Goal: Task Accomplishment & Management: Manage account settings

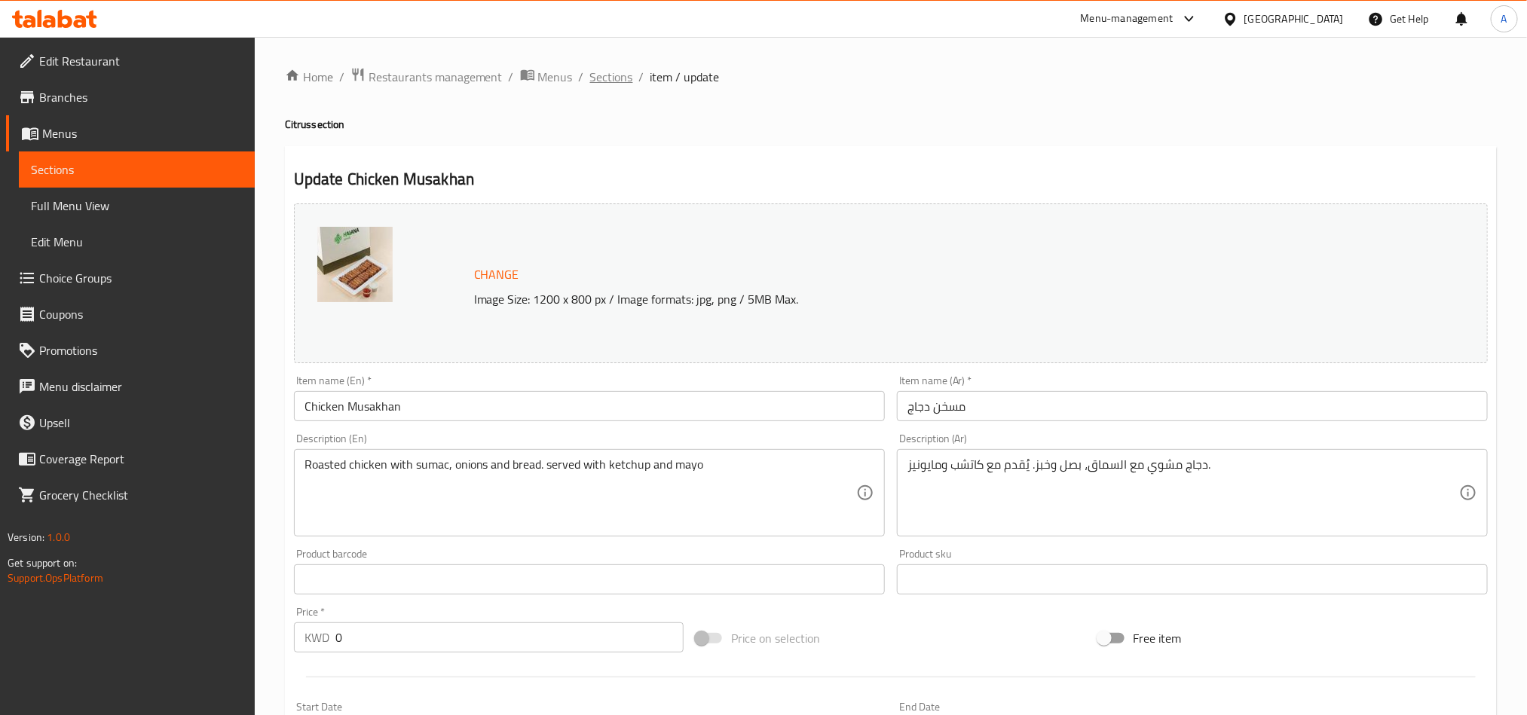
click at [602, 84] on span "Sections" at bounding box center [611, 77] width 43 height 18
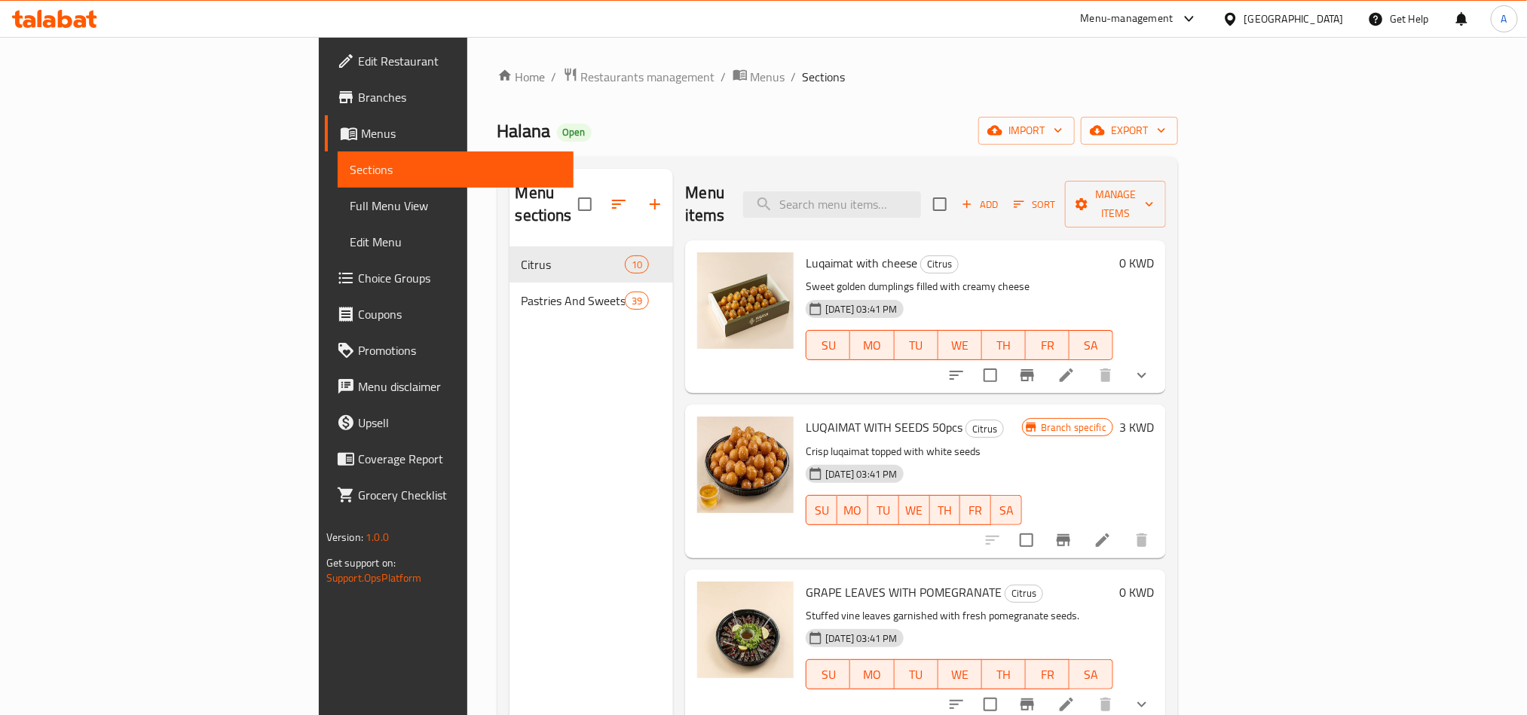
drag, startPoint x: 197, startPoint y: 523, endPoint x: 210, endPoint y: 572, distance: 50.8
click at [319, 561] on footer "Version: 1.0.0 Get support on: Support.OpsPlatform" at bounding box center [446, 557] width 255 height 77
drag, startPoint x: 210, startPoint y: 572, endPoint x: 279, endPoint y: 769, distance: 208.3
click at [279, 714] on html "​ Menu-management Kuwait Get Help A Edit Restaurant Branches Menus Sections Ful…" at bounding box center [763, 357] width 1527 height 715
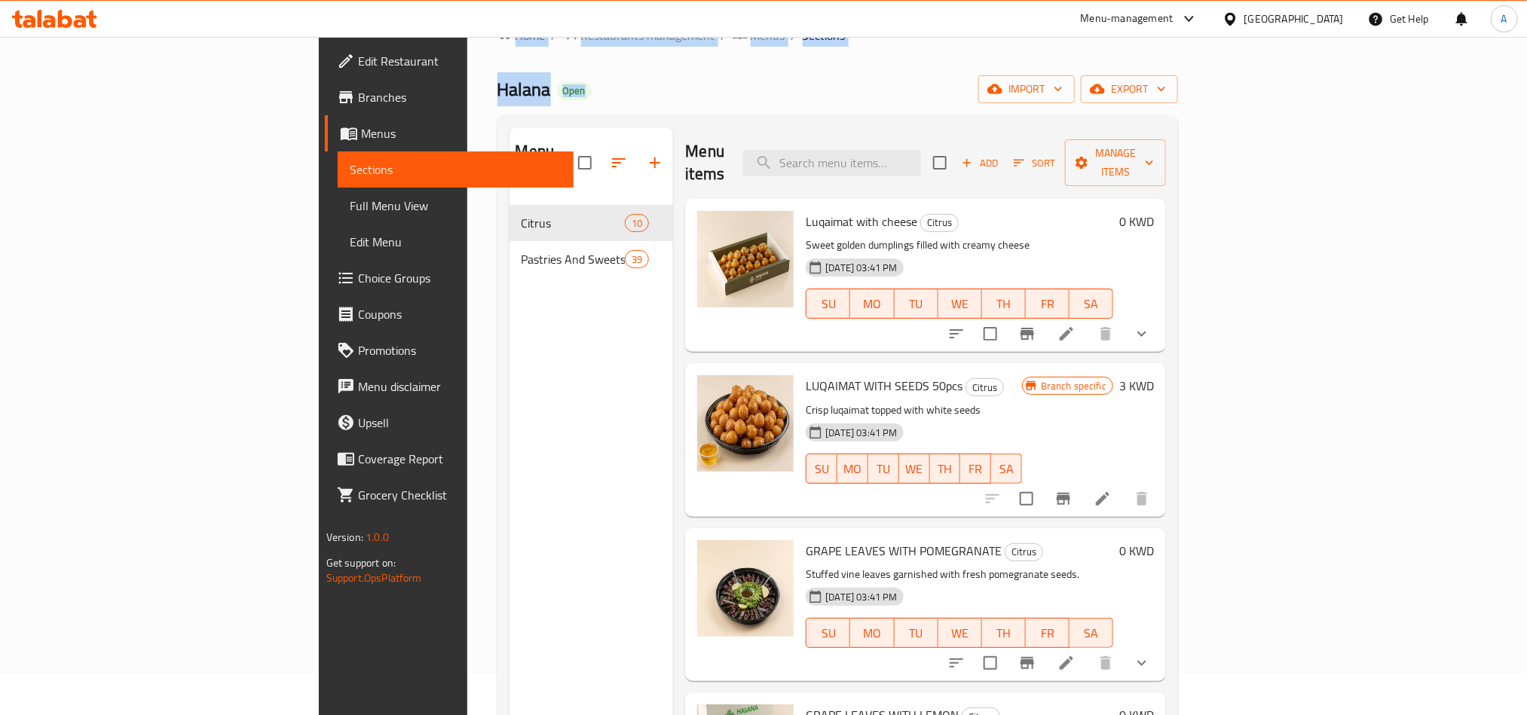
click at [754, 87] on div "Halana Open import export" at bounding box center [837, 89] width 681 height 28
click at [1348, 23] on div "Kuwait" at bounding box center [1282, 19] width 145 height 36
click at [1332, 23] on div "Kuwait" at bounding box center [1293, 19] width 99 height 17
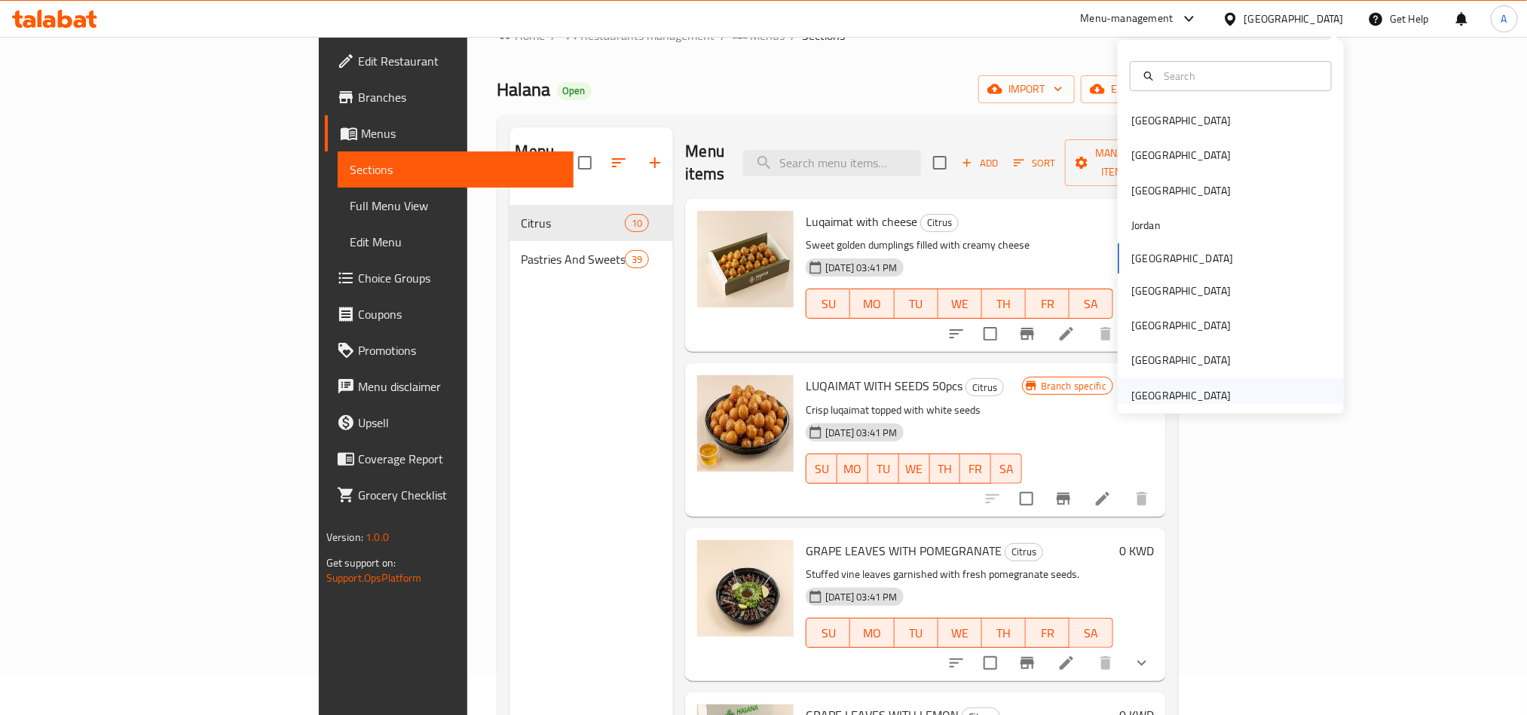
click at [1171, 389] on div "[GEOGRAPHIC_DATA]" at bounding box center [1180, 395] width 99 height 17
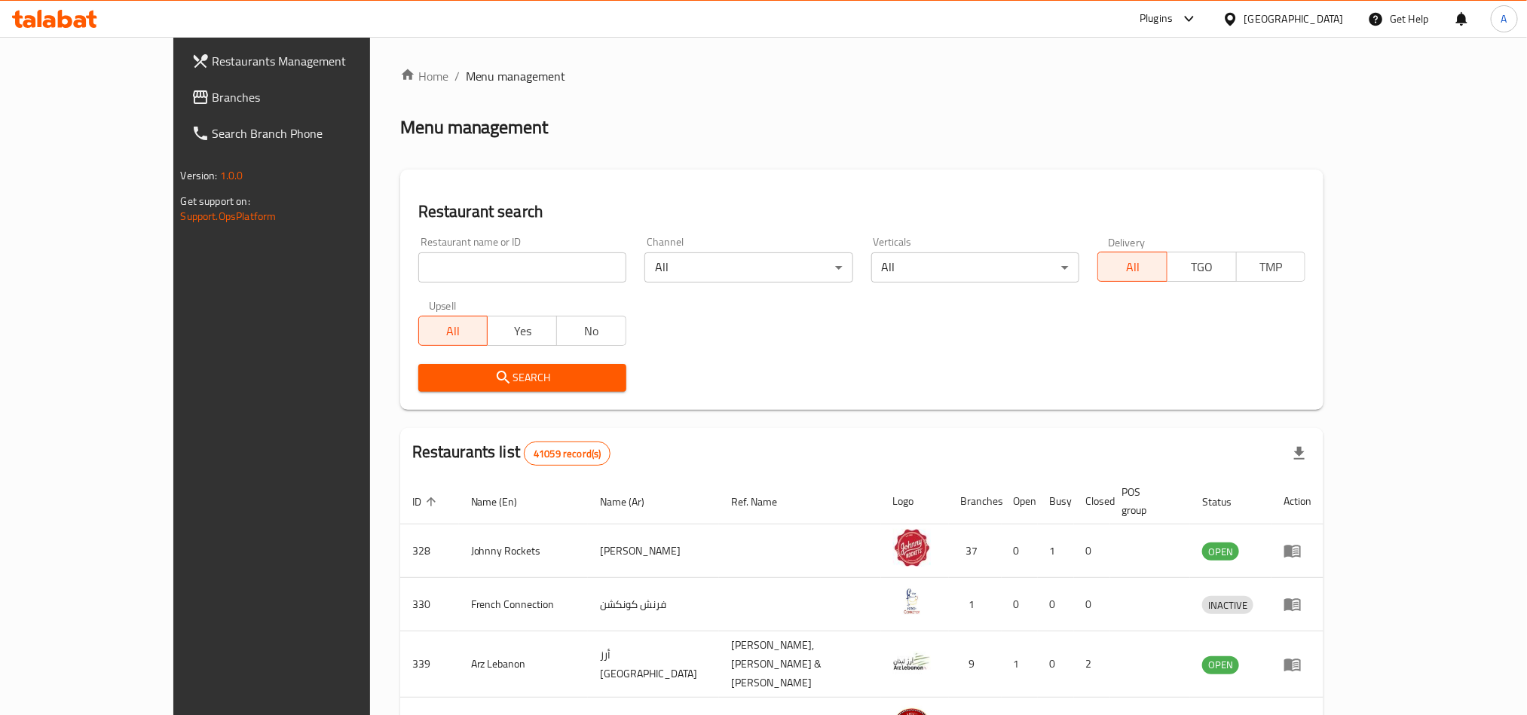
click at [213, 104] on span "Branches" at bounding box center [314, 97] width 203 height 18
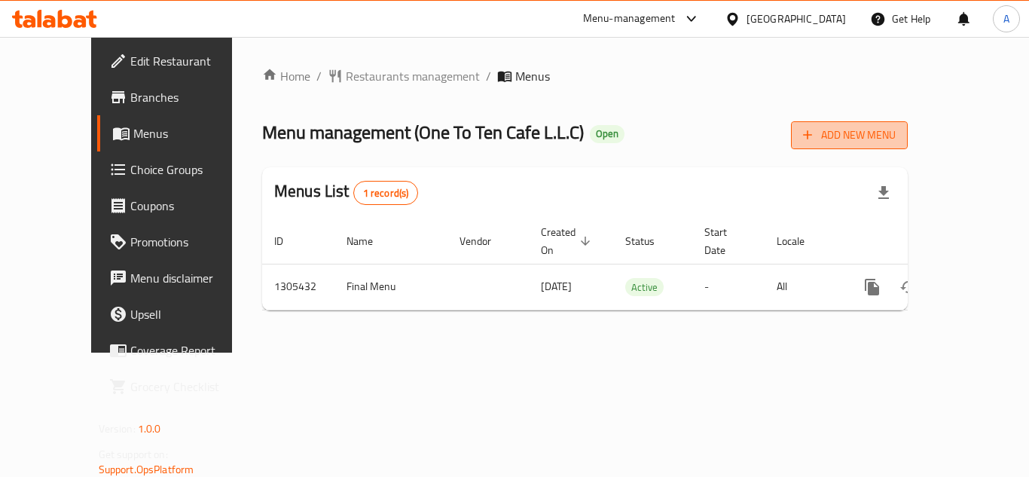
click at [896, 127] on span "Add New Menu" at bounding box center [849, 135] width 93 height 19
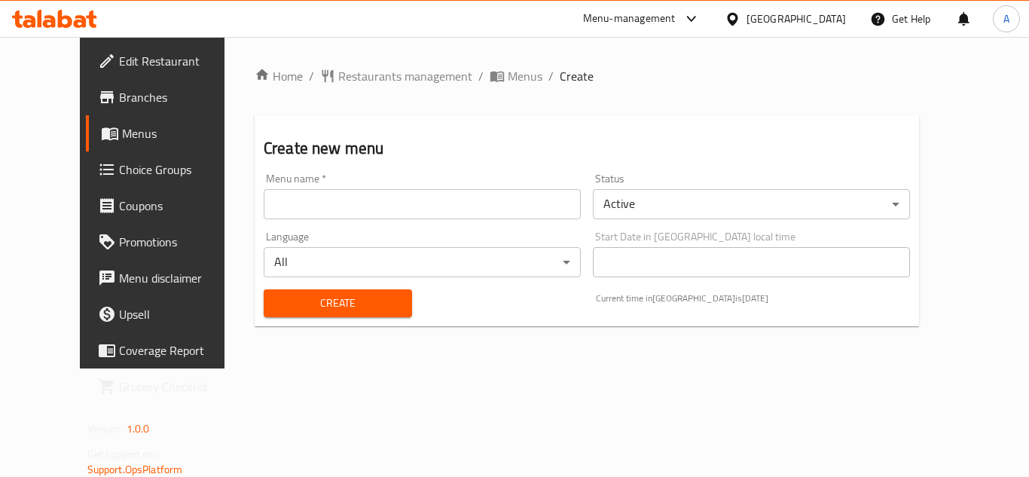
click at [497, 202] on input "text" at bounding box center [422, 204] width 317 height 30
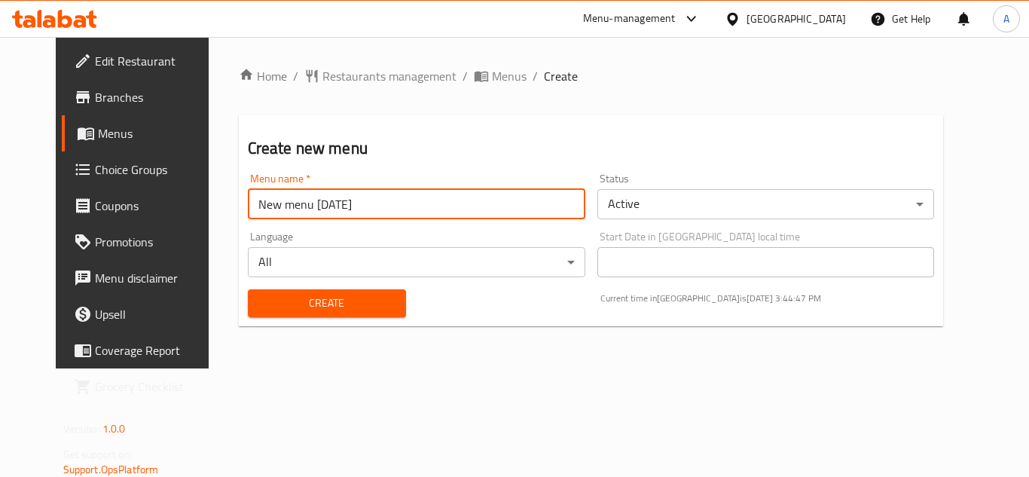
type input "New menu [DATE]"
click at [803, 219] on body "​ Menu-management [GEOGRAPHIC_DATA] Get Help A Edit Restaurant Branches Menus C…" at bounding box center [514, 257] width 1029 height 440
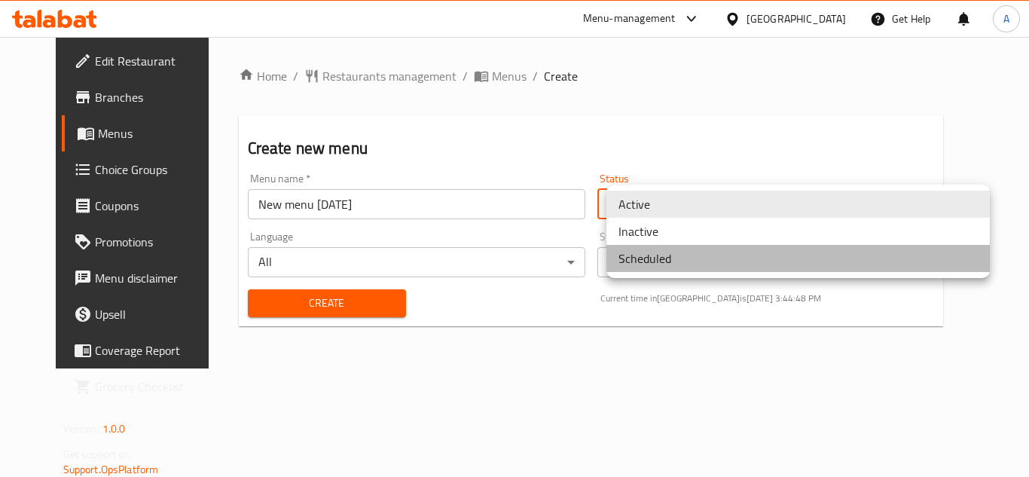
click at [782, 256] on li "Scheduled" at bounding box center [799, 258] width 384 height 27
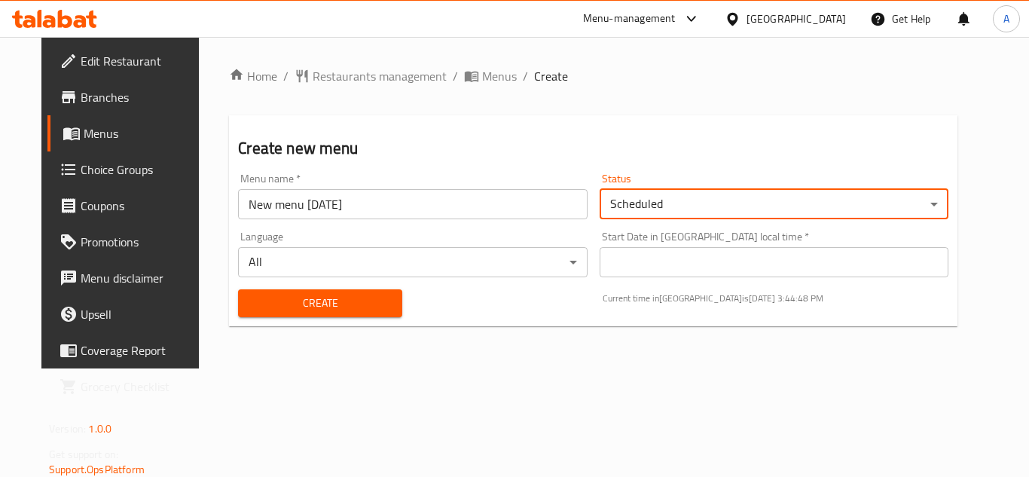
click at [788, 209] on body "​ Menu-management [GEOGRAPHIC_DATA] Get Help A Edit Restaurant Branches Menus C…" at bounding box center [514, 257] width 1029 height 440
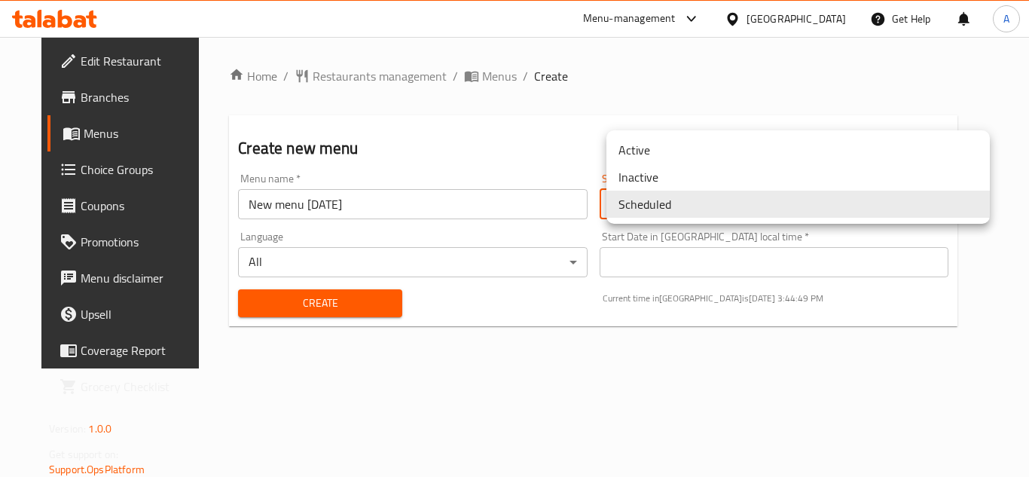
click at [686, 170] on li "Inactive" at bounding box center [799, 177] width 384 height 27
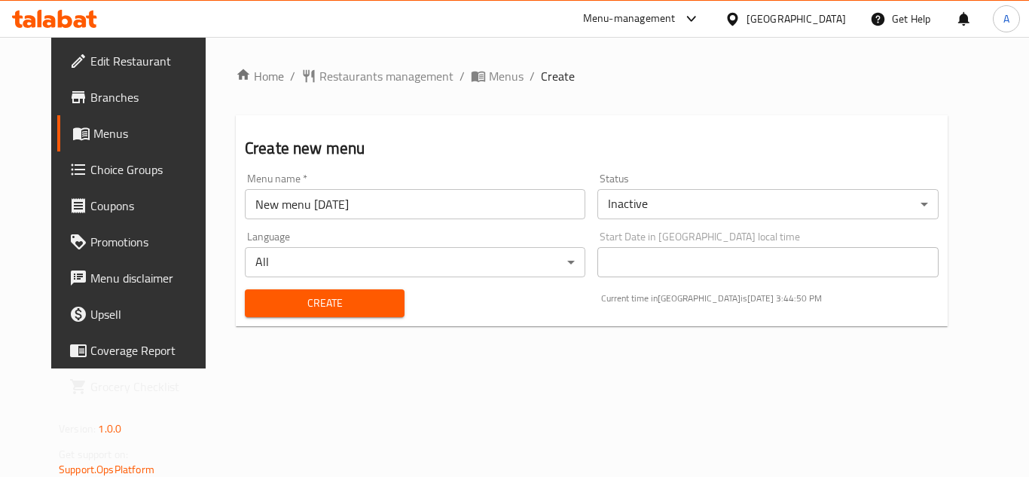
click at [463, 369] on div "Home / Restaurants management / Menus / Create Create new menu Menu name   * Ne…" at bounding box center [592, 203] width 772 height 332
click at [257, 298] on span "Create" at bounding box center [325, 303] width 136 height 19
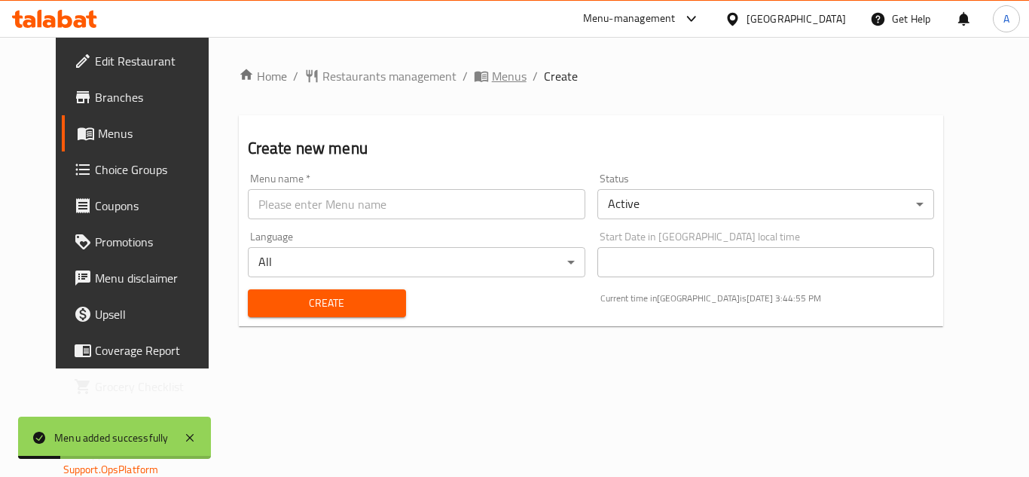
click at [492, 76] on span "Menus" at bounding box center [509, 76] width 35 height 18
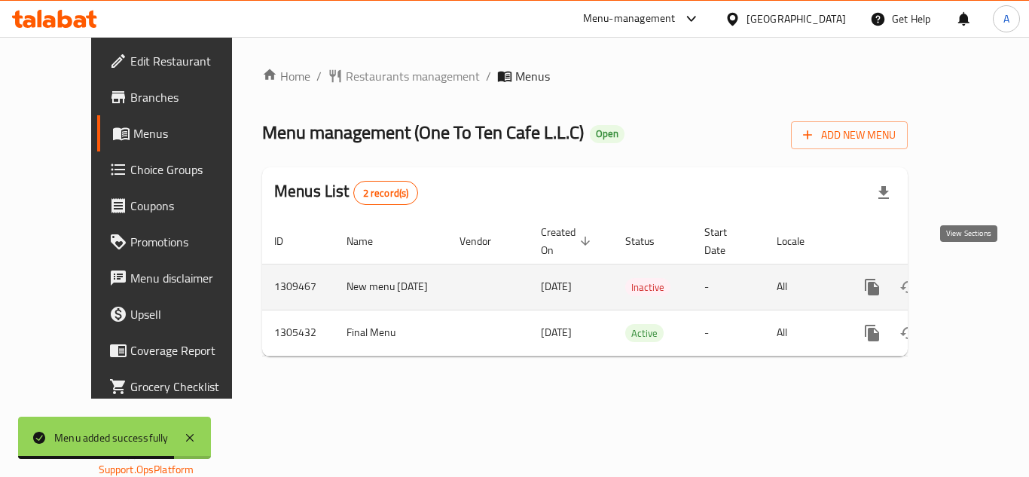
click at [963, 270] on link "enhanced table" at bounding box center [981, 287] width 36 height 36
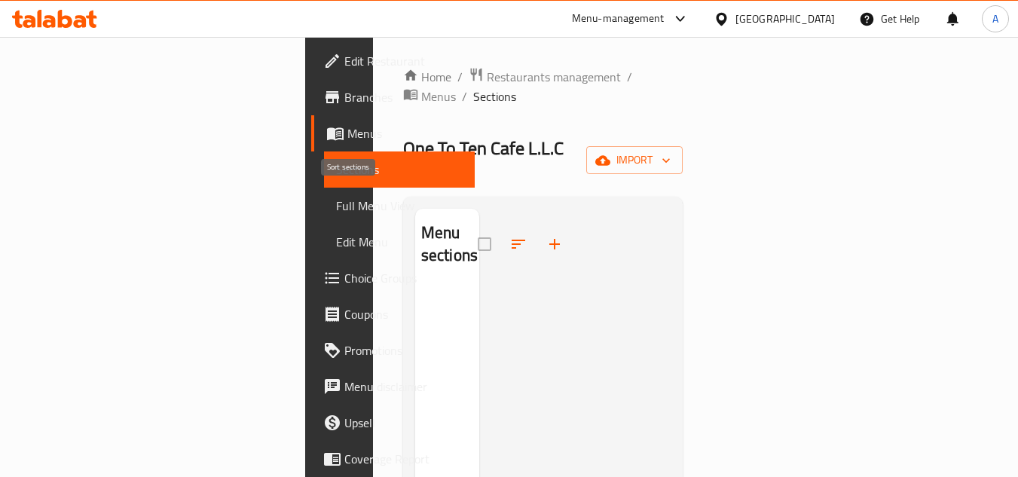
click at [537, 226] on button "button" at bounding box center [555, 244] width 36 height 36
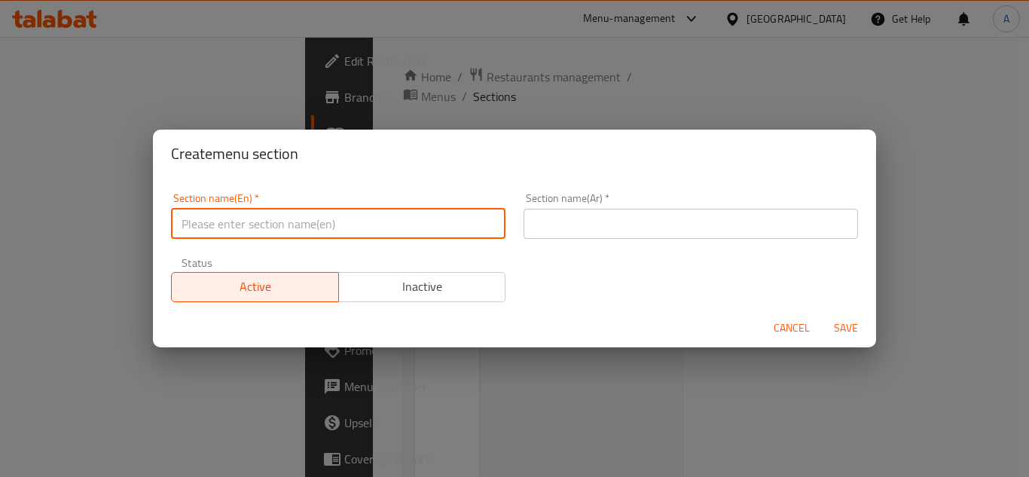
click at [361, 231] on input "text" at bounding box center [338, 224] width 335 height 30
paste input "Bread & Roti Paratha"
type input "Bread & Roti Paratha"
click at [348, 222] on input "Bread & Roti Paratha" at bounding box center [338, 224] width 335 height 30
click at [549, 235] on input "text" at bounding box center [691, 224] width 335 height 30
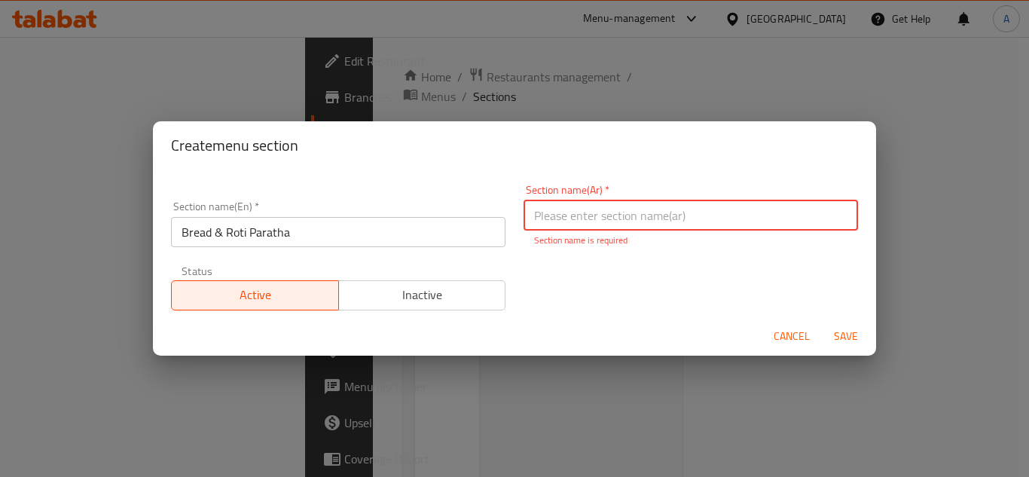
click at [643, 228] on input "text" at bounding box center [691, 215] width 335 height 30
paste input "خبز وروتي باراثا"
type input "خبز وروتي باراثا"
click at [840, 344] on div "Cancel Save" at bounding box center [514, 337] width 723 height 40
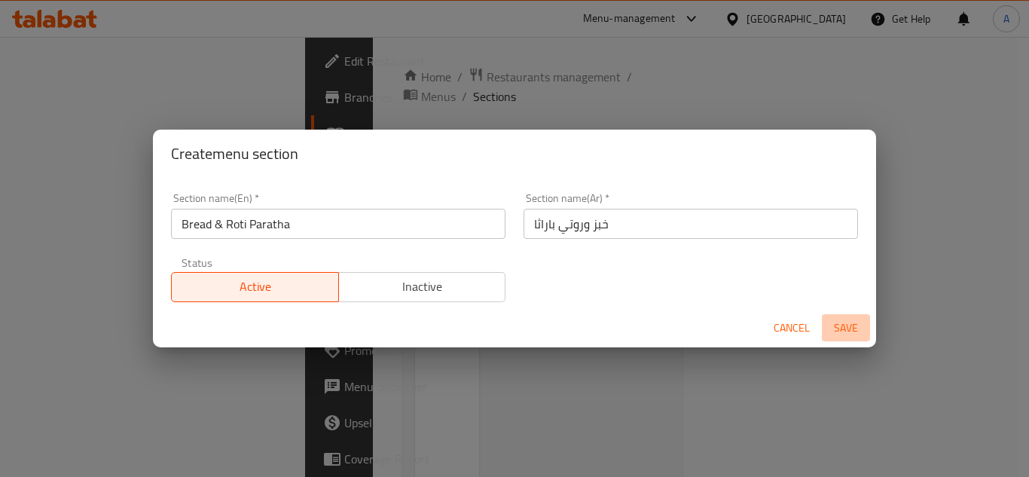
click at [841, 337] on span "Save" at bounding box center [846, 328] width 36 height 19
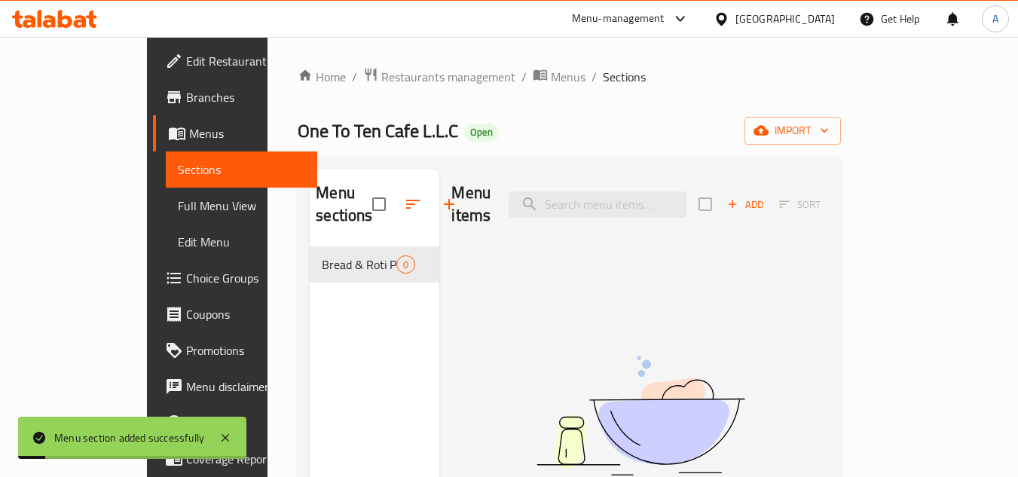
click at [769, 203] on button "Add" at bounding box center [745, 204] width 48 height 23
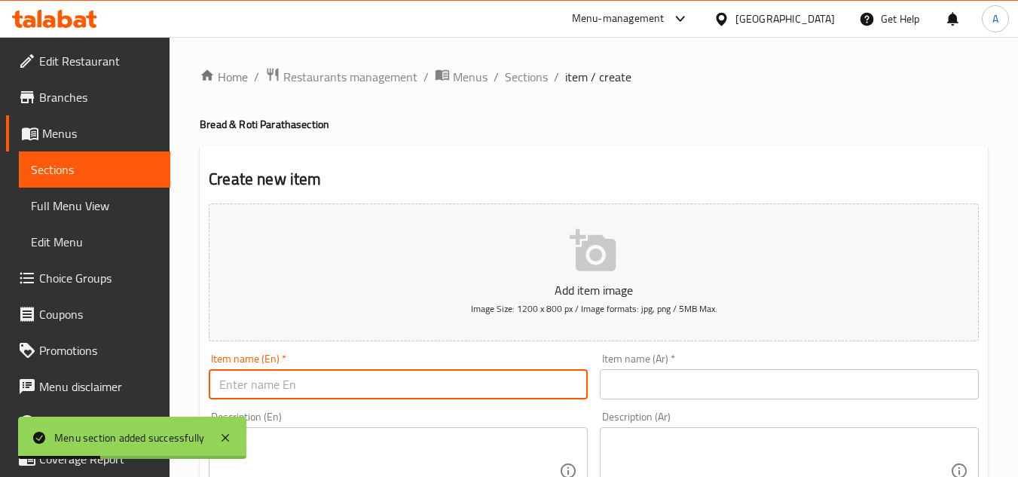
click at [461, 382] on input "text" at bounding box center [398, 384] width 379 height 30
paste input "Paratha"
type input "Paratha"
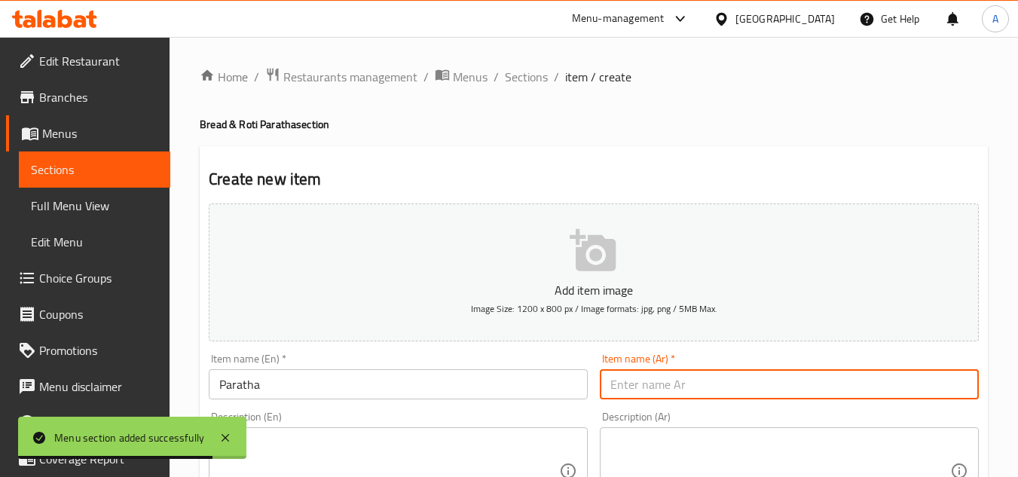
click at [743, 376] on input "text" at bounding box center [789, 384] width 379 height 30
paste input "براتا"
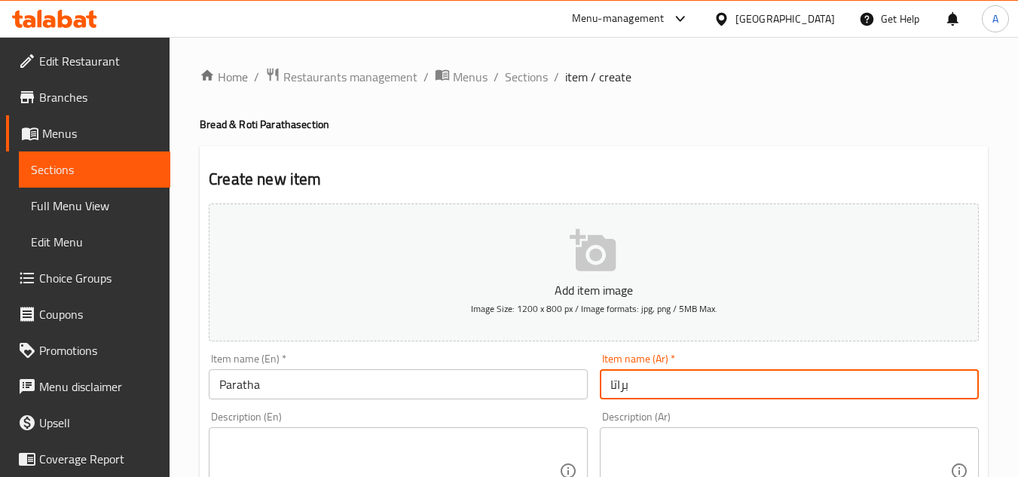
type input "براتا"
click at [679, 390] on input "براتا" at bounding box center [789, 384] width 379 height 30
type input "gjfhdjgh"
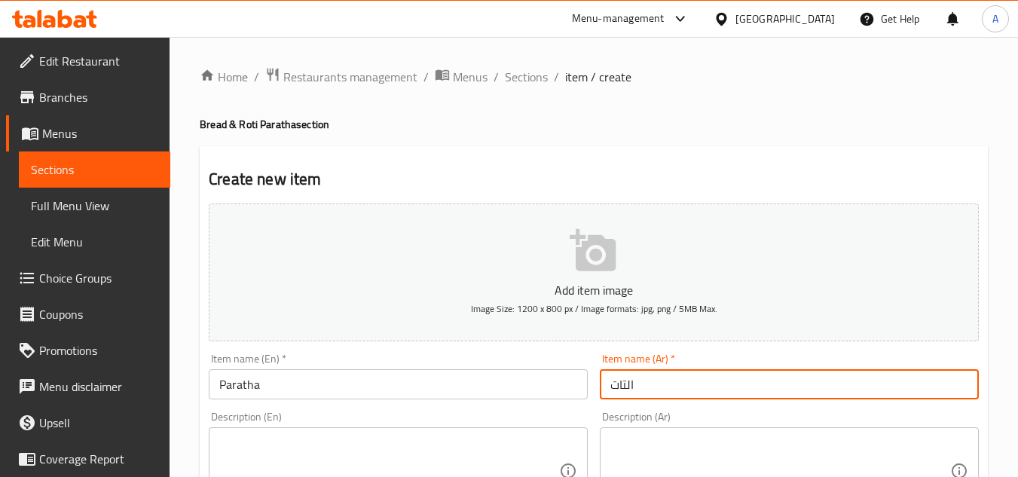
type input "التاتل"
click at [867, 381] on input "يابا" at bounding box center [789, 384] width 379 height 30
type input "يابا"
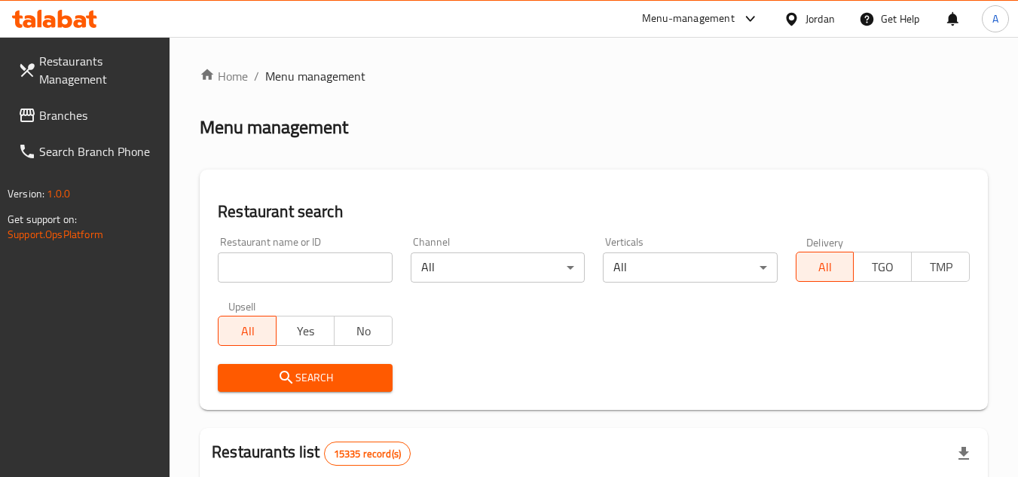
click at [310, 284] on div "Restaurant name or ID Restaurant name or ID" at bounding box center [305, 260] width 192 height 64
click at [323, 274] on input "search" at bounding box center [305, 267] width 174 height 30
paste input "773806"
type input "773806"
click button "Search" at bounding box center [305, 378] width 174 height 28
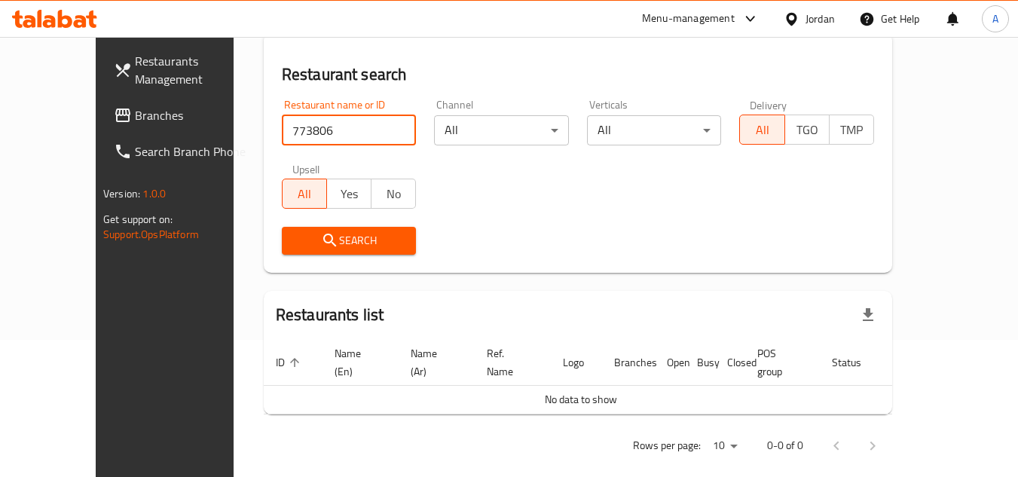
scroll to position [139, 0]
click at [102, 132] on link "Branches" at bounding box center [184, 115] width 164 height 36
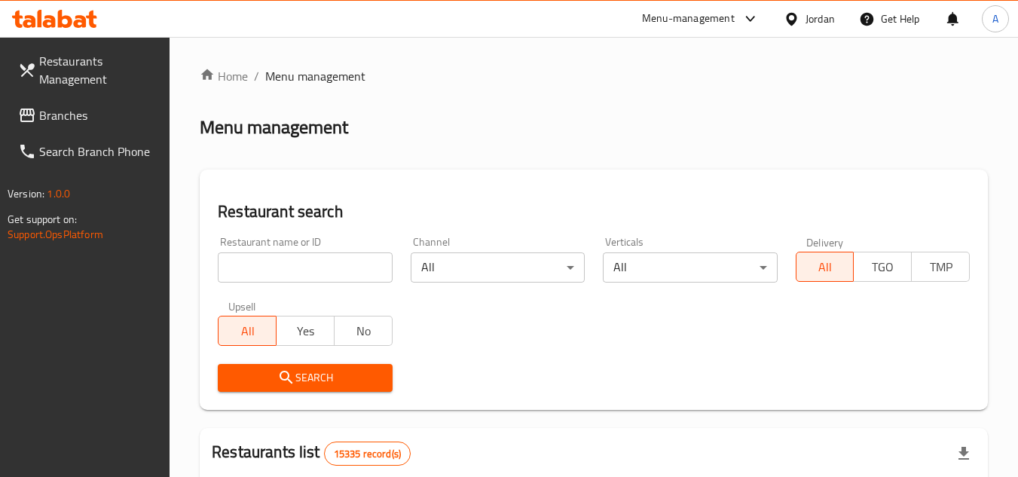
click at [809, 23] on div "Jordan" at bounding box center [820, 19] width 29 height 17
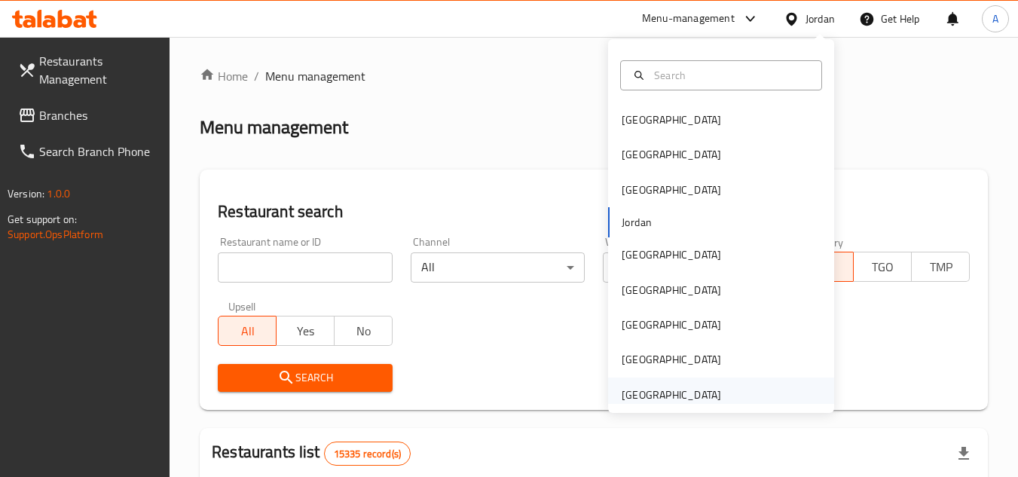
click at [738, 390] on div "[GEOGRAPHIC_DATA]" at bounding box center [721, 395] width 226 height 35
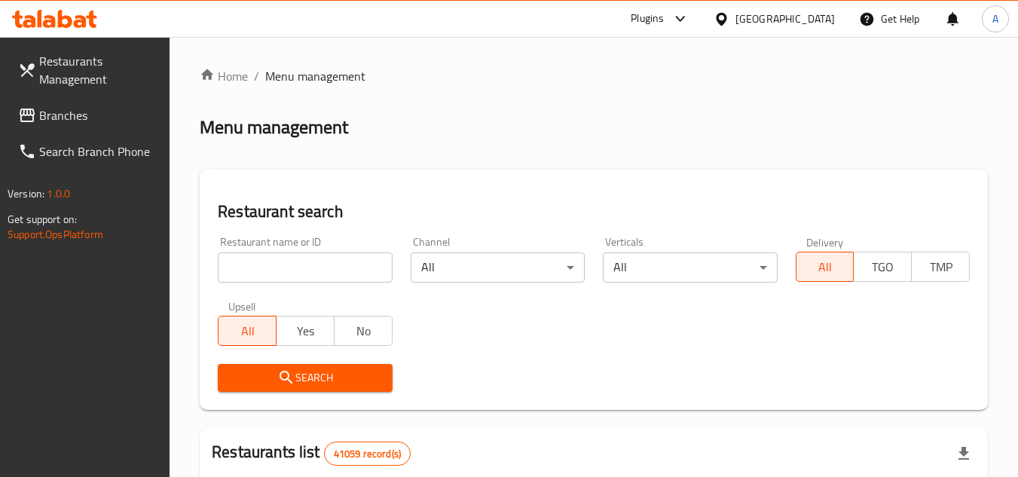
click at [273, 277] on input "search" at bounding box center [305, 267] width 174 height 30
paste input "773806"
type input "773806"
click button "Search" at bounding box center [305, 378] width 174 height 28
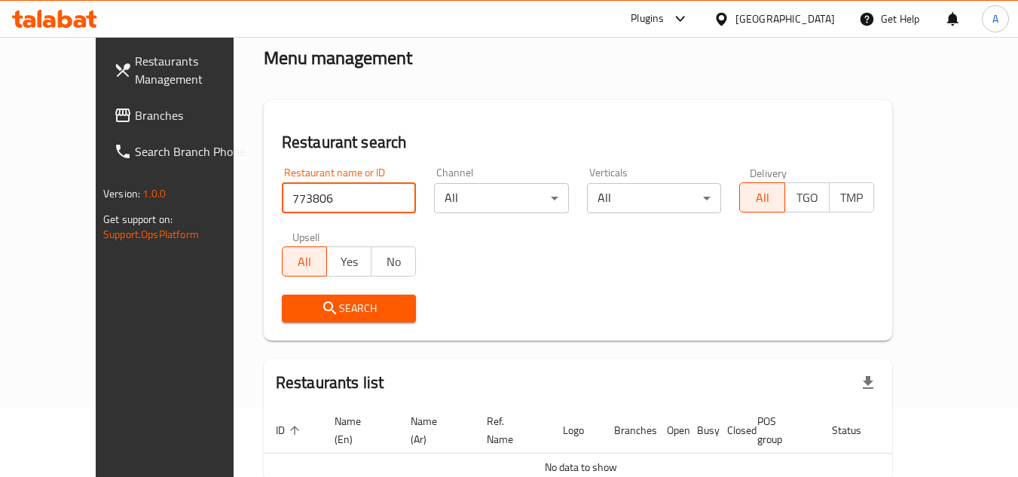
scroll to position [139, 0]
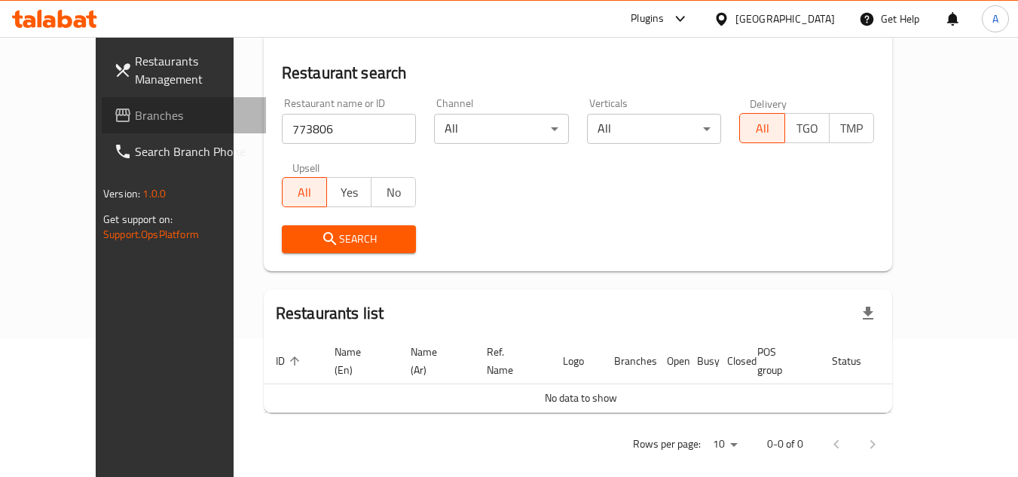
click at [102, 99] on link "Branches" at bounding box center [184, 115] width 164 height 36
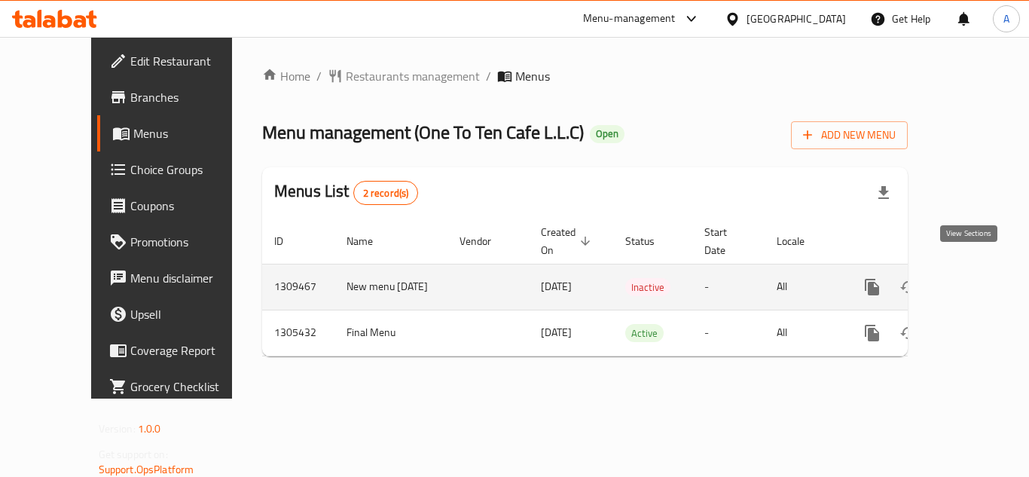
click at [981, 270] on link "enhanced table" at bounding box center [981, 287] width 36 height 36
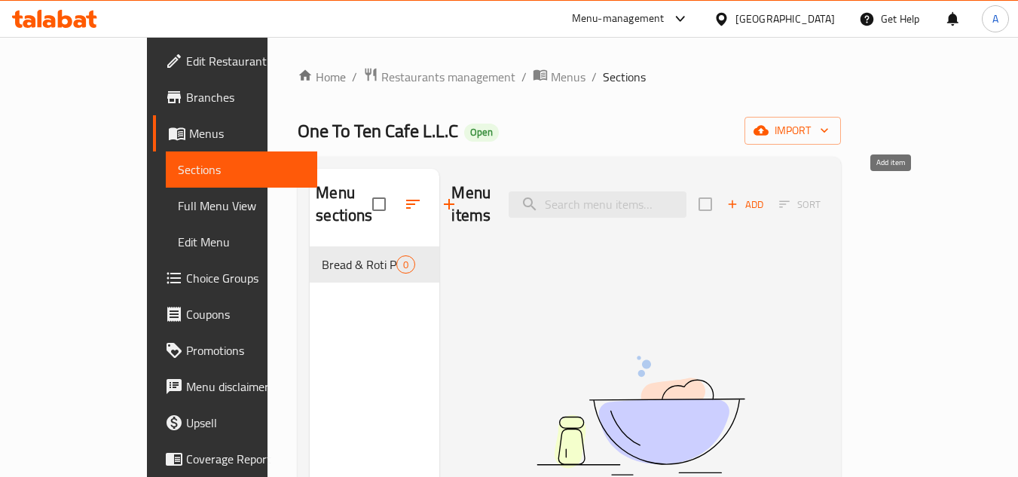
click at [766, 196] on span "Add" at bounding box center [745, 204] width 41 height 17
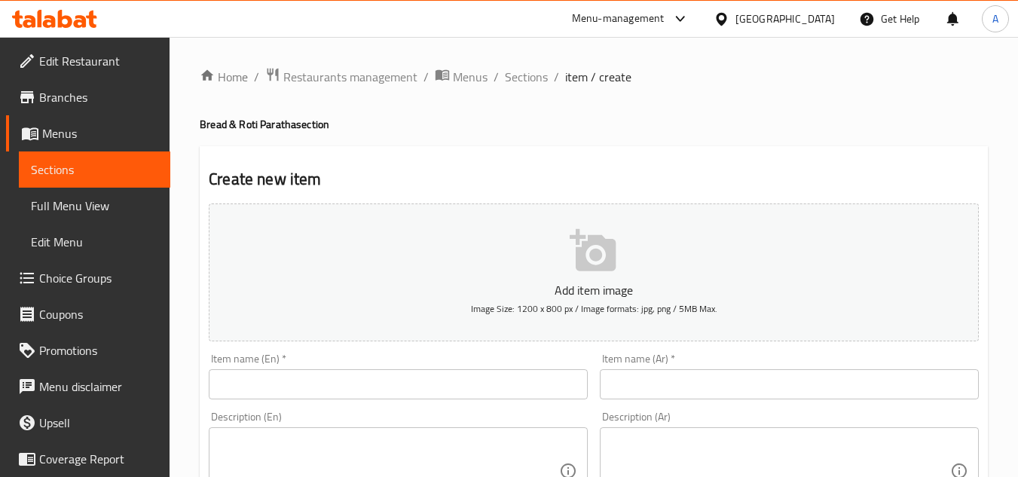
click at [387, 361] on div "Item name (En)   * Item name (En) *" at bounding box center [398, 376] width 379 height 46
click at [388, 373] on input "text" at bounding box center [398, 384] width 379 height 30
paste input "Paratha"
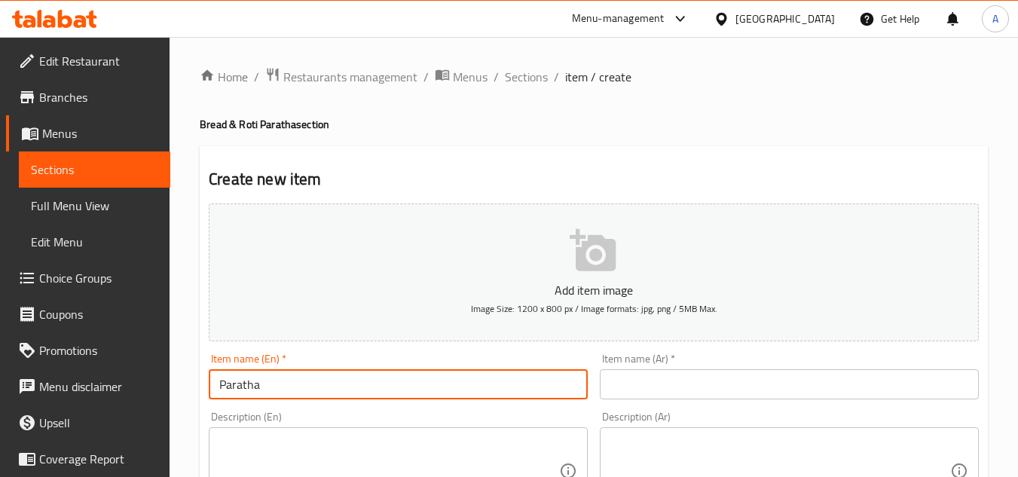
type input "Paratha"
click at [648, 376] on input "text" at bounding box center [789, 384] width 379 height 30
paste input "براتا"
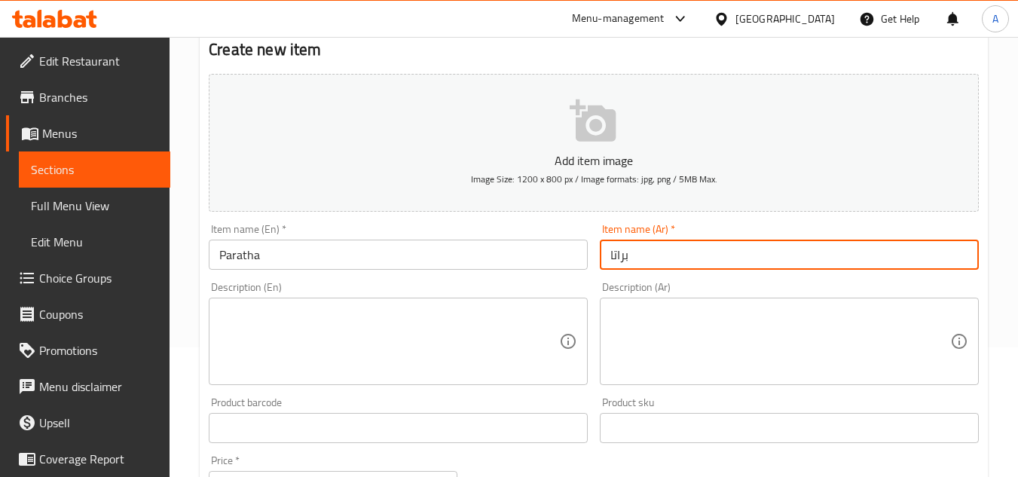
scroll to position [301, 0]
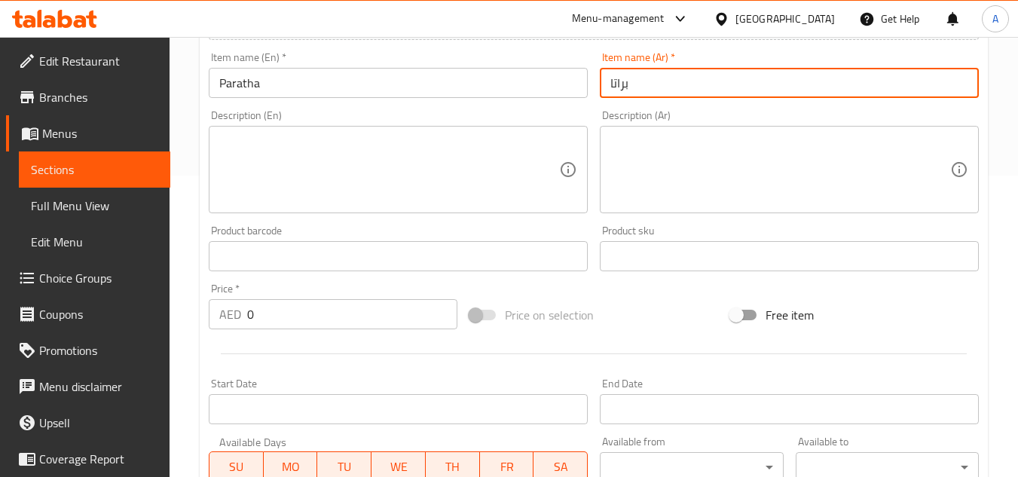
type input "براتا"
drag, startPoint x: 287, startPoint y: 329, endPoint x: 59, endPoint y: 301, distance: 230.1
click at [66, 304] on div "Edit Restaurant Branches Menus Sections Full Menu View Edit Menu Choice Groups …" at bounding box center [509, 249] width 1018 height 1028
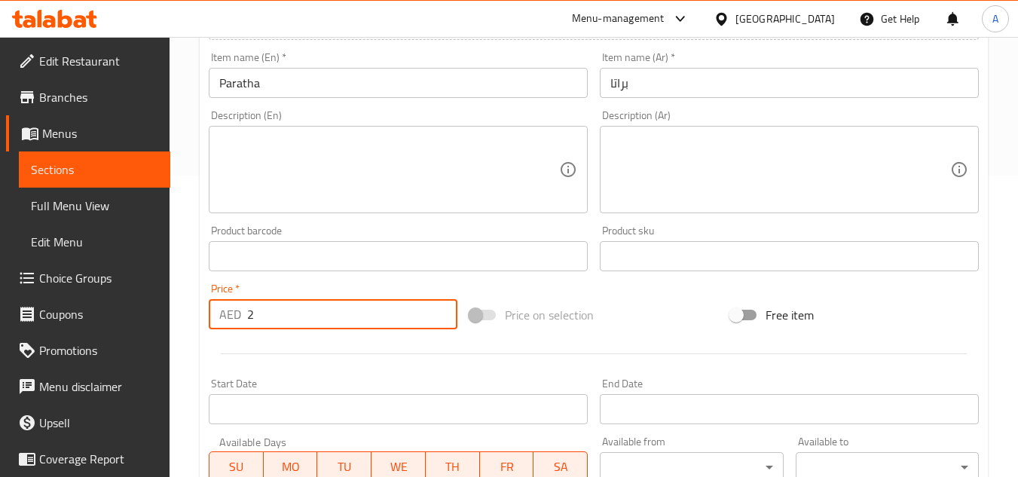
type input "2"
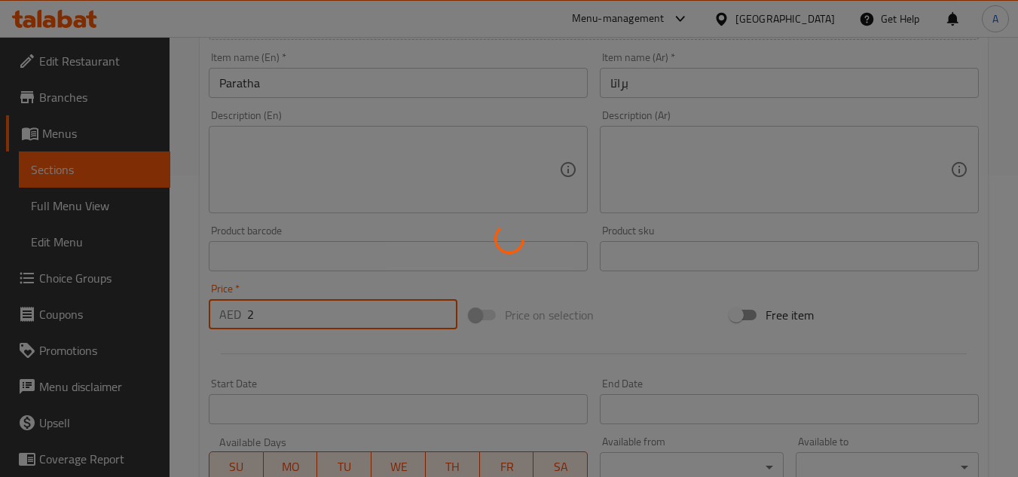
type input "0"
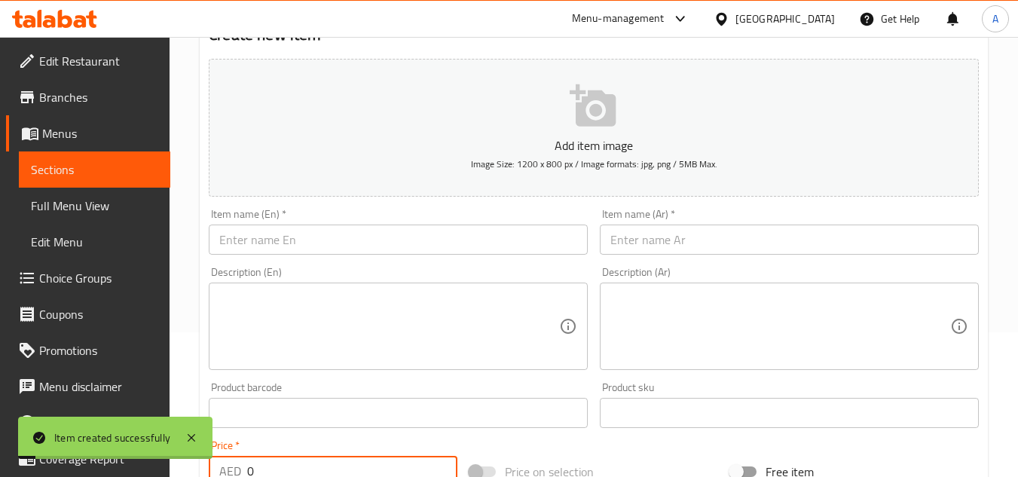
scroll to position [226, 0]
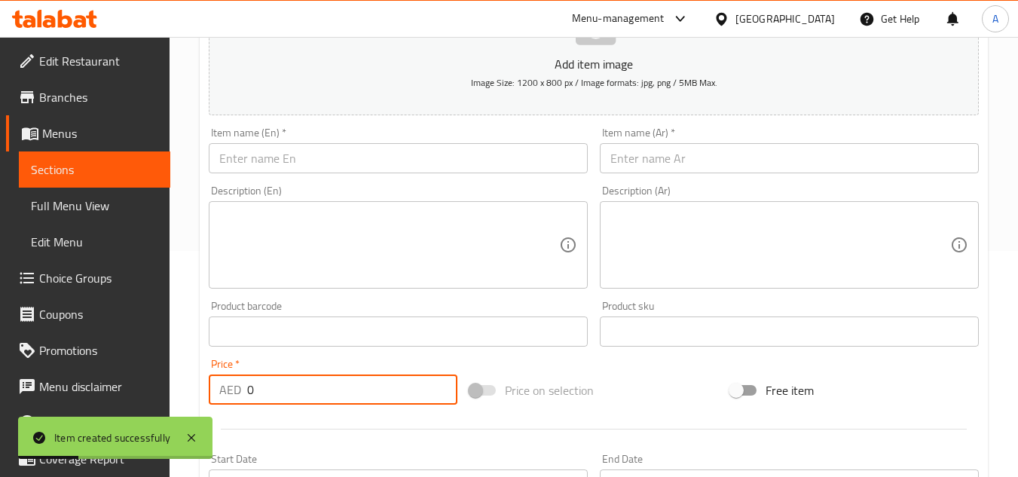
click at [421, 146] on input "text" at bounding box center [398, 158] width 379 height 30
paste input "Chapati"
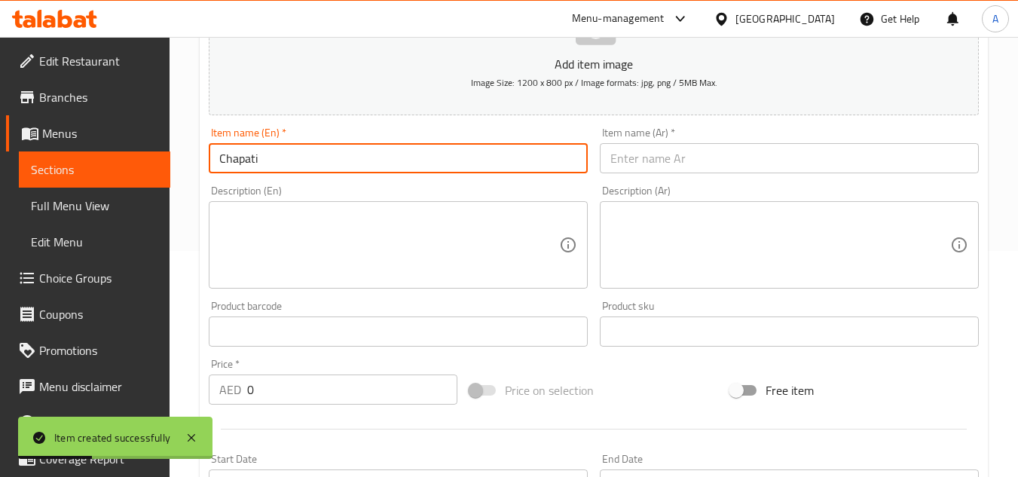
type input "Chapati"
click at [745, 161] on input "text" at bounding box center [789, 158] width 379 height 30
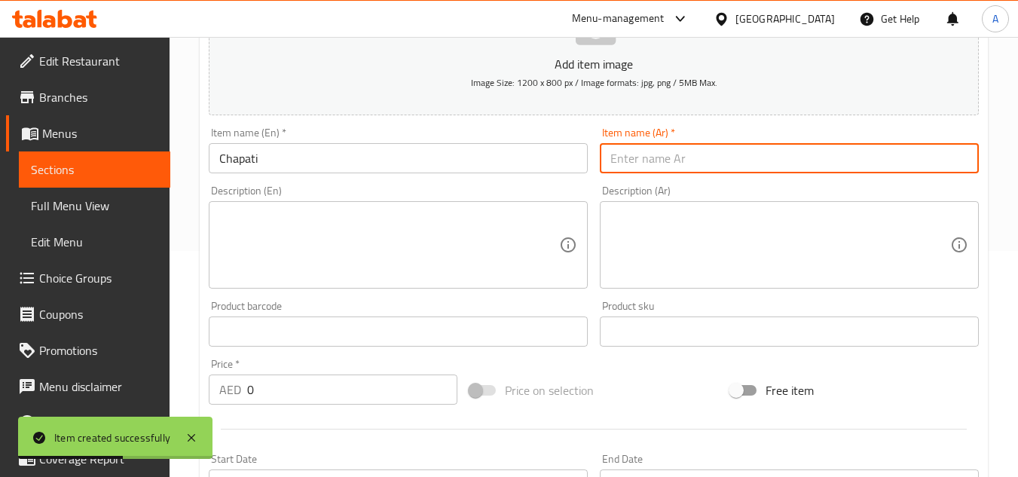
paste input "شباتي"
type input "شباتي"
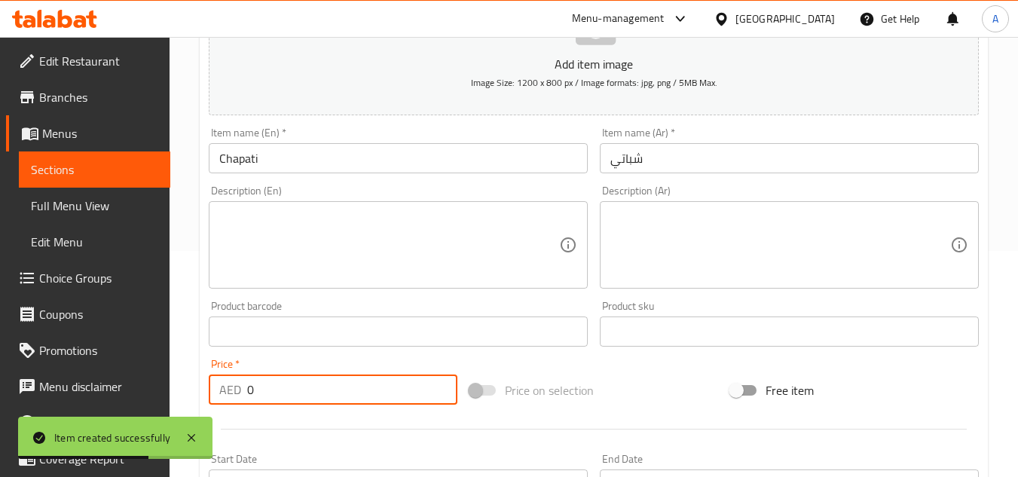
drag, startPoint x: 320, startPoint y: 379, endPoint x: 70, endPoint y: 350, distance: 251.2
click at [250, 375] on input "0" at bounding box center [352, 390] width 210 height 30
type input "2"
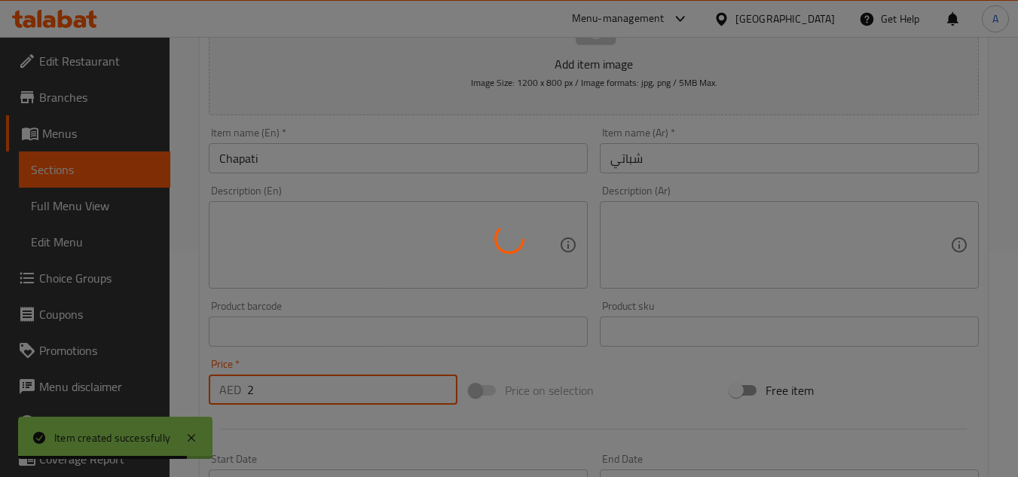
type input "0"
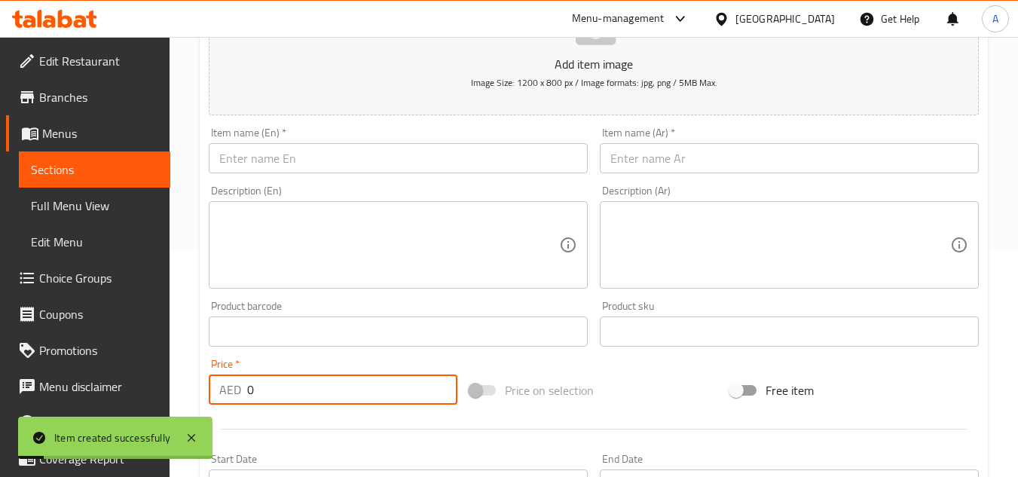
click at [402, 155] on input "text" at bounding box center [398, 158] width 379 height 30
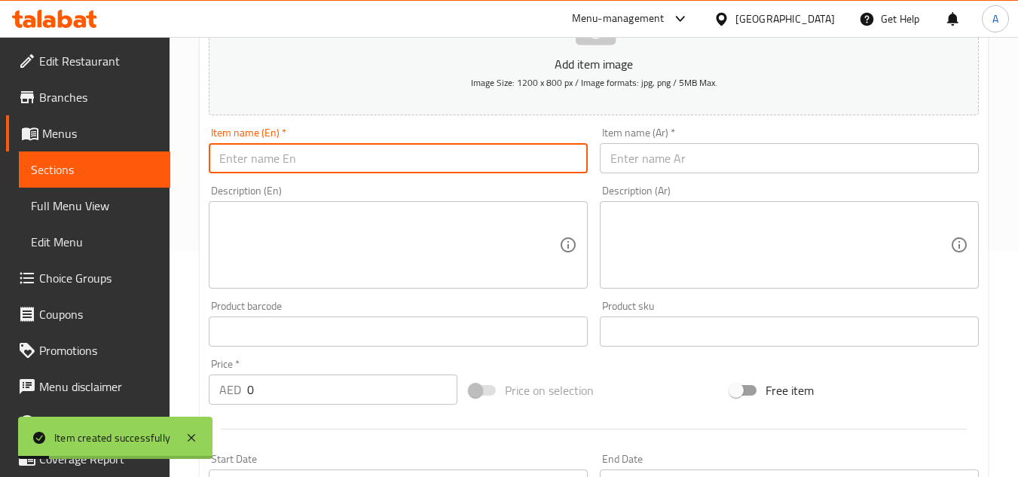
paste input "شباتي"
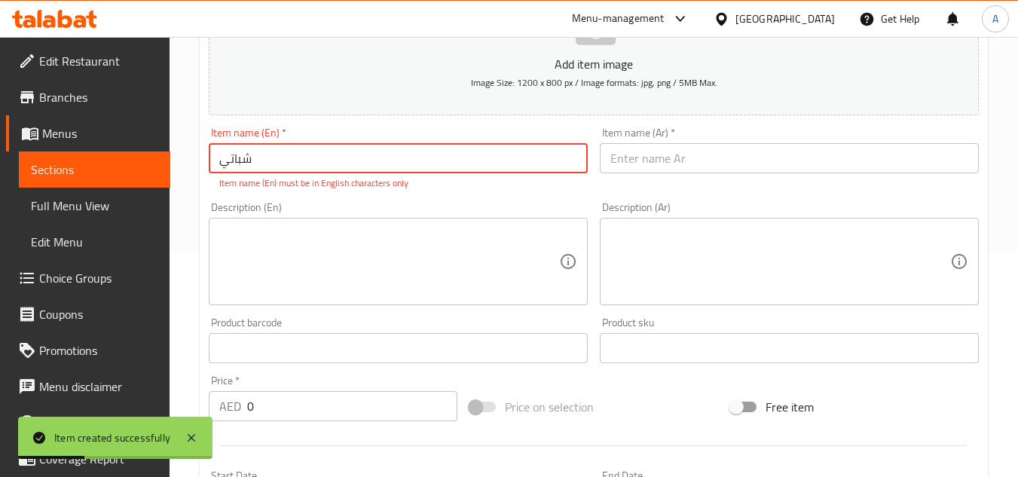
click at [558, 146] on input "شباتي" at bounding box center [398, 158] width 379 height 30
paste input "Roti"
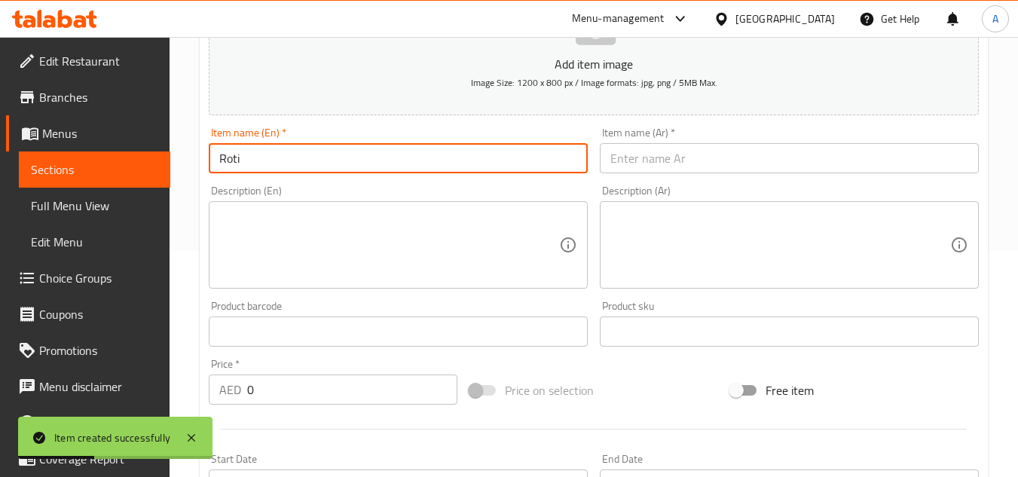
type input "Roti"
click at [693, 173] on input "text" at bounding box center [789, 158] width 379 height 30
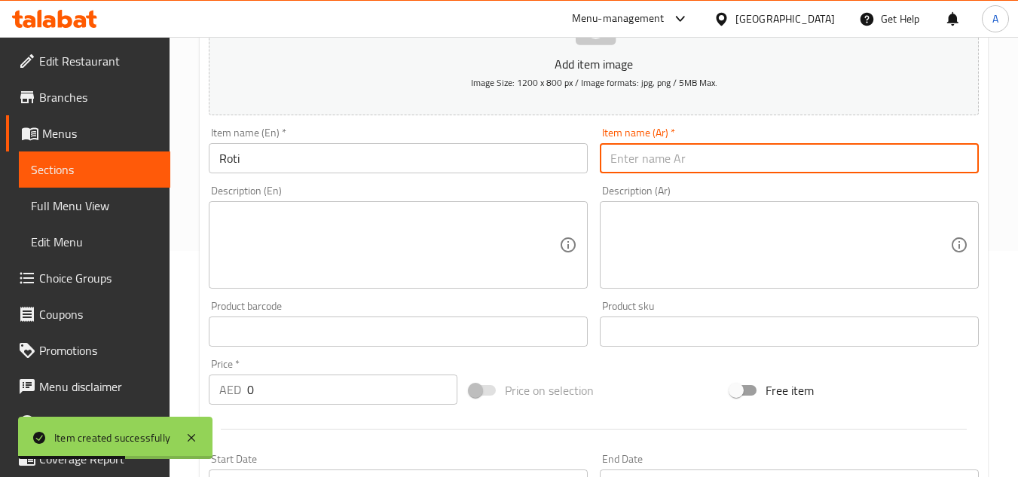
click at [708, 158] on input "text" at bounding box center [789, 158] width 379 height 30
paste input "روتي"
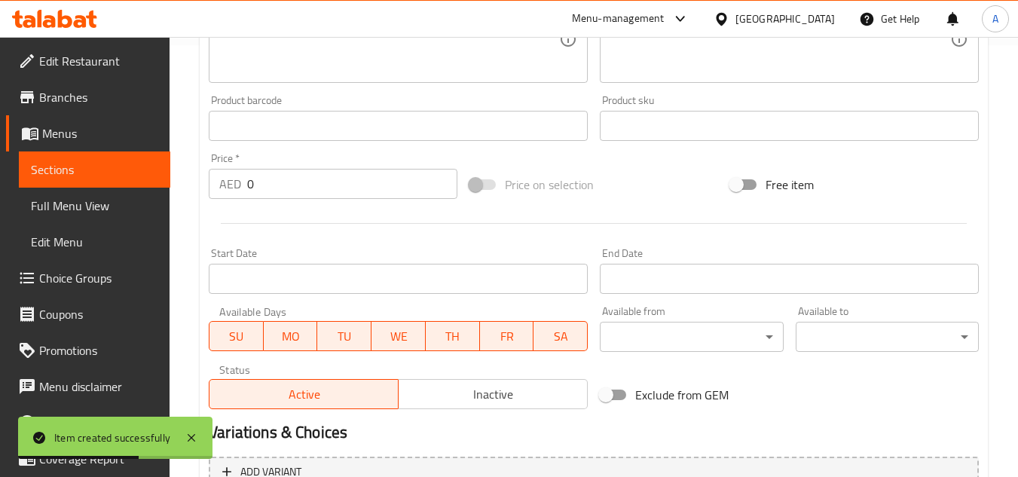
scroll to position [452, 0]
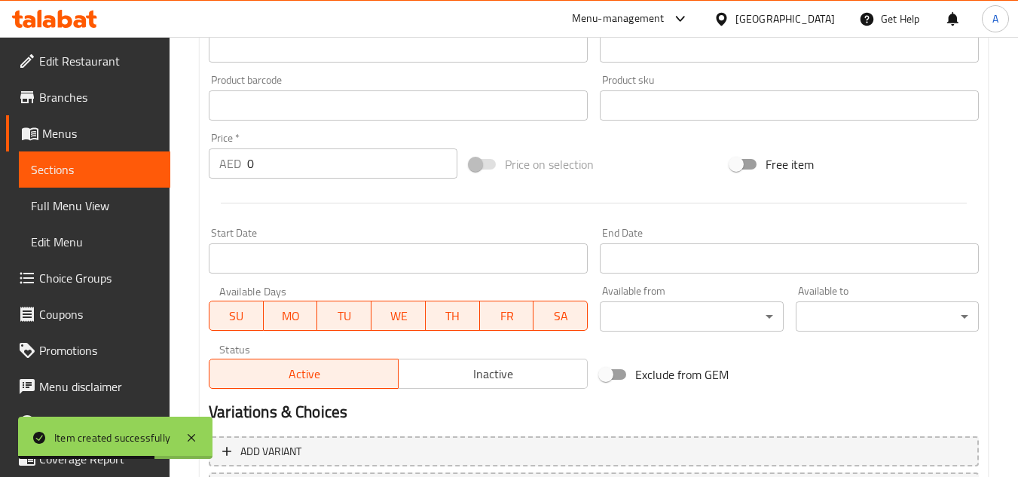
type input "روتي"
drag, startPoint x: 352, startPoint y: 171, endPoint x: 0, endPoint y: 118, distance: 355.9
click at [156, 153] on div "Edit Restaurant Branches Menus Sections Full Menu View Edit Menu Choice Groups …" at bounding box center [509, 99] width 1018 height 1028
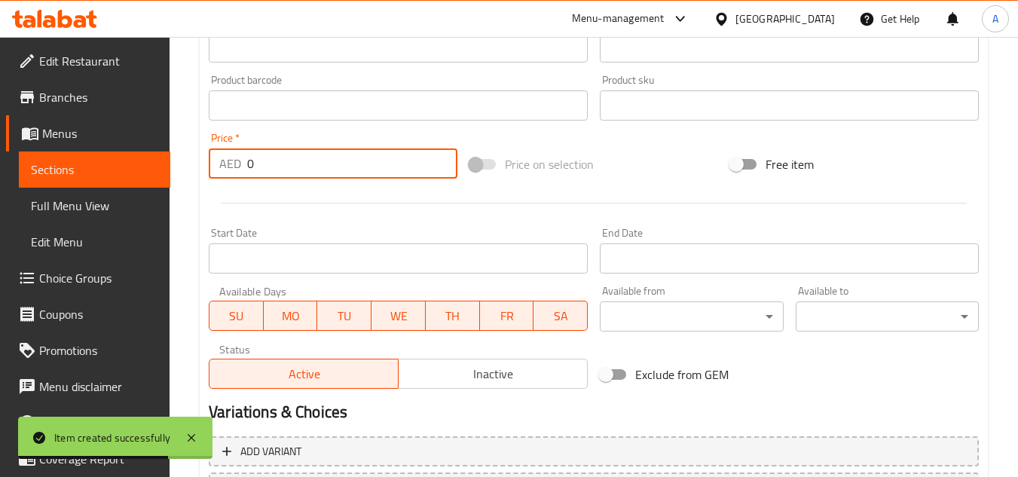
type input "3"
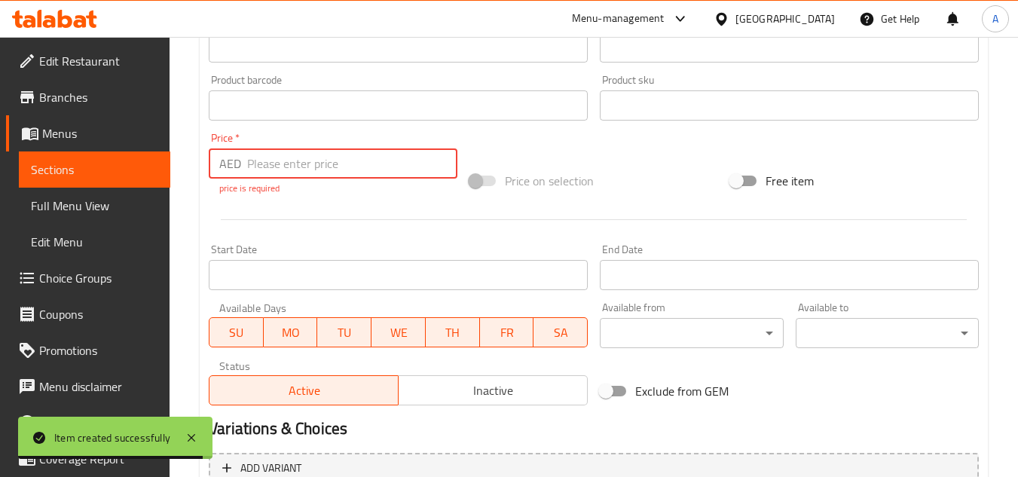
type input "3"
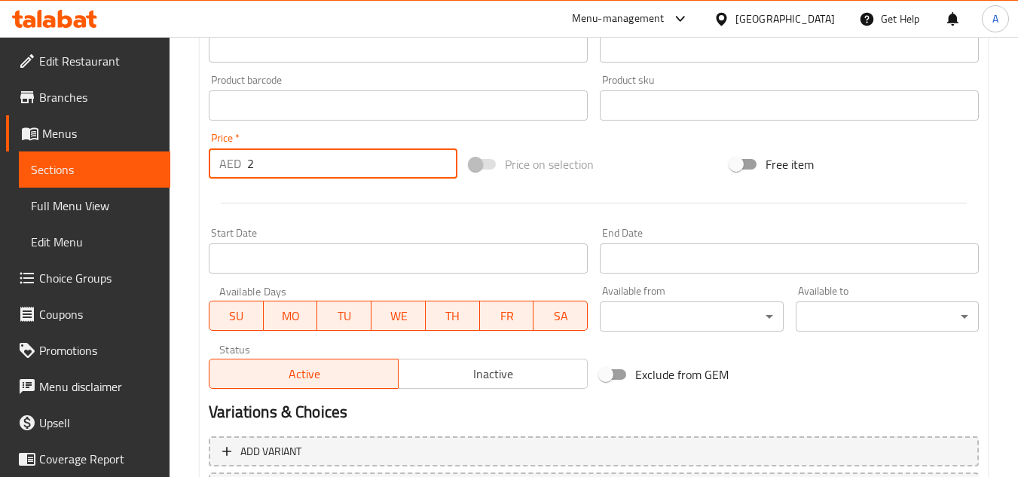
type input "2"
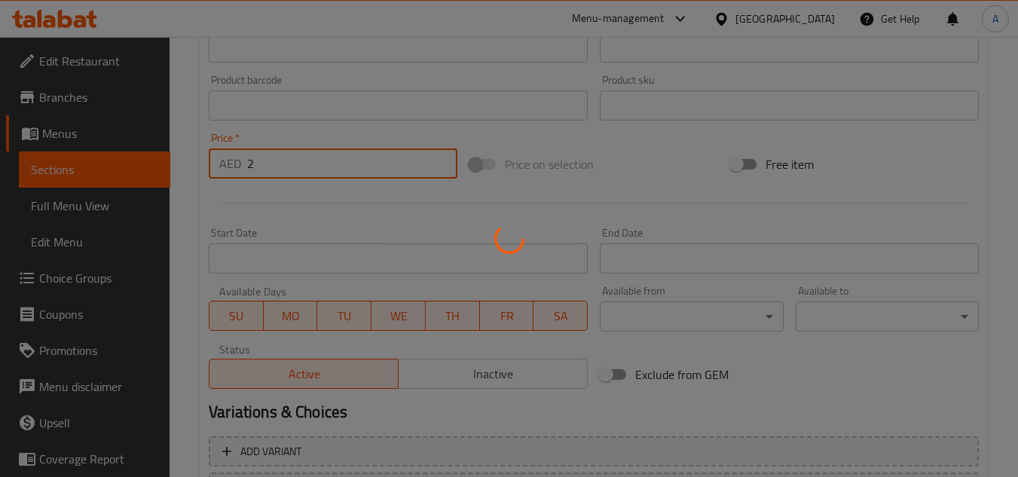
type input "0"
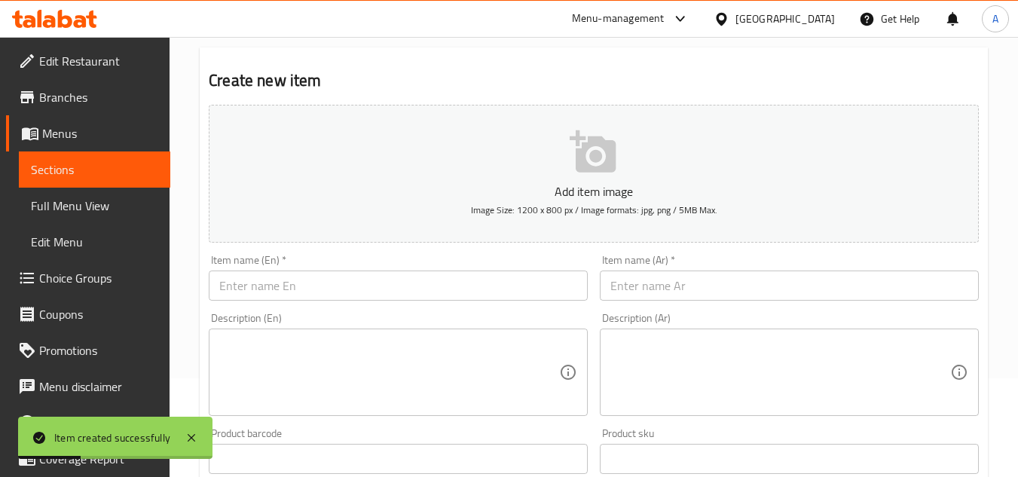
scroll to position [0, 0]
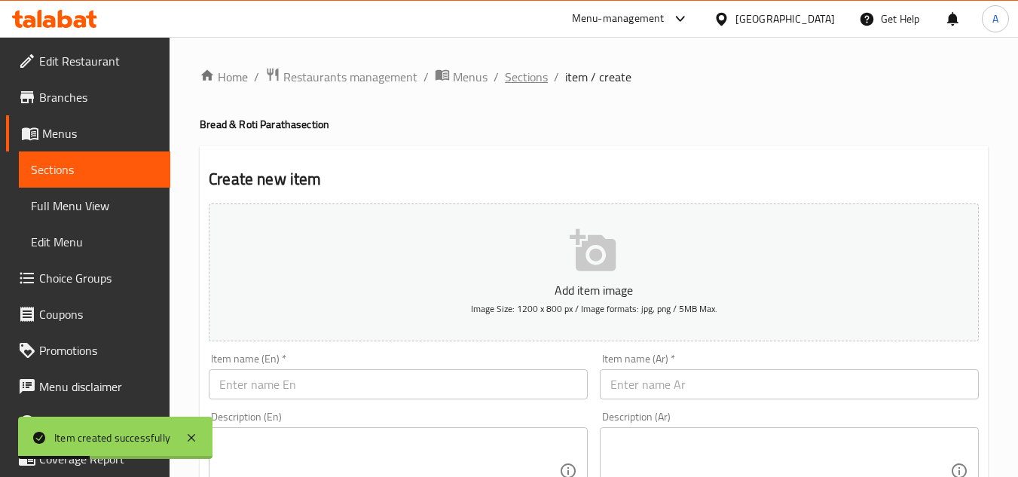
click at [509, 81] on span "Sections" at bounding box center [526, 77] width 43 height 18
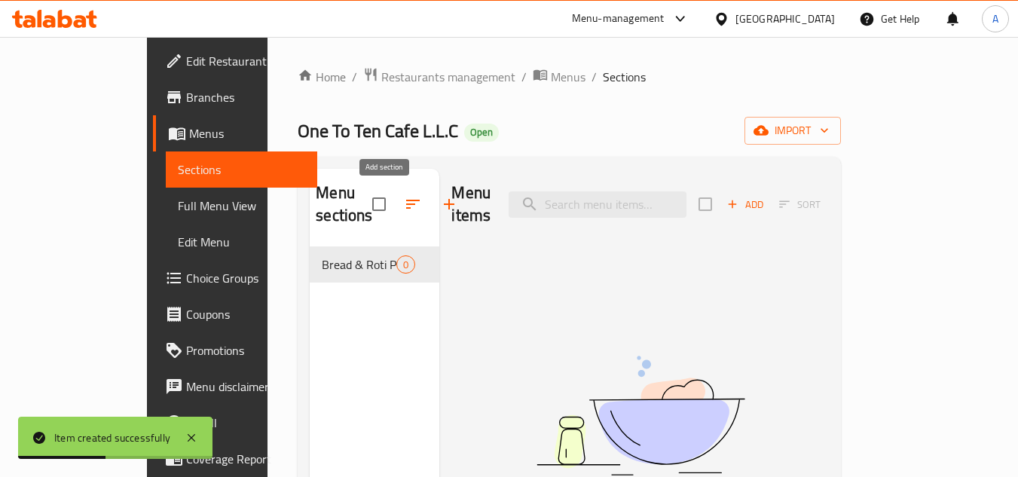
click at [440, 213] on icon "button" at bounding box center [449, 204] width 18 height 18
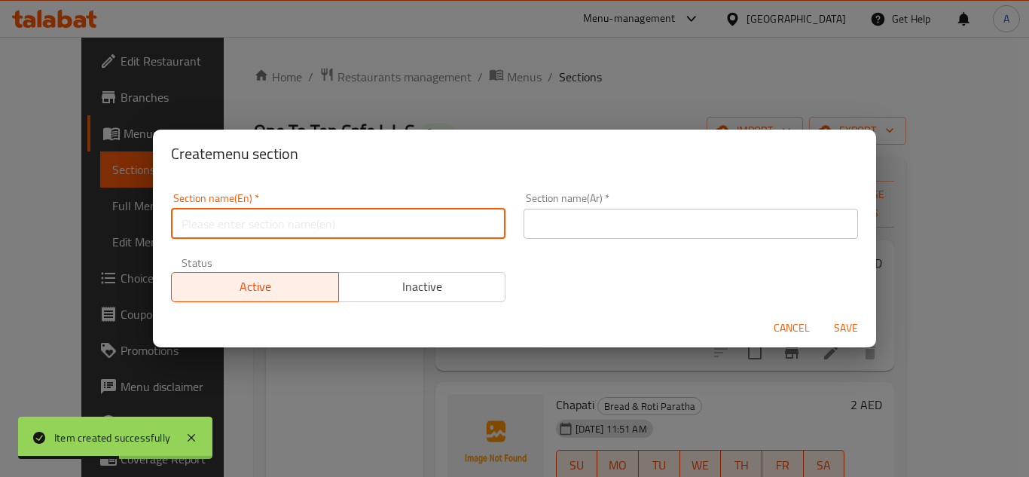
drag, startPoint x: 413, startPoint y: 225, endPoint x: 452, endPoint y: 224, distance: 39.2
click at [413, 225] on input "text" at bounding box center [338, 224] width 335 height 30
paste input "Biryani & Rice"
type input "Biryani & Rice"
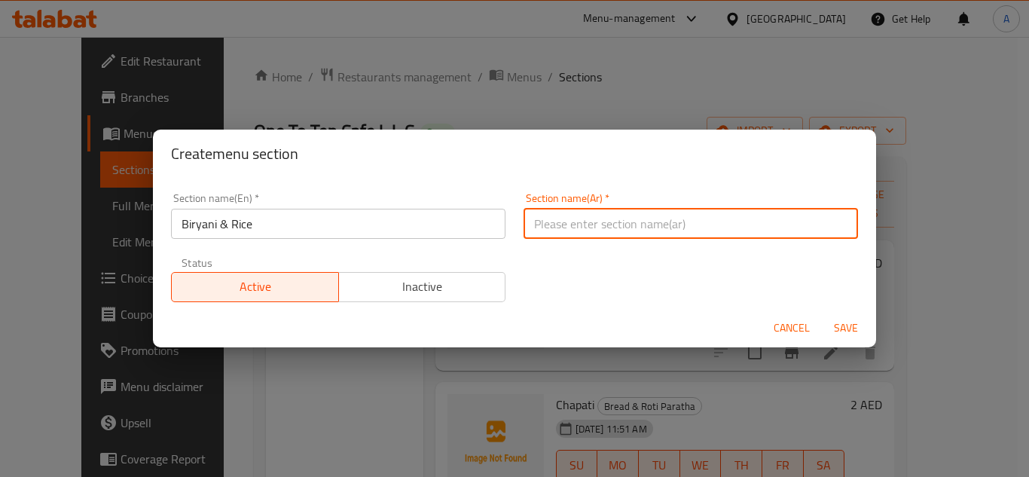
click at [682, 232] on input "text" at bounding box center [691, 224] width 335 height 30
type input "fvd"
type input "[PERSON_NAME]"
click at [822, 314] on button "Save" at bounding box center [846, 328] width 48 height 28
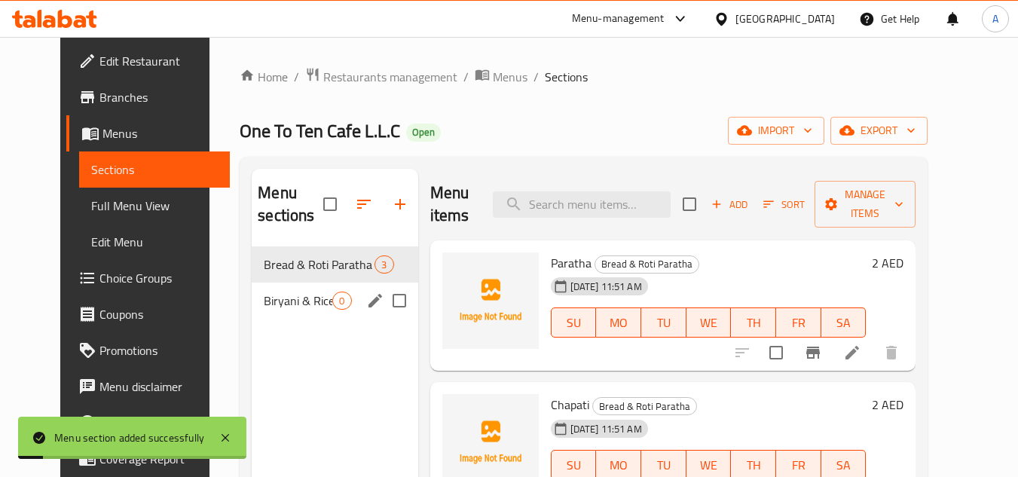
click at [277, 288] on div "Biryani & Rice 0" at bounding box center [335, 301] width 166 height 36
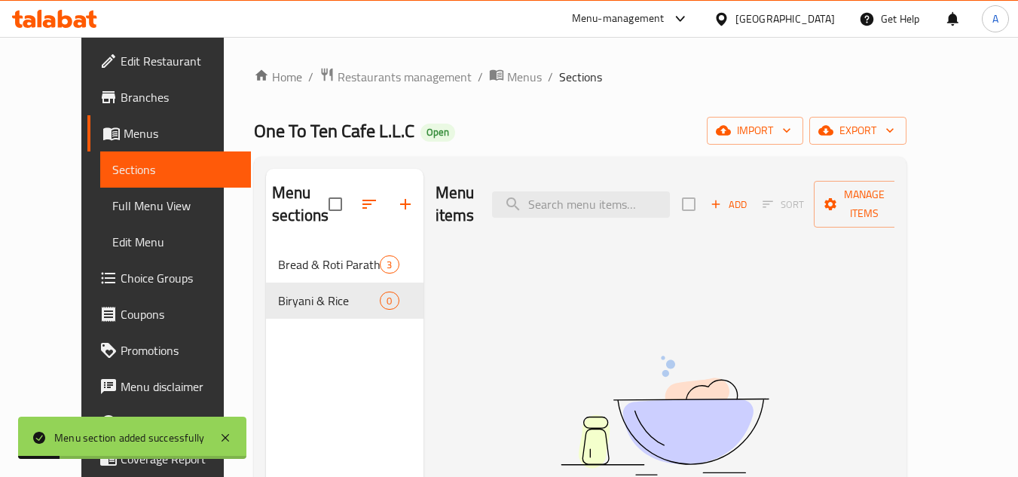
click at [765, 209] on div "Add Sort Manage items" at bounding box center [798, 204] width 233 height 47
click at [753, 204] on button "Add" at bounding box center [729, 204] width 48 height 23
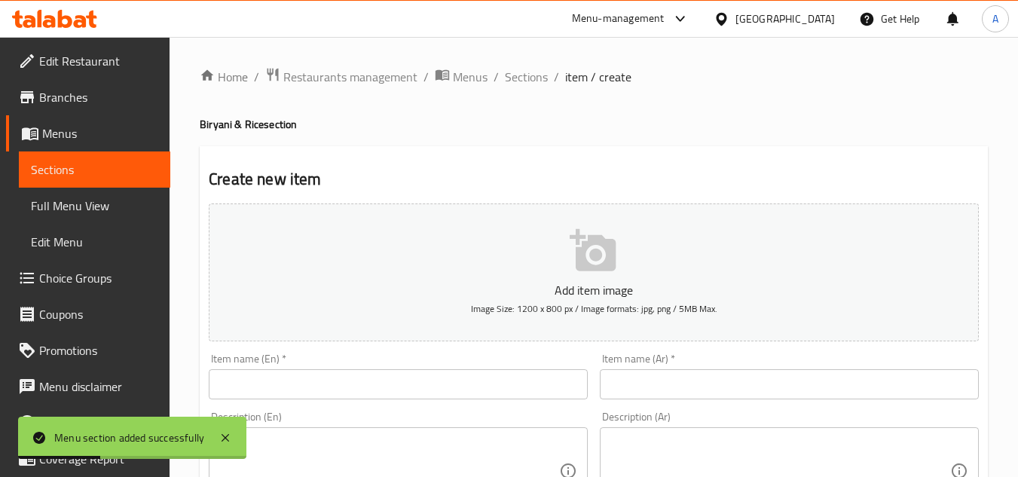
click at [419, 384] on input "text" at bounding box center [398, 384] width 379 height 30
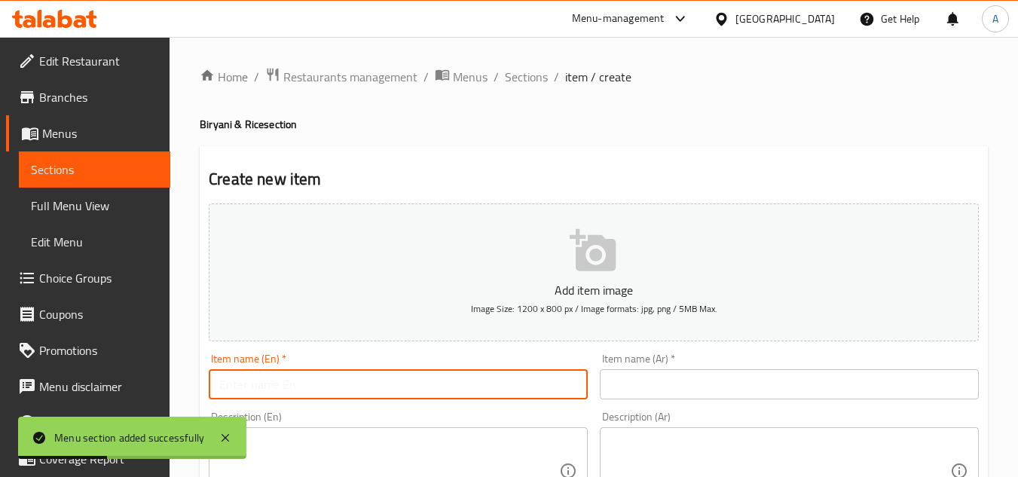
paste input "Plain Rice"
type input "Plain Rice"
click at [682, 386] on input "text" at bounding box center [789, 384] width 379 height 30
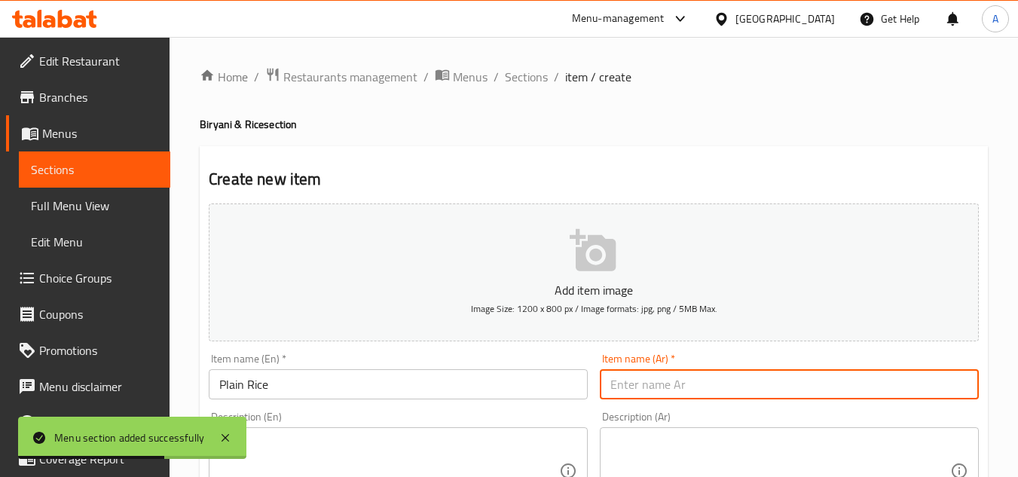
click at [825, 377] on input "text" at bounding box center [789, 384] width 379 height 30
paste input "أرز عادي"
click at [916, 390] on input "أرز عادي" at bounding box center [789, 384] width 379 height 30
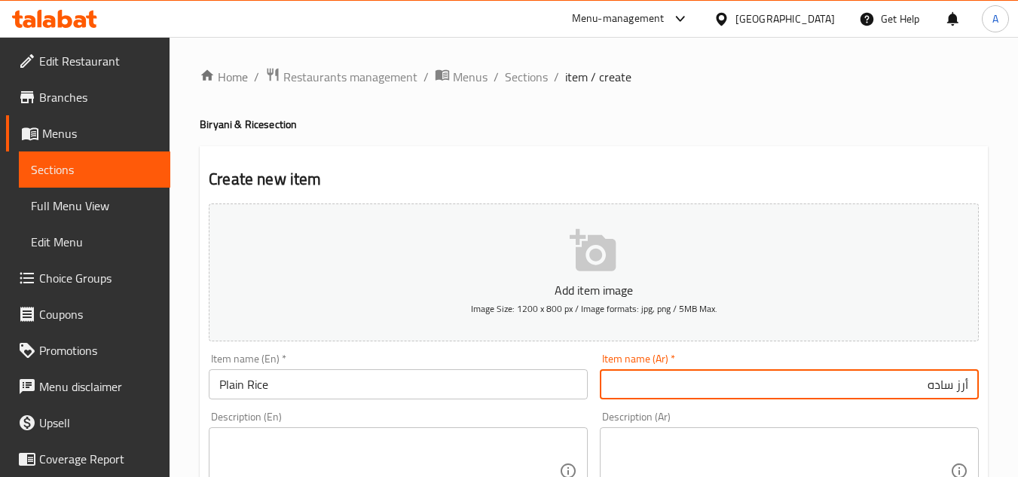
type input "أرز ساده"
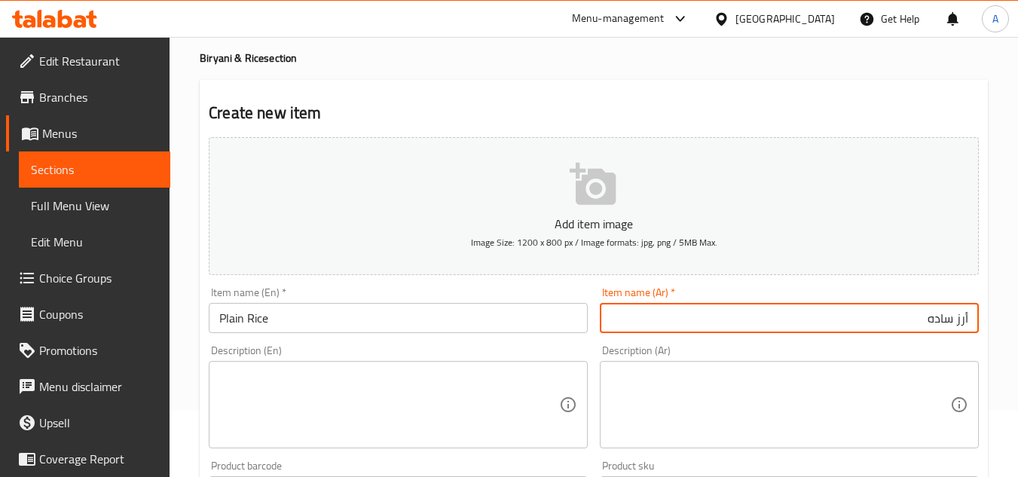
scroll to position [226, 0]
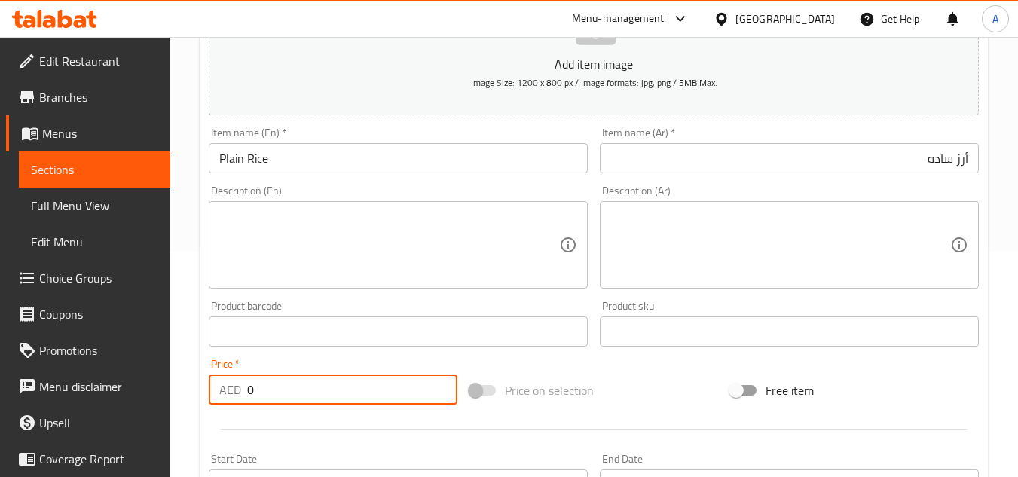
click at [277, 381] on input "0" at bounding box center [352, 390] width 210 height 30
click at [183, 366] on div "Home / Restaurants management / Menus / Sections / item / create Biryani & Rice…" at bounding box center [594, 325] width 849 height 1028
paste input "12"
type input "12"
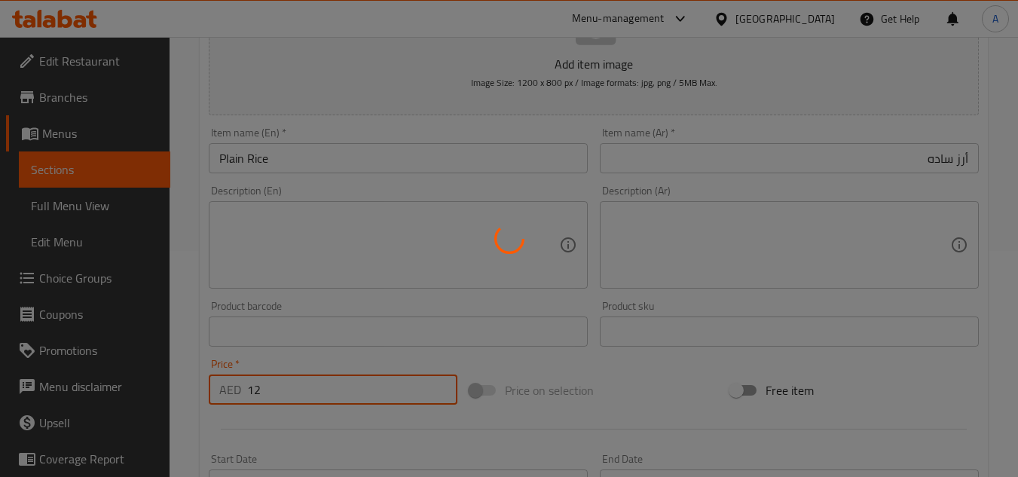
type input "0"
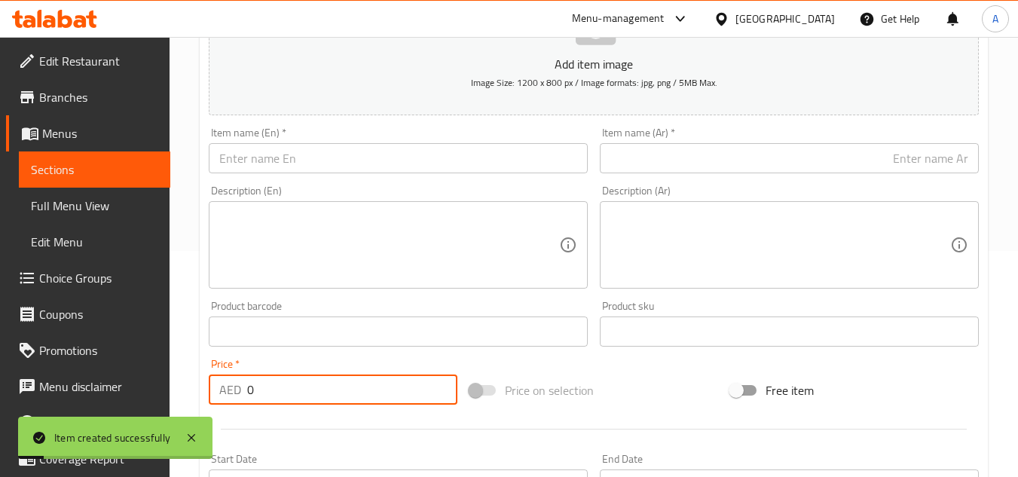
click at [393, 151] on input "text" at bounding box center [398, 158] width 379 height 30
paste input "Biryani Rice Biryani Rice 15"
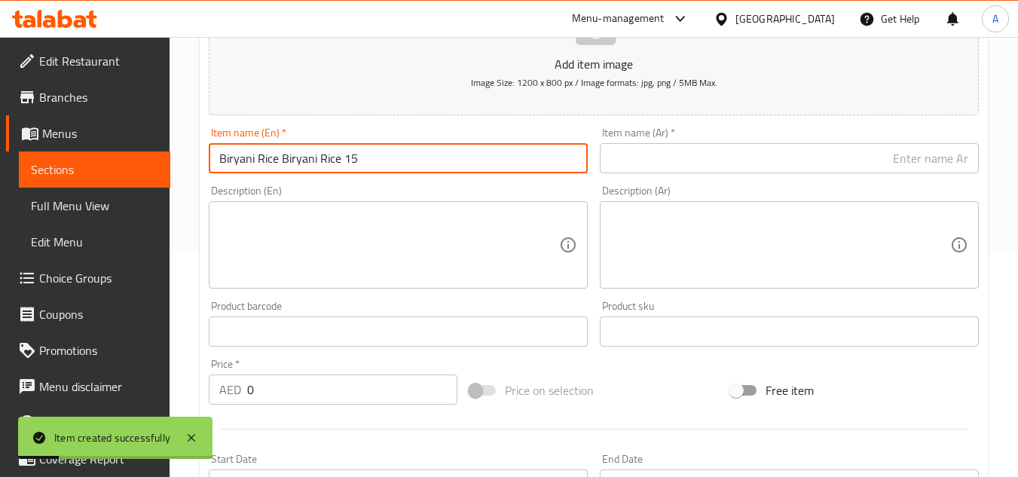
click at [366, 162] on input "Biryani Rice Biryani Rice 15" at bounding box center [398, 158] width 379 height 30
type input "Biryani Rice Biryani Rice 15"
click at [318, 391] on input "0" at bounding box center [352, 390] width 210 height 30
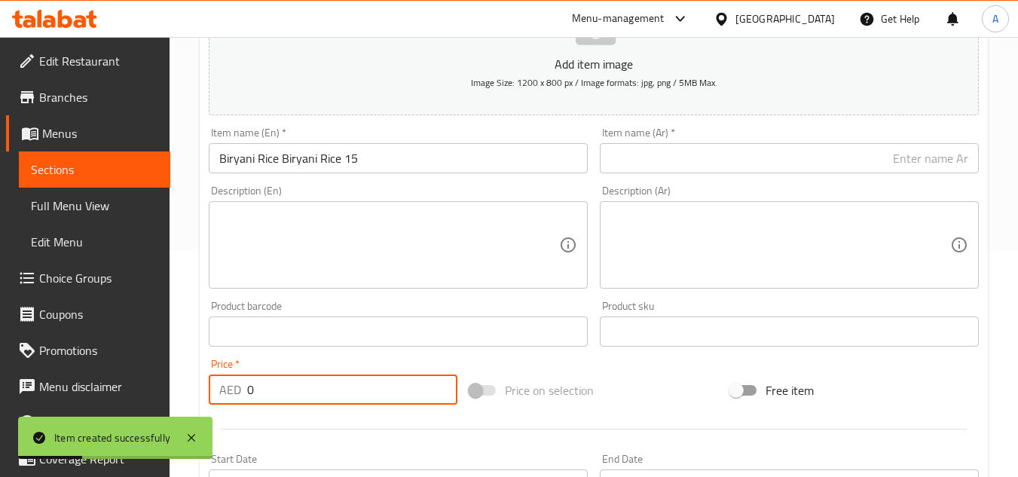
click at [318, 391] on input "0" at bounding box center [352, 390] width 210 height 30
paste input "15"
type input "15"
drag, startPoint x: 279, startPoint y: 162, endPoint x: 841, endPoint y: 174, distance: 562.3
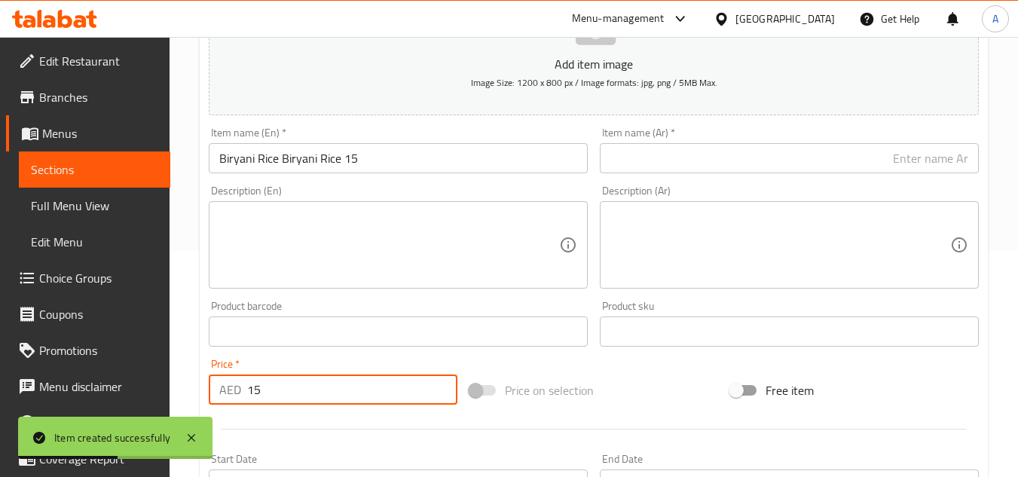
click at [813, 176] on div "Add item image Image Size: 1200 x 800 px / Image formats: jpg, png / 5MB Max. I…" at bounding box center [594, 296] width 782 height 650
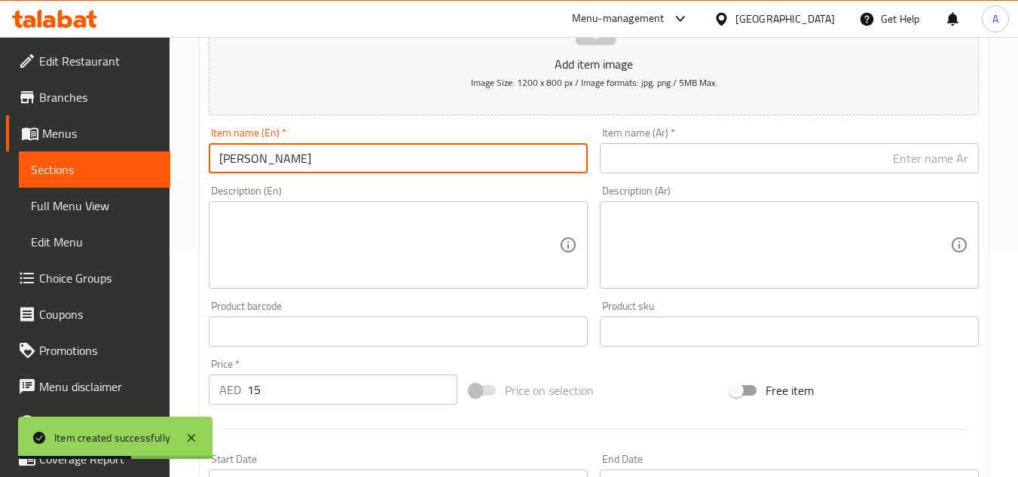
click at [427, 162] on input "[PERSON_NAME]" at bounding box center [398, 158] width 379 height 30
type input "[PERSON_NAME]"
click at [676, 165] on input "text" at bounding box center [789, 158] width 379 height 30
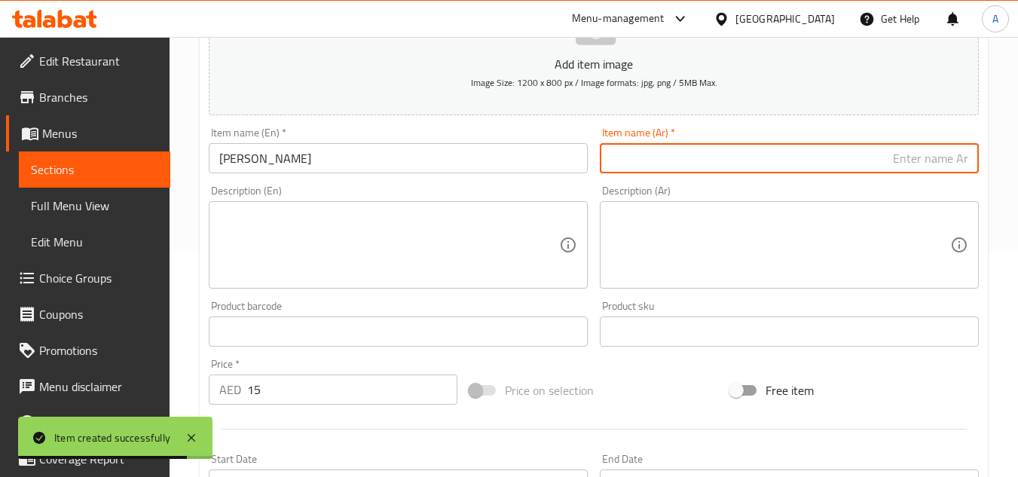
paste input "أرز برياني"
type input "أرز برياني"
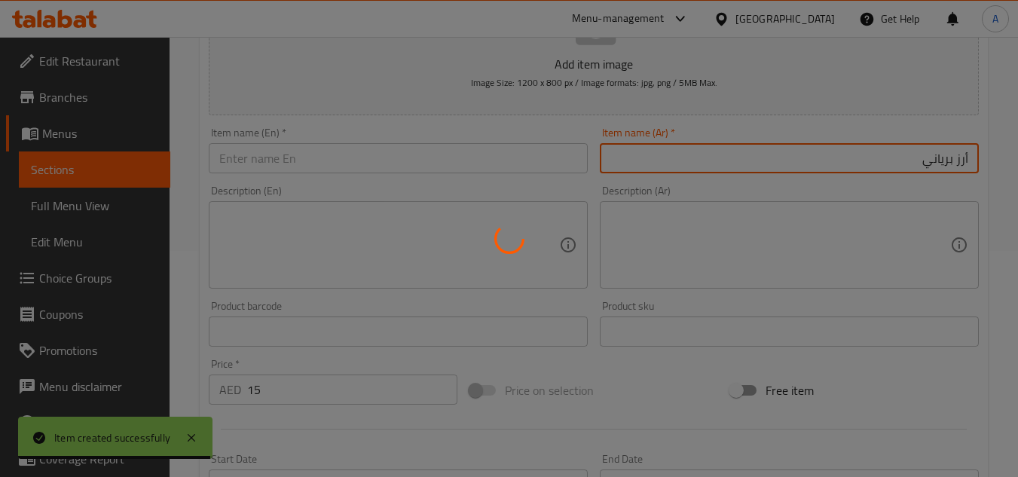
type input "0"
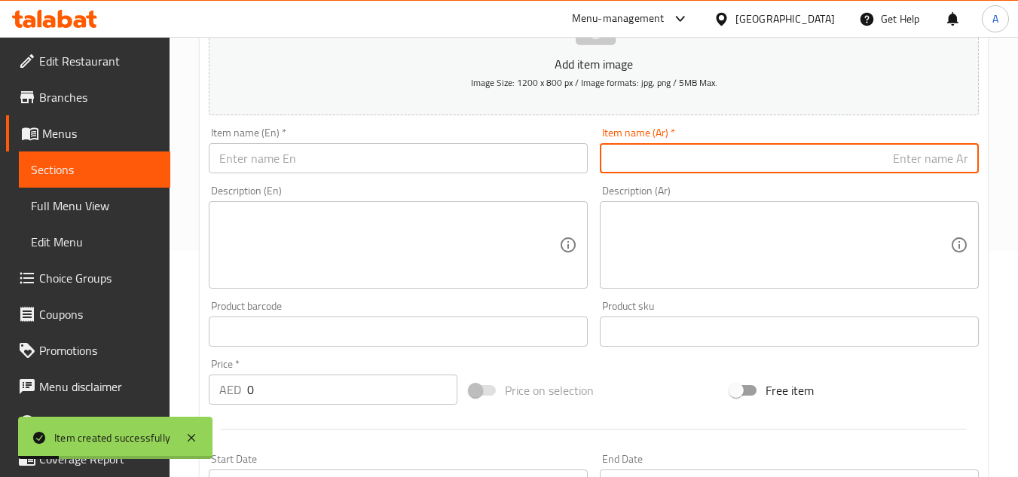
click at [369, 261] on textarea at bounding box center [389, 246] width 340 height 72
paste textarea "Zeera Rice Bombay Chicken Zeera Rice 15"
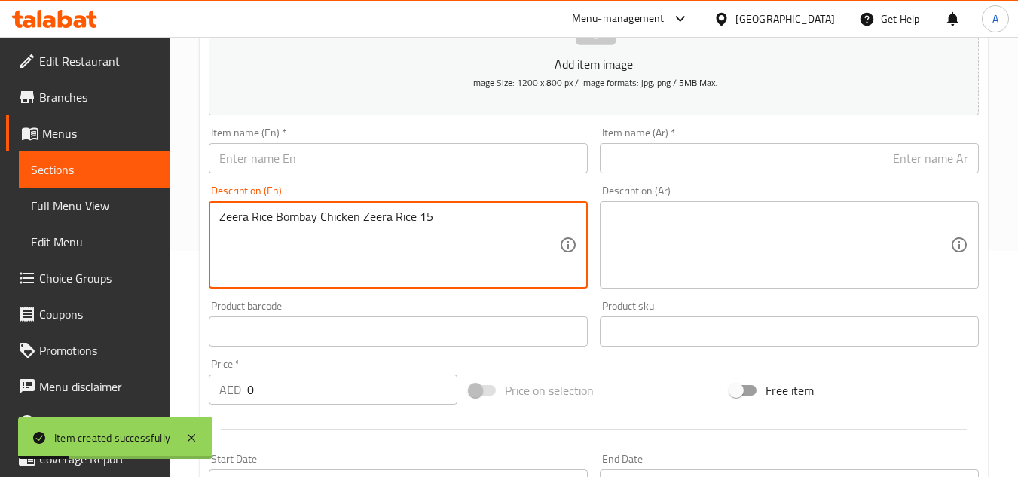
click at [259, 215] on textarea "Zeera Rice Bombay Chicken Zeera Rice 15" at bounding box center [389, 246] width 340 height 72
click at [313, 225] on textarea "Zeera Rice Bombay Chicken Zeera Rice 15" at bounding box center [389, 246] width 340 height 72
type textarea "Zeera Rice Bombay Chicken Zeera Rice 15"
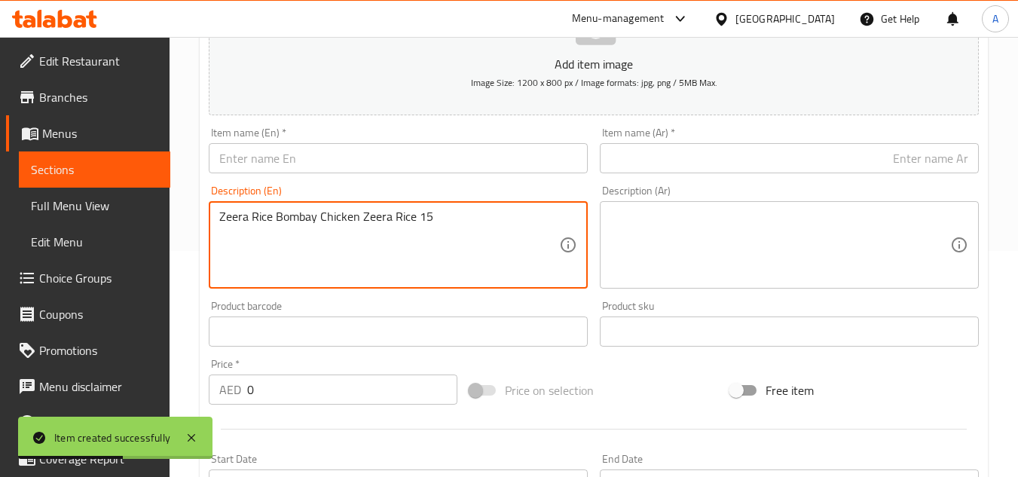
click at [522, 240] on textarea "Zeera Rice Bombay Chicken Zeera Rice 15" at bounding box center [389, 246] width 340 height 72
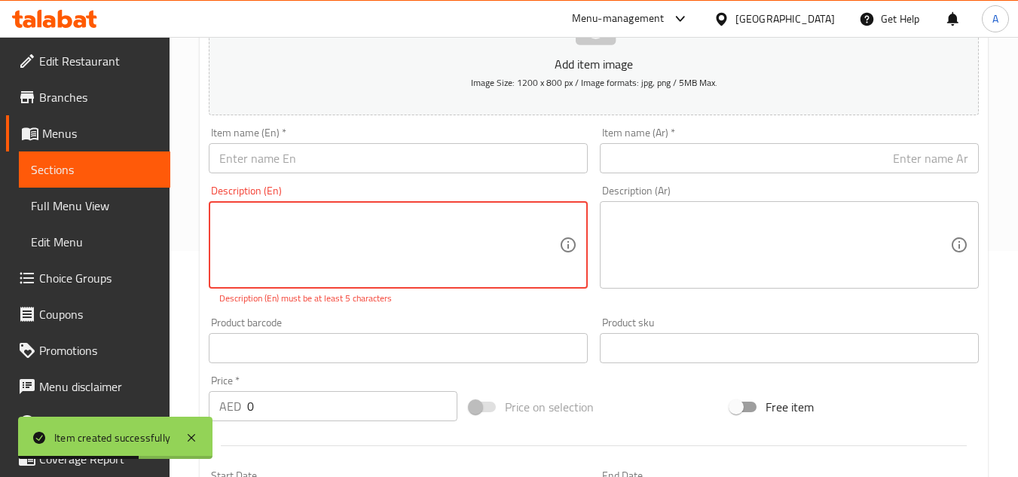
click at [382, 159] on input "text" at bounding box center [398, 158] width 379 height 30
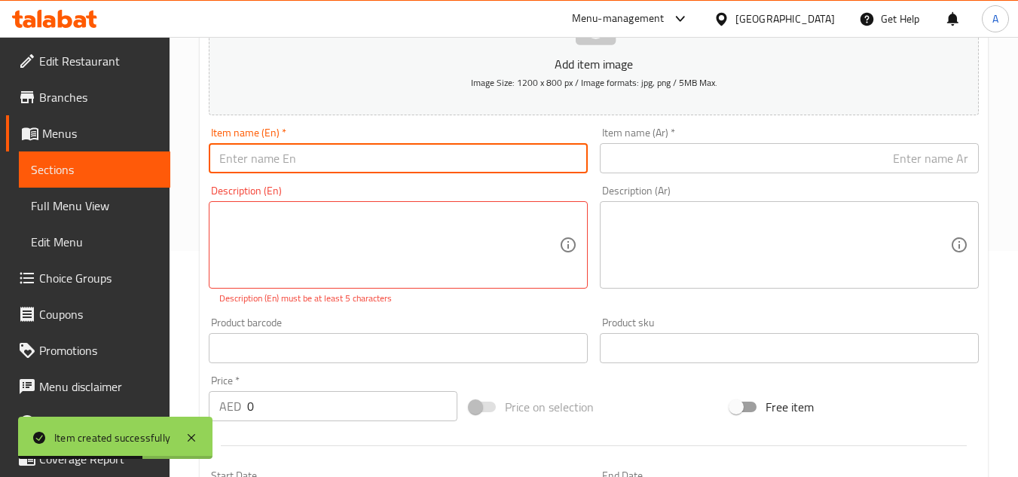
paste input "Bombay Chic"
click at [375, 145] on input "Bombay Chic" at bounding box center [398, 158] width 379 height 30
click at [240, 161] on input "Bombay Chic" at bounding box center [398, 158] width 379 height 30
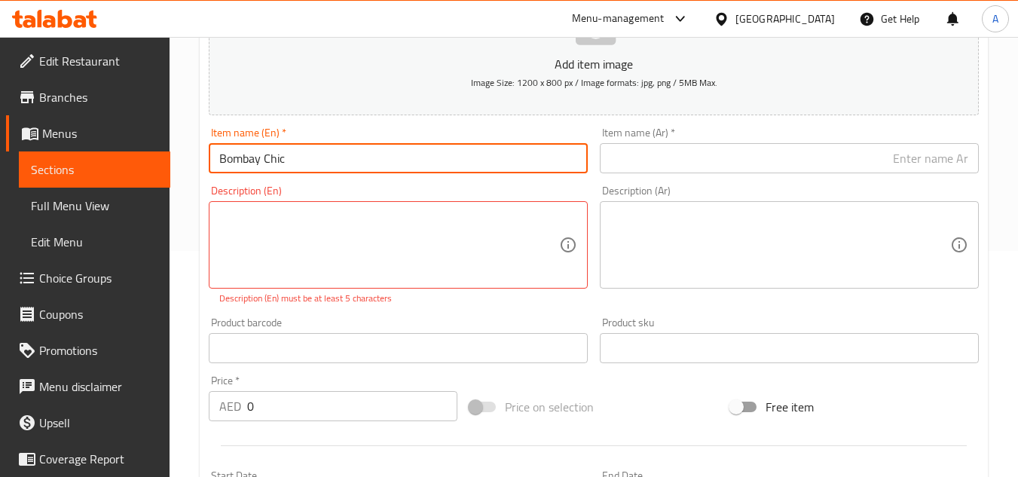
click at [240, 161] on input "Bombay Chic" at bounding box center [398, 158] width 379 height 30
paste input "Zeera"
click at [485, 164] on input "Zeera" at bounding box center [398, 158] width 379 height 30
paste input "Rice"
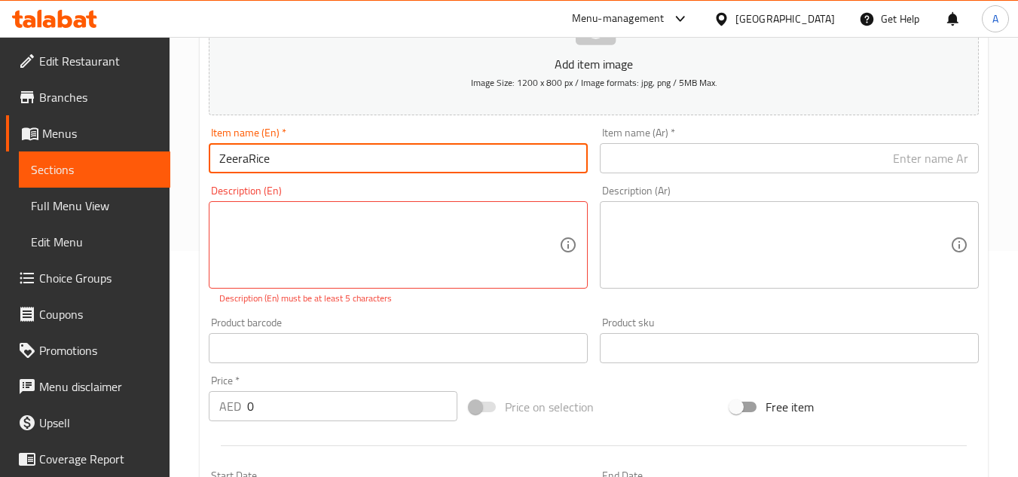
click at [246, 163] on input "ZeeraRice" at bounding box center [398, 158] width 379 height 30
type input "[PERSON_NAME]"
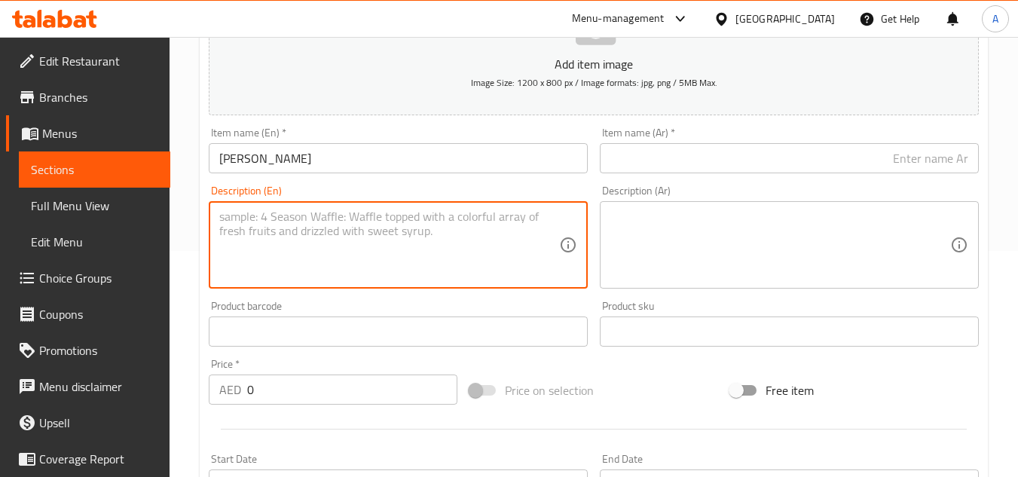
click at [298, 169] on input "[PERSON_NAME]" at bounding box center [398, 158] width 379 height 30
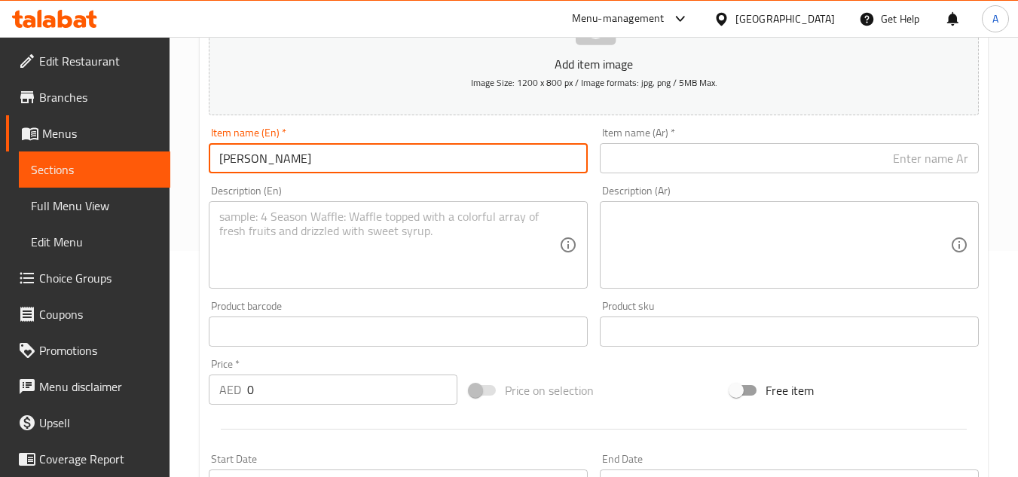
click at [298, 169] on input "[PERSON_NAME]" at bounding box center [398, 158] width 379 height 30
click at [643, 161] on input "text" at bounding box center [789, 158] width 379 height 30
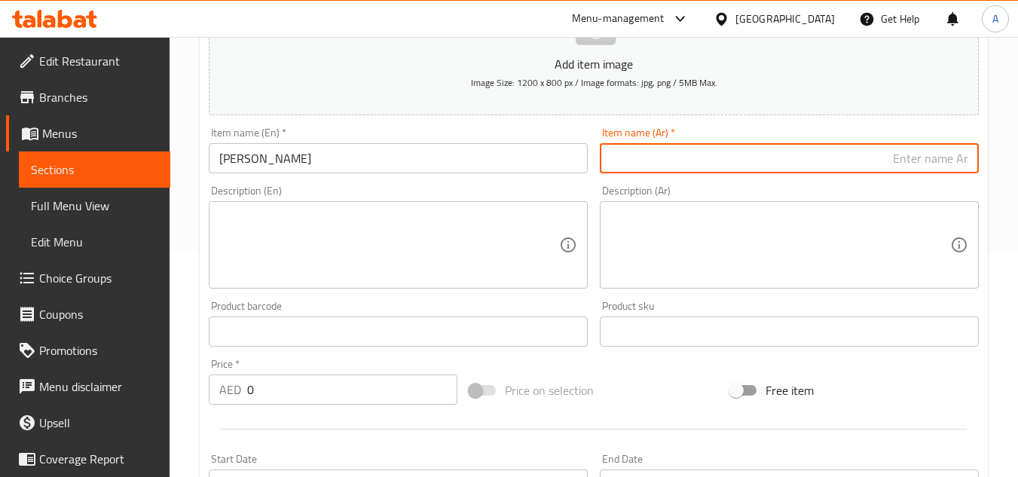
paste input "أرز جيرا"
type input "أرز جيرا"
drag, startPoint x: 341, startPoint y: 404, endPoint x: 90, endPoint y: 413, distance: 251.9
click at [110, 411] on div "Edit Restaurant Branches Menus Sections Full Menu View Edit Menu Choice Groups …" at bounding box center [509, 325] width 1018 height 1028
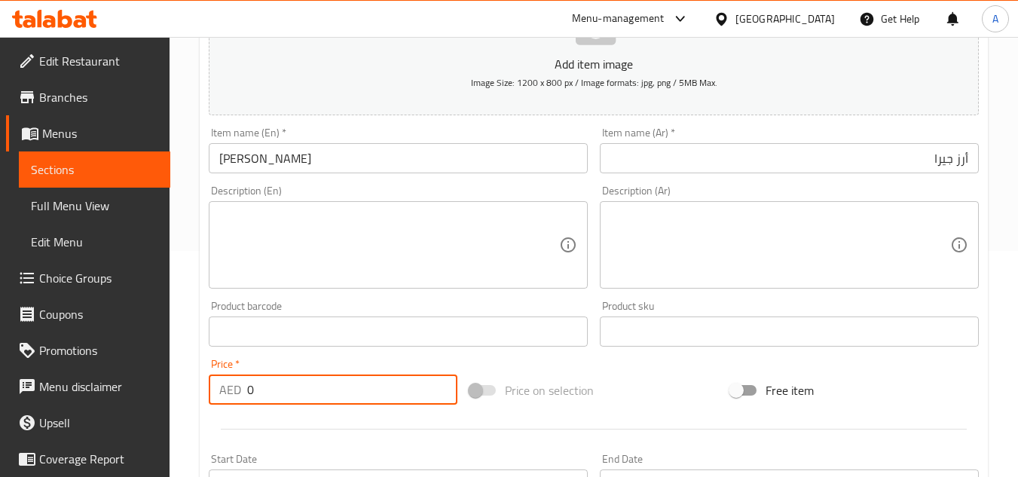
paste input "15"
type input "15"
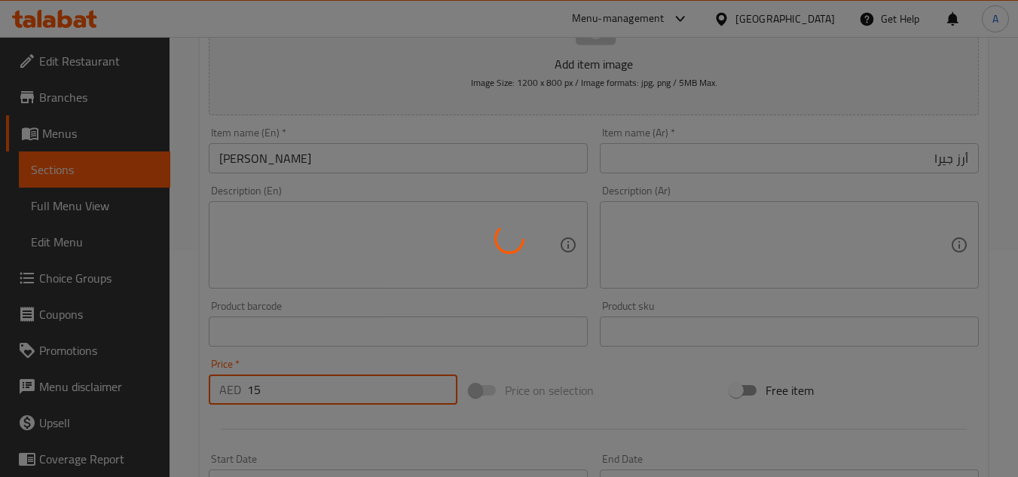
type input "0"
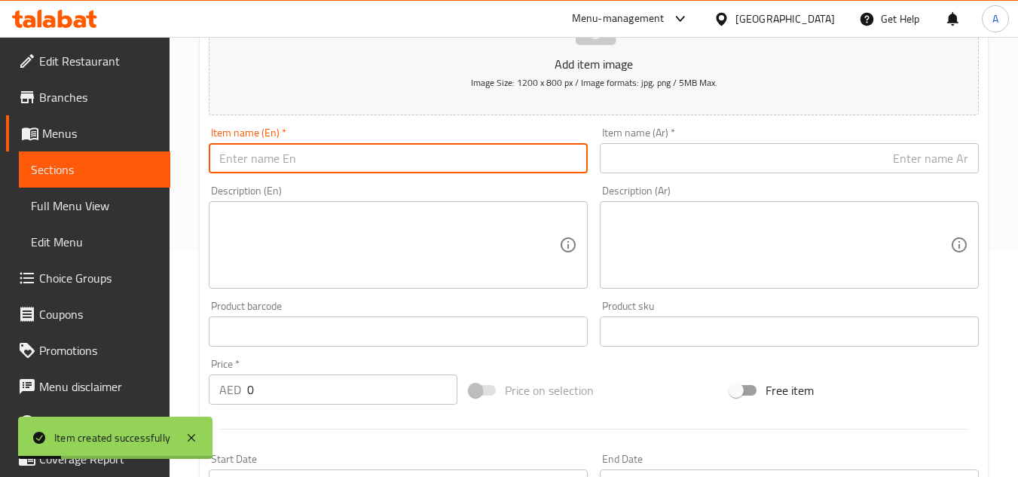
click at [378, 173] on input "text" at bounding box center [398, 158] width 379 height 30
click at [381, 161] on input "text" at bounding box center [398, 158] width 379 height 30
paste input "Bomba"
type input "Bomba"
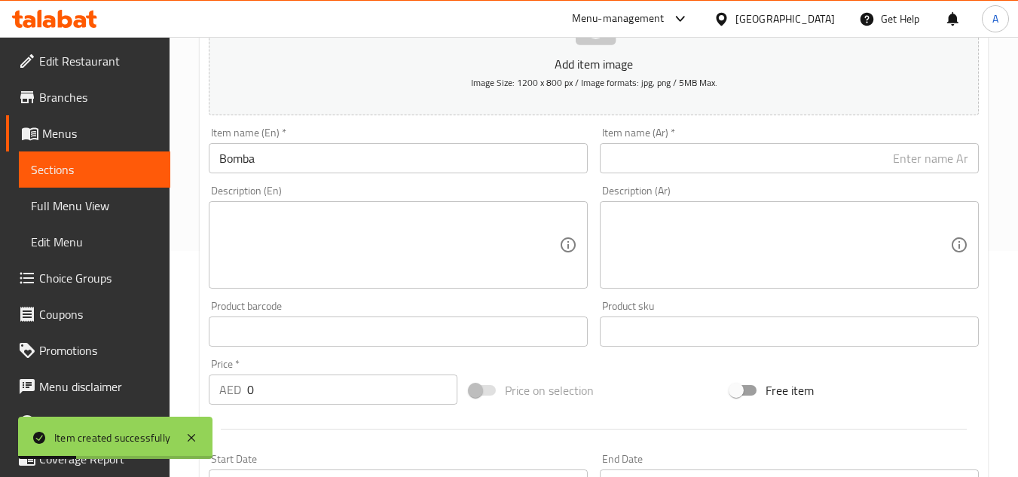
click at [562, 237] on icon at bounding box center [568, 245] width 18 height 18
click at [338, 142] on div "Item name (En)   * Bomba Item name (En) *" at bounding box center [398, 150] width 379 height 46
click at [326, 159] on input "Bomba" at bounding box center [398, 158] width 379 height 30
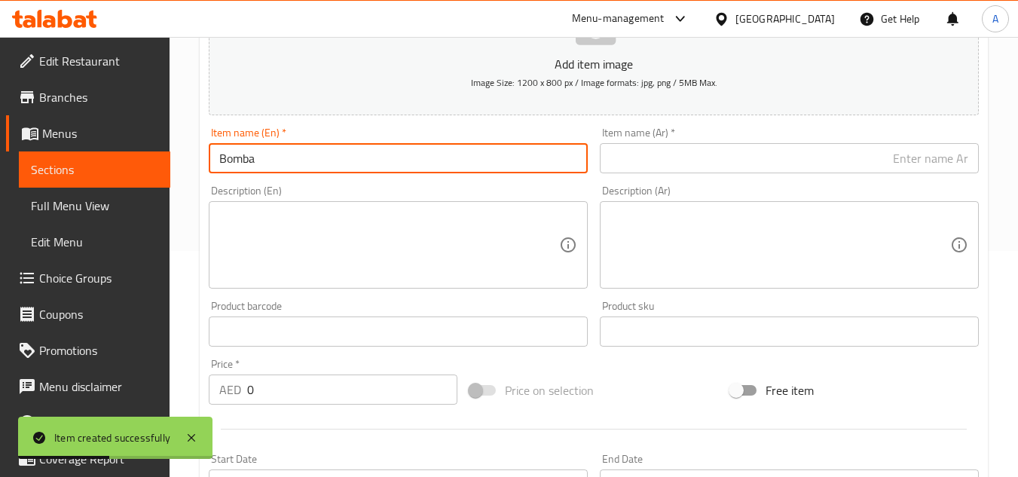
click at [326, 159] on input "Bomba" at bounding box center [398, 158] width 379 height 30
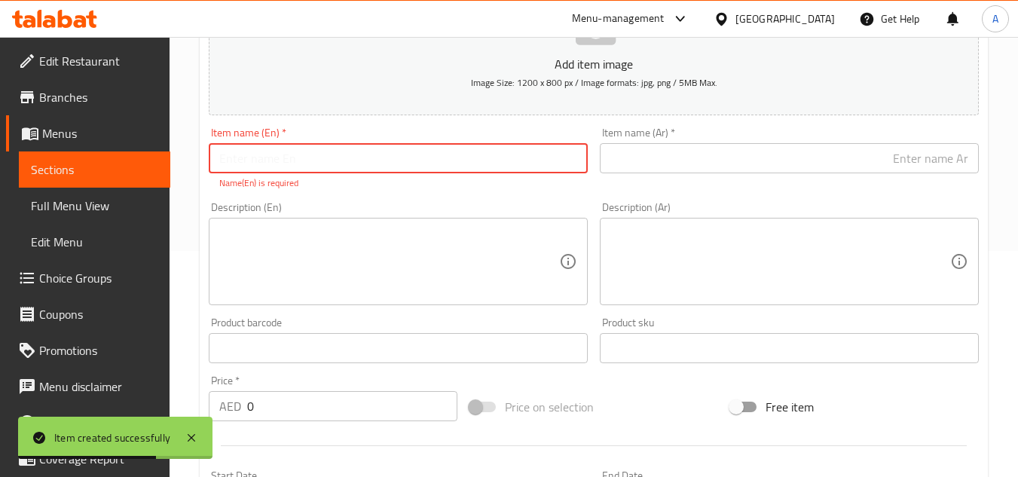
click at [452, 168] on input "text" at bounding box center [398, 158] width 379 height 30
paste input "Biryani"
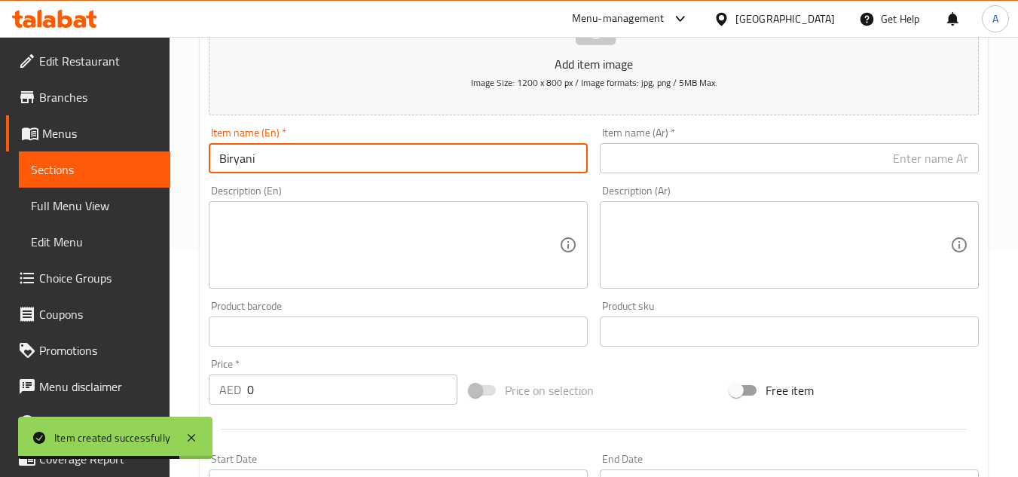
type input "Biryani"
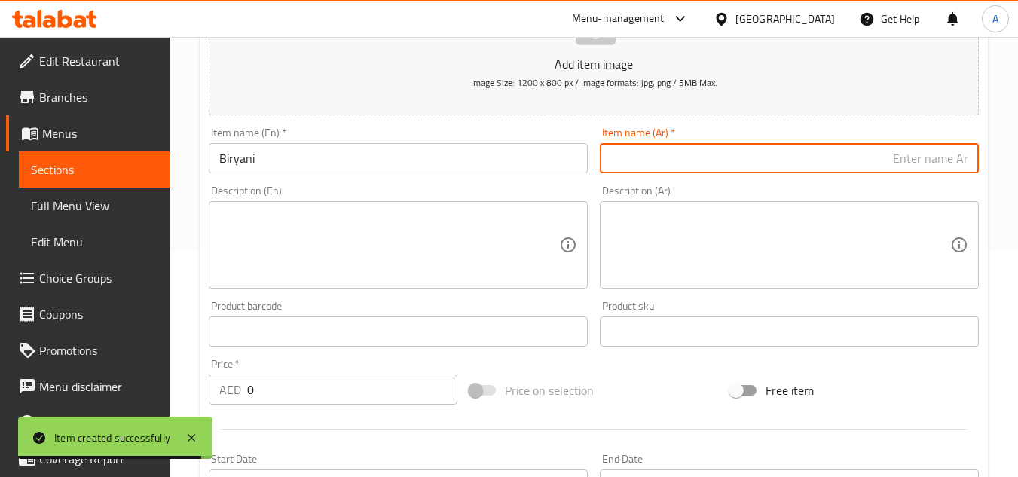
click at [713, 155] on input "text" at bounding box center [789, 158] width 379 height 30
paste input "برياني"
type input "برياني"
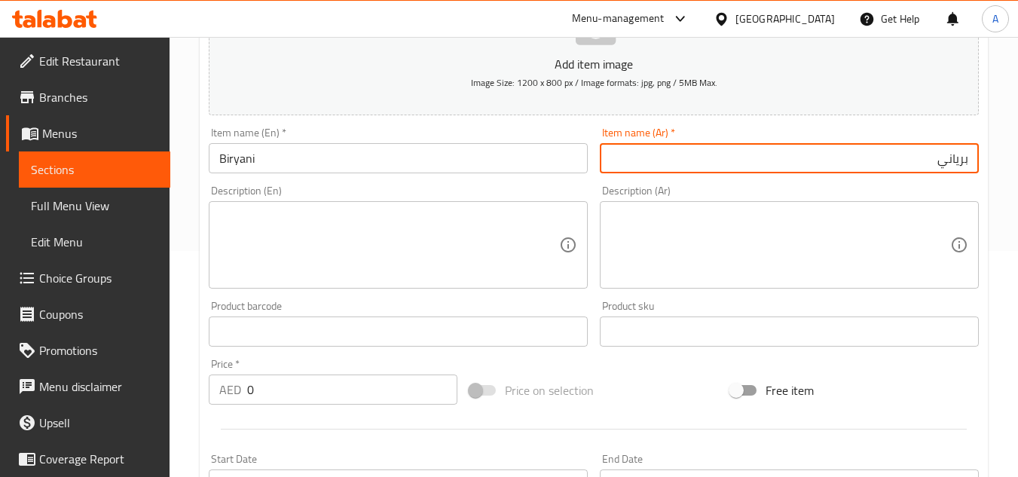
click at [451, 226] on textarea at bounding box center [389, 246] width 340 height 72
paste textarea "Bombay Chicken Biryani"
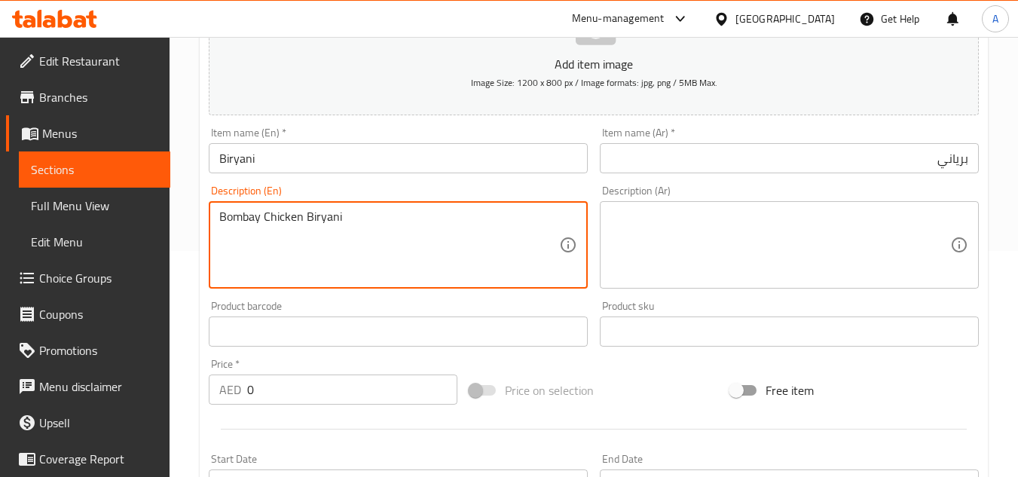
type textarea "Bombay Chicken Biryani"
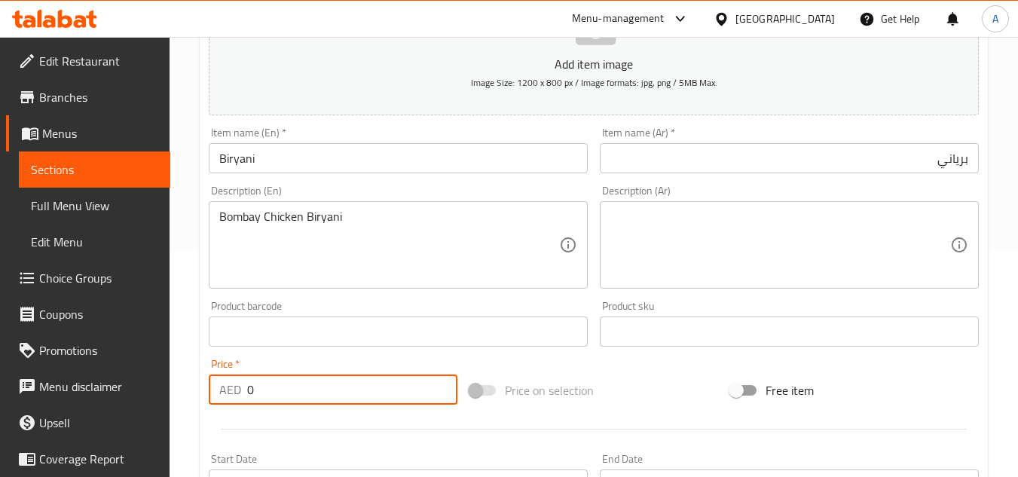
drag, startPoint x: 393, startPoint y: 404, endPoint x: 26, endPoint y: 426, distance: 366.9
click at [0, 418] on div "Edit Restaurant Branches Menus Sections Full Menu View Edit Menu Choice Groups …" at bounding box center [509, 325] width 1018 height 1028
type input "25"
click at [771, 255] on textarea at bounding box center [780, 246] width 340 height 72
paste textarea "برياني دجاج بومباي"
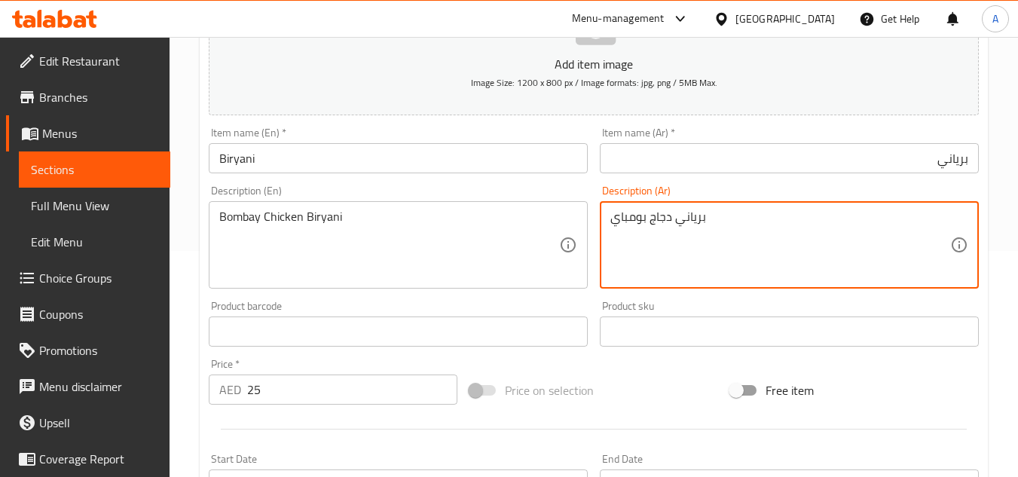
type textarea "برياني دجاج بومباي"
drag, startPoint x: 342, startPoint y: 405, endPoint x: 193, endPoint y: 405, distance: 149.2
click at [193, 405] on div "Home / Restaurants management / Menus / Sections / item / create Biryani & Rice…" at bounding box center [594, 325] width 849 height 1028
click at [626, 226] on textarea "برياني دجاج بومباي" at bounding box center [780, 246] width 340 height 72
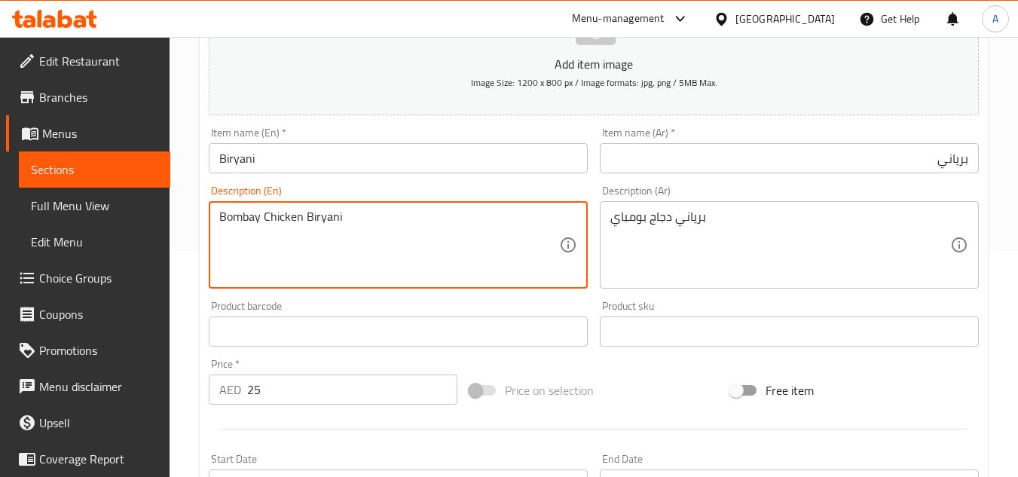
click at [531, 224] on textarea "Bombay Chicken Biryani" at bounding box center [389, 246] width 340 height 72
type textarea "Bombay chicken biryani"
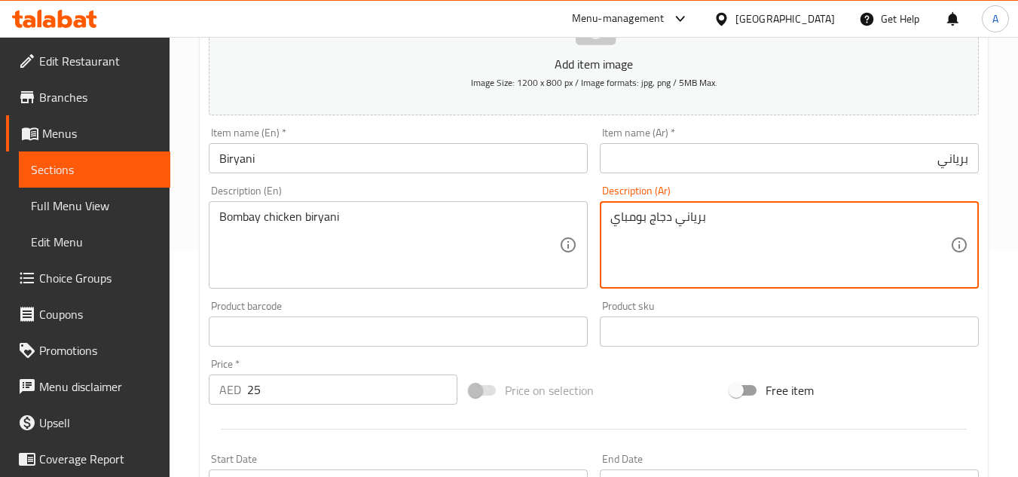
click at [733, 227] on textarea "برياني دجاج بومباي" at bounding box center [780, 246] width 340 height 72
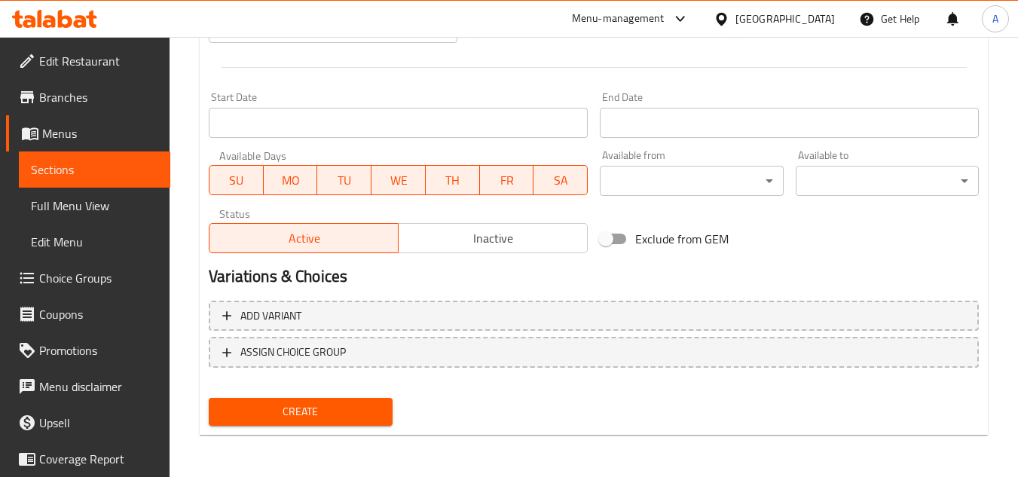
click at [328, 420] on span "Create" at bounding box center [300, 411] width 159 height 19
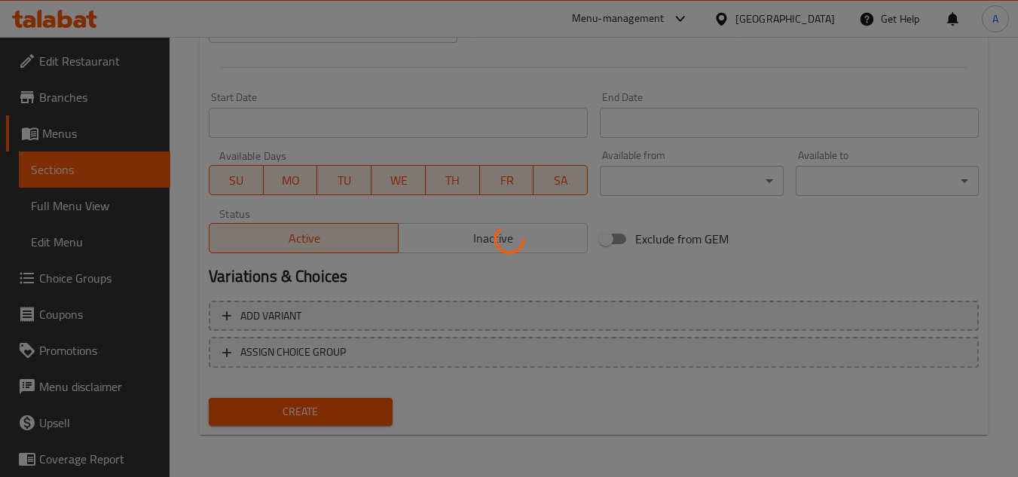
type input "0"
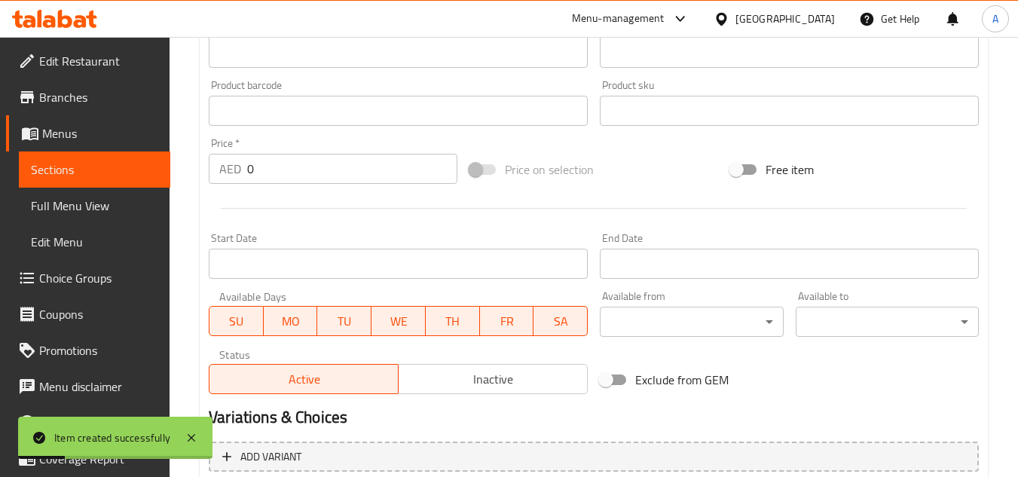
scroll to position [211, 0]
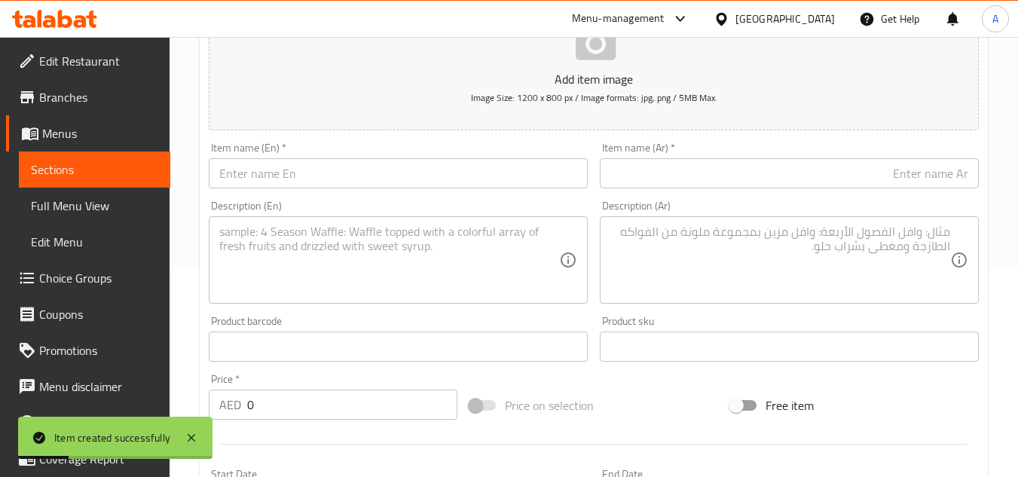
click at [390, 151] on div "Item name (En)   * Item name (En) *" at bounding box center [398, 165] width 379 height 46
click at [390, 171] on input "text" at bounding box center [398, 173] width 379 height 30
paste input "Biryani"
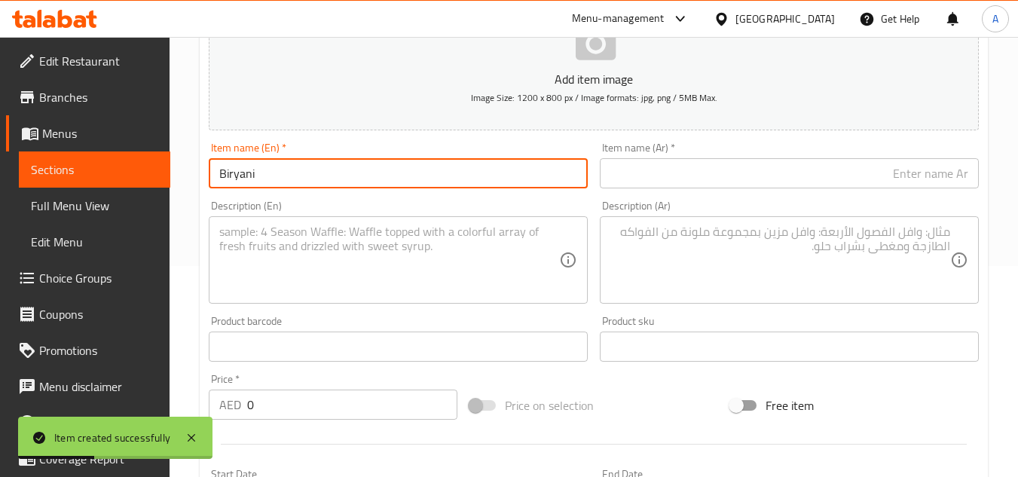
type input "Biryani"
click at [728, 169] on input "text" at bounding box center [789, 173] width 379 height 30
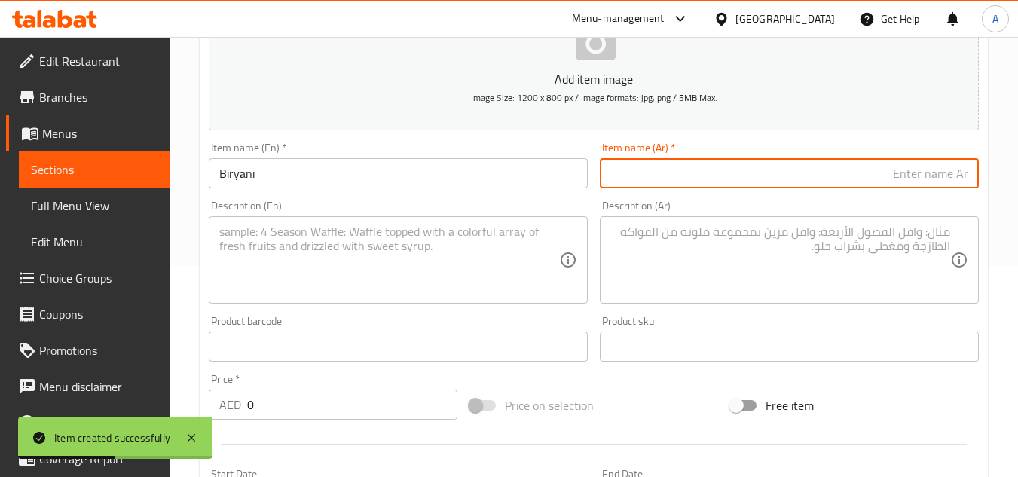
paste input "برياني"
type input "برياني"
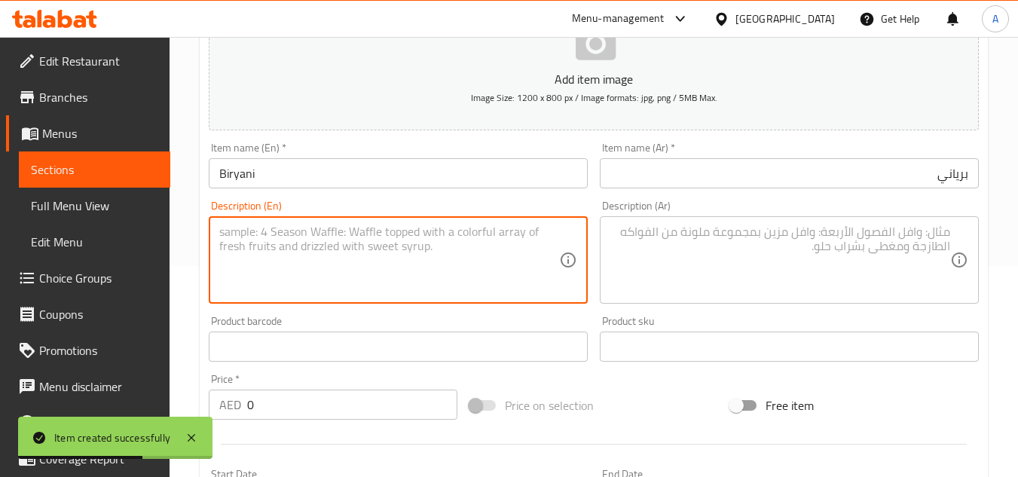
click at [352, 237] on textarea at bounding box center [389, 261] width 340 height 72
paste textarea "Bombay Mutton Biryani"
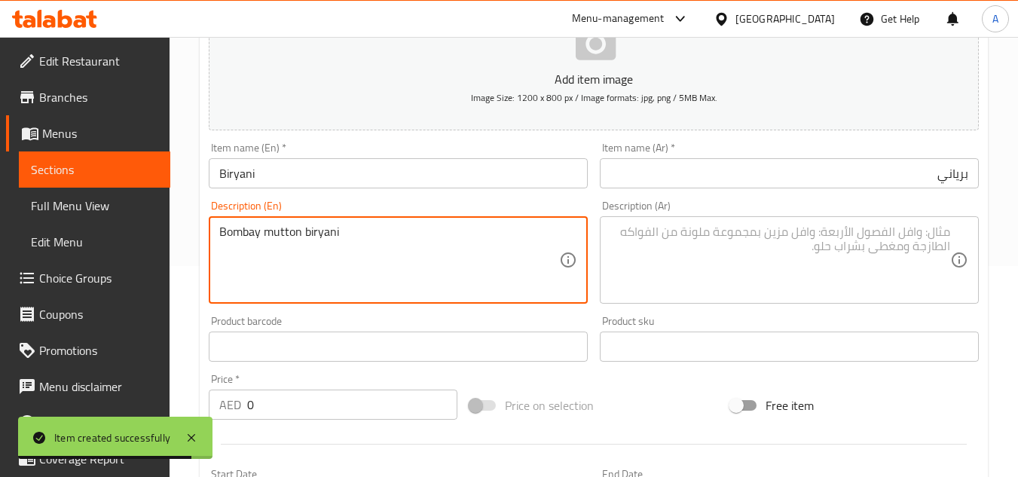
type textarea "Bombay mutton biryani"
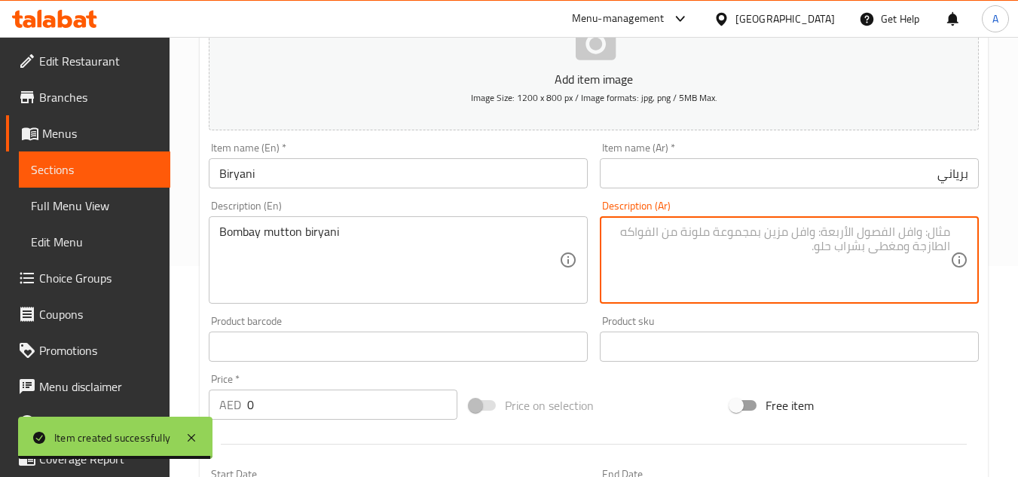
click at [619, 249] on textarea at bounding box center [780, 261] width 340 height 72
paste textarea "برياني لحم ضأن بومباي"
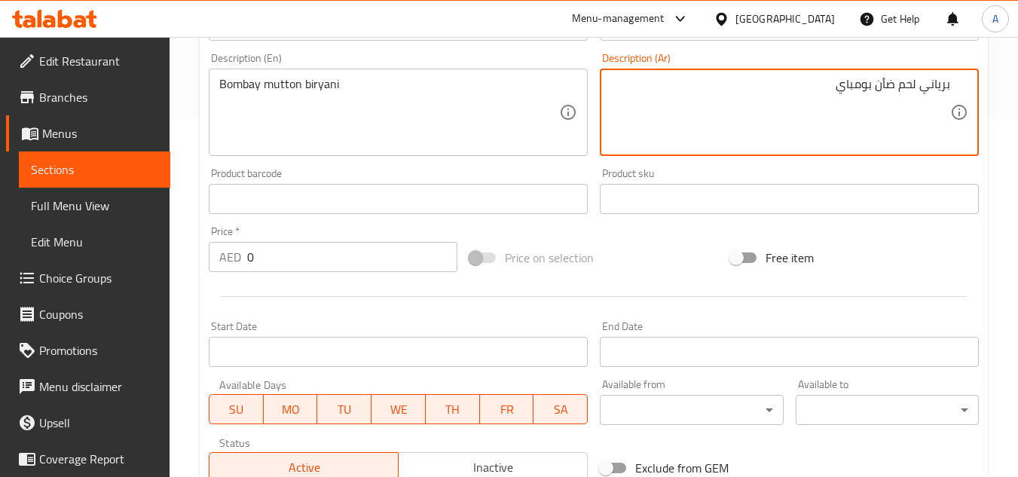
scroll to position [362, 0]
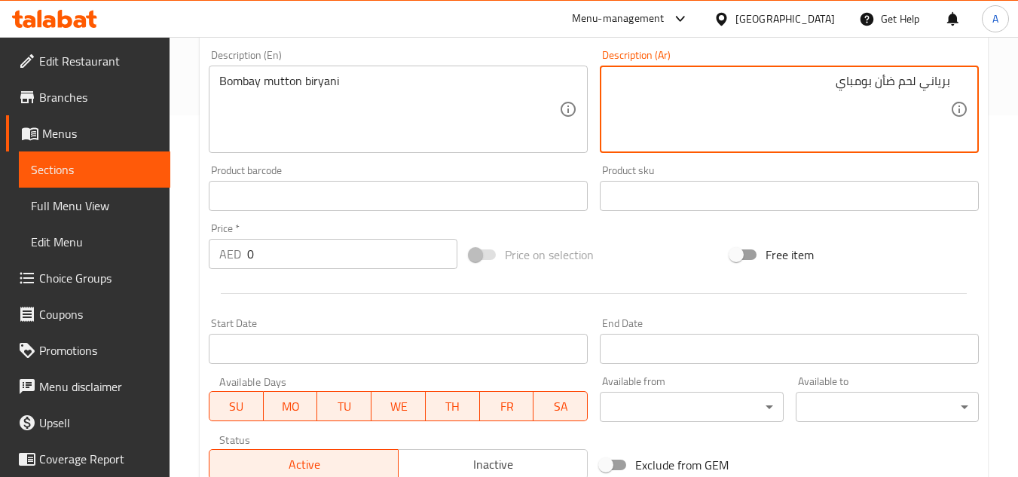
type textarea "برياني لحم ضأن بومباي"
drag, startPoint x: 307, startPoint y: 252, endPoint x: 25, endPoint y: 284, distance: 283.7
click at [0, 278] on div "Edit Restaurant Branches Menus Sections Full Menu View Edit Menu Choice Groups …" at bounding box center [509, 189] width 1018 height 1028
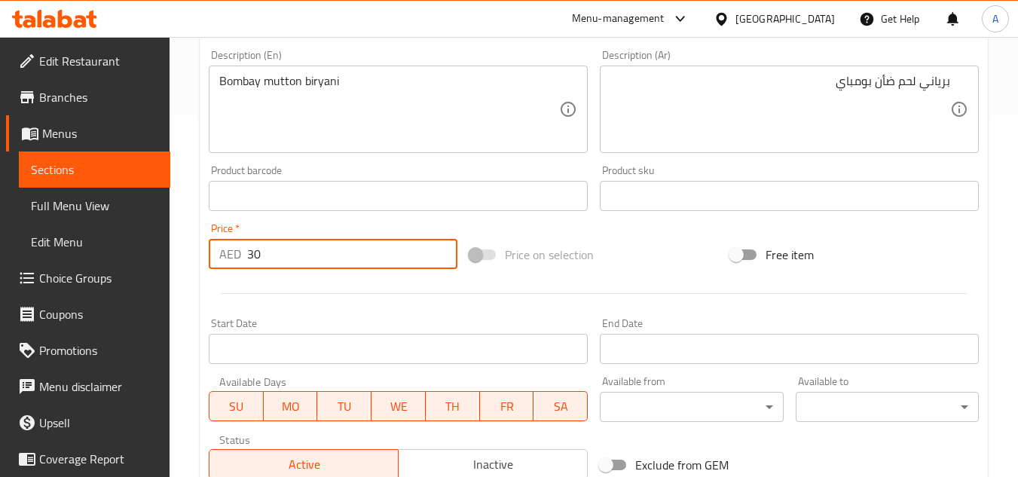
type input "30"
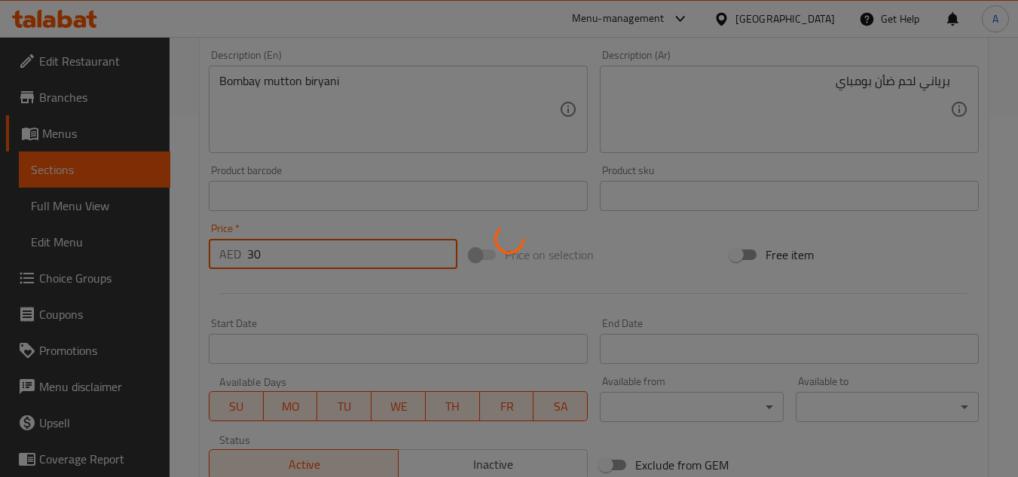
type input "0"
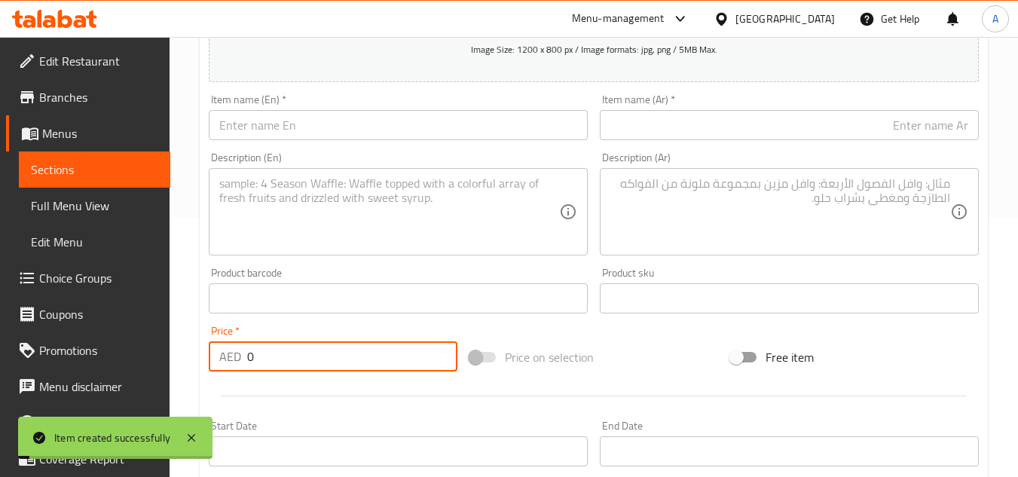
scroll to position [0, 0]
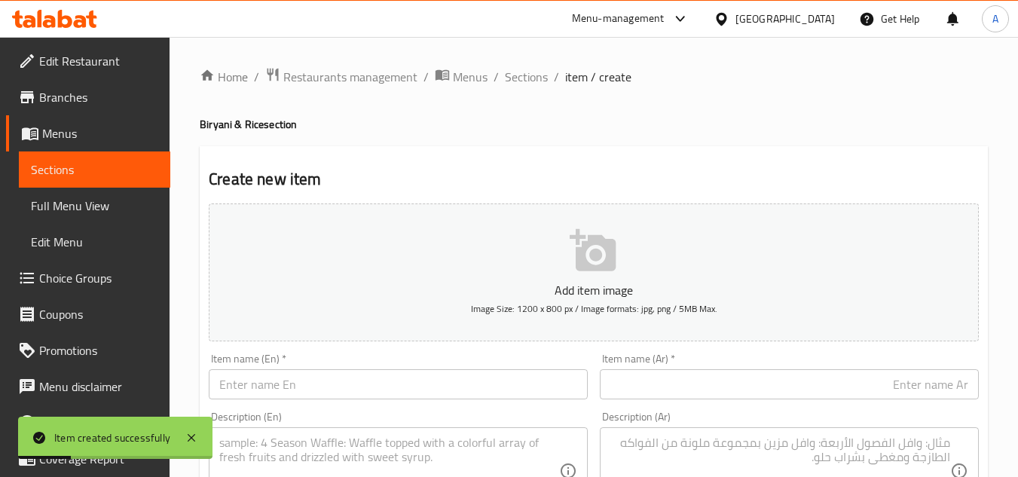
click at [534, 74] on span "Sections" at bounding box center [526, 77] width 43 height 18
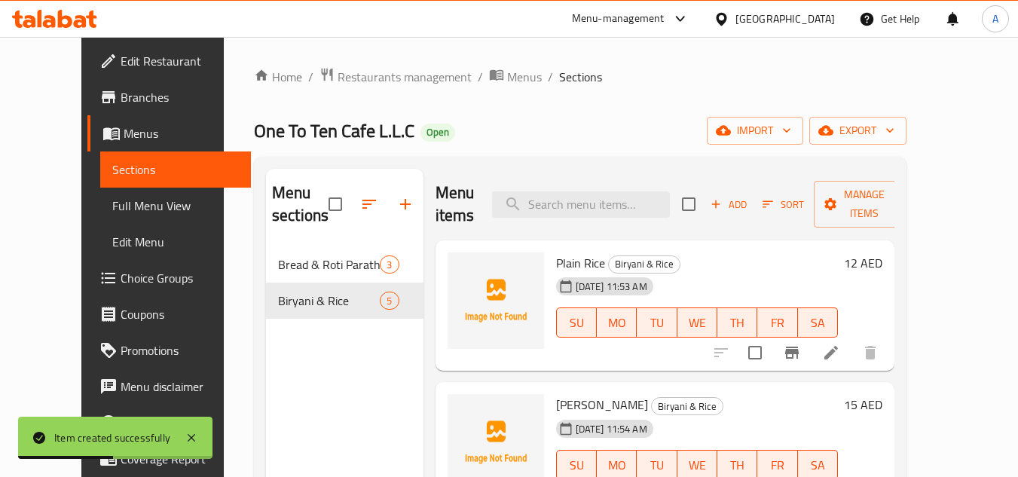
click at [396, 199] on icon "button" at bounding box center [405, 204] width 18 height 18
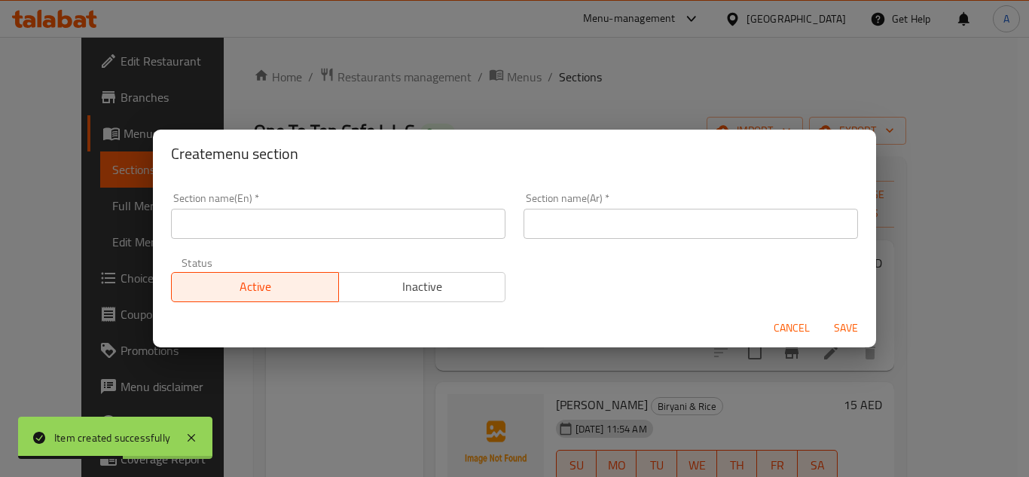
click at [429, 223] on input "text" at bounding box center [338, 224] width 335 height 30
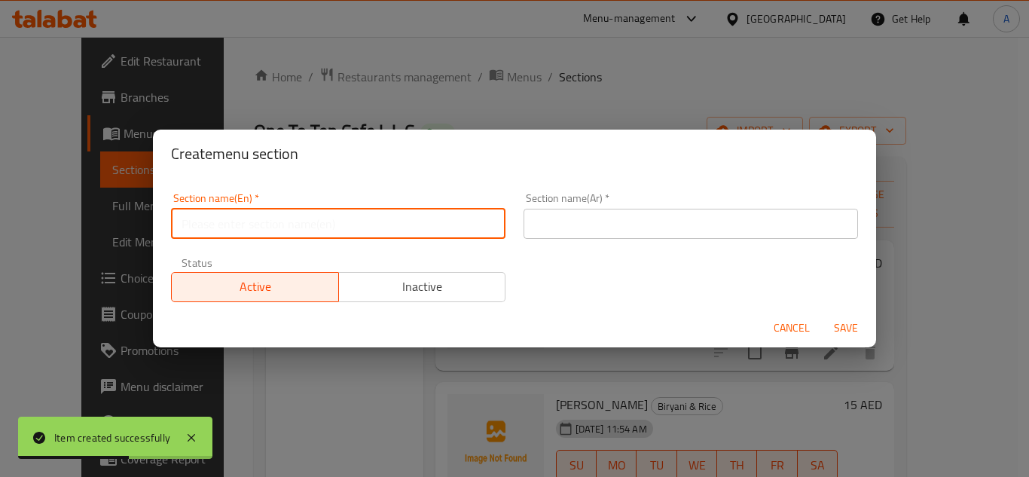
paste input "Egg Dishes"
type input "Egg Dishes"
click at [615, 210] on input "text" at bounding box center [691, 224] width 335 height 30
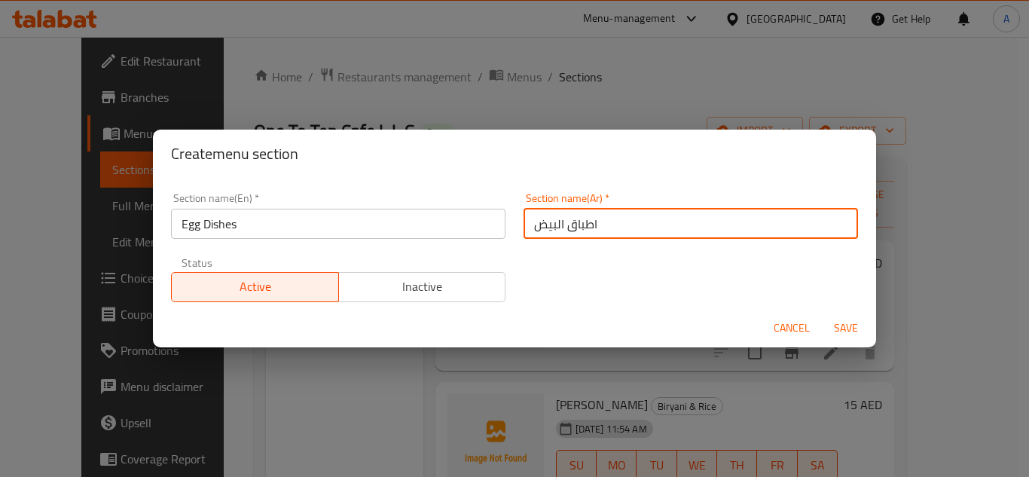
type input "اطباق البيض"
click at [822, 314] on button "Save" at bounding box center [846, 328] width 48 height 28
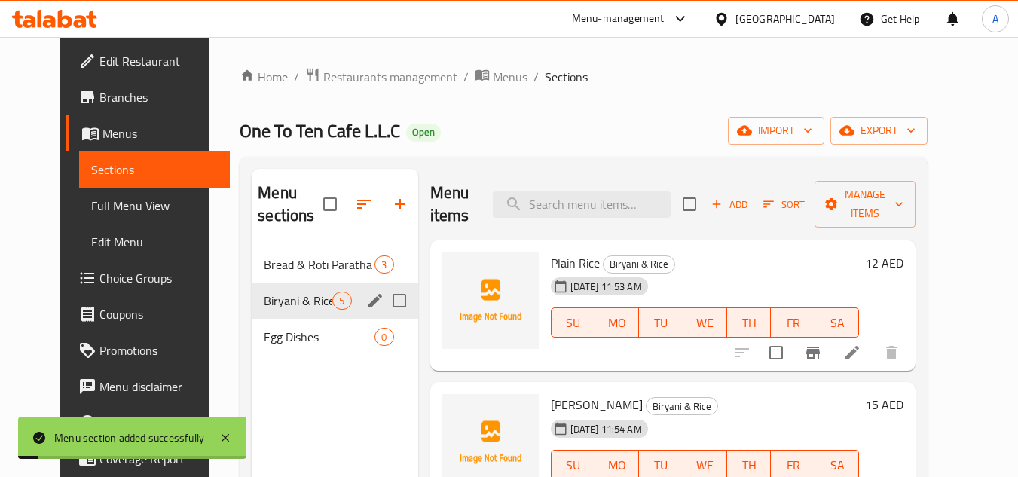
click at [262, 350] on div "Egg Dishes 0" at bounding box center [335, 337] width 166 height 36
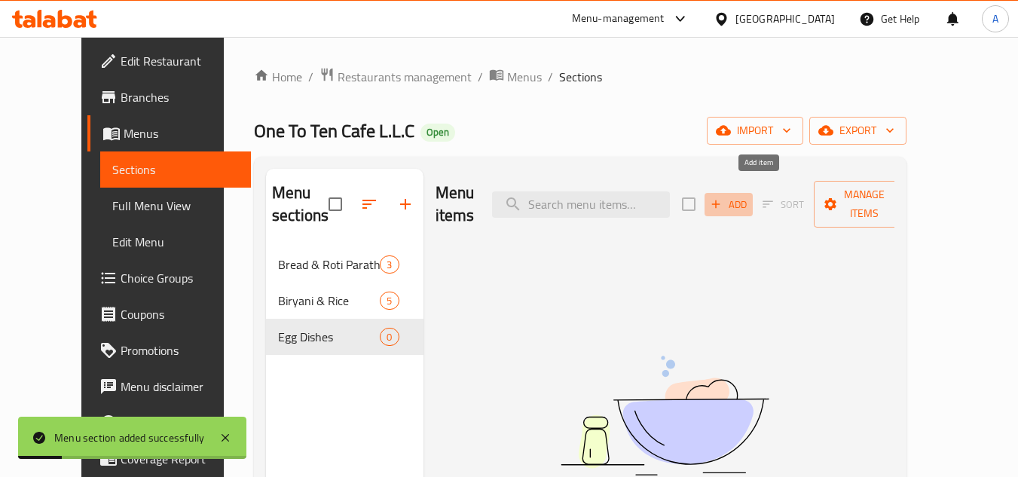
click at [749, 199] on span "Add" at bounding box center [728, 204] width 41 height 17
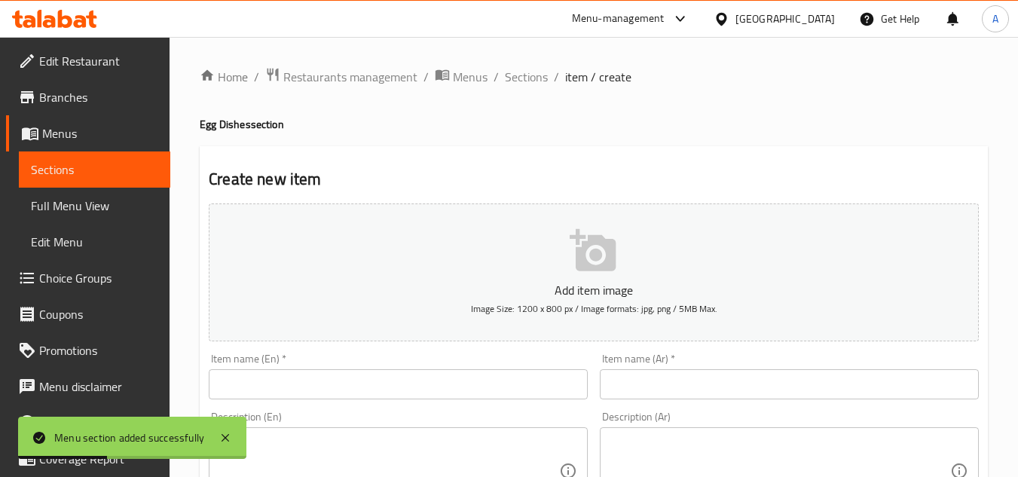
drag, startPoint x: 546, startPoint y: 412, endPoint x: 549, endPoint y: 386, distance: 26.6
click at [546, 412] on div "Description (En) Description (En)" at bounding box center [398, 462] width 379 height 103
click at [550, 383] on input "text" at bounding box center [398, 384] width 379 height 30
paste input "Double Egg Half Fry Double Egg Half Fry 8 Single Egg Half Fry Single"
type input "Double Egg Half Fry Double Egg Half Fry 8 Single Egg Half Fry Single"
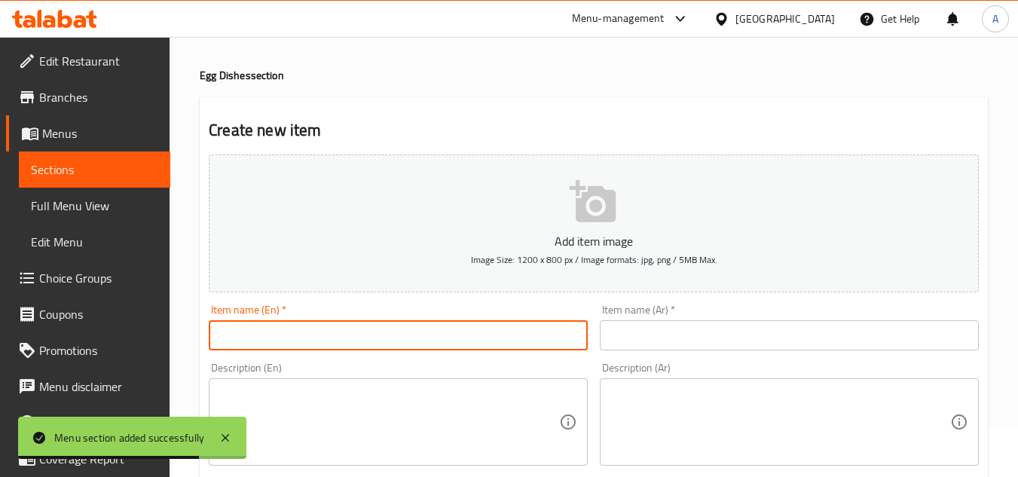
scroll to position [75, 0]
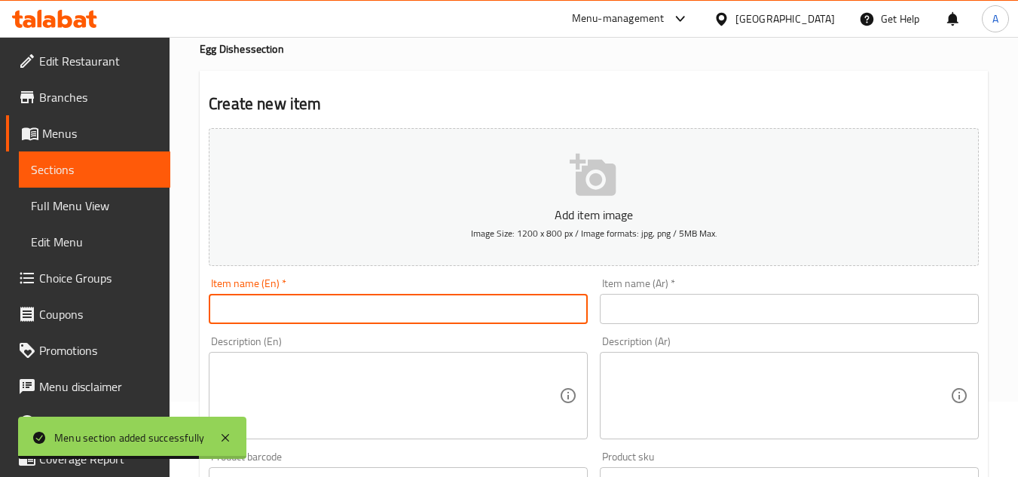
drag, startPoint x: 447, startPoint y: 439, endPoint x: 441, endPoint y: 404, distance: 35.2
click at [448, 439] on div "Description (En)" at bounding box center [398, 395] width 379 height 87
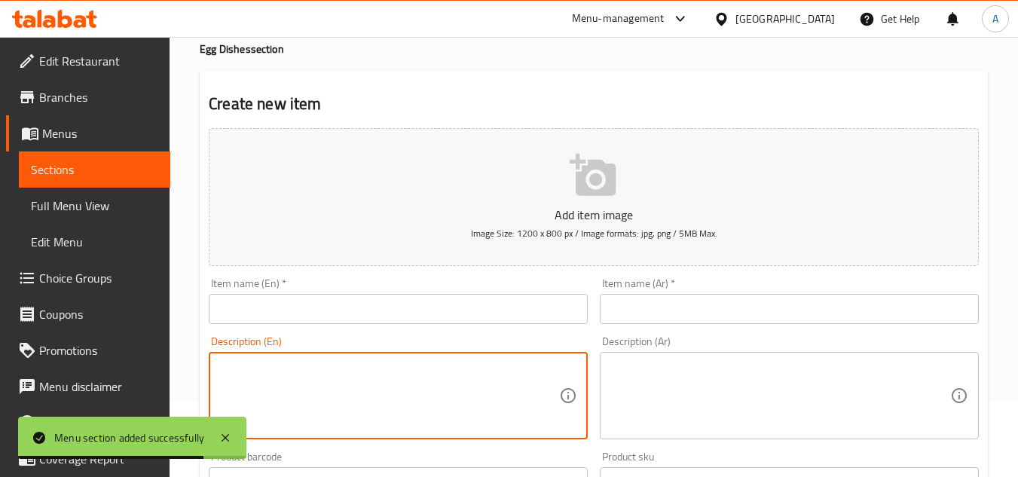
paste textarea "Double Egg Half Fry D"
drag, startPoint x: 298, startPoint y: 371, endPoint x: 448, endPoint y: 371, distance: 149.2
click at [440, 371] on textarea "Double Egg Half Fry D" at bounding box center [389, 396] width 340 height 72
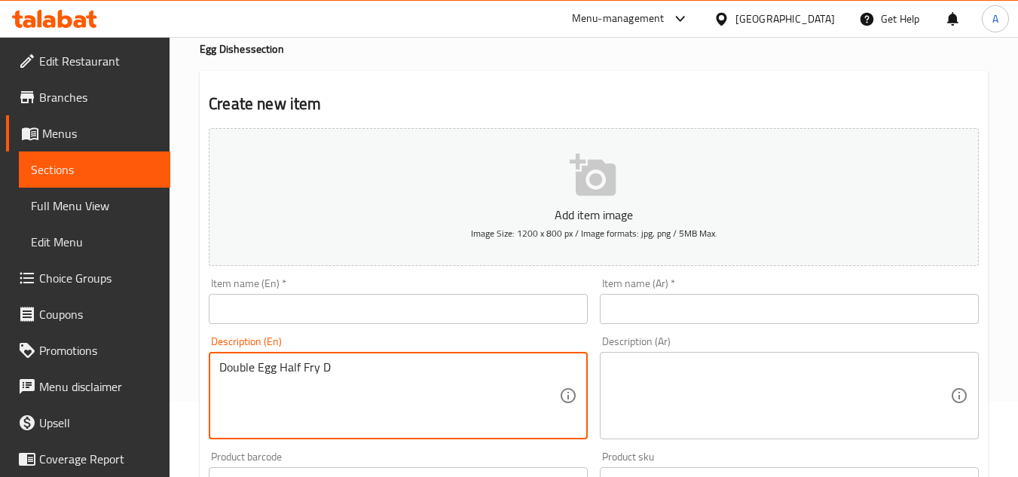
click at [340, 367] on textarea "Double Egg Half Fry D" at bounding box center [389, 396] width 340 height 72
type textarea "Double Egg Half Fry D"
drag, startPoint x: 256, startPoint y: 369, endPoint x: 318, endPoint y: 374, distance: 62.0
click at [318, 374] on textarea "Double Egg Half Fry D" at bounding box center [389, 396] width 340 height 72
click at [313, 306] on input "text" at bounding box center [398, 309] width 379 height 30
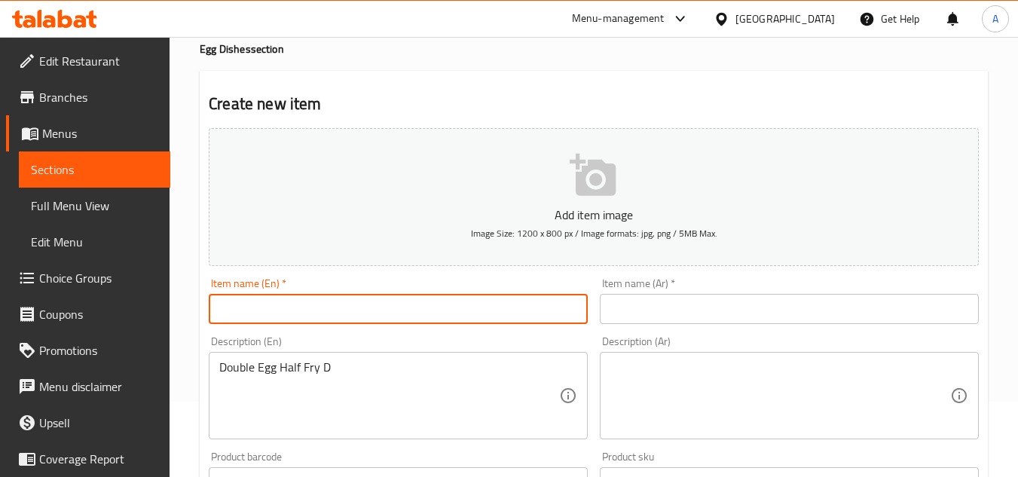
paste input "Egg Half Fry"
click at [227, 310] on input "Egg Half Fry" at bounding box center [398, 309] width 379 height 30
click at [235, 312] on input "Egg Half Fry" at bounding box center [398, 309] width 379 height 30
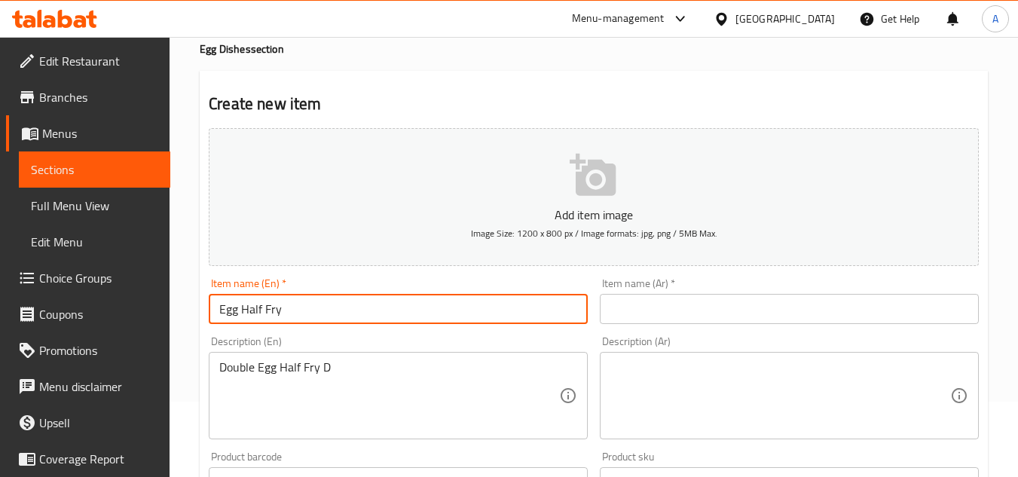
type input "Egg Half Fry"
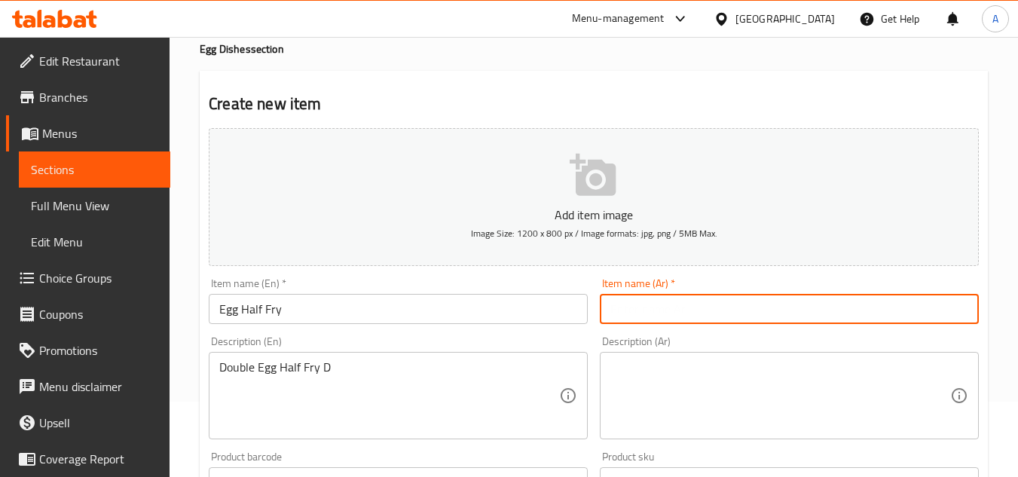
click at [909, 307] on input "text" at bounding box center [789, 309] width 379 height 30
click at [867, 305] on input "text" at bounding box center [789, 309] width 379 height 30
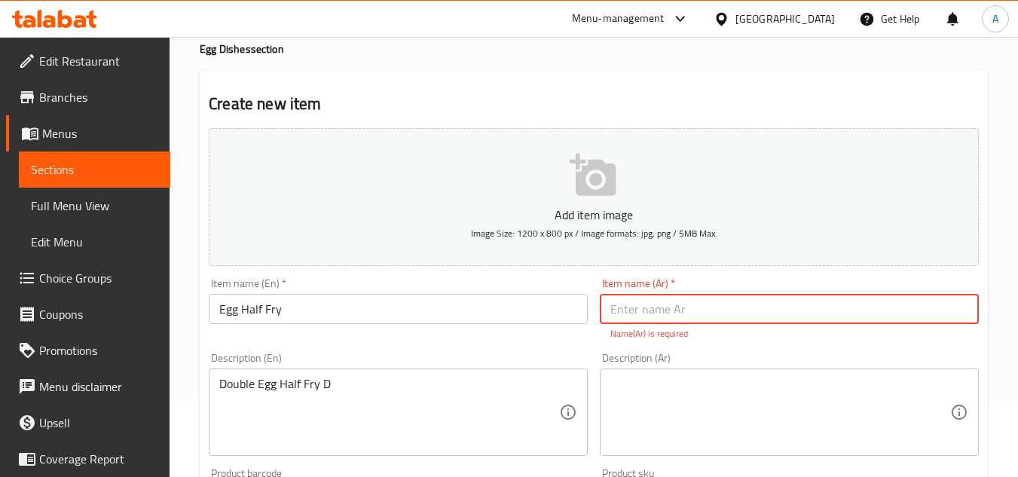
click at [837, 320] on input "text" at bounding box center [789, 309] width 379 height 30
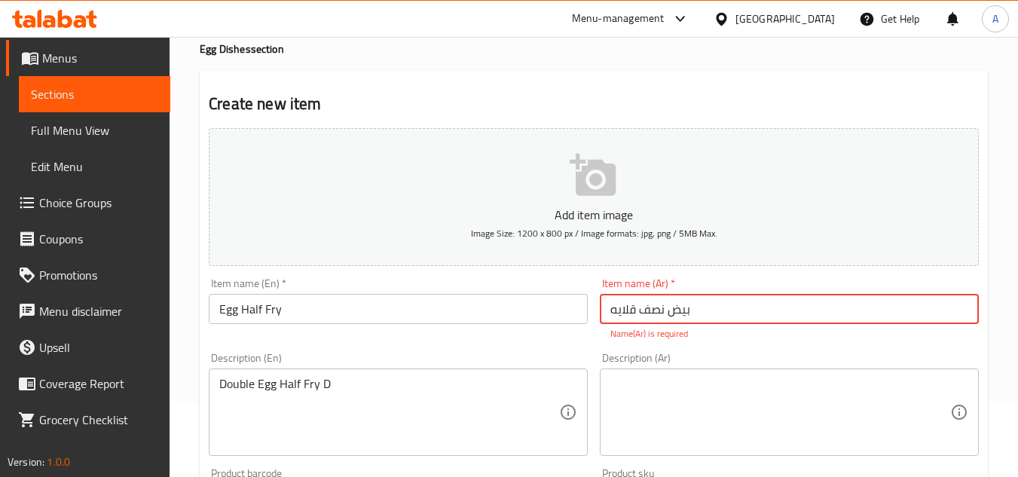
type input "بيض نصف قلايه"
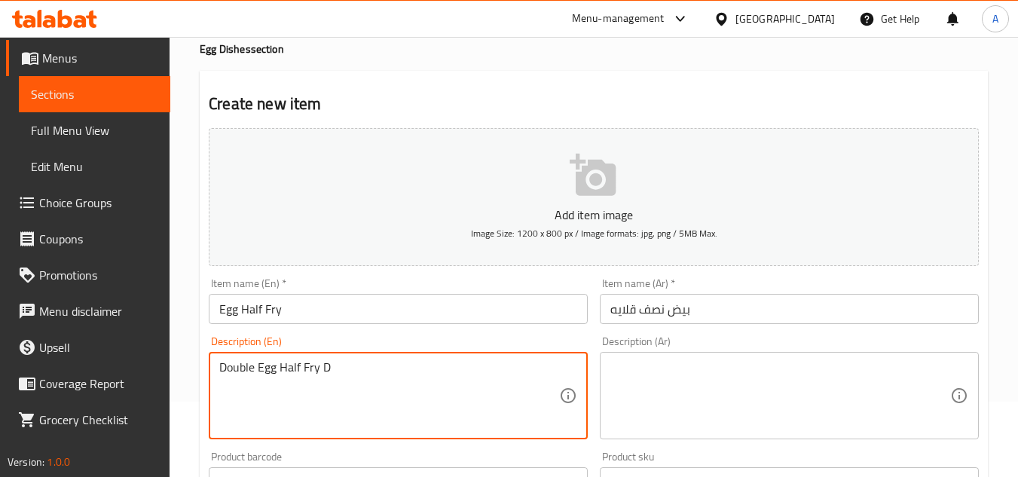
click at [338, 418] on textarea "Double Egg Half Fry D" at bounding box center [389, 396] width 340 height 72
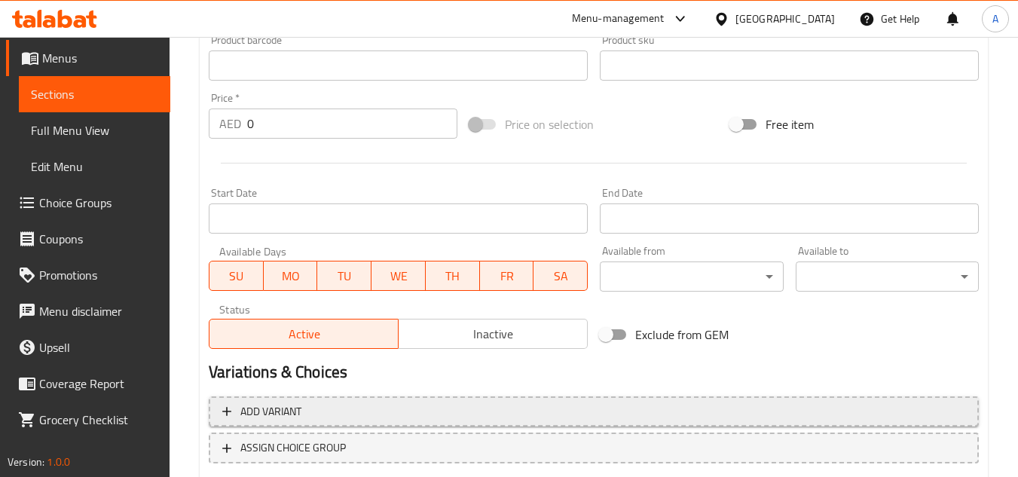
scroll to position [588, 0]
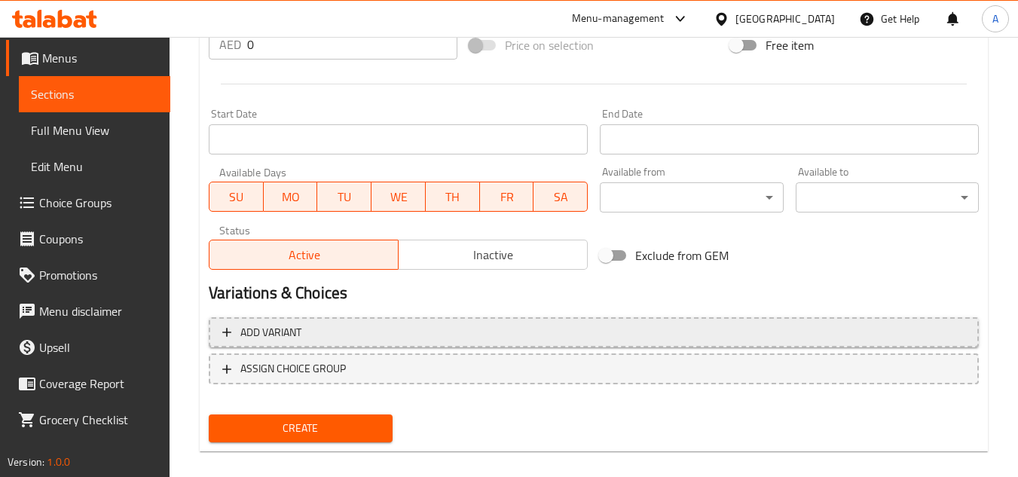
click at [824, 309] on div "Add item image Image Size: 1200 x 800 px / Image formats: jpg, png / 5MB Max. I…" at bounding box center [594, 29] width 782 height 839
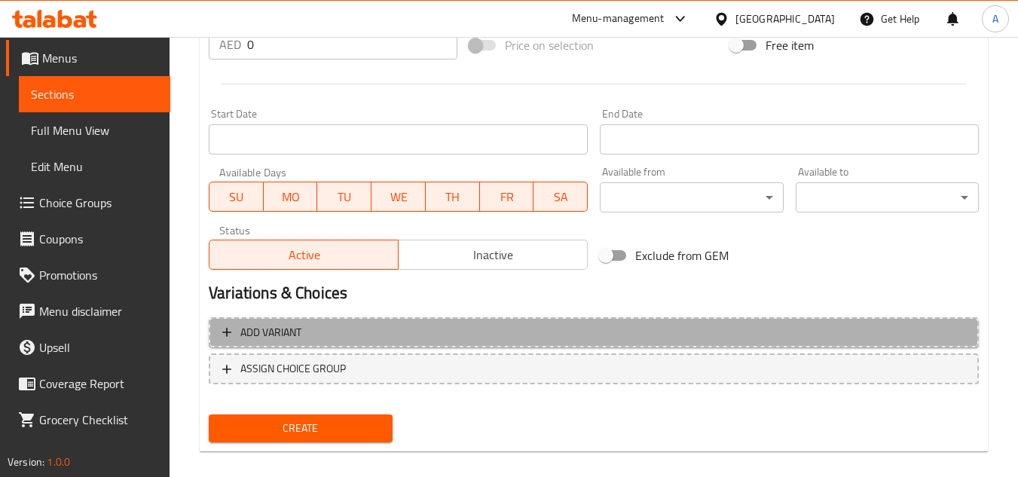
click at [777, 337] on span "Add variant" at bounding box center [593, 332] width 743 height 19
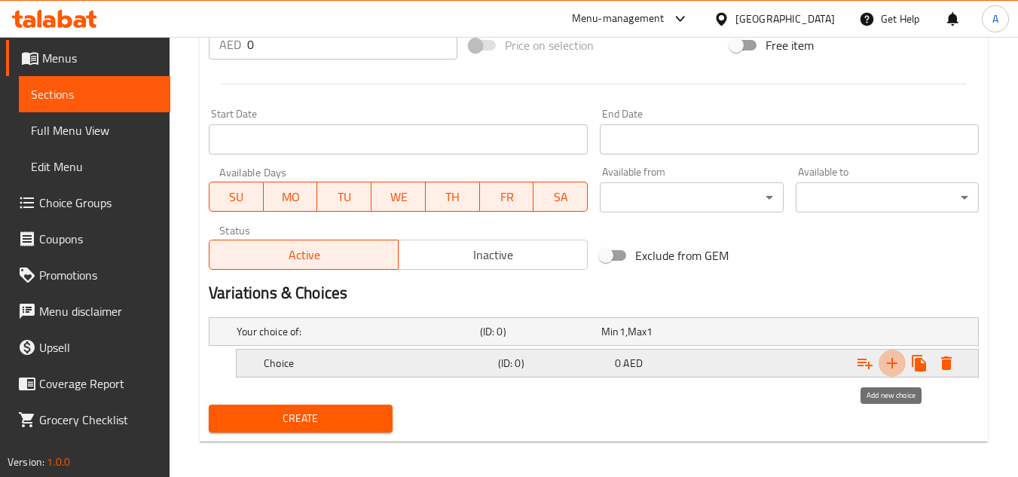
click at [895, 364] on icon "Expand" at bounding box center [892, 363] width 18 height 18
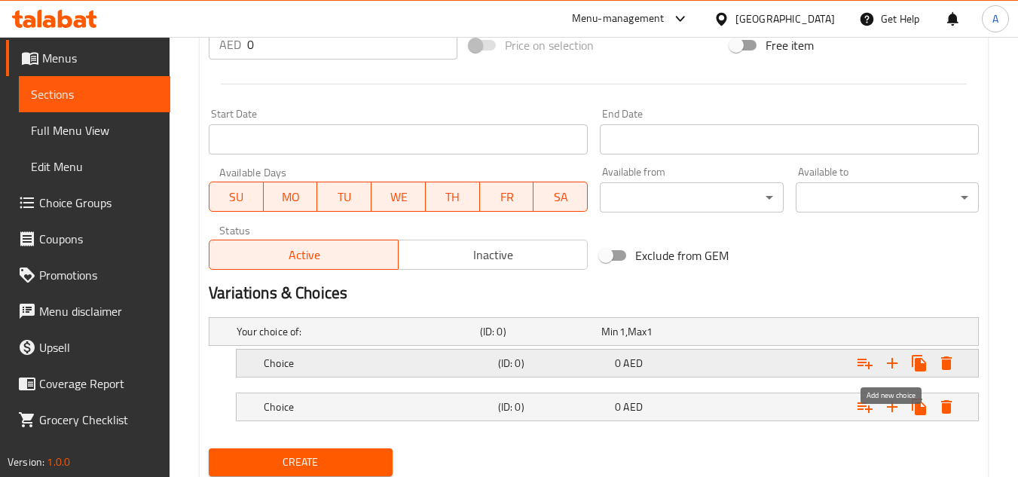
click at [895, 364] on icon "Expand" at bounding box center [892, 363] width 18 height 18
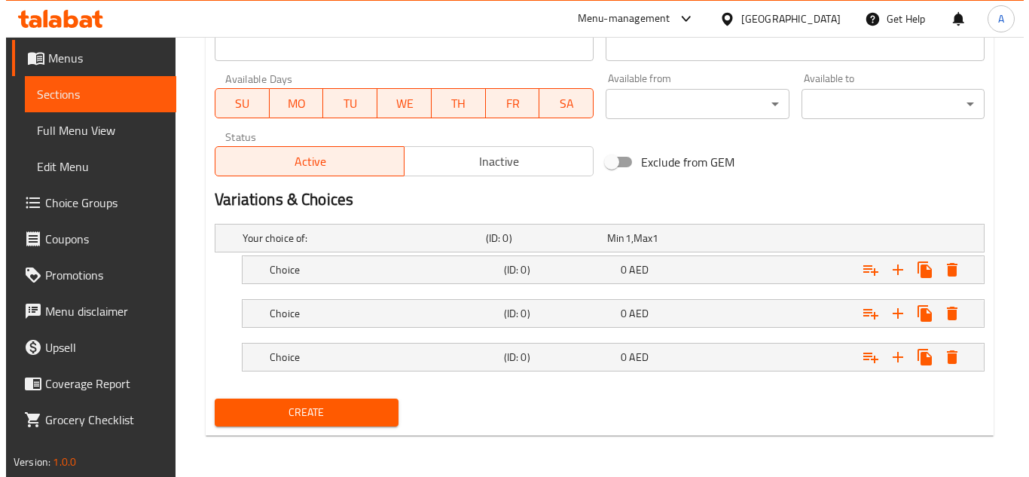
scroll to position [682, 0]
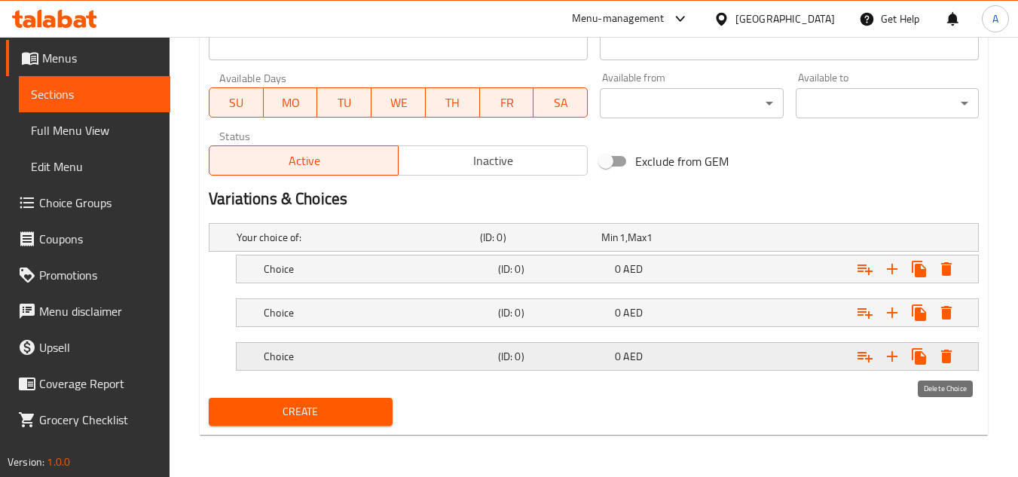
click at [953, 356] on icon "Expand" at bounding box center [947, 356] width 18 height 18
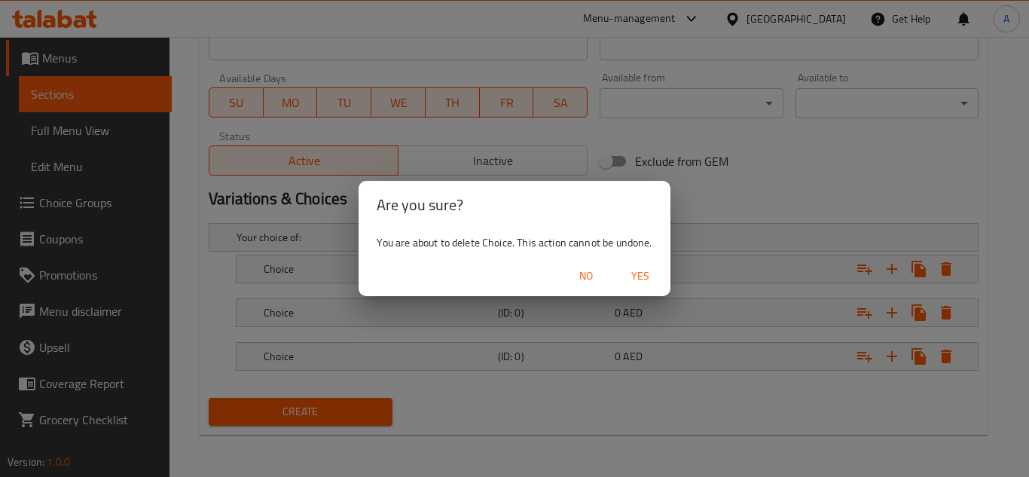
click at [647, 277] on span "Yes" at bounding box center [641, 276] width 36 height 19
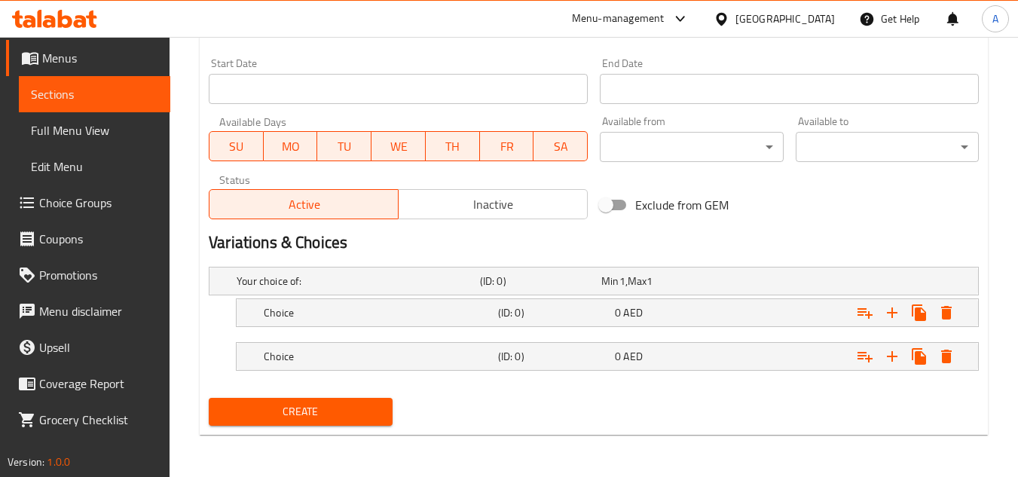
scroll to position [337, 0]
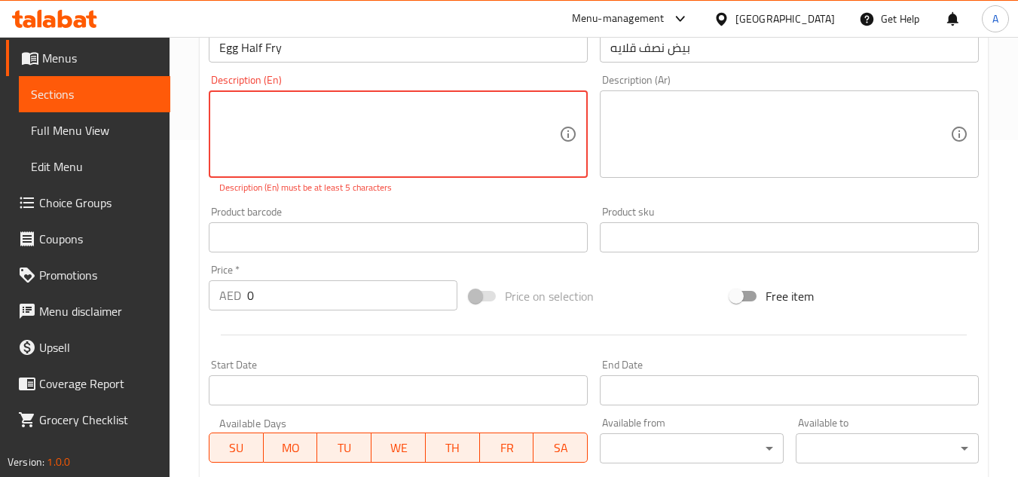
paste textarea "Double Single"
click at [251, 107] on textarea "Double Single" at bounding box center [389, 135] width 340 height 72
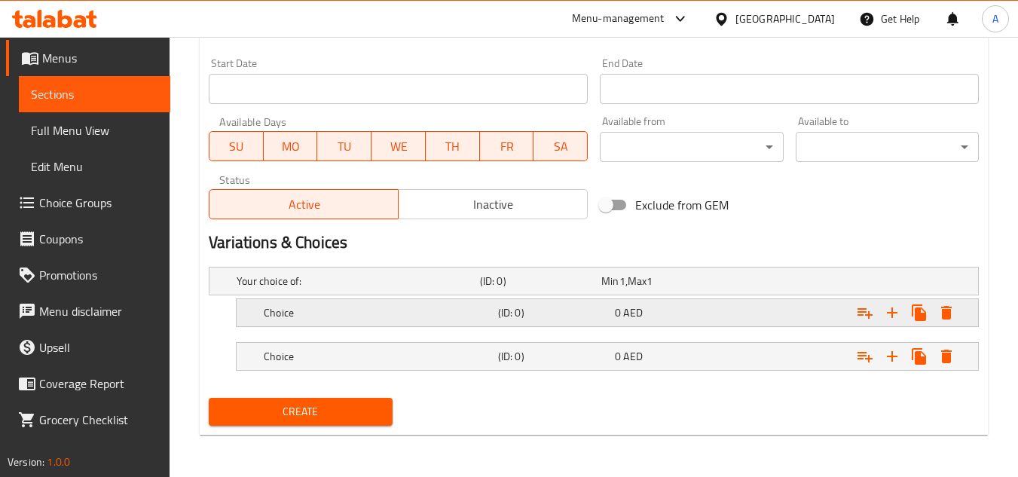
type textarea "Double Single"
click at [342, 297] on div "Choice (ID: 0) 0 AED" at bounding box center [599, 281] width 730 height 33
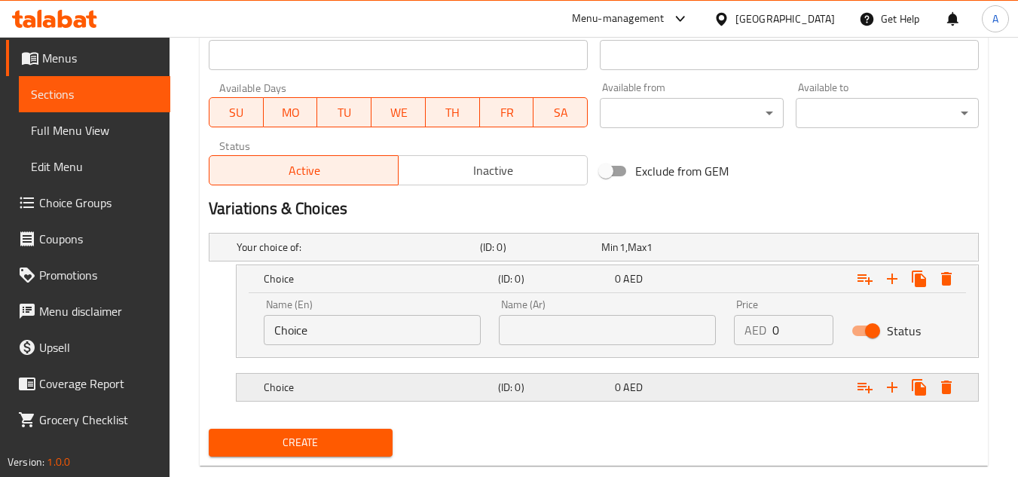
scroll to position [687, 0]
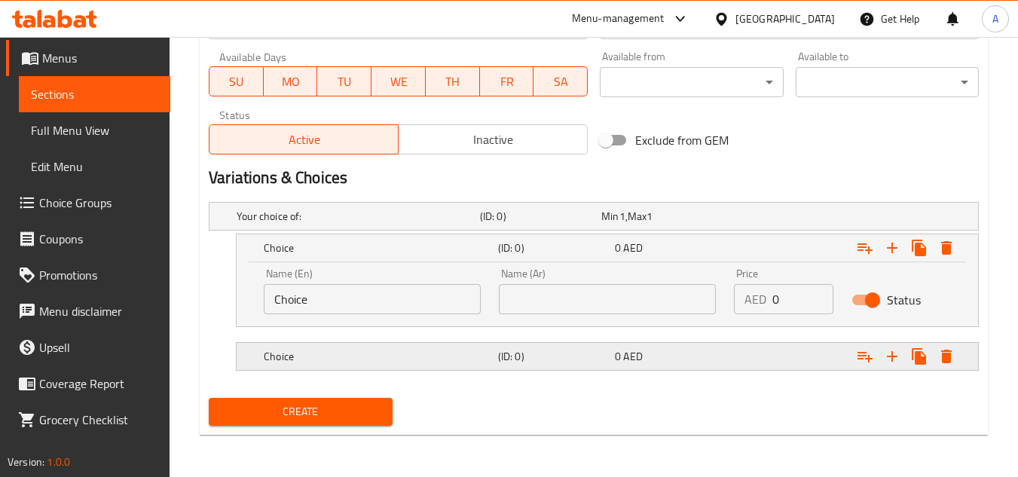
click at [515, 227] on div "(ID: 0)" at bounding box center [537, 216] width 121 height 21
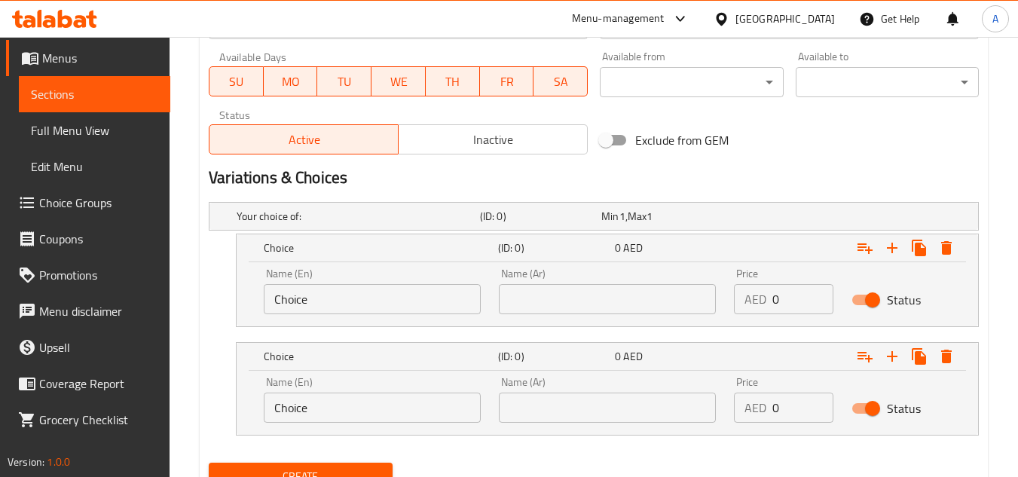
click at [322, 304] on input "Choice" at bounding box center [372, 299] width 217 height 30
paste input "Doubl"
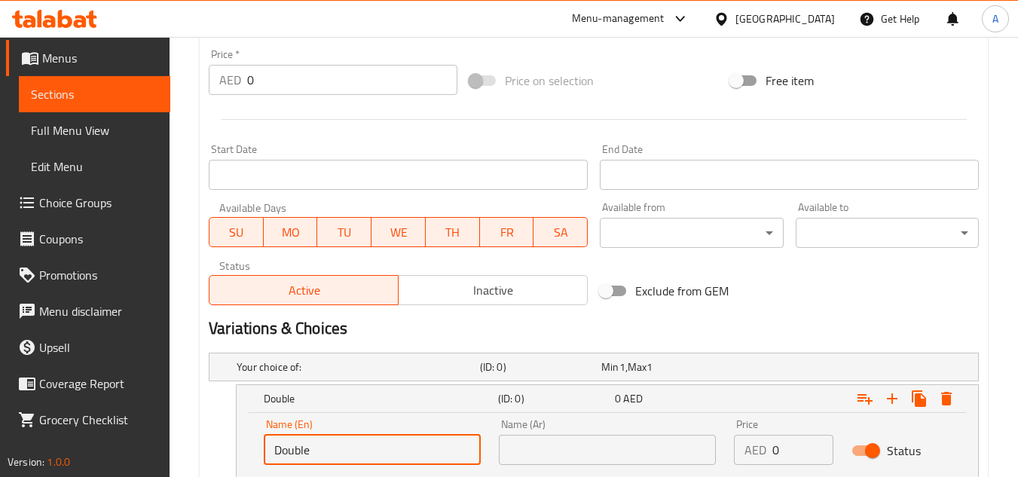
scroll to position [310, 0]
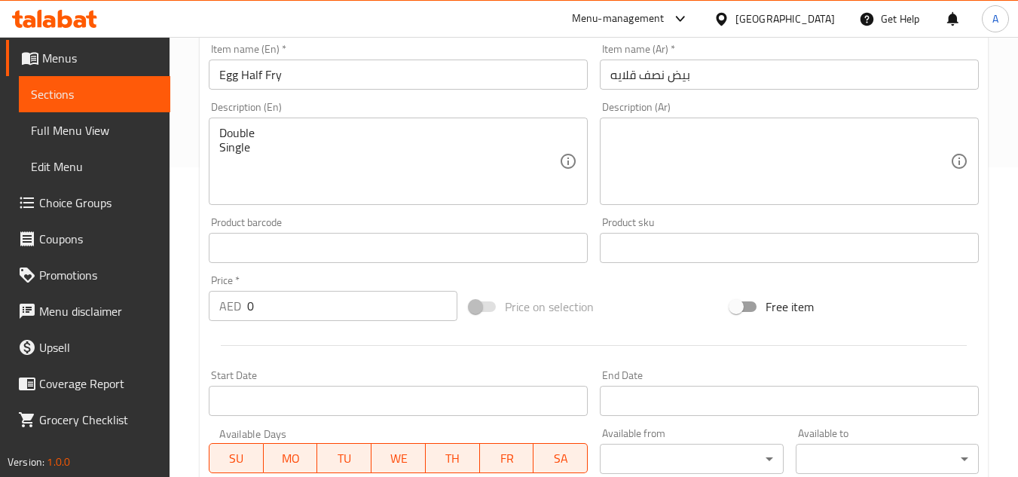
type input "Double"
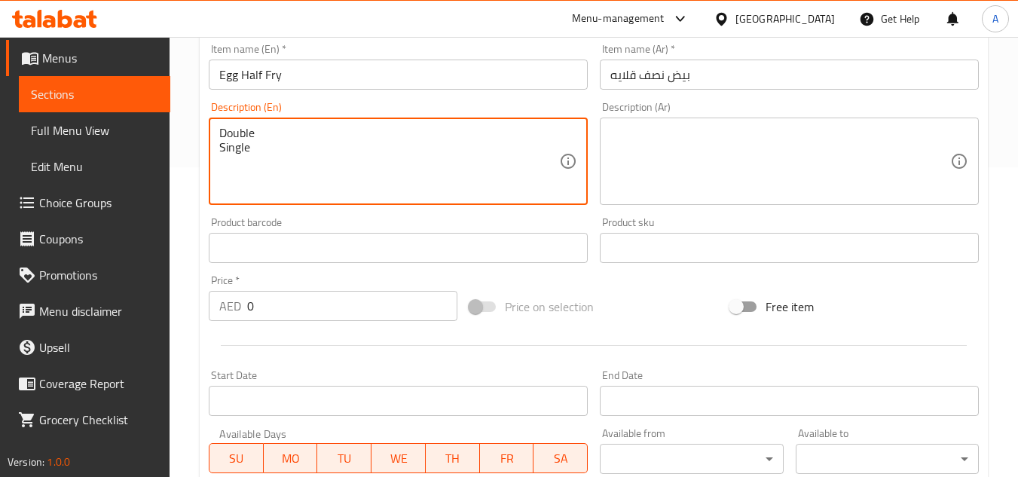
click at [248, 148] on textarea "Double Single" at bounding box center [389, 162] width 340 height 72
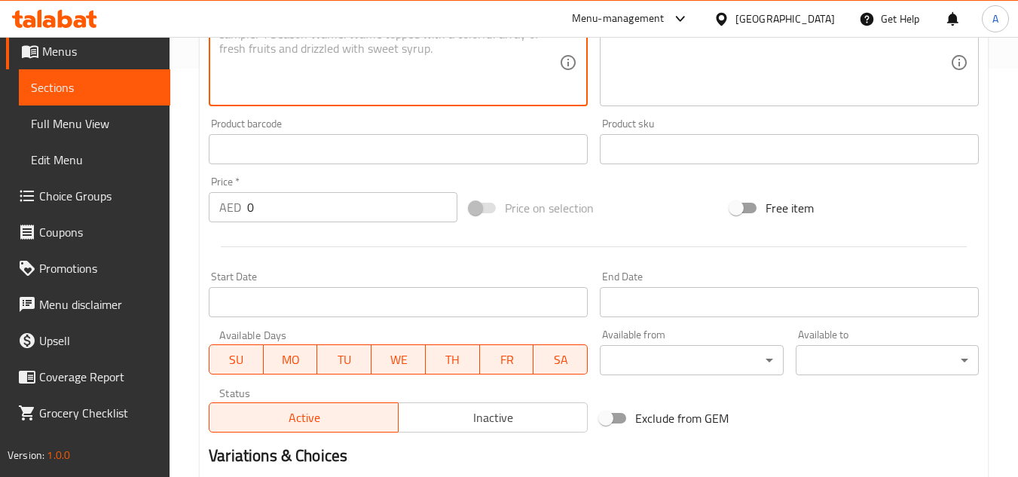
scroll to position [687, 0]
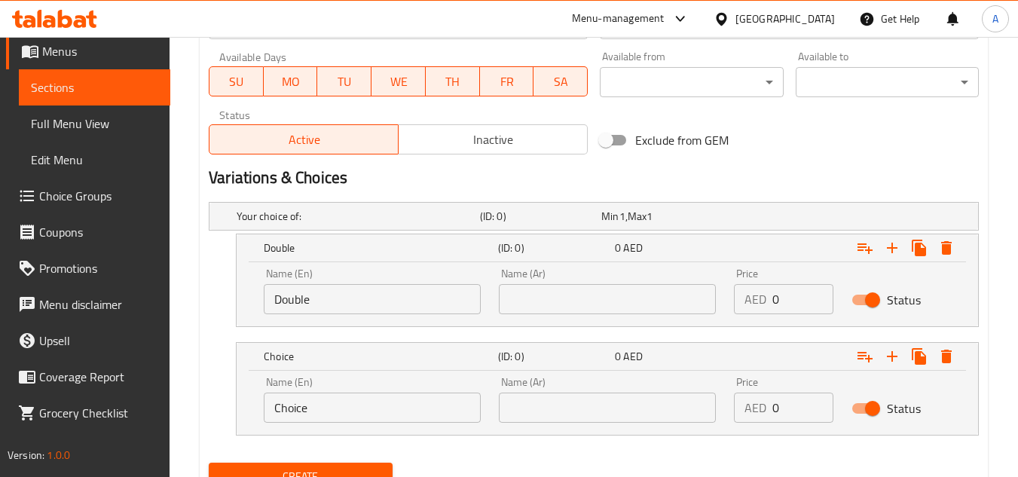
click at [418, 422] on input "Choice" at bounding box center [372, 408] width 217 height 30
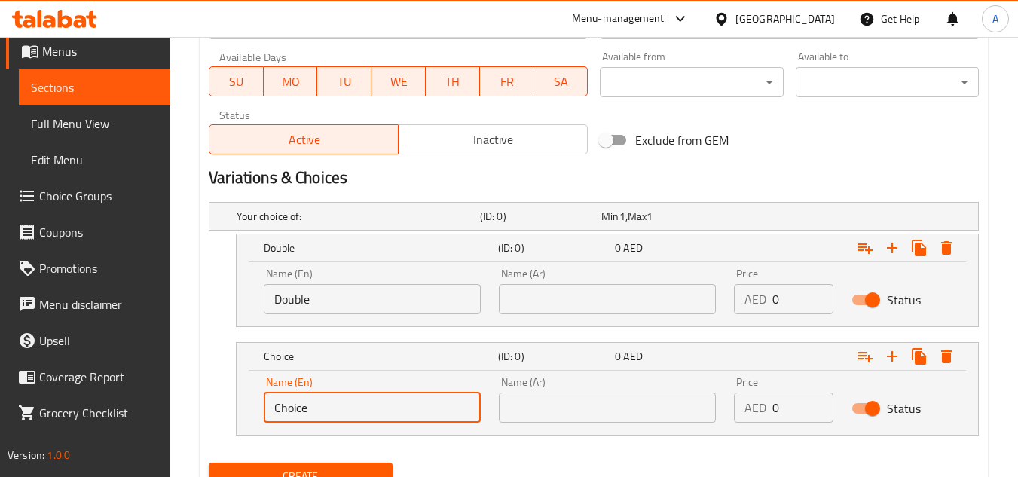
click at [419, 421] on input "Choice" at bounding box center [372, 408] width 217 height 30
paste input "Singl"
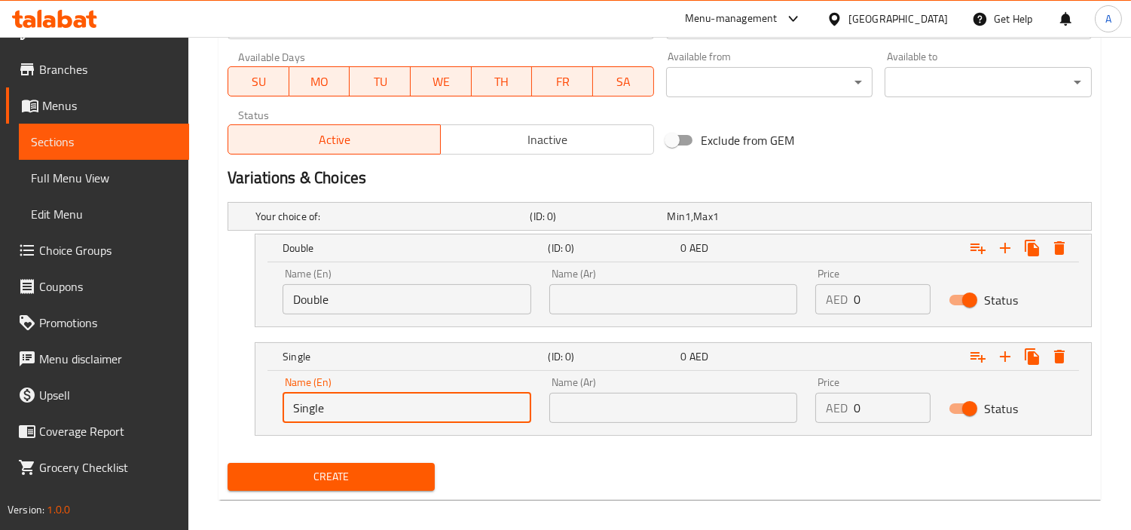
type input "Single"
click at [674, 302] on input "text" at bounding box center [673, 299] width 249 height 30
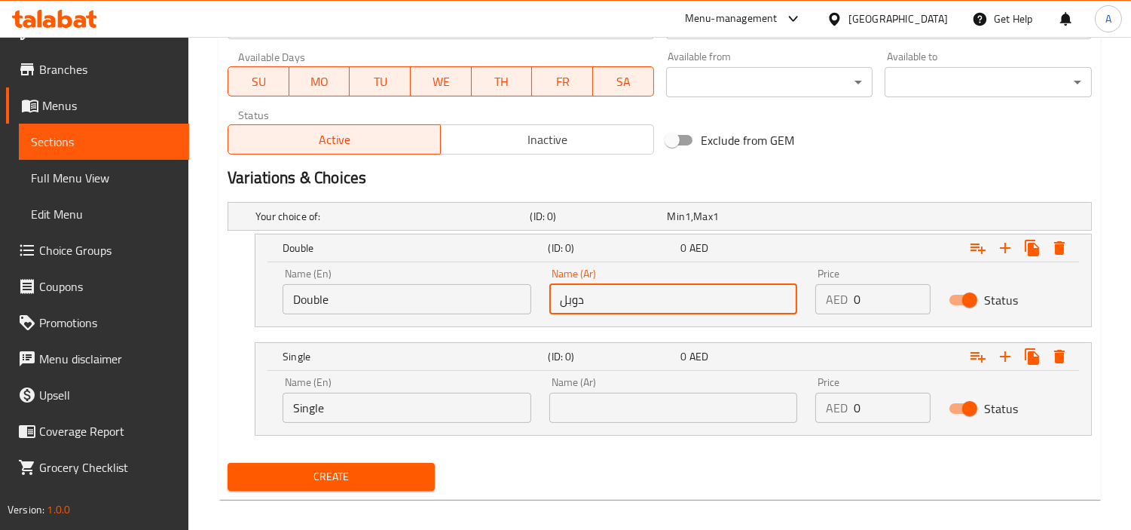
type input "دوبل"
click at [603, 405] on input "text" at bounding box center [673, 408] width 249 height 30
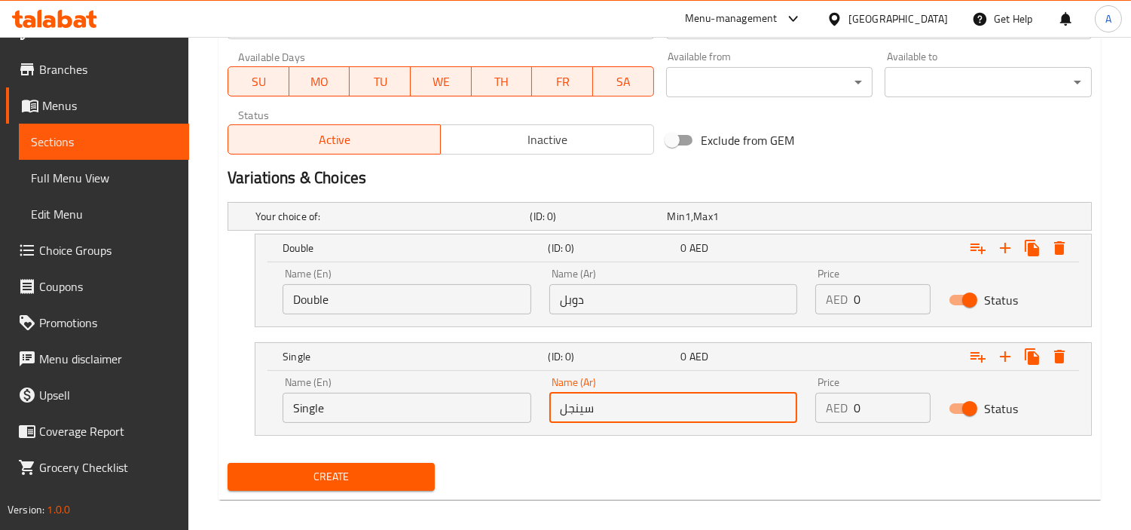
type input "سينجل"
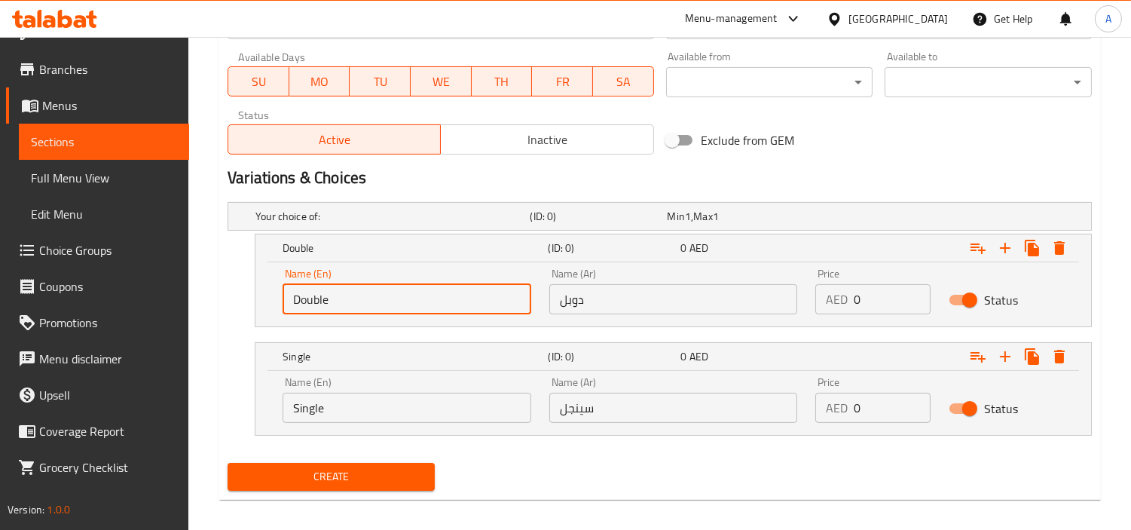
click at [390, 304] on input "Double" at bounding box center [407, 299] width 249 height 30
click at [348, 255] on h5 "Single" at bounding box center [412, 247] width 259 height 15
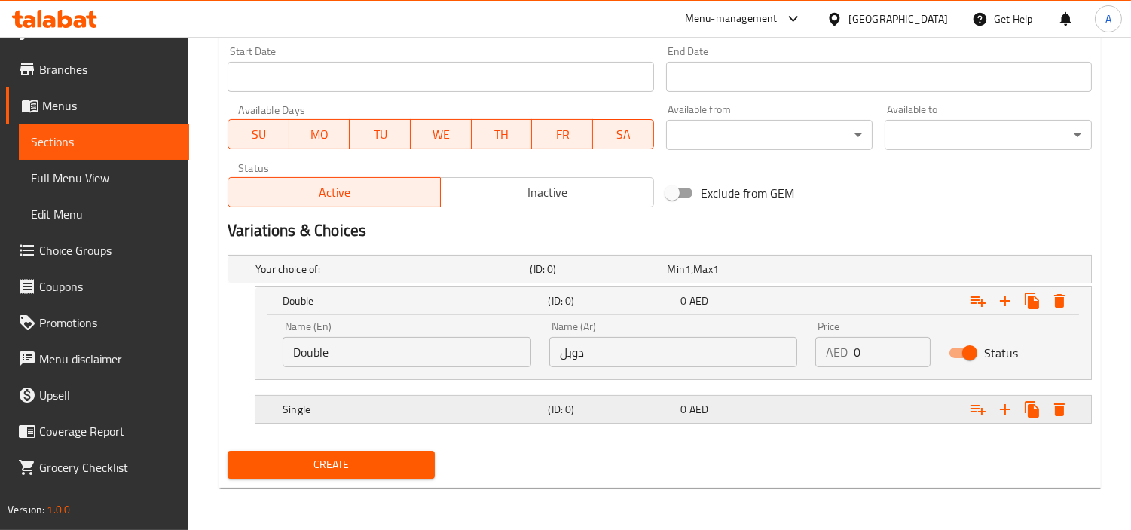
click at [320, 277] on h5 "Single" at bounding box center [389, 269] width 268 height 15
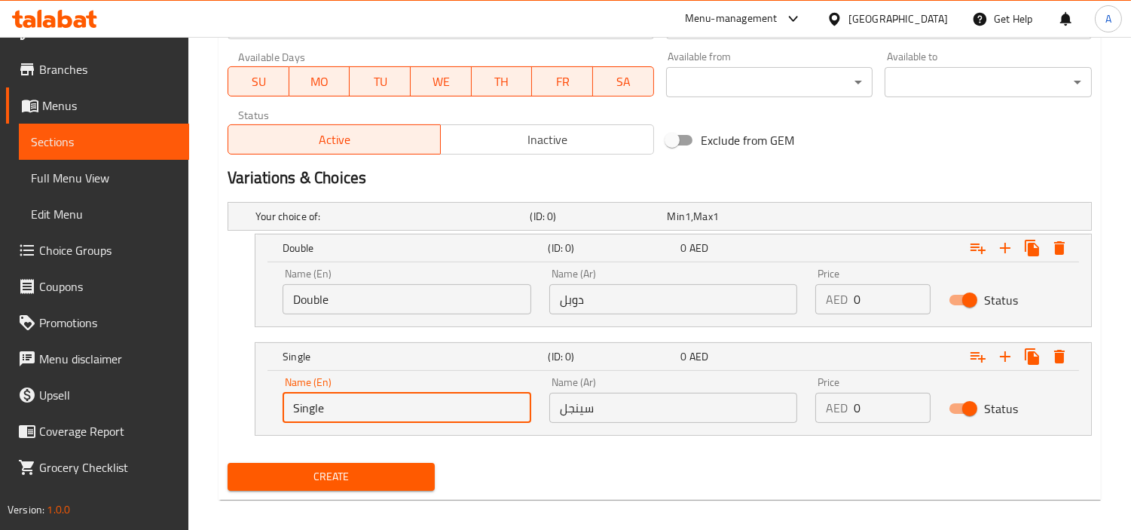
click at [350, 409] on input "Single" at bounding box center [407, 408] width 249 height 30
click at [348, 305] on input "Double" at bounding box center [407, 299] width 249 height 30
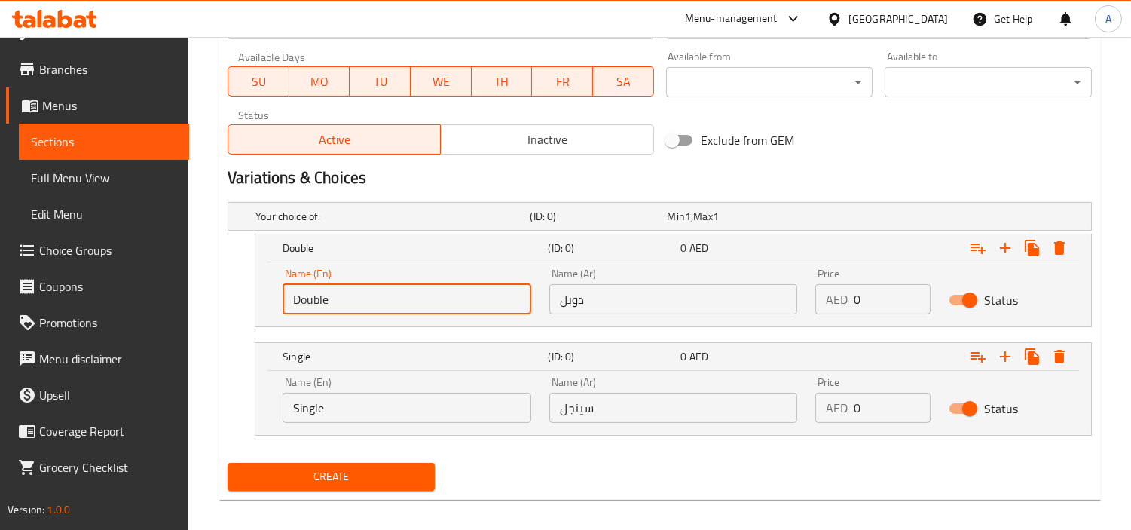
click at [348, 305] on input "Double" at bounding box center [407, 299] width 249 height 30
paste input "Sing"
type input "Double"
click at [337, 299] on input "text" at bounding box center [407, 299] width 249 height 30
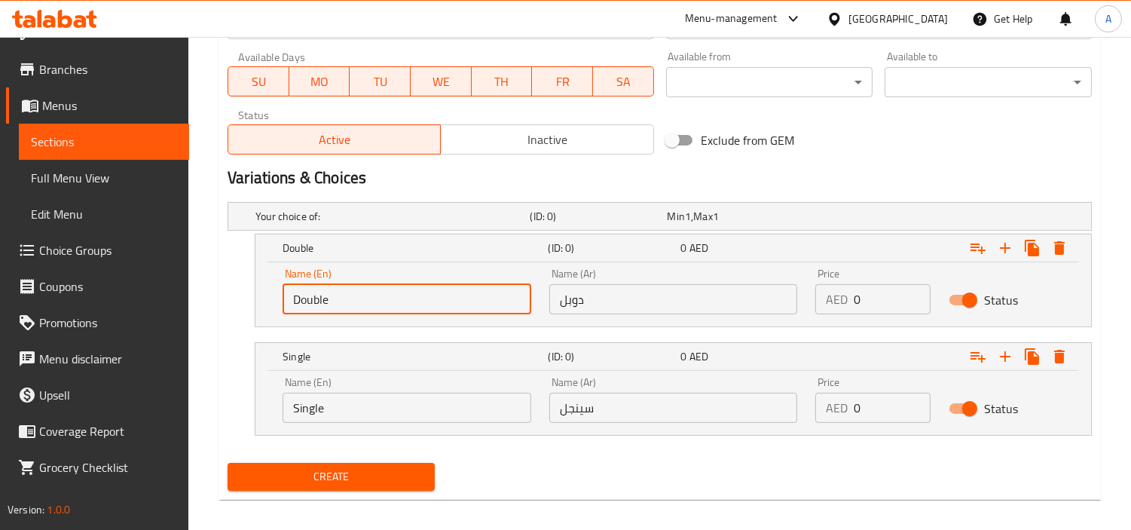
click at [337, 299] on input "Double" at bounding box center [407, 299] width 249 height 30
paste input "Single"
type input "Double Single"
click at [599, 408] on input "سينجل" at bounding box center [673, 408] width 249 height 30
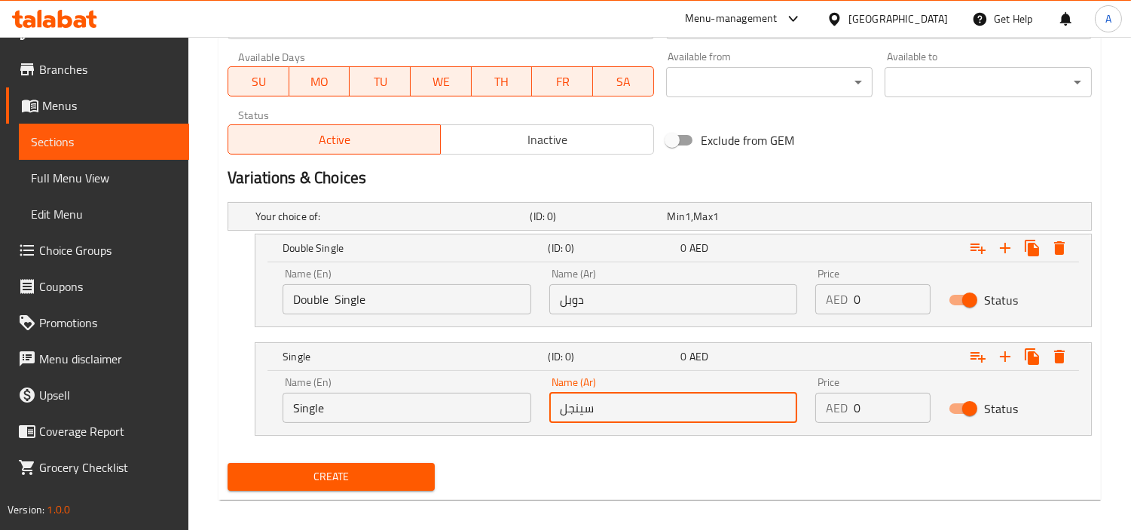
click at [599, 408] on input "سينجل" at bounding box center [673, 408] width 249 height 30
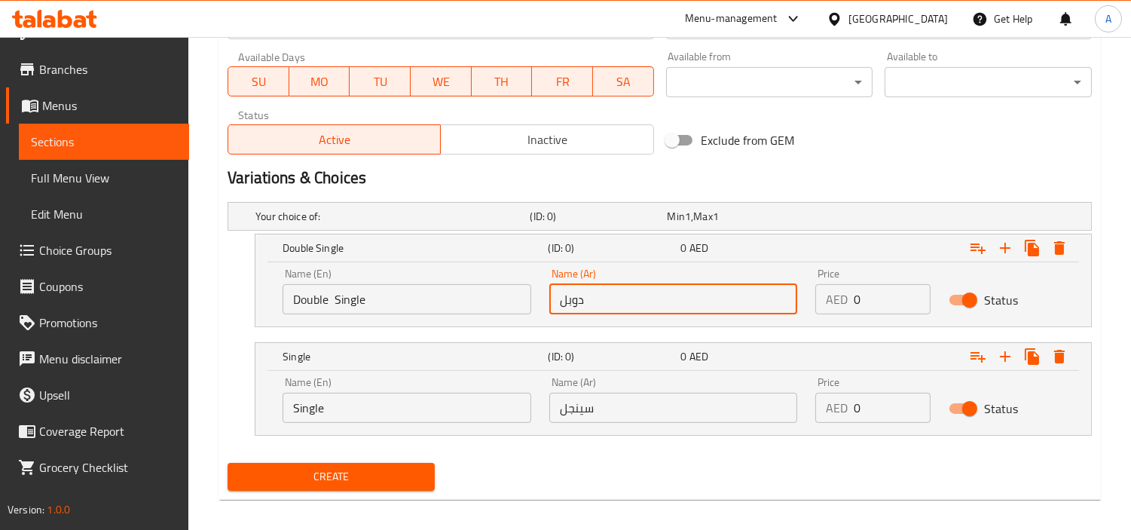
click at [583, 298] on input "دوبل" at bounding box center [673, 299] width 249 height 30
paste input "سينجل"
click at [631, 305] on input "دوبل سينجل" at bounding box center [673, 299] width 249 height 30
click at [616, 304] on input "دوبل سينجل" at bounding box center [673, 299] width 249 height 30
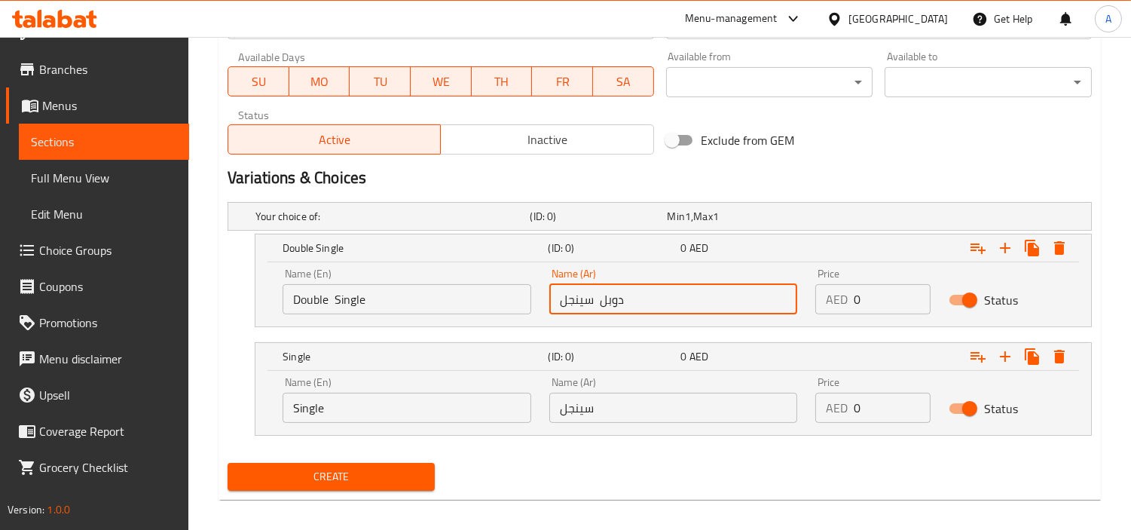
type input "دوبل سينجل"
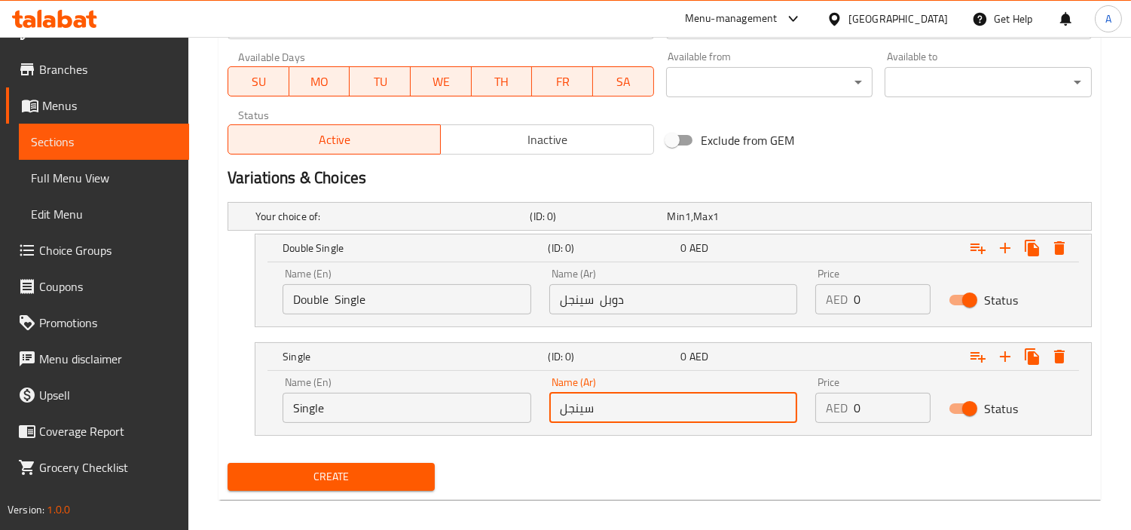
click at [583, 393] on input "سينجل" at bounding box center [673, 408] width 249 height 30
paste input "وبل"
type input "دوبل"
click at [311, 292] on input "Double Single" at bounding box center [407, 299] width 249 height 30
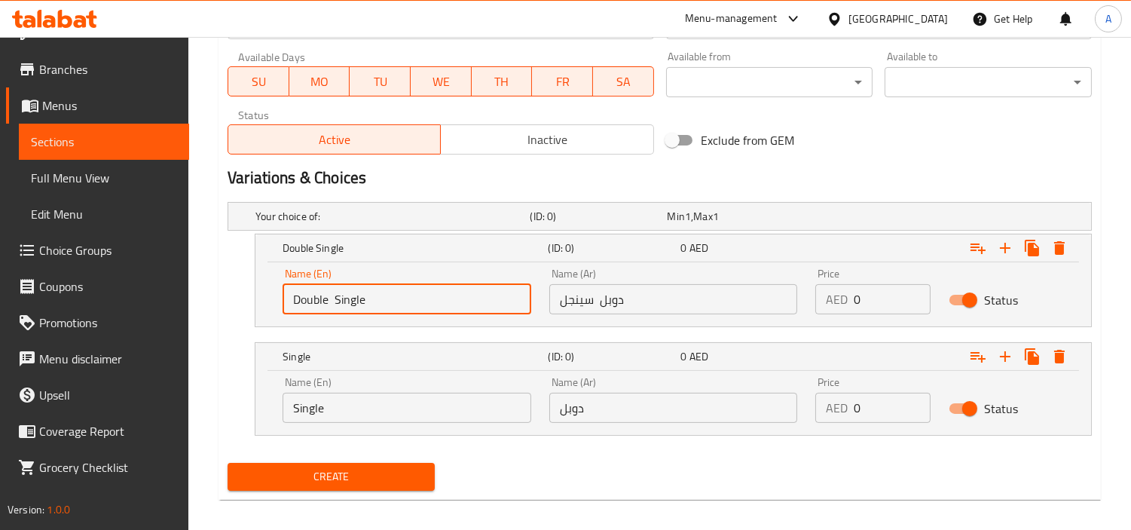
click at [311, 292] on input "Double Single" at bounding box center [407, 299] width 249 height 30
click at [307, 423] on div "Name (En) Single Name (En)" at bounding box center [407, 400] width 267 height 64
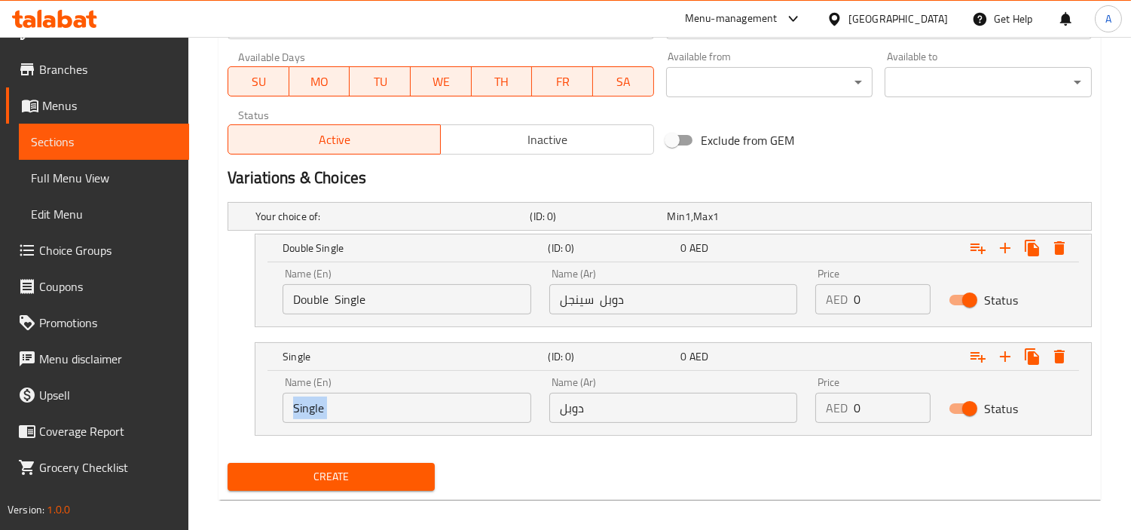
click at [307, 423] on div "Name (En) Single Name (En)" at bounding box center [407, 400] width 267 height 64
click at [307, 413] on input "Single" at bounding box center [407, 408] width 249 height 30
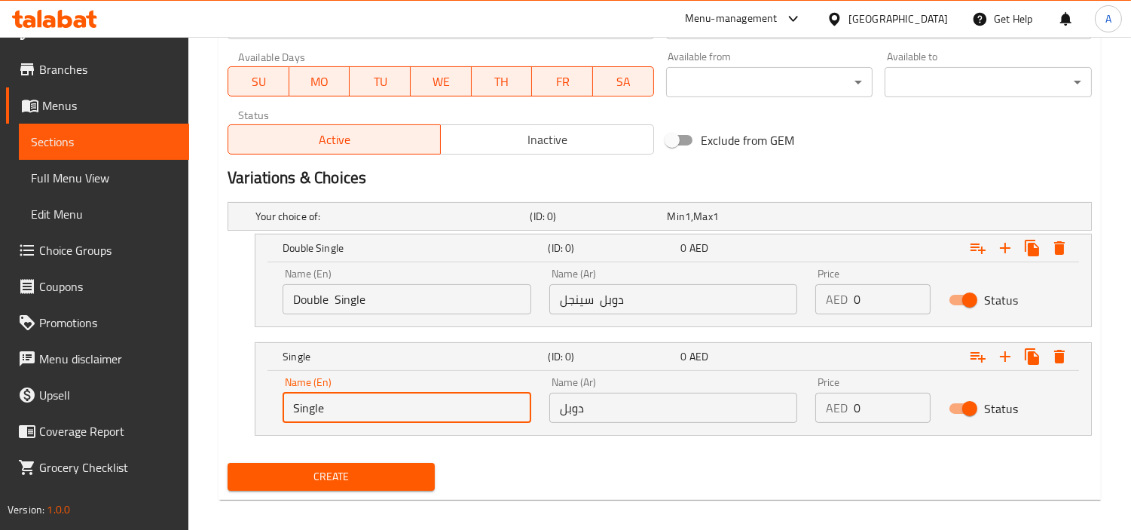
click at [307, 413] on input "Single" at bounding box center [407, 408] width 249 height 30
paste input "Double"
type input "Double"
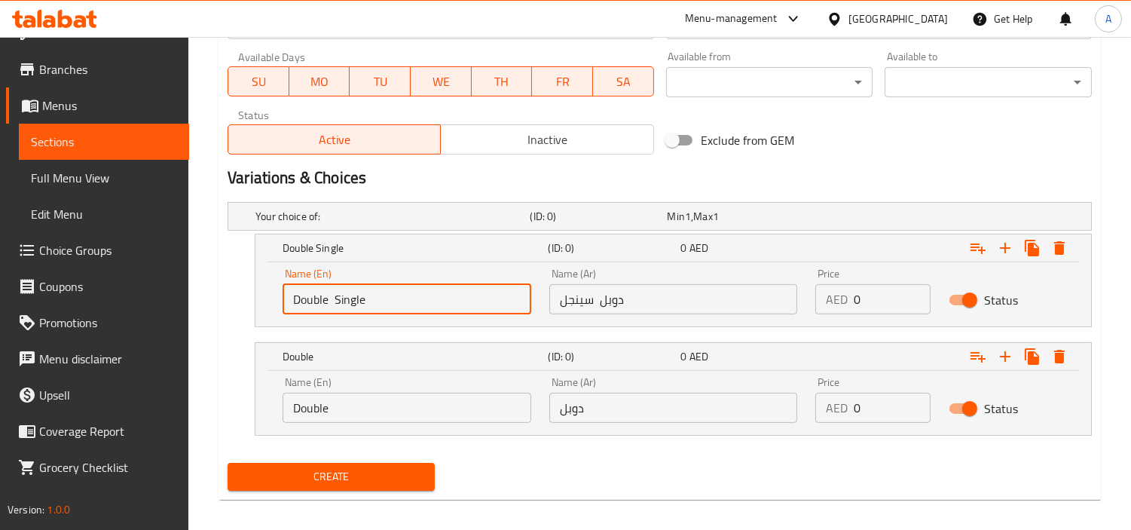
drag, startPoint x: 334, startPoint y: 307, endPoint x: 0, endPoint y: 321, distance: 334.1
type input "Single"
click at [626, 306] on input "دوبل سينجل" at bounding box center [673, 299] width 249 height 30
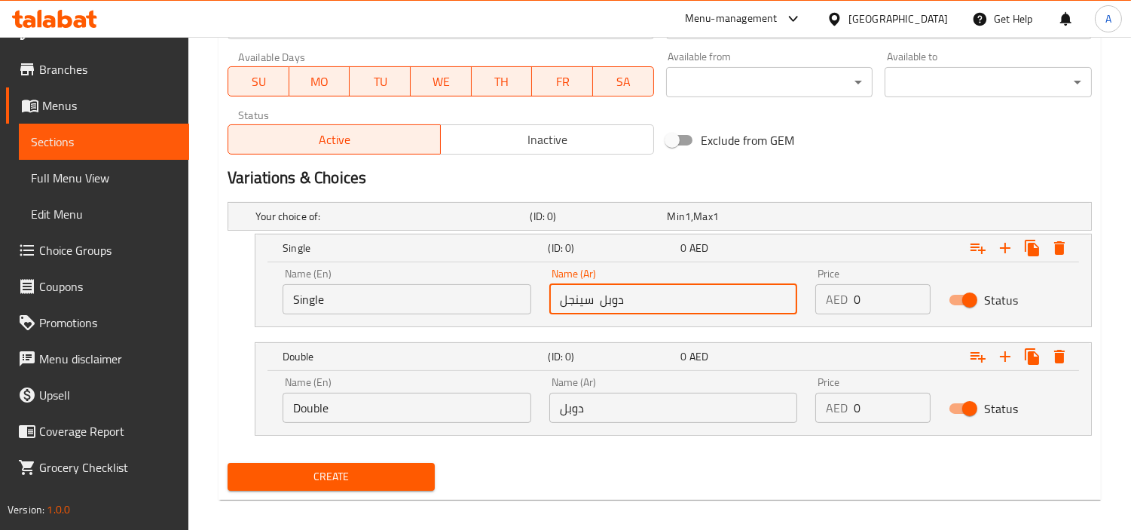
click at [626, 306] on input "دوبل سينجل" at bounding box center [673, 299] width 249 height 30
click at [616, 311] on input "دوبل سينجل" at bounding box center [673, 299] width 249 height 30
type input "سينجل"
click at [476, 405] on input "Double" at bounding box center [407, 408] width 249 height 30
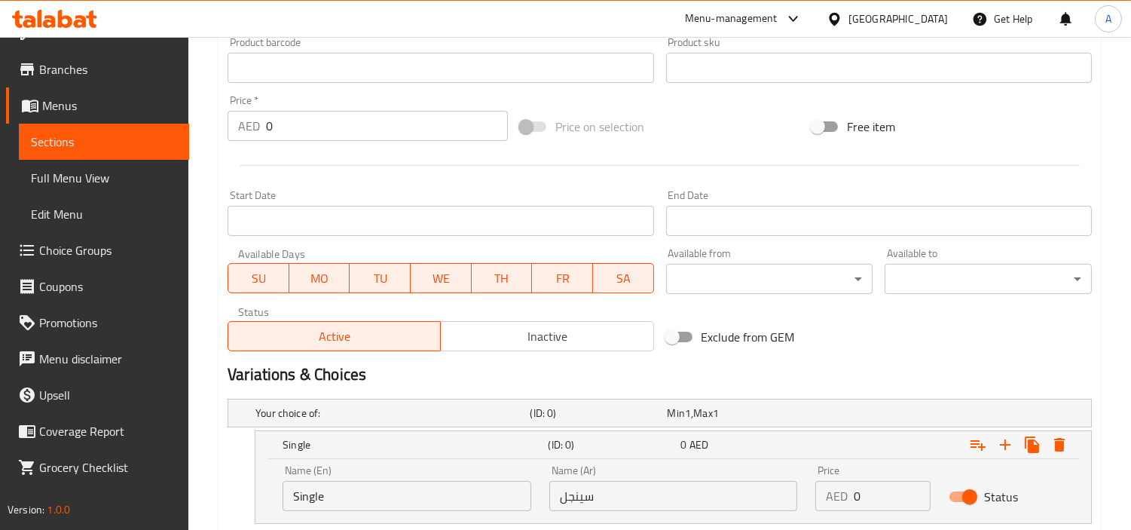
scroll to position [519, 0]
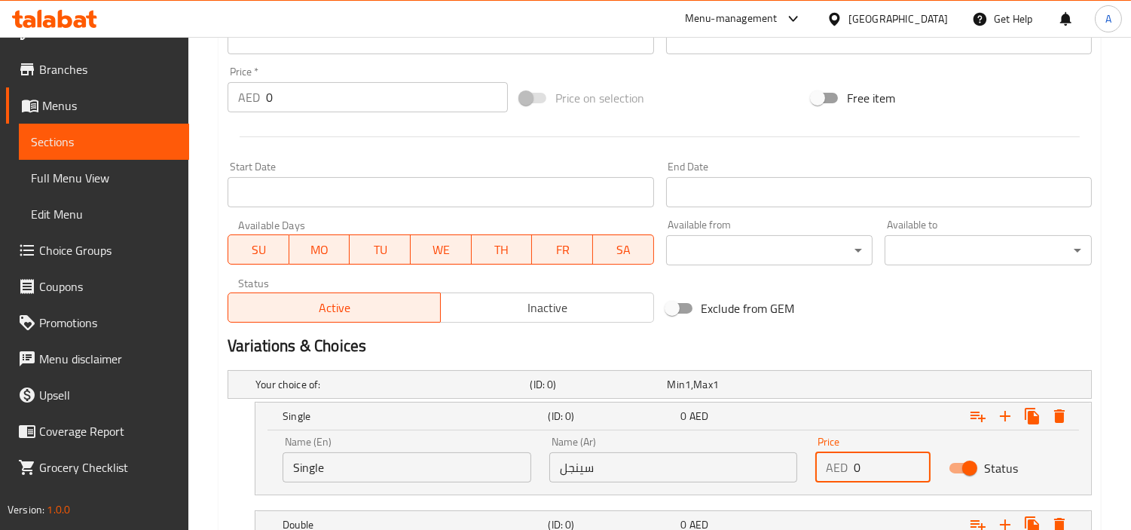
drag, startPoint x: 875, startPoint y: 467, endPoint x: 739, endPoint y: 463, distance: 136.5
click at [767, 469] on div "Name (En) Single Name (En) Name (Ar) سينجل Name (Ar) Price AED 0 Price Status" at bounding box center [674, 459] width 800 height 64
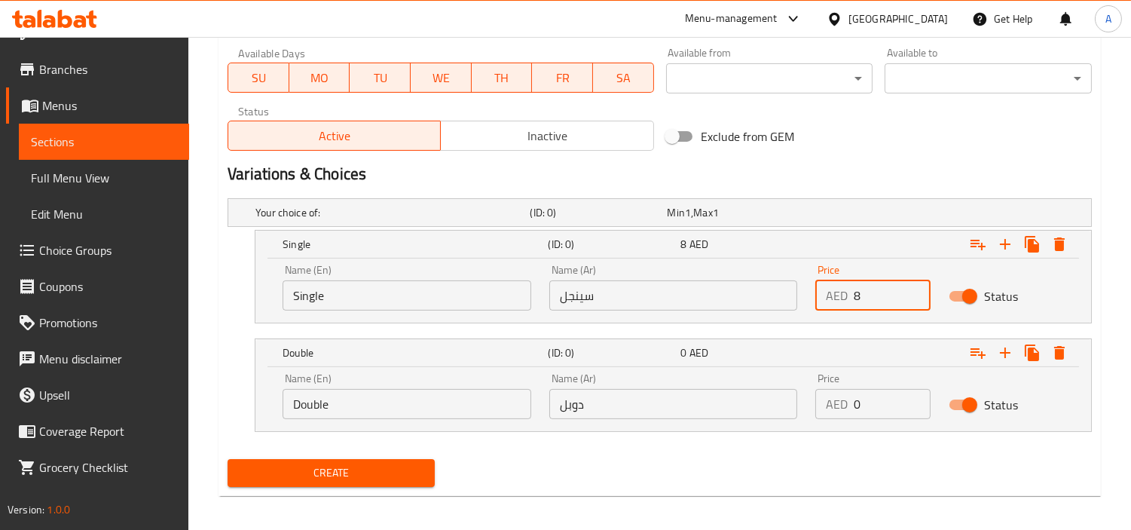
scroll to position [698, 0]
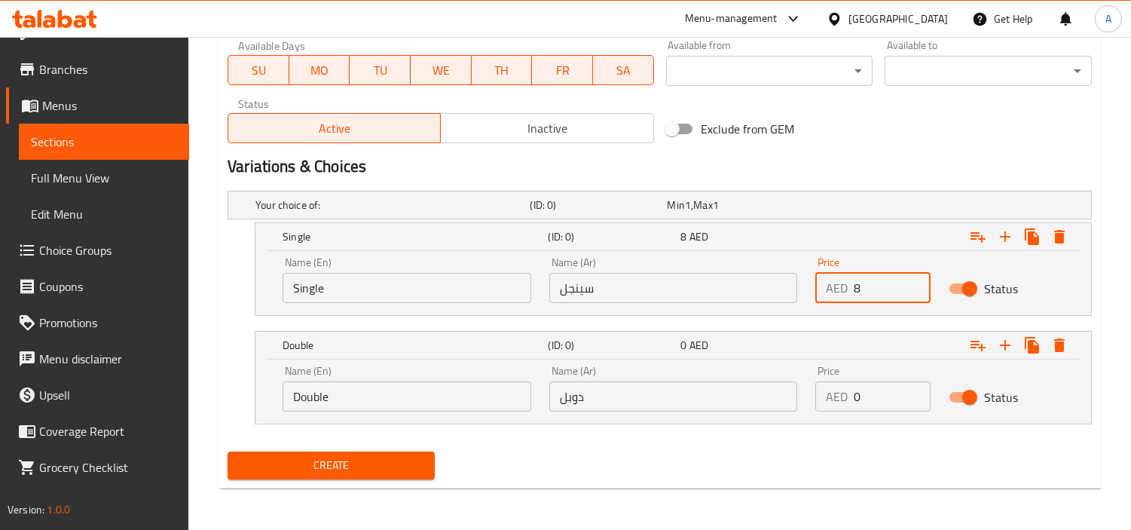
type input "8"
drag, startPoint x: 809, startPoint y: 411, endPoint x: 491, endPoint y: 425, distance: 318.3
click at [647, 415] on div "Name (En) Double Name (En) Name (Ar) دوبل Name (Ar) Price AED 0 Price Status" at bounding box center [674, 388] width 800 height 64
type input "6"
click at [228, 451] on button "Create" at bounding box center [331, 465] width 207 height 28
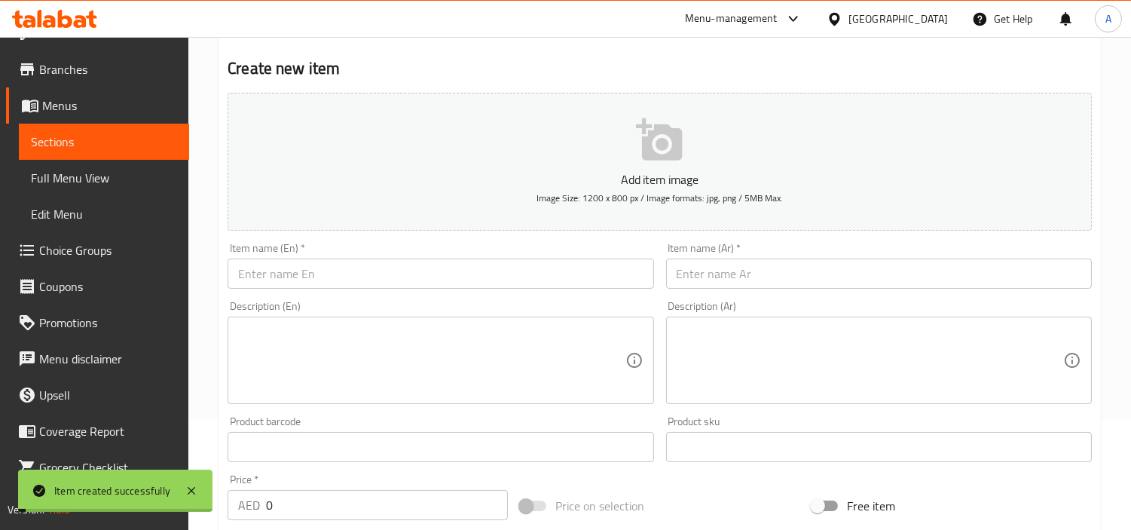
scroll to position [0, 0]
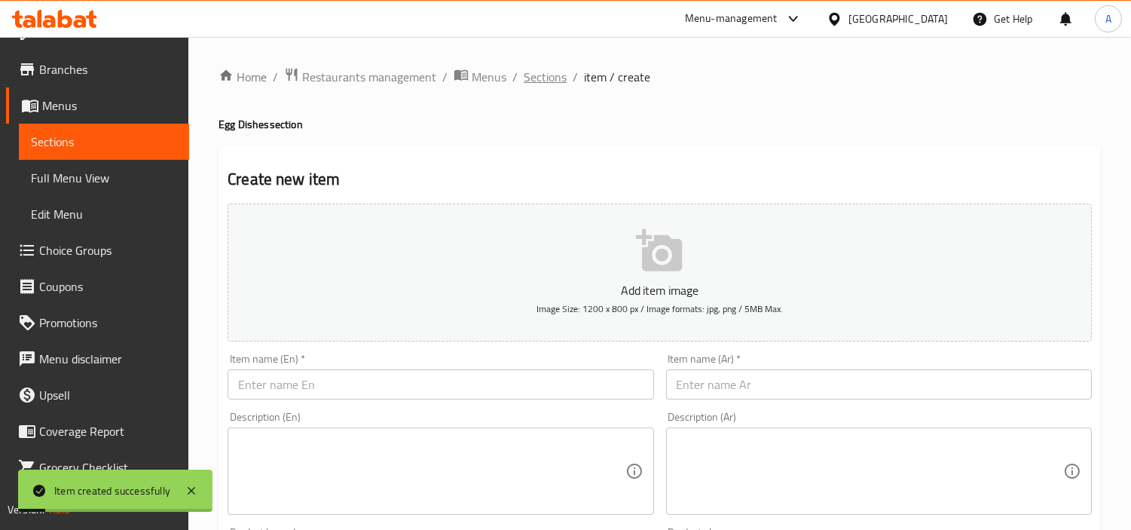
click at [540, 70] on span "Sections" at bounding box center [545, 77] width 43 height 18
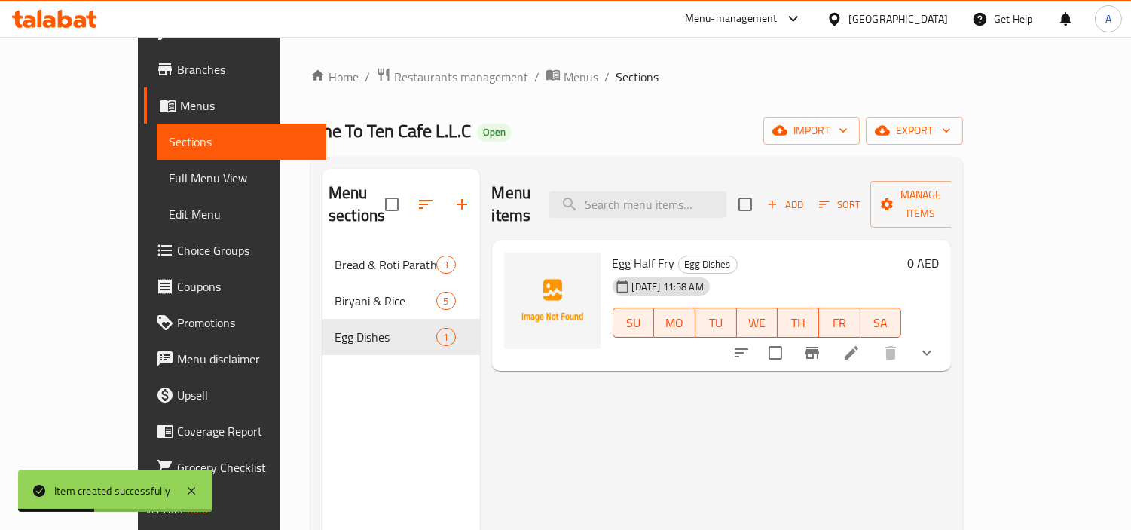
click at [873, 339] on li at bounding box center [852, 352] width 42 height 27
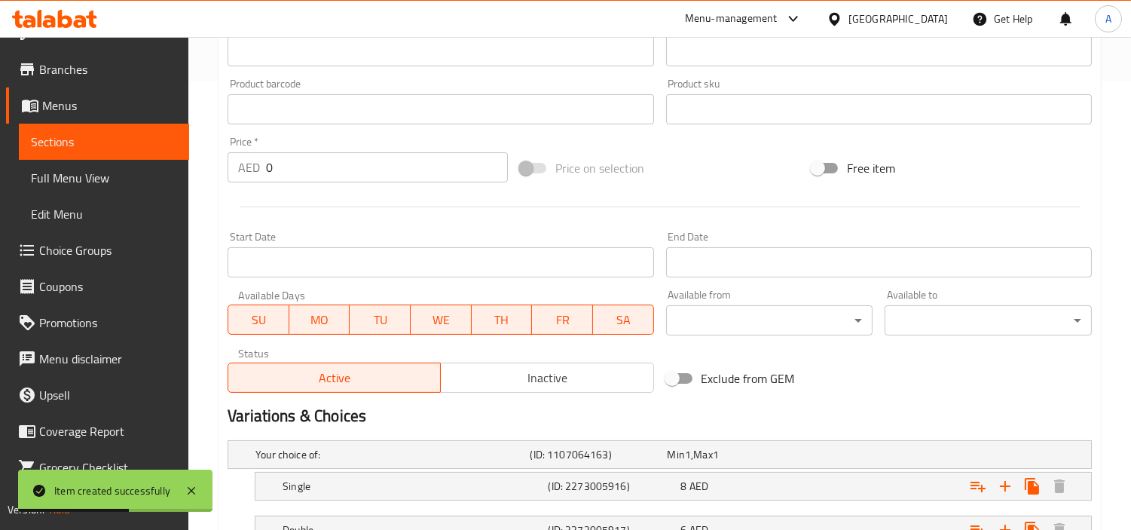
scroll to position [568, 0]
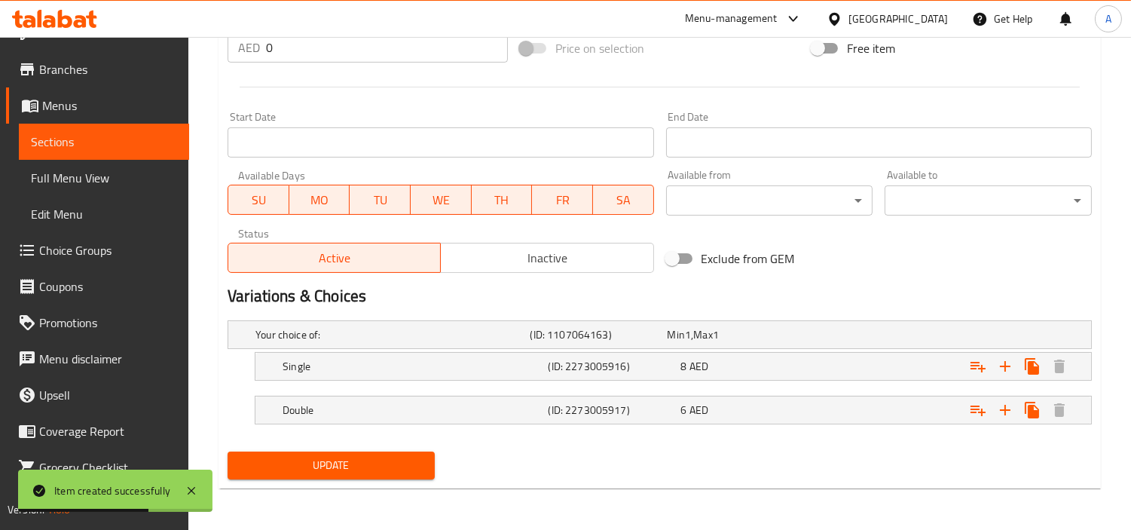
click at [948, 432] on nav at bounding box center [660, 433] width 864 height 12
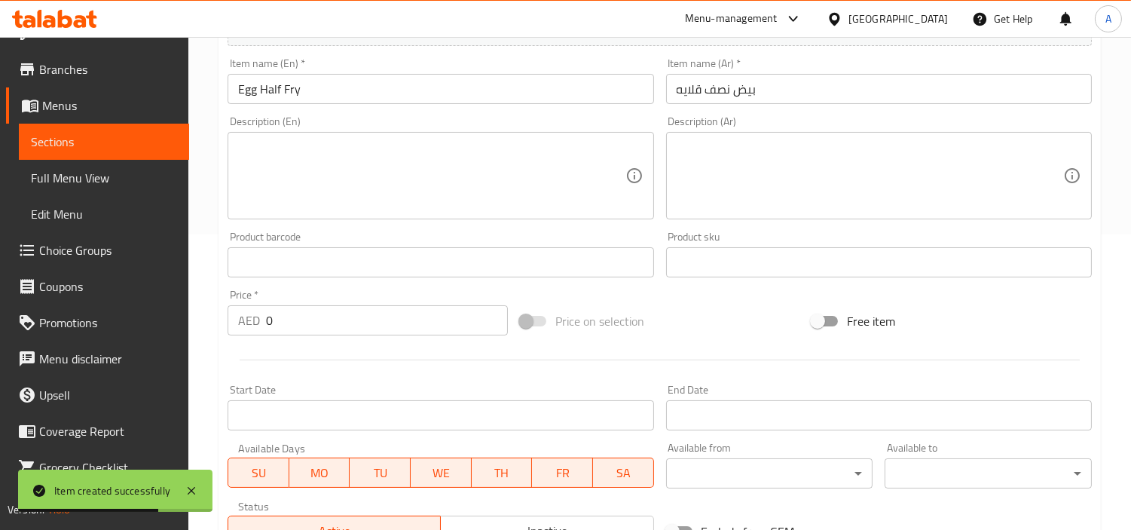
scroll to position [66, 0]
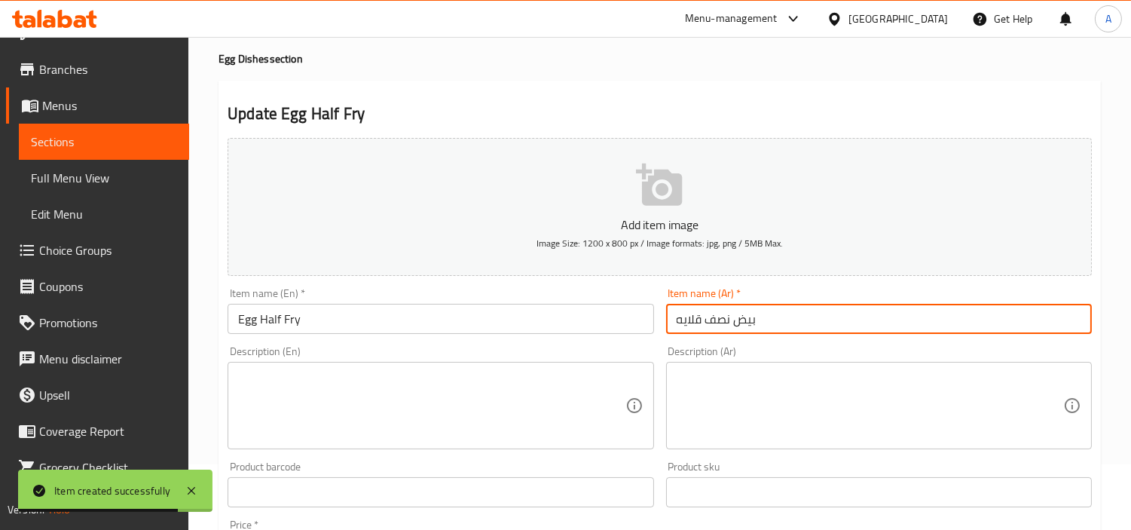
click at [694, 317] on input "بيض نصف قلايه" at bounding box center [879, 319] width 426 height 30
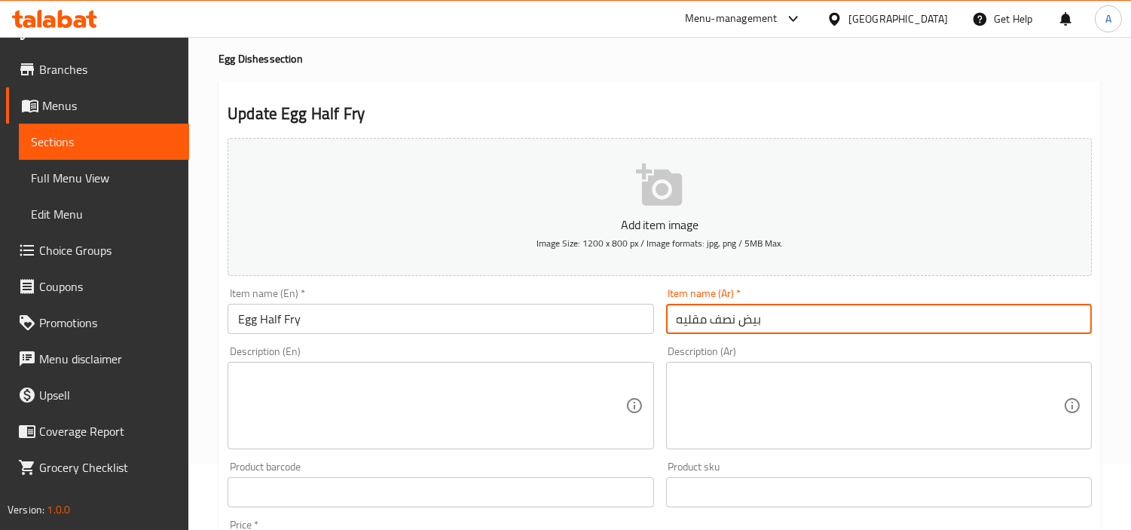
type input "بيض نصف مقليه"
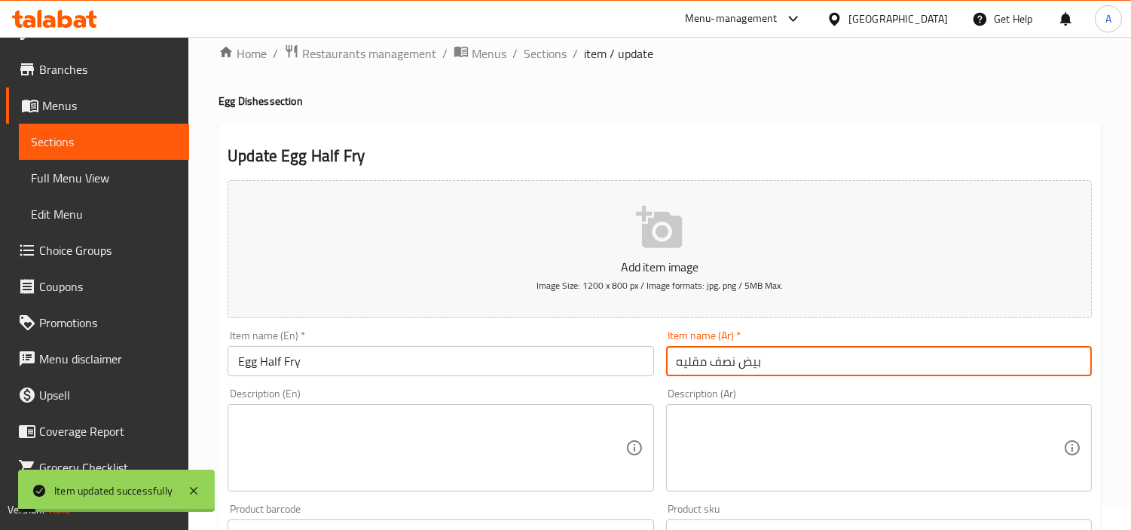
scroll to position [0, 0]
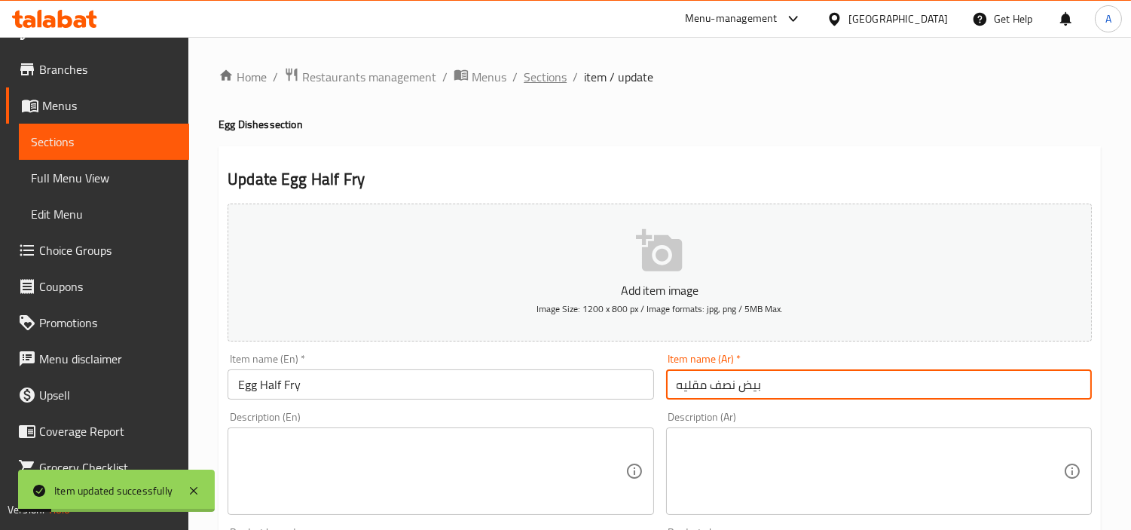
click at [546, 84] on span "Sections" at bounding box center [545, 77] width 43 height 18
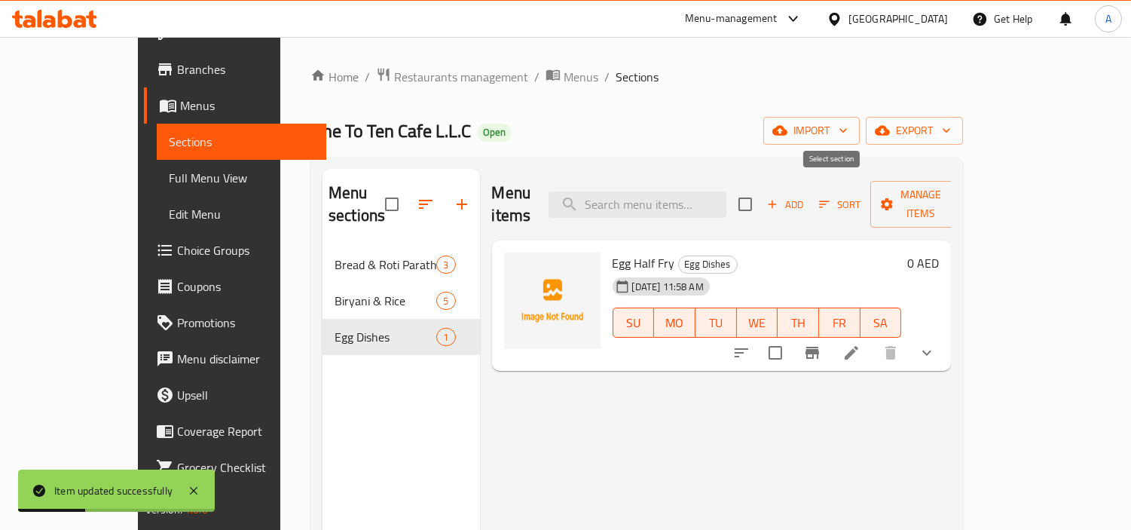
click at [806, 196] on span "Add" at bounding box center [785, 204] width 41 height 17
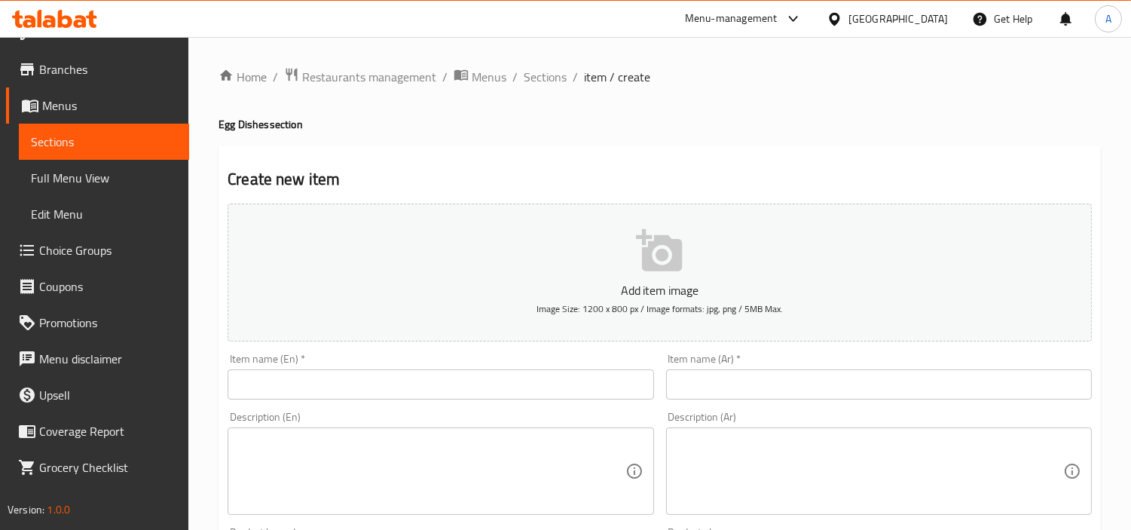
scroll to position [28, 0]
drag, startPoint x: 411, startPoint y: 357, endPoint x: 420, endPoint y: 374, distance: 18.9
click at [412, 363] on div "Item name (En)   * Item name (En) *" at bounding box center [441, 376] width 426 height 46
paste input "Egg) Omelette-(double Omelette"
click at [421, 382] on input "text" at bounding box center [441, 384] width 426 height 30
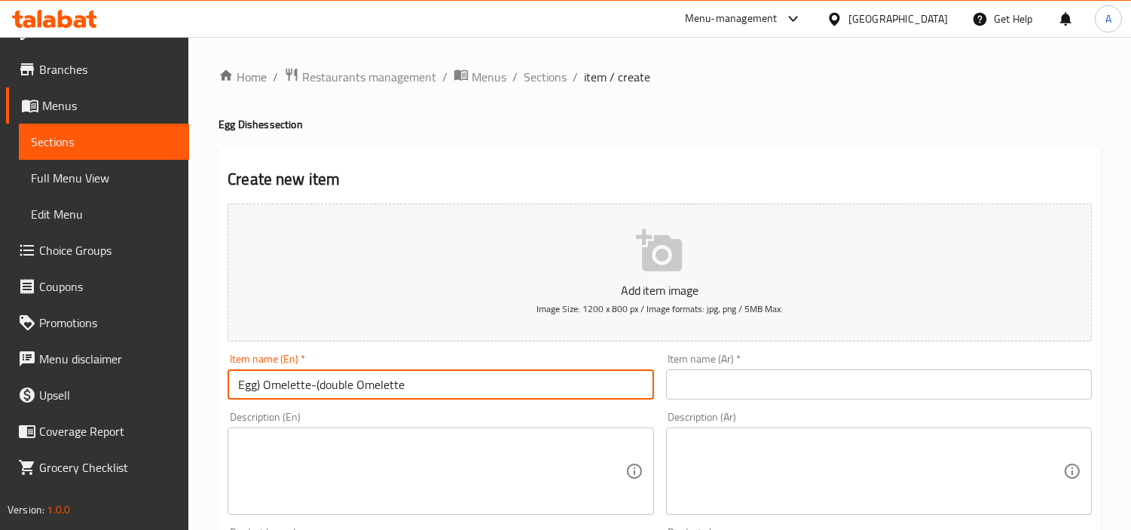
drag, startPoint x: 448, startPoint y: 399, endPoint x: 588, endPoint y: 386, distance: 140.1
click at [570, 390] on input "Egg) Omelette-(double Omelette" at bounding box center [441, 384] width 426 height 30
click at [265, 393] on input "Egg) Omelette" at bounding box center [441, 384] width 426 height 30
type input "Egg Omelette"
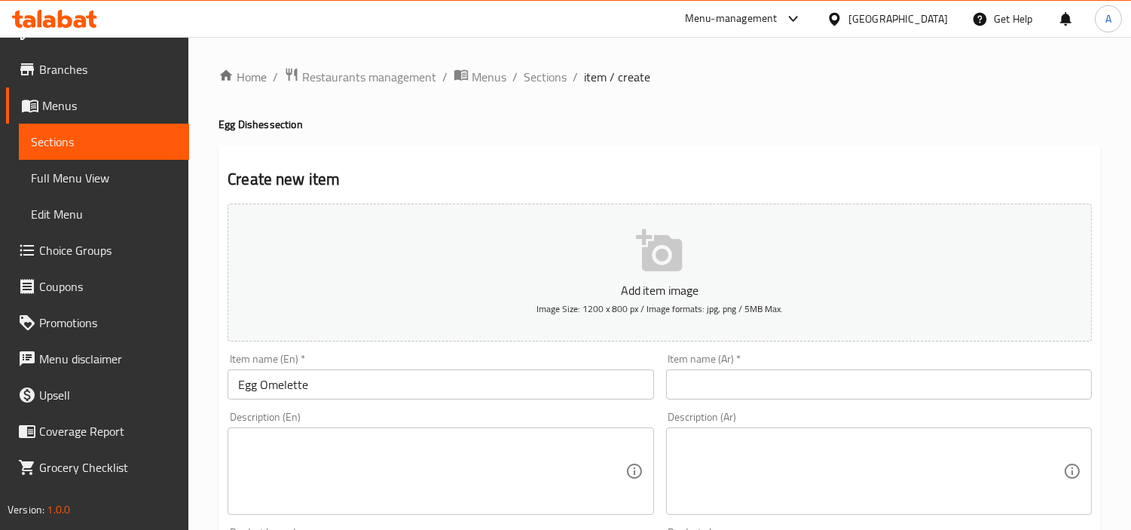
click at [897, 410] on div "Description (Ar) Description (Ar)" at bounding box center [879, 462] width 438 height 115
click at [909, 388] on input "text" at bounding box center [879, 384] width 426 height 30
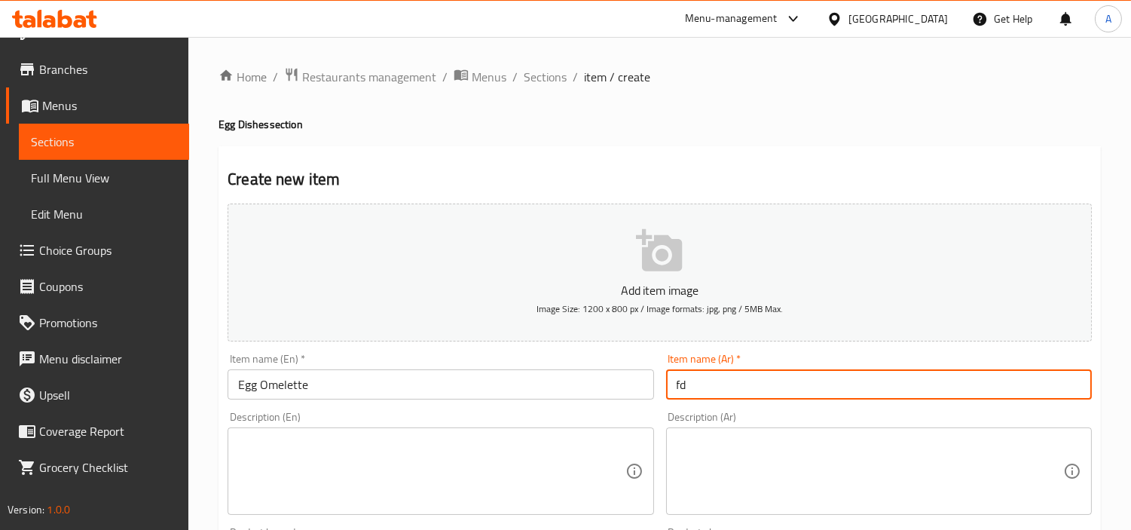
type input "f"
type input "بيض اوميليت"
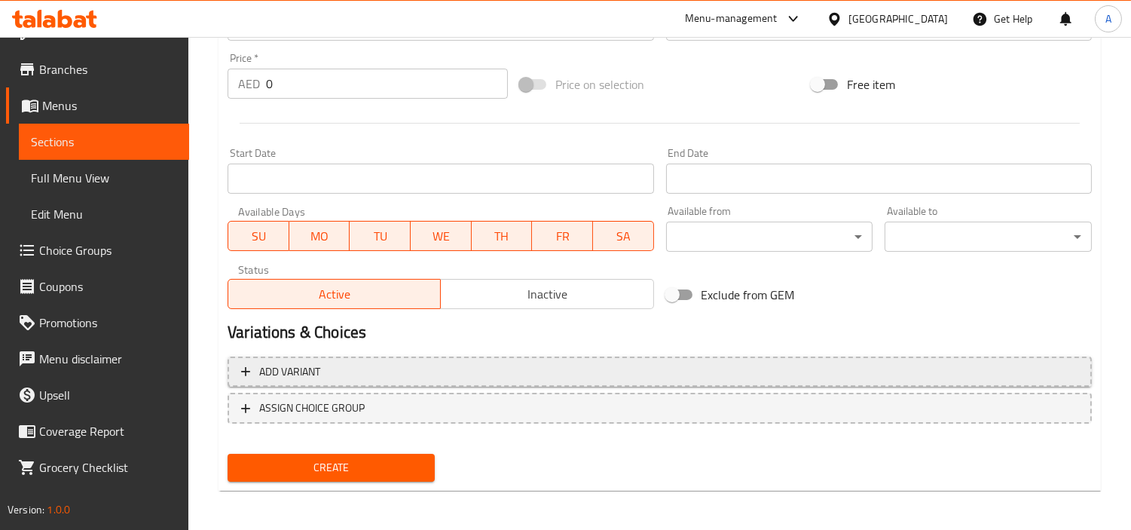
click at [810, 380] on button "Add variant" at bounding box center [660, 371] width 864 height 31
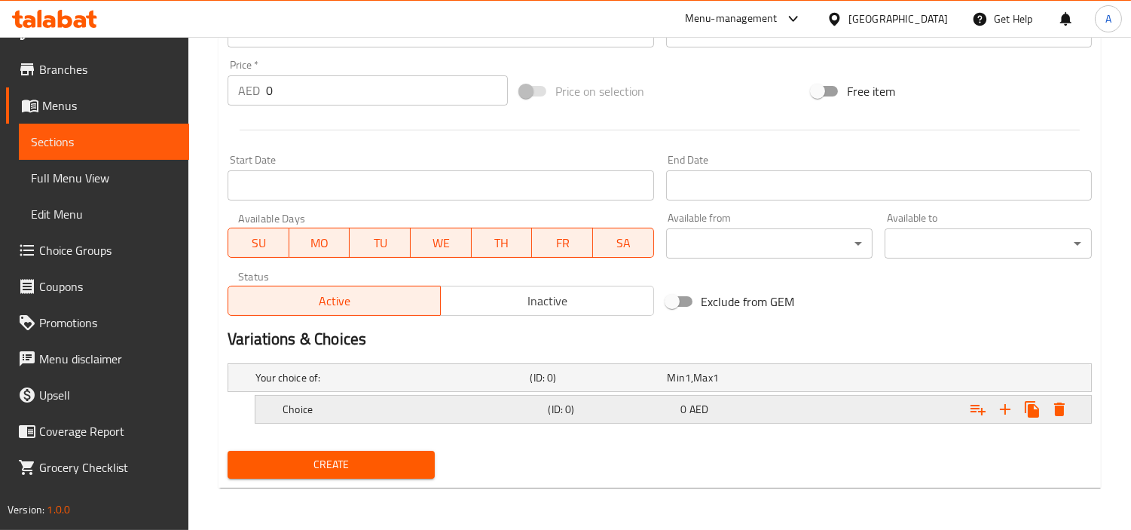
scroll to position [525, 0]
click at [996, 405] on icon "Expand" at bounding box center [1005, 410] width 18 height 18
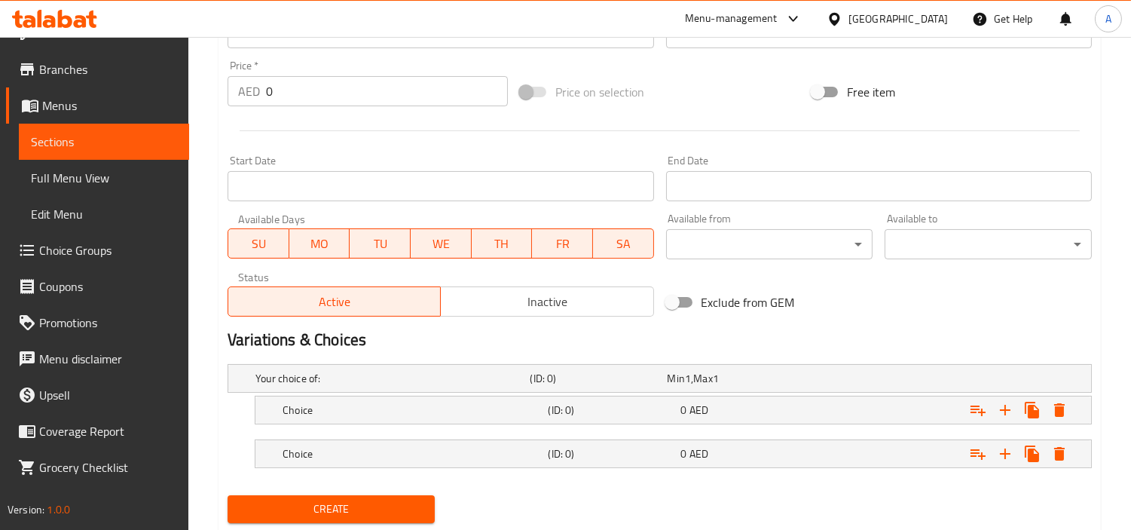
drag, startPoint x: 868, startPoint y: 415, endPoint x: 815, endPoint y: 457, distance: 67.7
click at [867, 381] on div "Expand" at bounding box center [939, 378] width 274 height 6
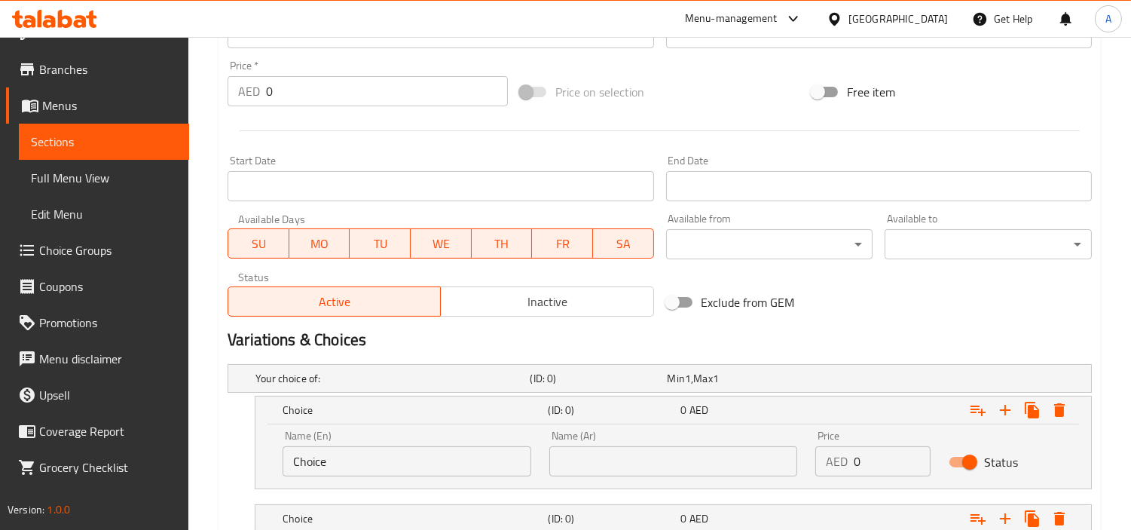
click at [815, 476] on div "Price AED 0 Price" at bounding box center [872, 453] width 133 height 64
click at [833, 381] on div "Expand" at bounding box center [939, 378] width 274 height 6
click at [514, 467] on input "Choice" at bounding box center [407, 461] width 249 height 30
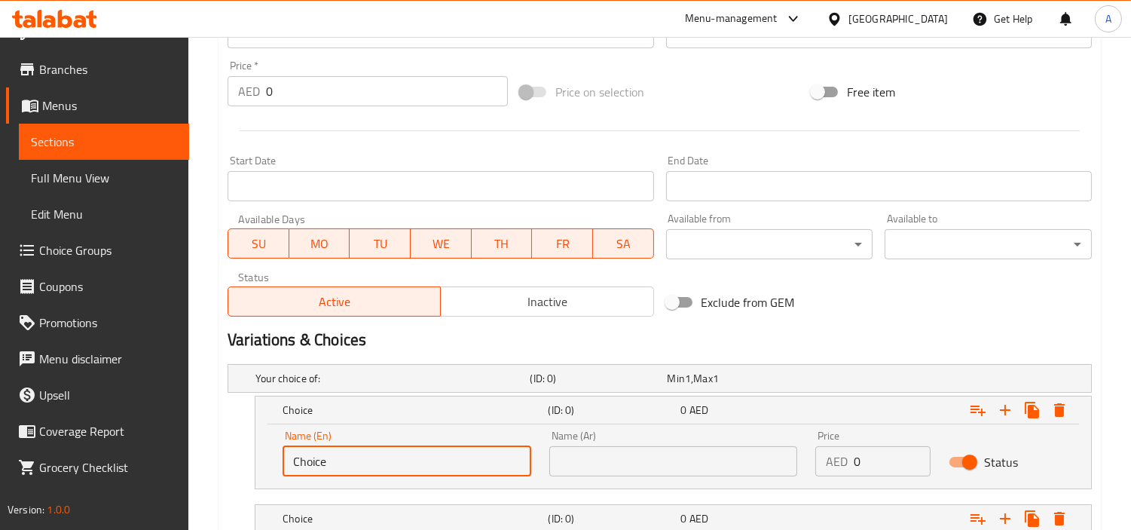
click at [513, 468] on input "Choice" at bounding box center [407, 461] width 249 height 30
paste input "Single Egg]"
type input "Single Egg"
click at [615, 461] on input "text" at bounding box center [673, 461] width 249 height 30
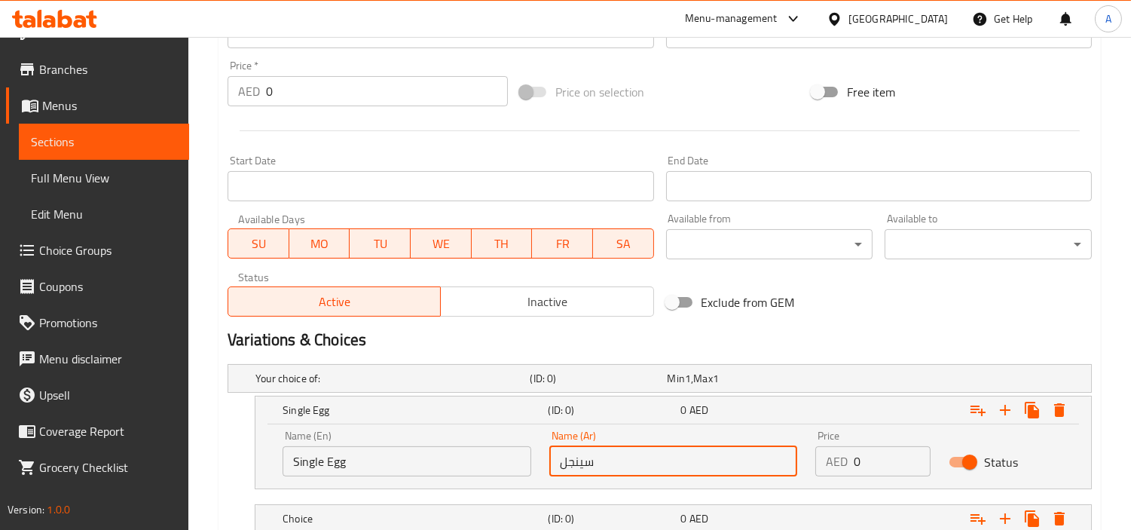
click at [775, 464] on input "سينجل" at bounding box center [673, 461] width 249 height 30
click at [788, 458] on input "سينجل" at bounding box center [673, 461] width 249 height 30
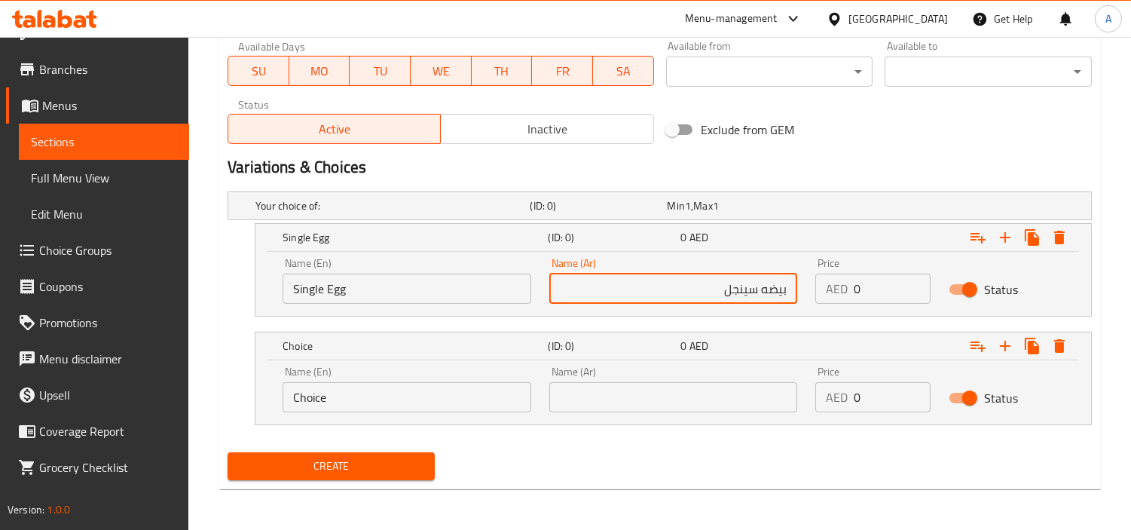
scroll to position [698, 0]
type input "بيضه سينجل"
click at [463, 392] on input "Choice" at bounding box center [407, 396] width 249 height 30
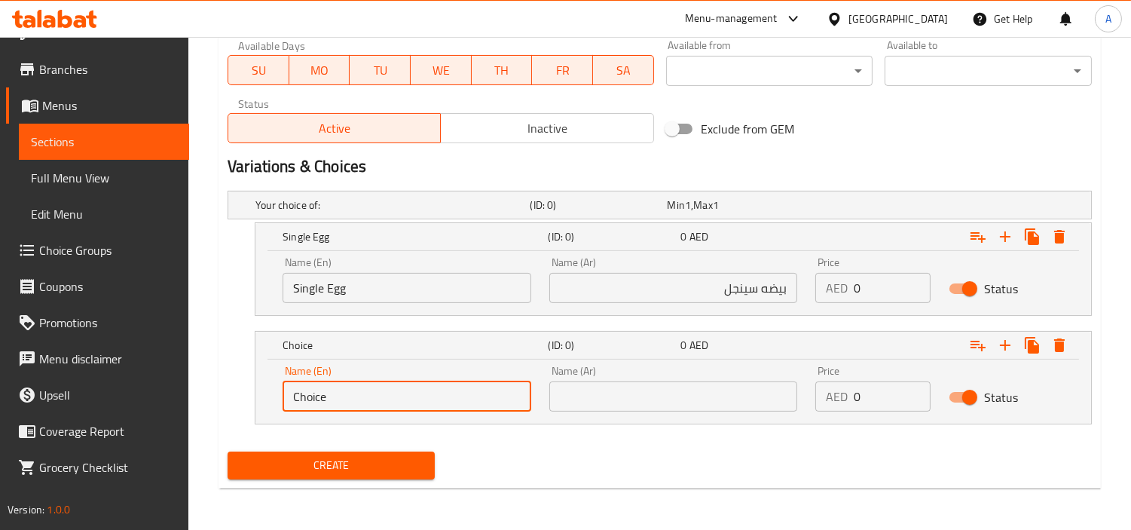
click at [473, 405] on input "Choice" at bounding box center [407, 396] width 249 height 30
click at [368, 294] on input "Single Egg" at bounding box center [407, 288] width 249 height 30
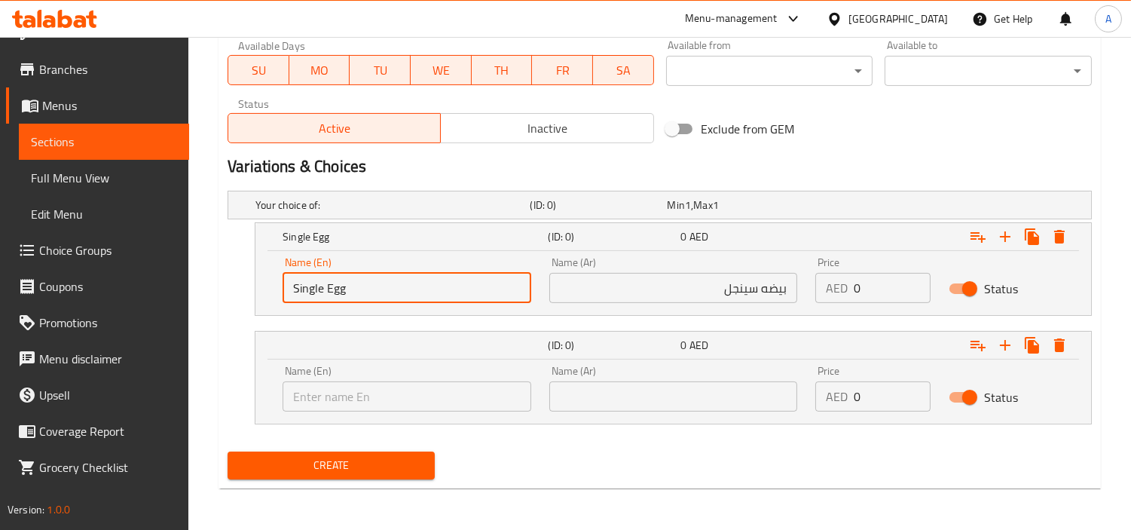
click at [368, 294] on input "Single Egg" at bounding box center [407, 288] width 249 height 30
click at [494, 396] on input "text" at bounding box center [407, 396] width 249 height 30
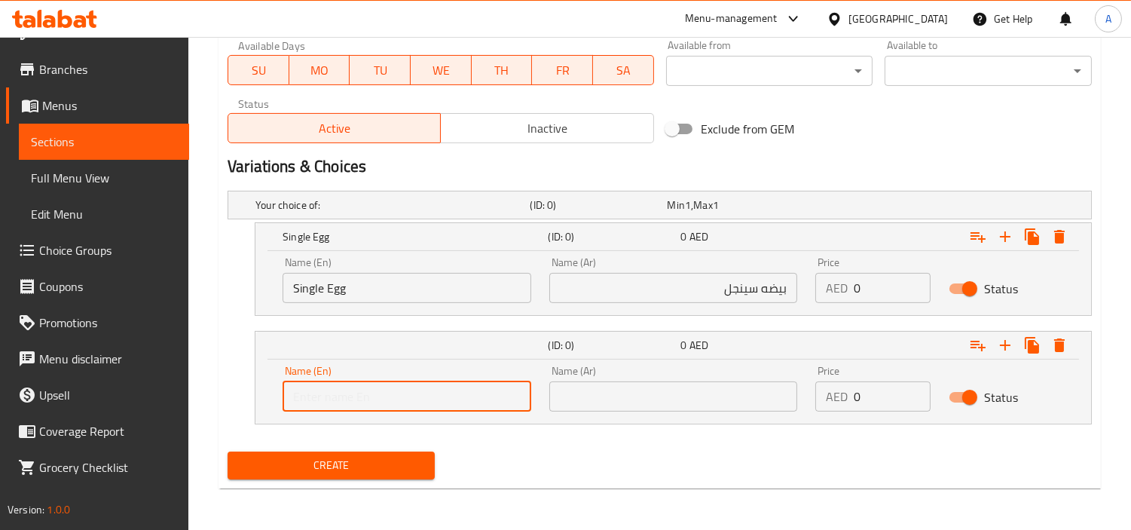
click at [494, 396] on input "text" at bounding box center [407, 396] width 249 height 30
paste input "[Double Egg"
click at [302, 400] on input "[Double Egg" at bounding box center [407, 396] width 249 height 30
click at [295, 397] on input "[Double Egg" at bounding box center [407, 396] width 249 height 30
type input "Double Egg"
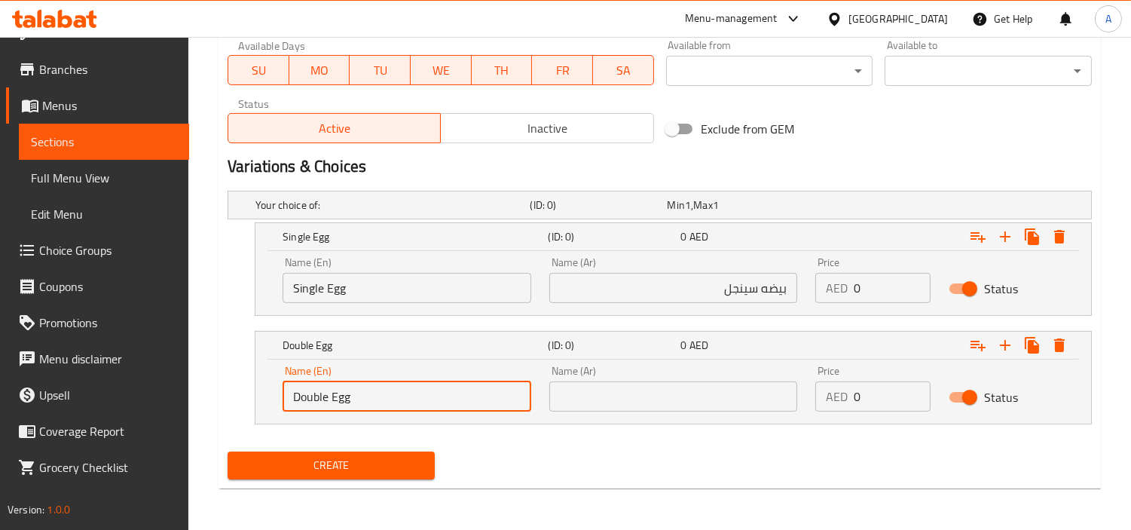
drag, startPoint x: 586, startPoint y: 402, endPoint x: 598, endPoint y: 405, distance: 12.3
click at [586, 402] on input "text" at bounding box center [673, 396] width 249 height 30
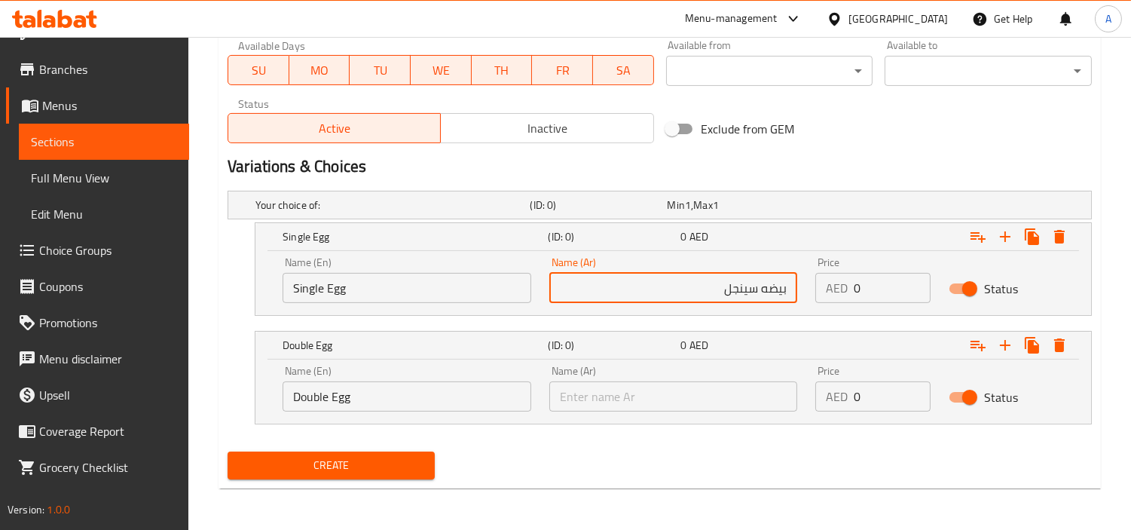
click at [729, 274] on input "بيضه سينجل" at bounding box center [673, 288] width 249 height 30
click at [696, 390] on input "text" at bounding box center [673, 396] width 249 height 30
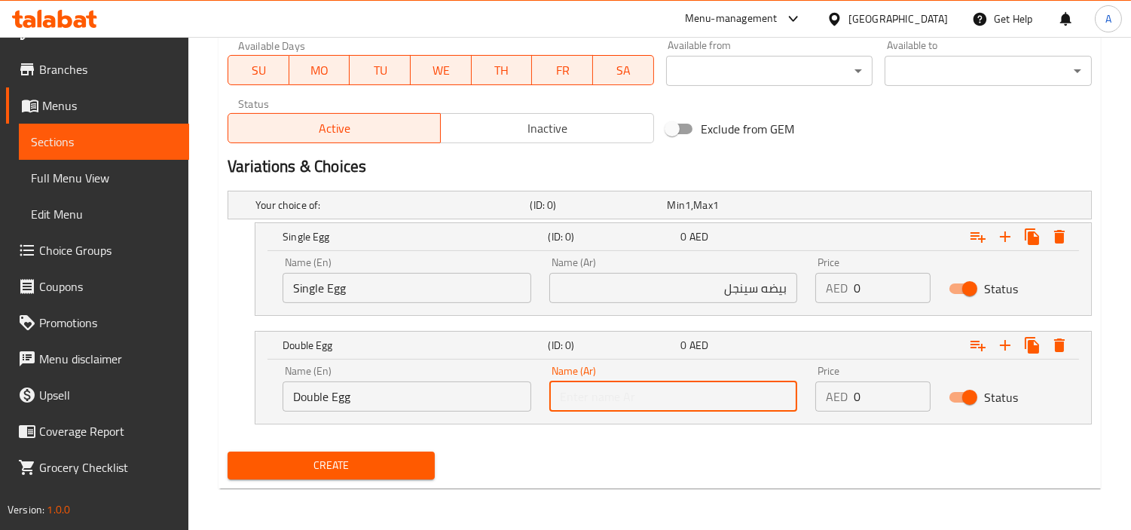
paste input "بيضه سينجل"
click at [569, 395] on input "بيضه سينجل" at bounding box center [673, 396] width 249 height 30
type input "بيضه دوبل"
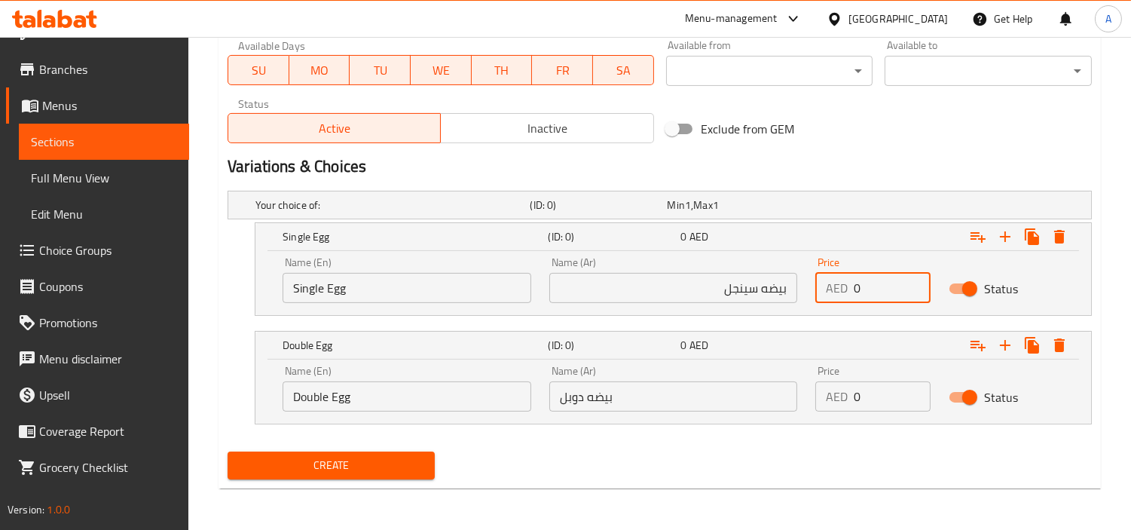
drag, startPoint x: 862, startPoint y: 295, endPoint x: 803, endPoint y: 291, distance: 59.7
click at [803, 291] on div "Name (En) Single Egg Name (En) Name (Ar) بيضه سينجل Name (Ar) Price AED 0 Price…" at bounding box center [674, 280] width 800 height 64
type input "6"
drag, startPoint x: 861, startPoint y: 396, endPoint x: 828, endPoint y: 403, distance: 34.7
click at [606, 411] on div "Name (En) Double Egg Name (En) Name (Ar) بيضه دوبل Name (Ar) Price AED 0 Price …" at bounding box center [674, 388] width 800 height 64
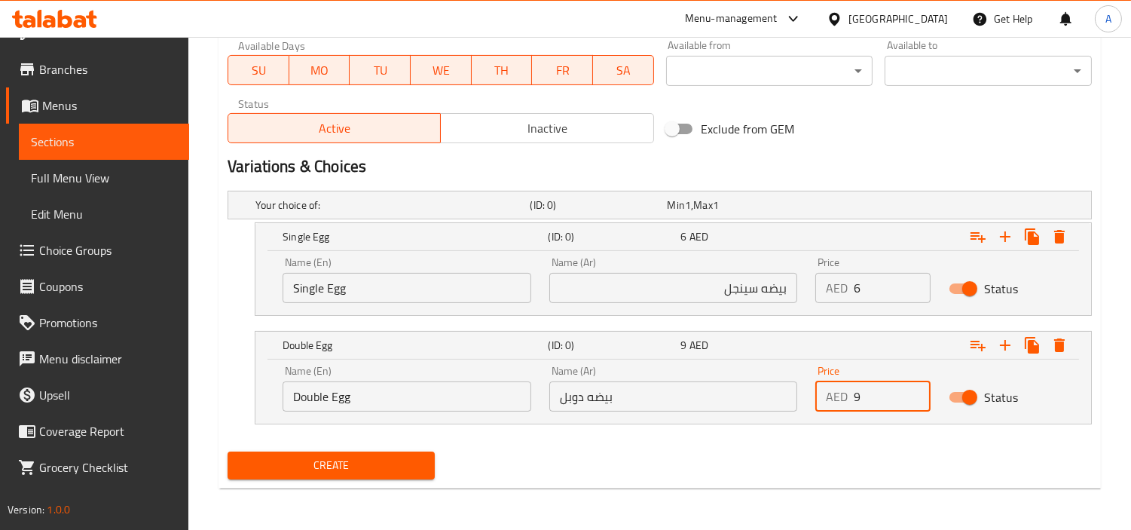
type input "9"
click at [751, 469] on div "Create" at bounding box center [660, 465] width 876 height 40
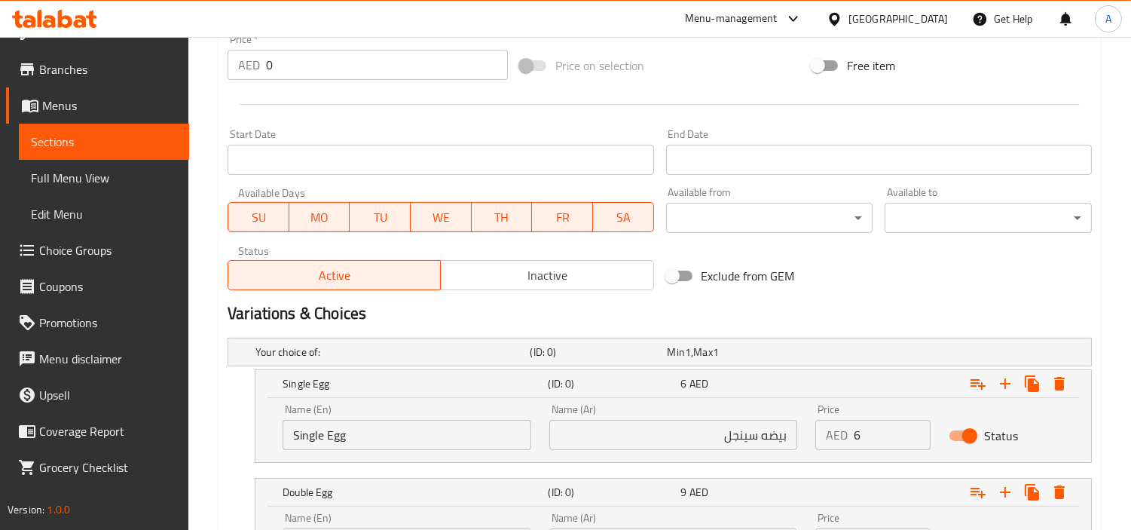
scroll to position [698, 0]
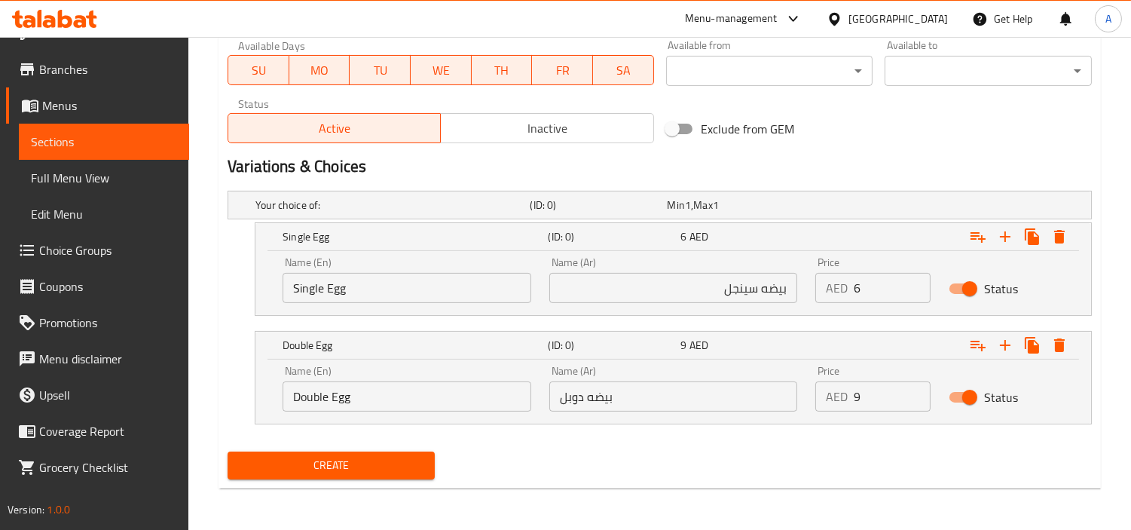
click at [392, 476] on button "Create" at bounding box center [331, 465] width 207 height 28
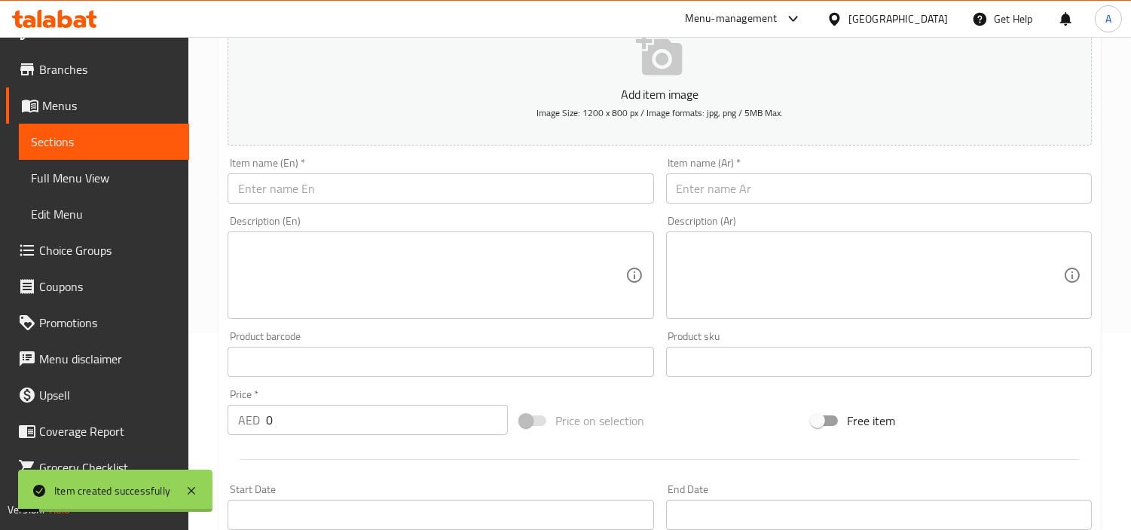
scroll to position [28, 0]
click at [427, 188] on input "text" at bounding box center [441, 188] width 426 height 30
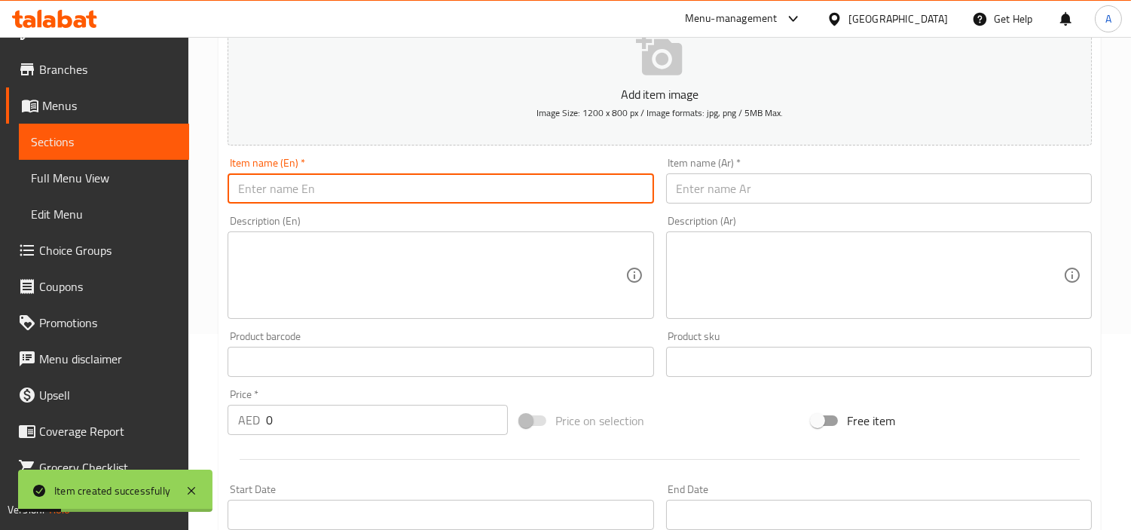
click at [272, 265] on textarea at bounding box center [431, 276] width 387 height 72
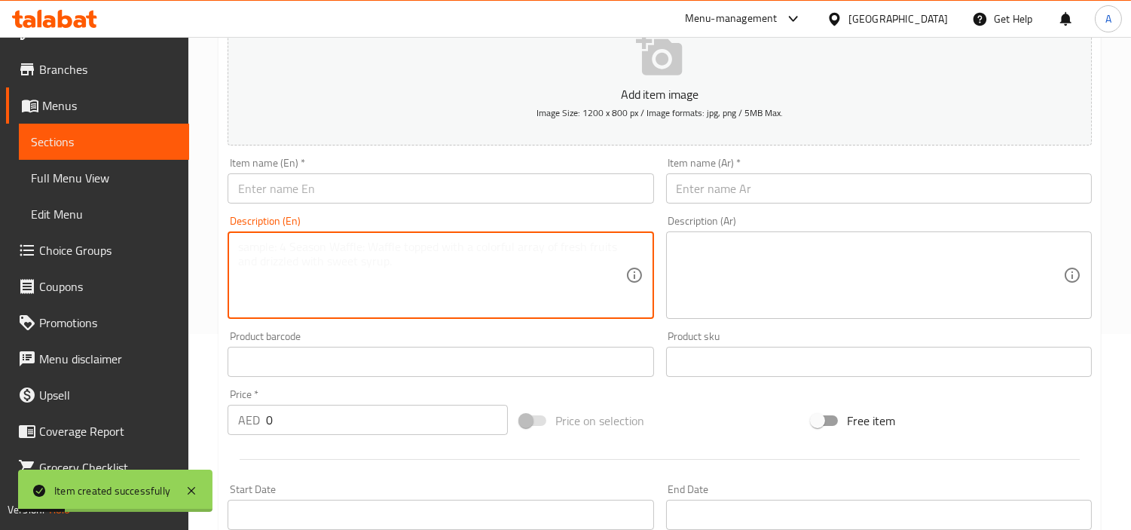
paste textarea "Egg Masala Egg Masala"
drag, startPoint x: 297, startPoint y: 250, endPoint x: 891, endPoint y: 259, distance: 593.9
click at [694, 261] on div "Add item image Image Size: 1200 x 800 px / Image formats: jpg, png / 5MB Max. I…" at bounding box center [660, 327] width 876 height 650
click at [292, 249] on textarea "Egg Masala" at bounding box center [431, 276] width 387 height 72
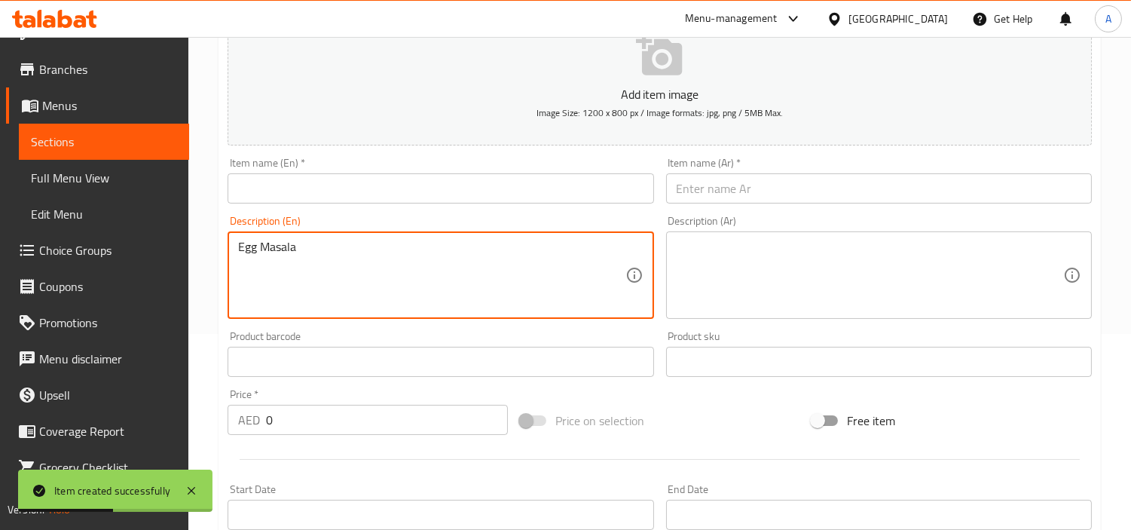
click at [292, 249] on textarea "Egg Masala" at bounding box center [431, 276] width 387 height 72
type textarea "Egg Masala"
click at [378, 172] on div "Item name (En)   * Item name (En) *" at bounding box center [441, 181] width 426 height 46
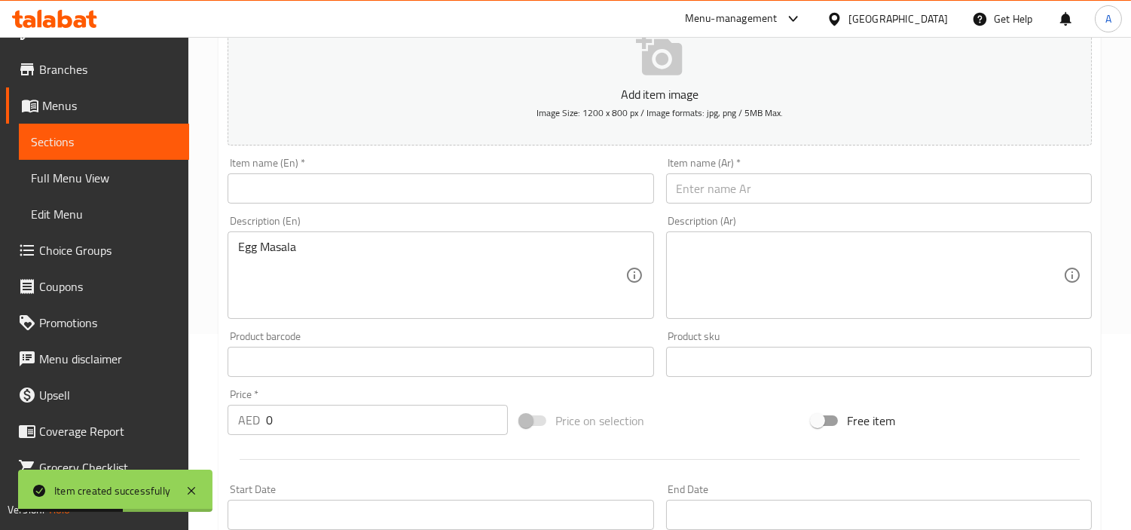
drag, startPoint x: 381, startPoint y: 184, endPoint x: 410, endPoint y: 185, distance: 28.6
click at [381, 184] on input "text" at bounding box center [441, 188] width 426 height 30
paste input "Egg Masala"
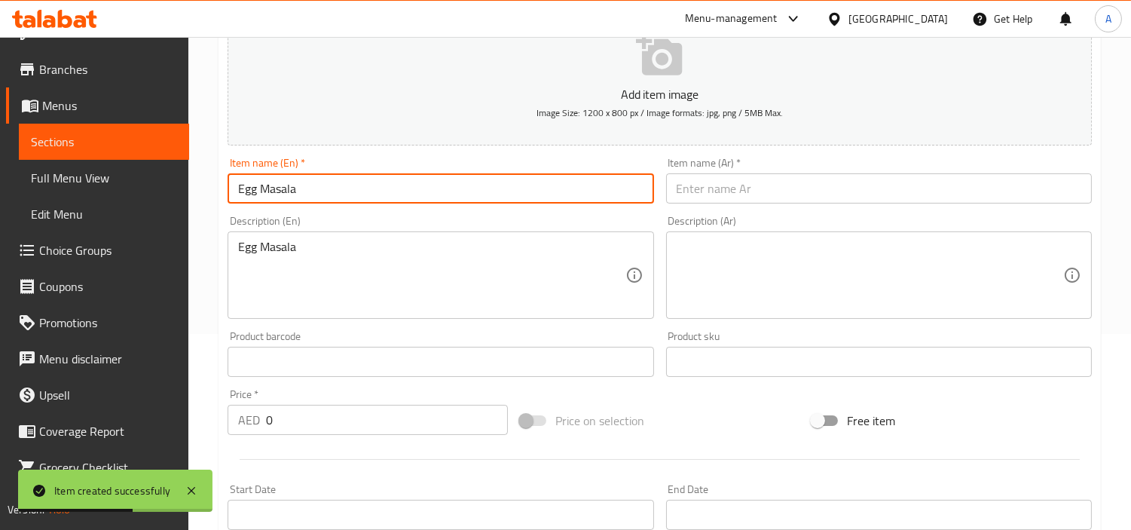
type input "Egg Masala"
drag, startPoint x: 825, startPoint y: 184, endPoint x: 827, endPoint y: 191, distance: 7.7
click at [825, 185] on input "text" at bounding box center [879, 188] width 426 height 30
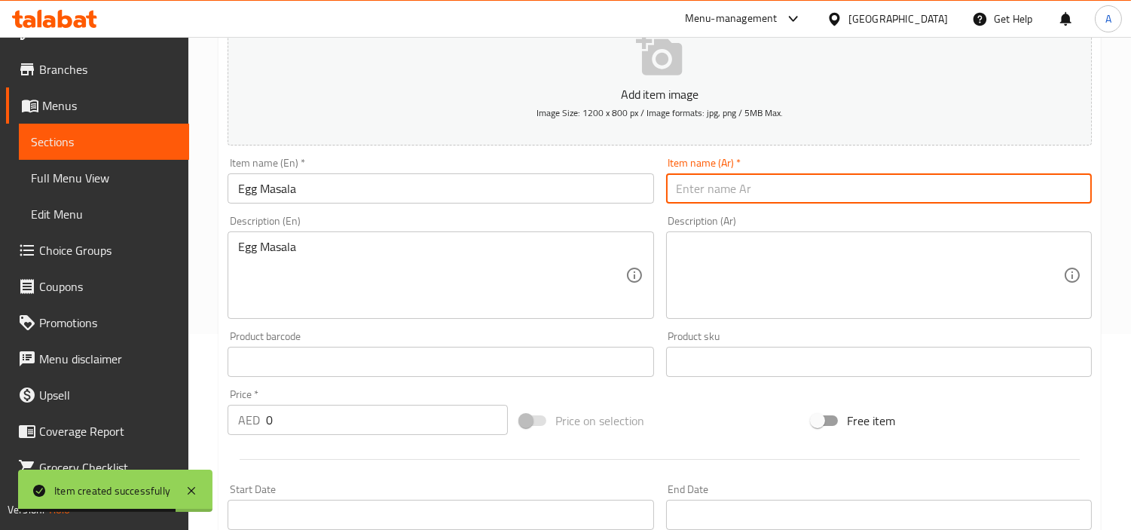
click at [803, 194] on input "text" at bounding box center [879, 188] width 426 height 30
paste input "بيض ماسالا"
type input "بيض ماسالا"
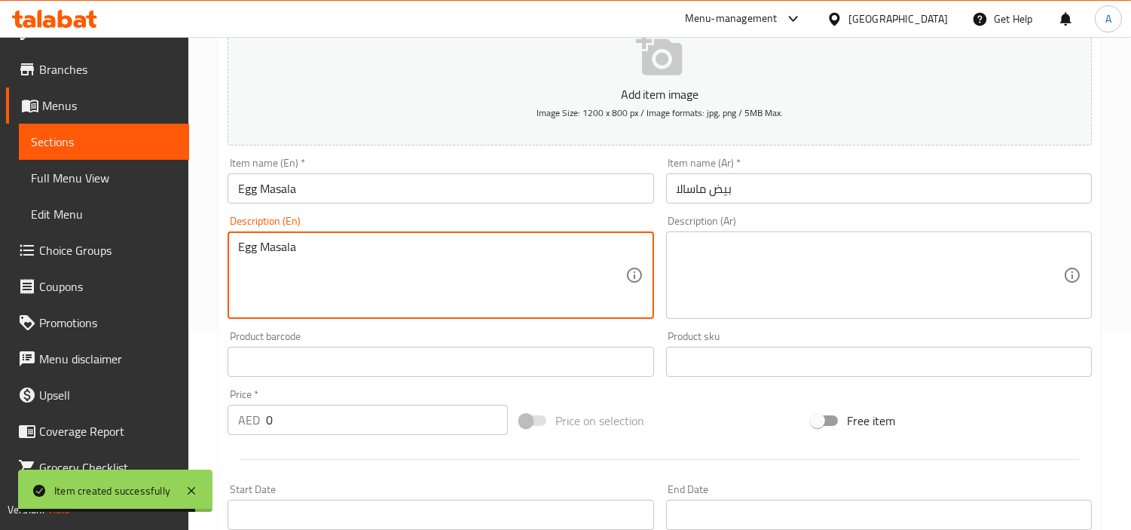
drag, startPoint x: 485, startPoint y: 267, endPoint x: 283, endPoint y: 267, distance: 202.0
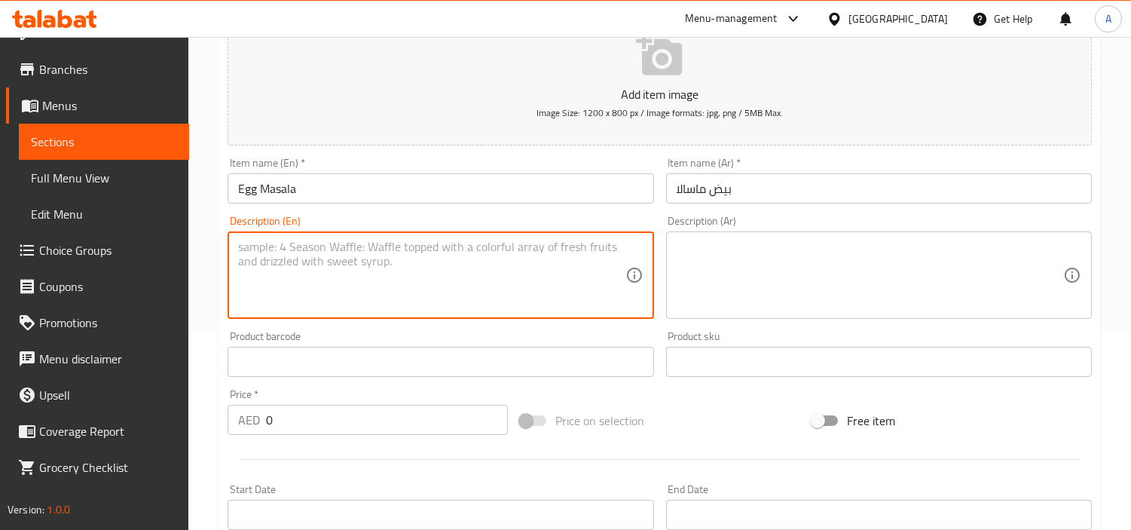
drag, startPoint x: 334, startPoint y: 409, endPoint x: 4, endPoint y: 375, distance: 331.8
click at [0, 393] on div "Edit Restaurant Branches Menus Sections Full Menu View Edit Menu Choice Groups …" at bounding box center [565, 437] width 1131 height 1192
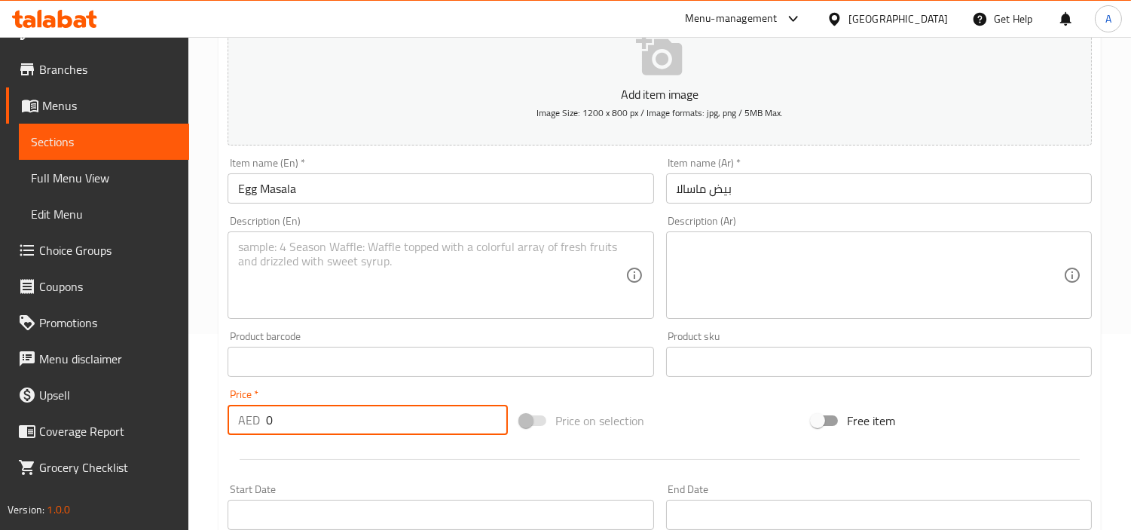
paste input "15"
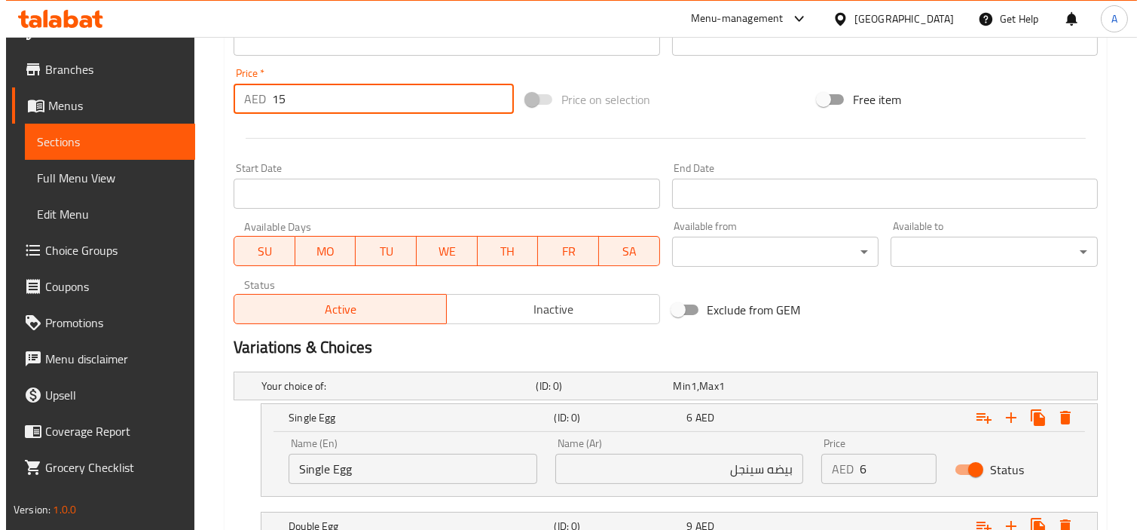
scroll to position [614, 0]
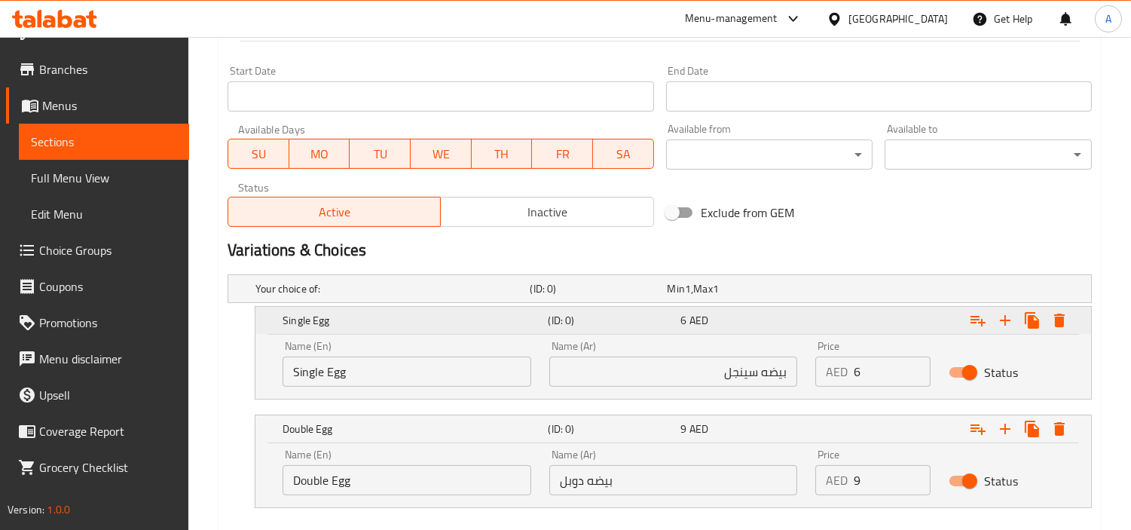
type input "15"
click at [1029, 317] on icon "Expand" at bounding box center [1059, 321] width 11 height 14
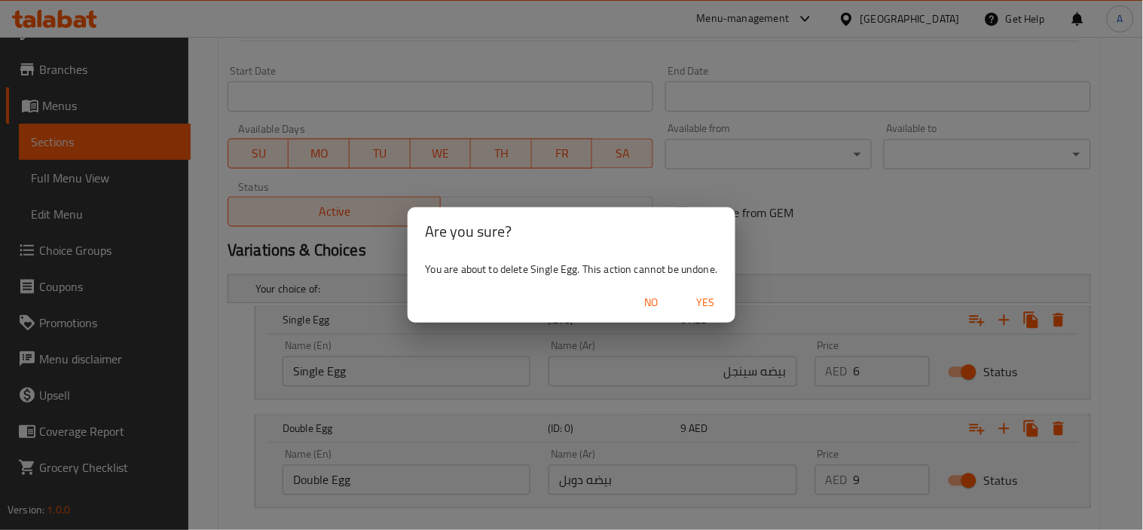
click at [720, 302] on span "Yes" at bounding box center [705, 302] width 36 height 19
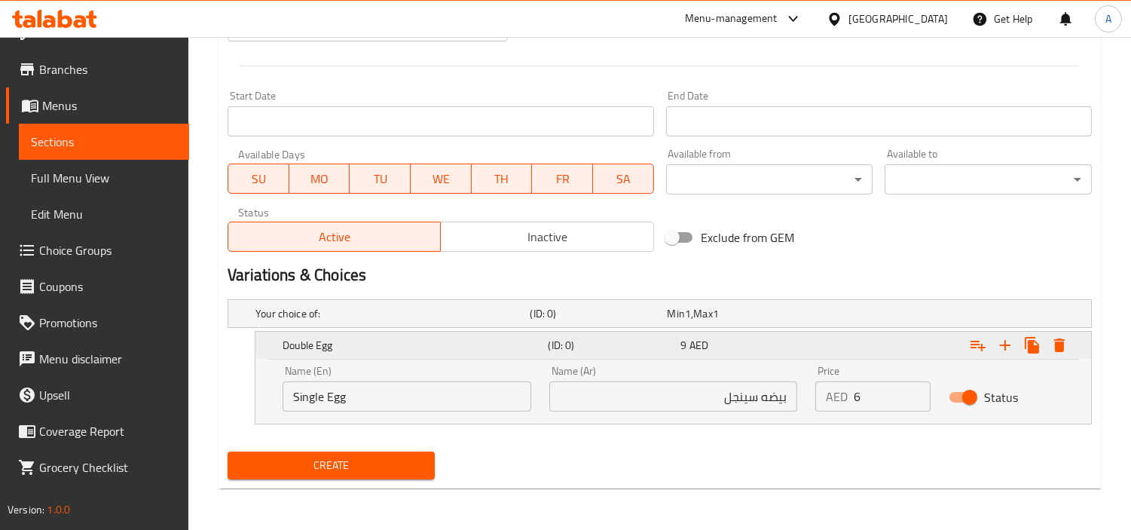
click at [1029, 348] on div "Expand" at bounding box center [943, 345] width 265 height 33
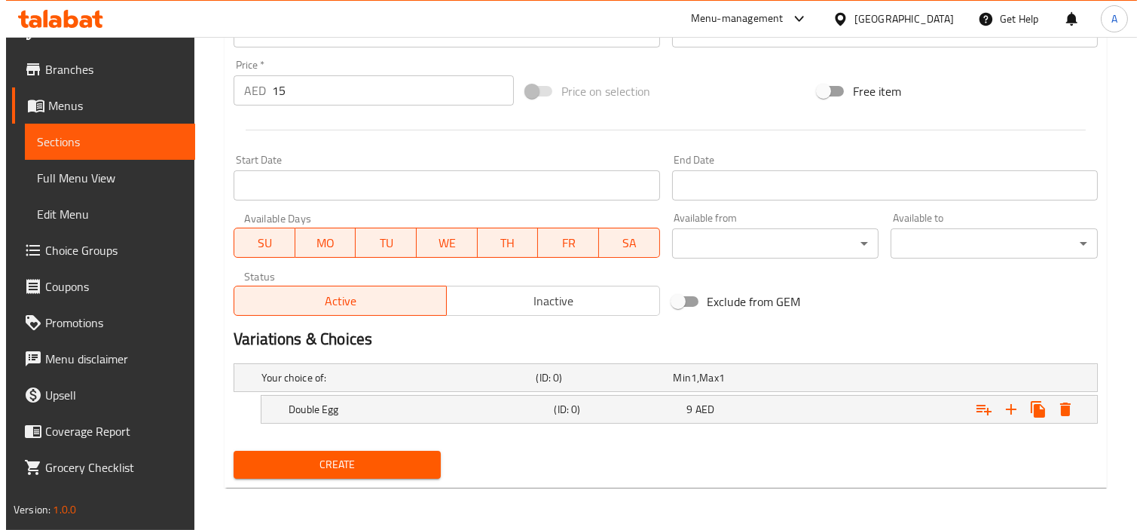
scroll to position [525, 0]
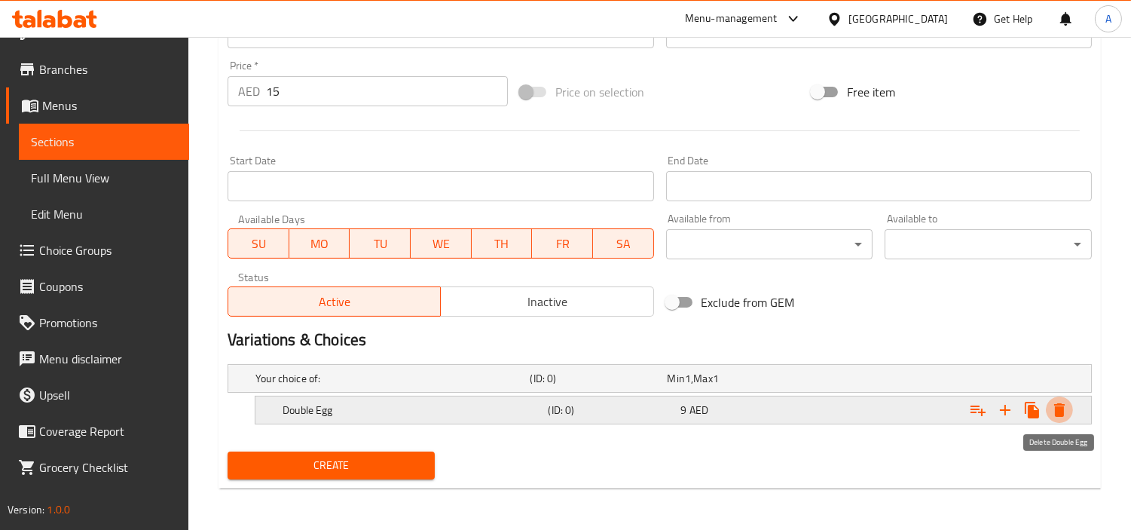
click at [1029, 408] on icon "Expand" at bounding box center [1060, 410] width 18 height 18
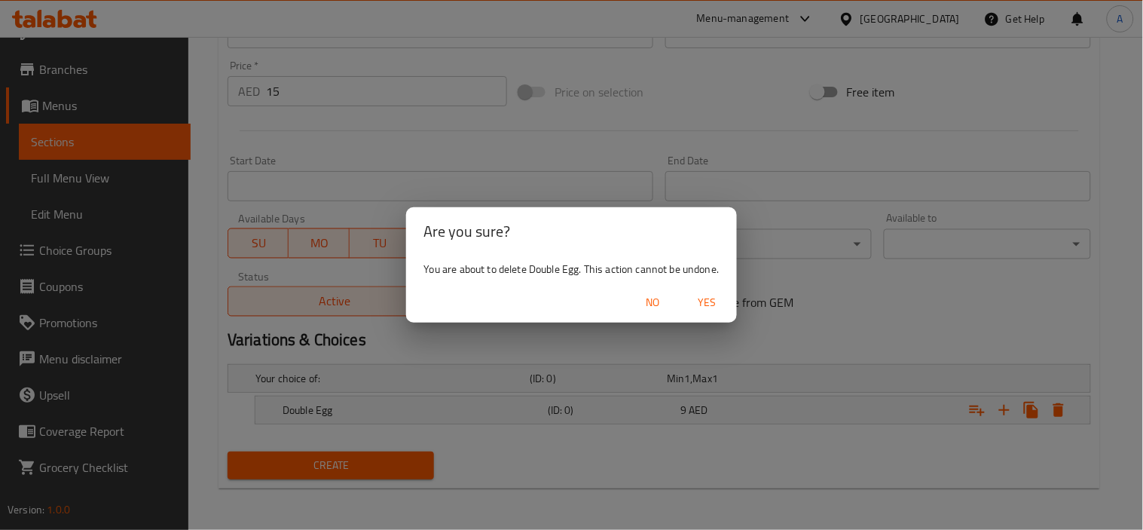
click at [693, 304] on span "Yes" at bounding box center [707, 302] width 36 height 19
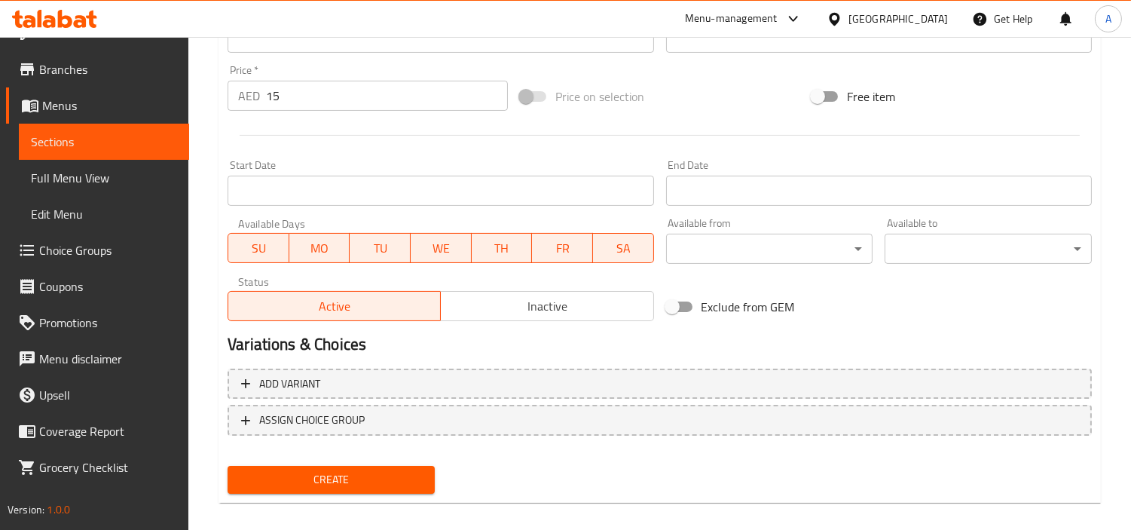
click at [433, 476] on button "Create" at bounding box center [331, 480] width 207 height 28
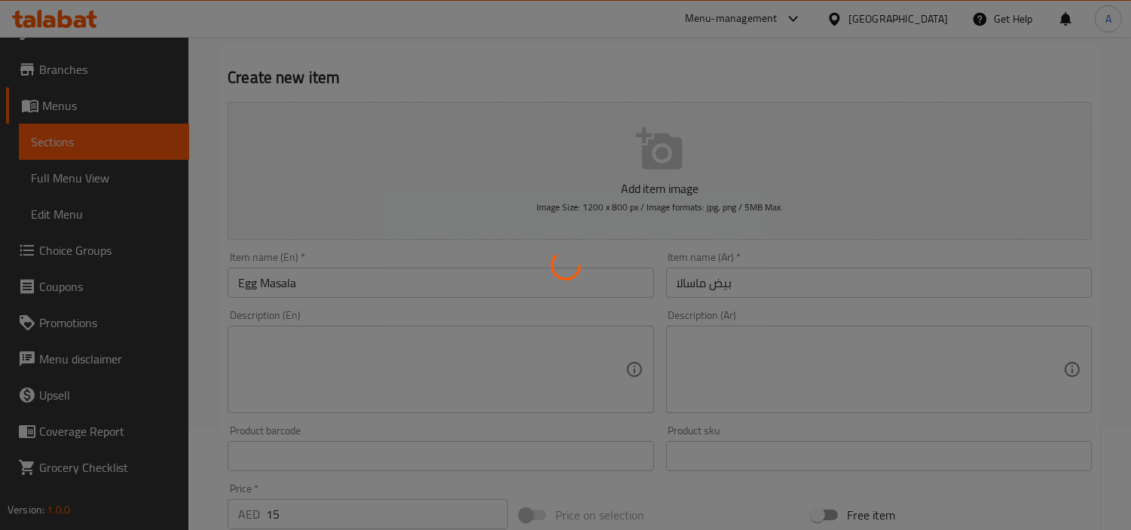
scroll to position [101, 0]
type input "0"
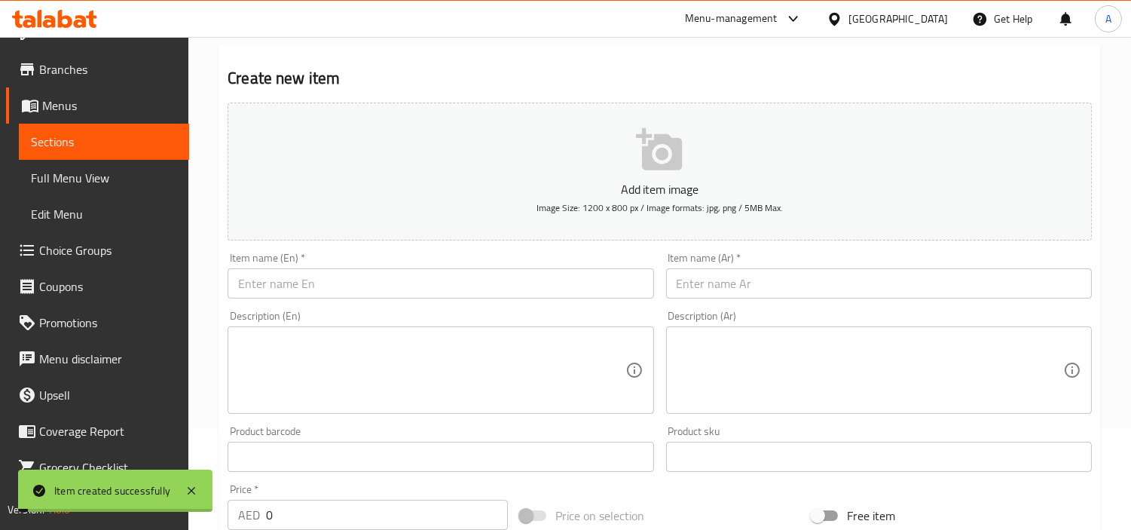
scroll to position [28, 0]
click at [379, 379] on textarea at bounding box center [431, 371] width 387 height 72
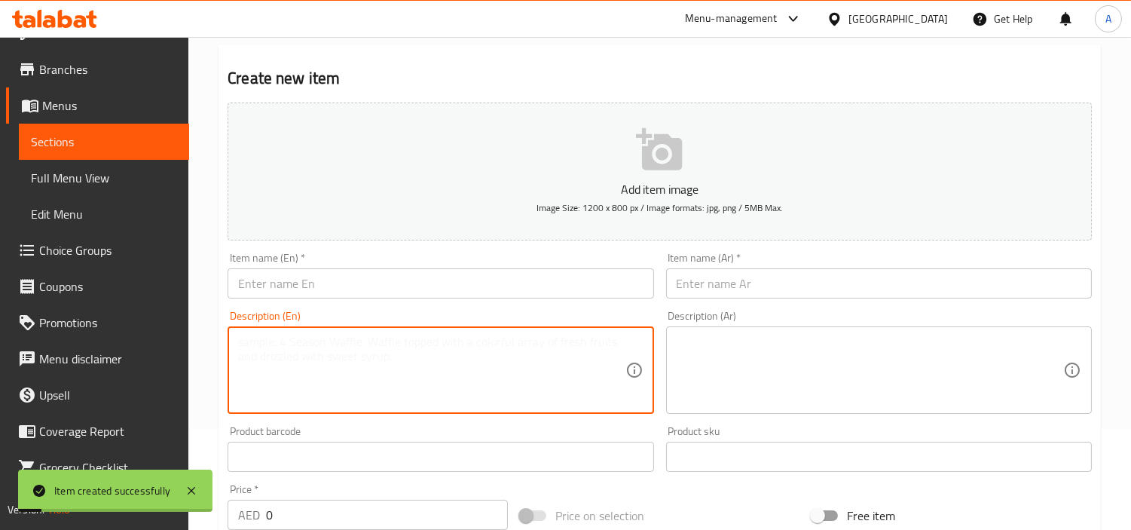
paste textarea "Egg [PERSON_NAME]"
type textarea "Egg [PERSON_NAME]"
click at [375, 266] on div "Item name (En)   * Item name (En) *" at bounding box center [441, 275] width 426 height 46
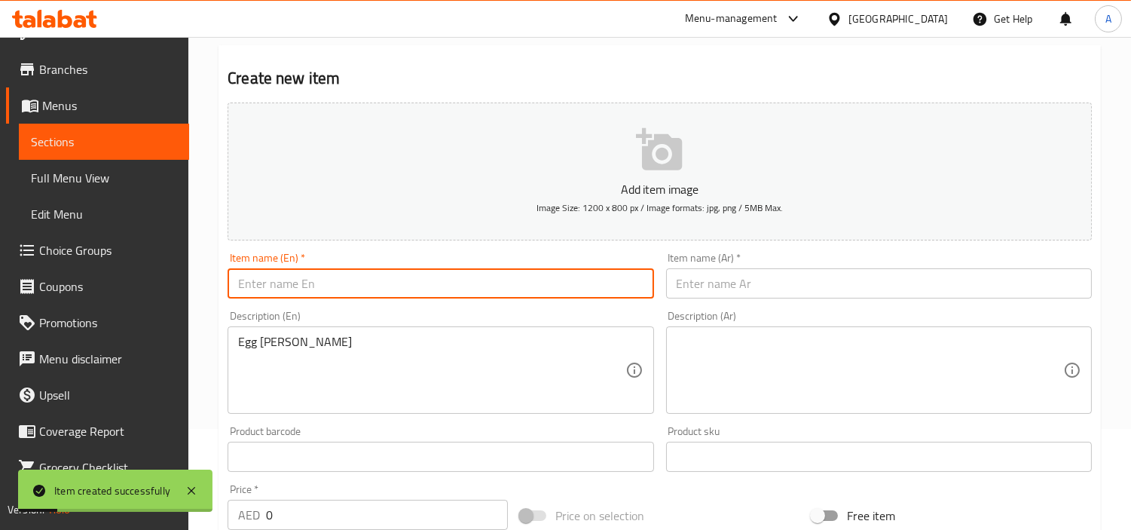
click at [378, 277] on input "text" at bounding box center [441, 283] width 426 height 30
paste input "Egg [PERSON_NAME]"
type input "Egg [PERSON_NAME]"
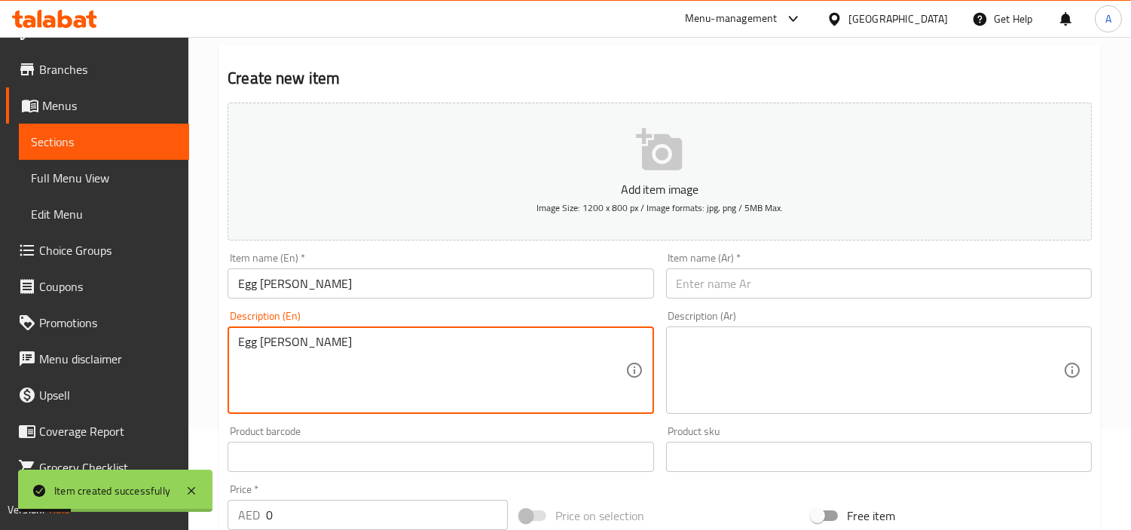
click at [311, 354] on textarea "Egg [PERSON_NAME]" at bounding box center [431, 371] width 387 height 72
click at [749, 287] on input "text" at bounding box center [879, 283] width 426 height 30
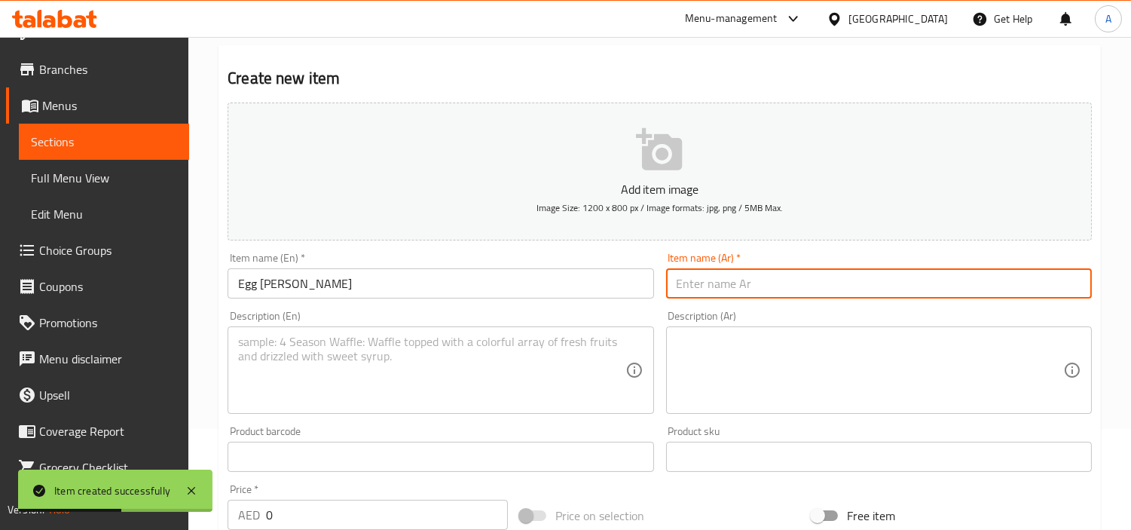
paste input "بيض ماسالا مقلي"
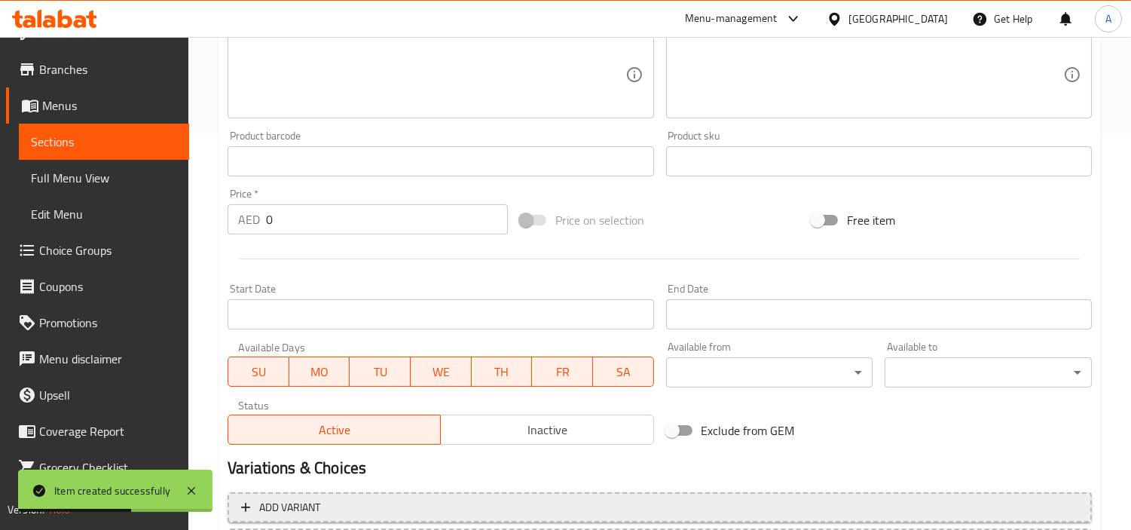
scroll to position [520, 0]
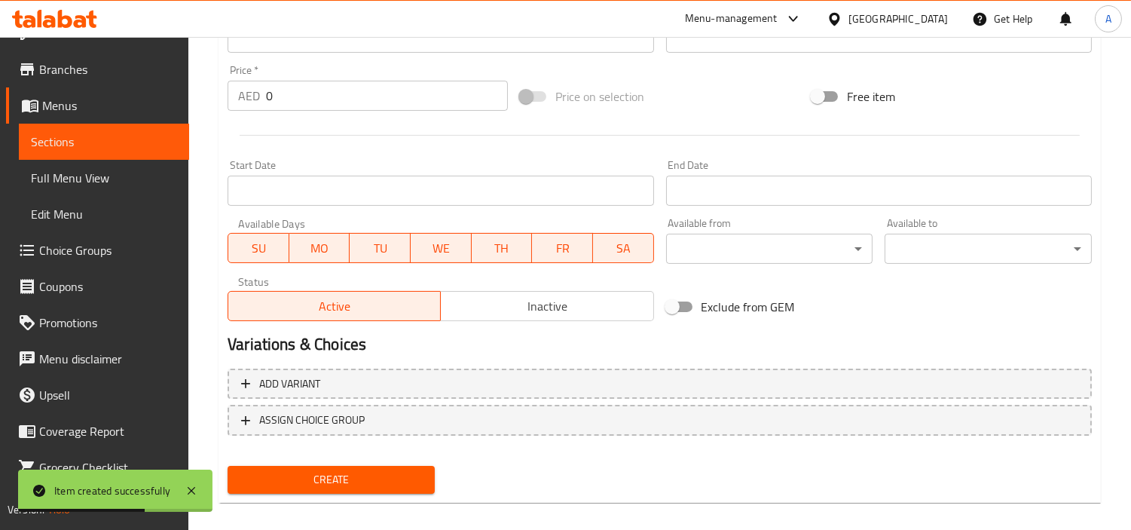
type input "بيض ماسالا مقلي"
click at [0, 130] on div "Edit Restaurant Branches Menus Sections Full Menu View Edit Menu Choice Groups …" at bounding box center [565, 31] width 1131 height 1028
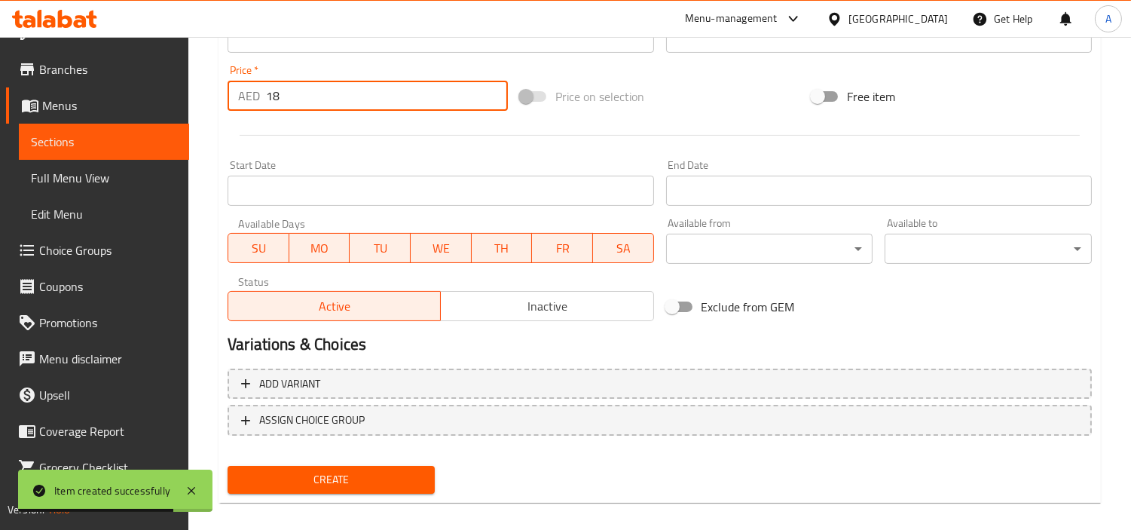
type input "18"
click at [228, 466] on button "Create" at bounding box center [331, 480] width 207 height 28
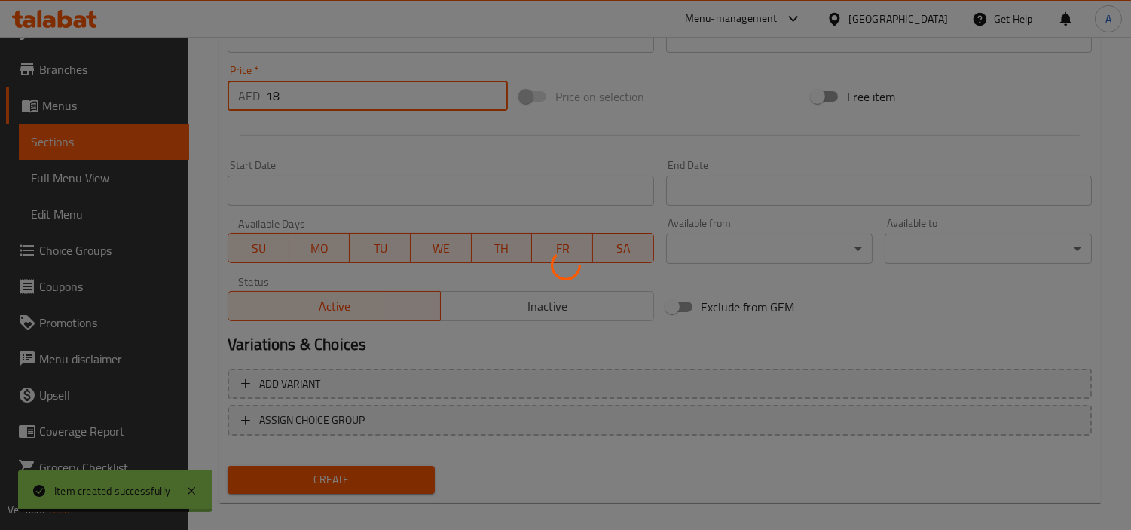
type input "0"
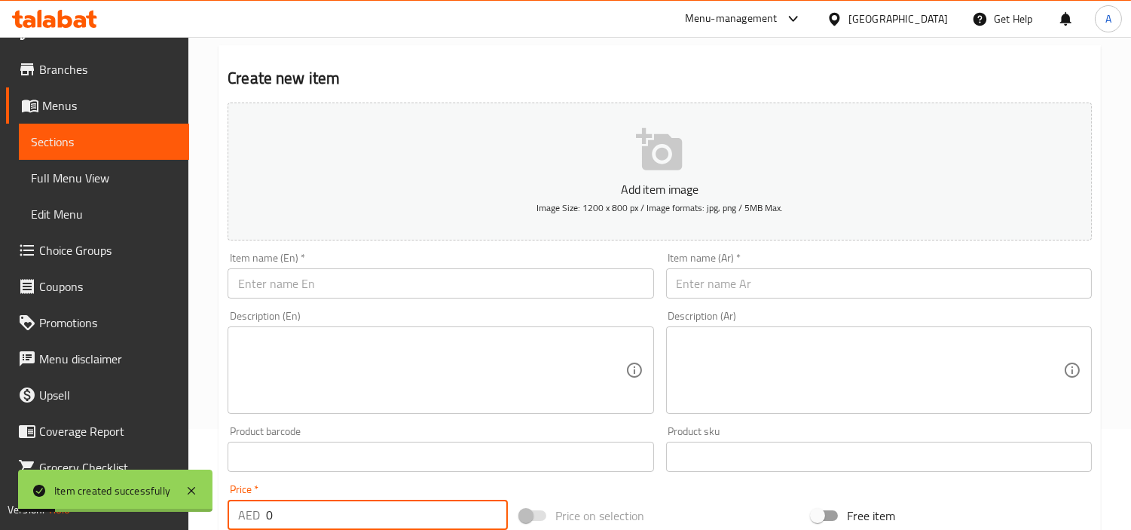
scroll to position [28, 0]
click at [454, 276] on input "text" at bounding box center [441, 283] width 426 height 30
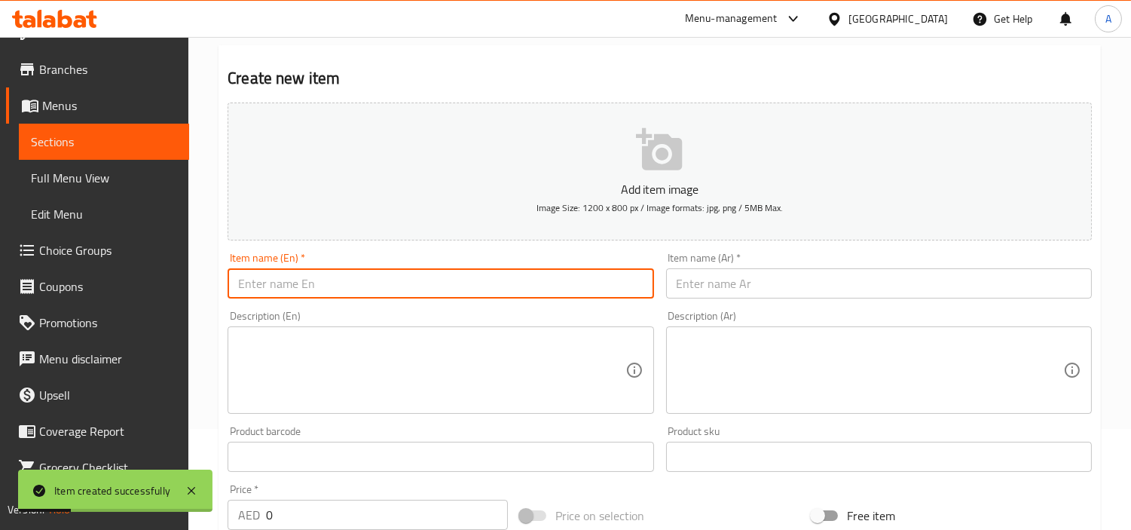
paste input "Egg [PERSON_NAME] Phode"
type input "Egg [PERSON_NAME] Phode"
click at [726, 295] on input "text" at bounding box center [879, 283] width 426 height 30
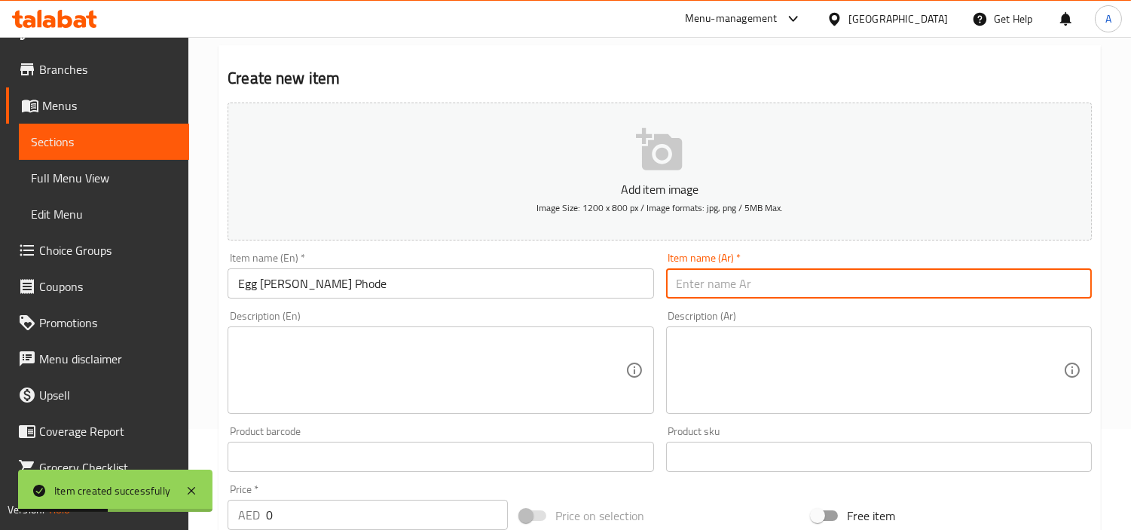
paste input "بيض تود فود"
type input "بيض تود فود"
drag, startPoint x: 340, startPoint y: 518, endPoint x: 0, endPoint y: 505, distance: 340.1
click at [34, 429] on body "Item created successfully ​ Menu-management [GEOGRAPHIC_DATA] Get Help A Edit R…" at bounding box center [565, 182] width 1131 height 493
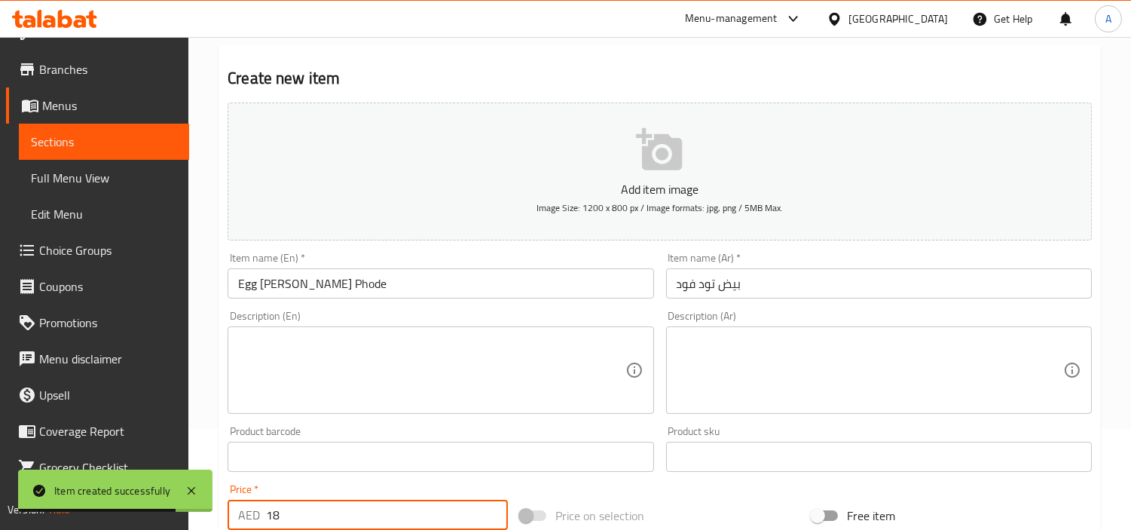
type input "18"
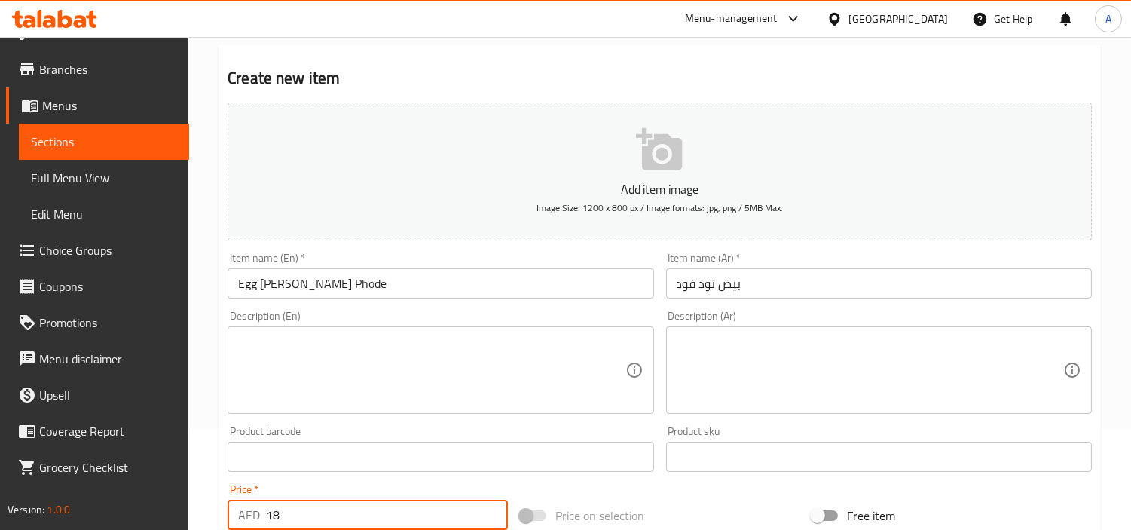
scroll to position [185, 0]
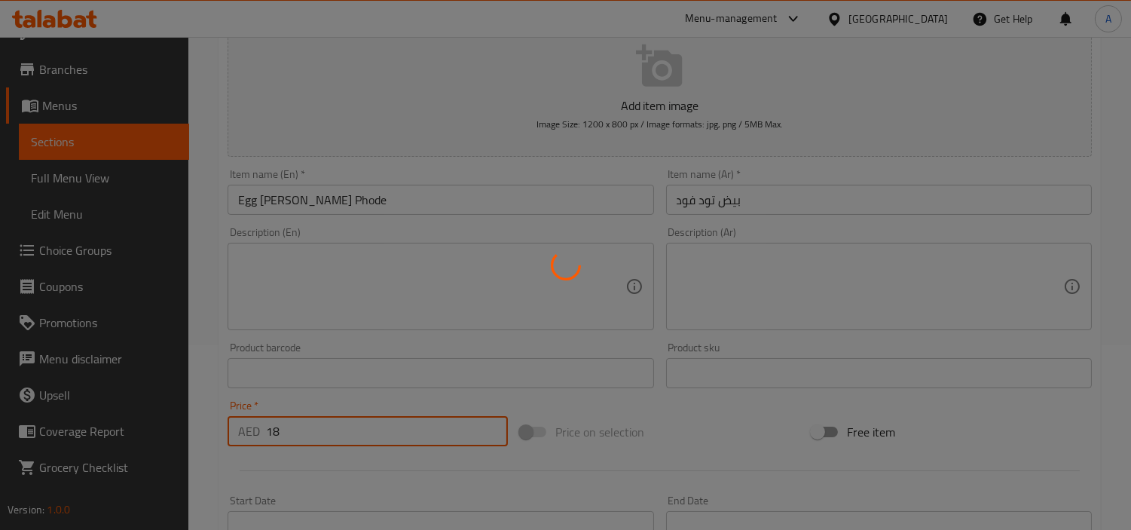
type input "0"
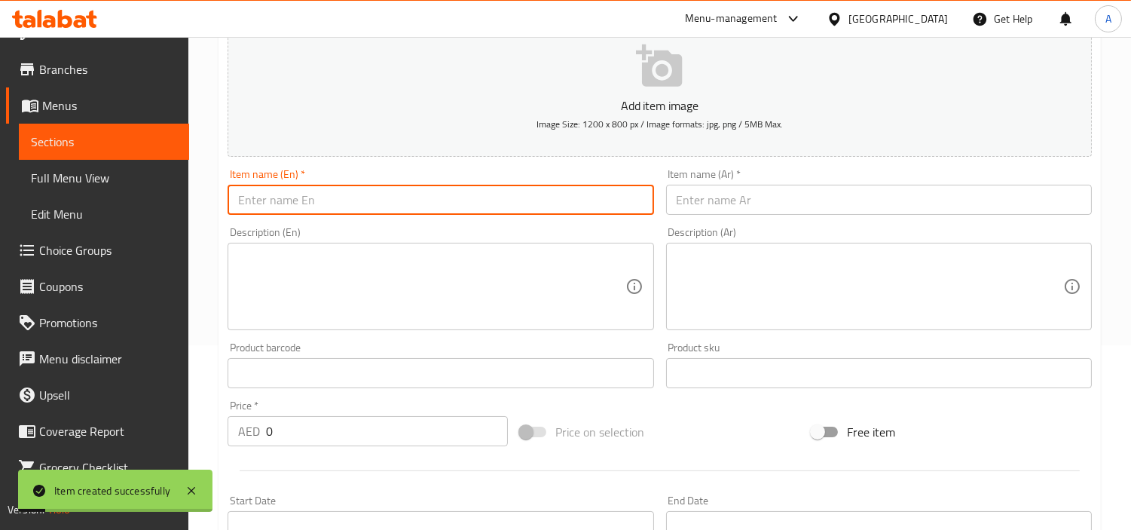
click at [485, 185] on input "text" at bounding box center [441, 200] width 426 height 30
paste input "Egg Ghotala"
type input "Egg Ghotala"
click at [840, 167] on div "Item name (Ar)   * Item name (Ar) *" at bounding box center [879, 192] width 438 height 58
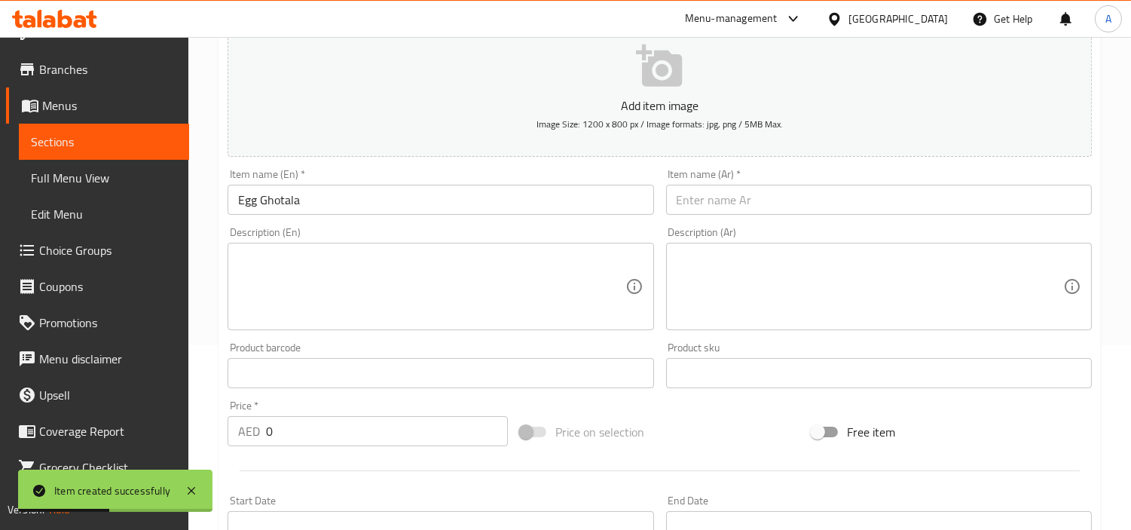
click at [834, 182] on div "Item name (Ar)   * Item name (Ar) *" at bounding box center [879, 192] width 426 height 46
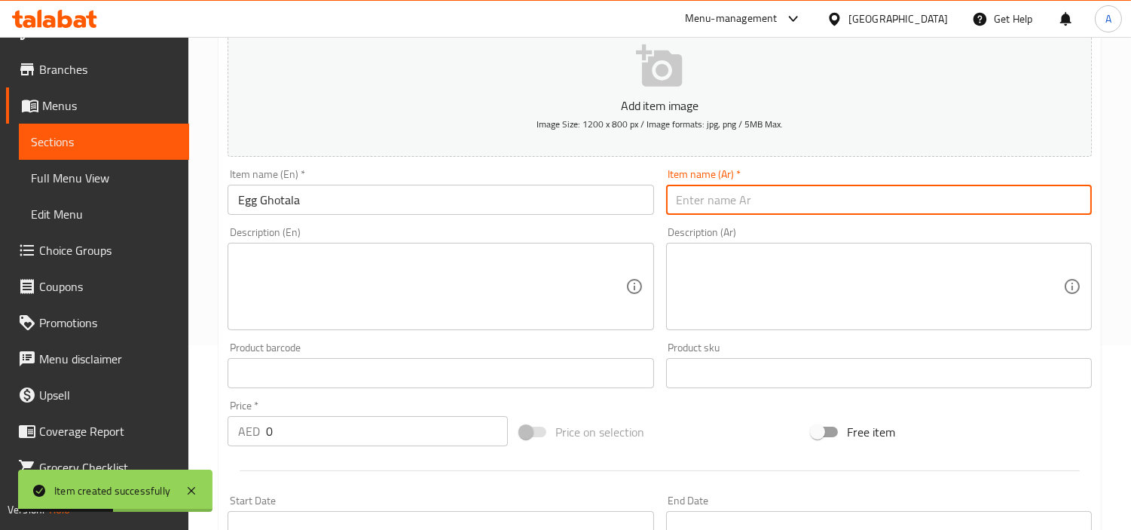
click at [837, 188] on input "text" at bounding box center [879, 200] width 426 height 30
paste input "بيضة غوتالا"
type input "بيضة غوتالا"
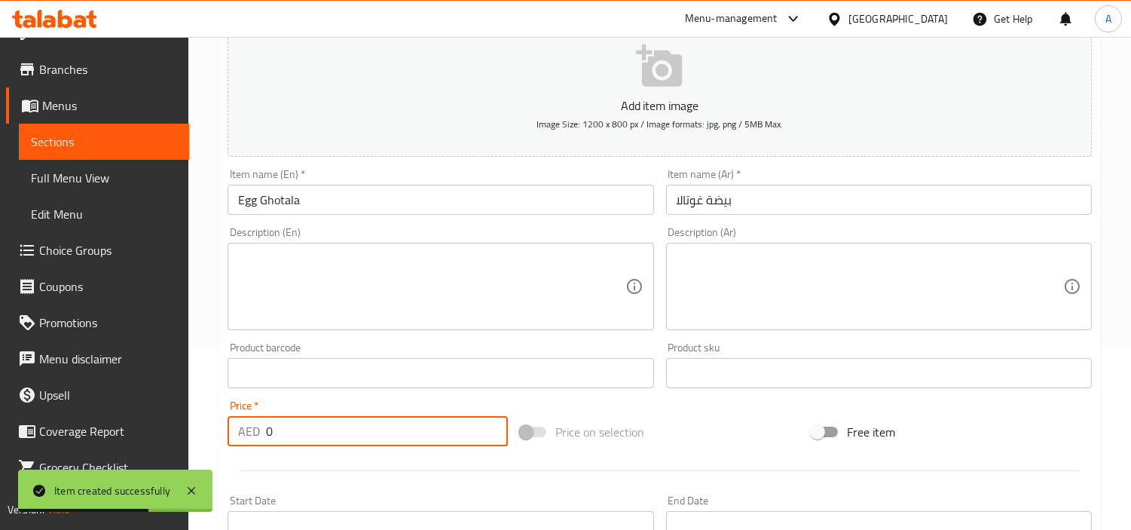
drag, startPoint x: 290, startPoint y: 428, endPoint x: 329, endPoint y: 402, distance: 46.8
click at [128, 418] on div "Edit Restaurant Branches Menus Sections Full Menu View Edit Menu Choice Groups …" at bounding box center [565, 366] width 1131 height 1028
paste input "18"
type input "18"
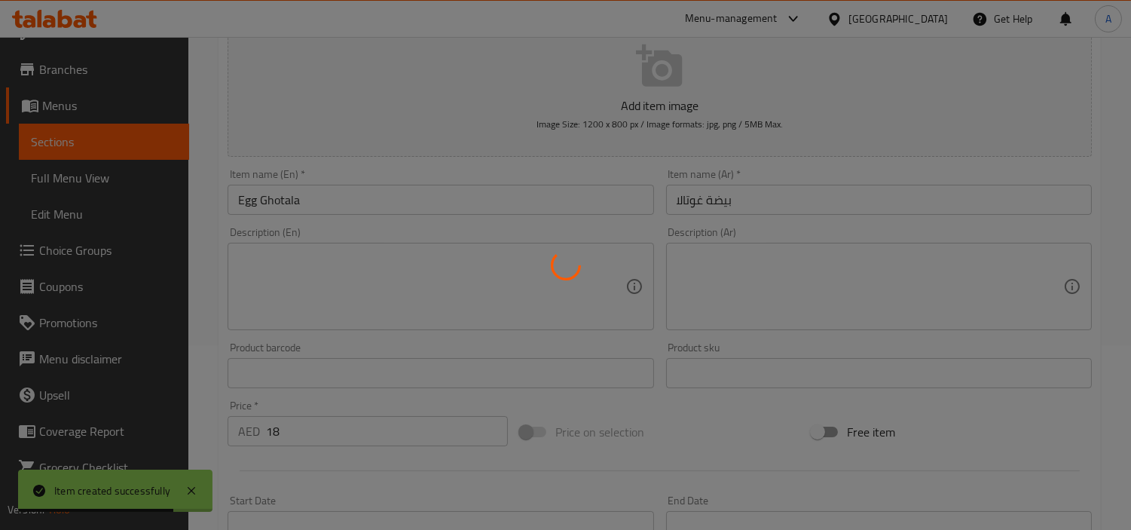
type input "0"
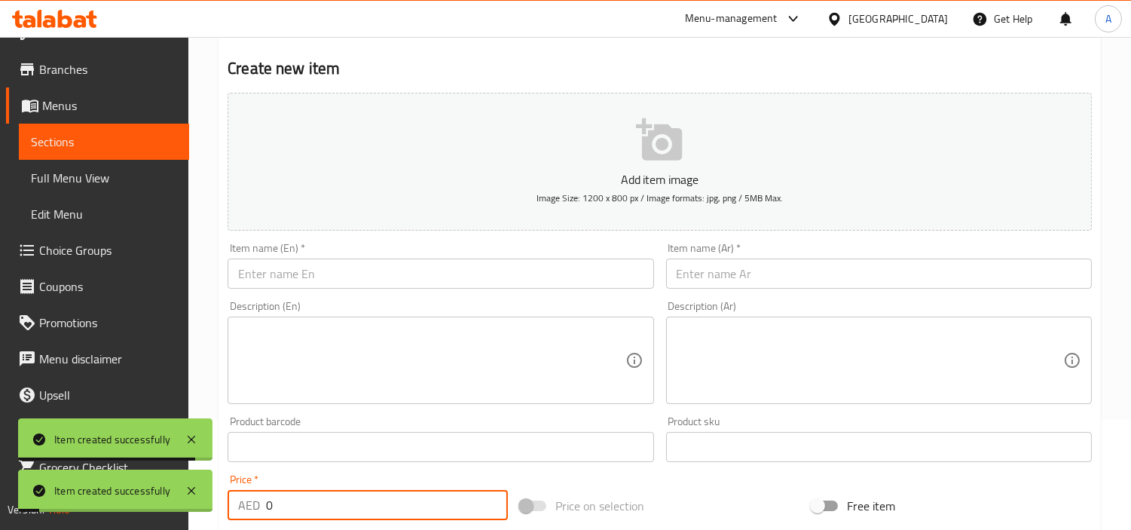
scroll to position [17, 0]
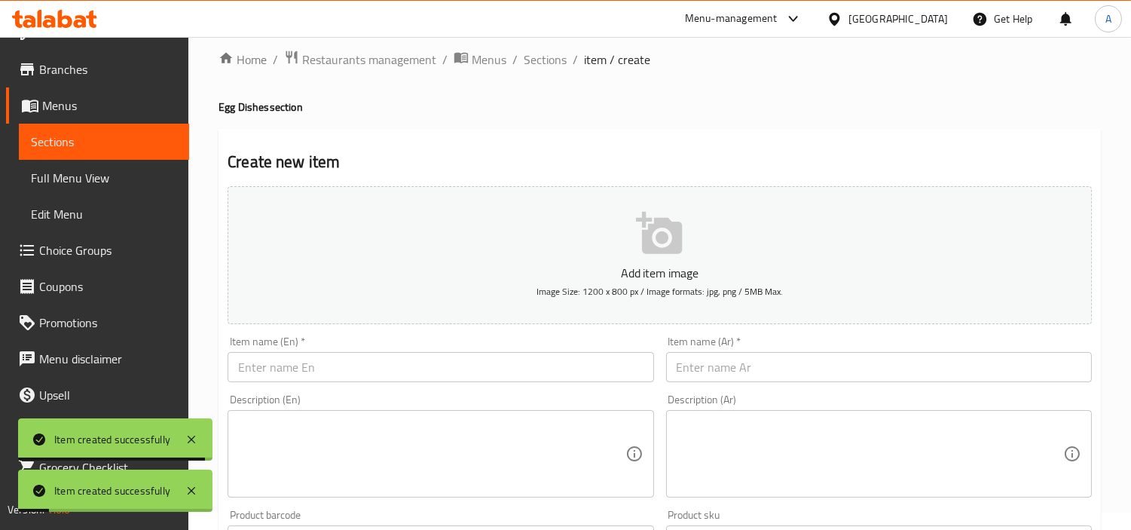
click at [382, 363] on input "text" at bounding box center [441, 367] width 426 height 30
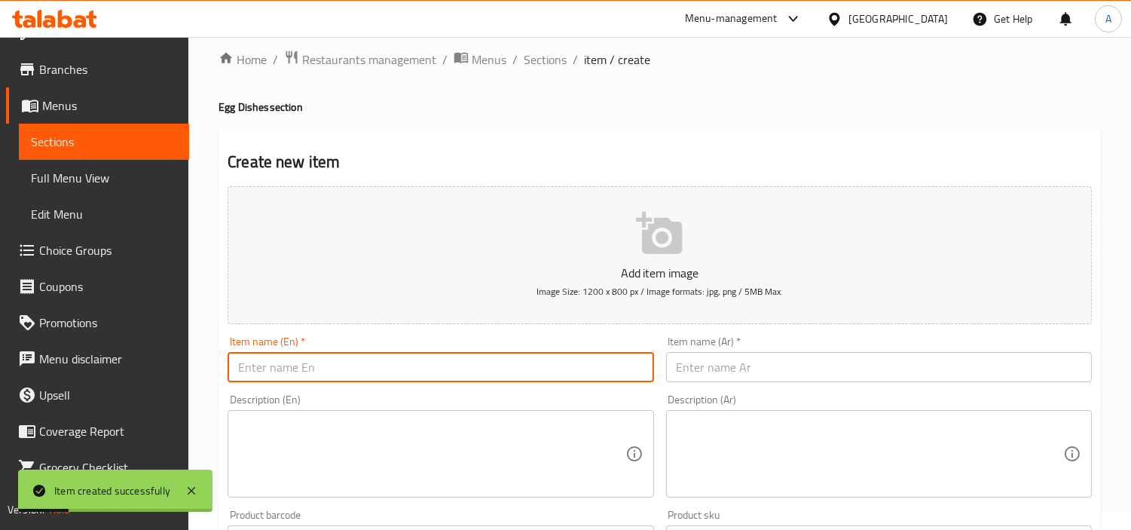
paste input "Bhurji"
type input "Bhurji"
drag, startPoint x: 748, startPoint y: 377, endPoint x: 754, endPoint y: 372, distance: 8.6
click at [748, 377] on input "text" at bounding box center [879, 367] width 426 height 30
paste input "بهورجي"
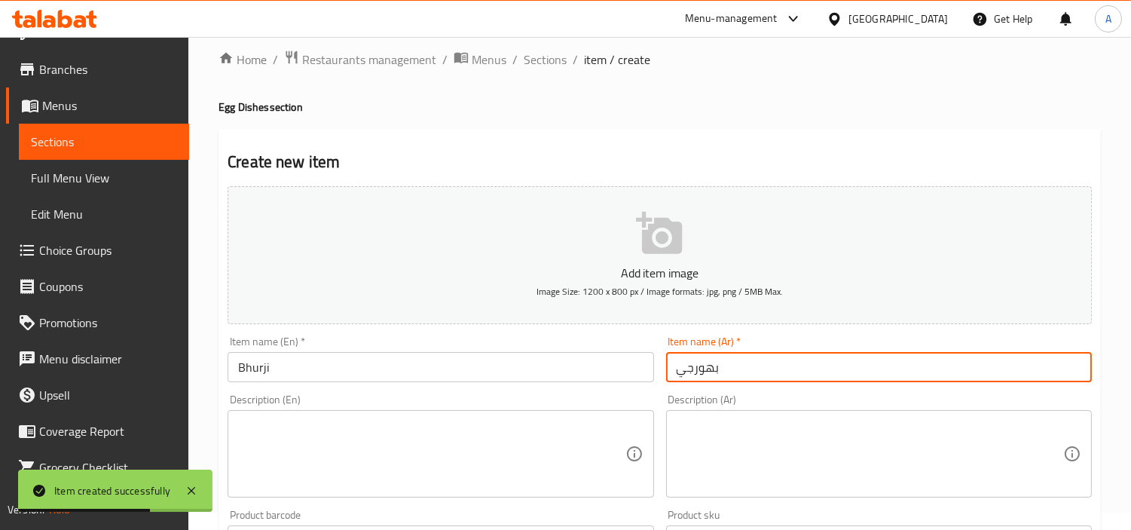
click at [310, 373] on input "Bhurji" at bounding box center [441, 367] width 426 height 30
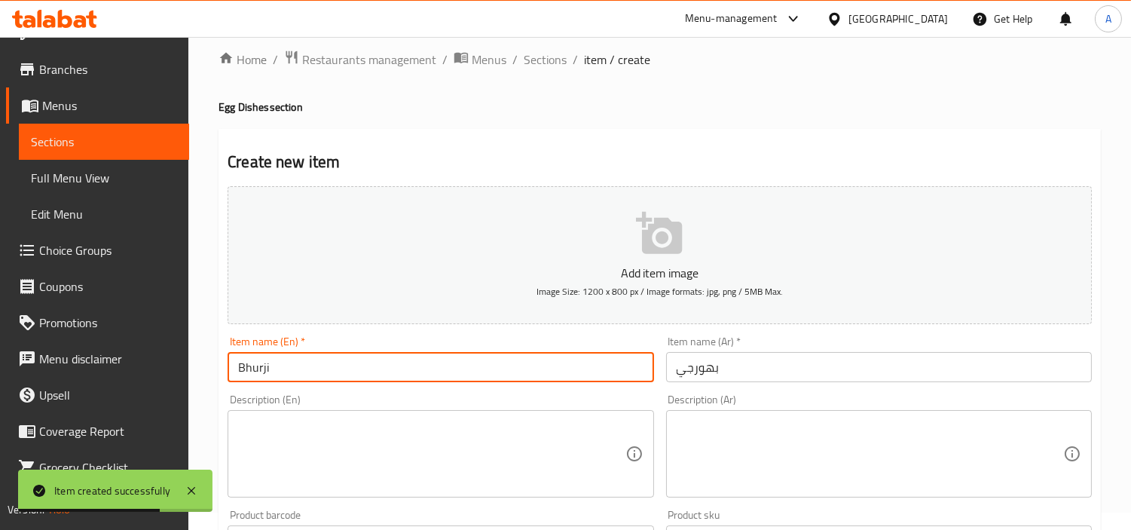
click at [310, 375] on input "Bhurji" at bounding box center [441, 367] width 426 height 30
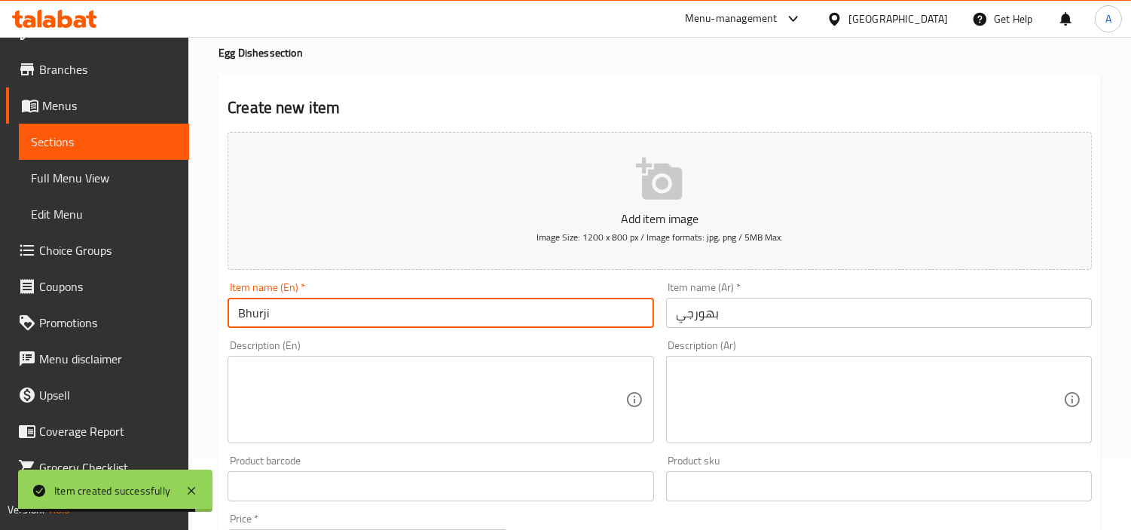
scroll to position [101, 0]
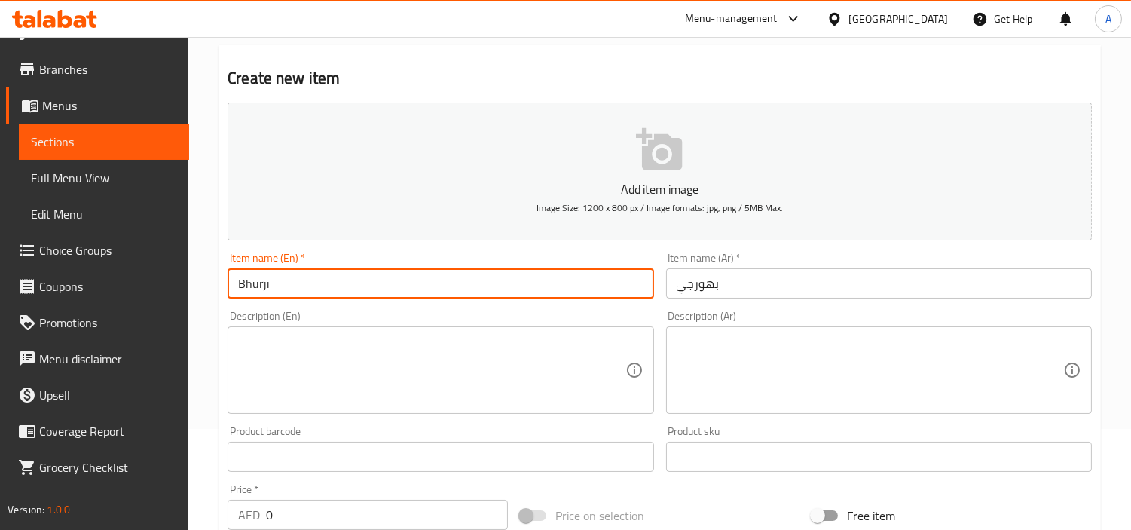
click at [678, 286] on input "بهورجي" at bounding box center [879, 283] width 426 height 30
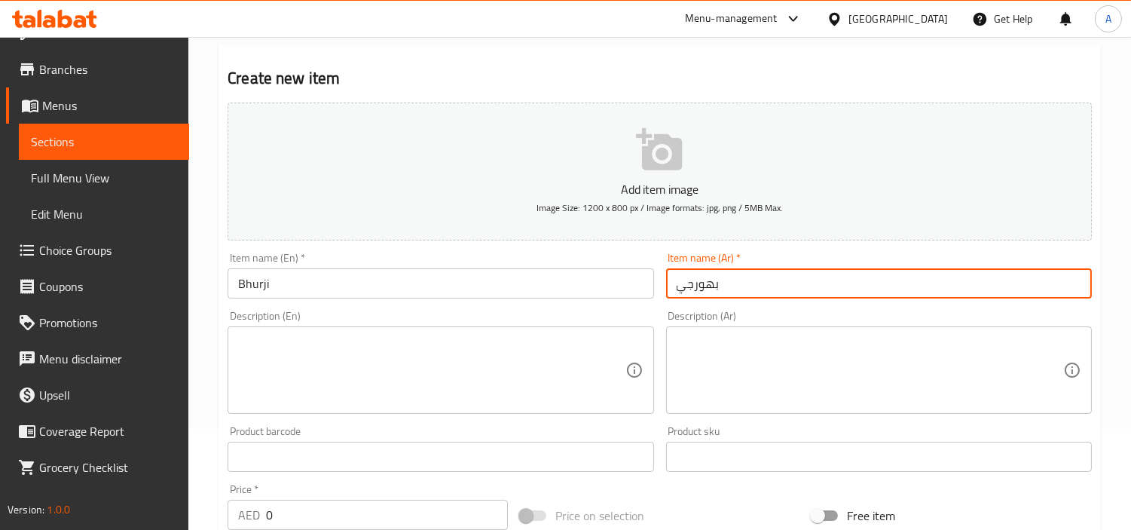
click at [678, 286] on input "بهورجي" at bounding box center [879, 283] width 426 height 30
paste input "رجي"
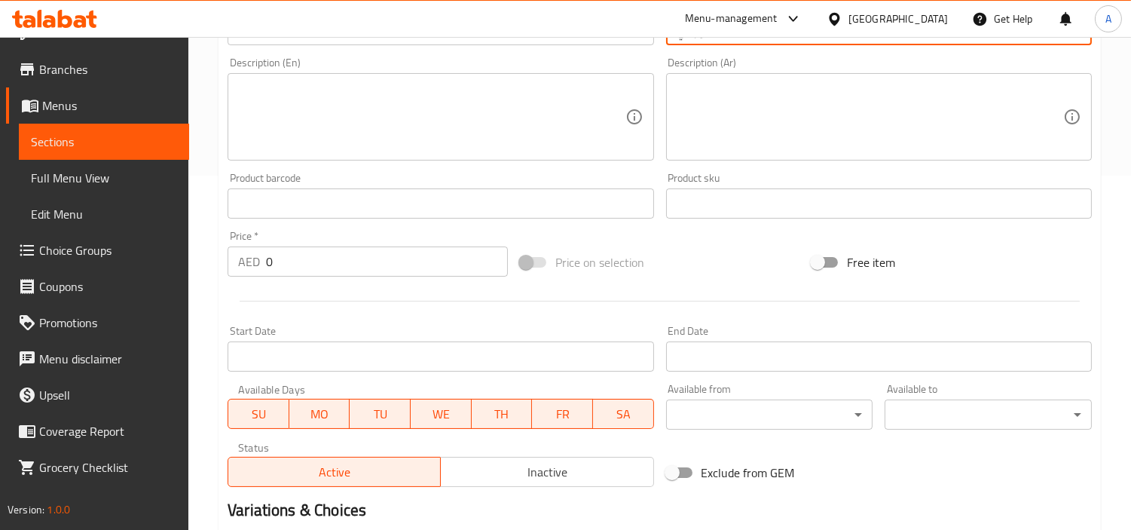
scroll to position [532, 0]
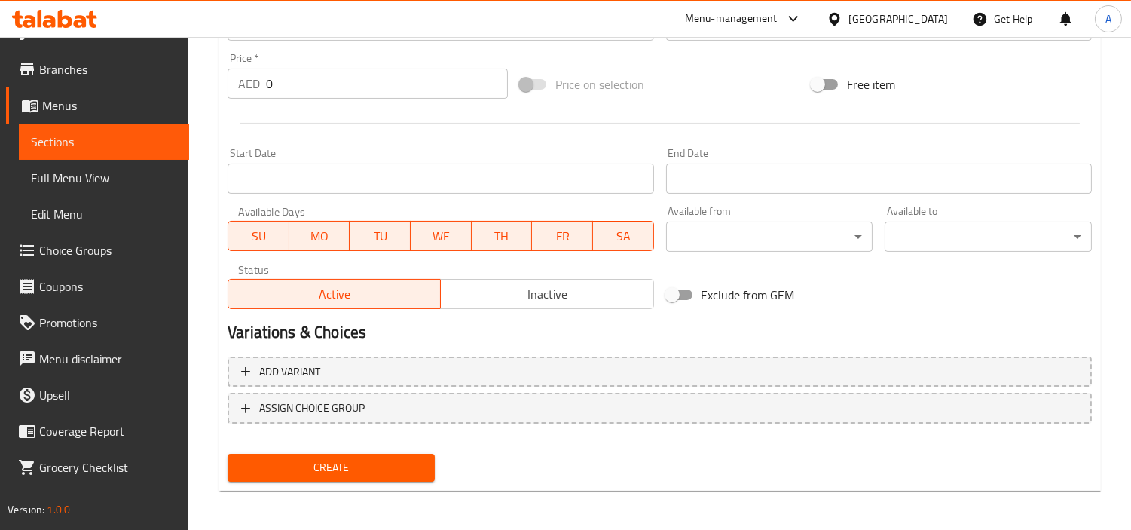
type input "بورجي"
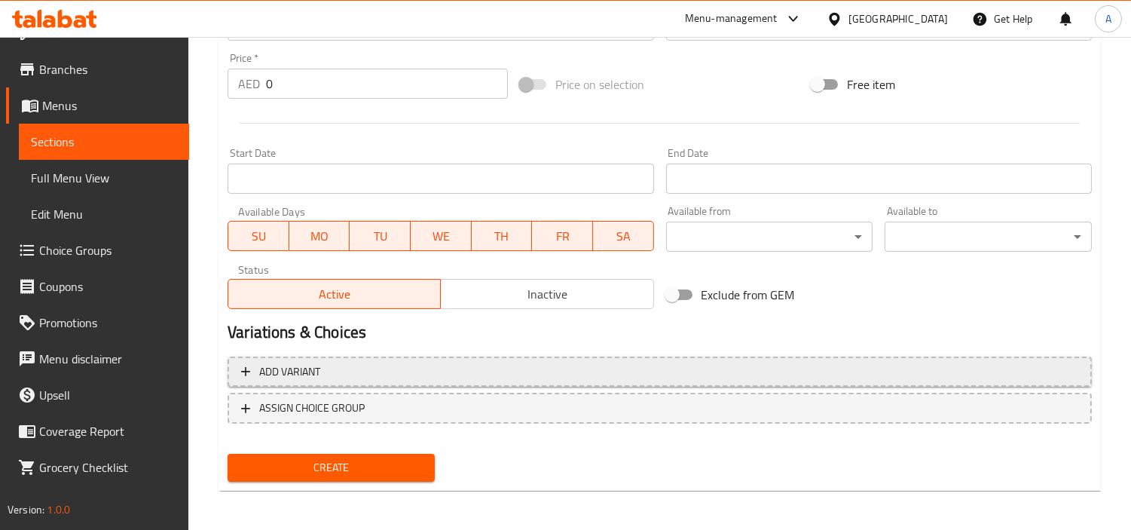
click at [519, 371] on span "Add variant" at bounding box center [659, 372] width 837 height 19
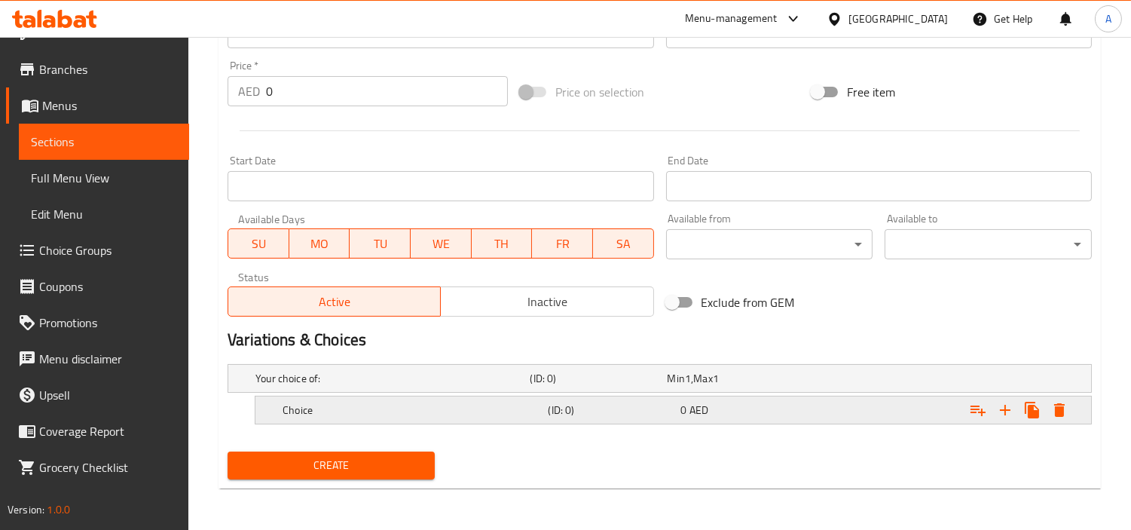
click at [1006, 411] on icon "Expand" at bounding box center [1005, 410] width 18 height 18
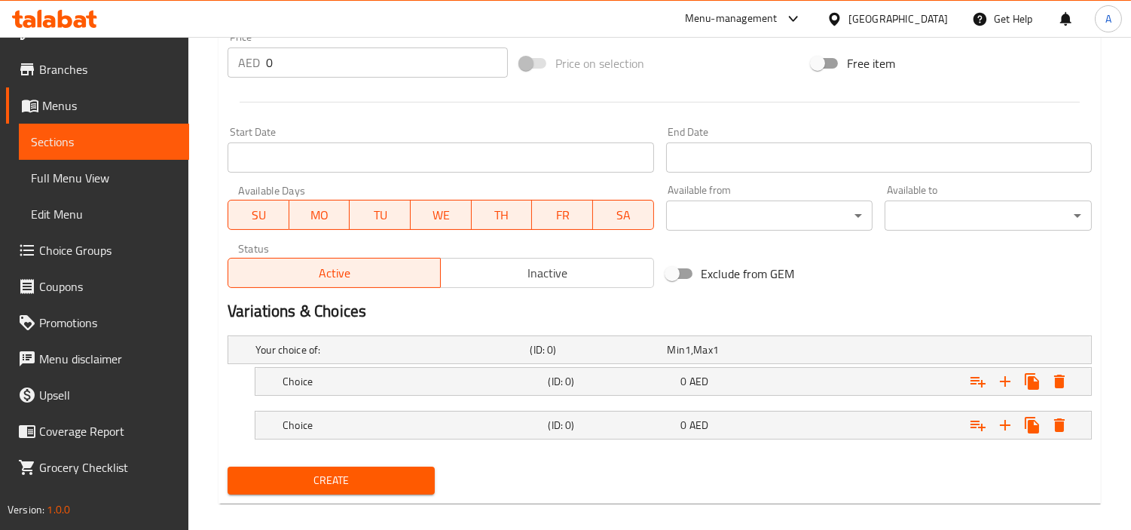
scroll to position [568, 0]
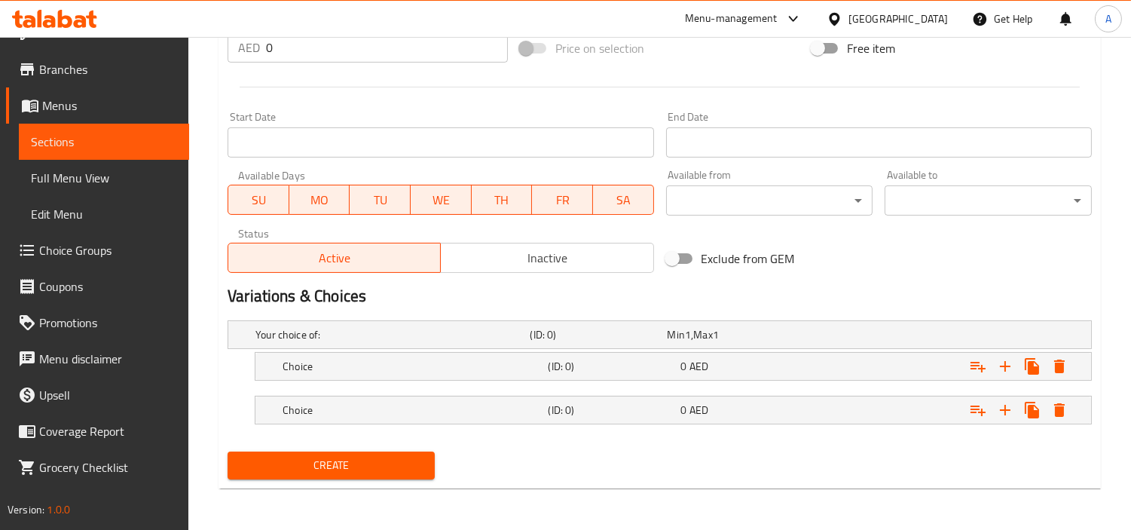
click at [476, 385] on nav at bounding box center [660, 390] width 864 height 12
drag, startPoint x: 547, startPoint y: 381, endPoint x: 565, endPoint y: 387, distance: 18.8
click at [553, 390] on div "Your choice of: (ID: 0) Min 1 , Max 1 Name (En) Your choice of: Name (En) Name …" at bounding box center [660, 379] width 876 height 131
click at [566, 351] on div "Choice (ID: 0) 0 AED" at bounding box center [664, 334] width 824 height 33
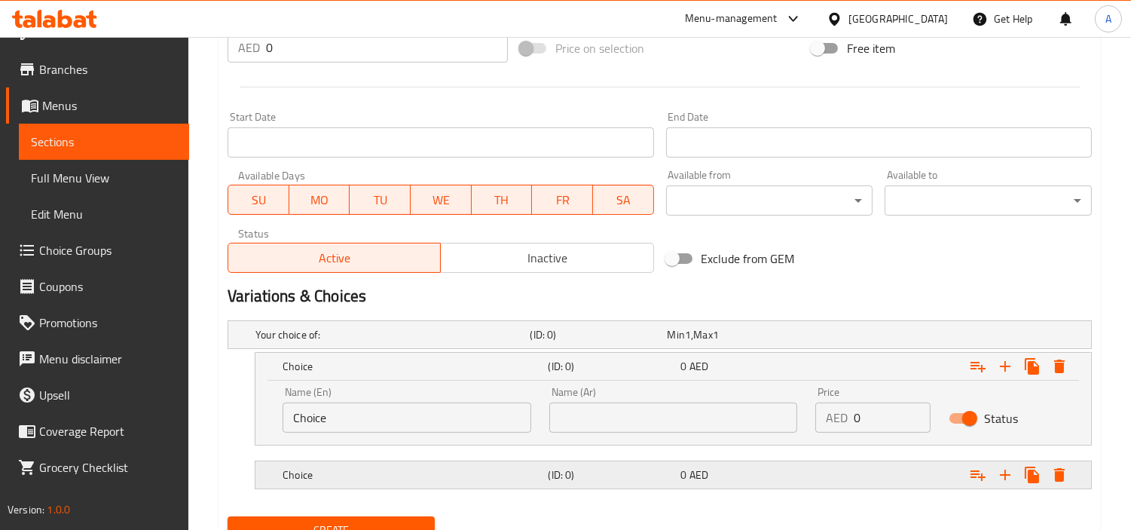
drag, startPoint x: 582, startPoint y: 453, endPoint x: 585, endPoint y: 463, distance: 10.3
click at [583, 460] on div "Your choice of: (ID: 0) Min 1 , Max 1 Name (En) Your choice of: Name (En) Name …" at bounding box center [660, 412] width 876 height 196
click at [580, 342] on h5 "(ID: 0)" at bounding box center [595, 334] width 131 height 15
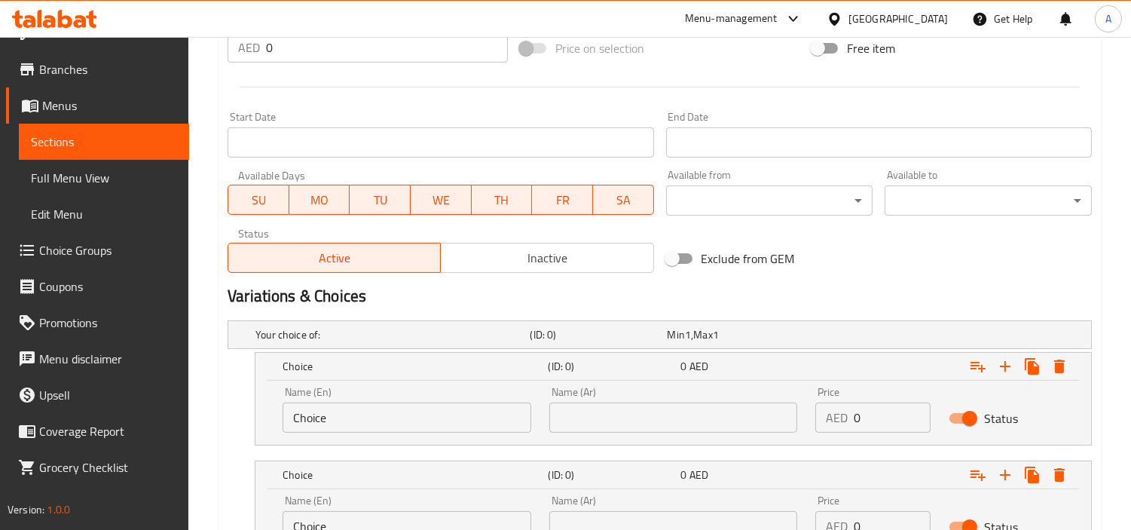
click at [387, 427] on input "Choice" at bounding box center [407, 417] width 249 height 30
paste input "(single Egg"
drag, startPoint x: 295, startPoint y: 418, endPoint x: 1, endPoint y: 378, distance: 297.5
click at [286, 418] on input "(single Egg" at bounding box center [407, 417] width 249 height 30
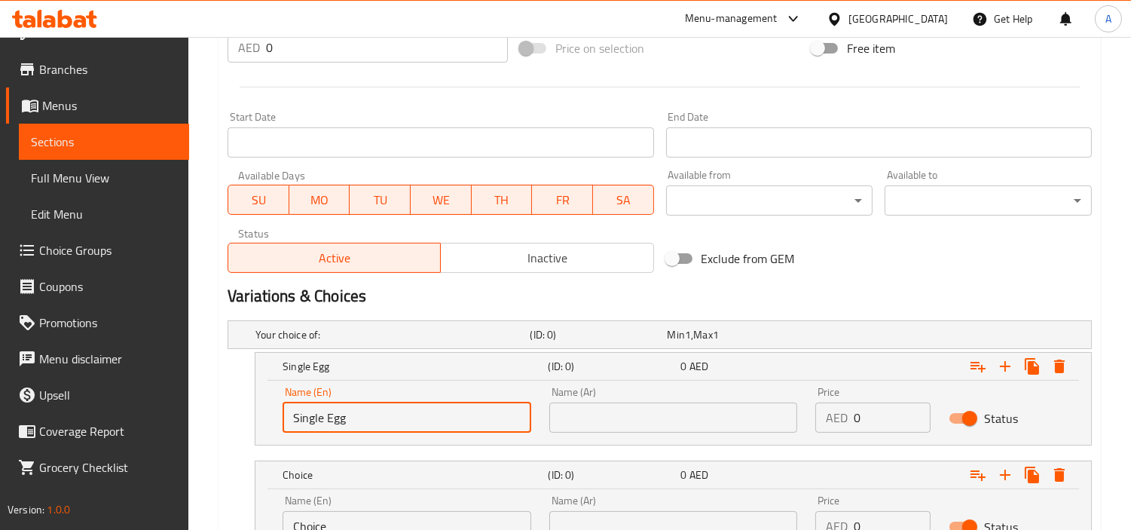
type input "Single Egg"
click at [354, 476] on input "Choice" at bounding box center [407, 526] width 249 height 30
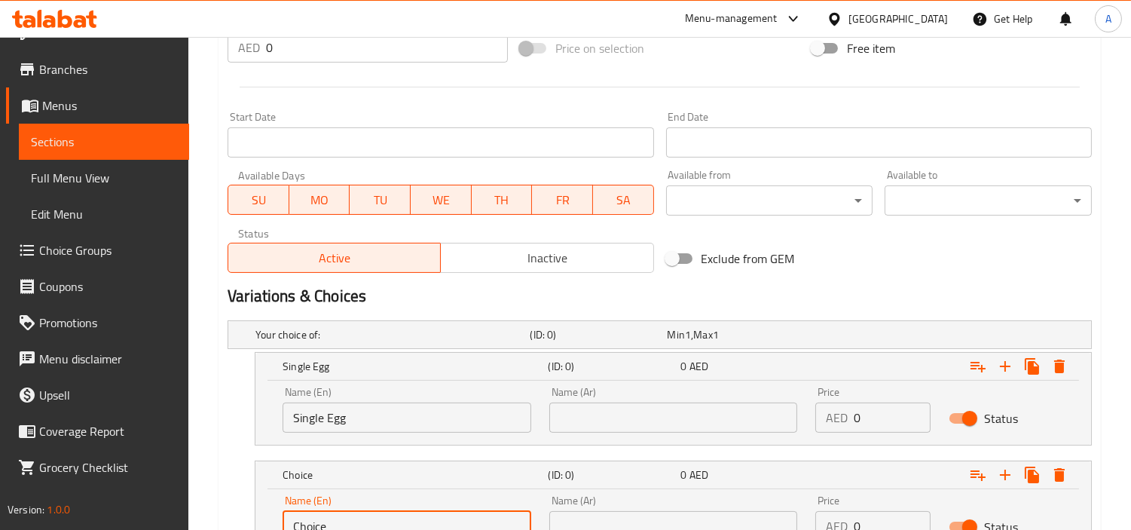
click at [354, 476] on input "Choice" at bounding box center [407, 526] width 249 height 30
paste input "(single Egg"
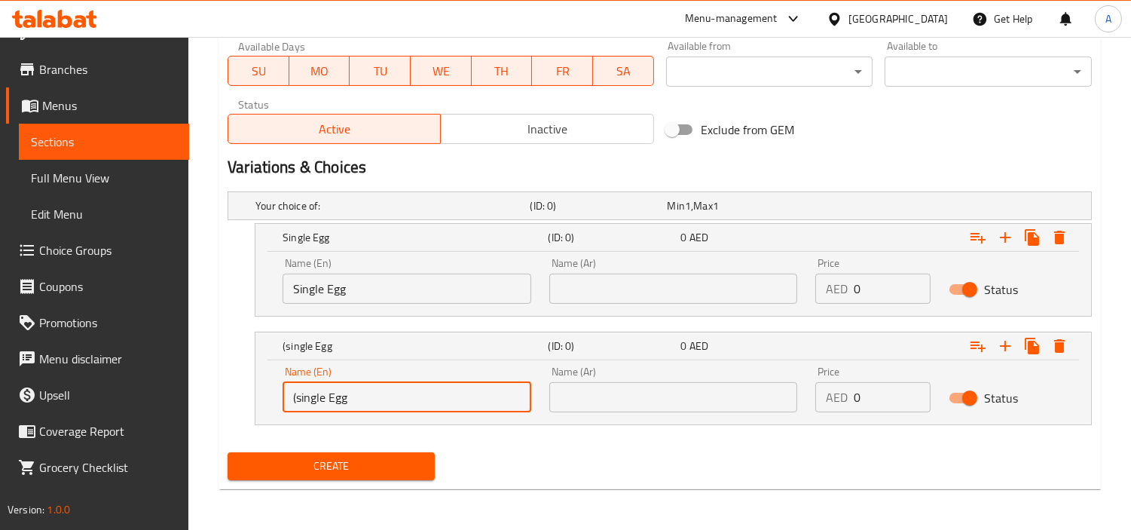
scroll to position [698, 0]
click at [313, 402] on input "(single Egg" at bounding box center [407, 396] width 249 height 30
type input "Double Egg"
click at [681, 277] on input "text" at bounding box center [673, 288] width 249 height 30
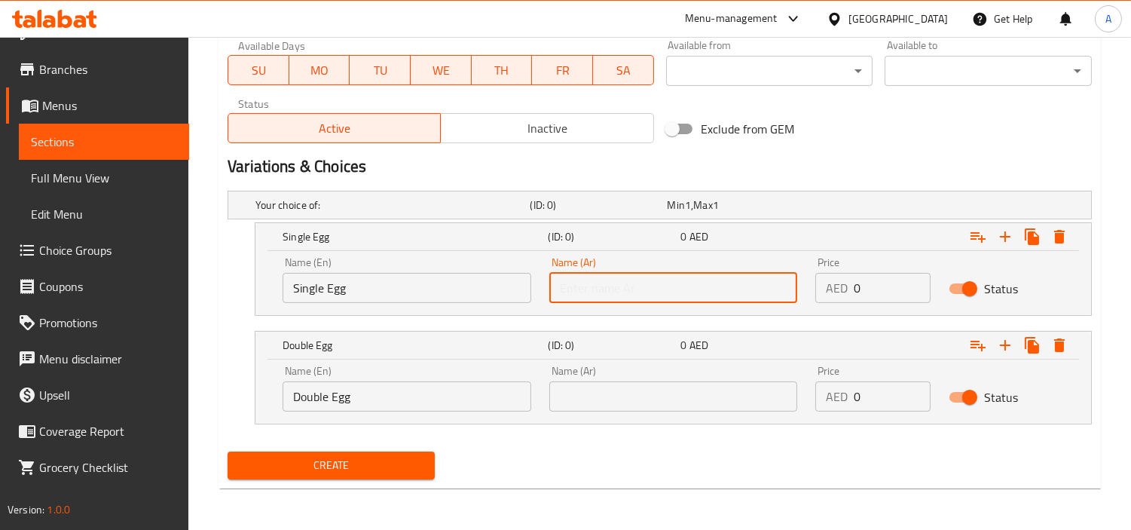
type input "بيضه سينجل"
click at [681, 404] on input "text" at bounding box center [673, 396] width 249 height 30
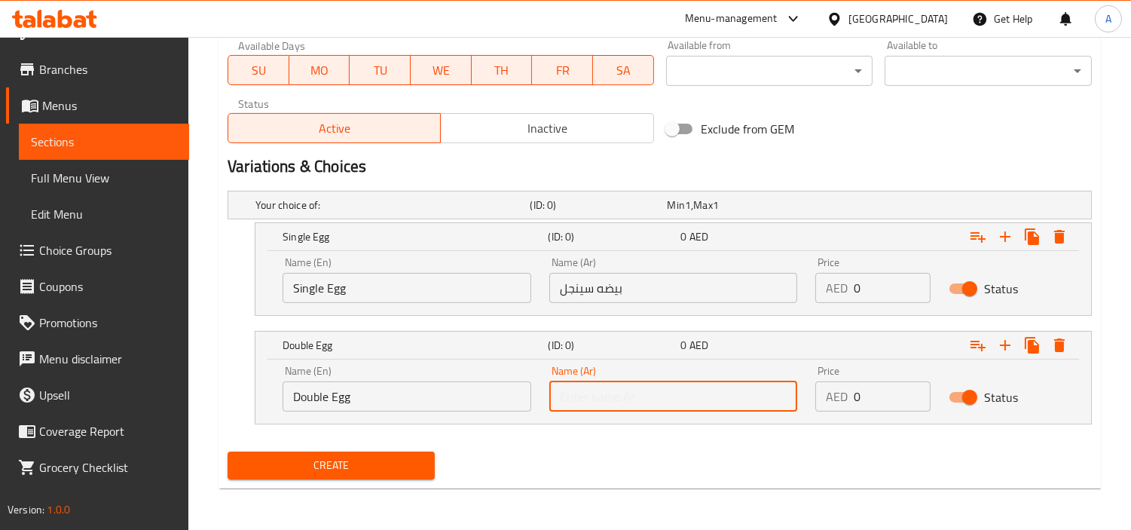
type input "بيضه دوبل"
drag, startPoint x: 867, startPoint y: 283, endPoint x: 591, endPoint y: 275, distance: 276.7
click at [681, 284] on div "Name (En) Single Egg Name (En) Name (Ar) بيضه سينجل Name (Ar) Price AED 0 Price…" at bounding box center [674, 280] width 800 height 64
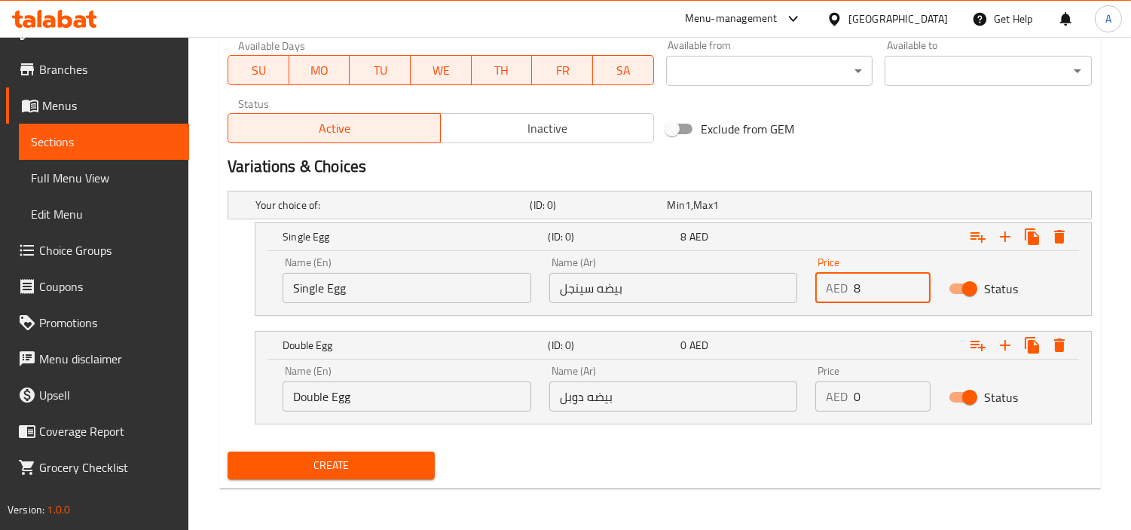
type input "8"
drag, startPoint x: 860, startPoint y: 405, endPoint x: 552, endPoint y: 420, distance: 307.8
click at [552, 420] on div "Name (En) Double Egg Name (En) Name (Ar) بيضه دوبل Name (Ar) Price AED 0 Price …" at bounding box center [673, 391] width 836 height 64
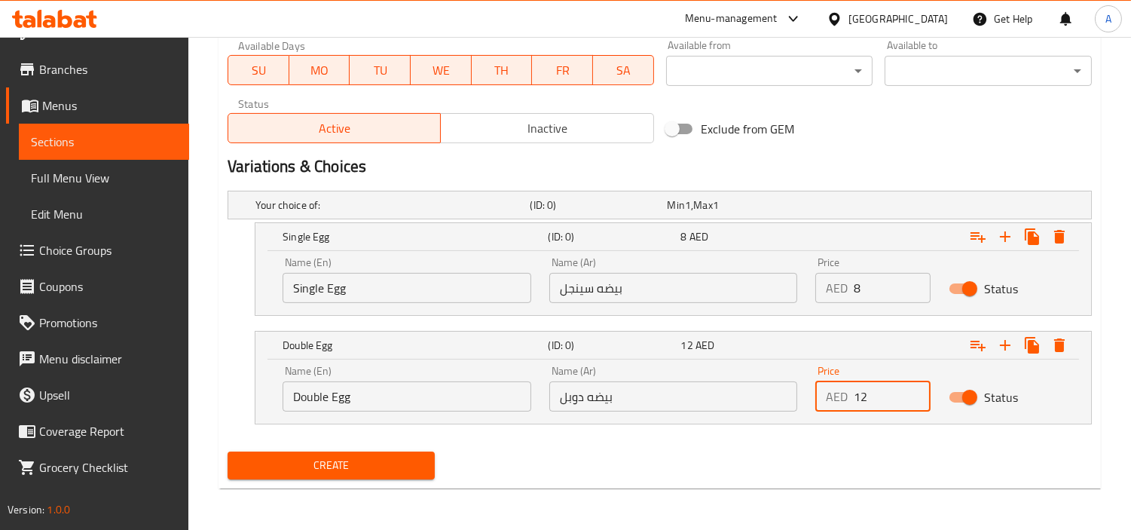
type input "12"
click at [228, 451] on button "Create" at bounding box center [331, 465] width 207 height 28
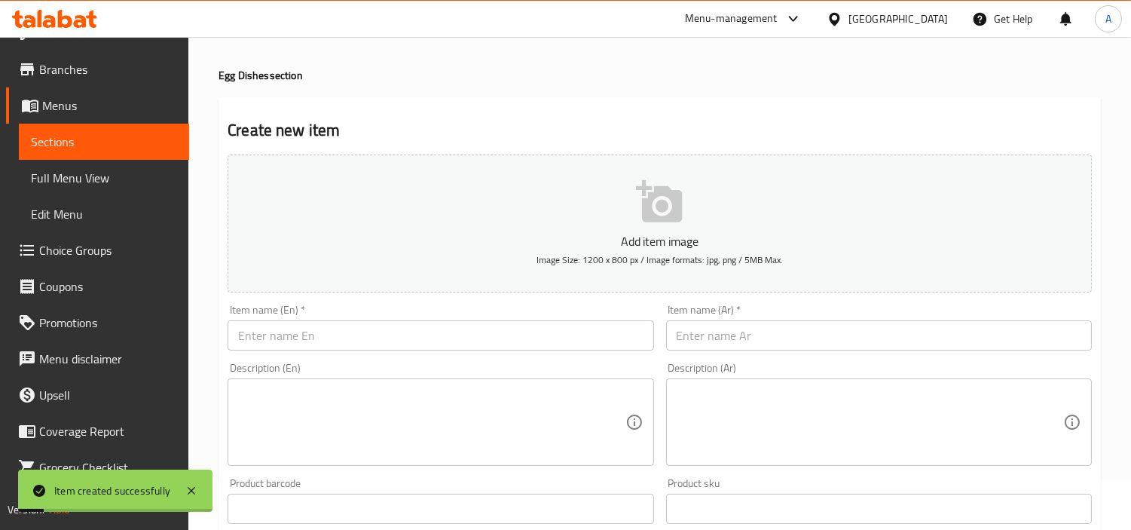
scroll to position [0, 0]
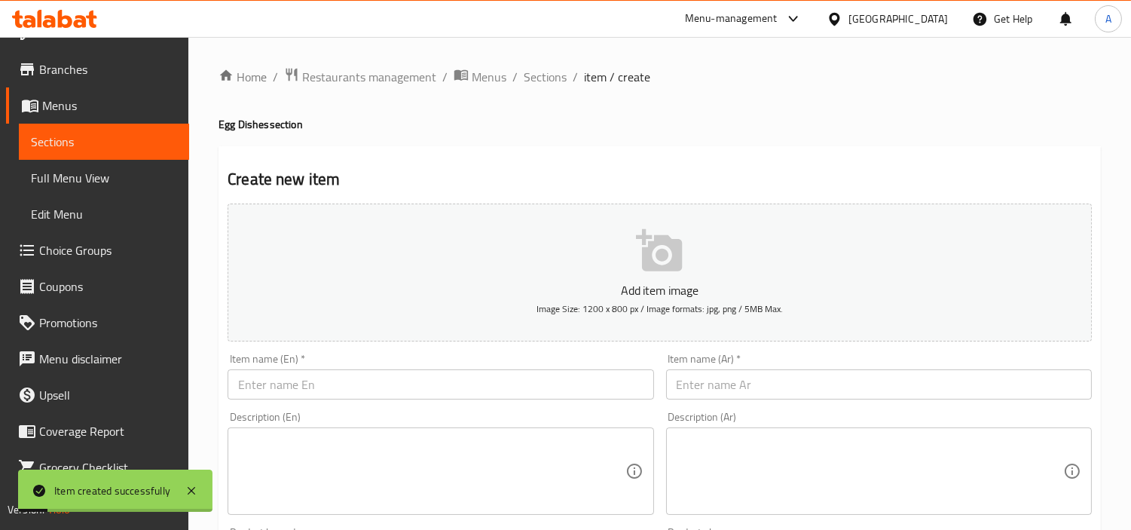
click at [512, 84] on li "/" at bounding box center [514, 77] width 5 height 18
click at [531, 72] on span "Sections" at bounding box center [545, 77] width 43 height 18
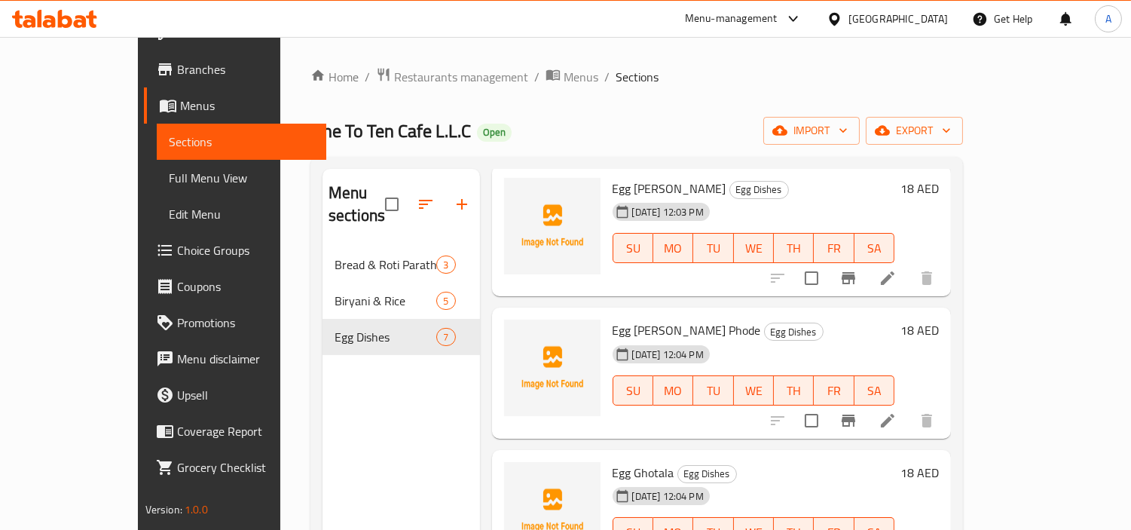
click at [388, 415] on div "Menu sections Bread & Roti Paratha 3 Biryani & Rice 5 Egg Dishes 7" at bounding box center [402, 434] width 158 height 530
click at [444, 197] on button "button" at bounding box center [462, 204] width 36 height 36
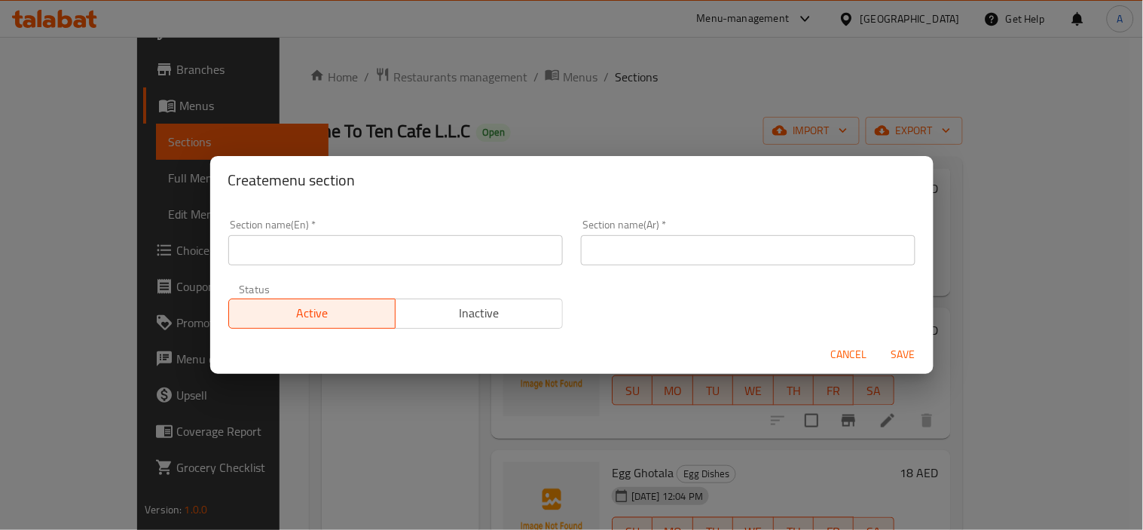
click at [437, 255] on input "text" at bounding box center [395, 250] width 335 height 30
paste input "Dall Dishes"
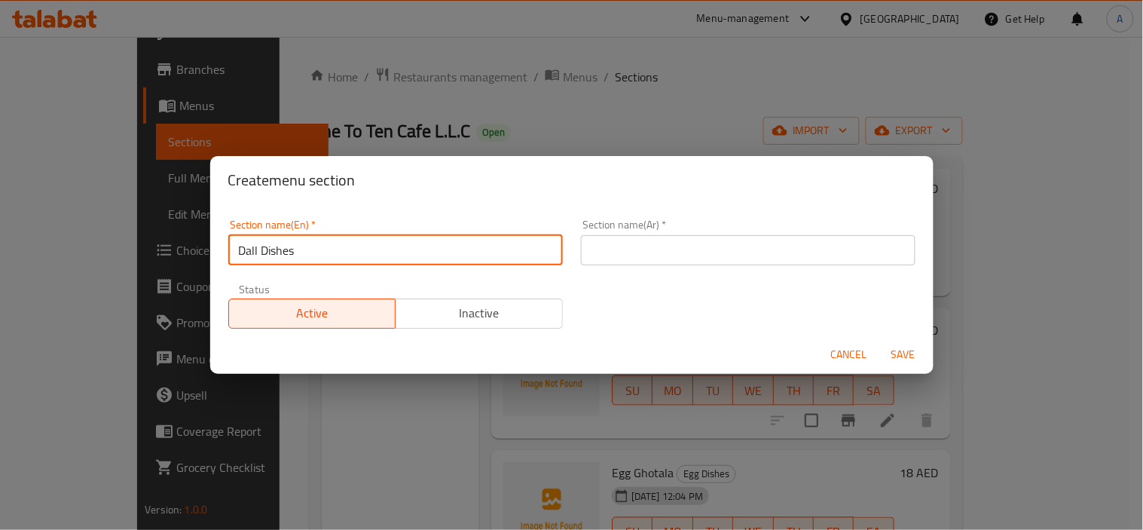
type input "Dall Dishes"
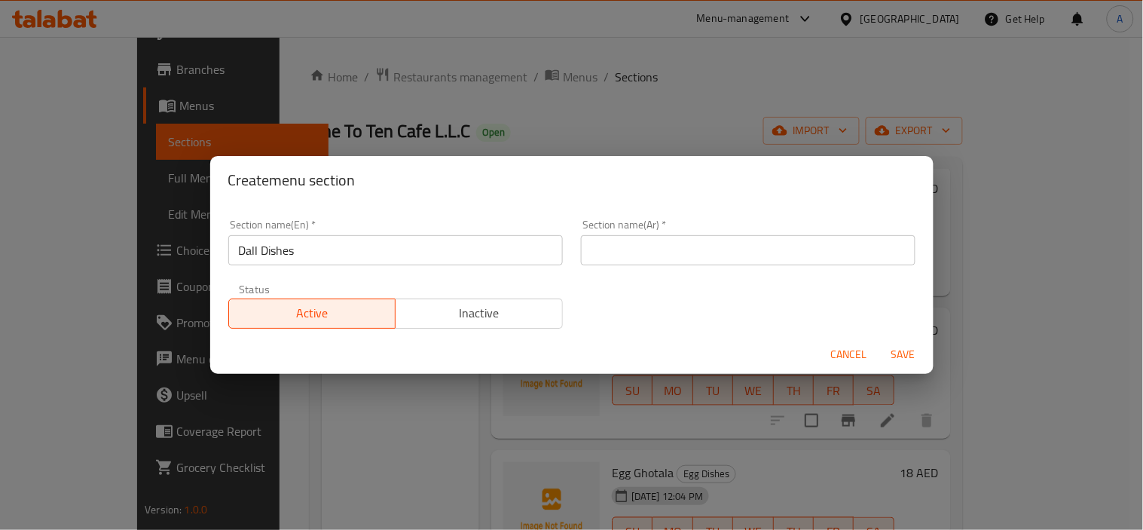
click at [666, 227] on div "Section name(Ar)   * Section name(Ar) *" at bounding box center [748, 242] width 335 height 46
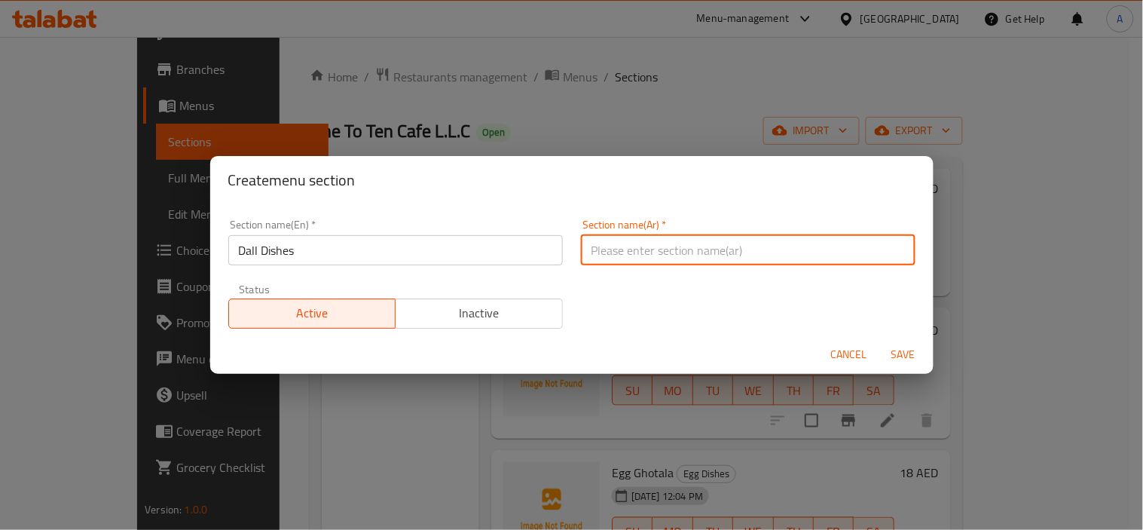
click at [672, 244] on input "text" at bounding box center [748, 250] width 335 height 30
type input "]"
type input "اطباق دال"
click at [880, 341] on button "Save" at bounding box center [904, 355] width 48 height 28
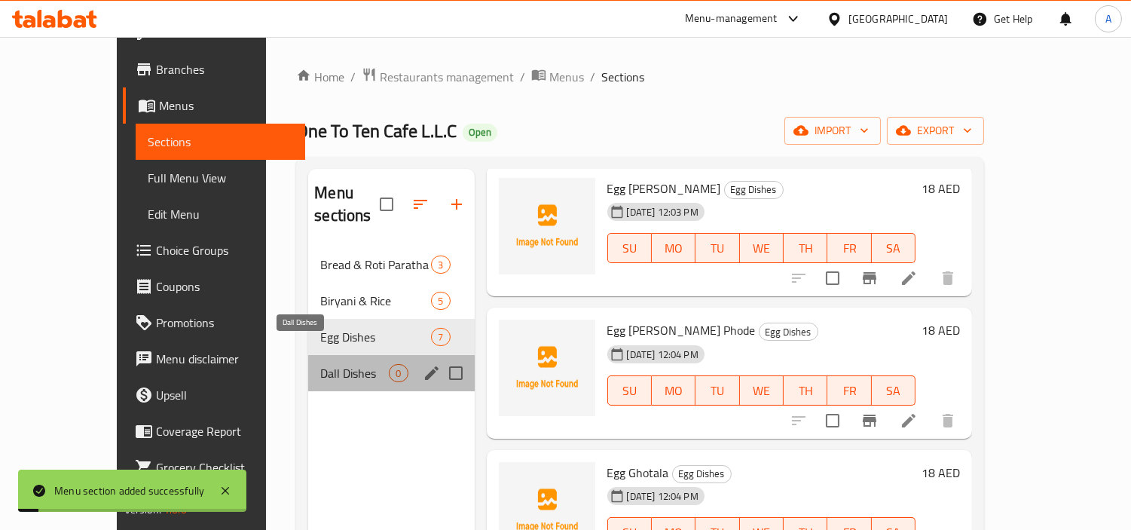
click at [347, 364] on span "Dall Dishes" at bounding box center [354, 373] width 69 height 18
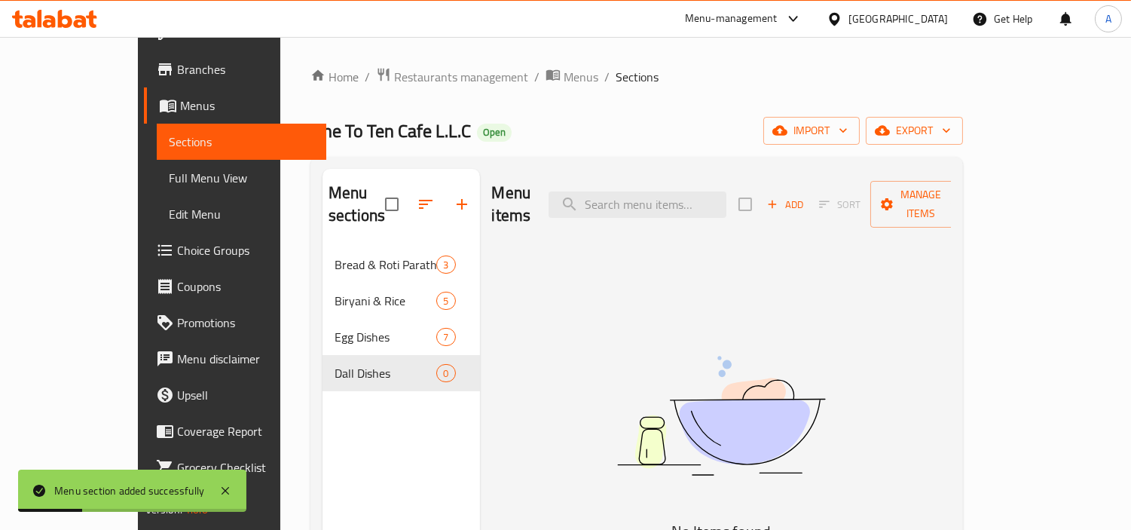
scroll to position [28, 0]
click at [806, 196] on span "Add" at bounding box center [785, 204] width 41 height 17
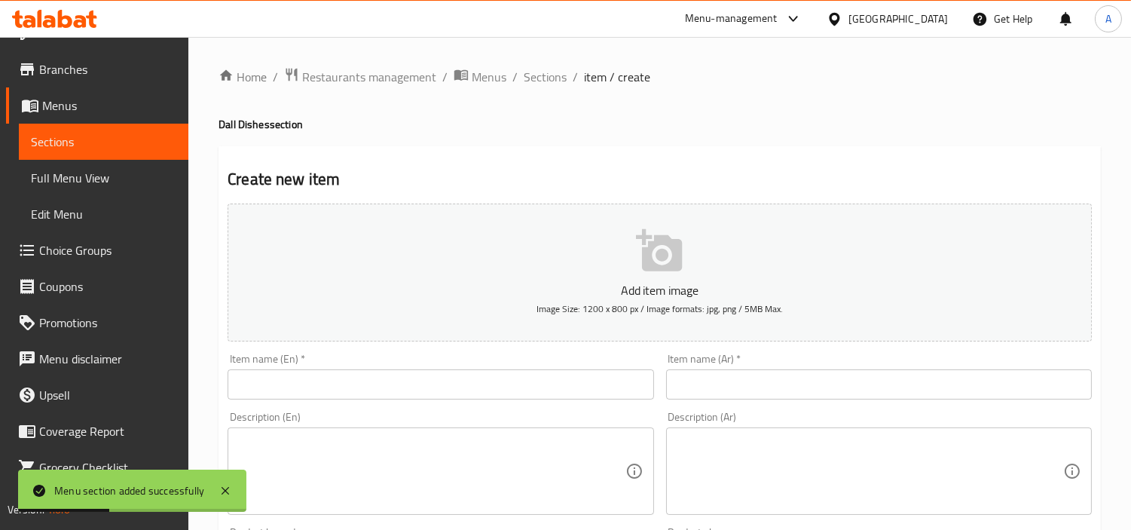
click at [494, 378] on input "text" at bounding box center [441, 384] width 426 height 30
paste input "Dall Fry"
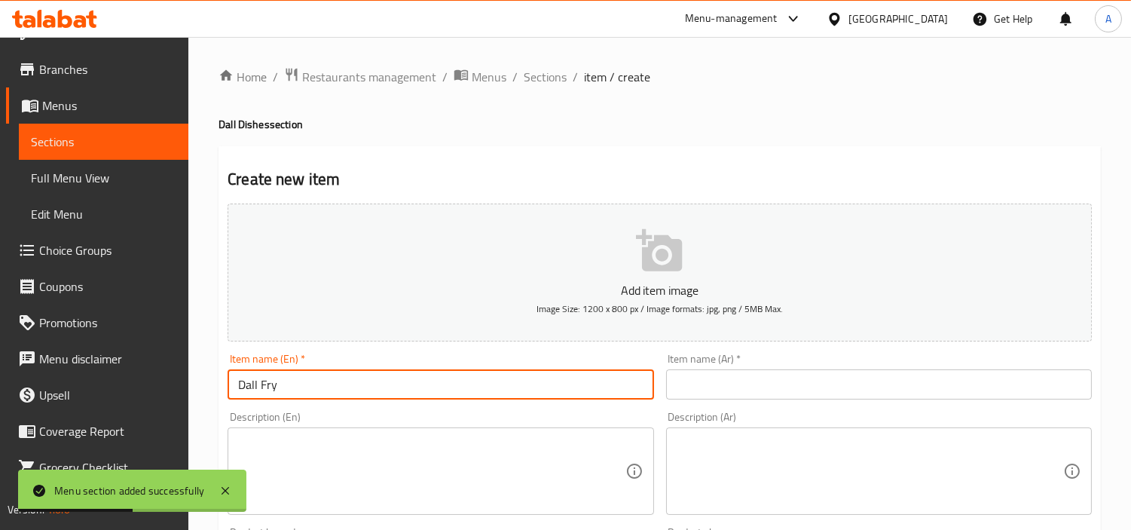
type input "Dall Fry"
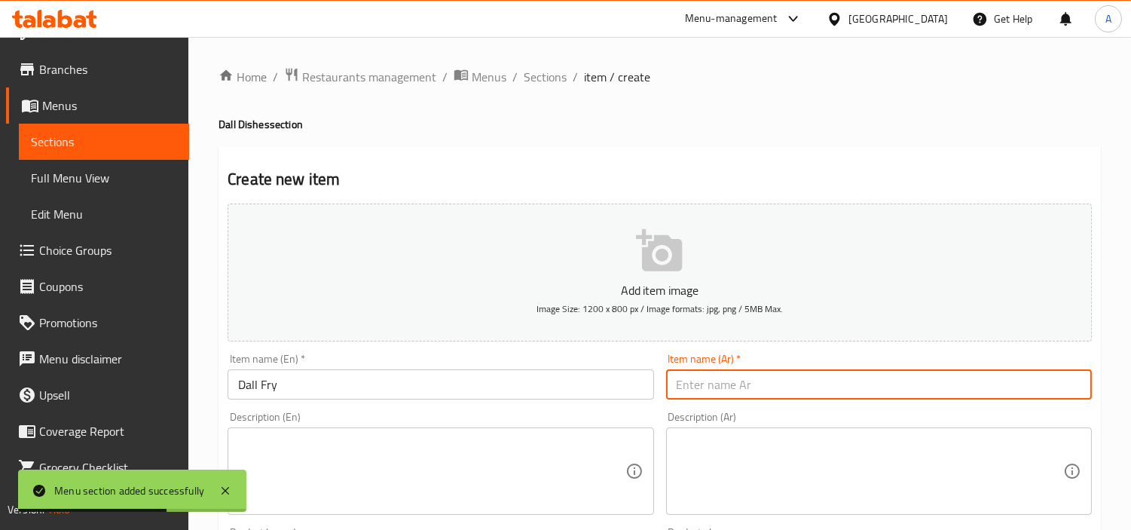
click at [847, 390] on input "text" at bounding box center [879, 384] width 426 height 30
paste input "[PERSON_NAME]"
type input "[PERSON_NAME]"
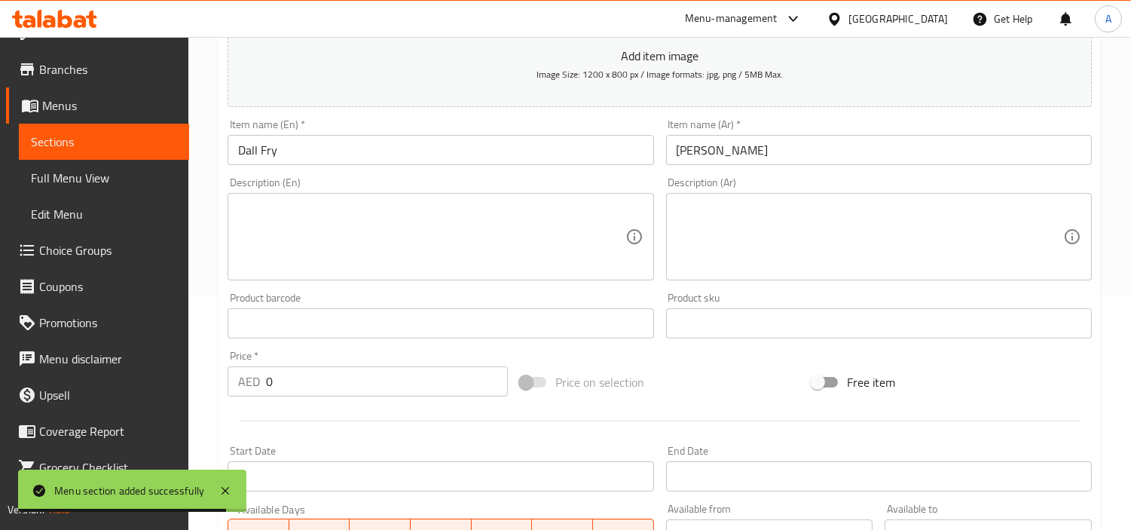
scroll to position [251, 0]
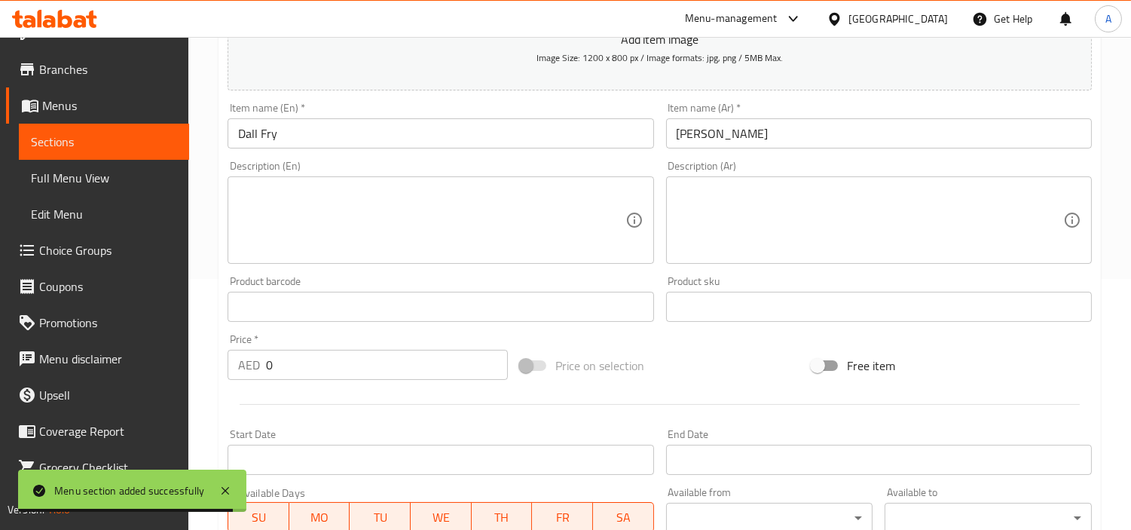
drag, startPoint x: 369, startPoint y: 365, endPoint x: 0, endPoint y: 350, distance: 369.6
click at [0, 350] on div "Edit Restaurant Branches Menus Sections Full Menu View Edit Menu Choice Groups …" at bounding box center [565, 300] width 1131 height 1028
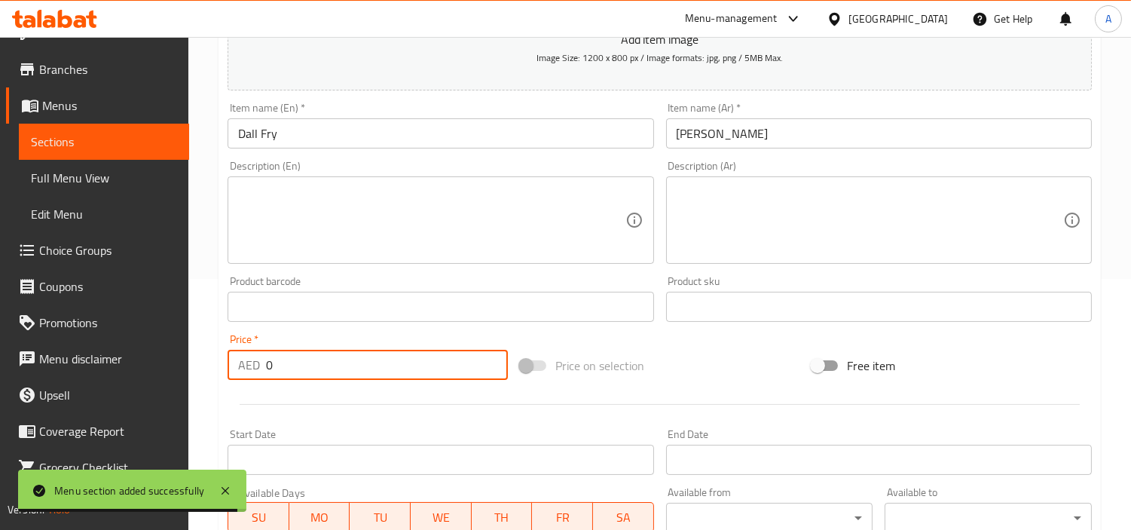
paste input "1"
type input "10"
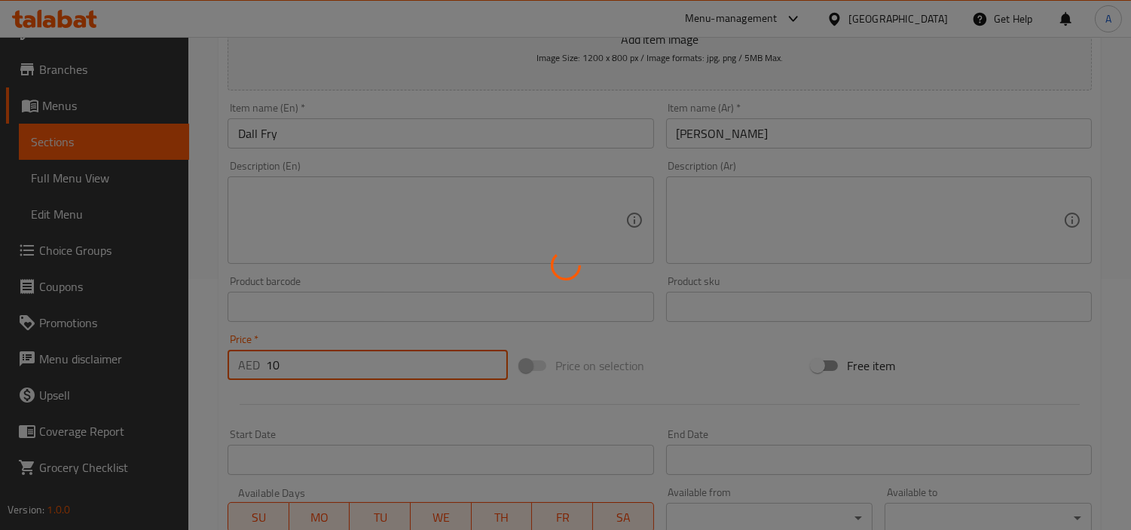
type input "0"
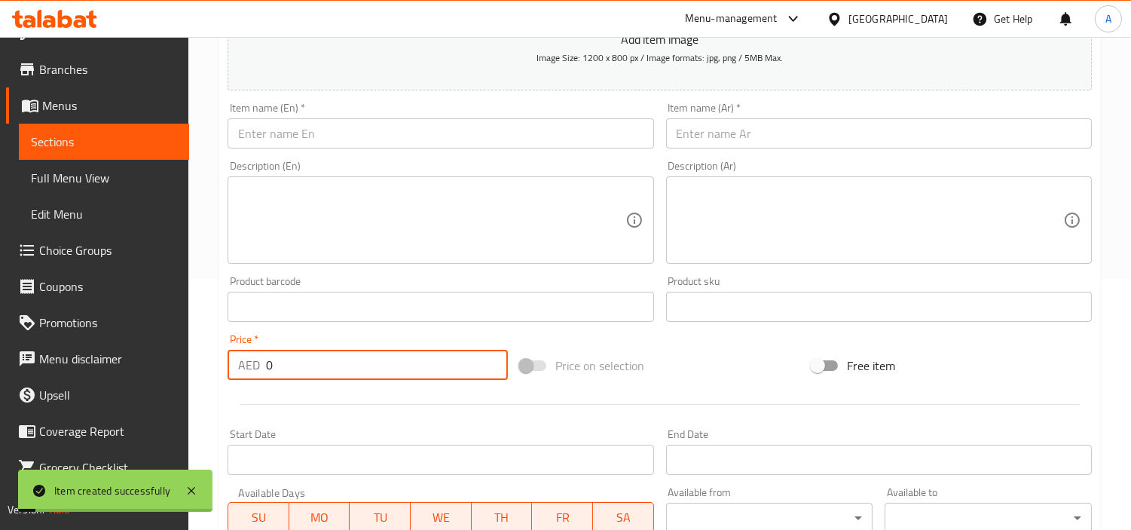
scroll to position [28, 0]
click at [366, 139] on input "text" at bounding box center [441, 133] width 426 height 30
paste input "Dall Tadaka"
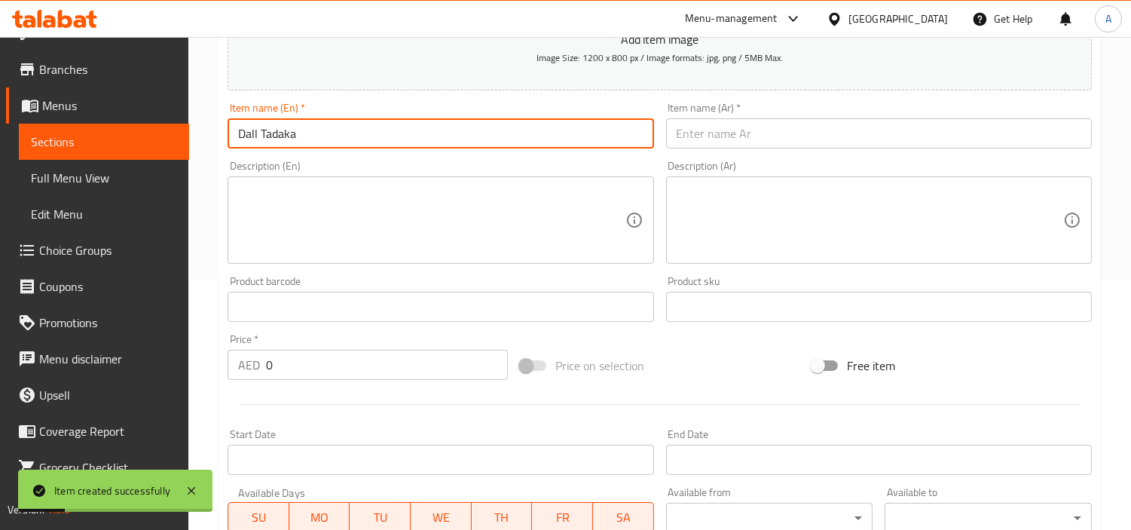
type input "Dall Tadaka"
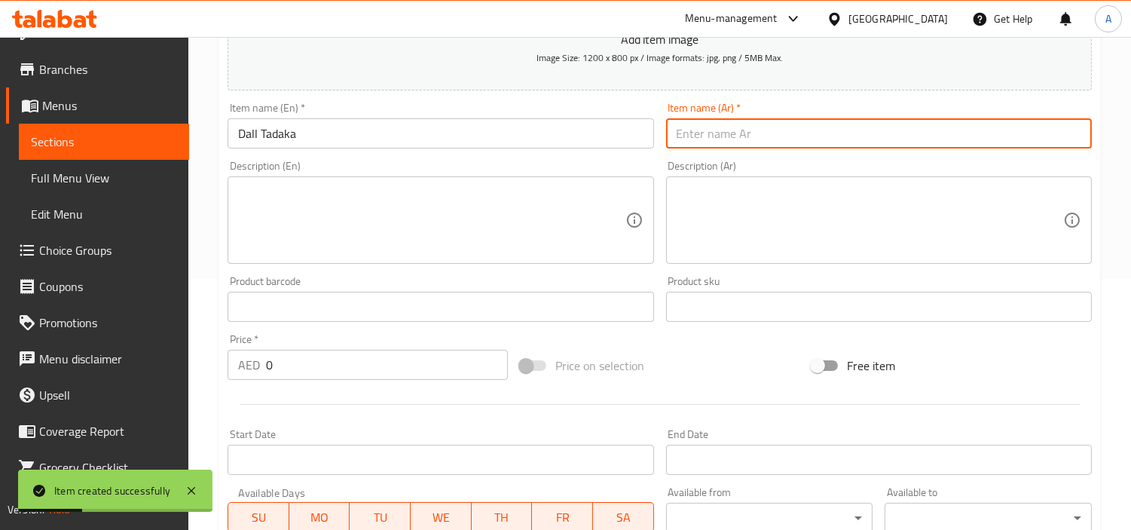
click at [782, 146] on input "text" at bounding box center [879, 133] width 426 height 30
paste input "دال تادكا"
type input "دال تادكا"
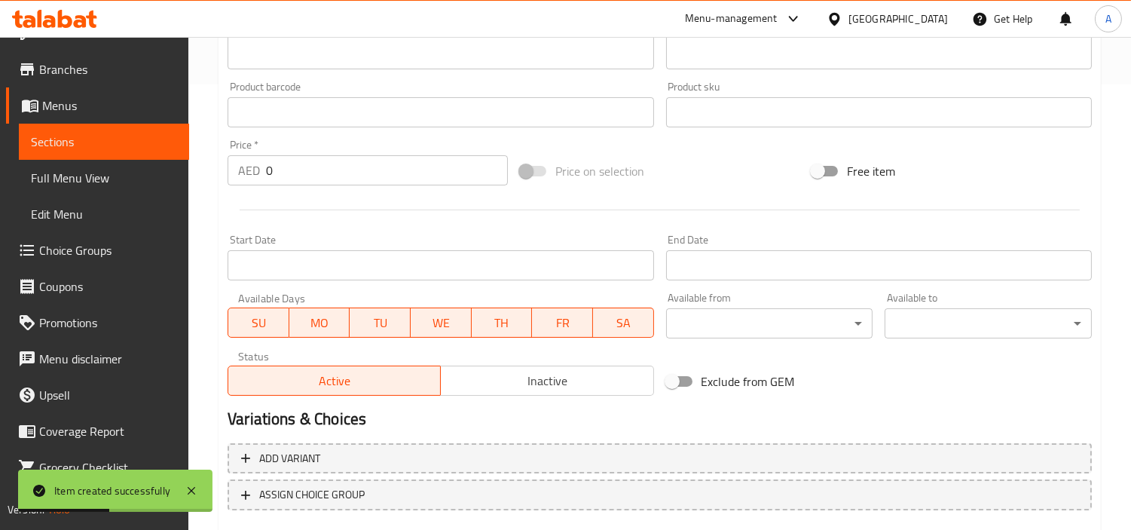
scroll to position [532, 0]
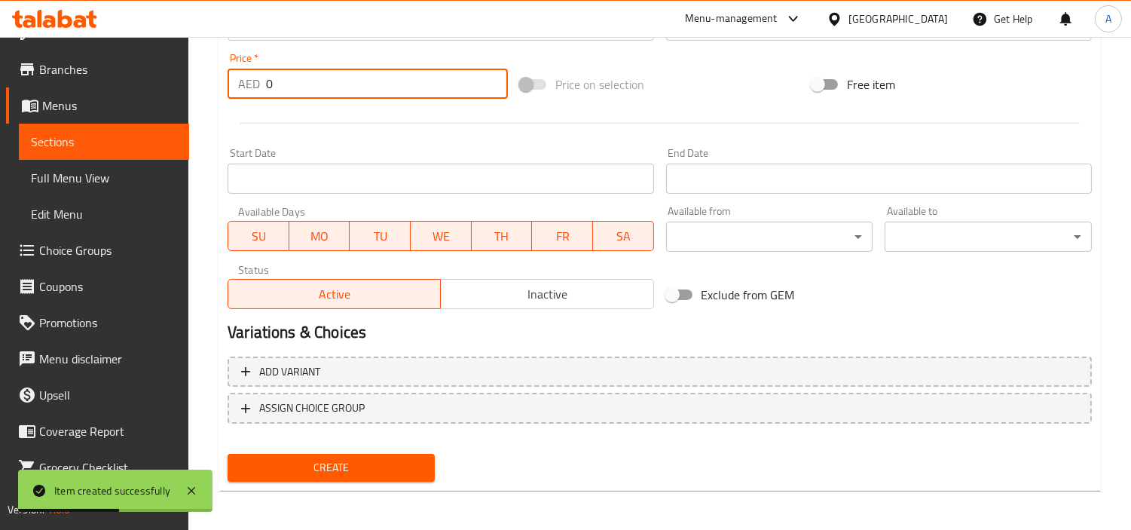
drag, startPoint x: 304, startPoint y: 86, endPoint x: 188, endPoint y: 89, distance: 116.1
click at [0, 80] on div "Edit Restaurant Branches Menus Sections Full Menu View Edit Menu Choice Groups …" at bounding box center [565, 19] width 1131 height 1028
paste input "1"
type input "10"
click at [228, 454] on button "Create" at bounding box center [331, 468] width 207 height 28
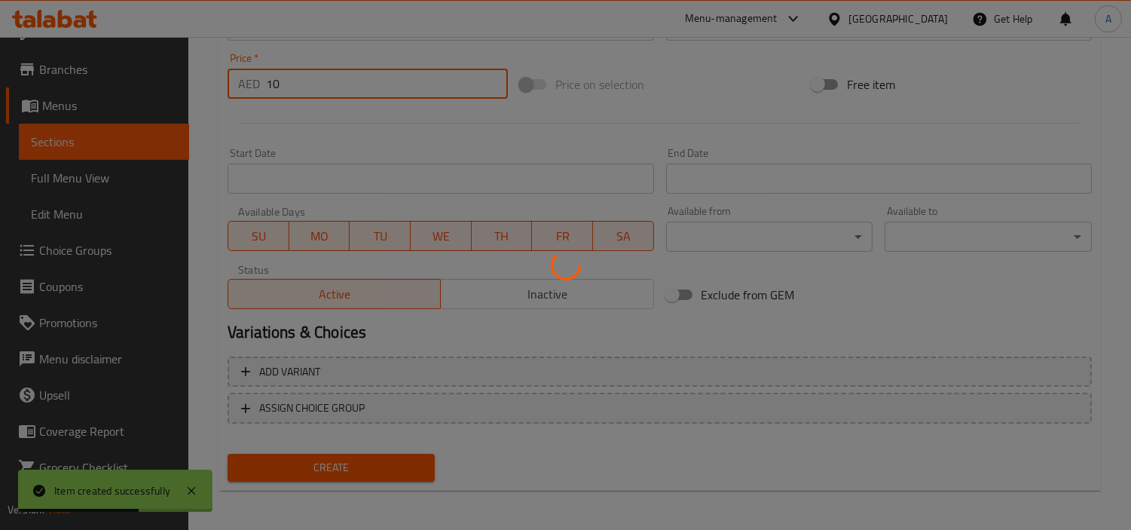
type input "0"
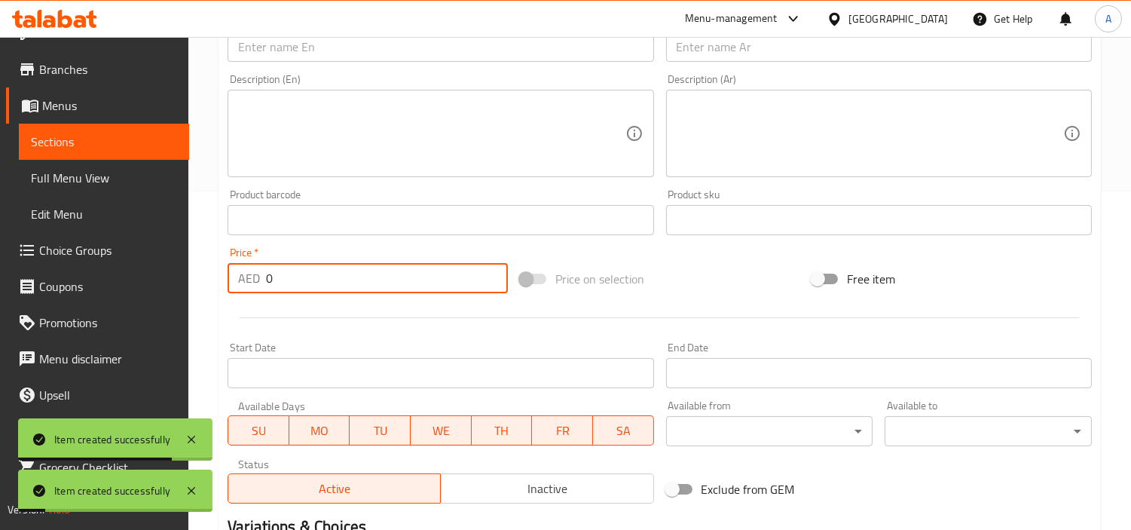
scroll to position [197, 0]
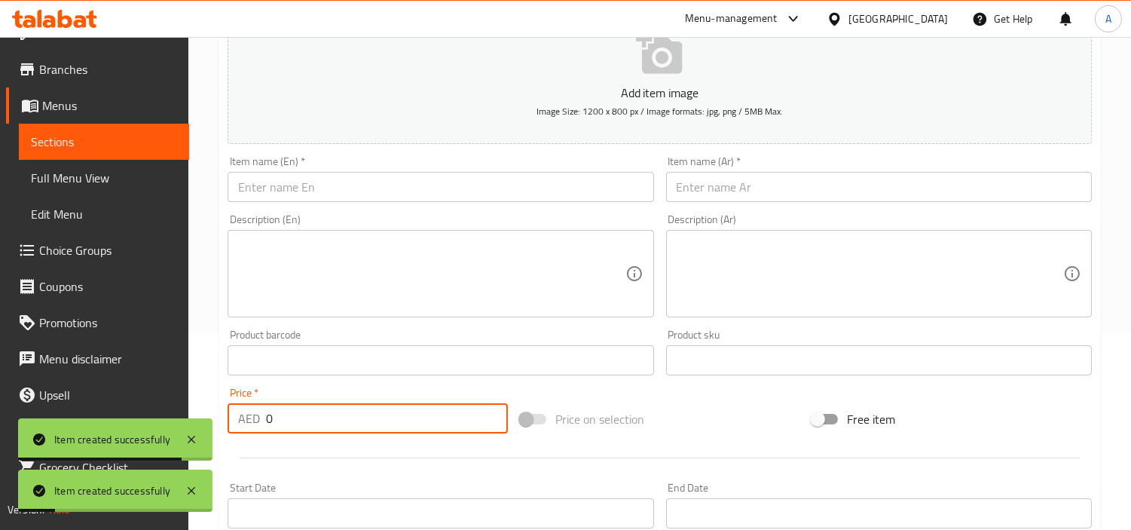
click at [344, 212] on div "Description (En) Description (En)" at bounding box center [441, 265] width 438 height 115
click at [352, 194] on input "text" at bounding box center [441, 187] width 426 height 30
paste input "Dall Ghotala"
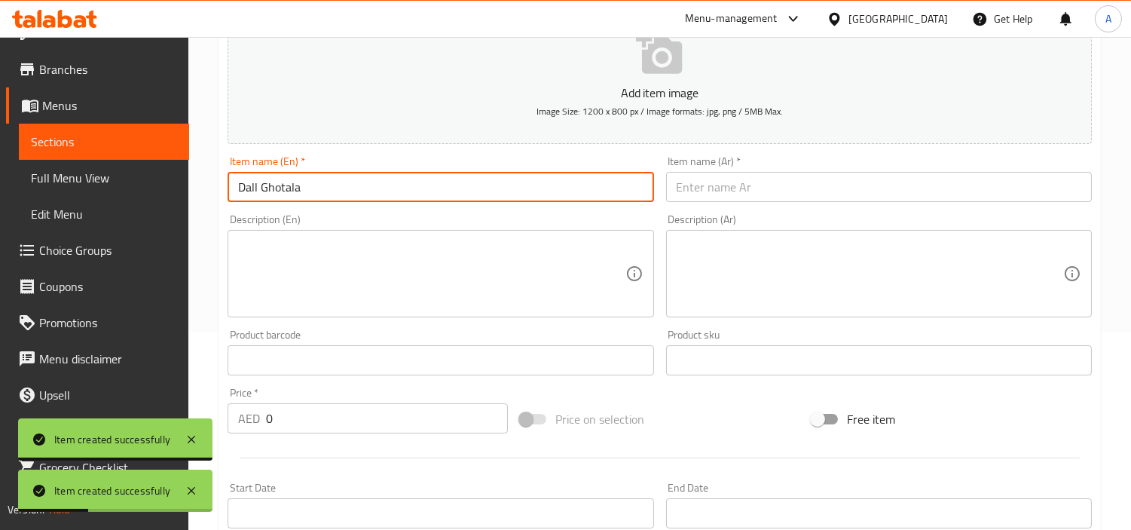
click at [285, 183] on input "Dall Ghotala" at bounding box center [441, 187] width 426 height 30
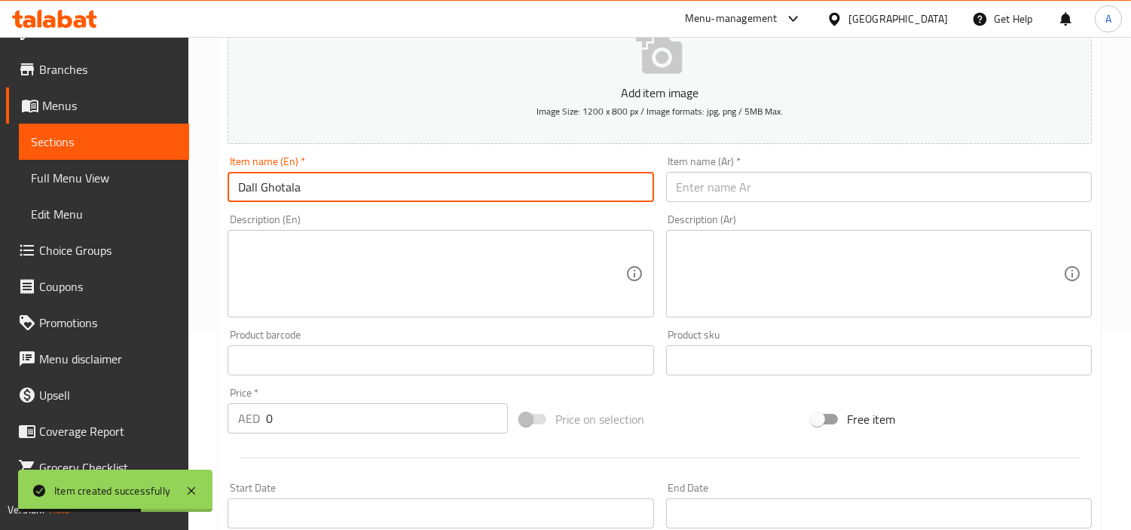
click at [292, 205] on div "Item name (En)   * [PERSON_NAME] Item name (En) *" at bounding box center [441, 179] width 438 height 58
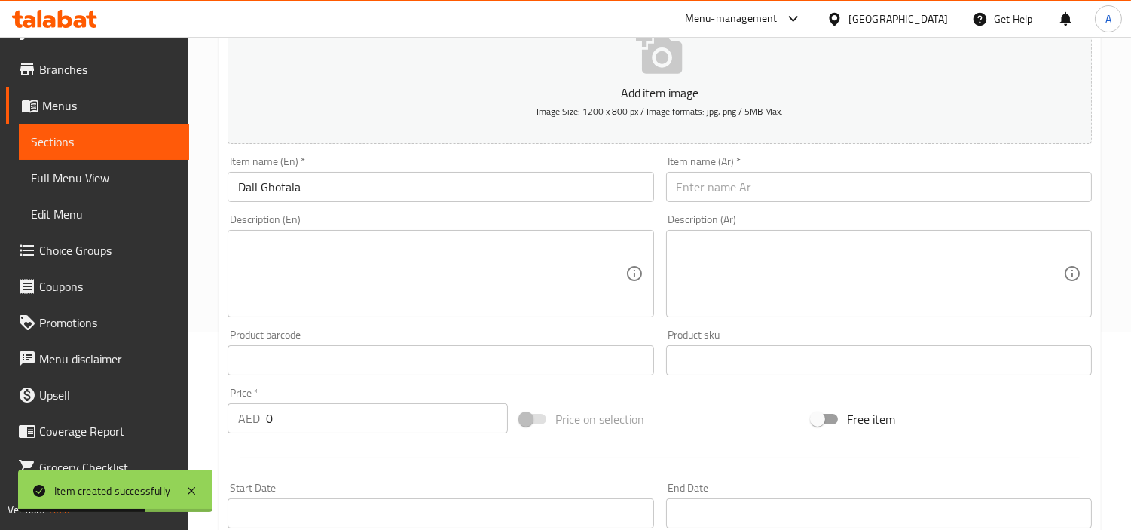
click at [305, 190] on input "Dall Ghotala" at bounding box center [441, 187] width 426 height 30
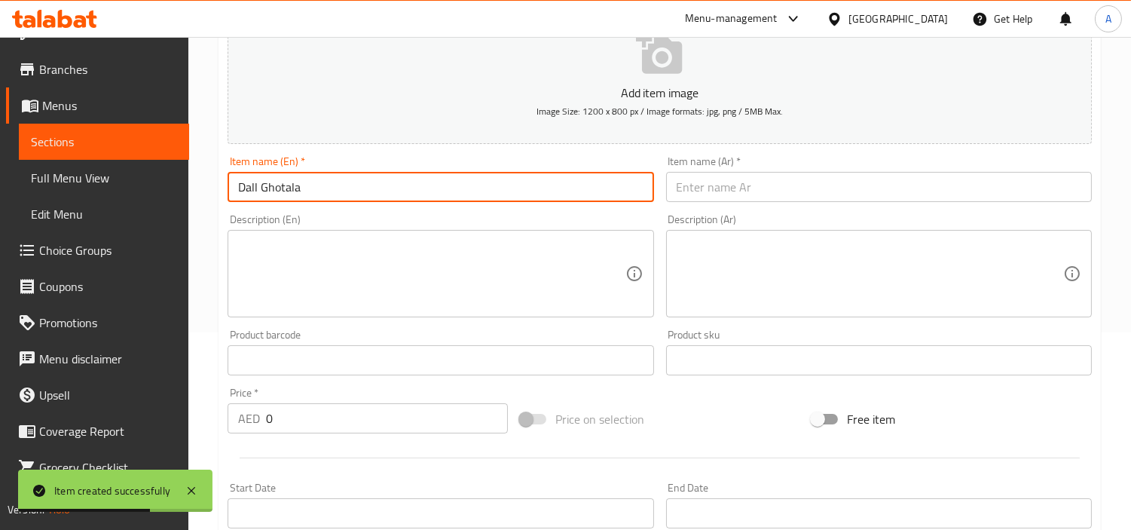
click at [305, 190] on input "Dall Ghotala" at bounding box center [441, 187] width 426 height 30
paste input "text"
type input "Dall Ghotala"
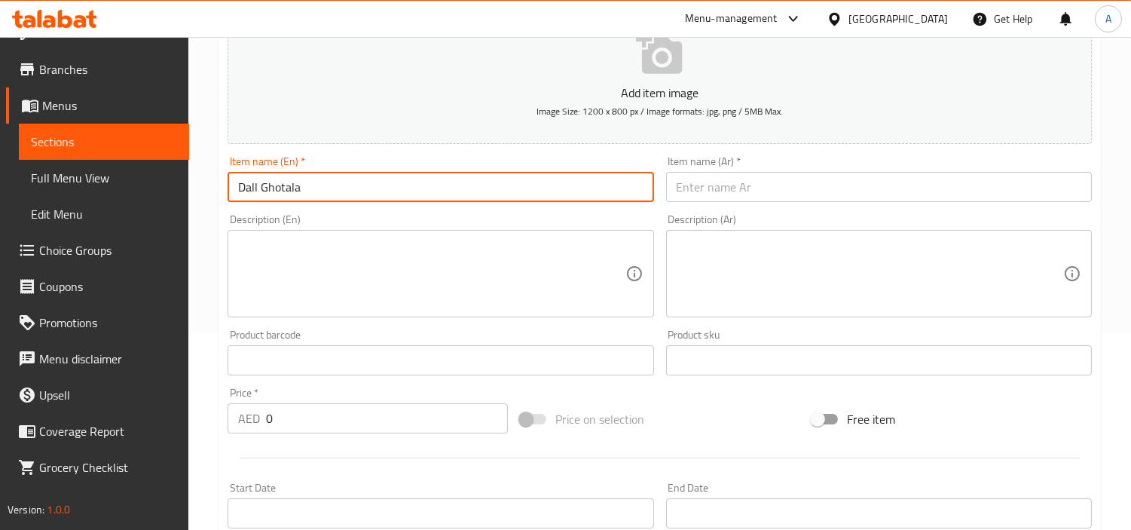
scroll to position [28, 0]
drag, startPoint x: 771, startPoint y: 182, endPoint x: 641, endPoint y: 261, distance: 152.1
click at [771, 182] on input "text" at bounding box center [879, 187] width 426 height 30
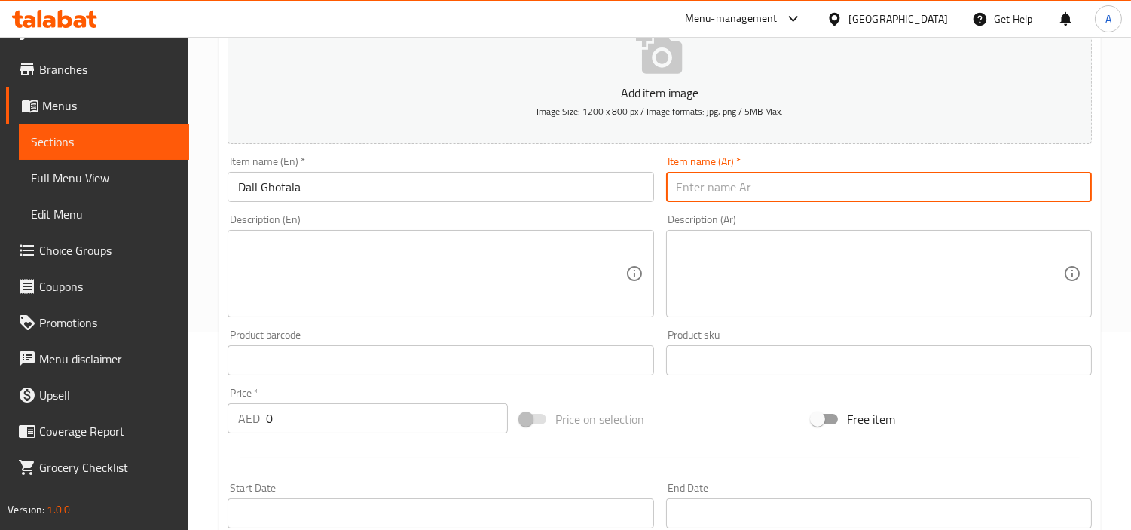
paste input "دال غوتالا"
type input "دال غوتالا"
drag, startPoint x: 314, startPoint y: 417, endPoint x: 25, endPoint y: 388, distance: 290.8
click at [0, 411] on div "Edit Restaurant Branches Menus Sections Full Menu View Edit Menu Choice Groups …" at bounding box center [565, 353] width 1131 height 1028
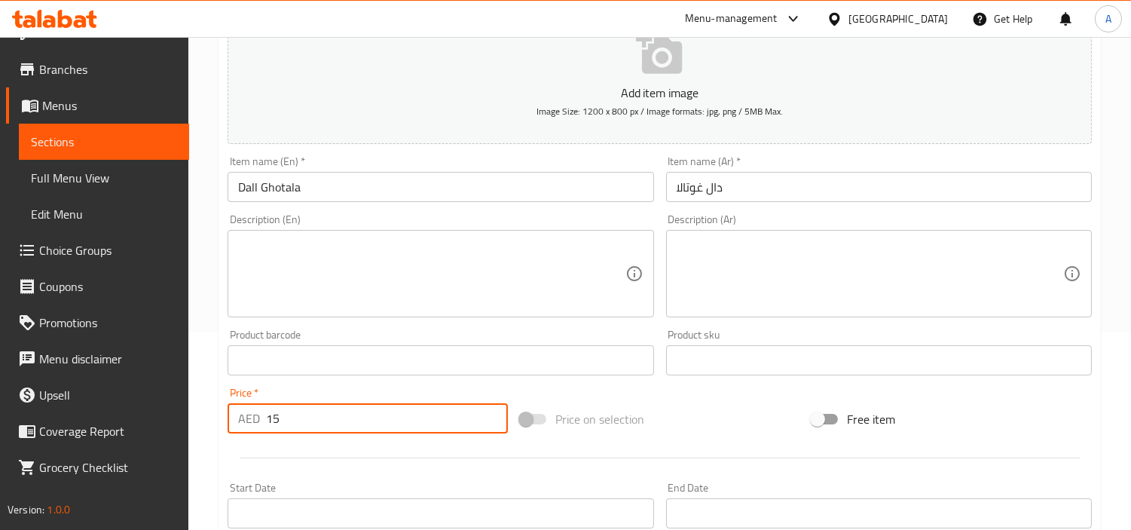
type input "15"
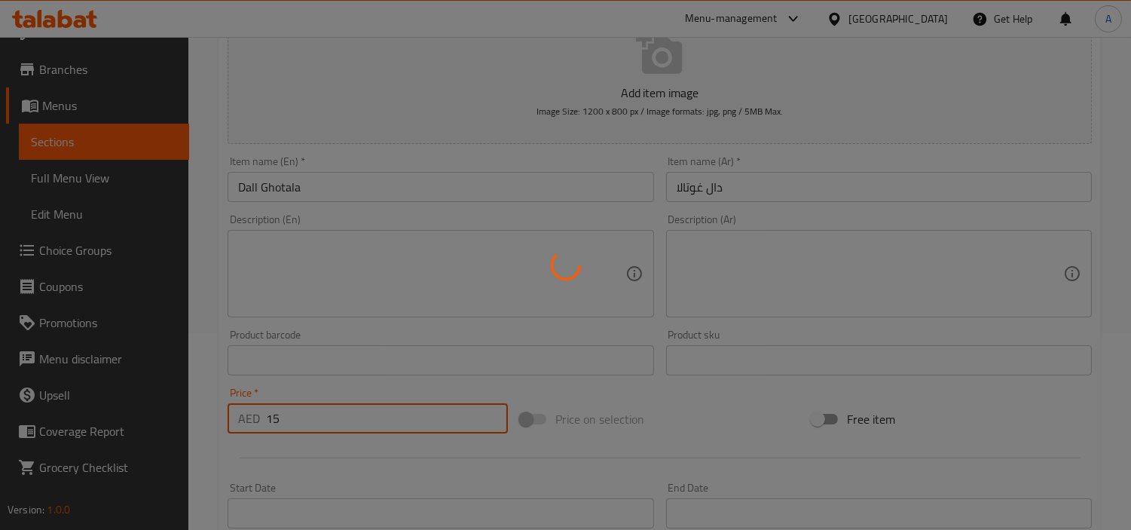
type input "0"
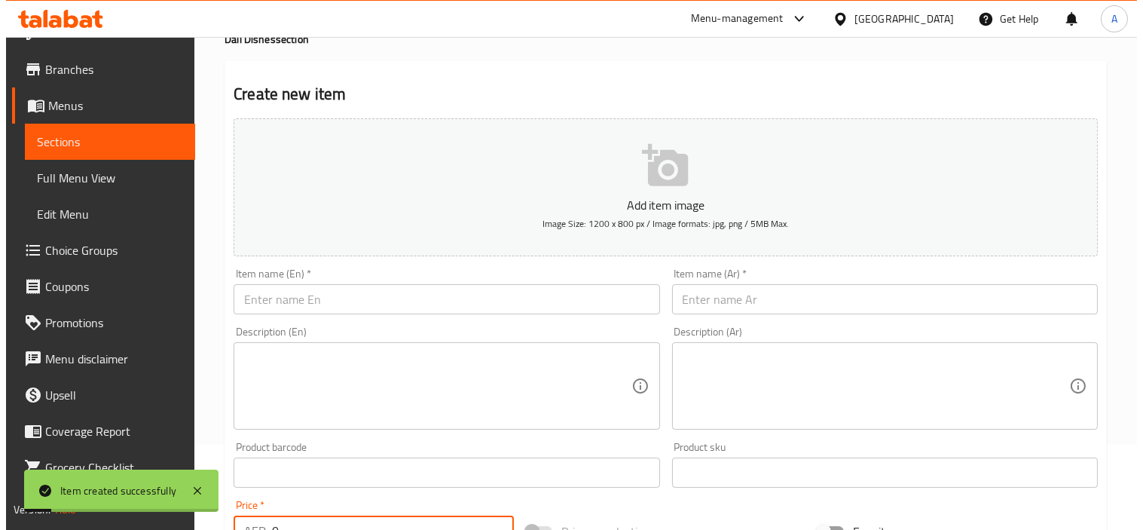
scroll to position [0, 0]
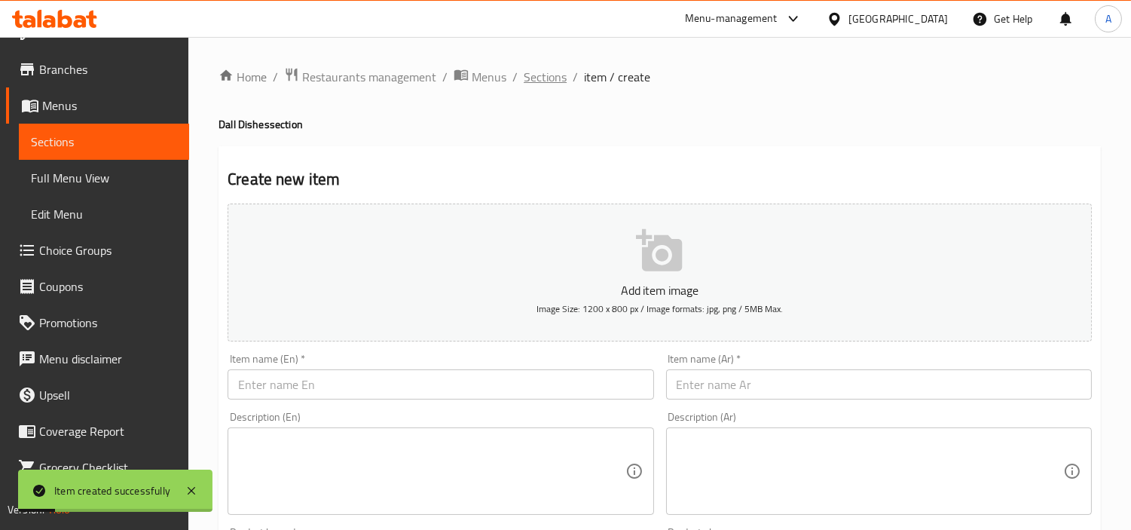
click at [540, 72] on span "Sections" at bounding box center [545, 77] width 43 height 18
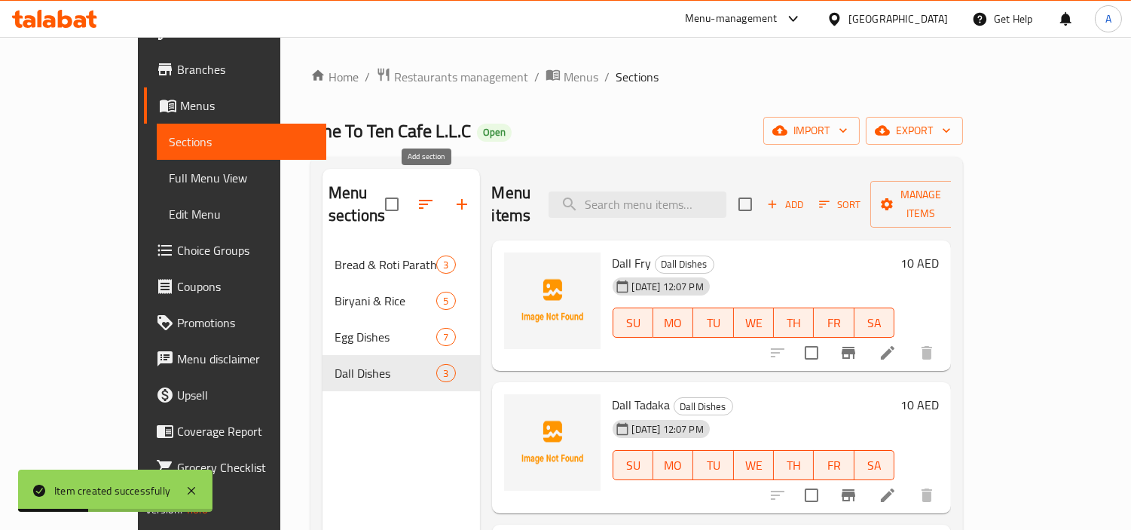
click at [444, 192] on button "button" at bounding box center [462, 204] width 36 height 36
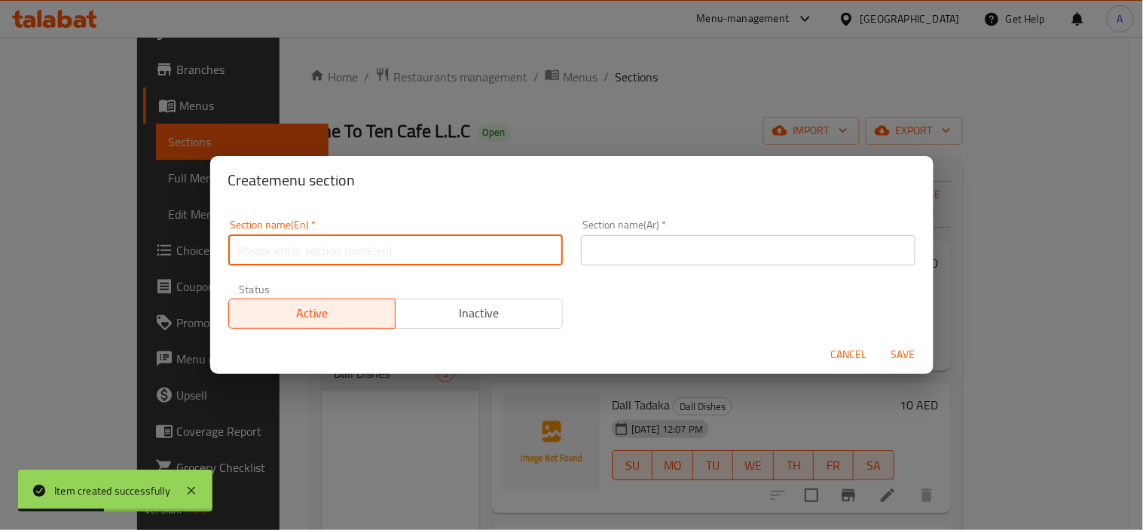
click at [502, 246] on input "text" at bounding box center [395, 250] width 335 height 30
paste input "Veg Dishes"
type input "Veg Dishes"
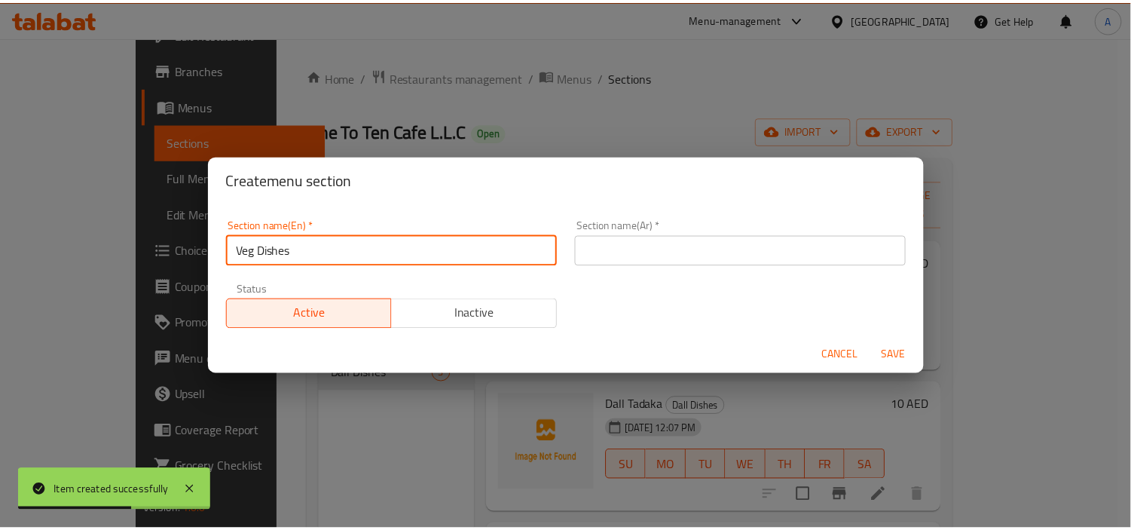
scroll to position [28, 0]
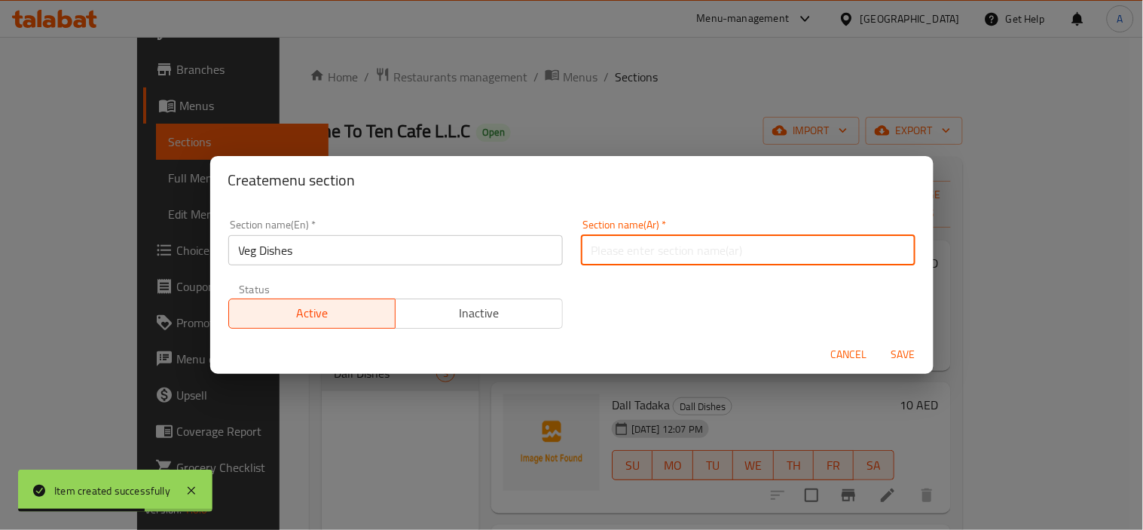
click at [743, 244] on input "text" at bounding box center [748, 250] width 335 height 30
paste input "أطباق الخضار"
click at [599, 245] on input "أطباق الخضار" at bounding box center [748, 250] width 335 height 30
click at [598, 249] on input "أطباق الخضار" at bounding box center [748, 250] width 335 height 30
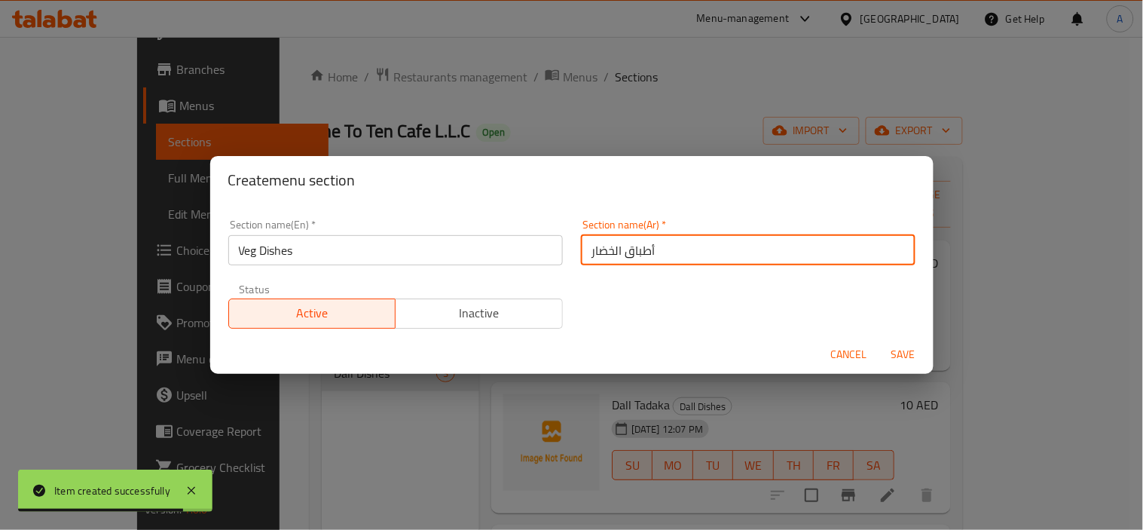
click at [598, 249] on input "أطباق الخضار" at bounding box center [748, 250] width 335 height 30
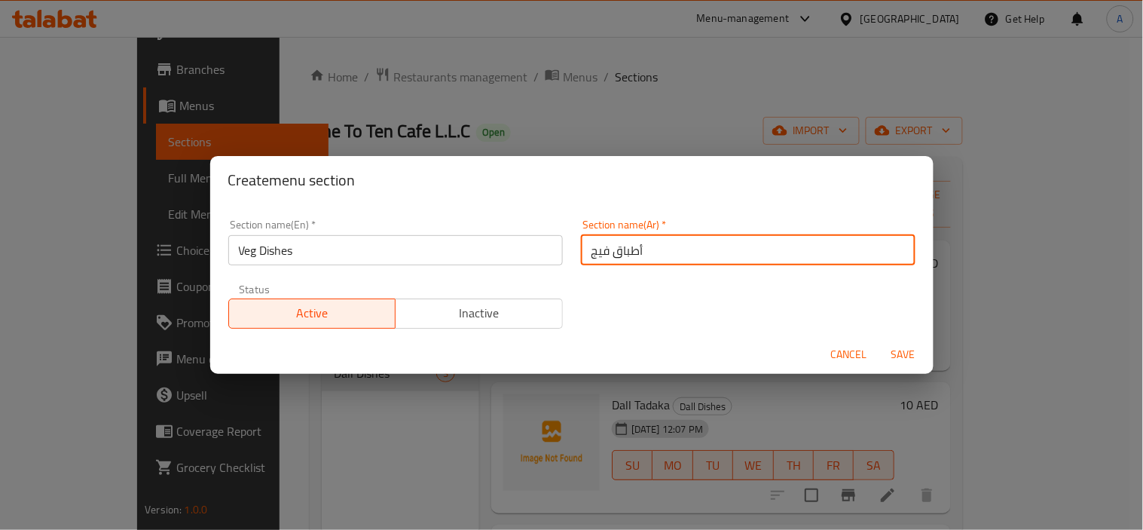
type input "أطباق فيج"
click at [913, 350] on span "Save" at bounding box center [904, 354] width 36 height 19
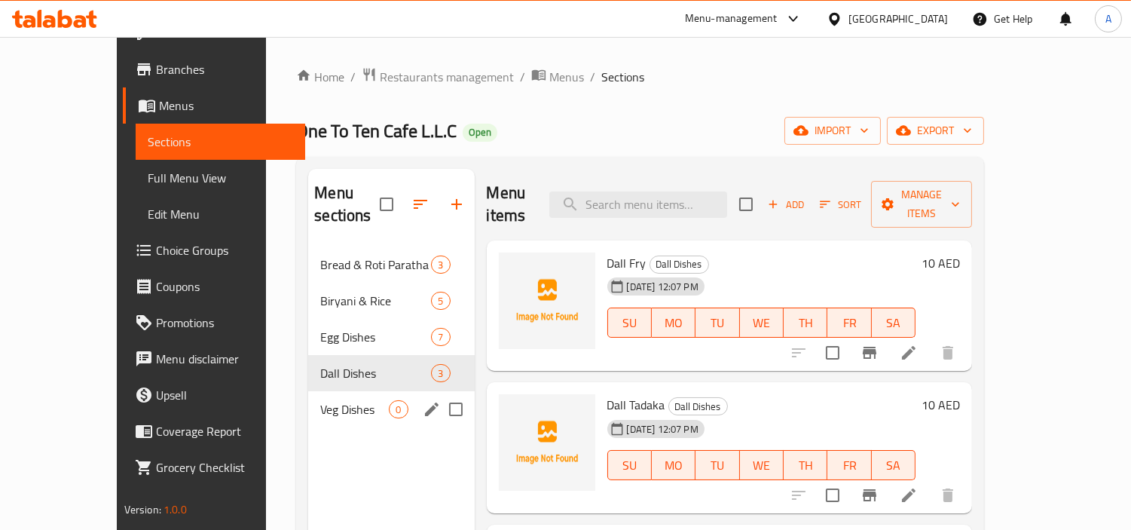
click at [308, 391] on div "Veg Dishes 0" at bounding box center [391, 409] width 166 height 36
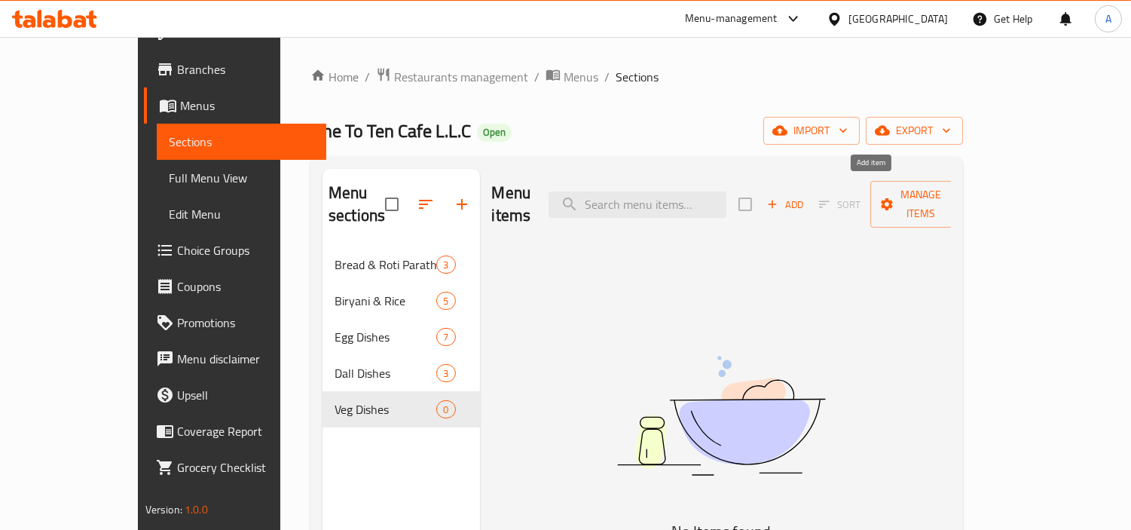
click at [779, 197] on icon "button" at bounding box center [773, 204] width 14 height 14
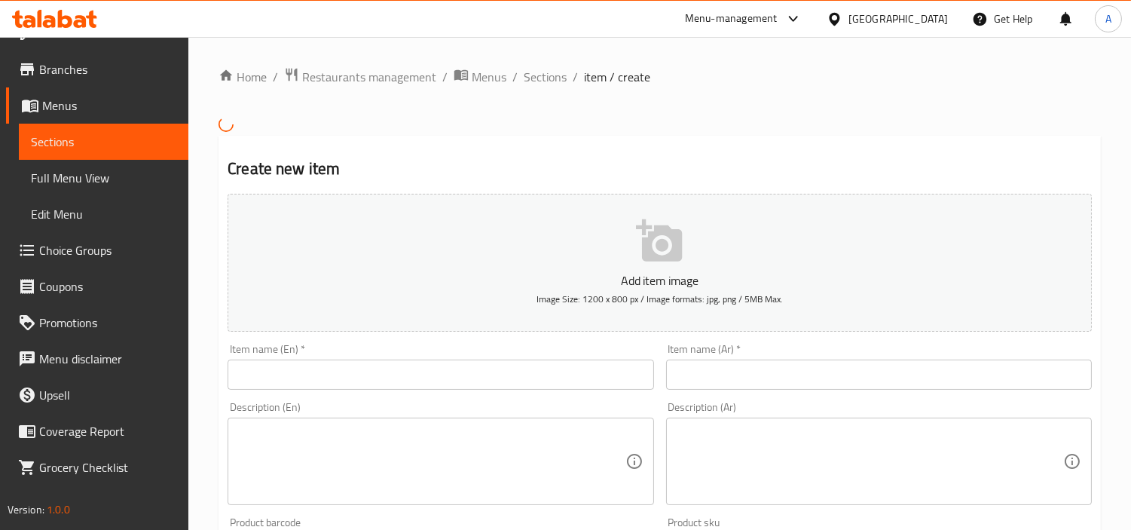
click at [623, 453] on textarea at bounding box center [431, 461] width 387 height 72
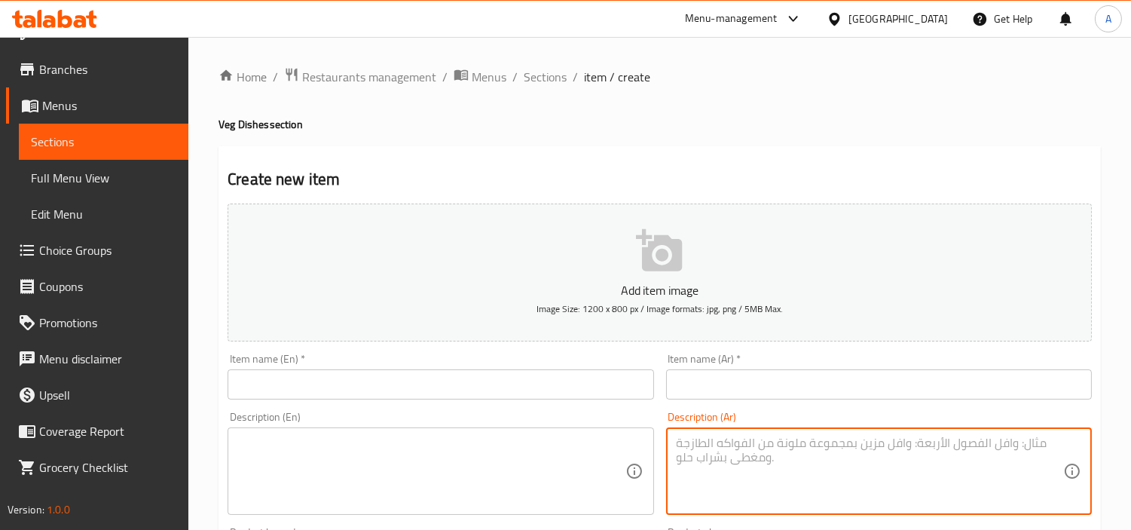
click at [749, 445] on textarea at bounding box center [870, 472] width 387 height 72
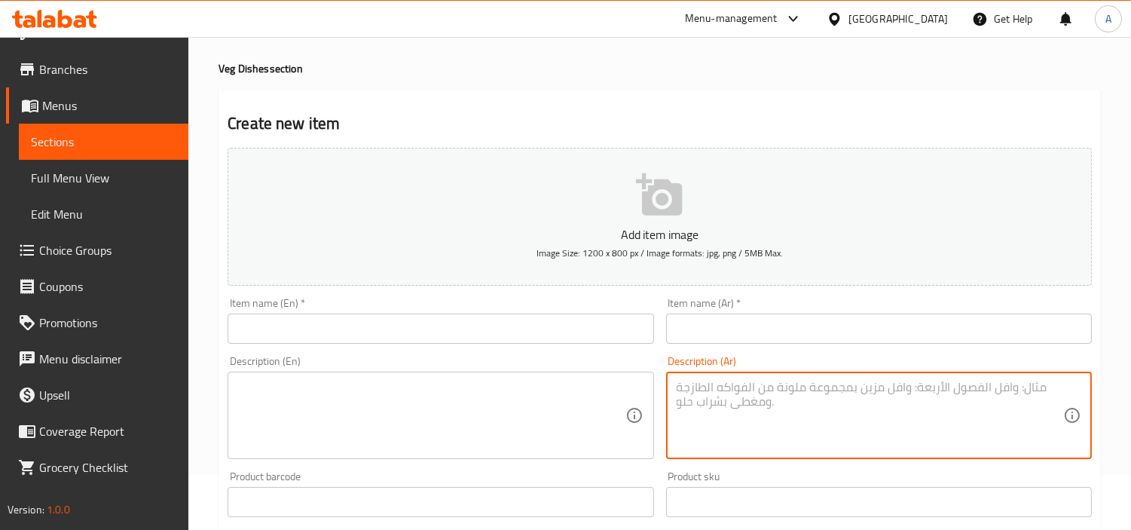
scroll to position [167, 0]
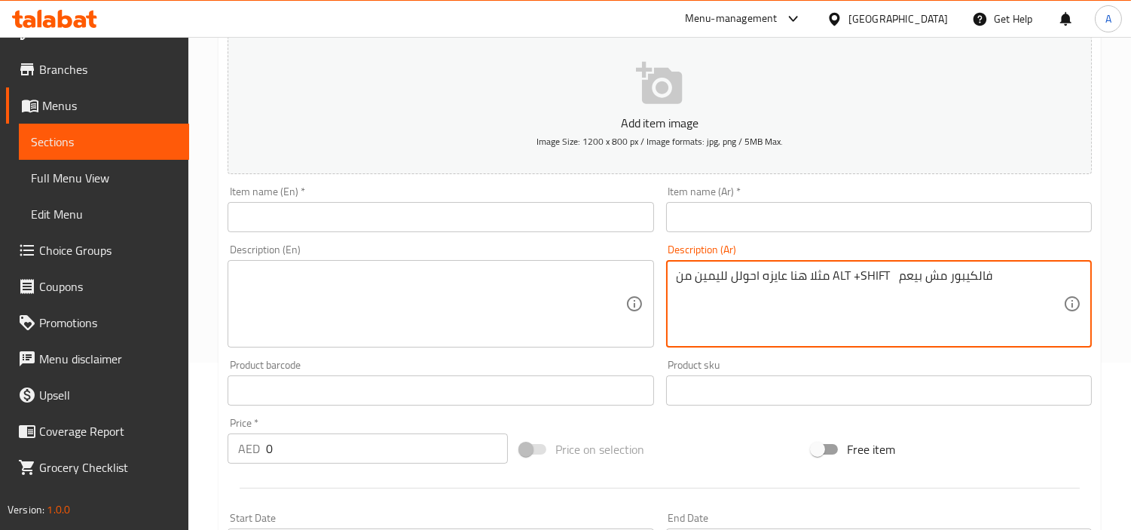
type textarea "مثلا هنا عايزه احولل لليمين من ALT +SHIFT فالكيبور مش بيعم"
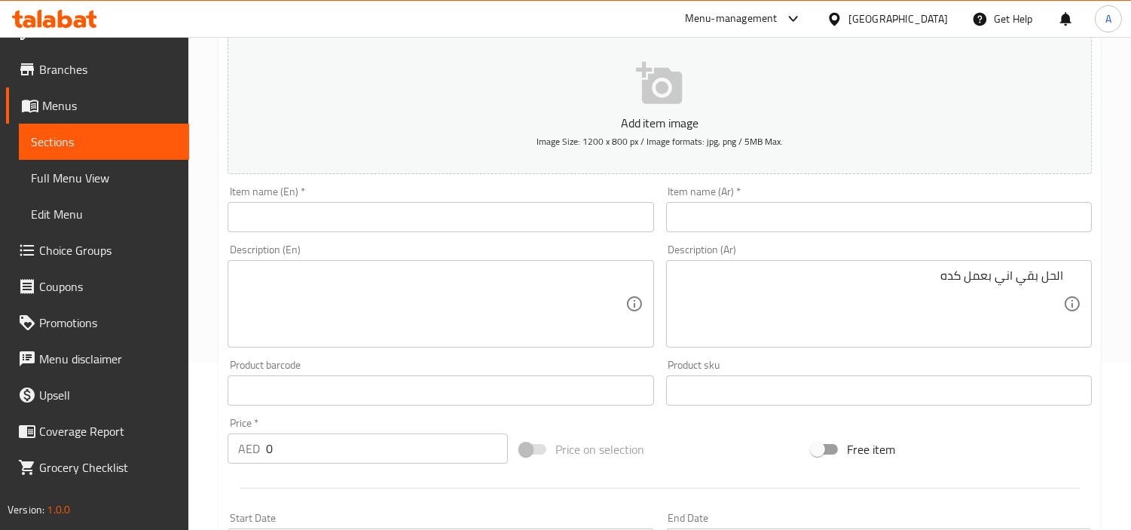
click at [784, 298] on textarea "الحل بقي اني بعمل كده" at bounding box center [870, 304] width 387 height 72
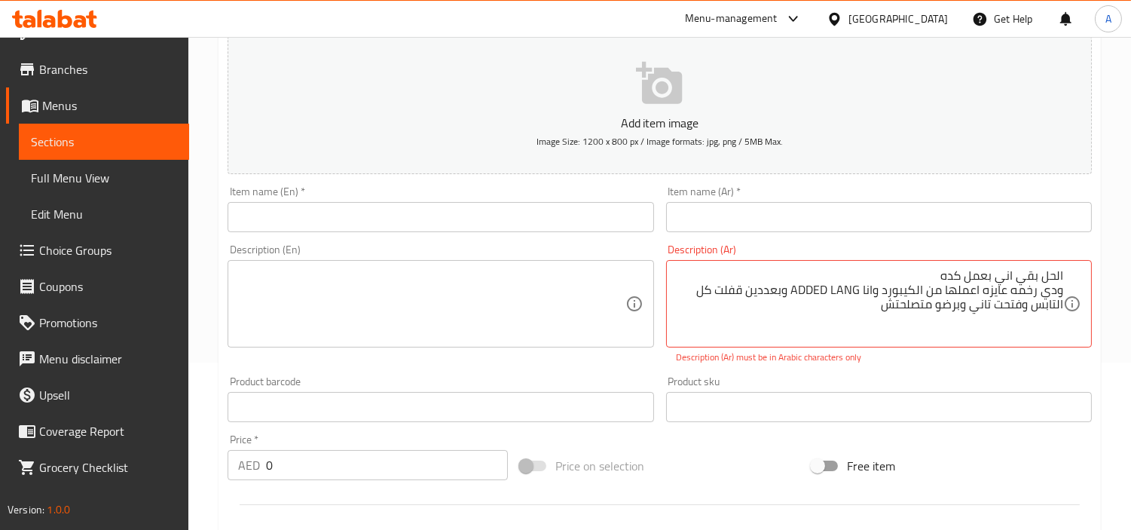
click at [901, 317] on textarea "الحل بقي اني بعمل كده ودي رخمه عايزه اعملها من الكيبورد وانا ADDED LANG وبعددين…" at bounding box center [870, 304] width 387 height 72
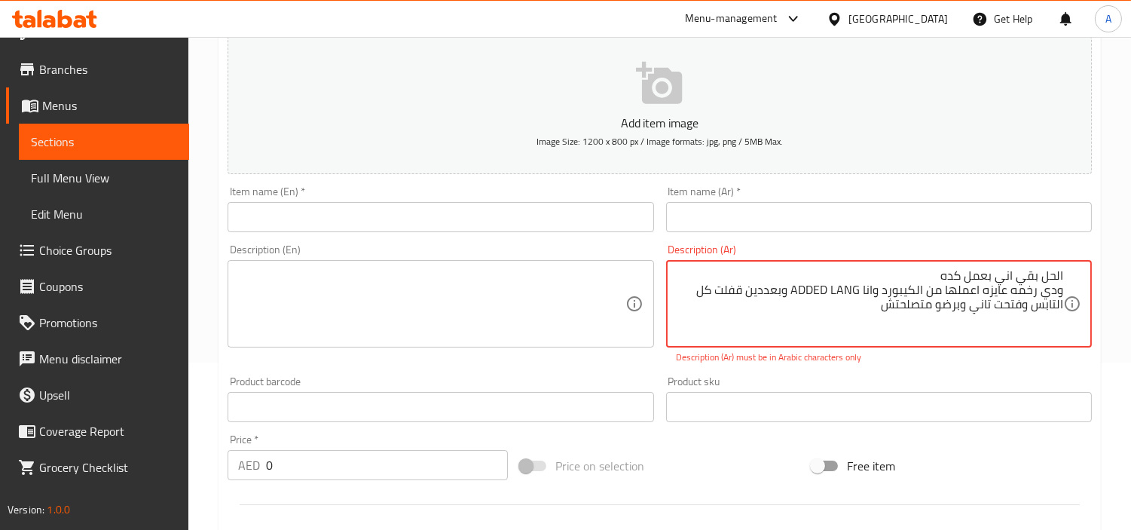
click at [915, 304] on textarea "الحل بقي اني بعمل كده ودي رخمه عايزه اعملها من الكيبورد وانا ADDED LANG وبعددين…" at bounding box center [870, 304] width 387 height 72
type textarea "الحل بقي اني بعمل كده ودي رخمه عايزه اعملها من الكيبورد وانا ADDED LANG وبعددين…"
click at [929, 322] on textarea "الحل بقي اني بعمل كده ودي رخمه عايزه اعملها من الكيبورد وانا ADDED LANG وبعددين…" at bounding box center [870, 304] width 387 height 72
click at [932, 318] on textarea "الحل بقي اني بعمل كده ودي رخمه عايزه اعملها من الكيبورد وانا ADDED LANG وبعددين…" at bounding box center [870, 304] width 387 height 72
click at [990, 295] on textarea "الحل بقي اني بعمل كده ودي رخمه عايزه اعملها من الكيبورد وانا ADDED LANG وبعددين…" at bounding box center [870, 304] width 387 height 72
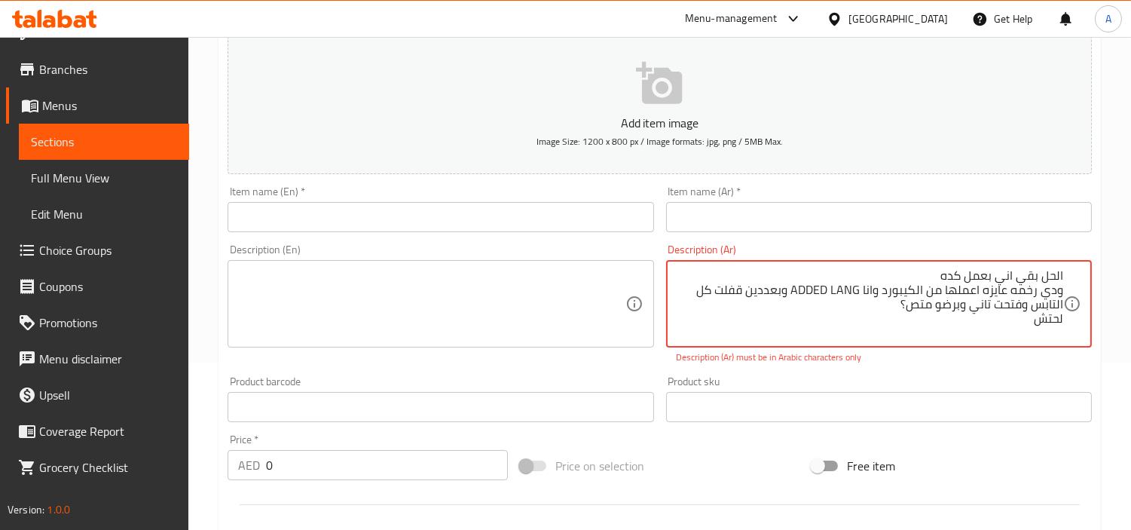
click at [879, 277] on textarea "الحل بقي اني بعمل كده ودي رخمه عايزه اعملها من الكيبورد وانا ADDED LANG وبعددين…" at bounding box center [870, 304] width 387 height 72
click at [953, 317] on textarea "الحل بقي اني بعمل كده ودي رخمه عايزه اعملها من الكيبورد وانا ADDED LANG وبعددين…" at bounding box center [870, 304] width 387 height 72
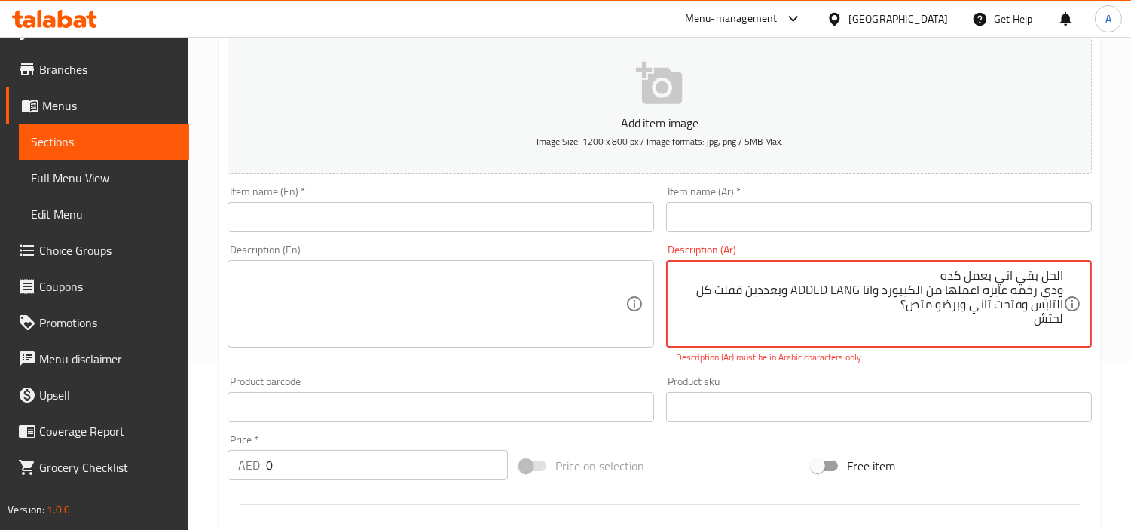
click at [953, 317] on textarea "الحل بقي اني بعمل كده ودي رخمه عايزه اعملها من الكيبورد وانا ADDED LANG وبعددين…" at bounding box center [870, 304] width 387 height 72
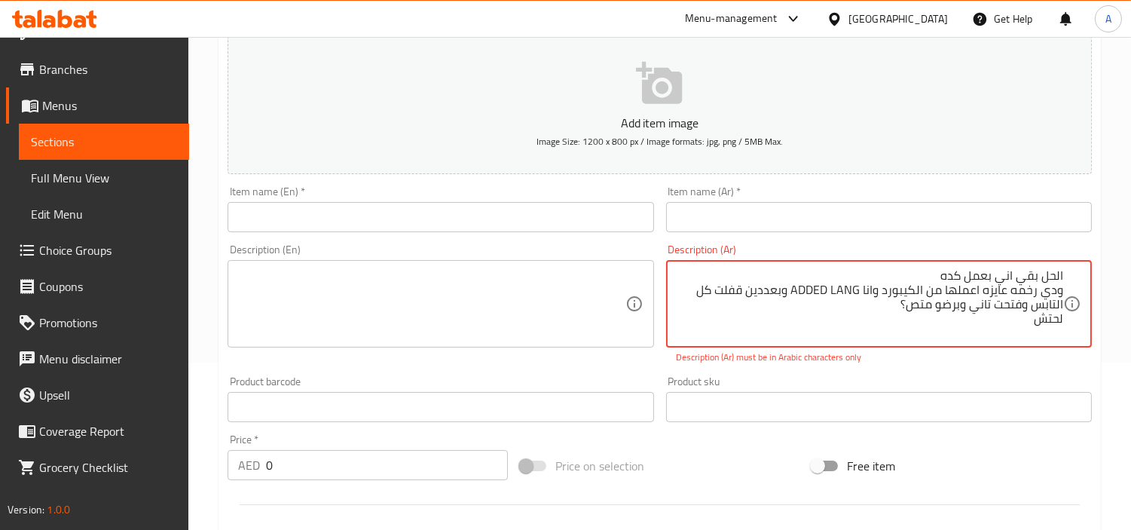
click at [953, 317] on textarea "الحل بقي اني بعمل كده ودي رخمه عايزه اعملها من الكيبورد وانا ADDED LANG وبعددين…" at bounding box center [870, 304] width 387 height 72
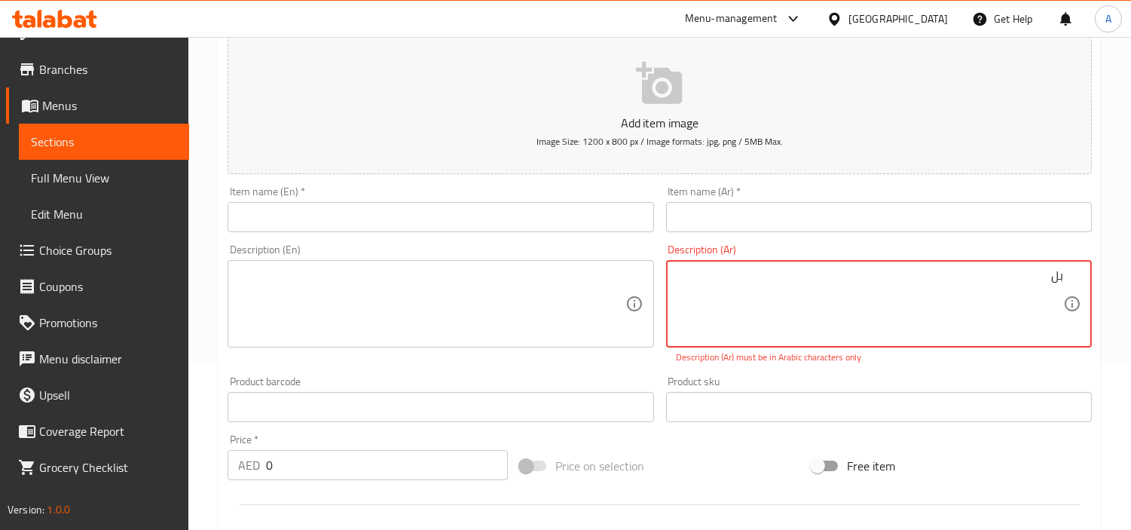
type textarea "ب"
click at [835, 267] on div "Description (Ar)" at bounding box center [879, 303] width 426 height 87
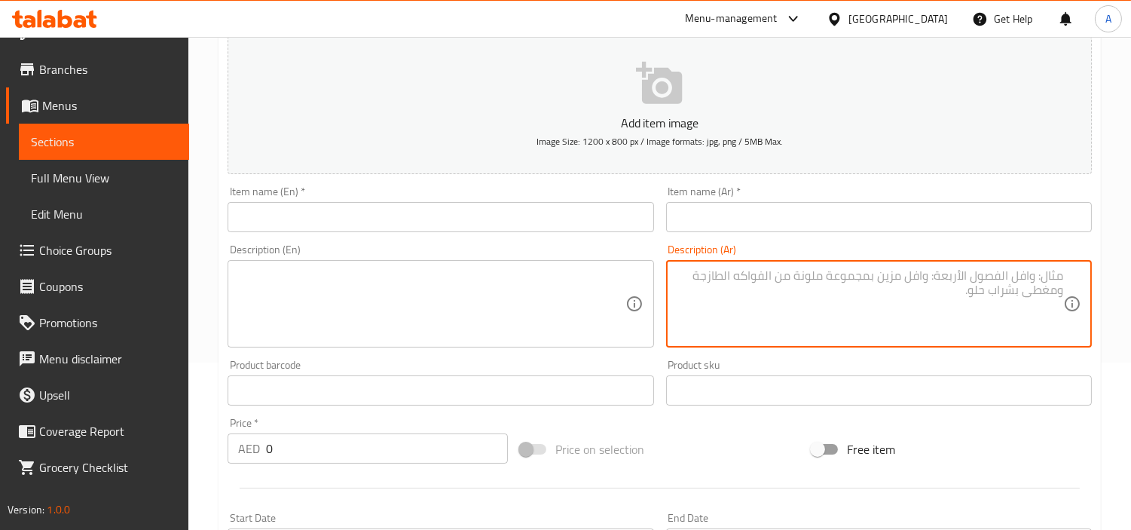
click at [556, 277] on textarea at bounding box center [431, 304] width 387 height 72
click at [766, 287] on textarea at bounding box center [870, 304] width 387 height 72
type textarea "شؤبيشسي"
click at [1029, 273] on textarea "شؤبيشسي" at bounding box center [870, 304] width 387 height 72
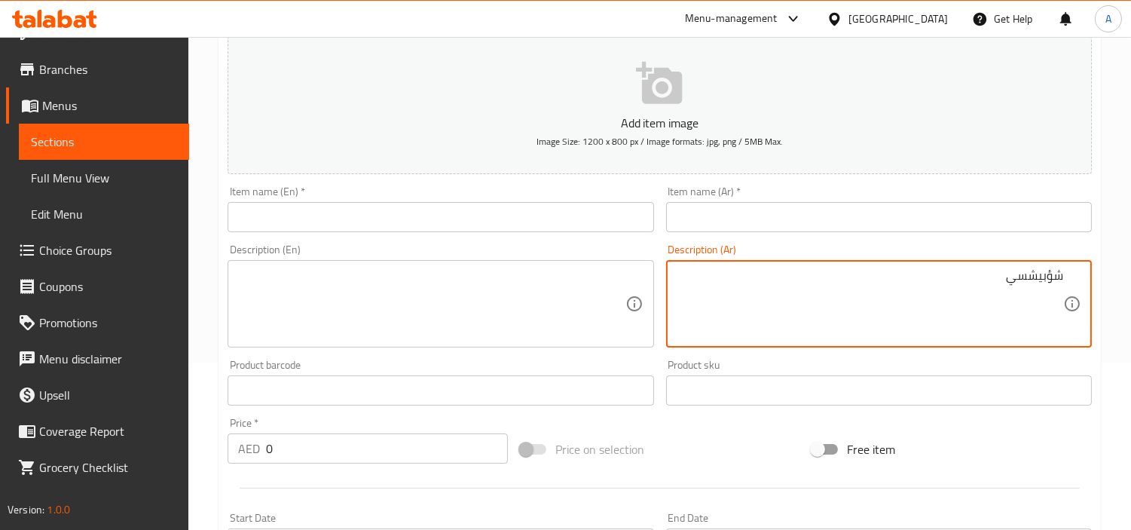
click at [1029, 273] on textarea "شؤبيشسي" at bounding box center [870, 304] width 387 height 72
click at [1029, 273] on textarea at bounding box center [870, 304] width 387 height 72
click at [1029, 170] on div "Home / Restaurants management / Menus / Sections / item / create Veg Dishes sec…" at bounding box center [659, 384] width 943 height 1028
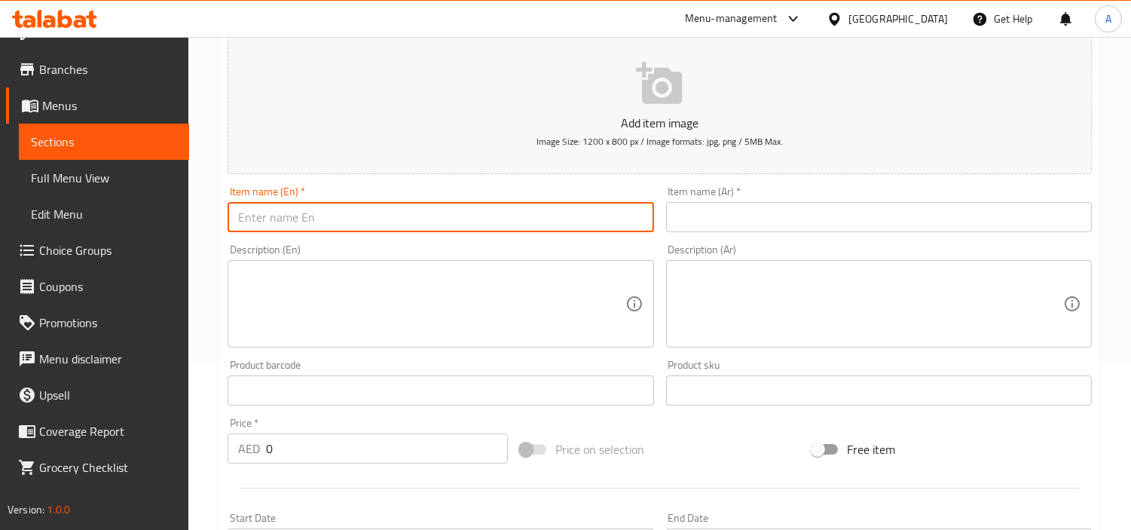
click at [565, 220] on input "text" at bounding box center [441, 217] width 426 height 30
paste input "Mix Veg [PERSON_NAME]"
type input "Mix Veg [PERSON_NAME]"
click at [828, 216] on input "text" at bounding box center [879, 217] width 426 height 30
paste input "كاري الخضار المختلط"
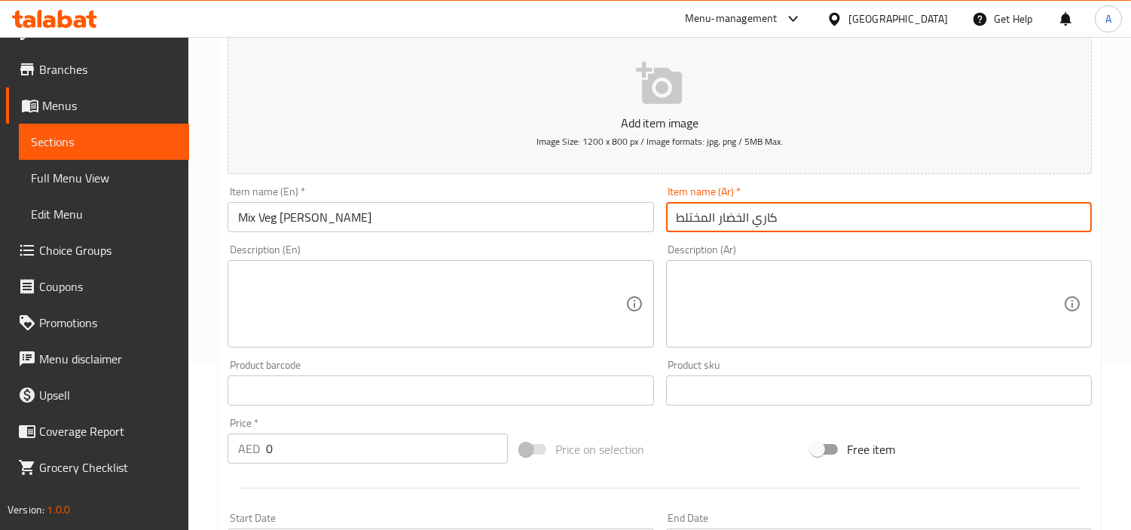
drag, startPoint x: 852, startPoint y: 204, endPoint x: 855, endPoint y: 214, distance: 10.1
click at [852, 205] on input "كاري الخضار المختلط" at bounding box center [879, 217] width 426 height 30
click at [855, 219] on input "كاري الخضار المختلط" at bounding box center [879, 217] width 426 height 30
click at [912, 215] on input "كاري الخضار المختلط" at bounding box center [879, 217] width 426 height 30
click at [993, 216] on input "كاري الخضار المختلط" at bounding box center [879, 217] width 426 height 30
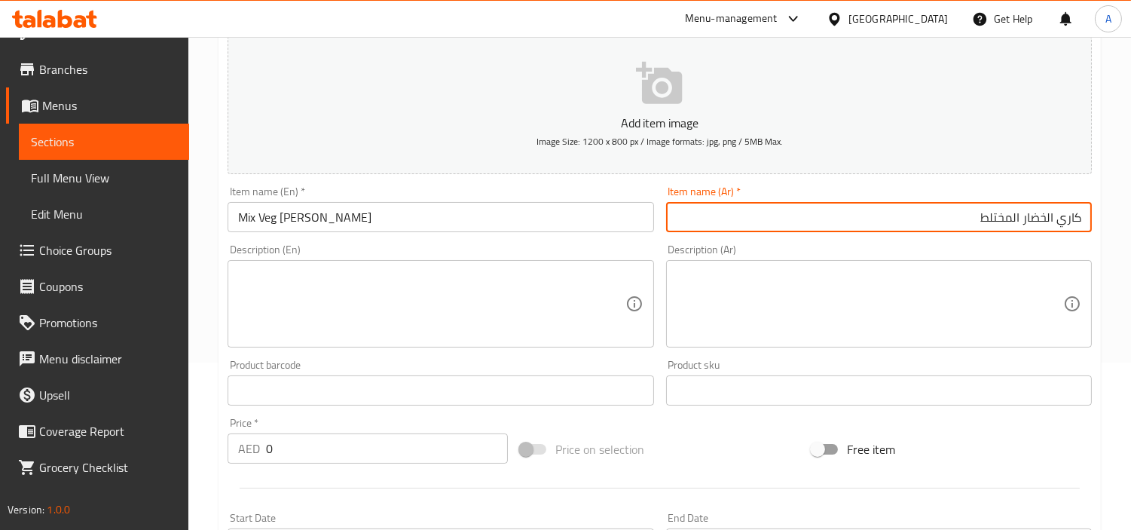
click at [993, 216] on input "كاري الخضار المختلط" at bounding box center [879, 217] width 426 height 30
type input "كاري الخضار مشكل"
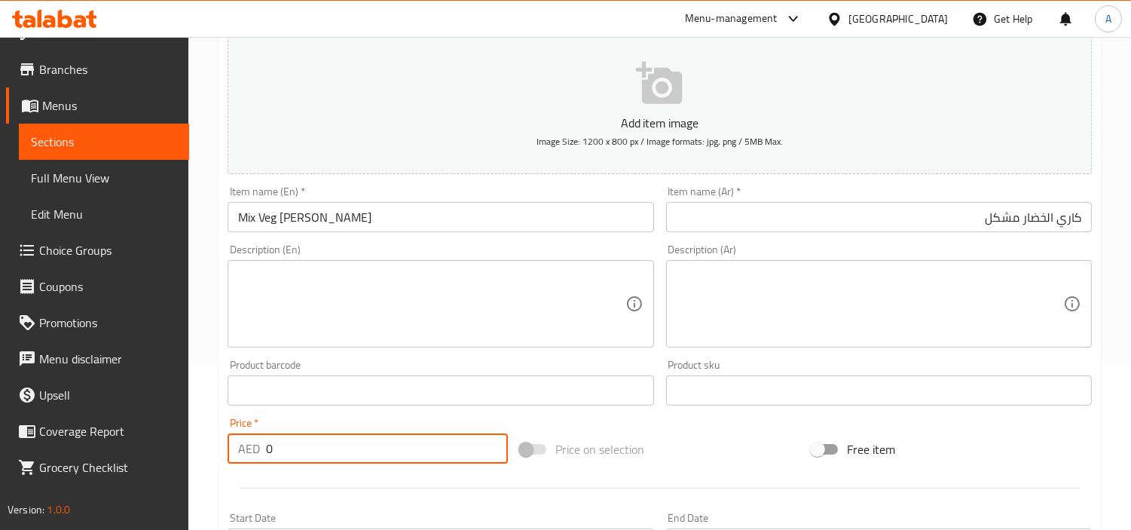
drag, startPoint x: 373, startPoint y: 450, endPoint x: 0, endPoint y: 446, distance: 373.1
click at [0, 446] on div "Edit Restaurant Branches Menus Sections Full Menu View Edit Menu Choice Groups …" at bounding box center [565, 384] width 1131 height 1028
paste input "15"
type input "15"
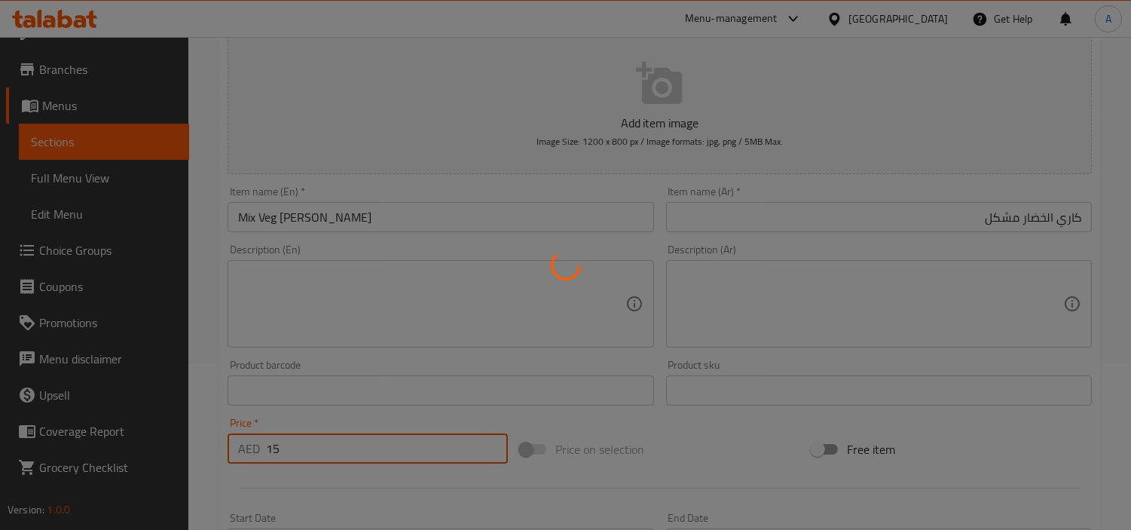
type input "0"
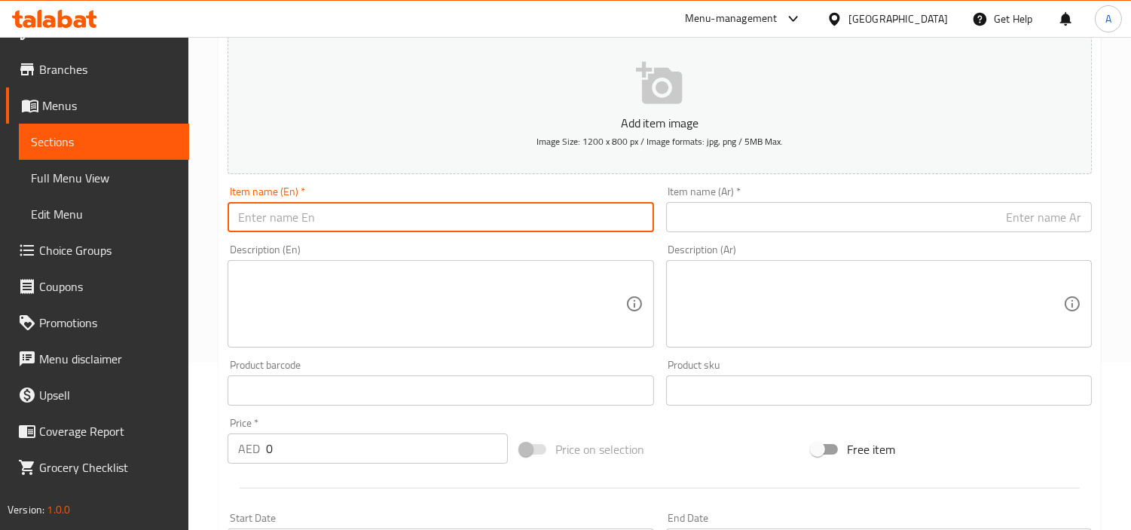
click at [396, 215] on input "text" at bounding box center [441, 217] width 426 height 30
paste input "Aloo Matar"
type input "Aloo Matar"
click at [722, 220] on input "text" at bounding box center [879, 217] width 426 height 30
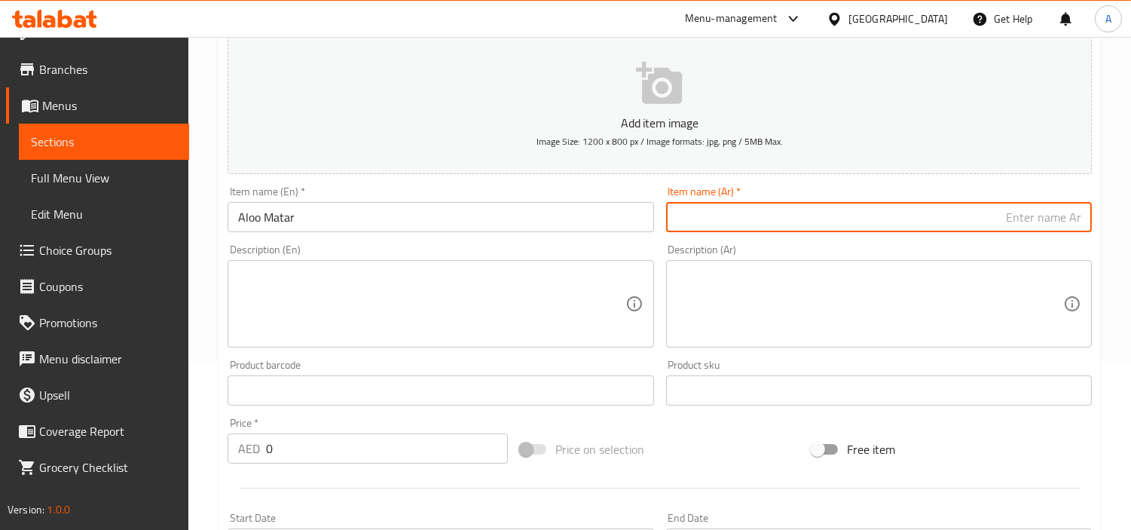
click at [845, 217] on input "text" at bounding box center [879, 217] width 426 height 30
paste input "ألو مطر"
type input "ألو مطر"
click at [70, 435] on div "Edit Restaurant Branches Menus Sections Full Menu View Edit Menu Choice Groups …" at bounding box center [565, 384] width 1131 height 1028
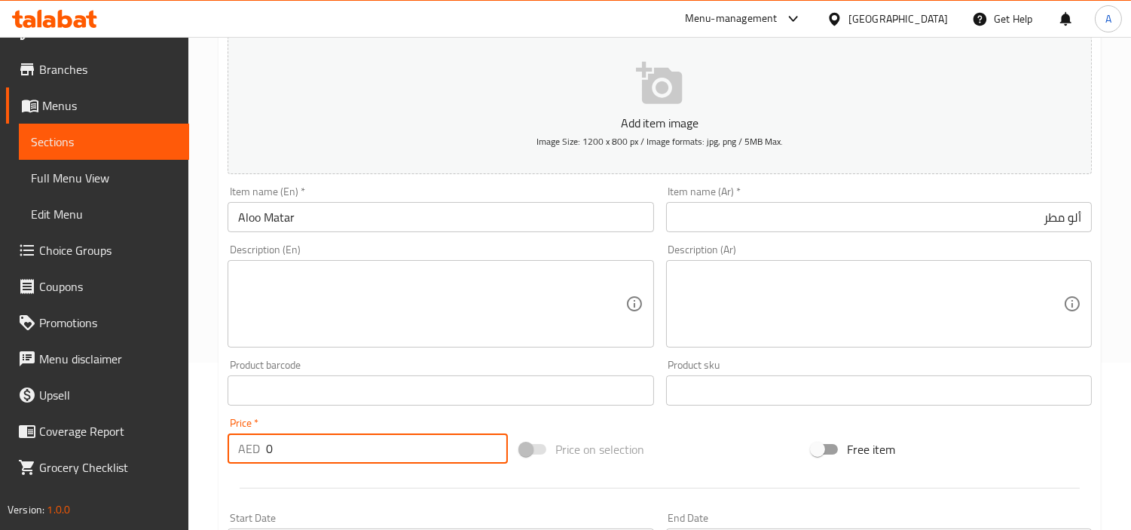
paste input "14"
type input "14"
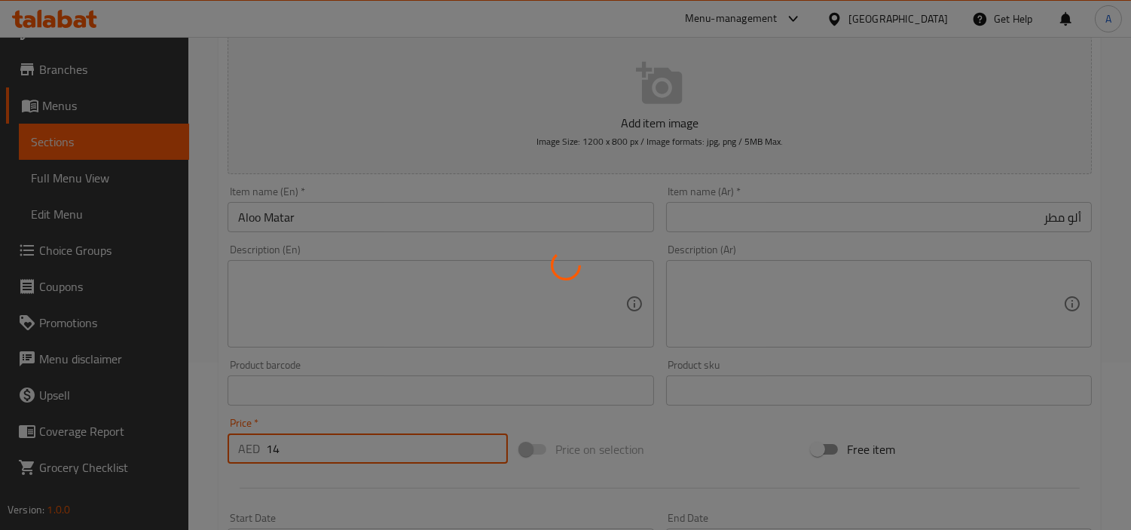
type input "0"
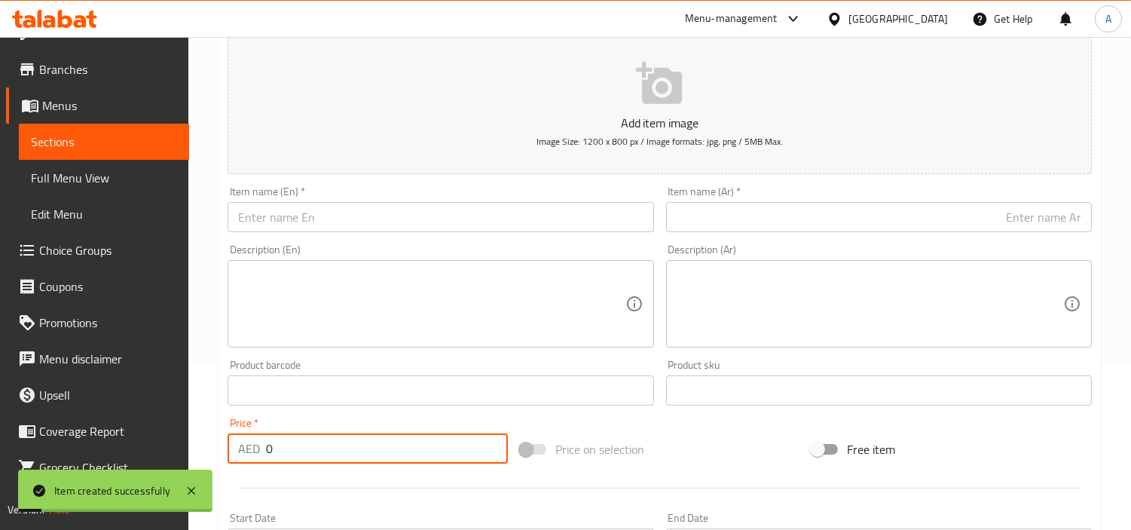
click at [484, 211] on input "text" at bounding box center [441, 217] width 426 height 30
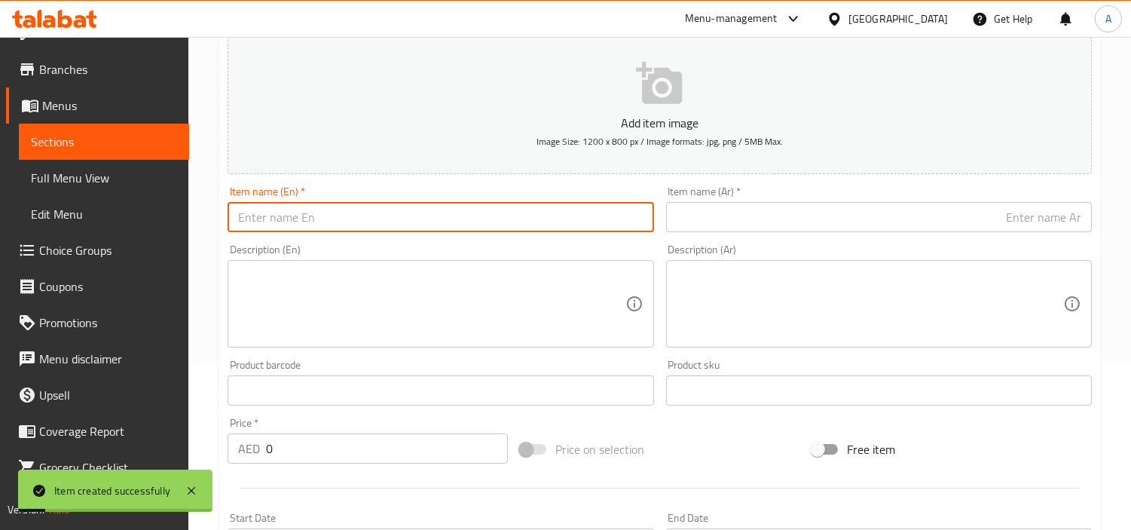
paste input "Veg Kolhapuri"
type input "Veg Kolhapuri"
click at [779, 226] on input "text" at bounding box center [879, 217] width 426 height 30
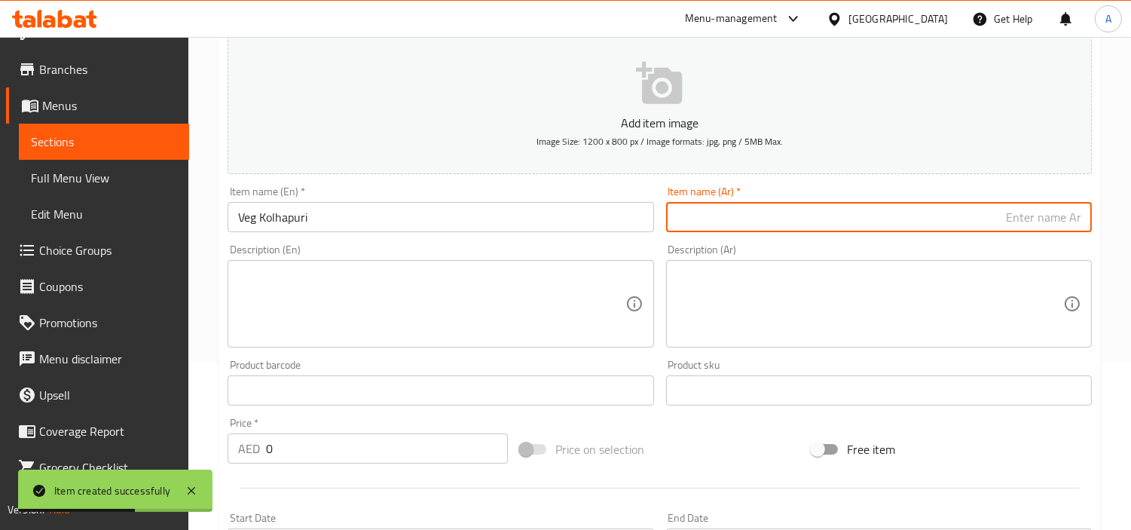
paste input "فيج كولهابوري"
type input "فيج كولهابوري"
click at [211, 443] on div "Home / Restaurants management / Menus / Sections / item / create Veg Dishes sec…" at bounding box center [659, 384] width 943 height 1028
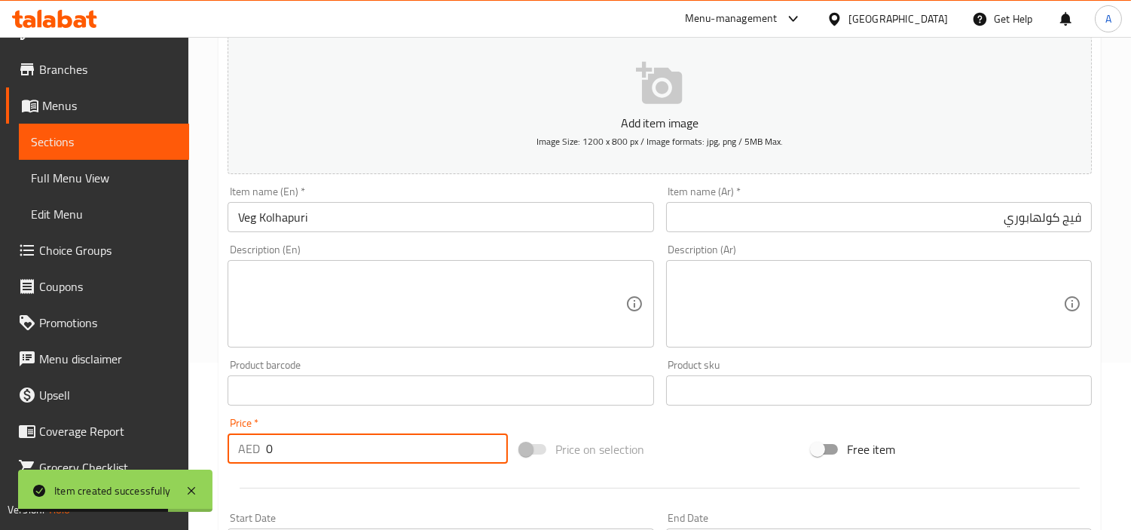
paste input "15"
type input "15"
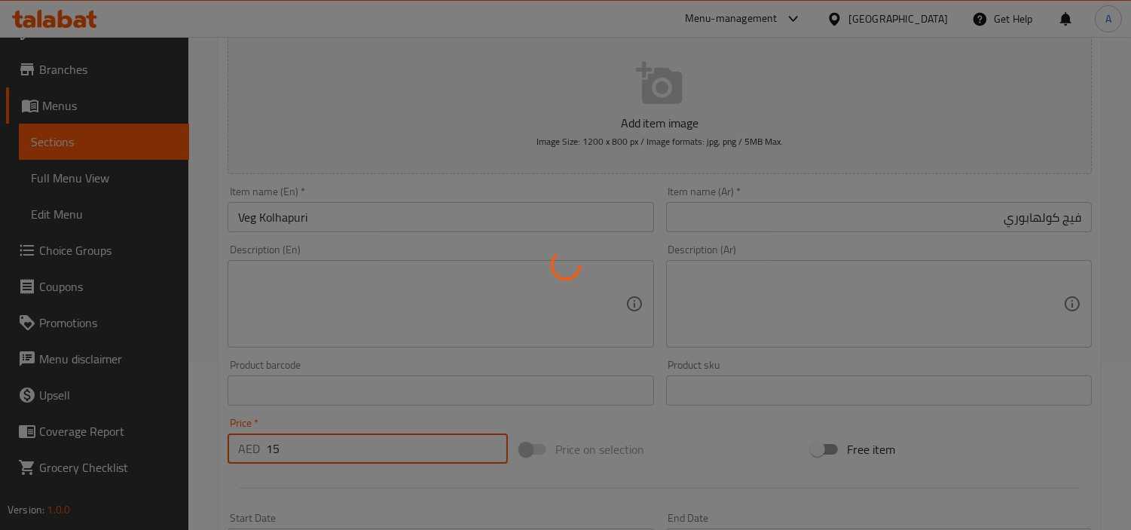
type input "0"
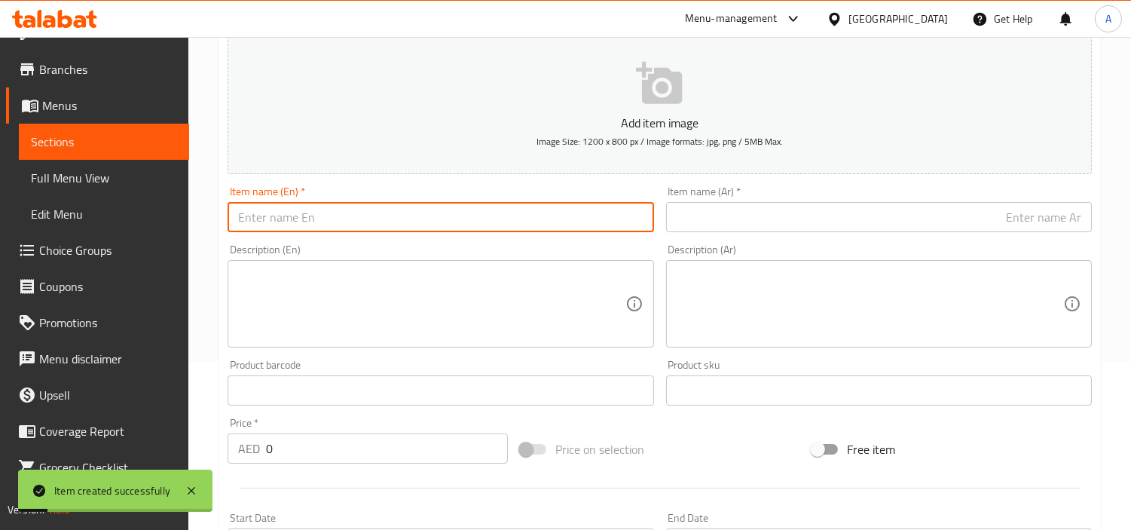
click at [408, 224] on input "text" at bounding box center [441, 217] width 426 height 30
paste input "Veg Kadai"
type input "Veg Kadai"
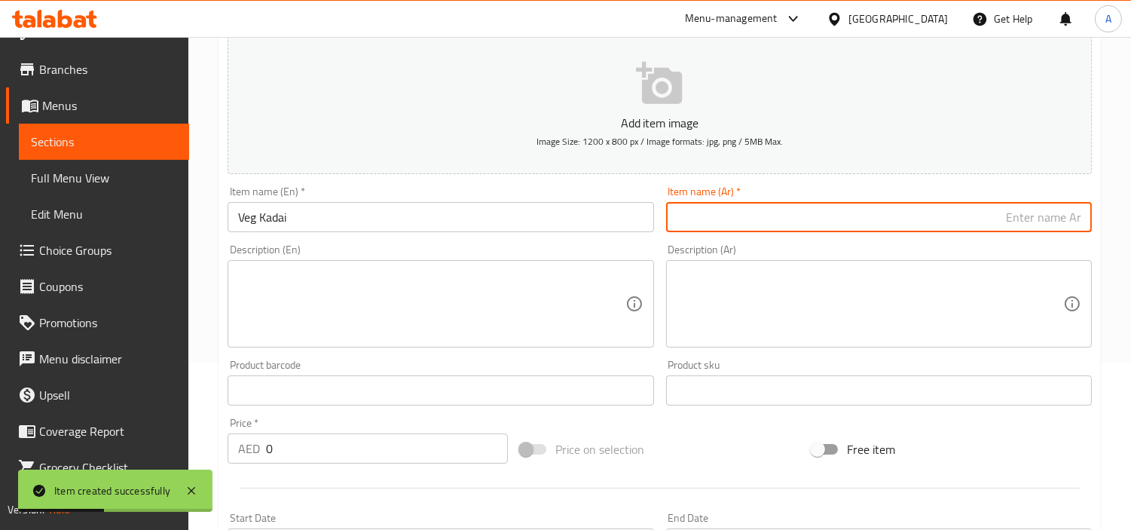
click at [703, 206] on input "text" at bounding box center [879, 217] width 426 height 30
paste input "فيج كاداي"
type input "فيج كاداي"
click at [372, 398] on input "text" at bounding box center [441, 390] width 426 height 30
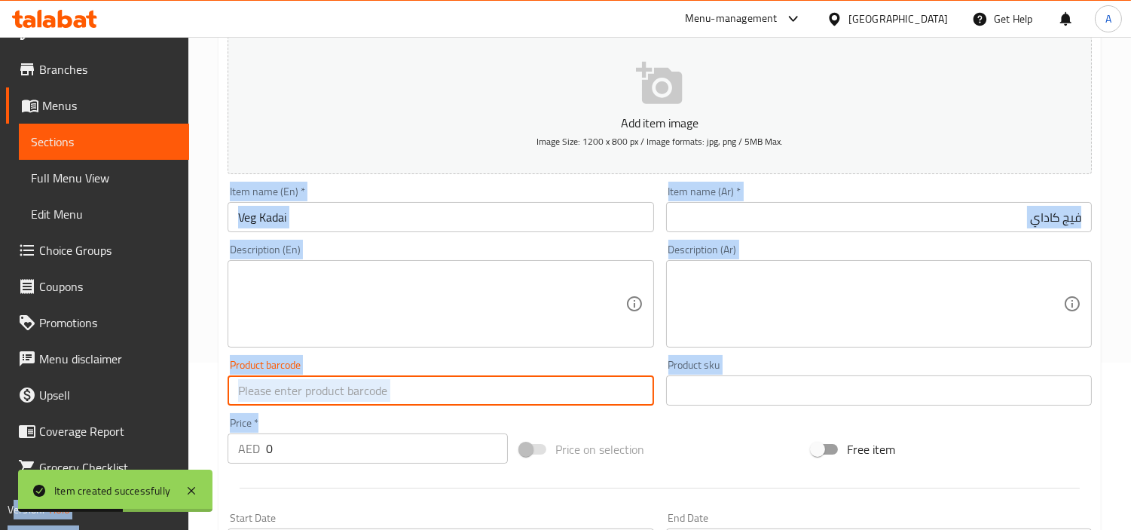
drag, startPoint x: 364, startPoint y: 430, endPoint x: 0, endPoint y: 448, distance: 364.5
click at [56, 453] on div "Edit Restaurant Branches Menus Sections Full Menu View Edit Menu Choice Groups …" at bounding box center [565, 384] width 1131 height 1028
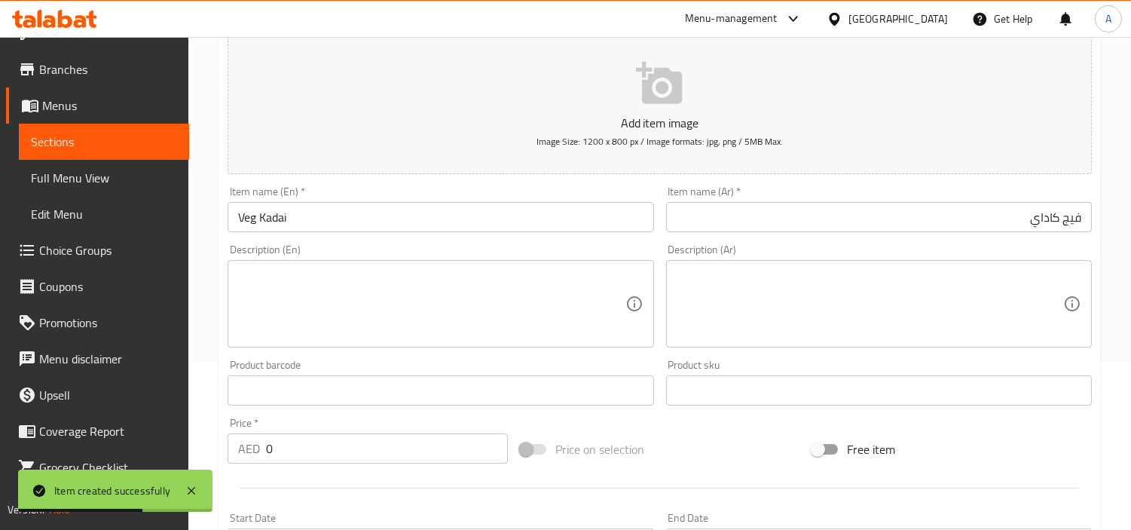
drag, startPoint x: 425, startPoint y: 454, endPoint x: 354, endPoint y: 433, distance: 74.1
click at [0, 438] on div "Edit Restaurant Branches Menus Sections Full Menu View Edit Menu Choice Groups …" at bounding box center [565, 384] width 1131 height 1028
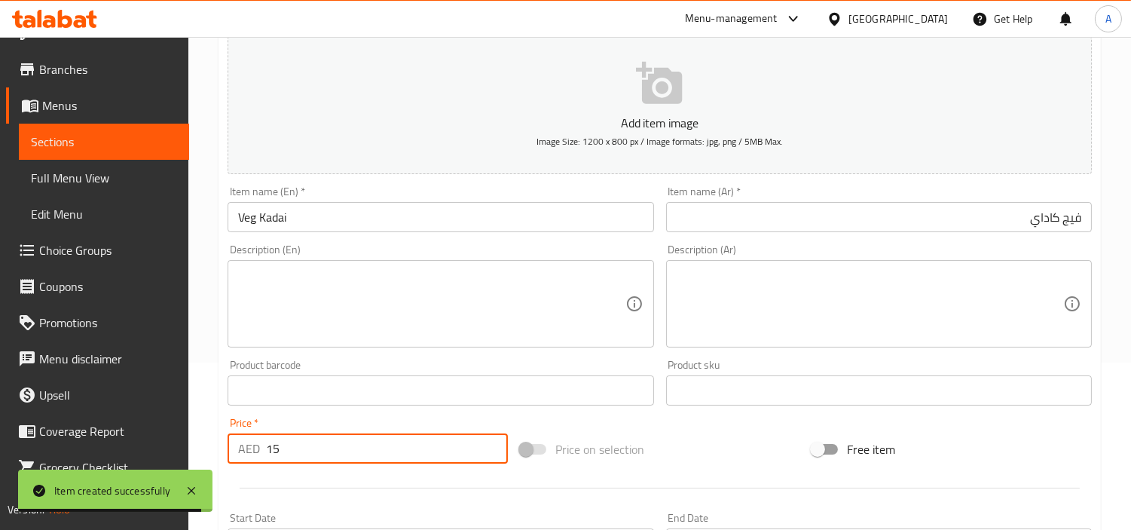
type input "15"
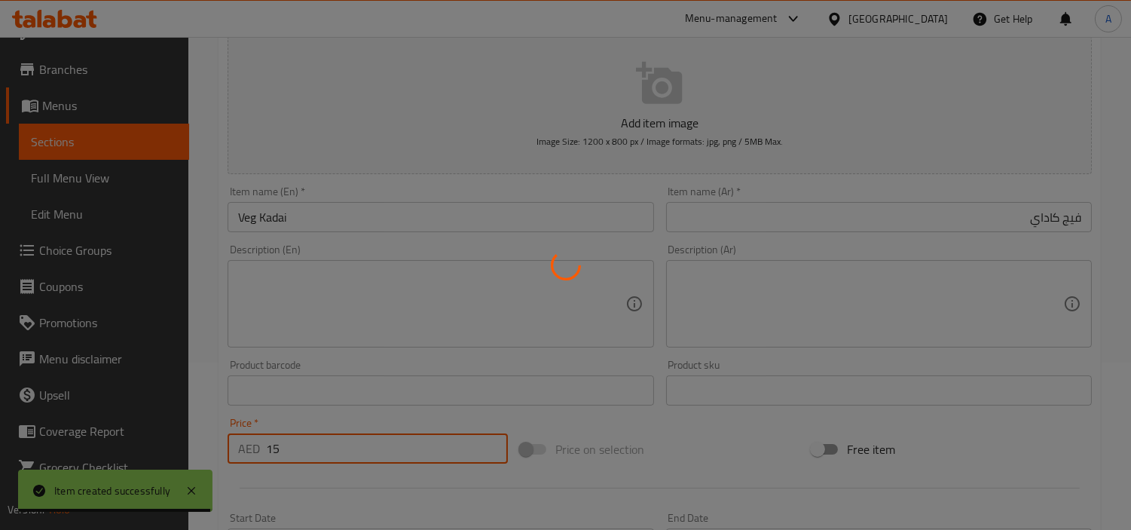
type input "0"
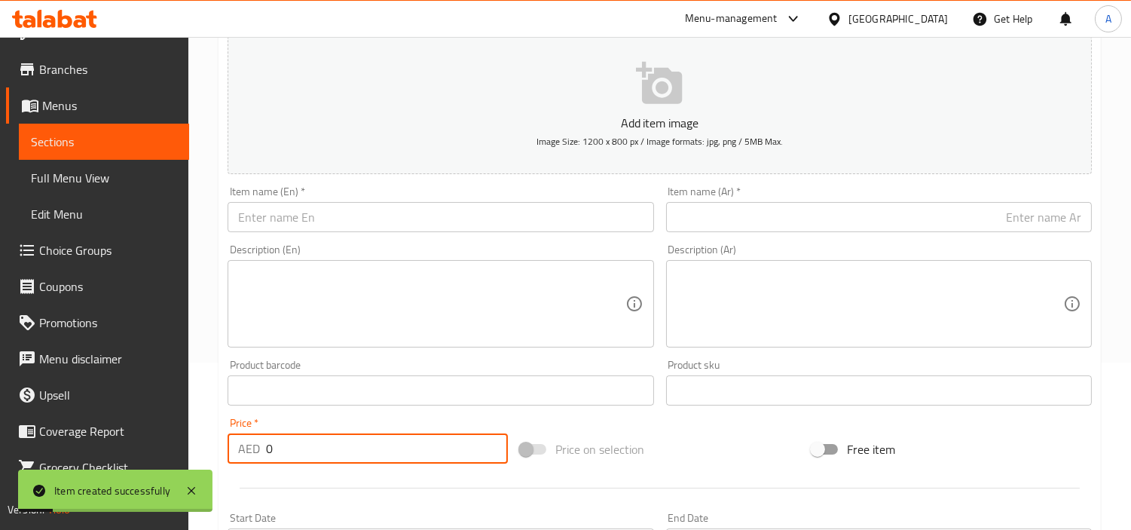
click at [413, 205] on input "text" at bounding box center [441, 217] width 426 height 30
paste input "[PERSON_NAME]"
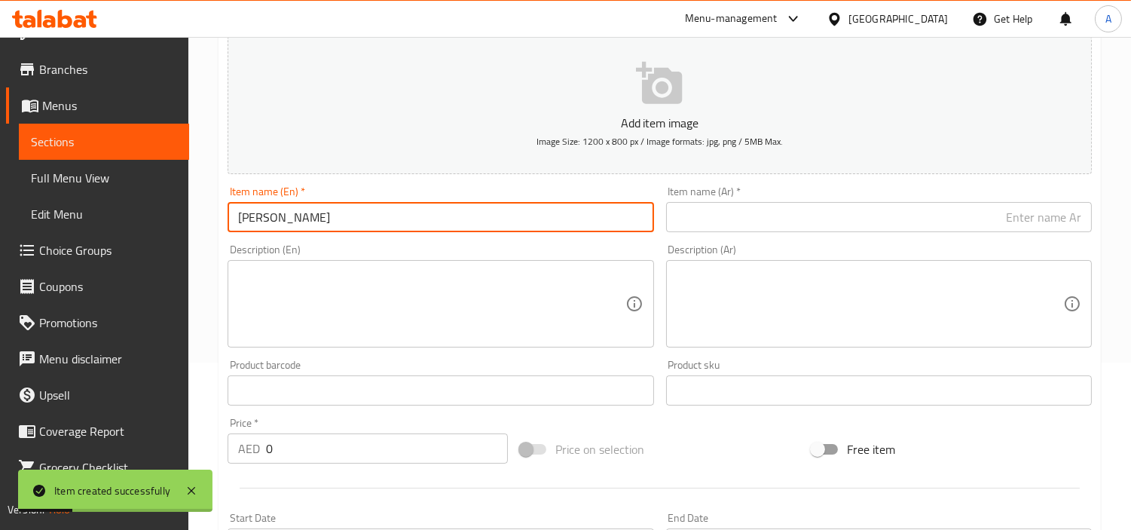
type input "[PERSON_NAME]"
click at [769, 227] on input "text" at bounding box center [879, 217] width 426 height 30
paste input "ألو زيرا"
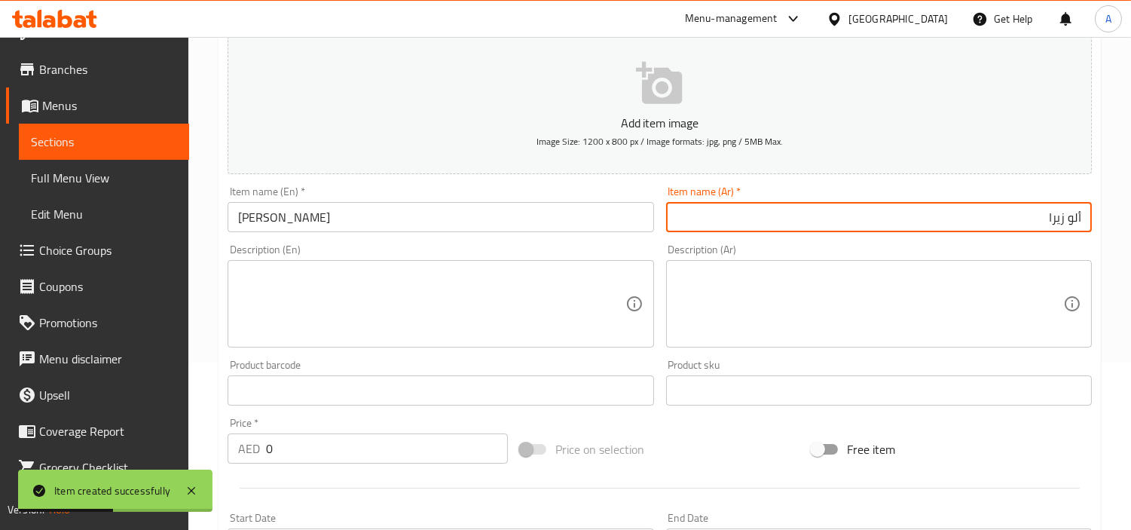
type input "ألو زيرا"
drag, startPoint x: 375, startPoint y: 423, endPoint x: 49, endPoint y: 473, distance: 329.4
click at [86, 363] on body "Item created successfully ​ Menu-management [GEOGRAPHIC_DATA] Get Help A Edit R…" at bounding box center [565, 116] width 1131 height 493
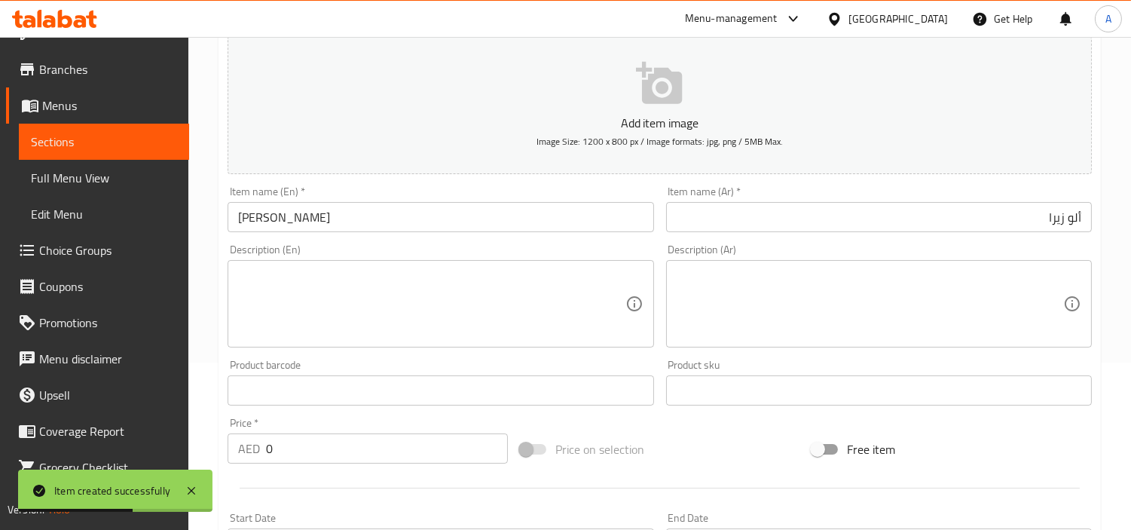
click at [362, 448] on input "0" at bounding box center [387, 448] width 242 height 30
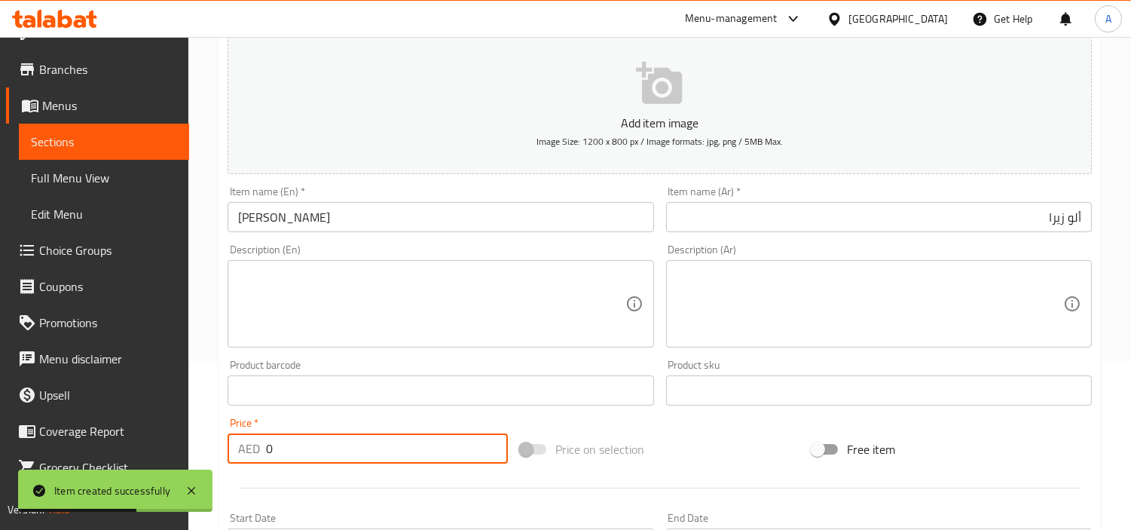
click at [362, 448] on input "0" at bounding box center [387, 448] width 242 height 30
paste input "14"
type input "14"
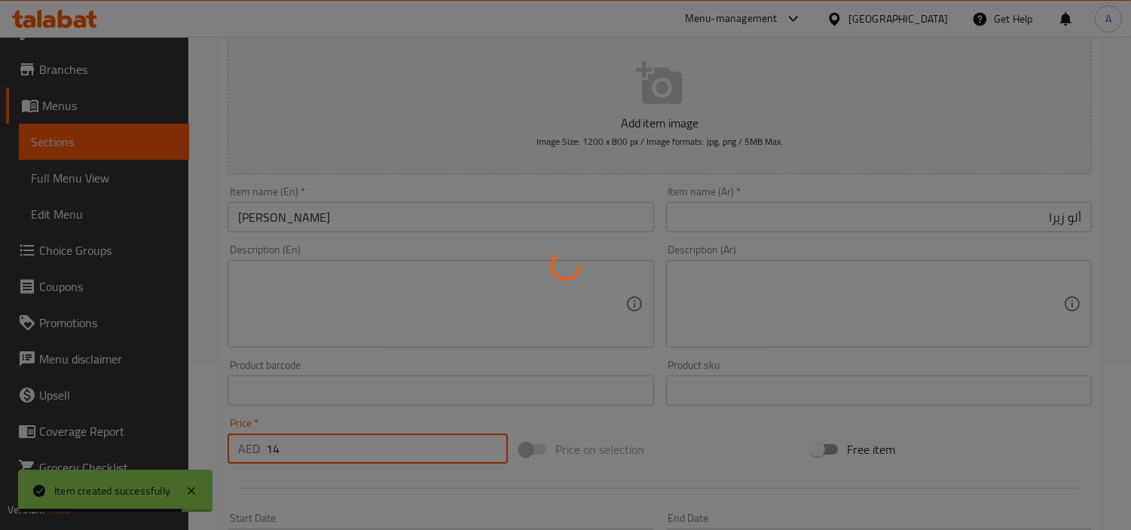
type input "0"
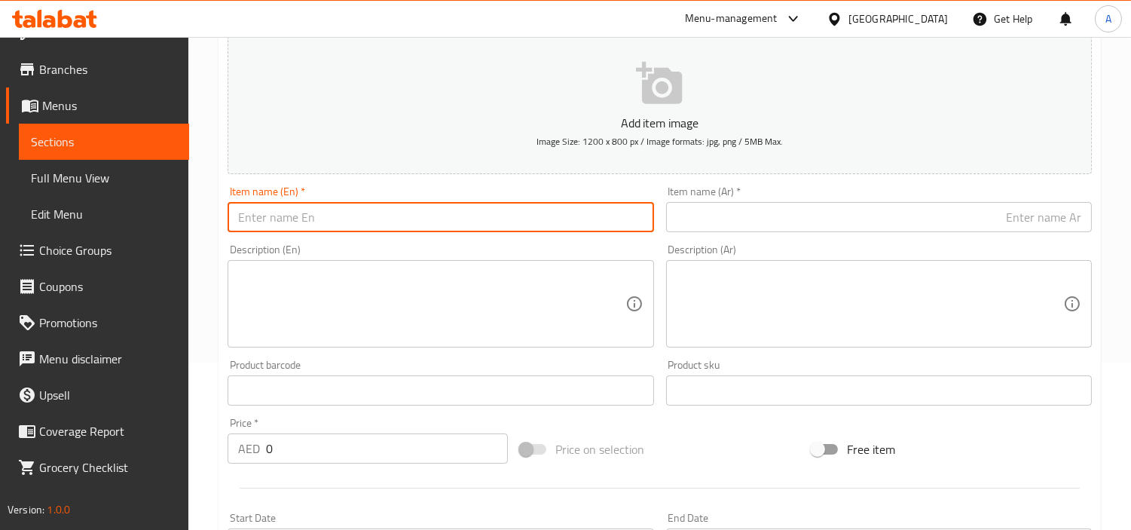
click at [418, 207] on input "text" at bounding box center [441, 217] width 426 height 30
paste input "Aloo Palak"
click at [852, 210] on input "text" at bounding box center [879, 217] width 426 height 30
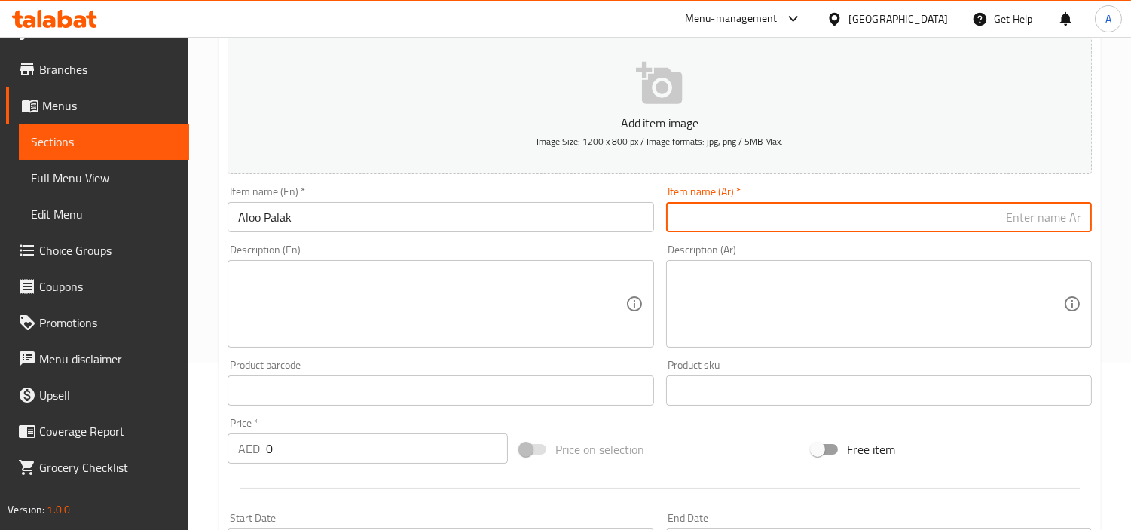
paste input "ألو بالاك"
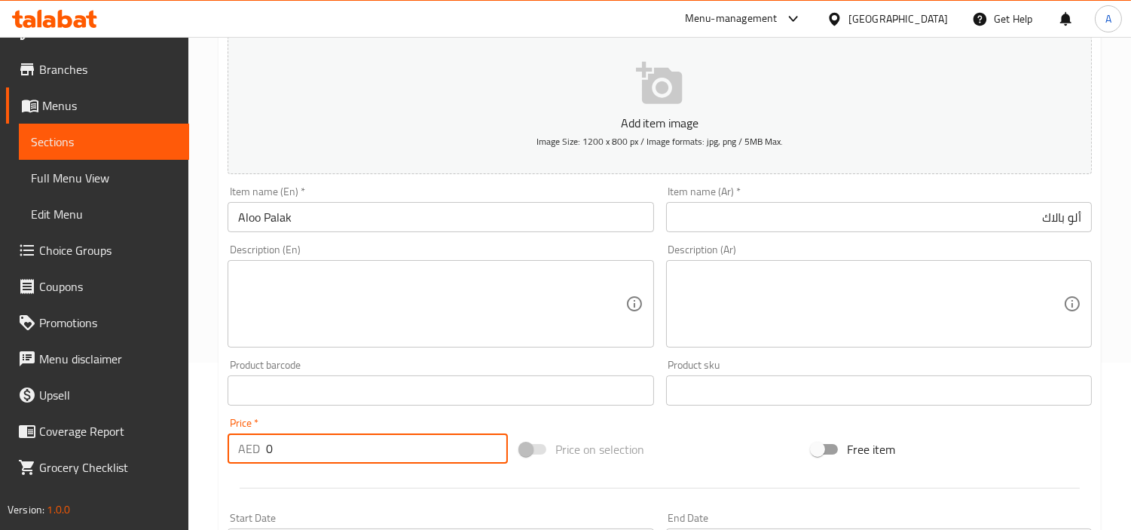
drag, startPoint x: 365, startPoint y: 454, endPoint x: 183, endPoint y: 435, distance: 182.6
click at [197, 437] on div "Home / Restaurants management / Menus / Sections / item / create Veg Dishes sec…" at bounding box center [659, 384] width 943 height 1028
paste input "15"
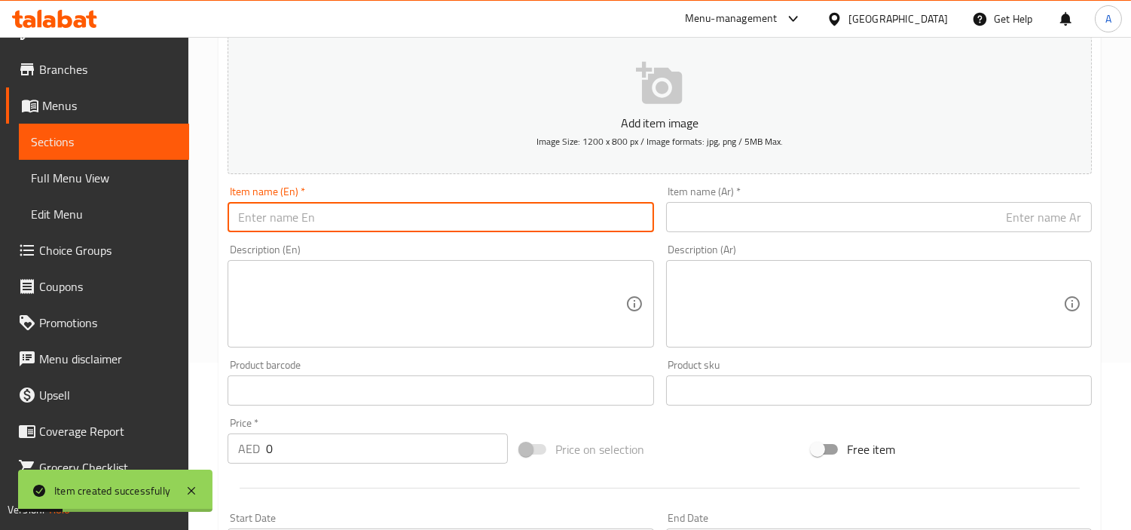
drag, startPoint x: 455, startPoint y: 206, endPoint x: 463, endPoint y: 175, distance: 32.0
click at [455, 206] on input "text" at bounding box center [441, 217] width 426 height 30
paste input "Palak Paneer"
drag, startPoint x: 726, startPoint y: 181, endPoint x: 727, endPoint y: 189, distance: 8.4
click at [727, 189] on div "Item name (Ar)   * Item name (Ar) *" at bounding box center [879, 209] width 438 height 58
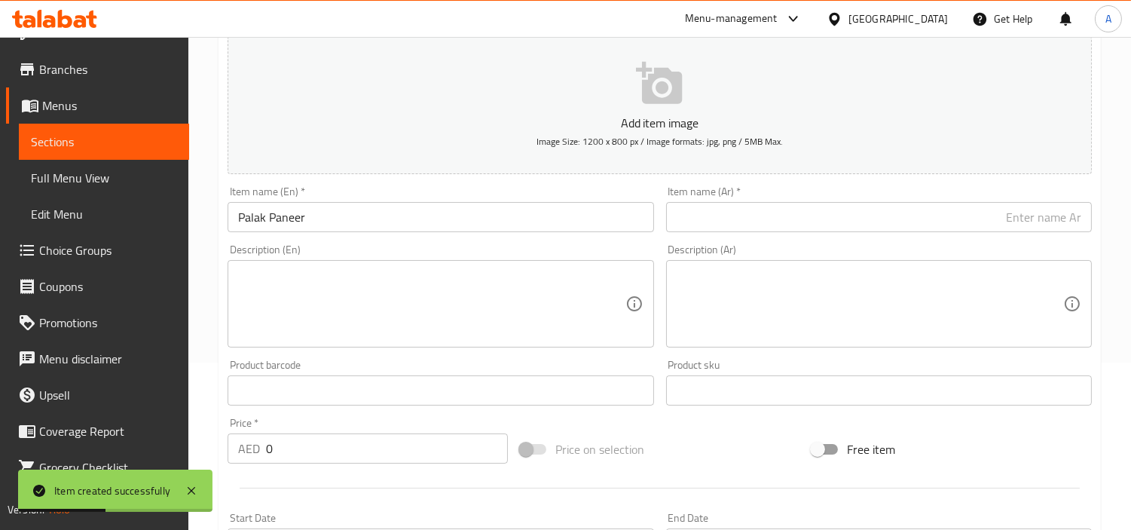
click at [737, 207] on input "text" at bounding box center [879, 217] width 426 height 30
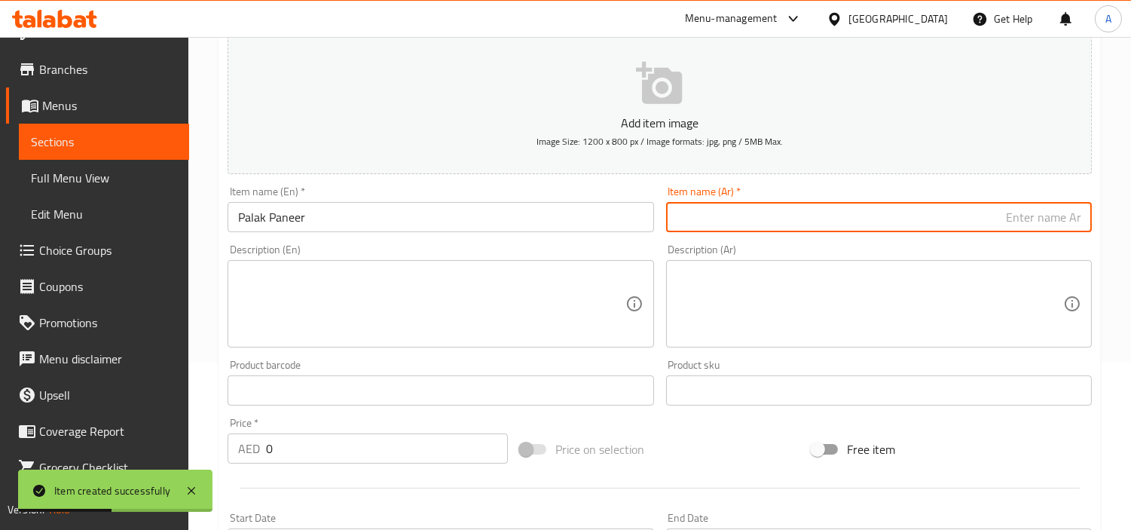
paste input "بالاك بانير"
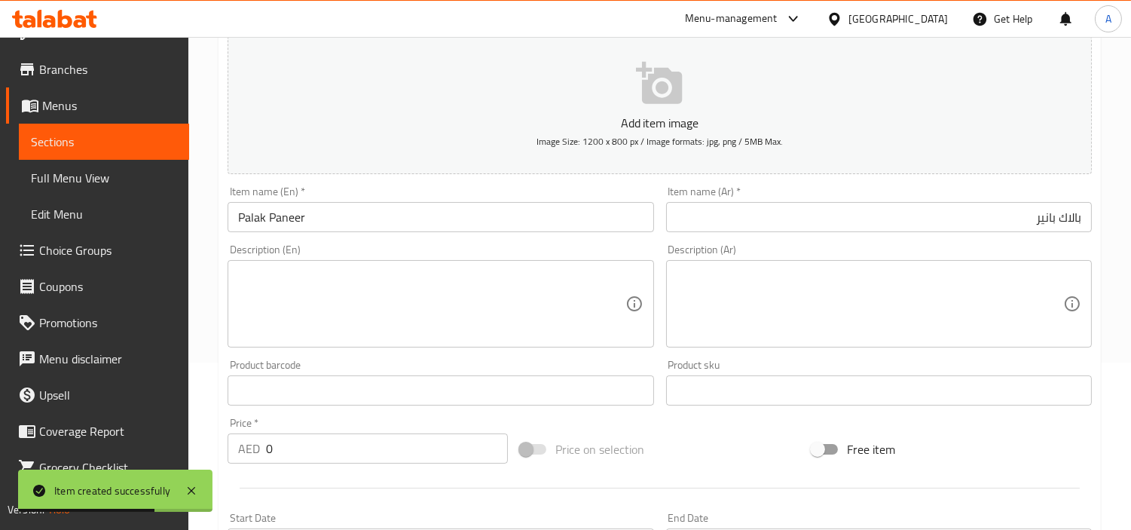
drag, startPoint x: 310, startPoint y: 473, endPoint x: 290, endPoint y: 460, distance: 23.4
click at [148, 448] on div "Edit Restaurant Branches Menus Sections Full Menu View Edit Menu Choice Groups …" at bounding box center [565, 384] width 1131 height 1028
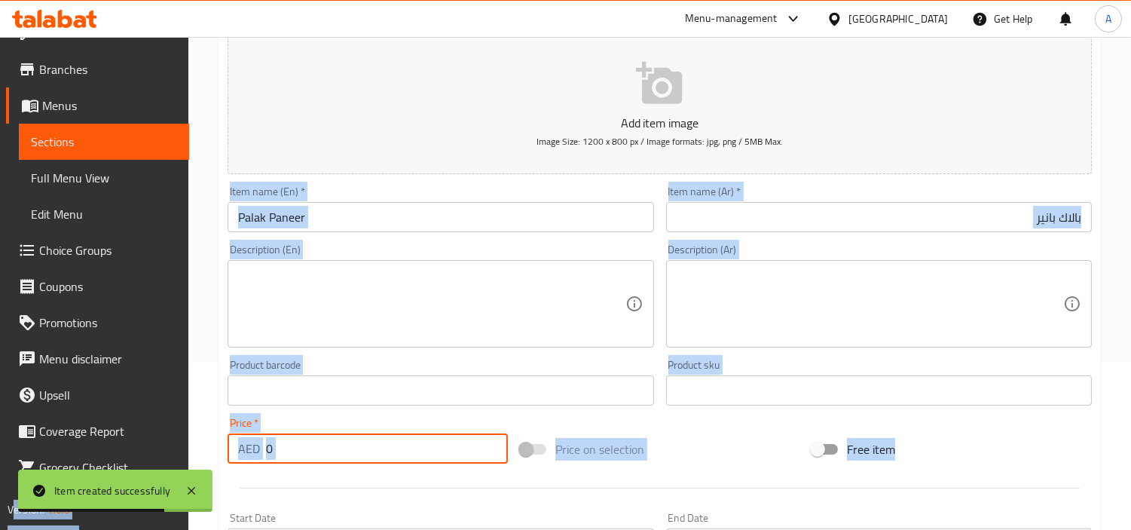
click at [301, 458] on input "0" at bounding box center [387, 448] width 242 height 30
click at [299, 458] on input "0" at bounding box center [387, 448] width 242 height 30
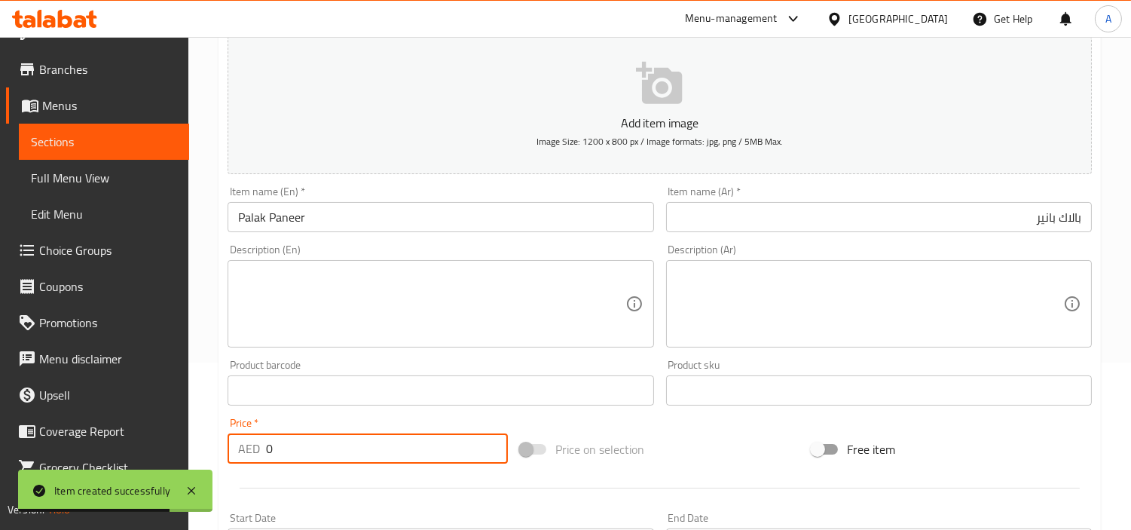
click at [299, 458] on input "0" at bounding box center [387, 448] width 242 height 30
paste input "18"
paste input "number"
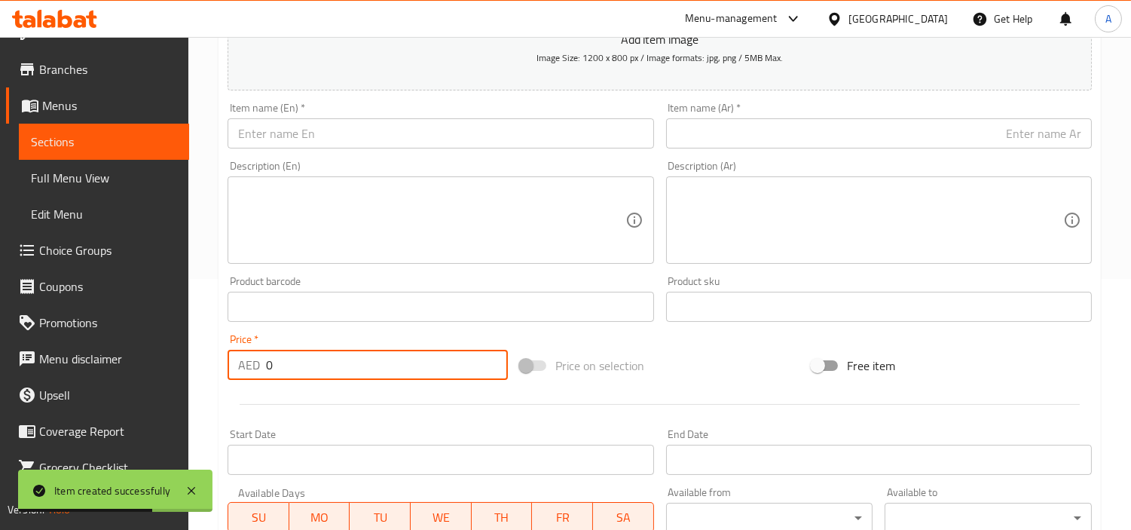
click at [334, 151] on div "Item name (En)   * Item name (En) *" at bounding box center [441, 125] width 438 height 58
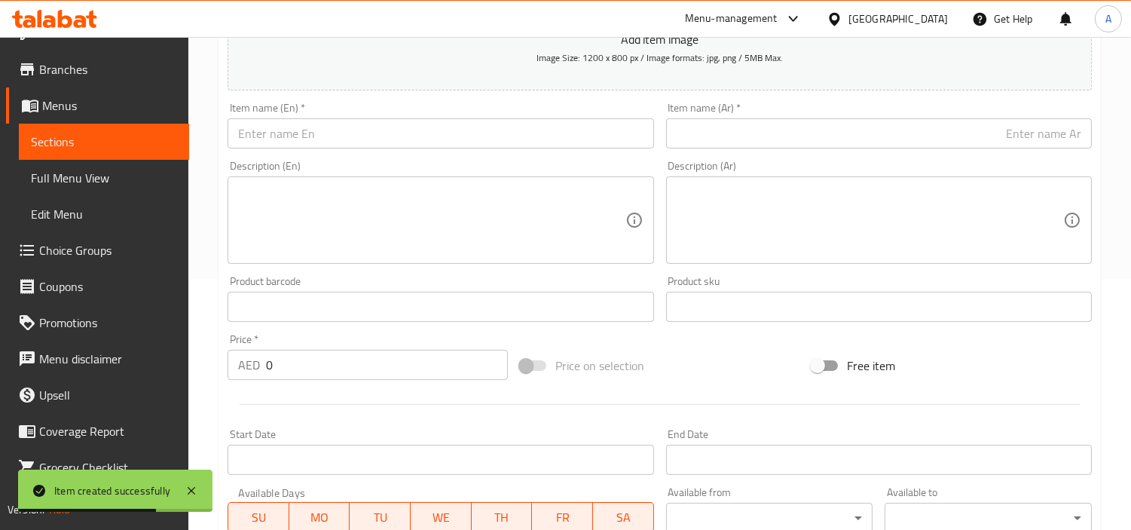
paste input "Matar Paneer"
click at [359, 128] on input "text" at bounding box center [441, 133] width 426 height 30
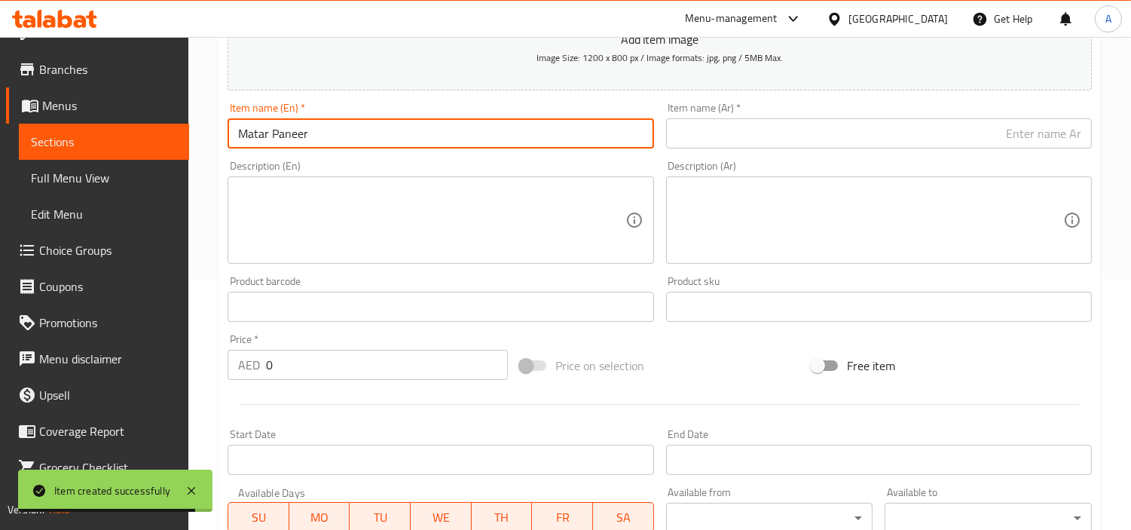
click at [771, 136] on input "text" at bounding box center [879, 133] width 426 height 30
paste input "[PERSON_NAME]"
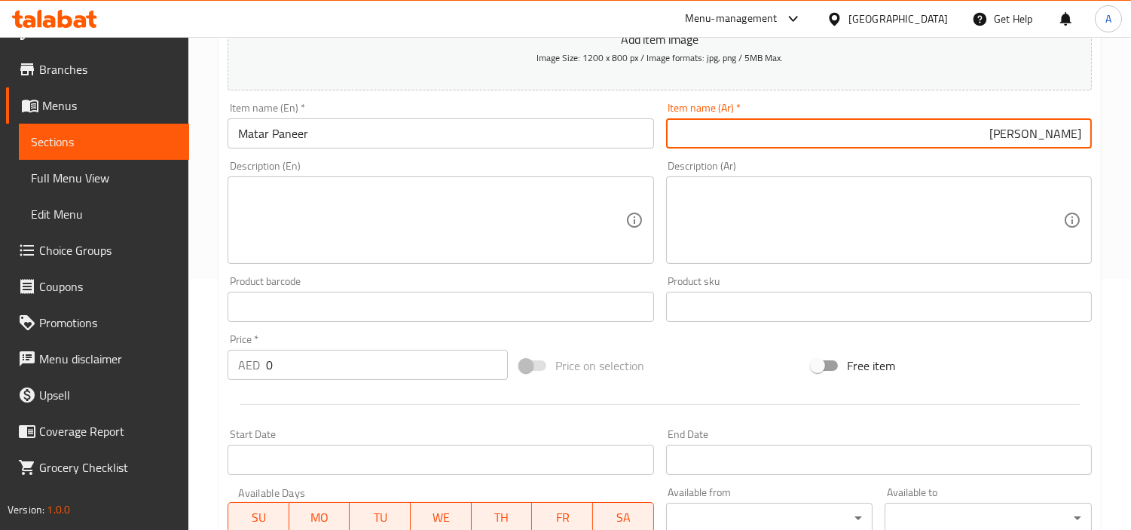
click at [343, 362] on input "0" at bounding box center [387, 365] width 242 height 30
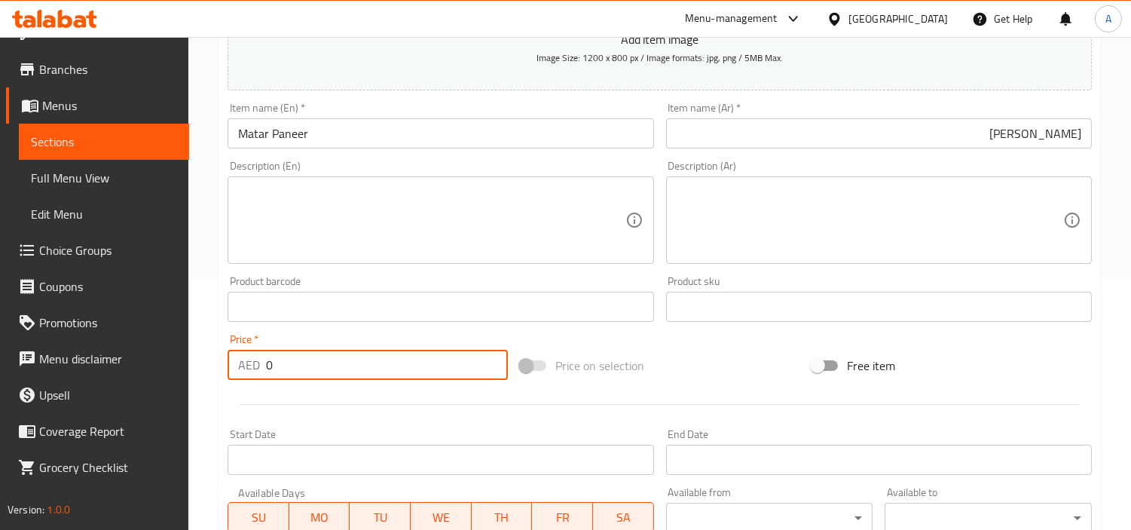
click at [343, 362] on input "0" at bounding box center [387, 365] width 242 height 30
paste input "15"
paste input "number"
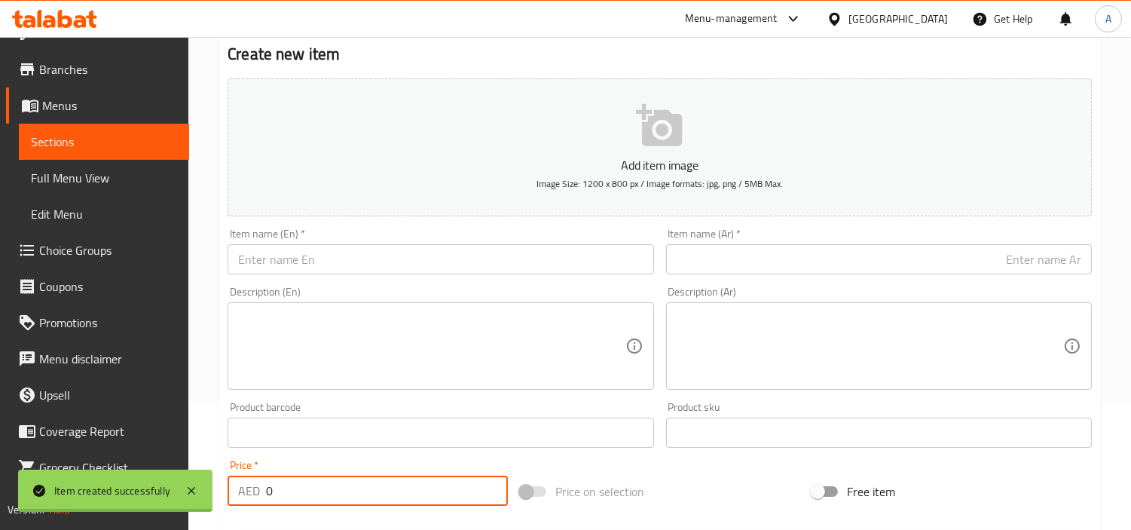
scroll to position [0, 0]
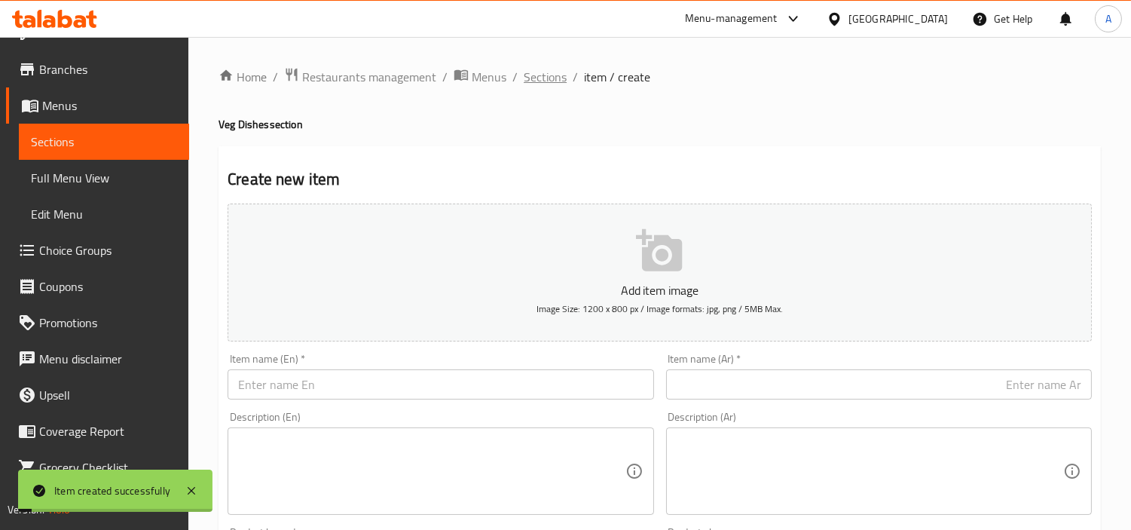
click at [524, 69] on span "Sections" at bounding box center [545, 77] width 43 height 18
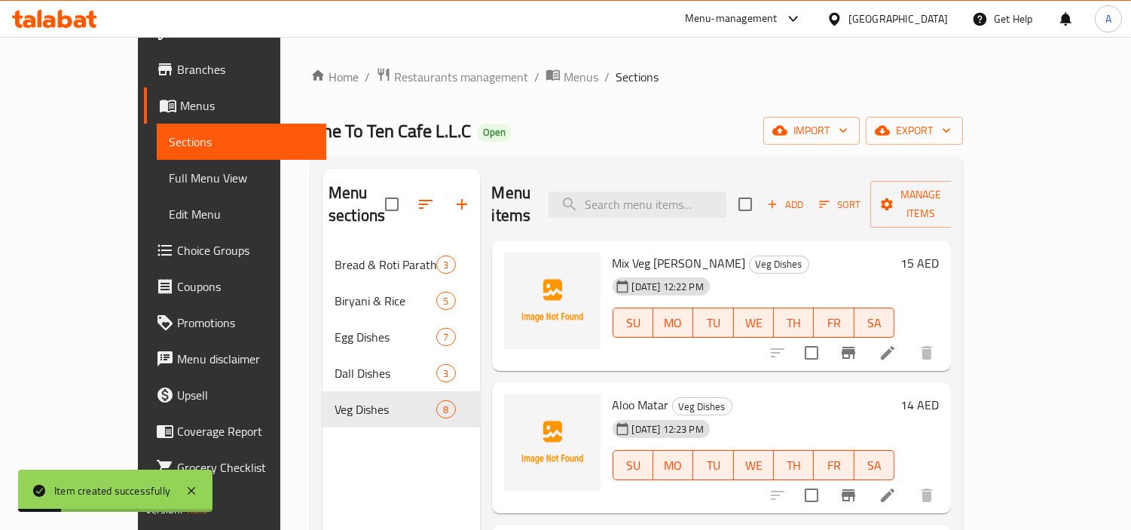
click at [706, 102] on div "Home / Restaurants management / Menus / Sections One To Ten Cafe L.L.C Open imp…" at bounding box center [637, 389] width 653 height 644
click at [702, 106] on div "Home / Restaurants management / Menus / Sections One To Ten Cafe L.L.C Open imp…" at bounding box center [637, 389] width 653 height 644
click at [909, 476] on li at bounding box center [888, 495] width 42 height 27
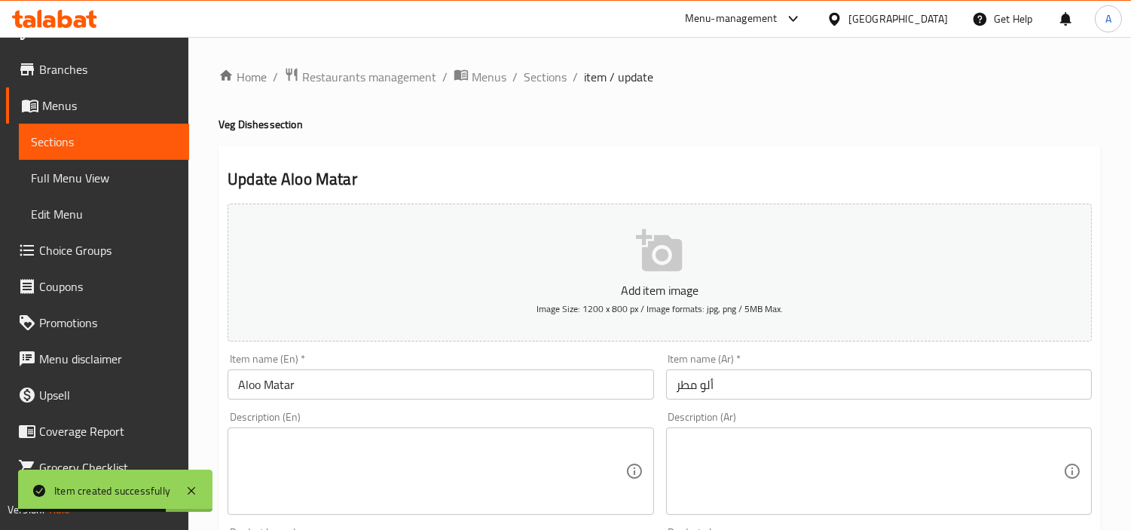
scroll to position [28, 0]
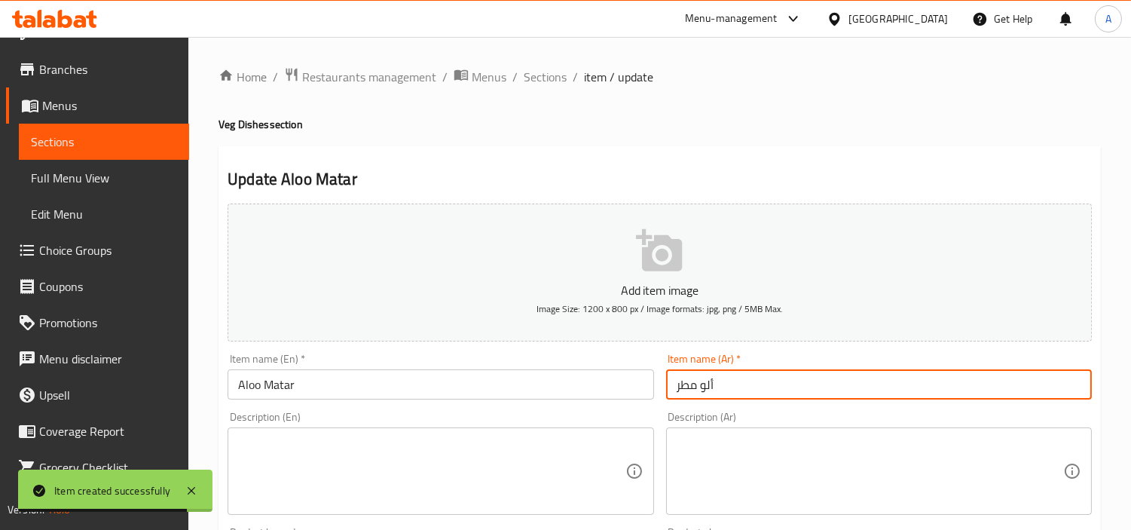
click at [684, 385] on input "ألو مطر" at bounding box center [879, 384] width 426 height 30
paste input "تا"
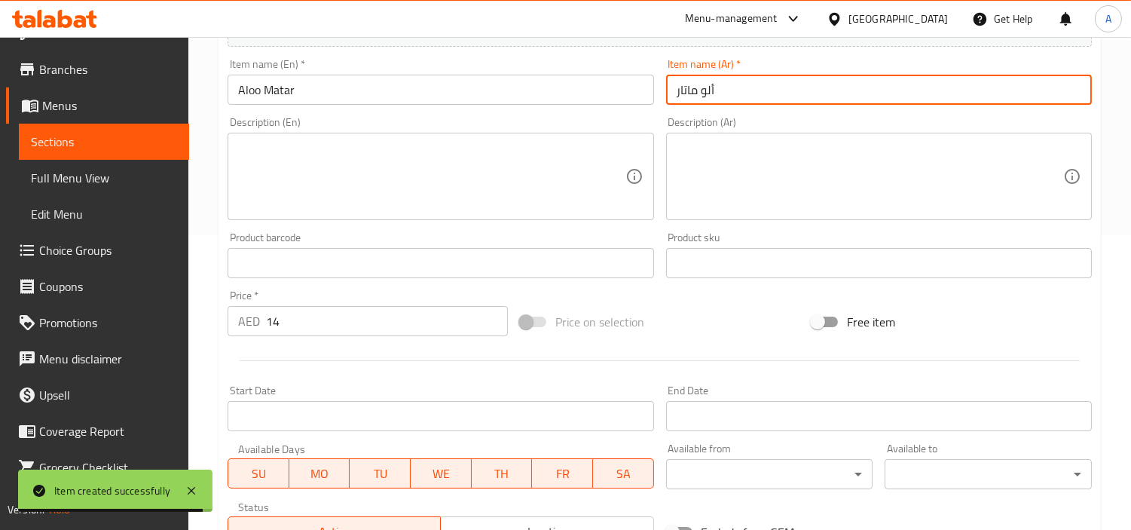
scroll to position [532, 0]
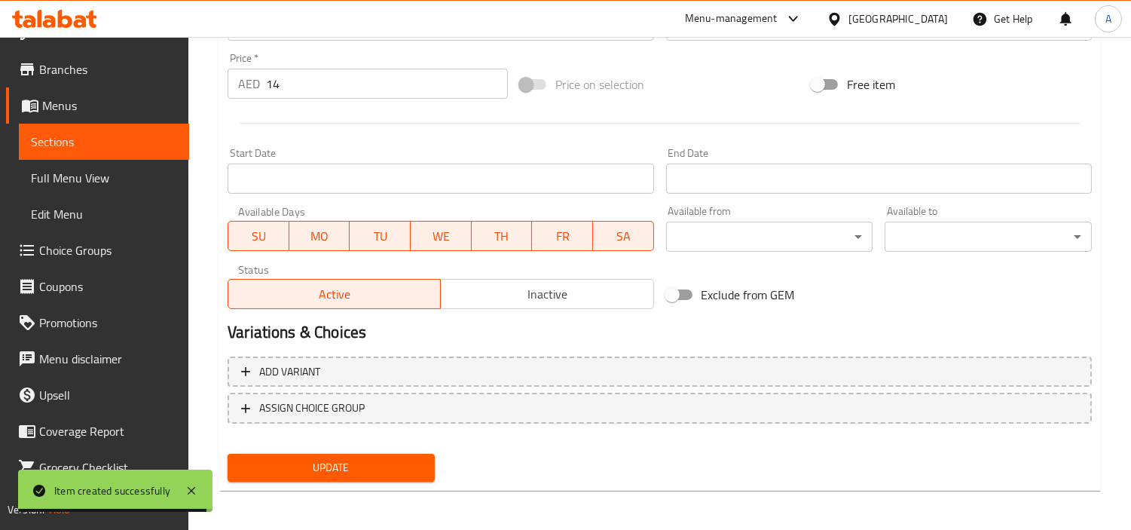
click at [358, 476] on div "Update Aloo Matar Add item image Image Size: 1200 x 800 px / Image formats: jpg…" at bounding box center [660, 52] width 883 height 877
click at [411, 476] on div "Update" at bounding box center [331, 468] width 219 height 40
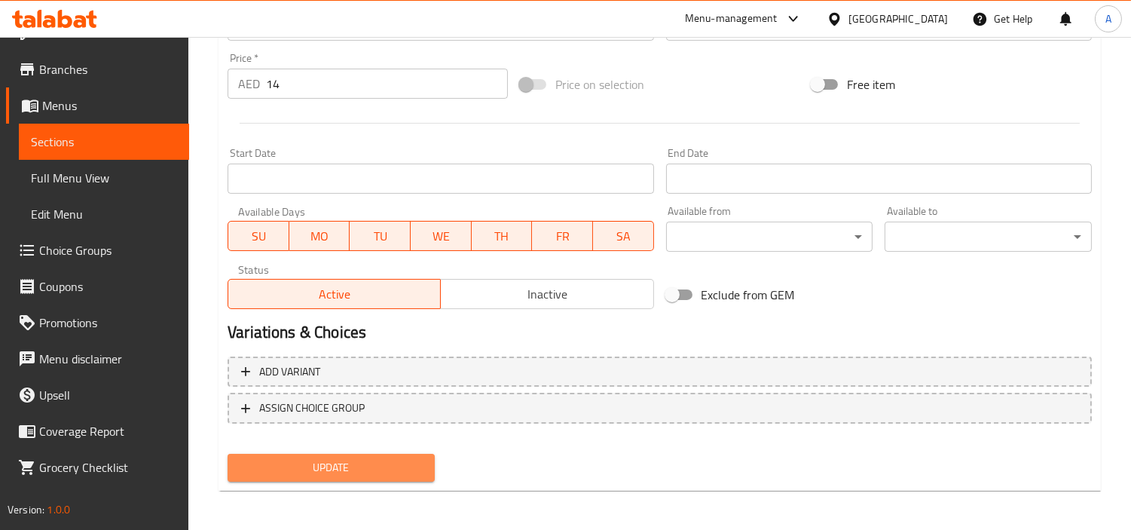
click at [411, 473] on span "Update" at bounding box center [331, 467] width 183 height 19
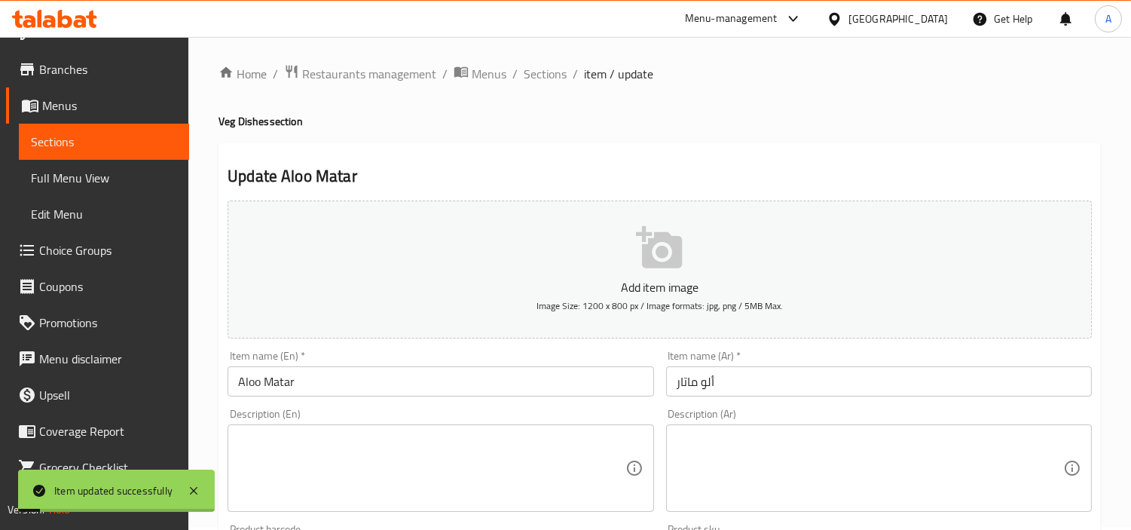
scroll to position [0, 0]
click at [543, 78] on span "Sections" at bounding box center [545, 77] width 43 height 18
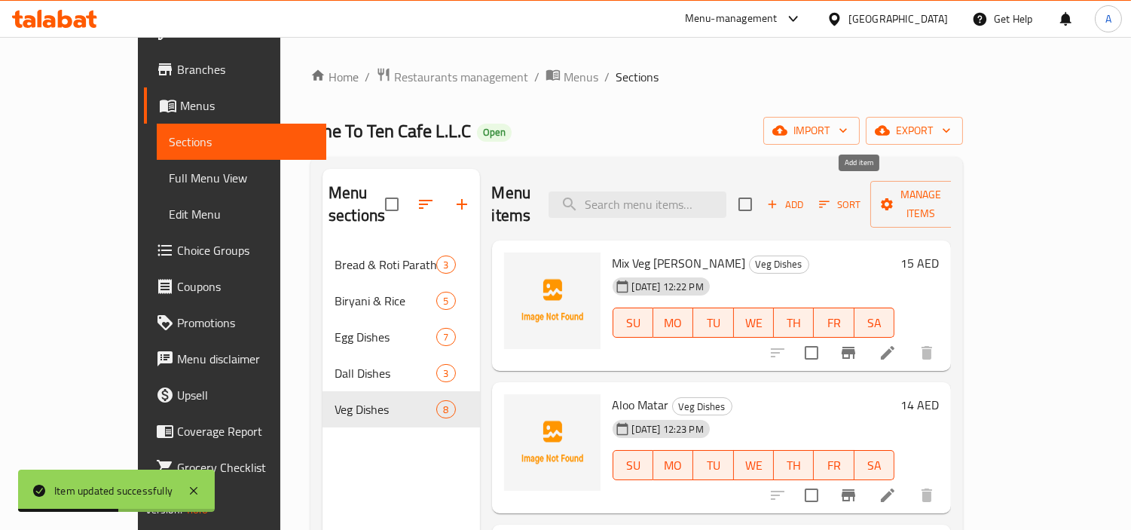
click at [806, 196] on span "Add" at bounding box center [785, 204] width 41 height 17
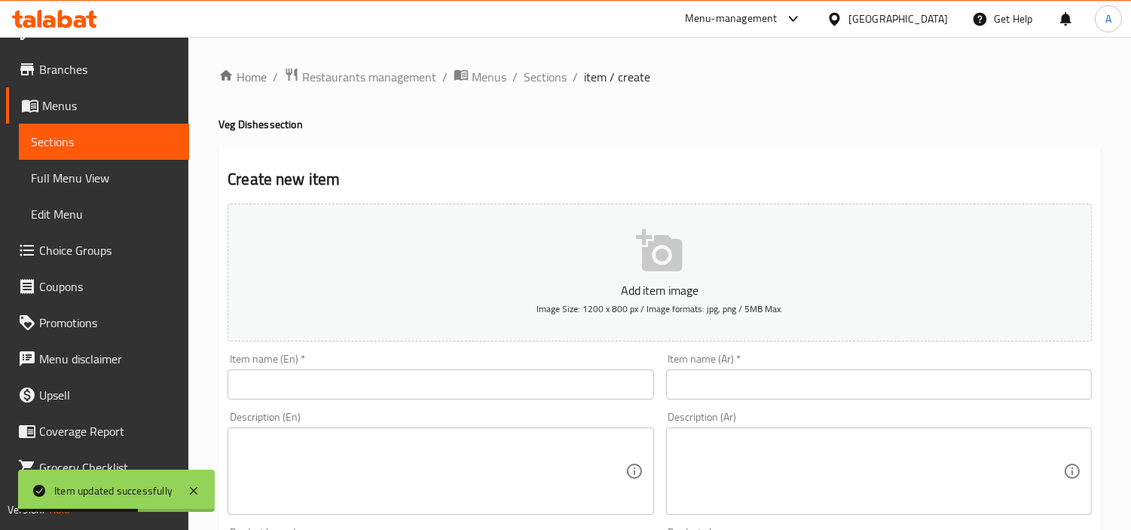
scroll to position [28, 0]
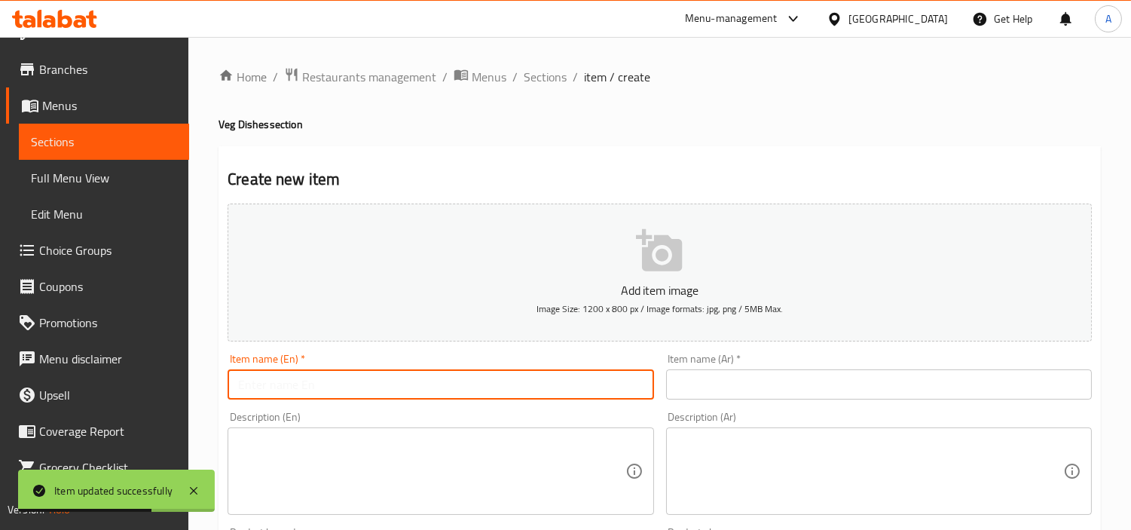
click at [550, 390] on input "text" at bounding box center [441, 384] width 426 height 30
paste
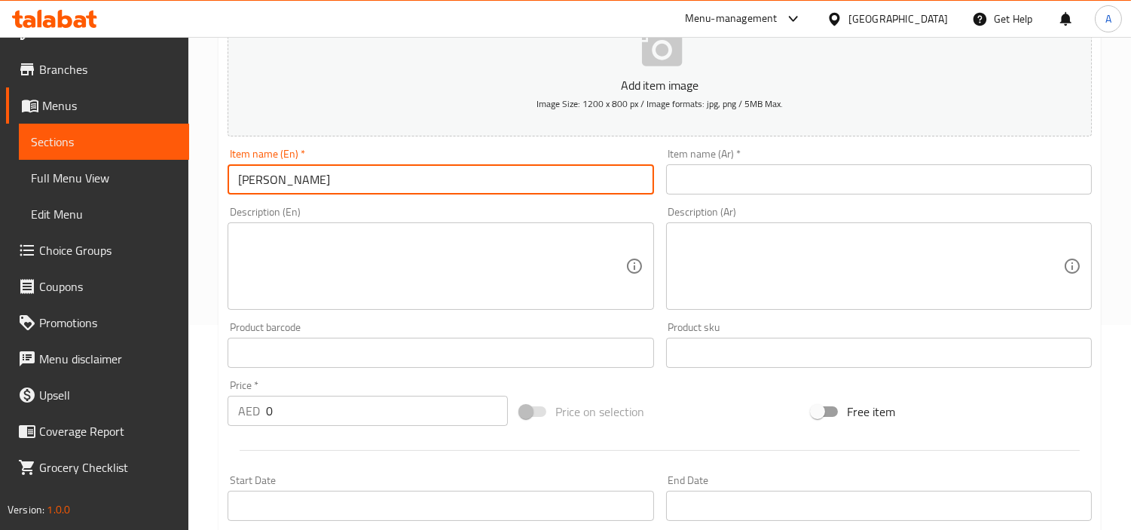
scroll to position [335, 0]
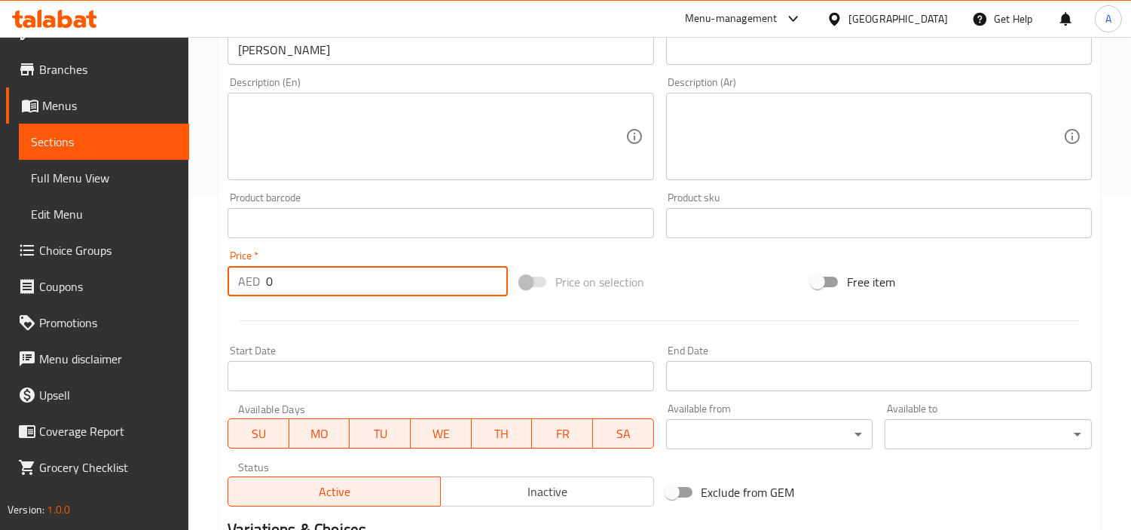
click at [324, 288] on input "0" at bounding box center [387, 281] width 242 height 30
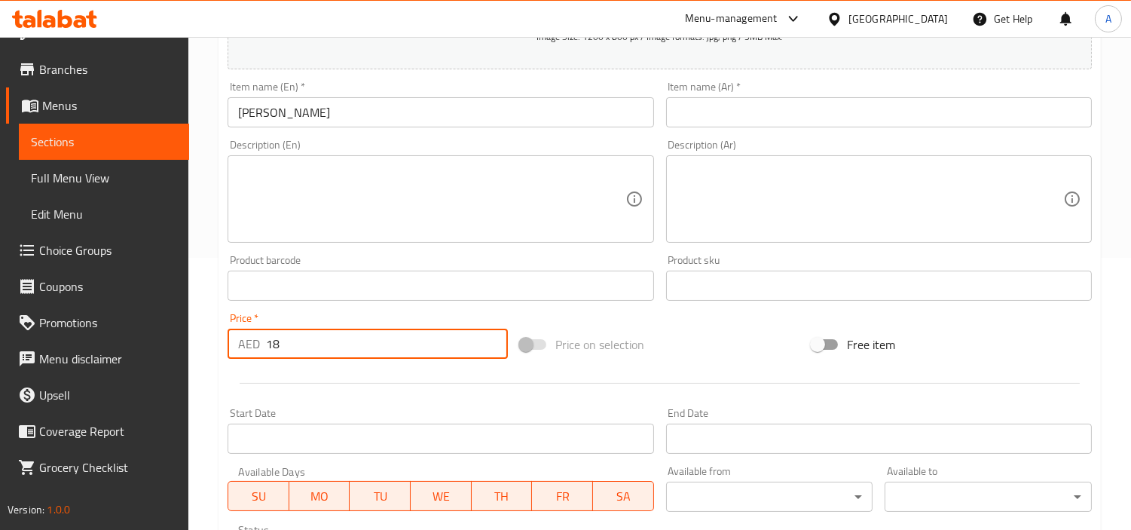
scroll to position [167, 0]
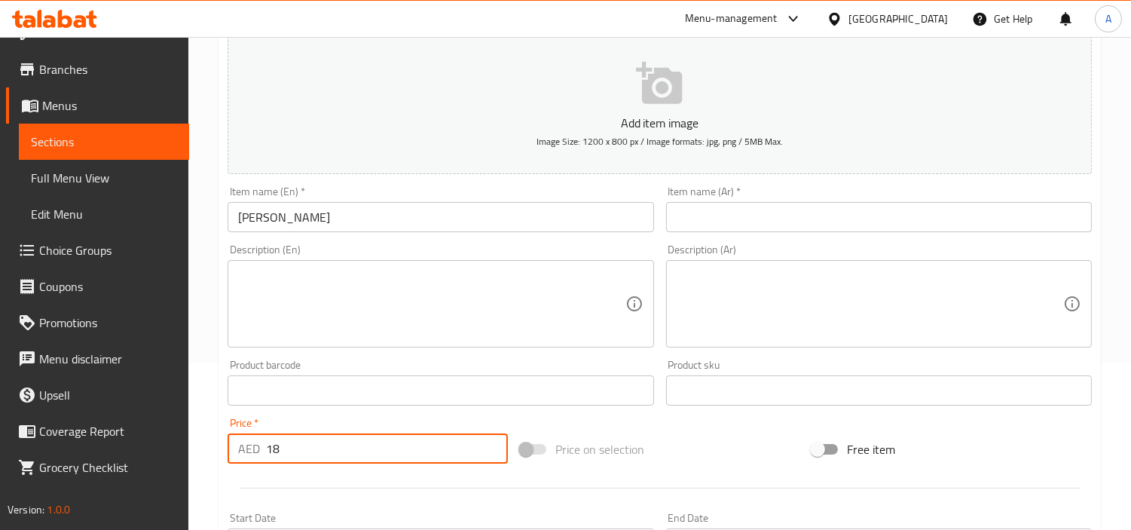
click at [329, 255] on div "Description (En) Description (En)" at bounding box center [441, 295] width 426 height 103
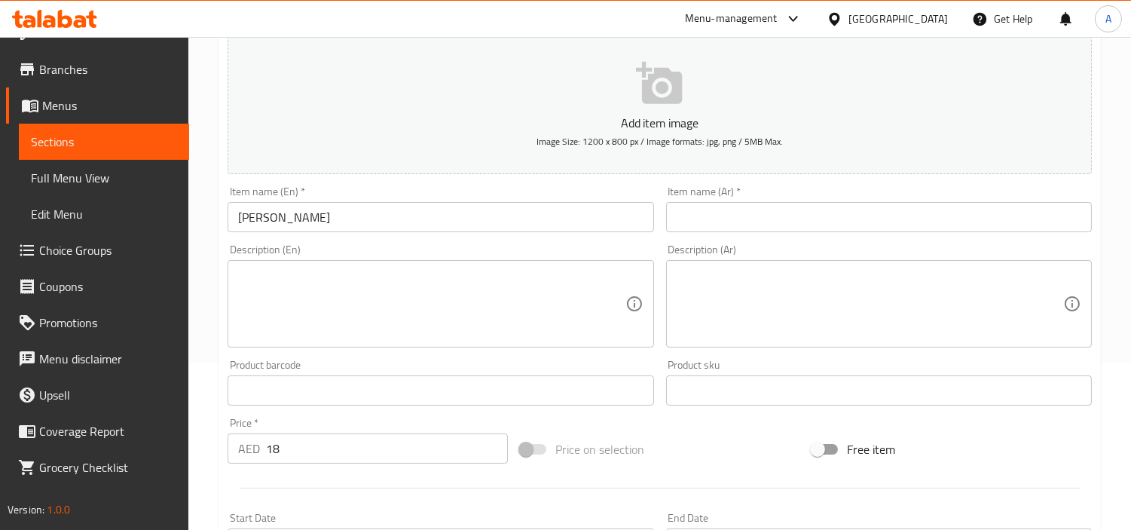
click at [348, 230] on input "[PERSON_NAME]" at bounding box center [441, 217] width 426 height 30
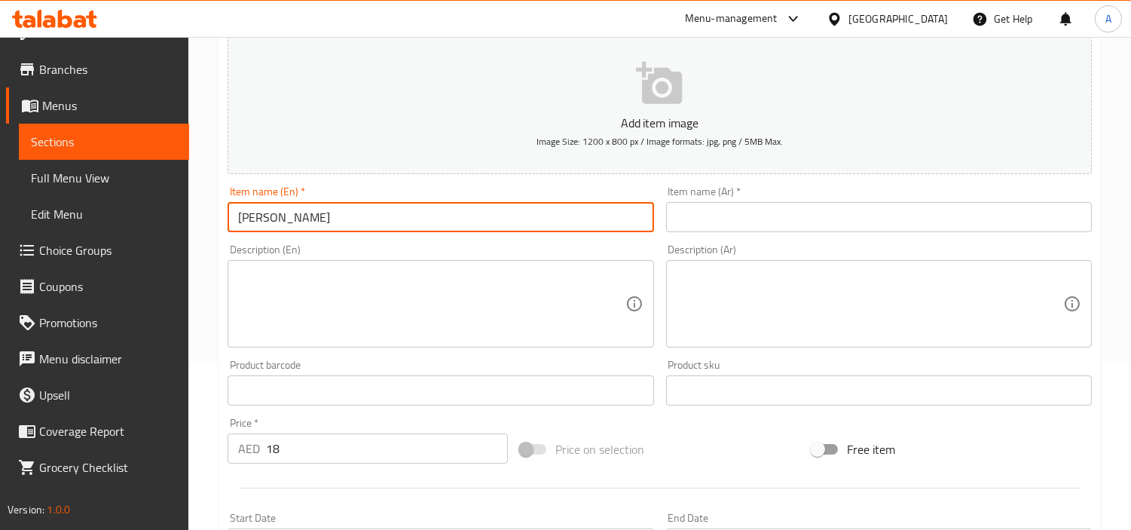
click at [348, 230] on input "[PERSON_NAME]" at bounding box center [441, 217] width 426 height 30
click at [785, 213] on input "text" at bounding box center [879, 217] width 426 height 30
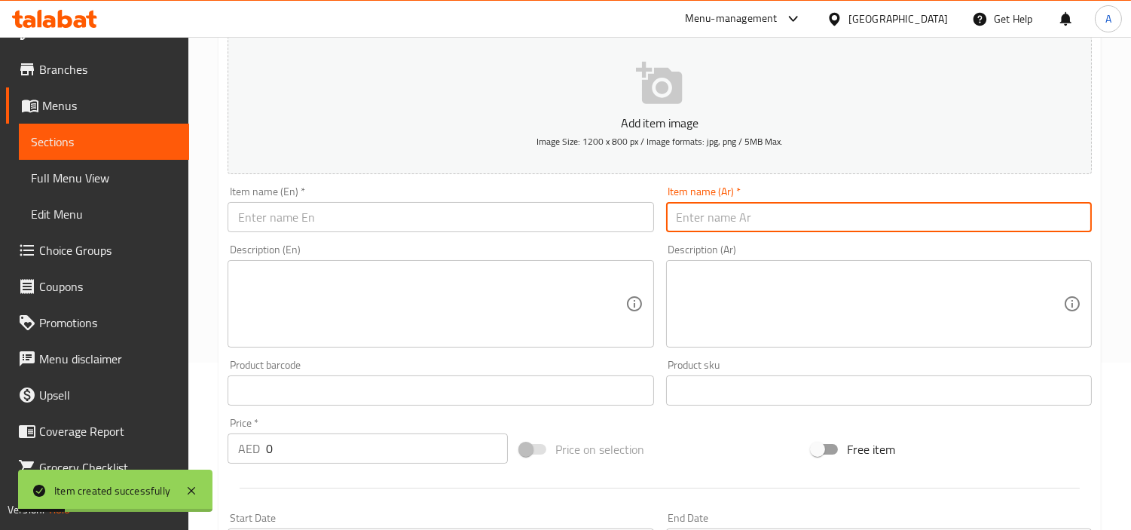
click at [442, 224] on input "text" at bounding box center [441, 217] width 426 height 30
click at [726, 220] on input "text" at bounding box center [879, 217] width 426 height 30
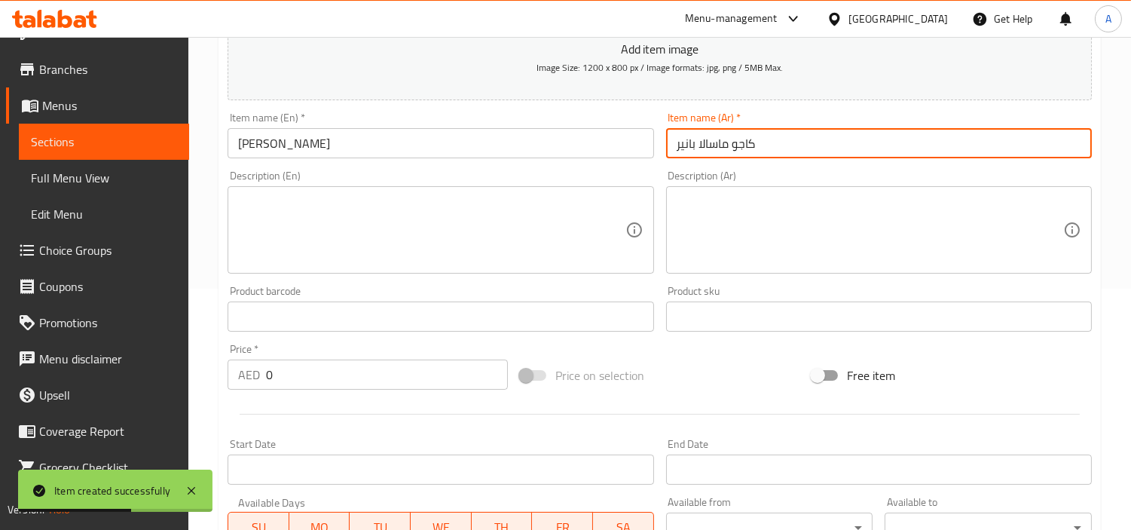
scroll to position [335, 0]
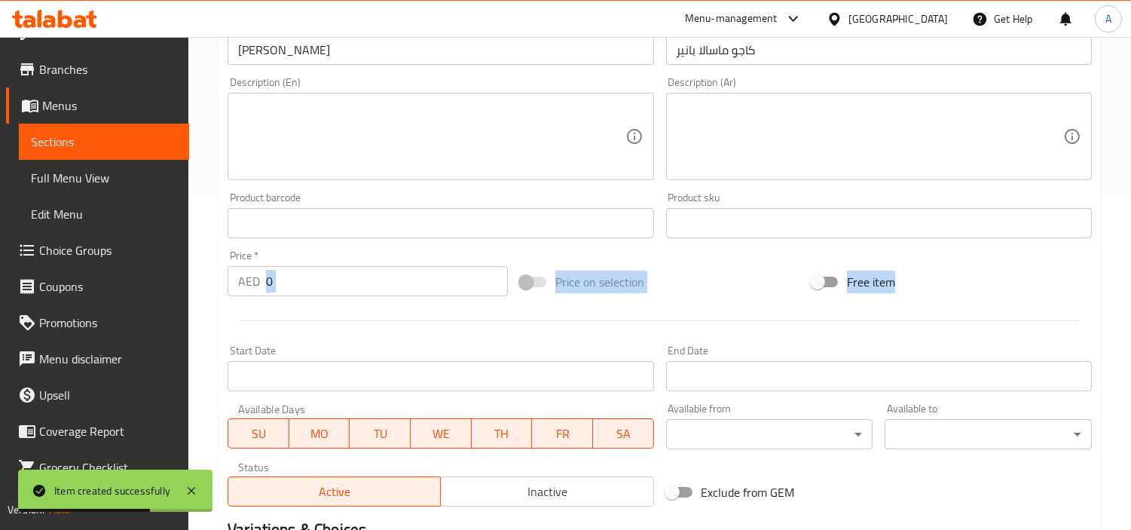
drag, startPoint x: 326, startPoint y: 305, endPoint x: 42, endPoint y: 301, distance: 284.1
click at [47, 301] on div "Edit Restaurant Branches Menus Sections Full Menu View Edit Menu Choice Groups …" at bounding box center [565, 216] width 1131 height 1028
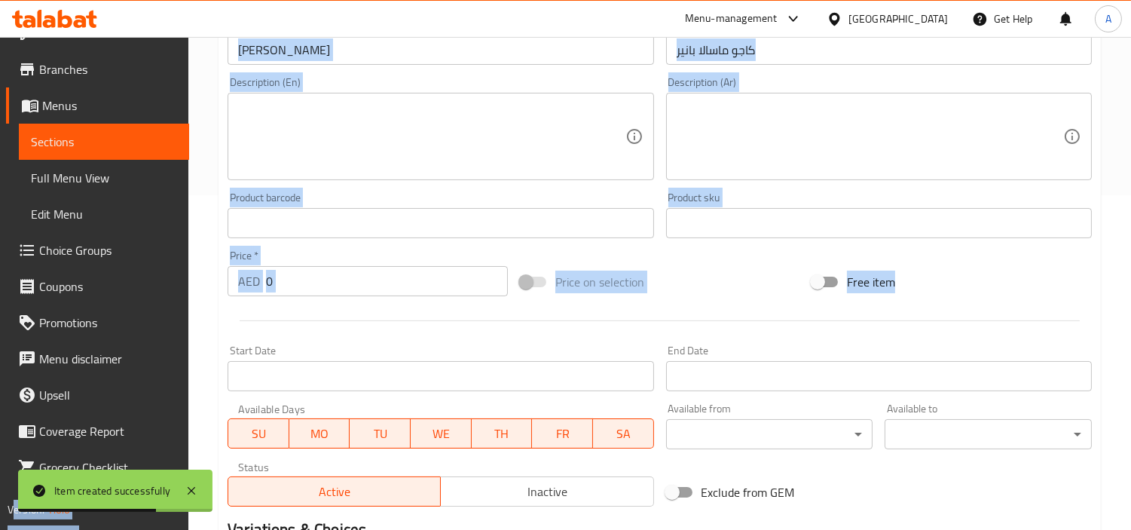
click at [295, 292] on input "0" at bounding box center [387, 281] width 242 height 30
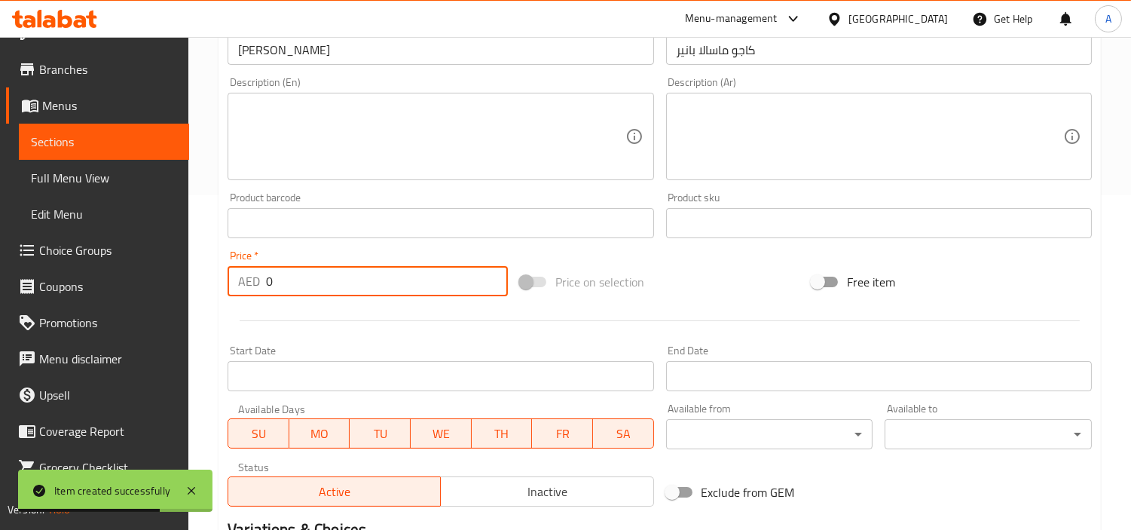
click at [295, 292] on input "0" at bounding box center [387, 281] width 242 height 30
click at [295, 292] on input "15" at bounding box center [387, 281] width 242 height 30
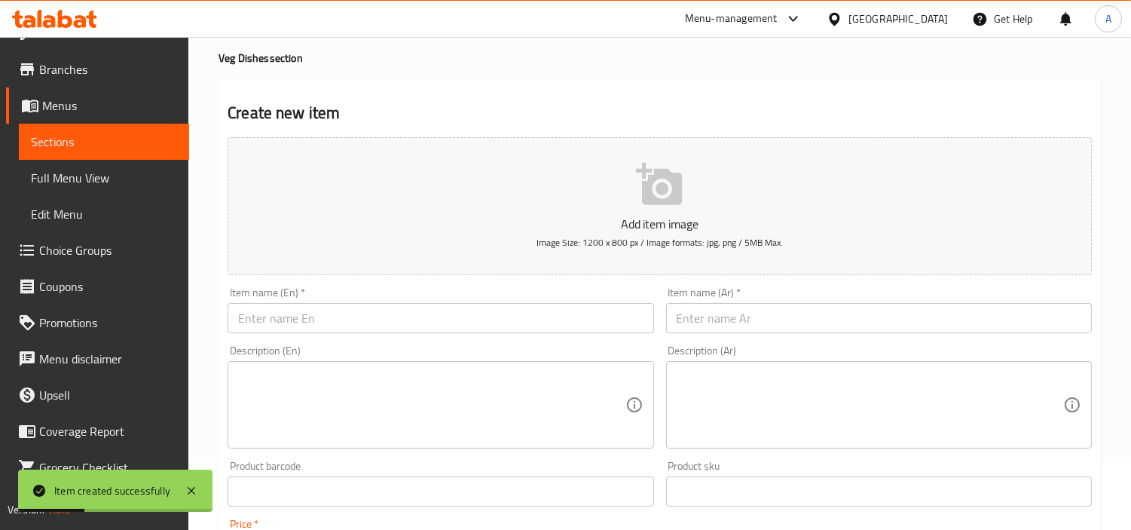
scroll to position [0, 0]
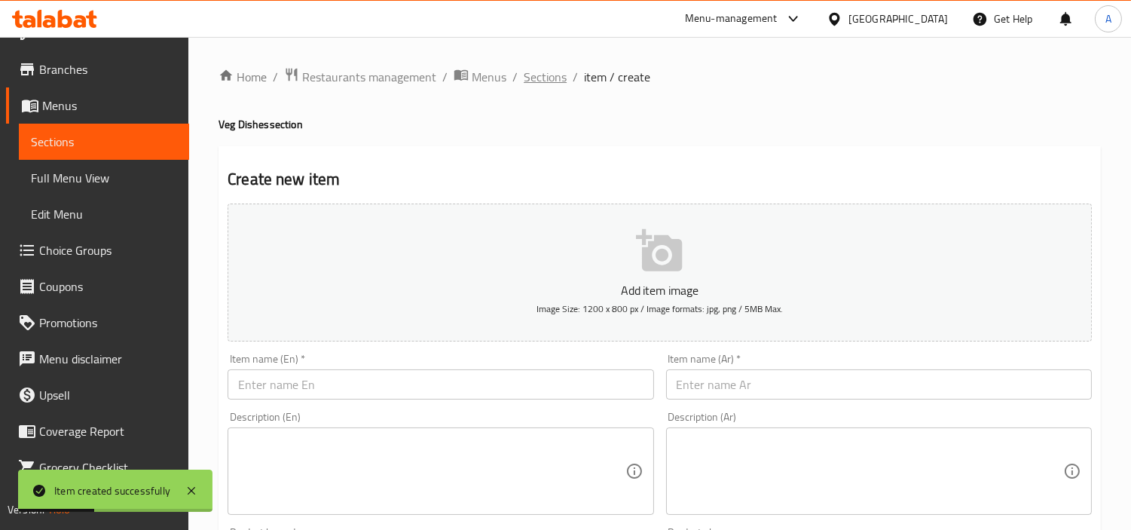
click at [553, 78] on span "Sections" at bounding box center [545, 77] width 43 height 18
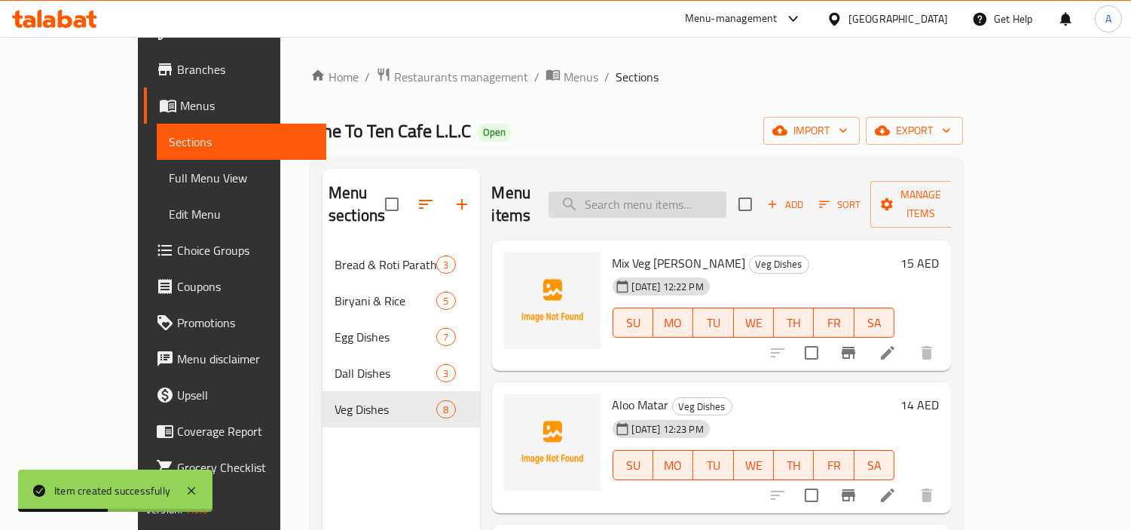
click at [664, 193] on input "search" at bounding box center [638, 204] width 178 height 26
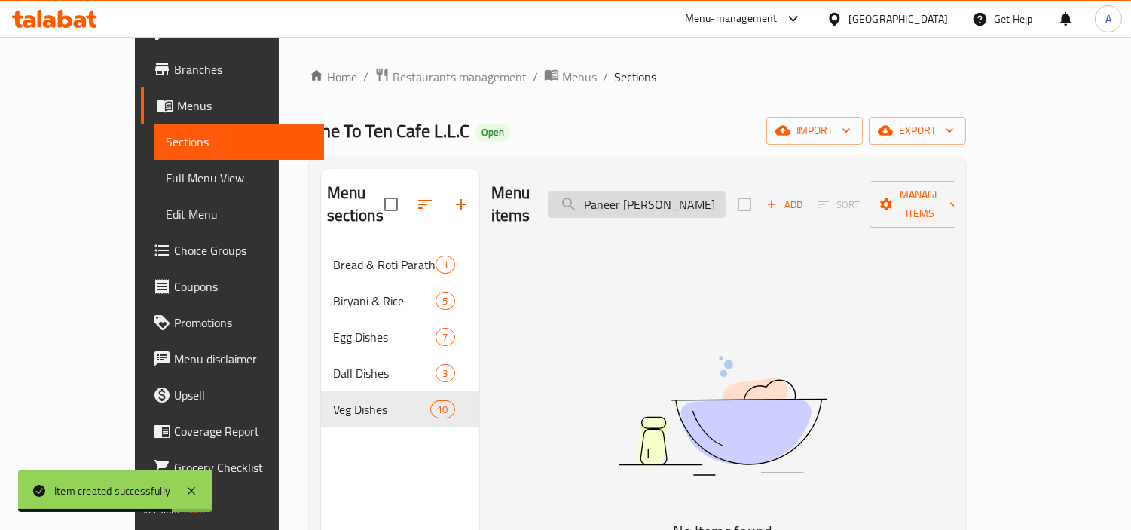
click at [635, 194] on input "Paneer [PERSON_NAME]" at bounding box center [637, 204] width 178 height 26
click at [726, 191] on input "Paneer [PERSON_NAME]" at bounding box center [637, 204] width 178 height 26
click at [805, 196] on span "Add" at bounding box center [784, 204] width 41 height 17
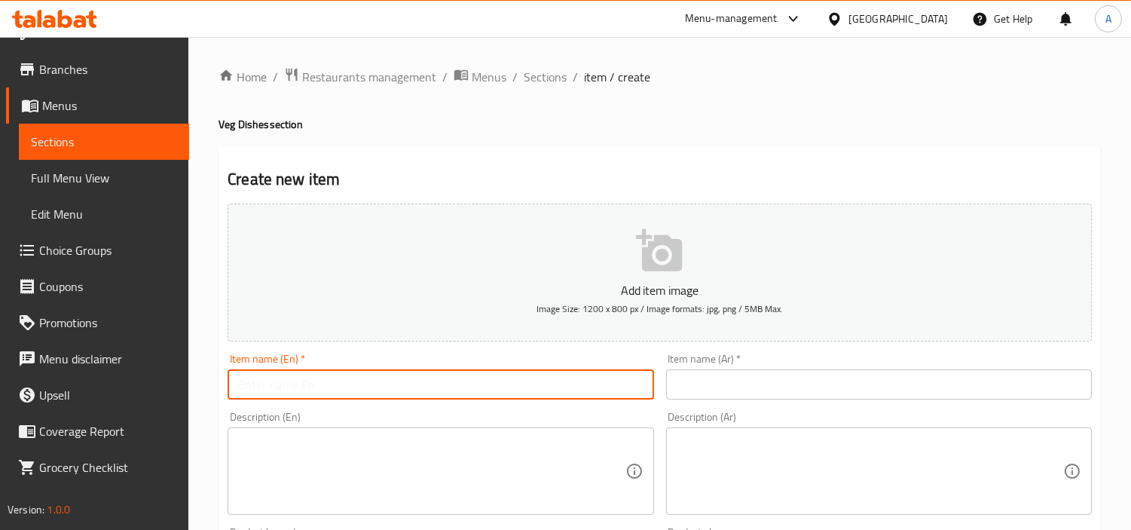
click at [582, 375] on input "text" at bounding box center [441, 384] width 426 height 30
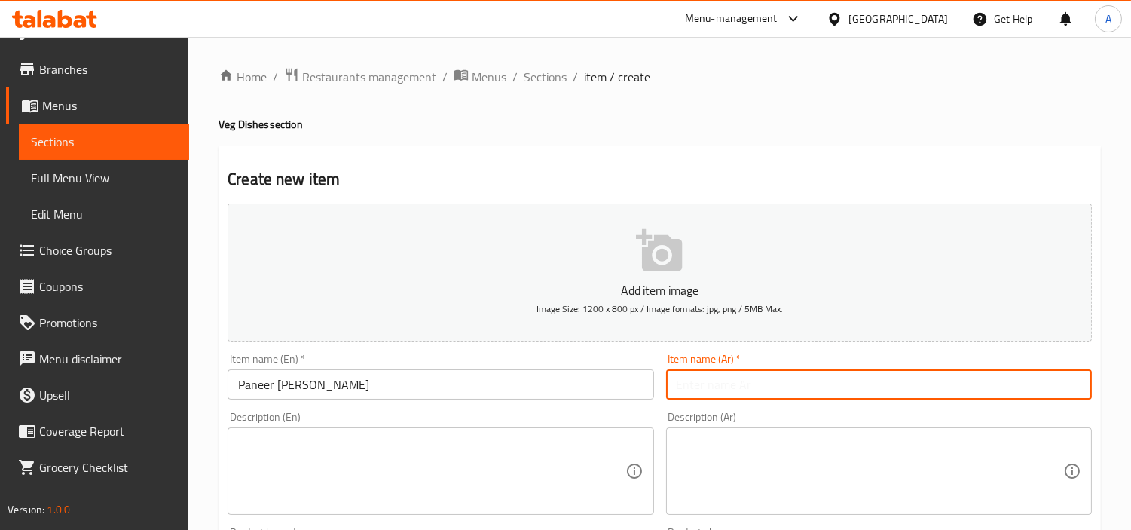
click at [776, 372] on input "text" at bounding box center [879, 384] width 426 height 30
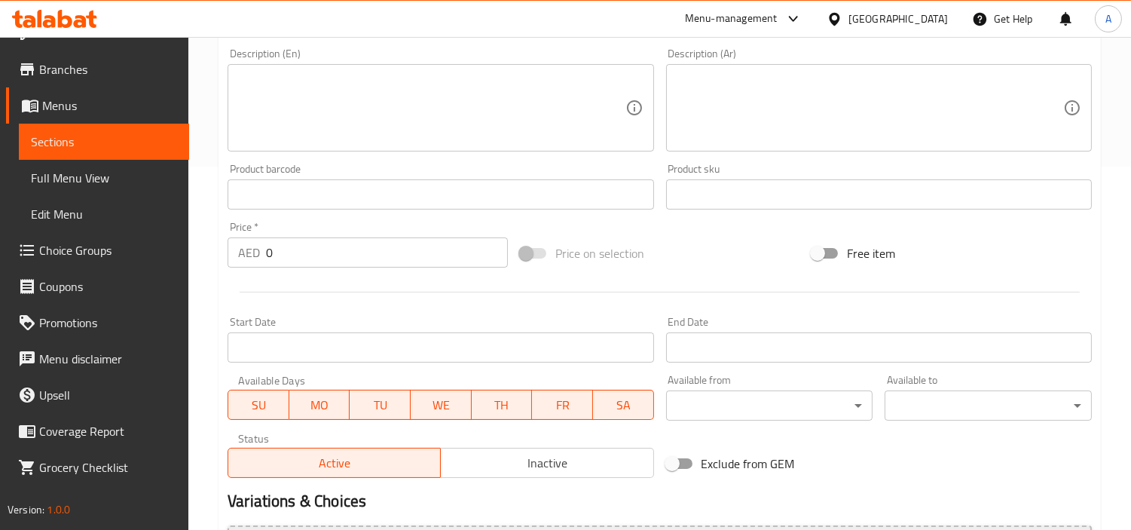
scroll to position [532, 0]
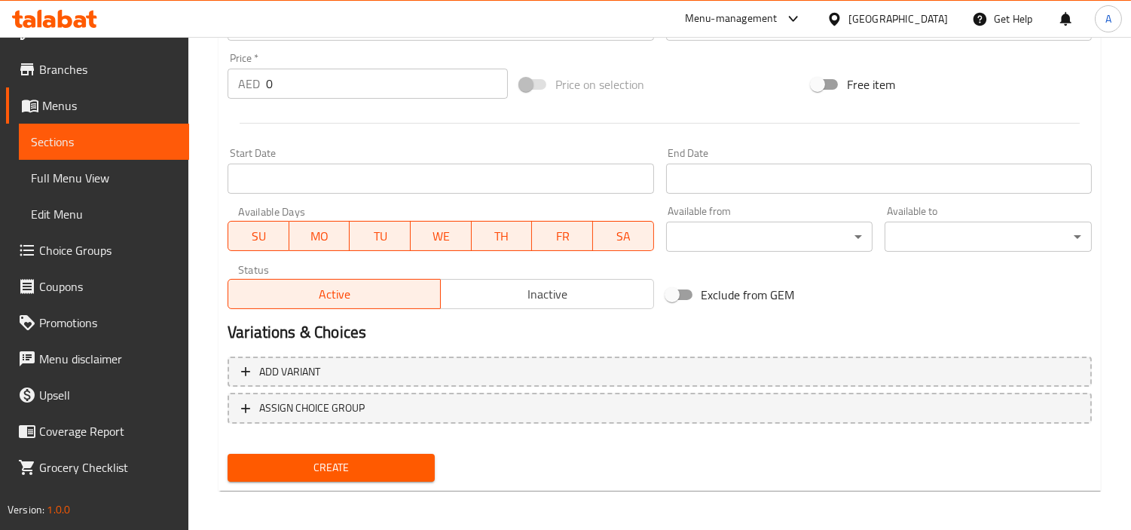
drag, startPoint x: 329, startPoint y: 86, endPoint x: 0, endPoint y: 115, distance: 329.8
click at [0, 106] on div "Edit Restaurant Branches Menus Sections Full Menu View Edit Menu Choice Groups …" at bounding box center [565, 19] width 1131 height 1028
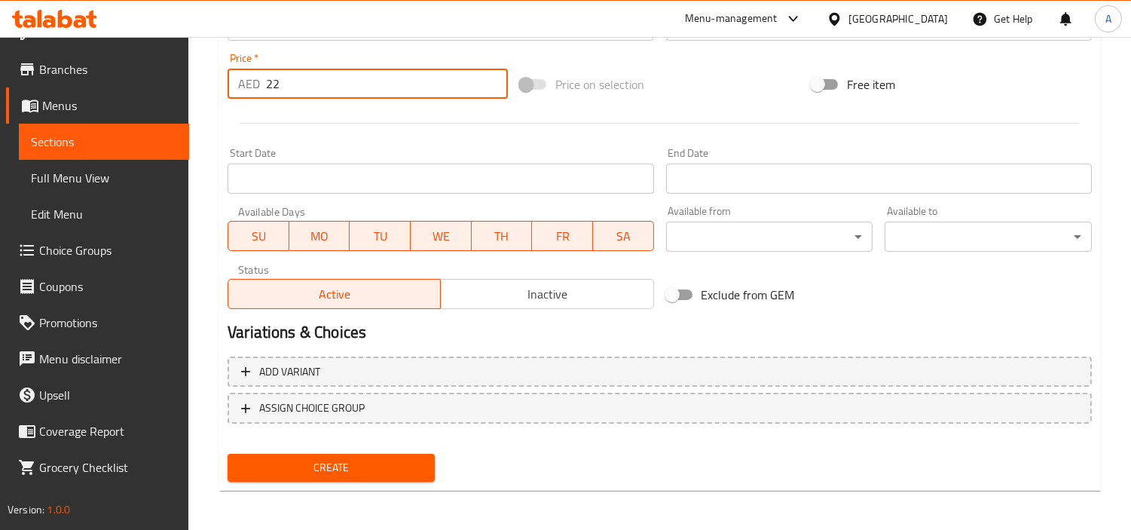
click at [228, 454] on button "Create" at bounding box center [331, 468] width 207 height 28
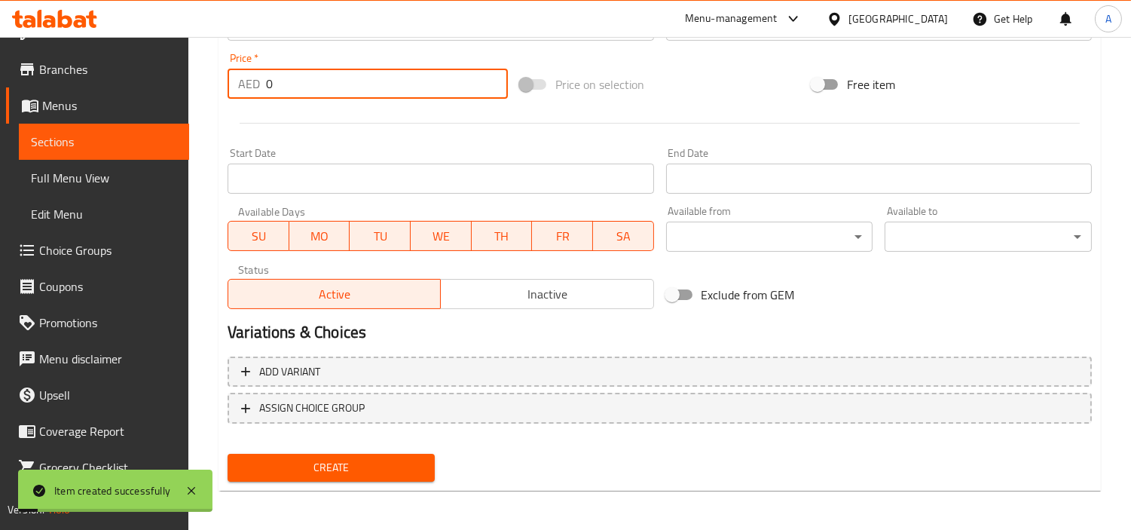
scroll to position [30, 0]
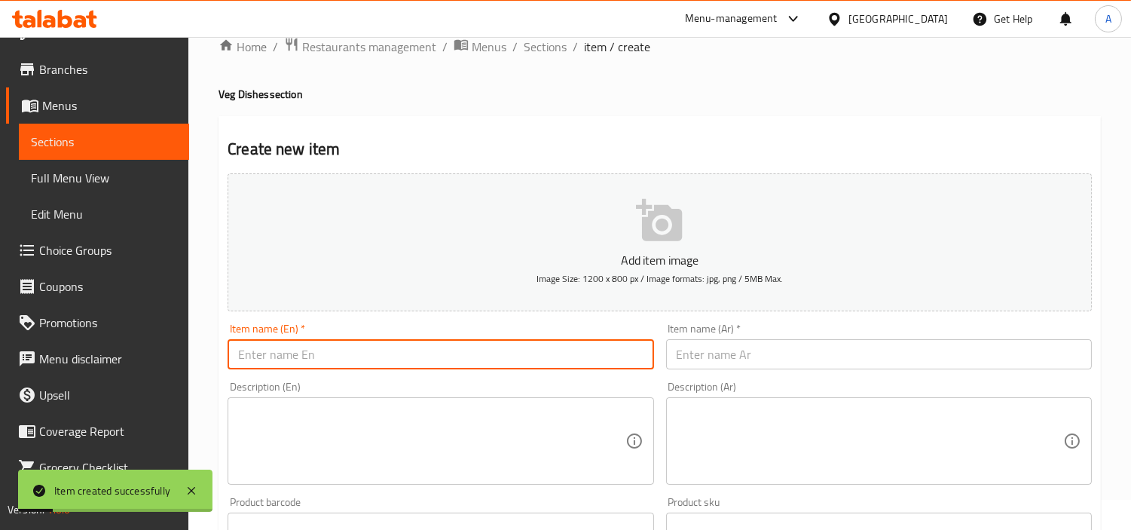
click at [356, 366] on input "text" at bounding box center [441, 354] width 426 height 30
drag, startPoint x: 808, startPoint y: 358, endPoint x: 808, endPoint y: 347, distance: 10.6
click at [808, 358] on input "text" at bounding box center [879, 354] width 426 height 30
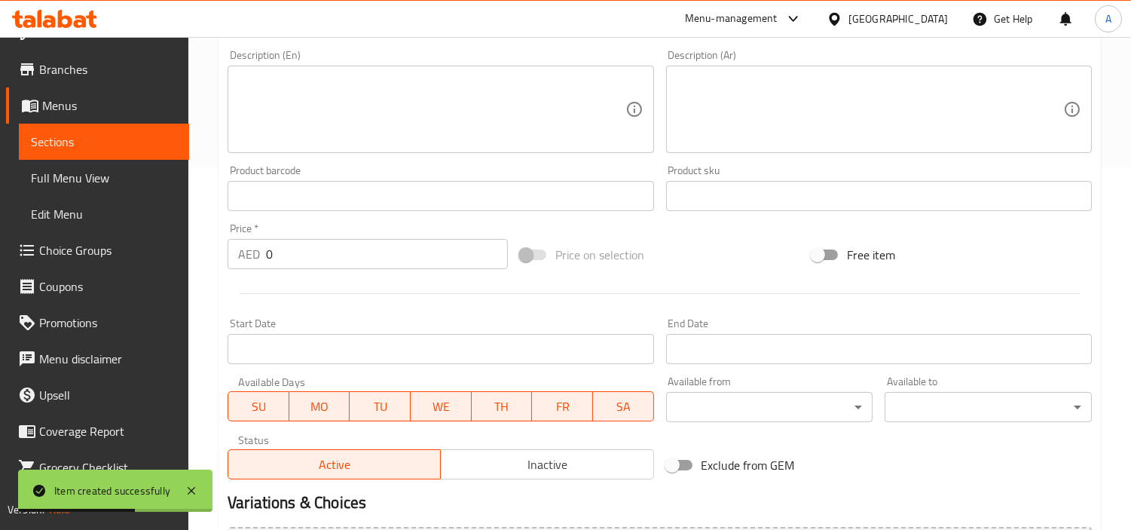
scroll to position [365, 0]
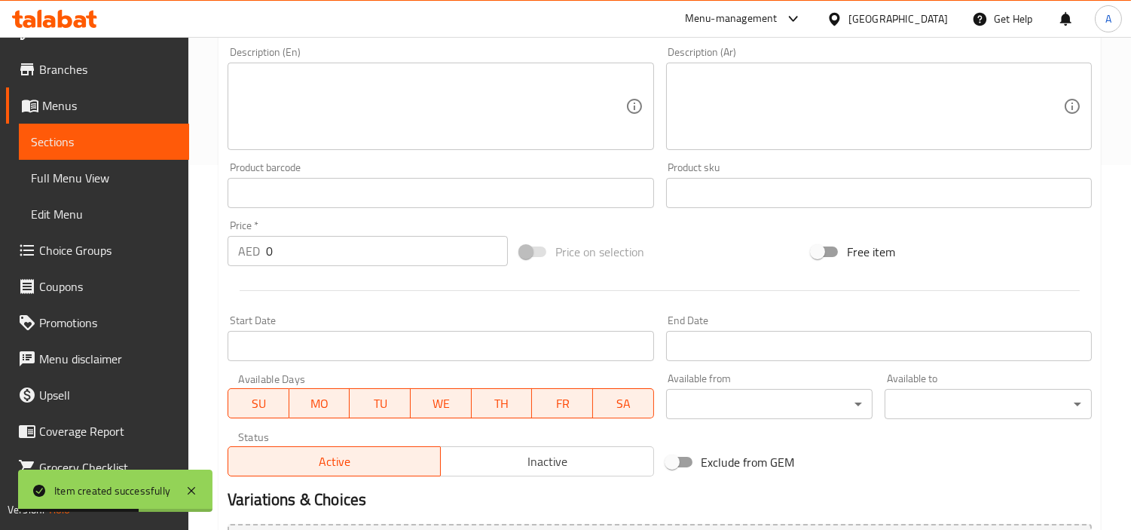
drag, startPoint x: 299, startPoint y: 251, endPoint x: 15, endPoint y: 290, distance: 286.8
click at [66, 289] on div "Edit Restaurant Branches Menus Sections Full Menu View Edit Menu Choice Groups …" at bounding box center [565, 186] width 1131 height 1028
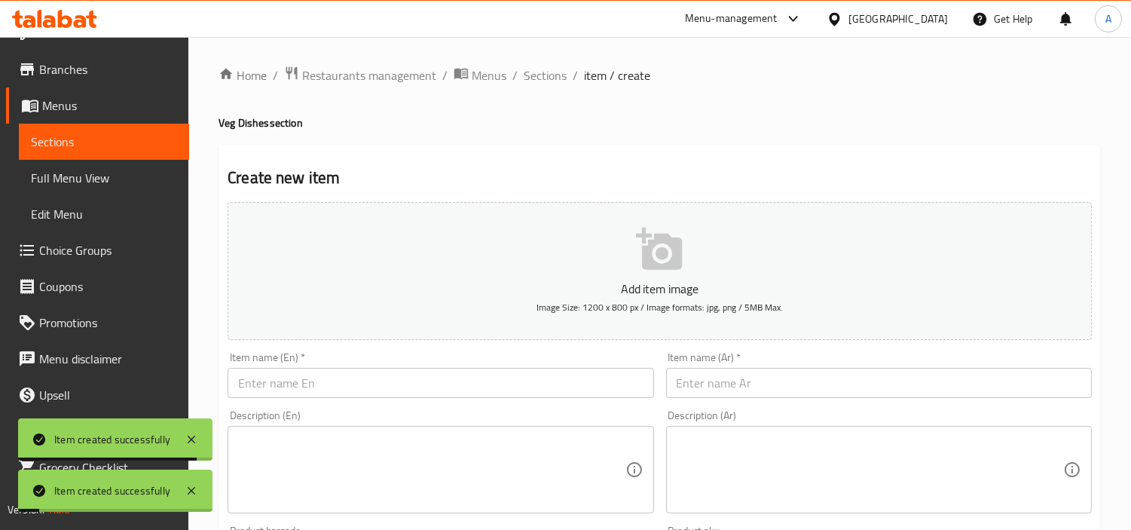
scroll to position [0, 0]
click at [337, 380] on input "text" at bounding box center [441, 384] width 426 height 30
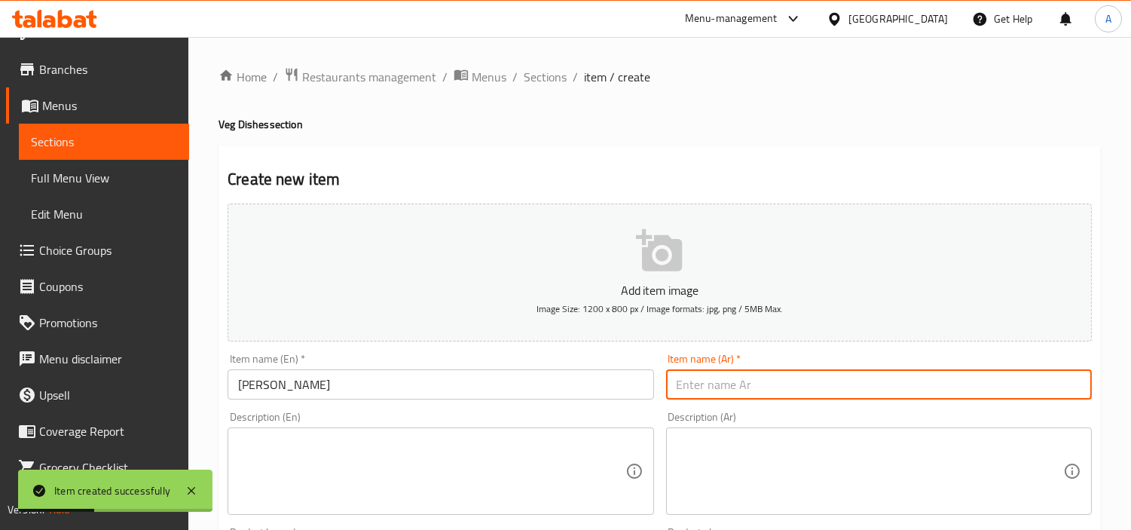
drag, startPoint x: 745, startPoint y: 392, endPoint x: 727, endPoint y: 336, distance: 58.6
click at [745, 392] on input "text" at bounding box center [879, 384] width 426 height 30
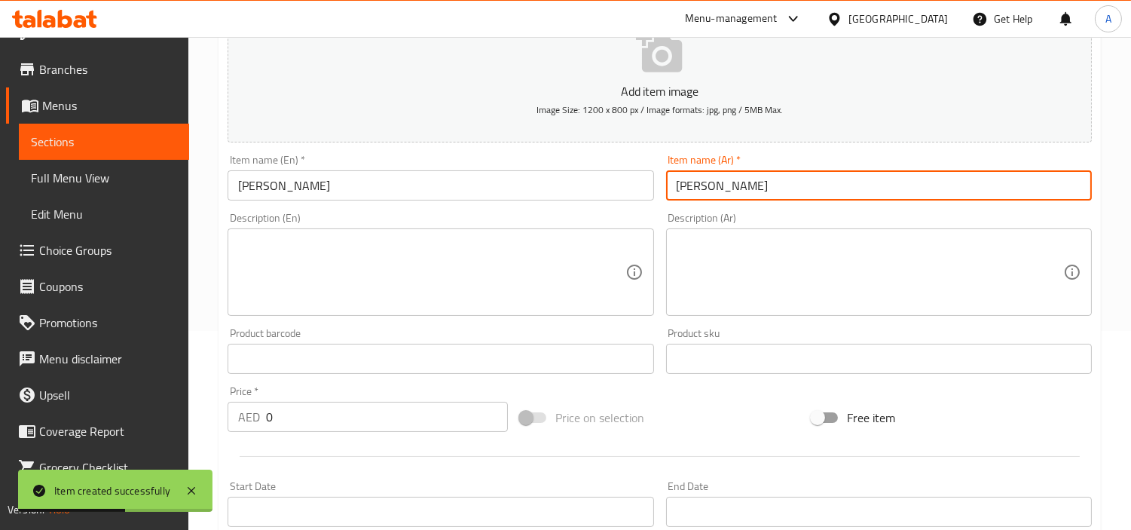
scroll to position [335, 0]
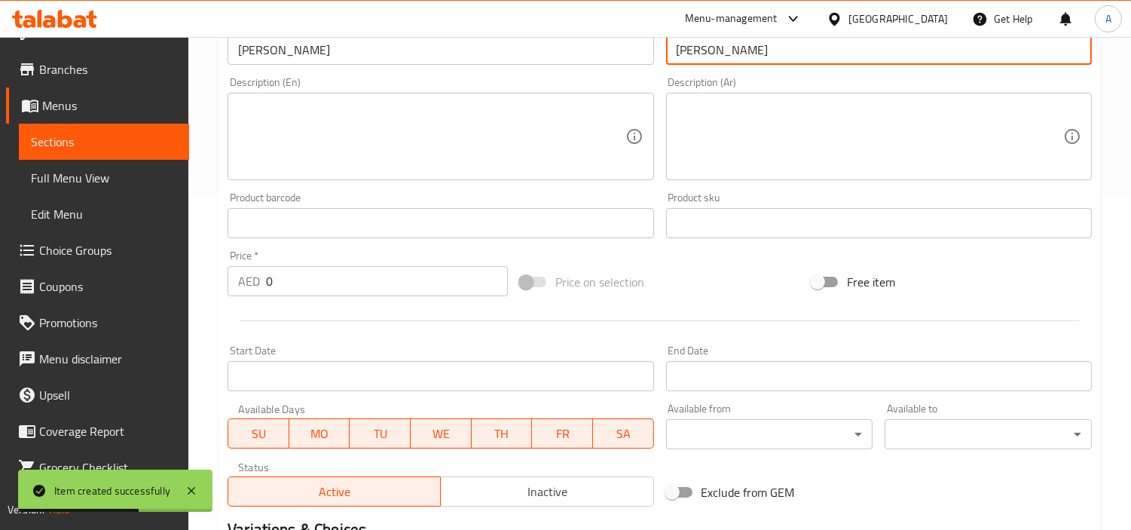
drag, startPoint x: 273, startPoint y: 335, endPoint x: 143, endPoint y: 332, distance: 129.7
click at [158, 333] on div "Edit Restaurant Branches Menus Sections Full Menu View Edit Menu Choice Groups …" at bounding box center [565, 216] width 1131 height 1028
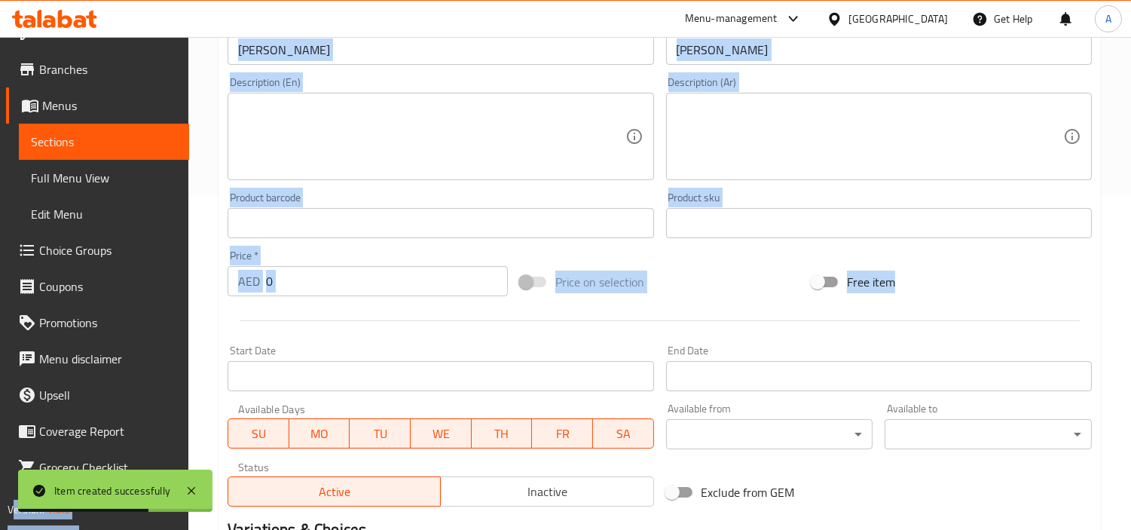
click at [349, 268] on input "0" at bounding box center [387, 281] width 242 height 30
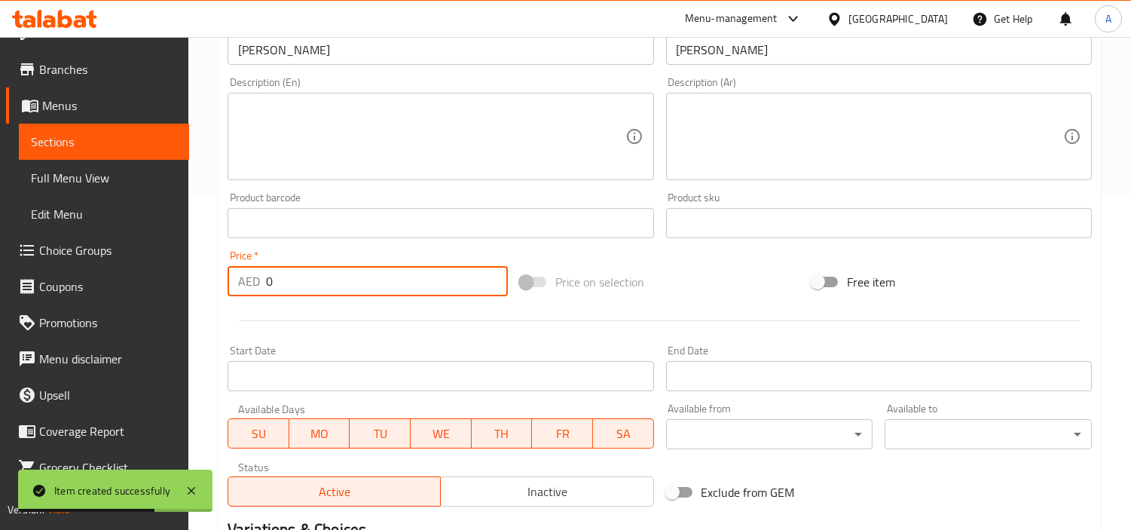
click at [348, 268] on input "0" at bounding box center [387, 281] width 242 height 30
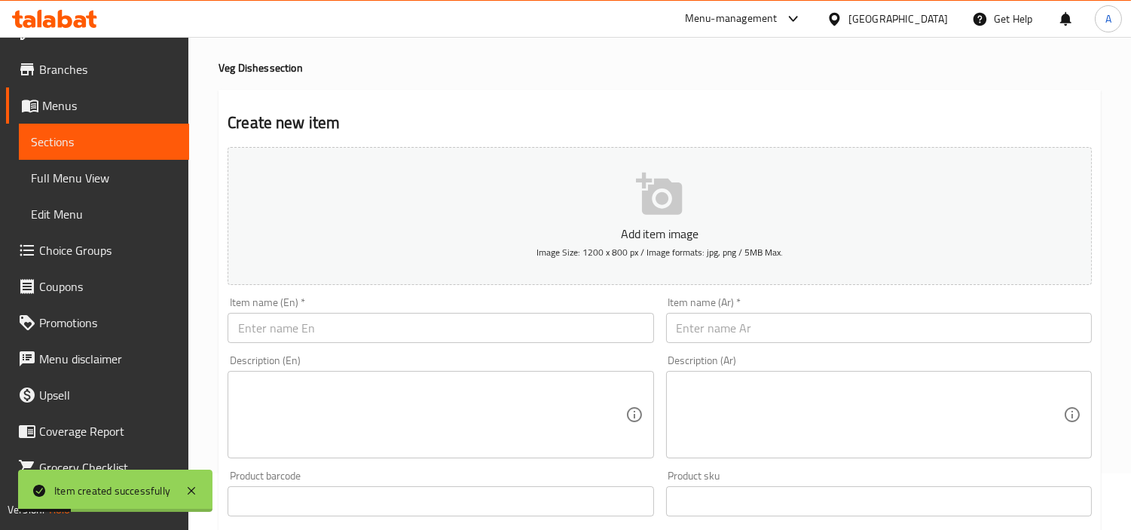
scroll to position [0, 0]
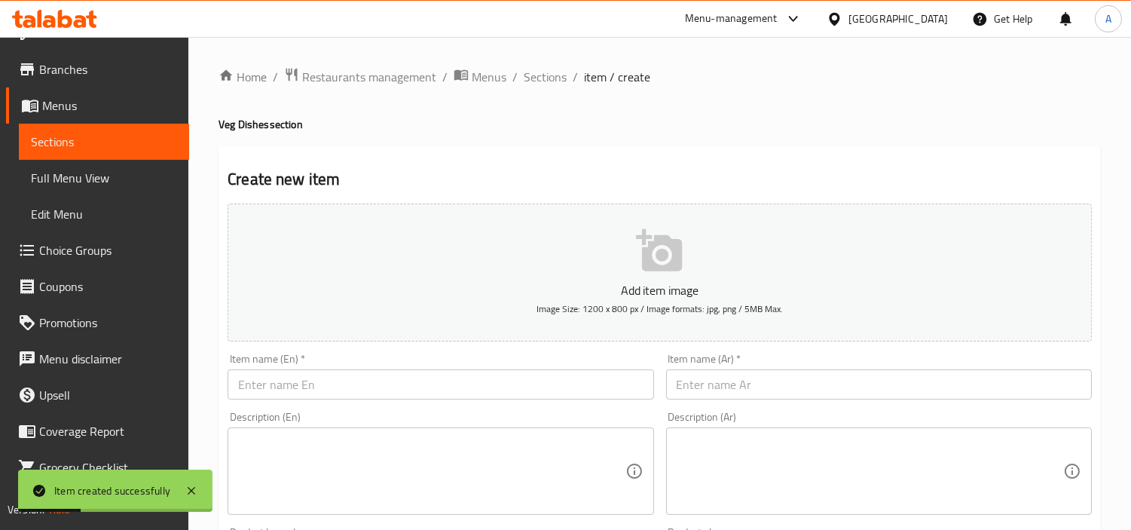
click at [544, 71] on span "Sections" at bounding box center [545, 77] width 43 height 18
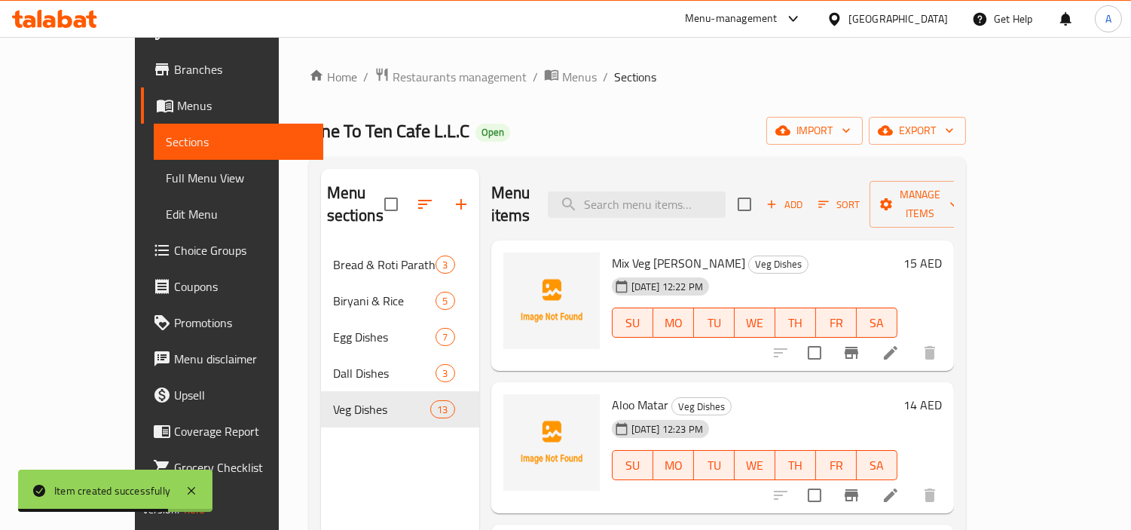
click at [452, 195] on icon "button" at bounding box center [461, 204] width 18 height 18
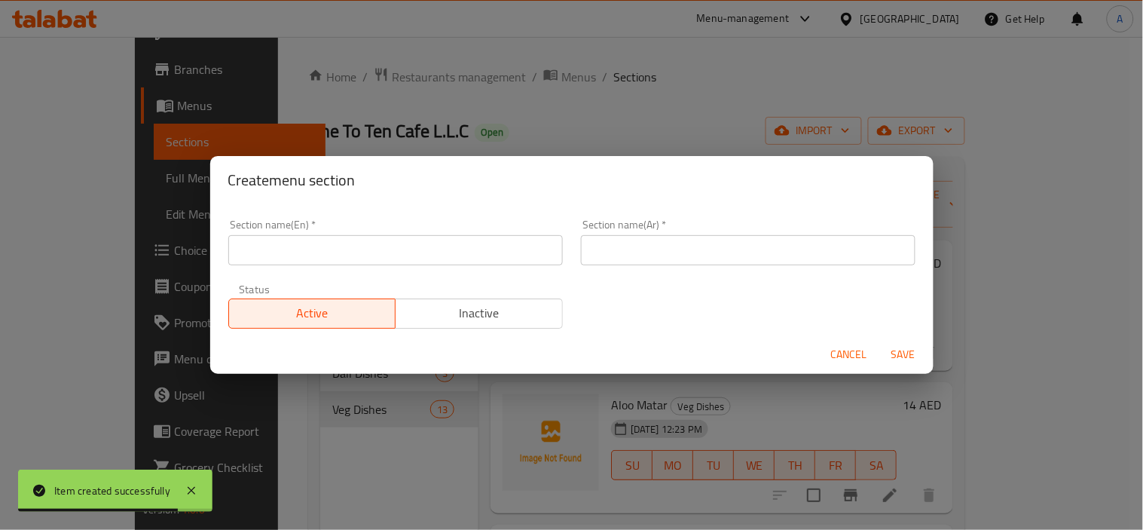
click at [408, 243] on input "text" at bounding box center [395, 250] width 335 height 30
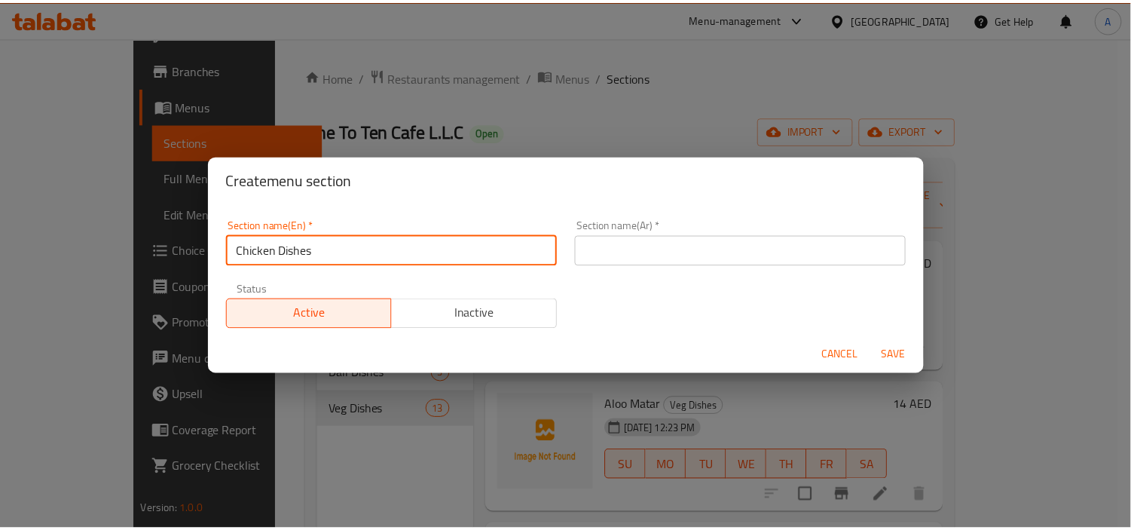
scroll to position [28, 0]
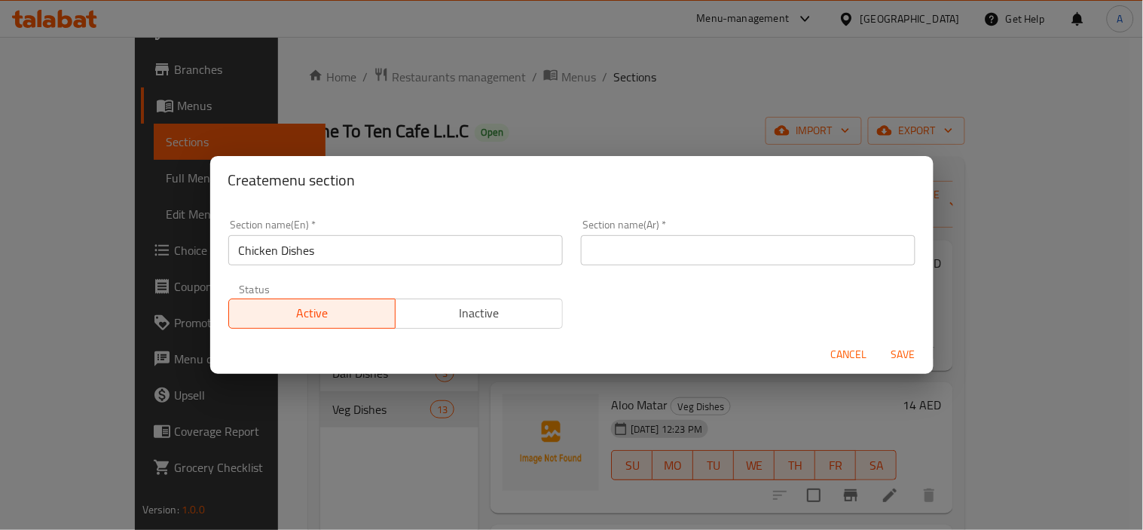
click at [703, 291] on div "Section name(En)   * Chicken Dishes Section name(En) * Section name(Ar)   * Sec…" at bounding box center [571, 273] width 705 height 127
click at [710, 265] on div "Section name(Ar)   * Section name(Ar) *" at bounding box center [748, 242] width 353 height 64
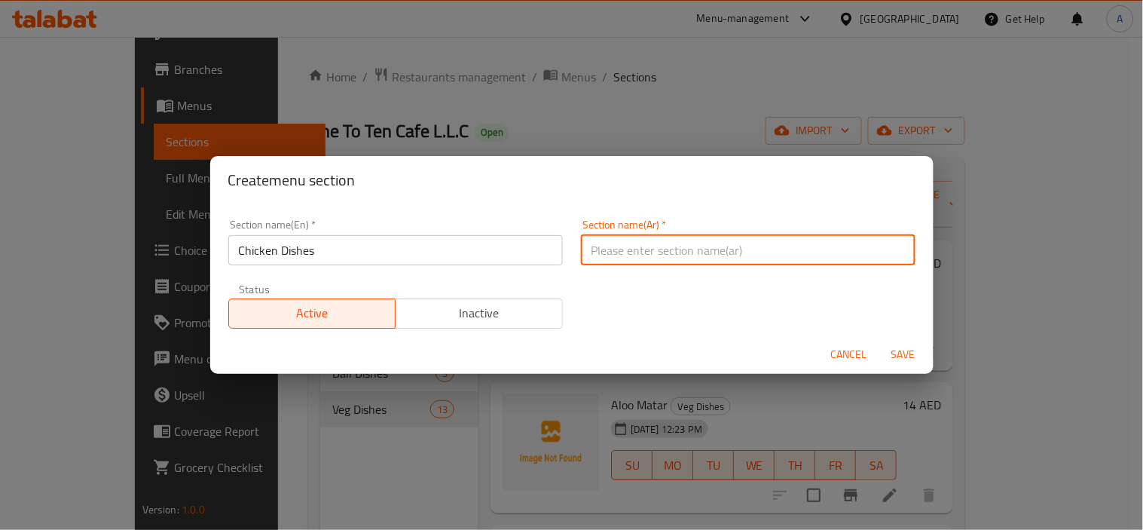
click at [736, 242] on input "text" at bounding box center [748, 250] width 335 height 30
click at [880, 341] on button "Save" at bounding box center [904, 355] width 48 height 28
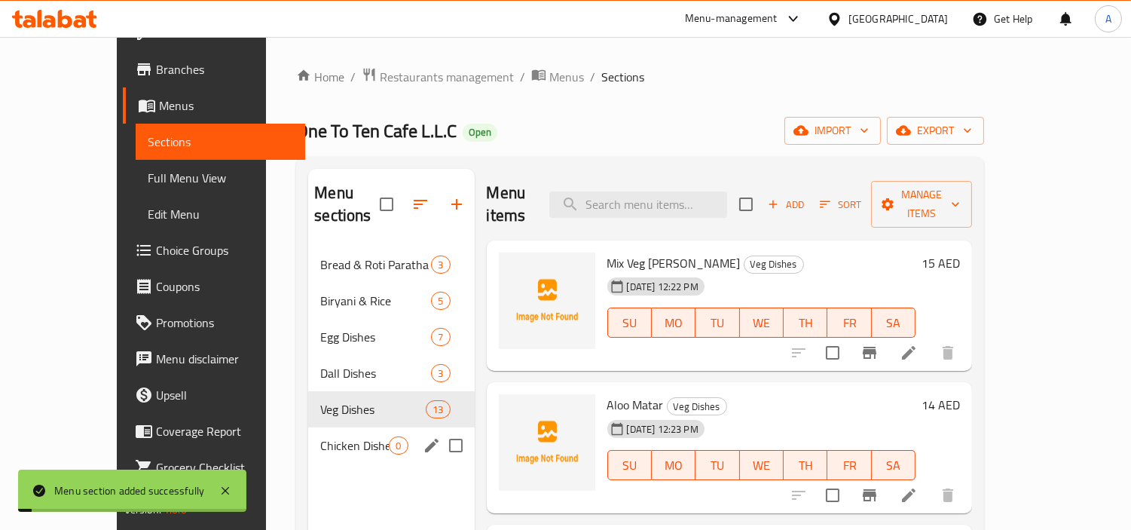
drag, startPoint x: 296, startPoint y: 422, endPoint x: 372, endPoint y: 418, distance: 76.3
click at [320, 436] on span "Chicken Dishes" at bounding box center [354, 445] width 69 height 18
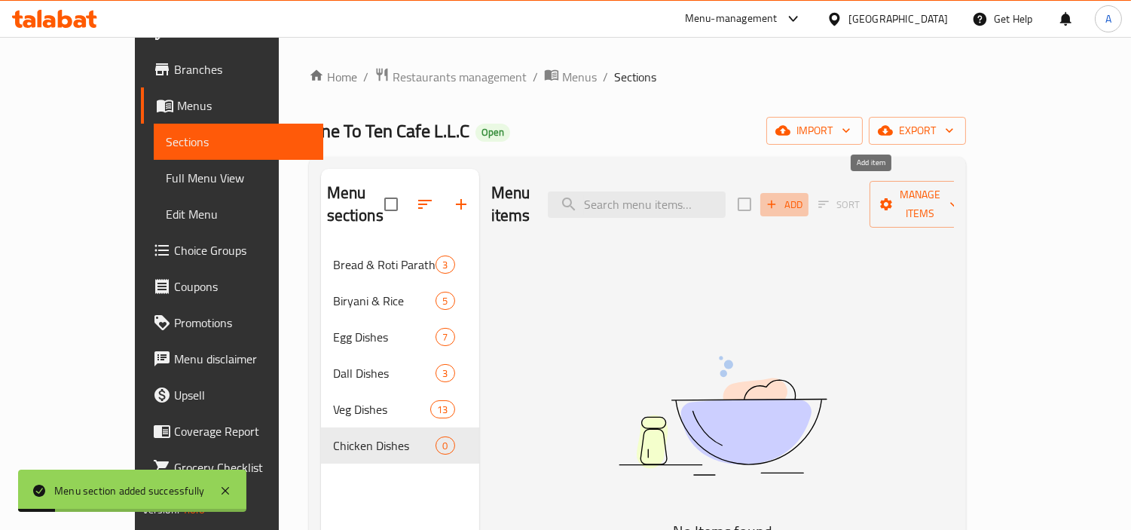
click at [805, 200] on span "Add" at bounding box center [784, 204] width 41 height 17
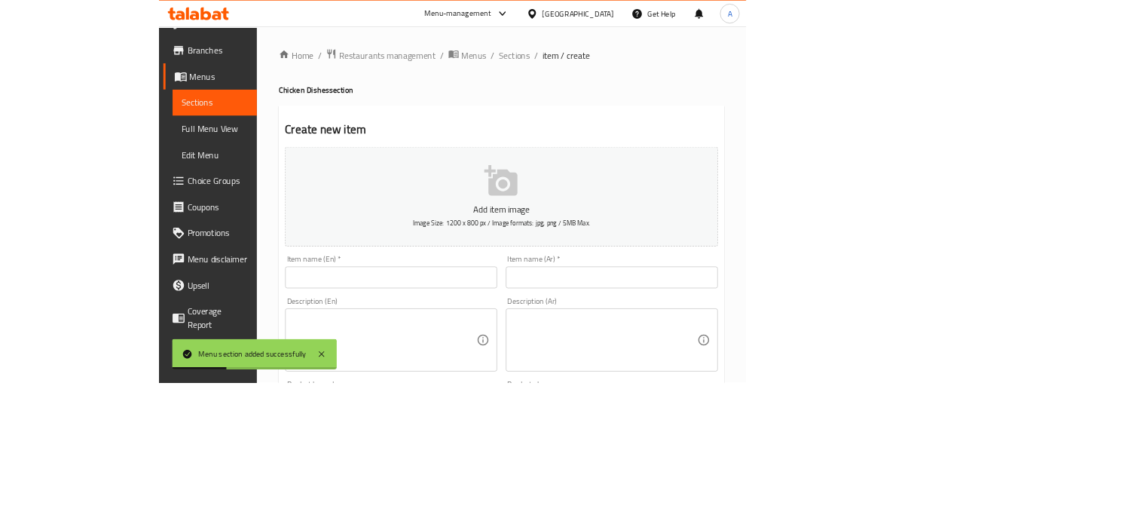
scroll to position [28, 0]
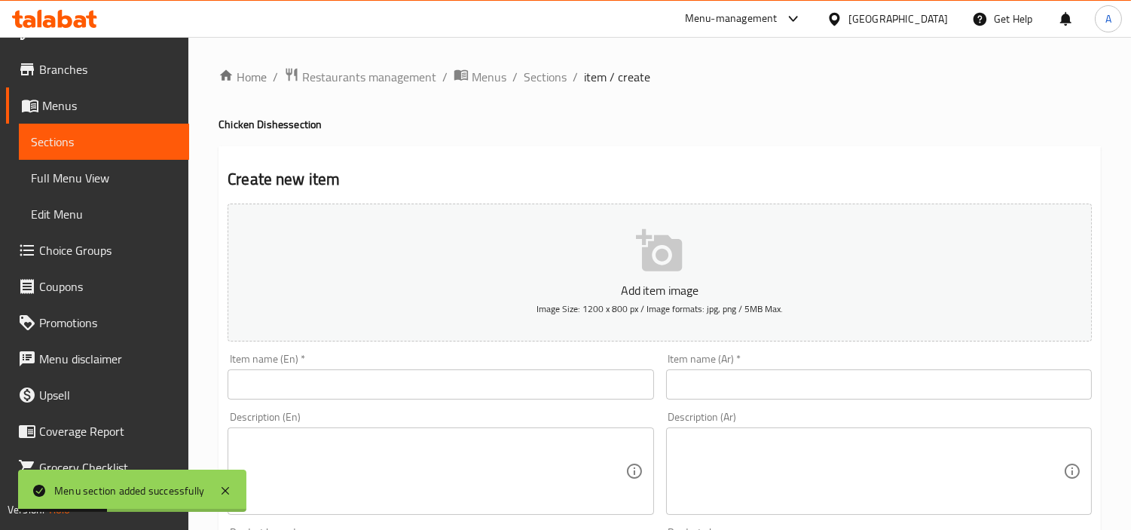
click at [559, 390] on input "text" at bounding box center [441, 384] width 426 height 30
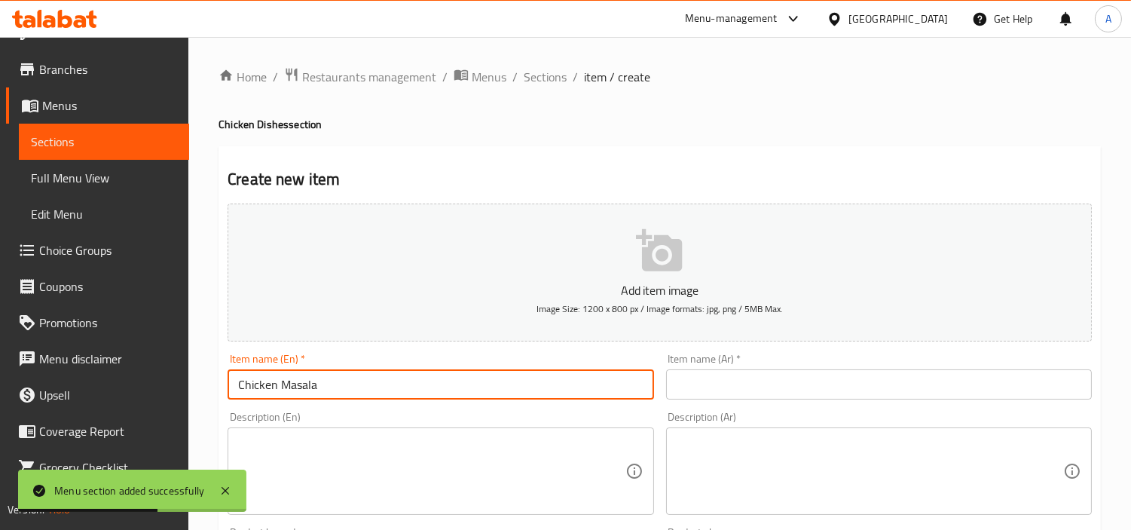
click at [727, 353] on div "Item name (Ar)   * Item name (Ar) *" at bounding box center [879, 376] width 438 height 58
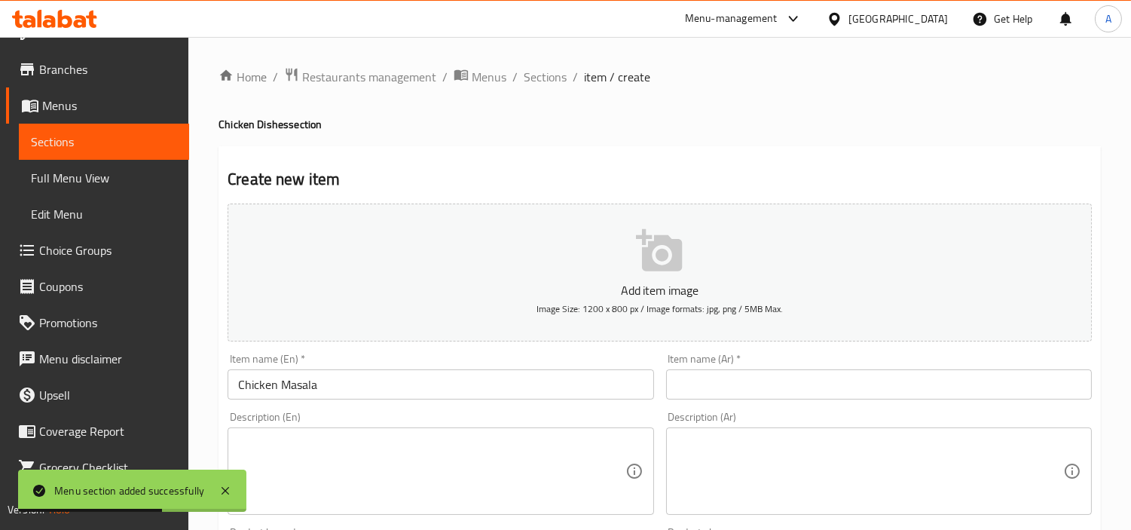
click at [727, 382] on input "text" at bounding box center [879, 384] width 426 height 30
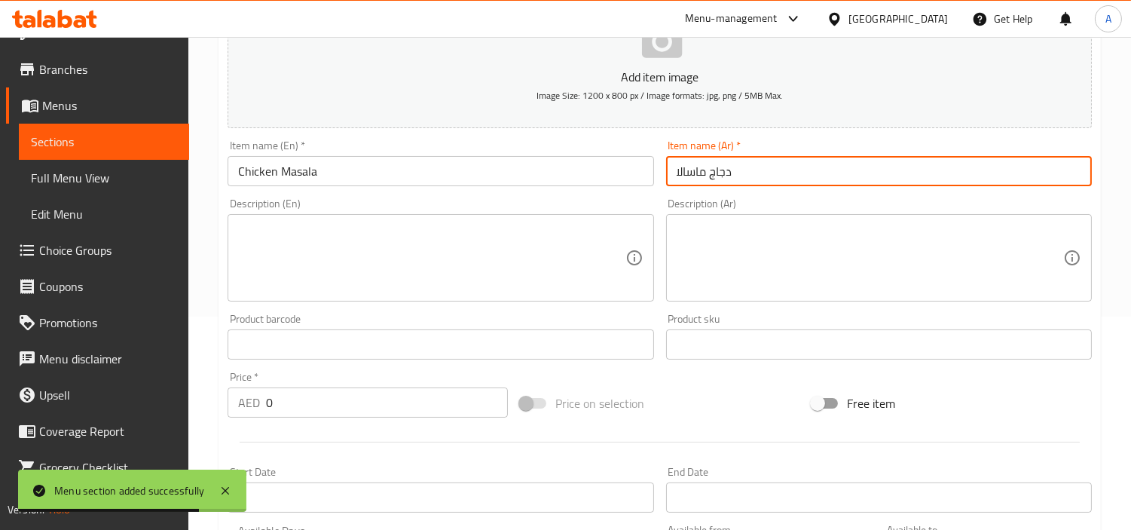
scroll to position [335, 0]
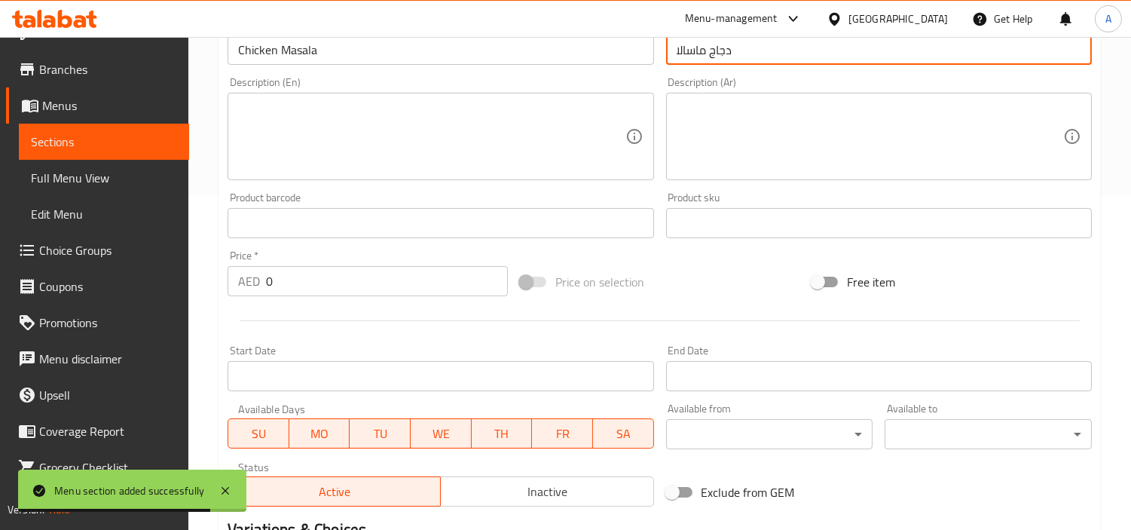
click at [126, 268] on div "Edit Restaurant Branches Menus Sections Full Menu View Edit Menu Choice Groups …" at bounding box center [565, 216] width 1131 height 1028
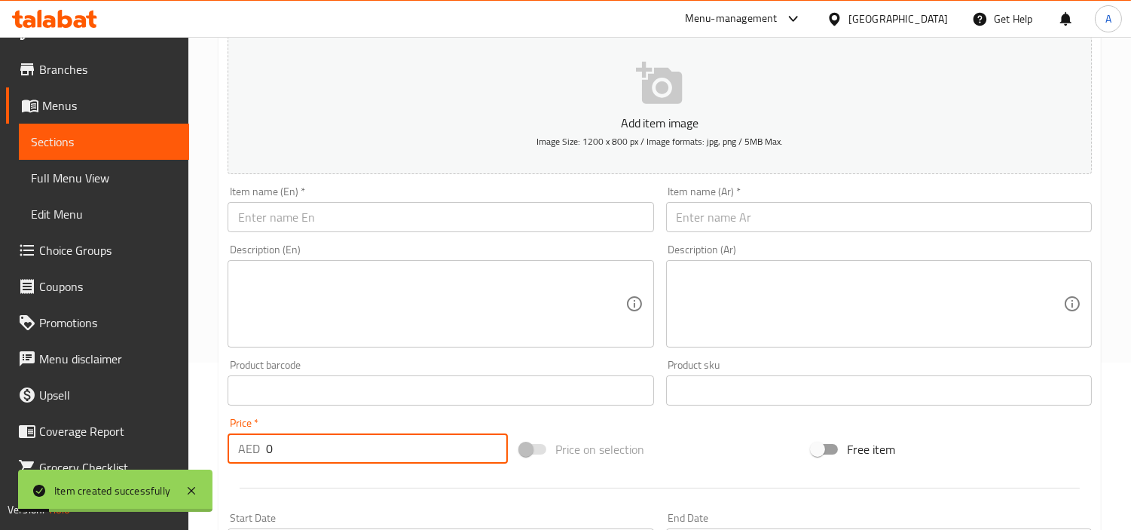
scroll to position [28, 0]
click at [369, 215] on input "text" at bounding box center [441, 217] width 426 height 30
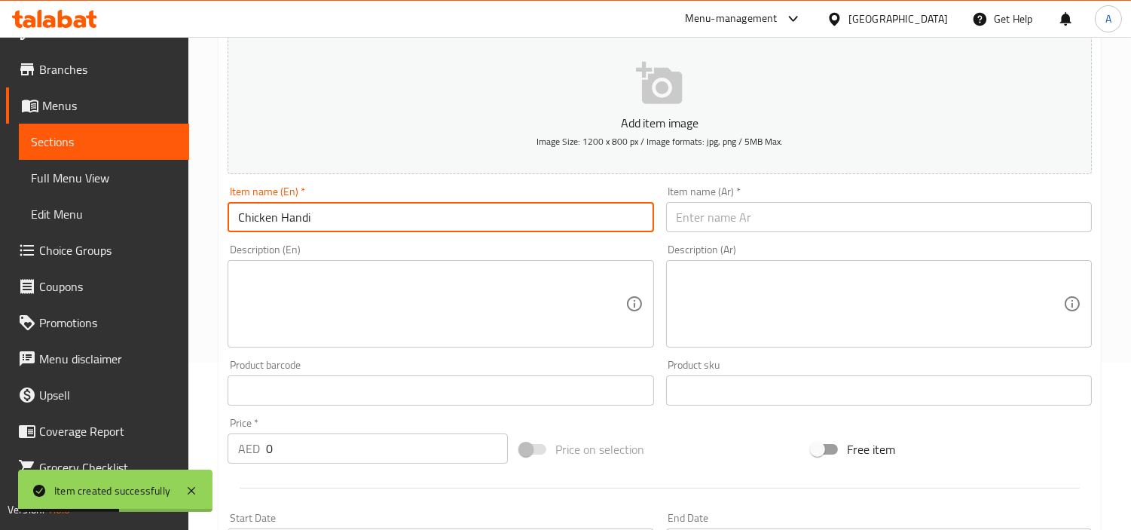
click at [763, 222] on input "text" at bounding box center [879, 217] width 426 height 30
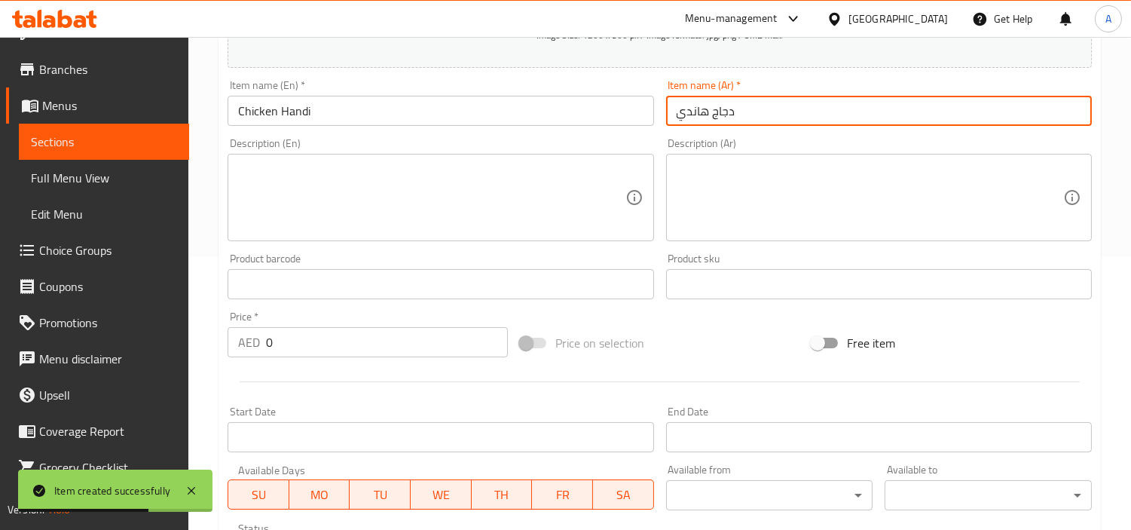
scroll to position [502, 0]
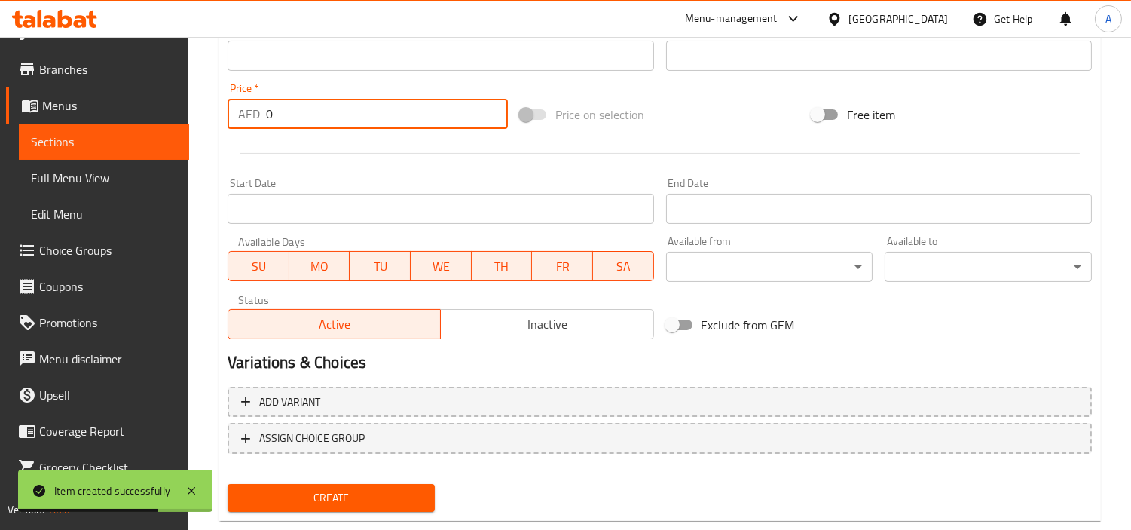
drag, startPoint x: 141, startPoint y: 136, endPoint x: 206, endPoint y: 133, distance: 65.6
click at [0, 136] on div "Edit Restaurant Branches Menus Sections Full Menu View Edit Menu Choice Groups …" at bounding box center [565, 49] width 1131 height 1028
click at [228, 476] on button "Create" at bounding box center [331, 498] width 207 height 28
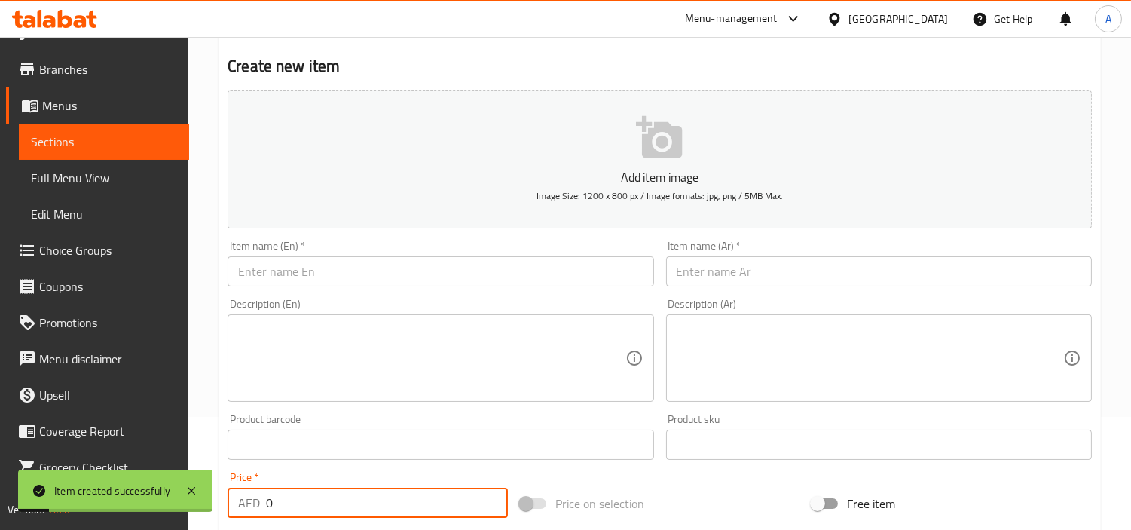
scroll to position [84, 0]
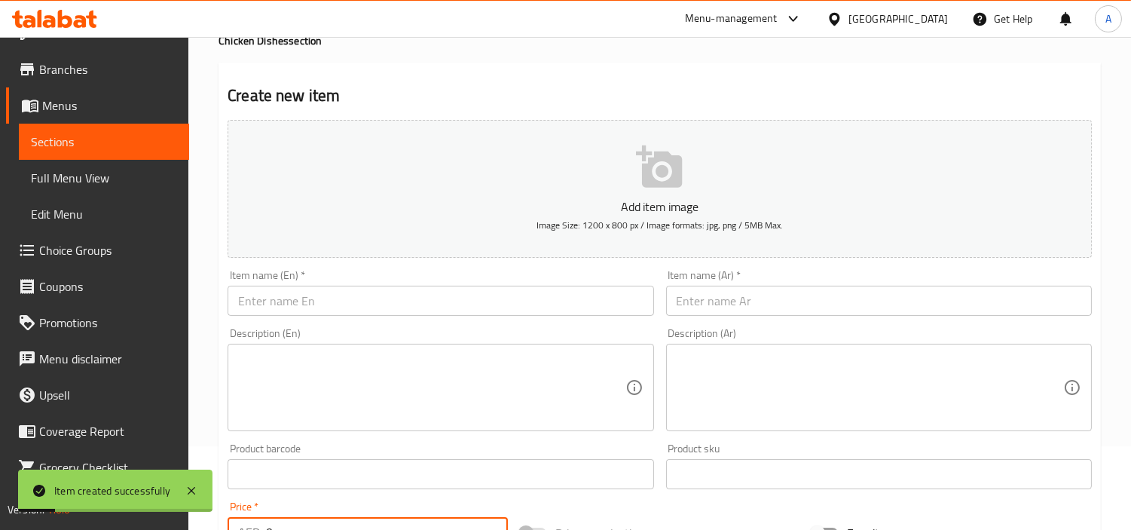
click at [355, 311] on input "text" at bounding box center [441, 301] width 426 height 30
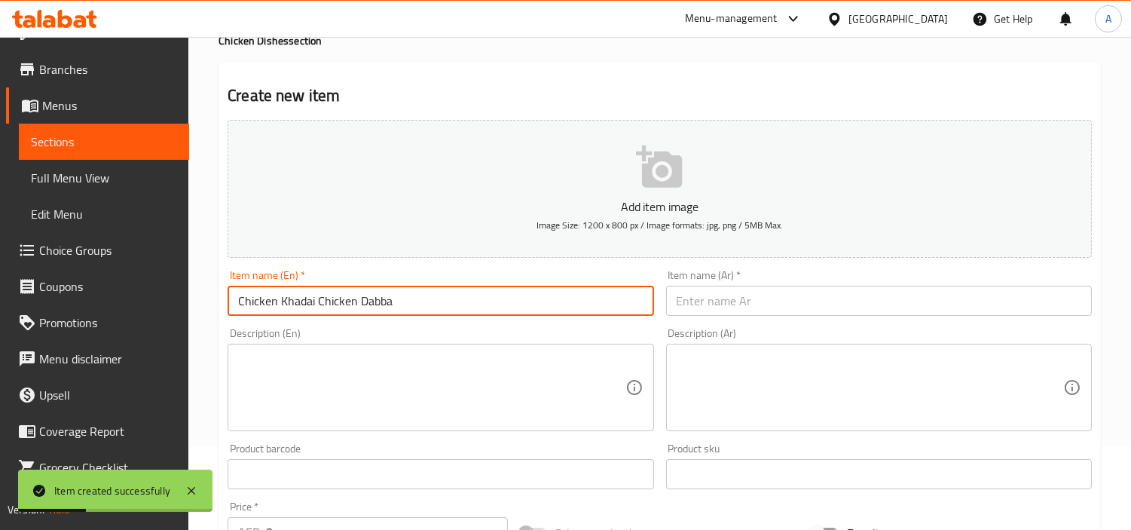
scroll to position [28, 0]
click at [359, 303] on input "Chicken Khadai Chicken Dabba" at bounding box center [441, 301] width 426 height 30
drag, startPoint x: 319, startPoint y: 297, endPoint x: 839, endPoint y: 292, distance: 520.0
click at [668, 304] on div "Add item image Image Size: 1200 x 800 px / Image formats: jpg, png / 5MB Max. I…" at bounding box center [660, 439] width 876 height 650
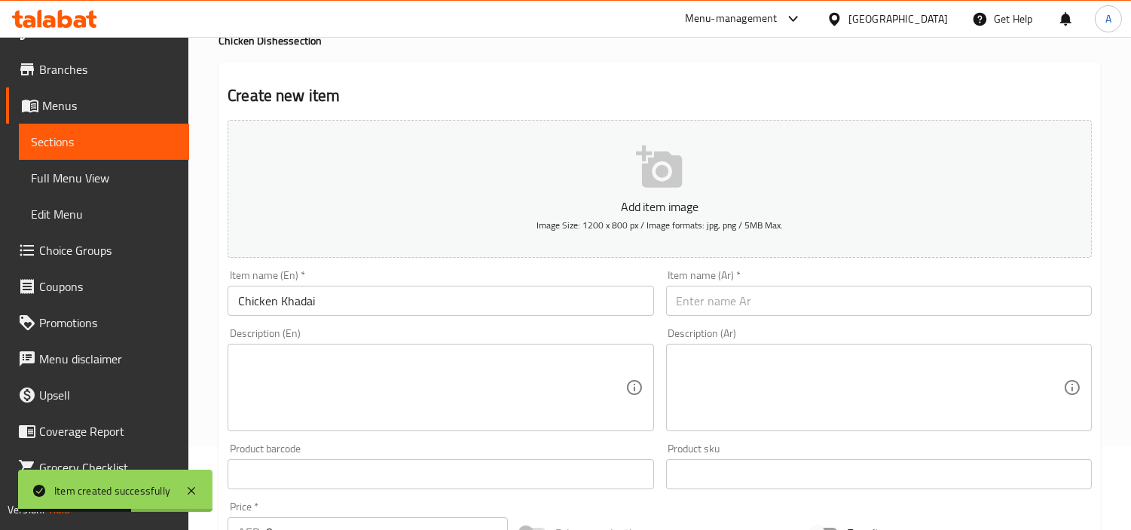
click at [823, 318] on div "Item name (Ar)   * Item name (Ar) *" at bounding box center [879, 293] width 438 height 58
click at [431, 304] on input "Chicken Khadai" at bounding box center [441, 301] width 426 height 30
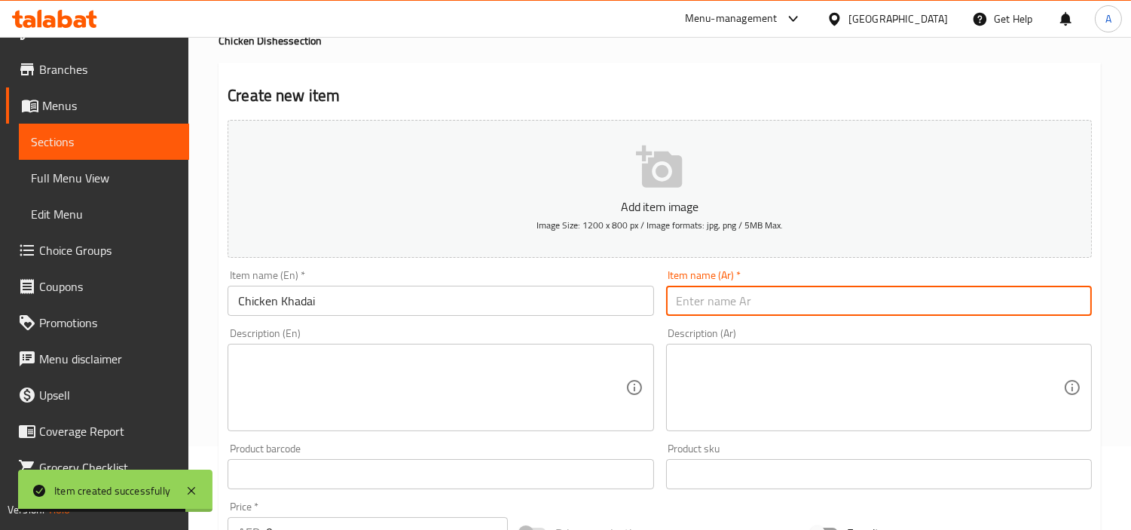
click at [701, 306] on input "text" at bounding box center [879, 301] width 426 height 30
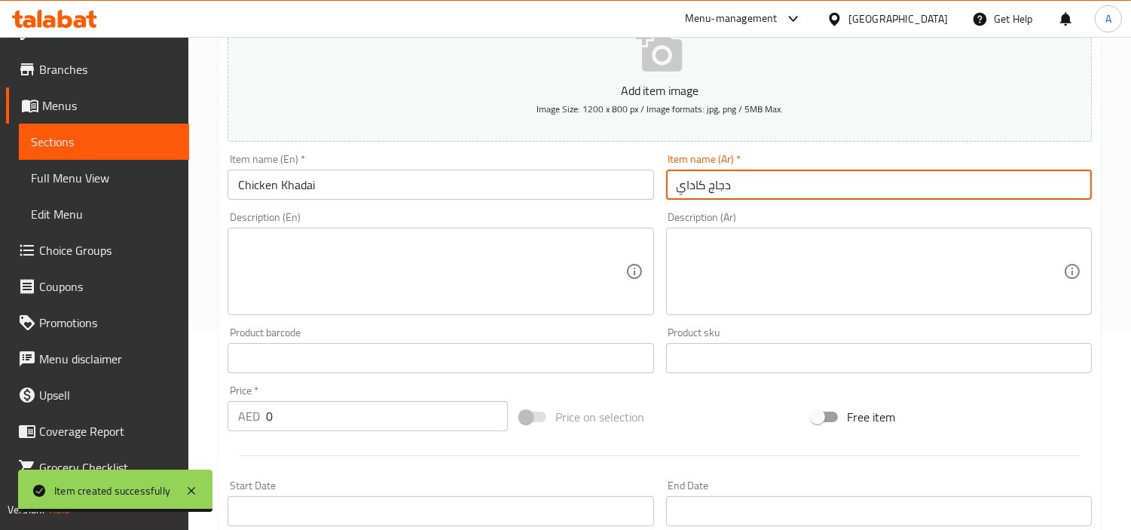
scroll to position [335, 0]
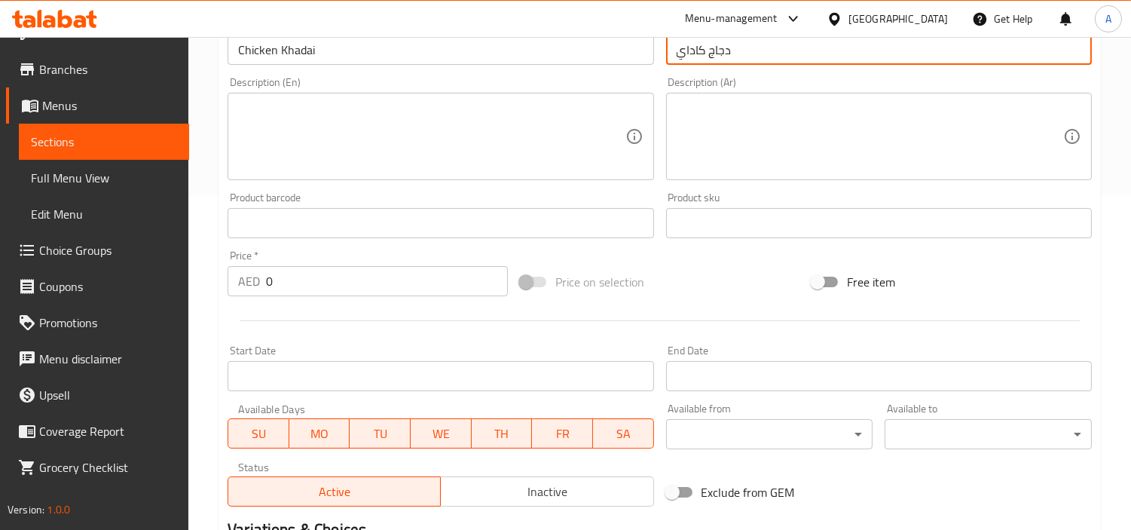
drag, startPoint x: 328, startPoint y: 291, endPoint x: 201, endPoint y: 292, distance: 126.6
click at [222, 289] on div "Price   * AED 0 Price *" at bounding box center [368, 273] width 292 height 58
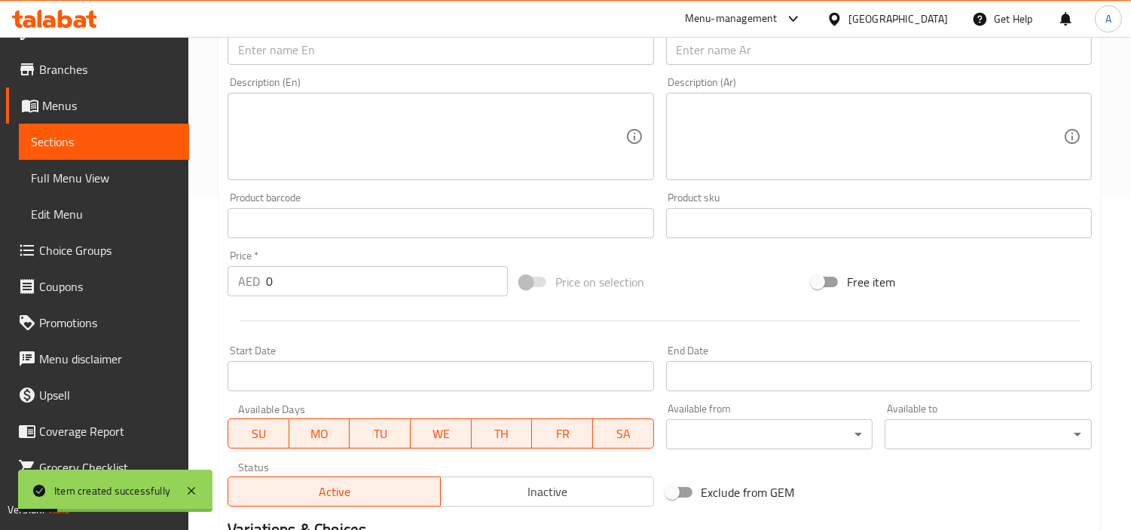
click at [588, 124] on textarea at bounding box center [431, 137] width 387 height 72
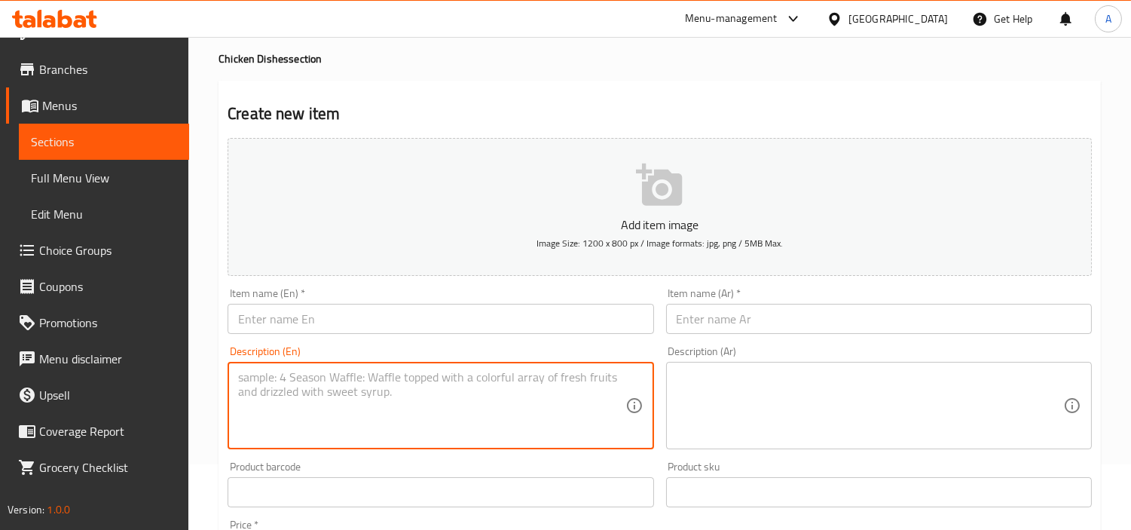
scroll to position [0, 0]
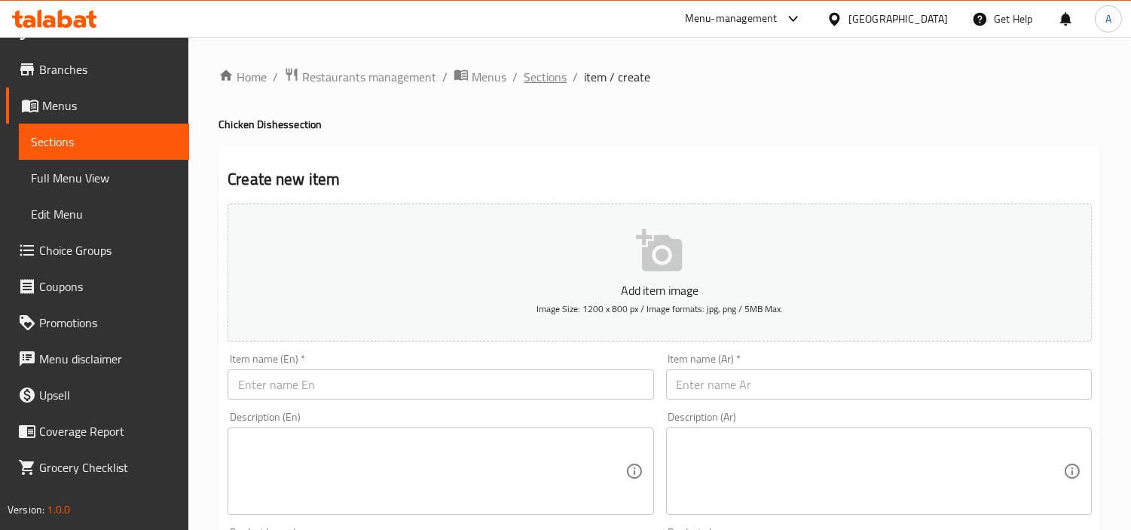
click at [554, 81] on span "Sections" at bounding box center [545, 77] width 43 height 18
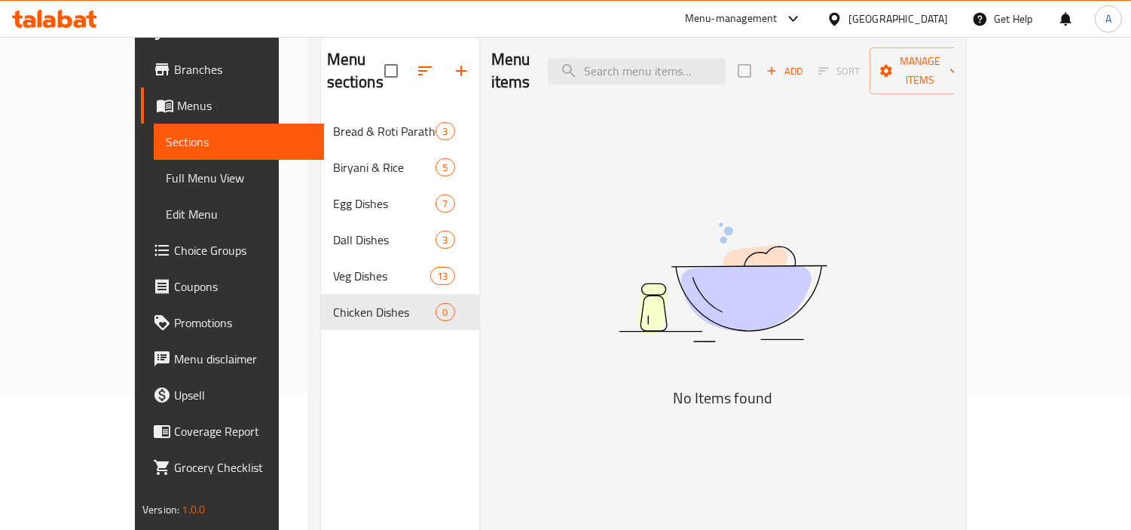
scroll to position [211, 0]
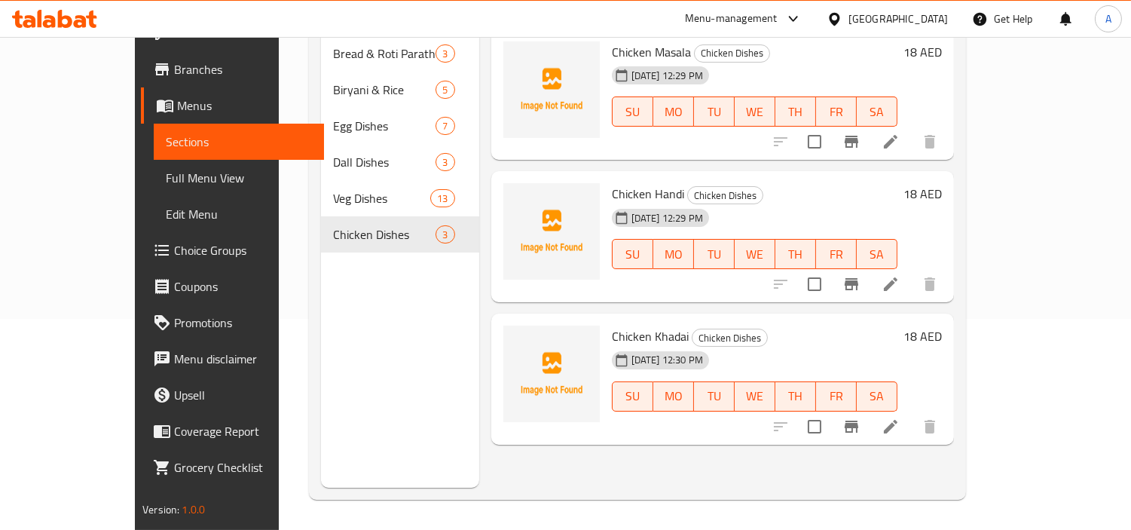
click at [656, 325] on span "Chicken Khadai" at bounding box center [650, 336] width 77 height 23
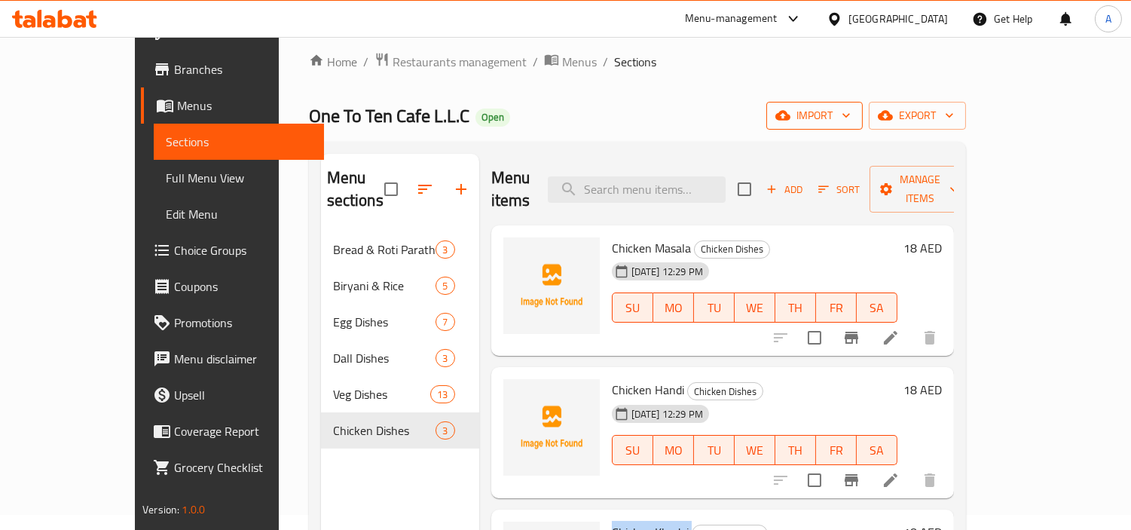
scroll to position [0, 0]
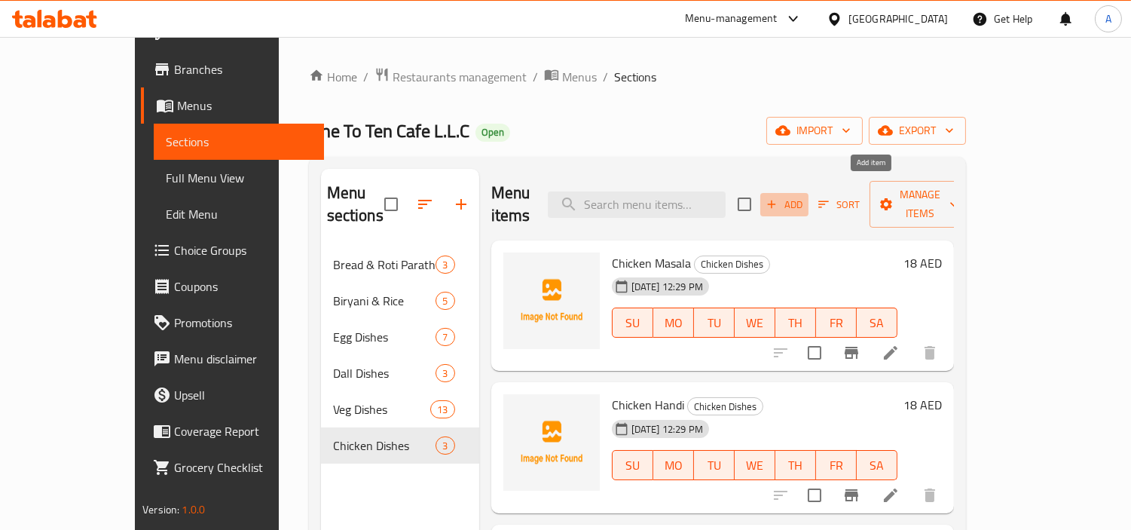
click at [809, 204] on button "Add" at bounding box center [784, 204] width 48 height 23
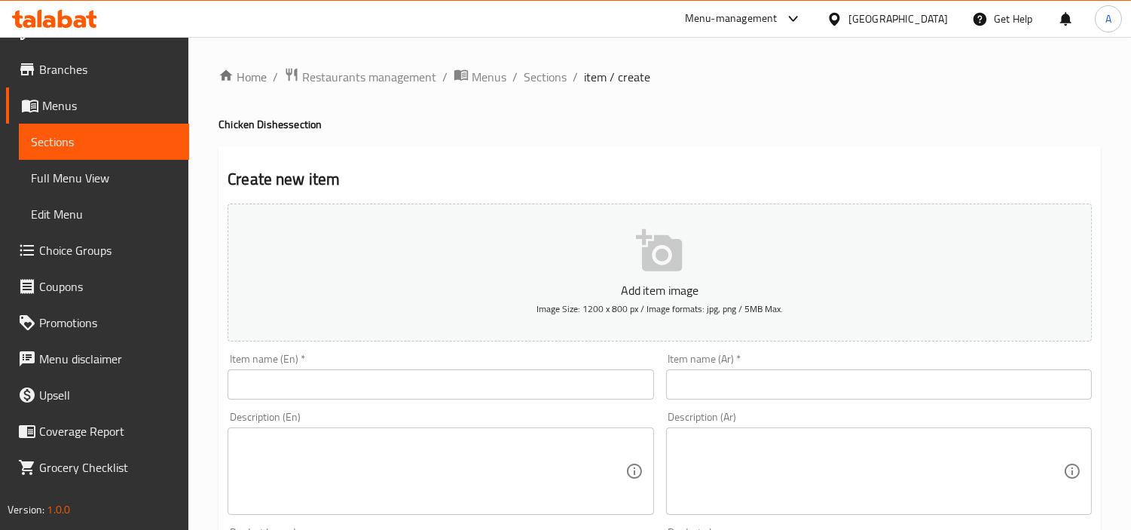
click at [503, 382] on input "text" at bounding box center [441, 384] width 426 height 30
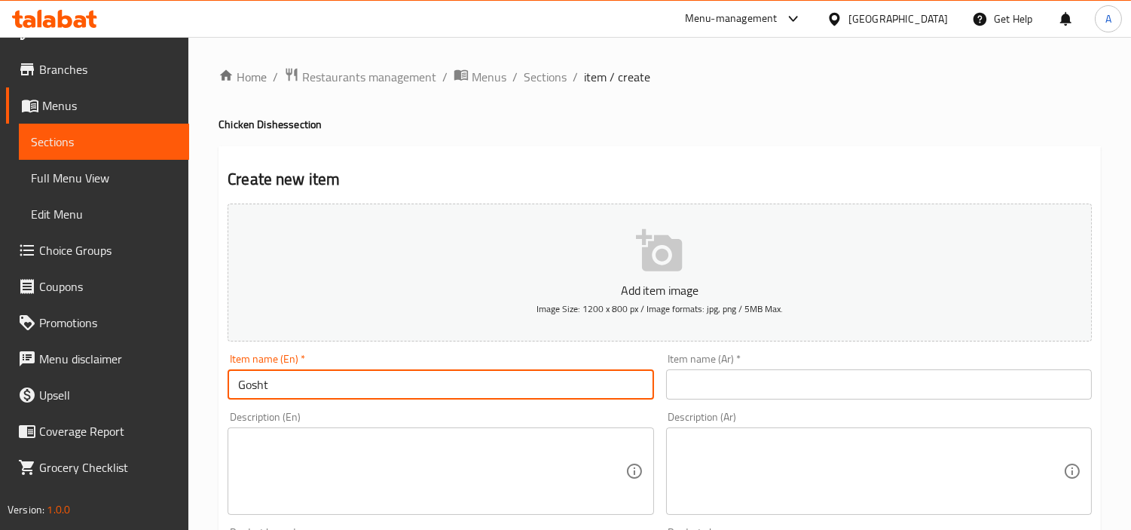
scroll to position [28, 0]
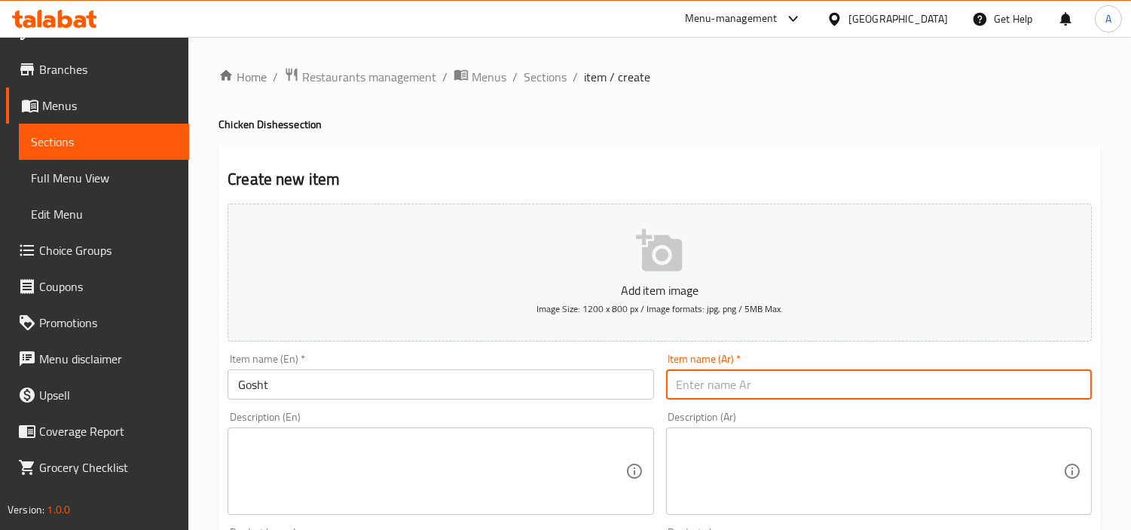
click at [734, 390] on input "text" at bounding box center [879, 384] width 426 height 30
click at [440, 430] on div "Description (En)" at bounding box center [441, 470] width 426 height 87
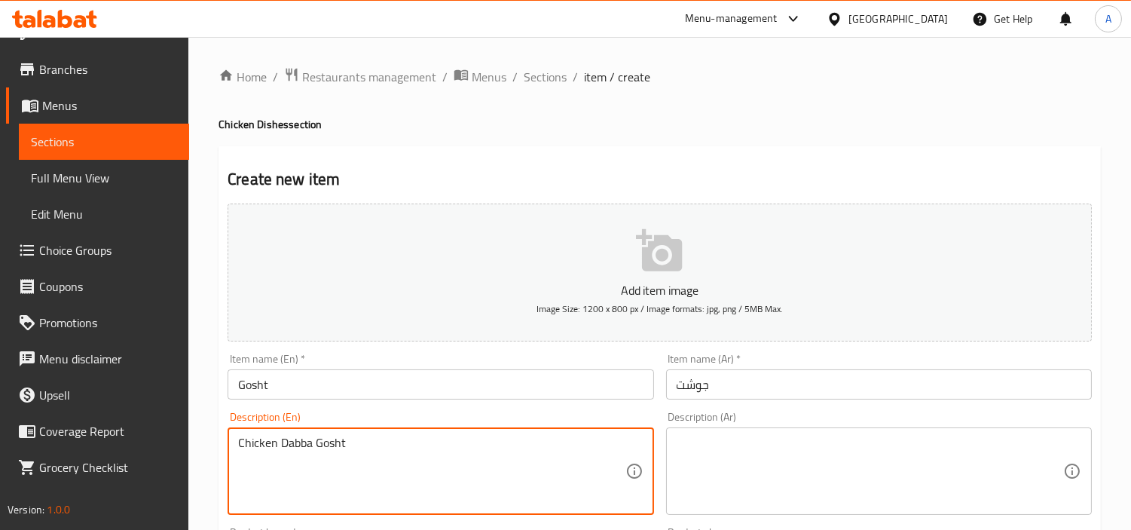
drag, startPoint x: 573, startPoint y: 488, endPoint x: 636, endPoint y: 454, distance: 71.8
click at [573, 476] on textarea "Chicken Dabba Gosht" at bounding box center [431, 472] width 387 height 72
click at [690, 439] on textarea at bounding box center [870, 472] width 387 height 72
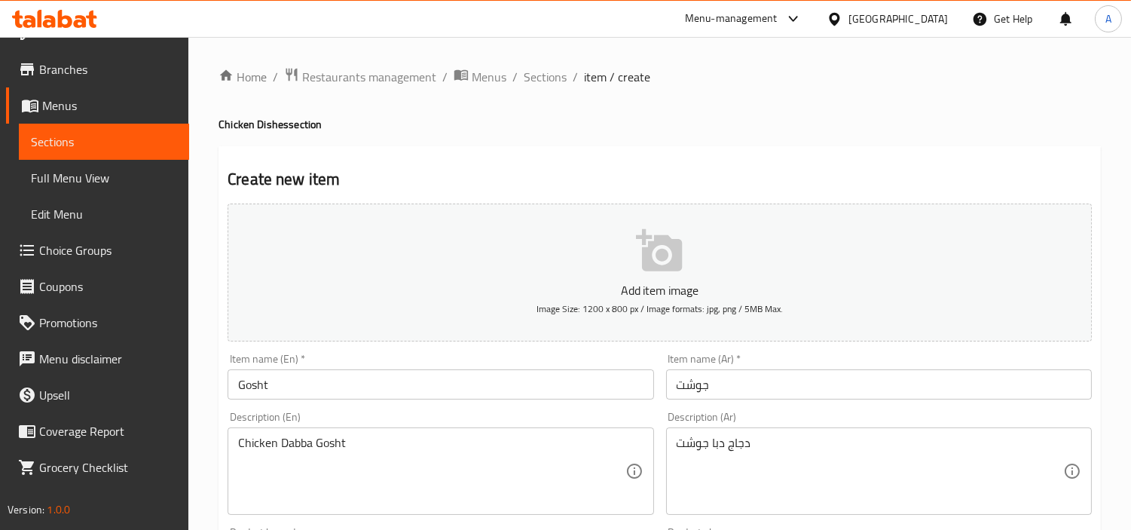
click at [364, 423] on div "Description (En) Chicken Dabba Gosht Description (En)" at bounding box center [441, 462] width 426 height 103
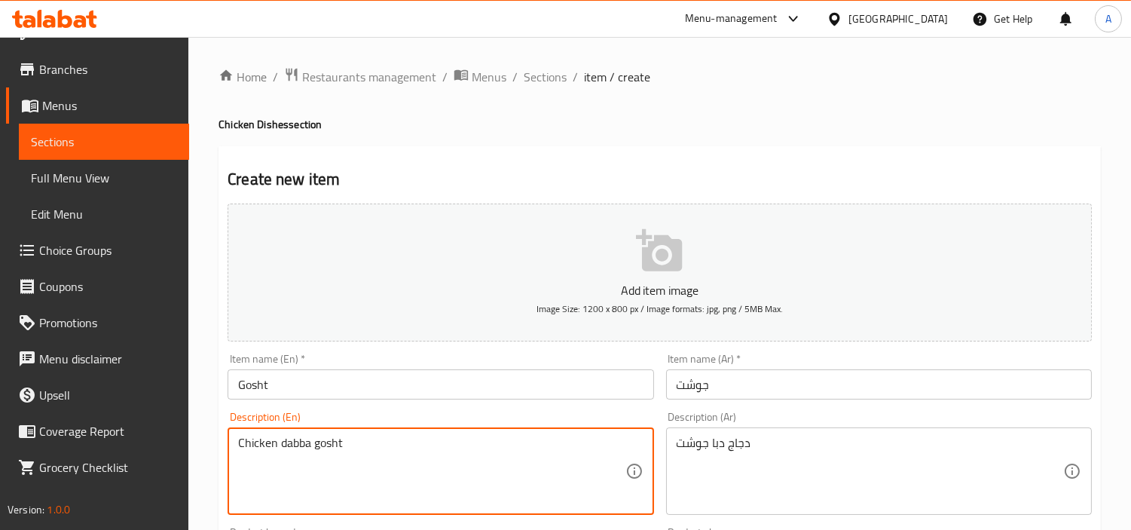
click at [535, 119] on h4 "Chicken Dishes section" at bounding box center [660, 124] width 883 height 15
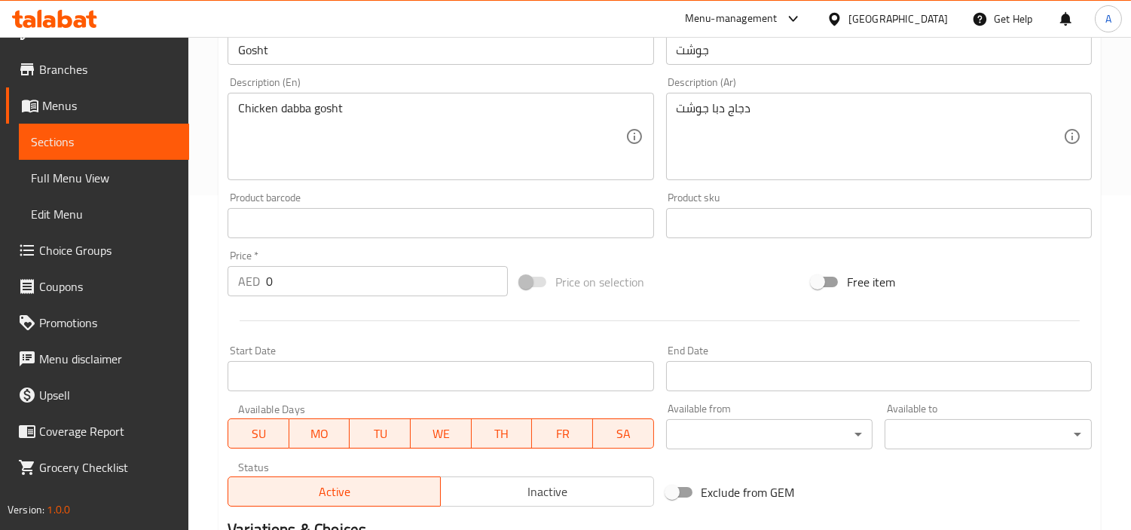
drag, startPoint x: 360, startPoint y: 288, endPoint x: 65, endPoint y: 295, distance: 295.5
click at [65, 295] on div "Edit Restaurant Branches Menus Sections Full Menu View Edit Menu Choice Groups …" at bounding box center [565, 216] width 1131 height 1028
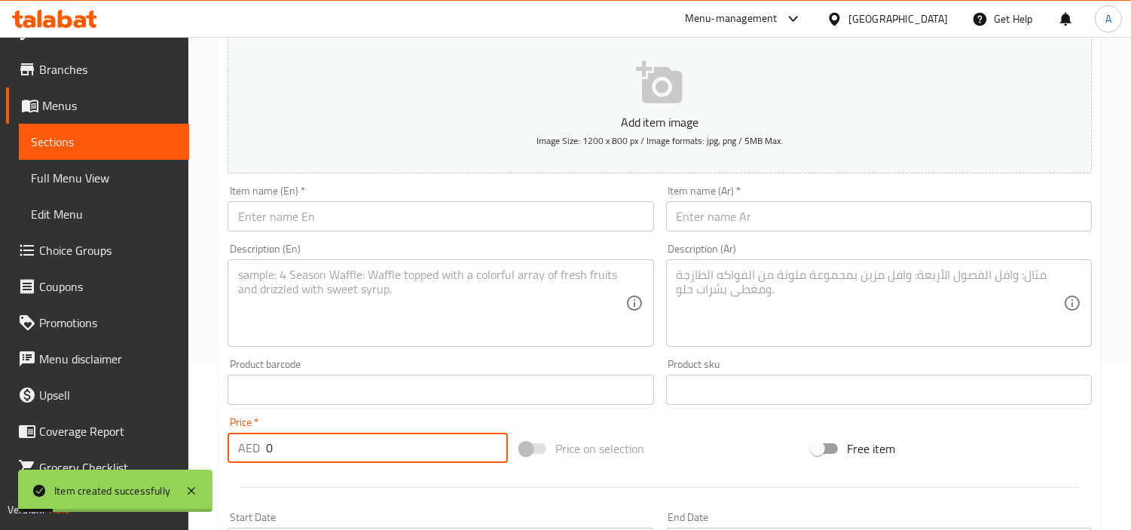
scroll to position [167, 0]
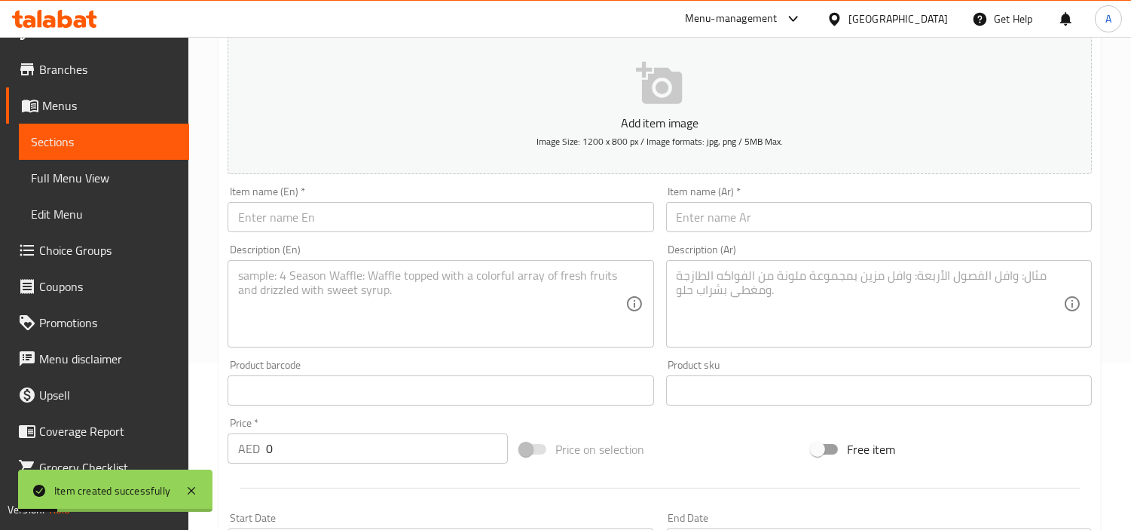
click at [421, 234] on div "Item name (En)   * Item name (En) *" at bounding box center [441, 209] width 438 height 58
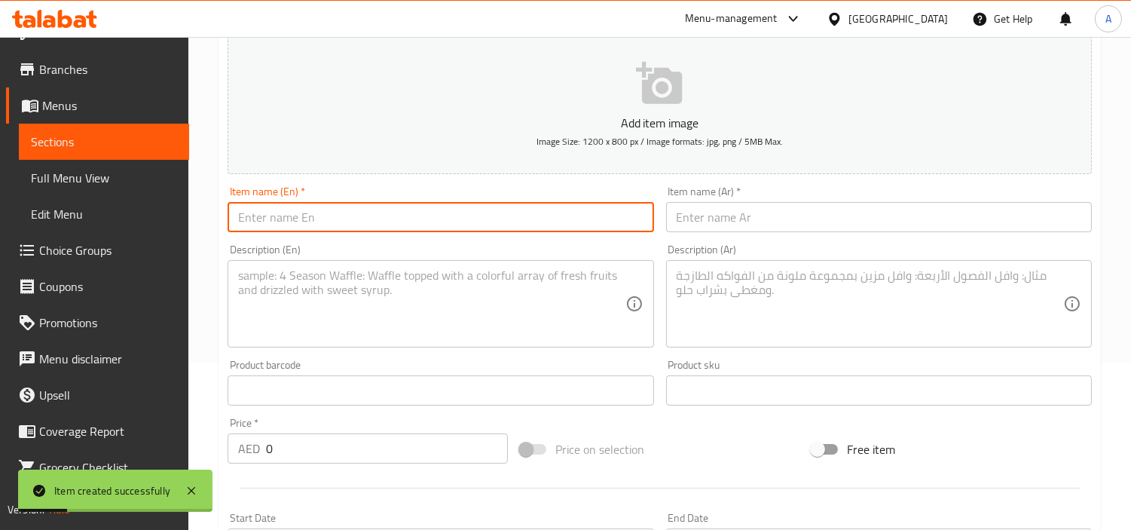
click at [437, 217] on input "text" at bounding box center [441, 217] width 426 height 30
click at [276, 216] on input "ChickenAfghani" at bounding box center [441, 217] width 426 height 30
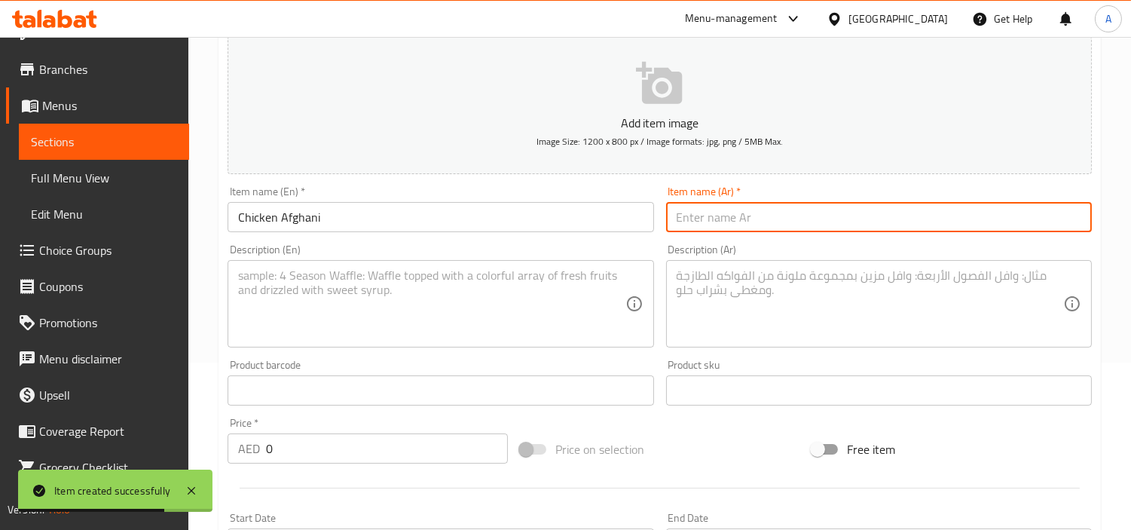
click at [752, 230] on input "text" at bounding box center [879, 217] width 426 height 30
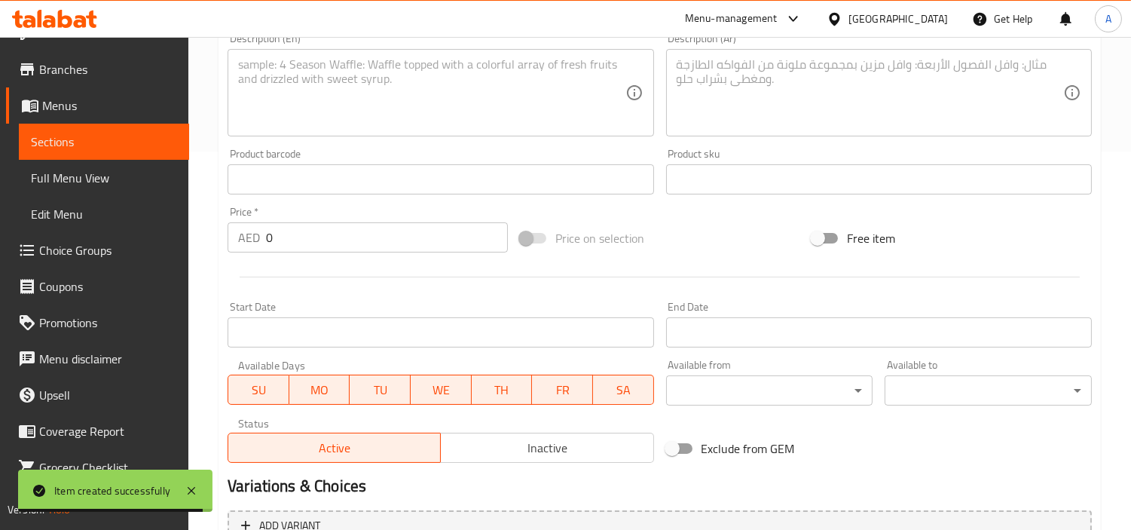
scroll to position [502, 0]
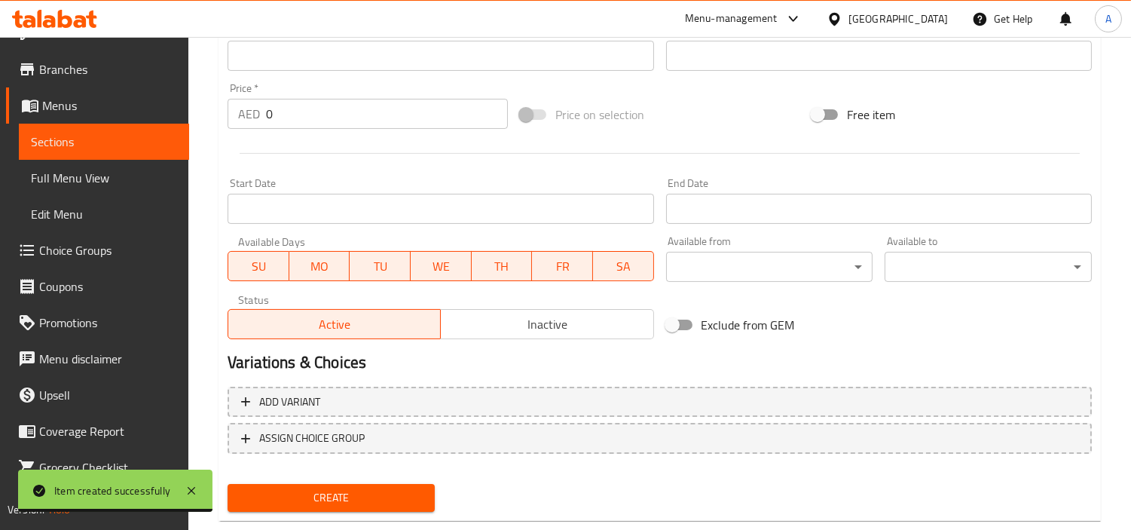
click at [214, 121] on div "Home / Restaurants management / Menus / Sections / item / create Chicken Dishes…" at bounding box center [659, 49] width 943 height 1028
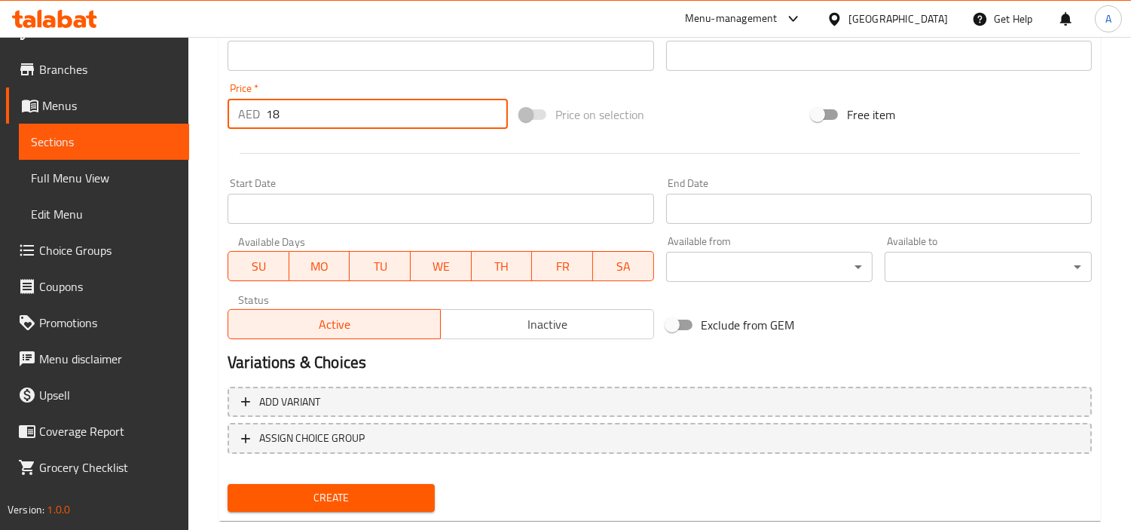
click at [228, 476] on button "Create" at bounding box center [331, 498] width 207 height 28
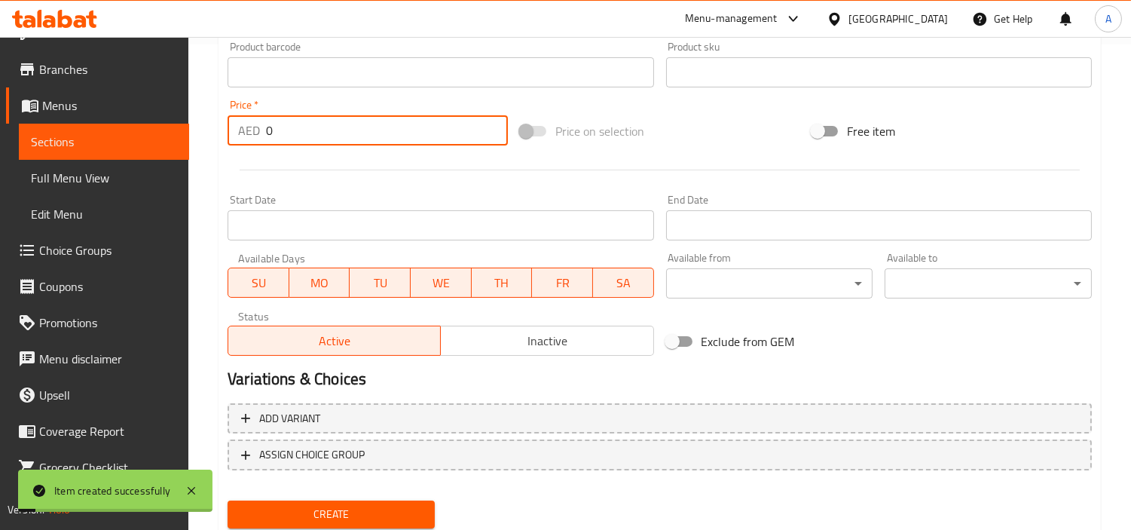
scroll to position [251, 0]
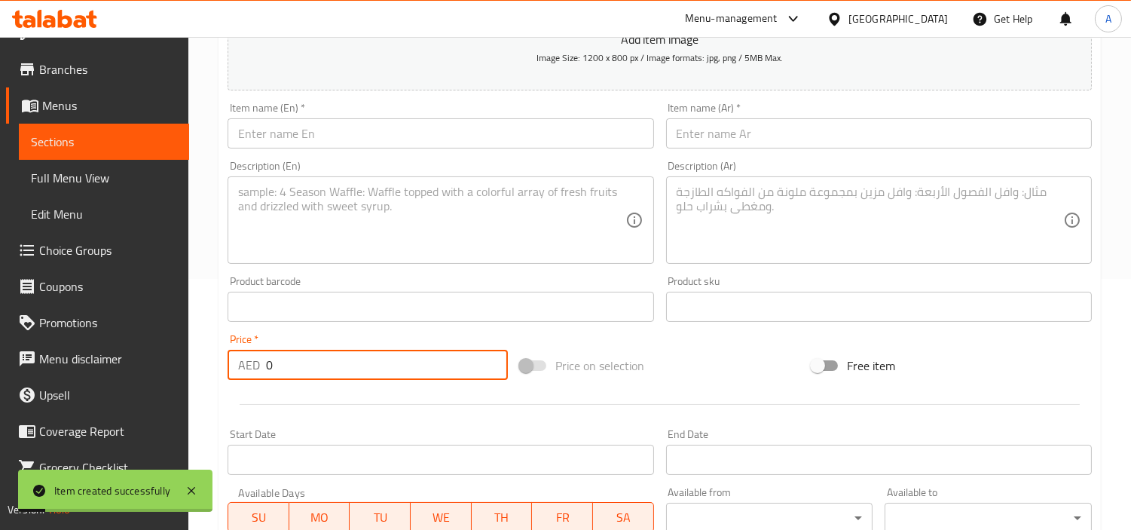
click at [336, 133] on input "text" at bounding box center [441, 133] width 426 height 30
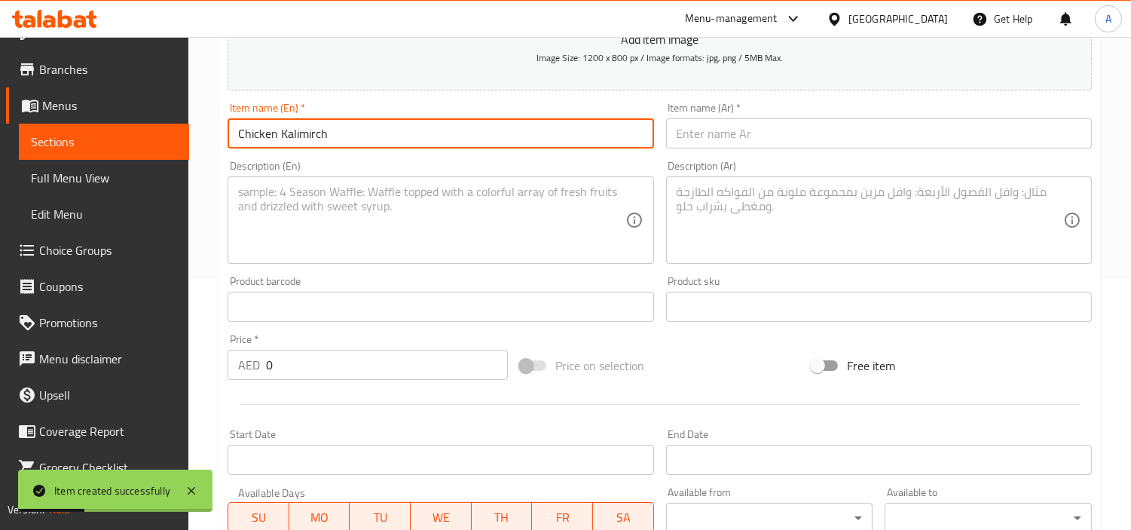
scroll to position [28, 0]
click at [730, 124] on input "text" at bounding box center [879, 133] width 426 height 30
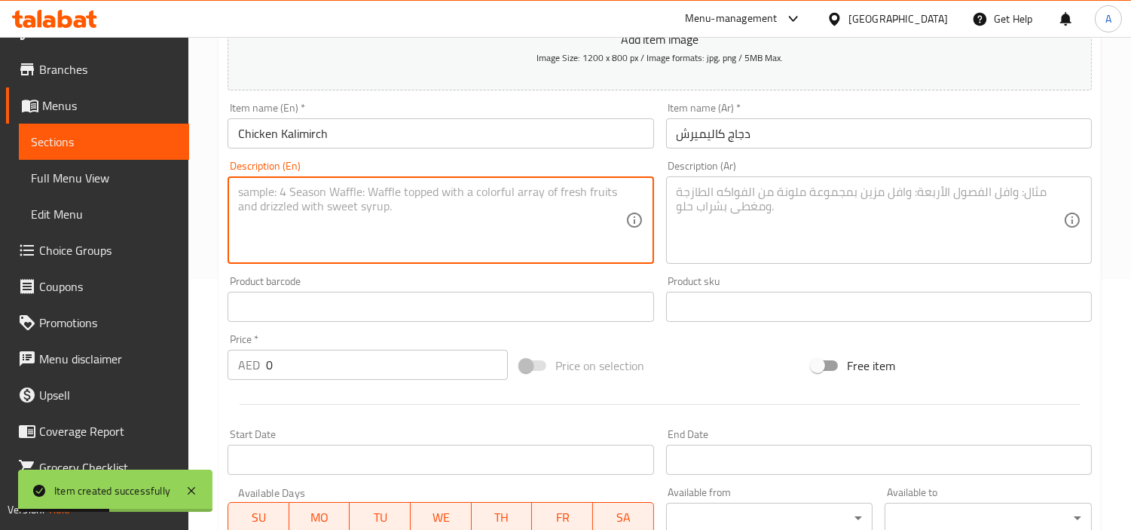
click at [530, 253] on textarea at bounding box center [431, 221] width 387 height 72
drag, startPoint x: 338, startPoint y: 348, endPoint x: 85, endPoint y: 375, distance: 253.8
click at [213, 363] on div "Home / Restaurants management / Menus / Sections / item / create Chicken Dishes…" at bounding box center [659, 300] width 943 height 1028
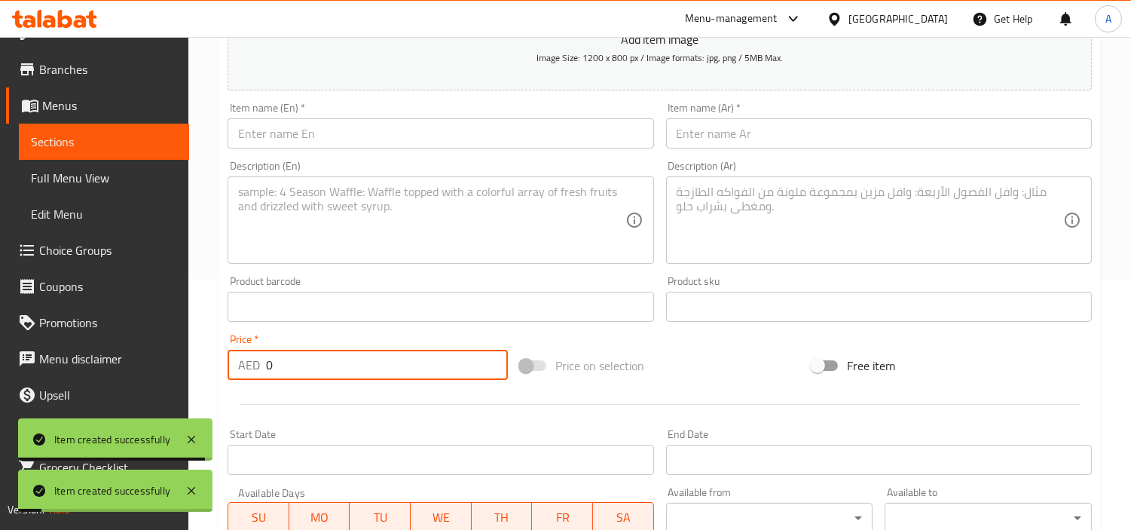
click at [395, 134] on input "text" at bounding box center [441, 133] width 426 height 30
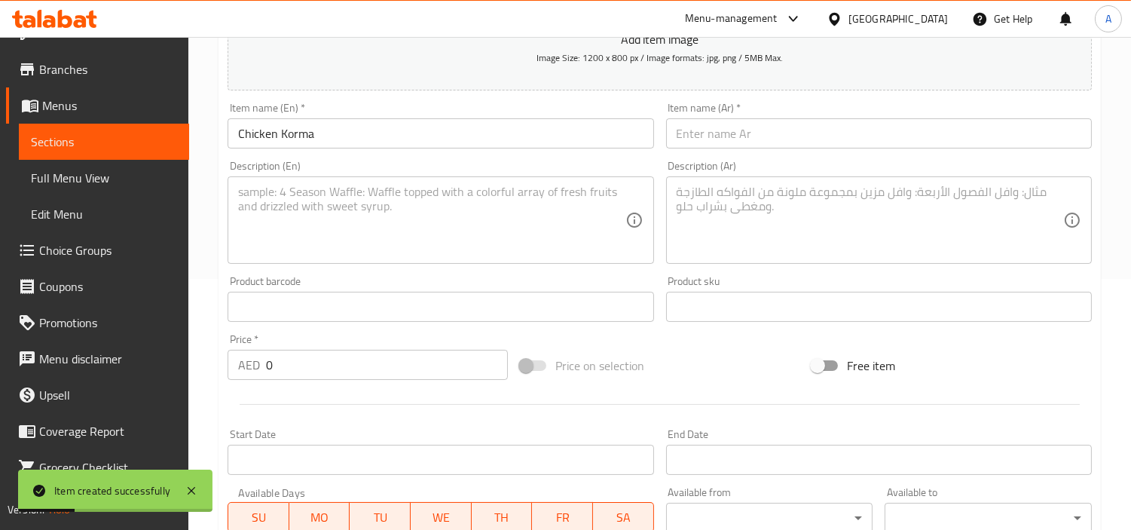
click at [819, 167] on div "Description (Ar) Description (Ar)" at bounding box center [879, 212] width 426 height 103
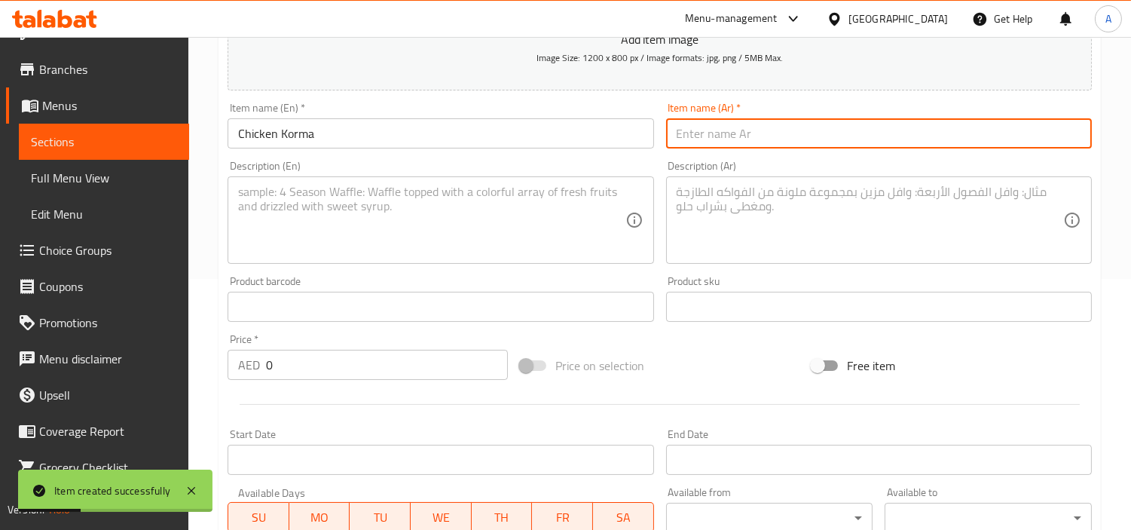
click at [849, 142] on input "text" at bounding box center [879, 133] width 426 height 30
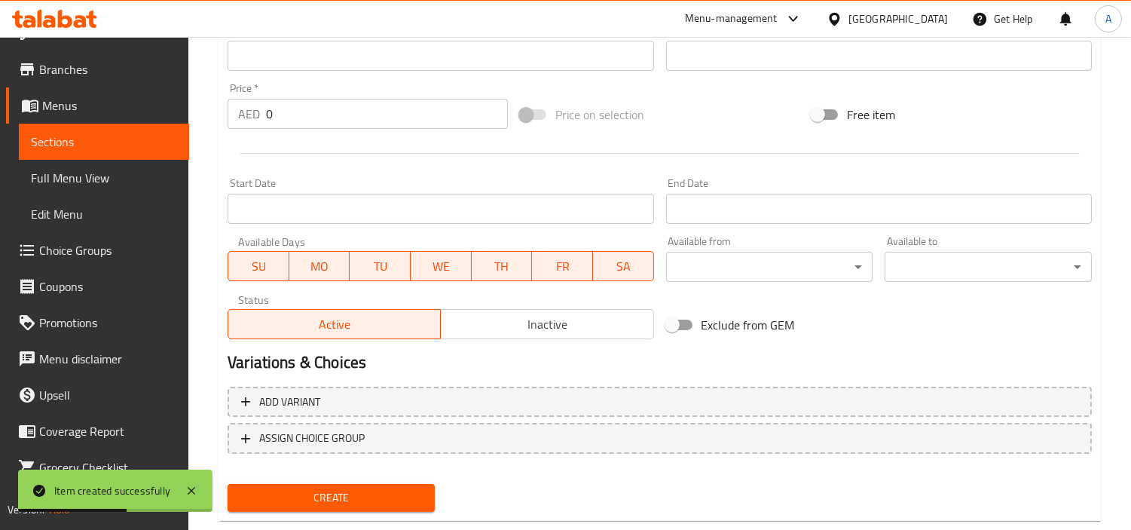
drag, startPoint x: 314, startPoint y: 112, endPoint x: 347, endPoint y: 118, distance: 33.0
click at [209, 124] on div "Home / Restaurants management / Menus / Sections / item / create Chicken Dishes…" at bounding box center [659, 49] width 943 height 1028
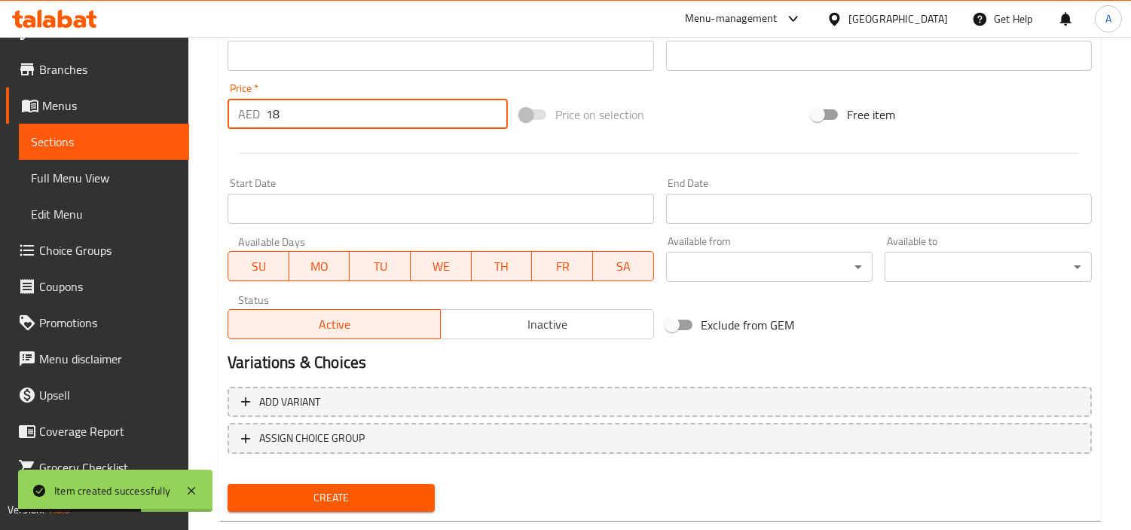
click at [228, 476] on button "Create" at bounding box center [331, 498] width 207 height 28
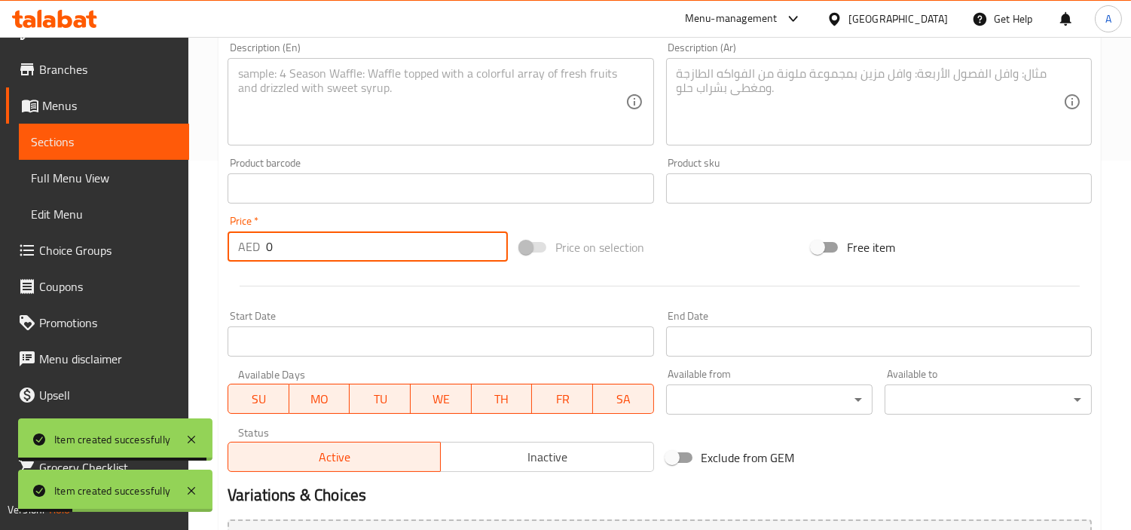
scroll to position [197, 0]
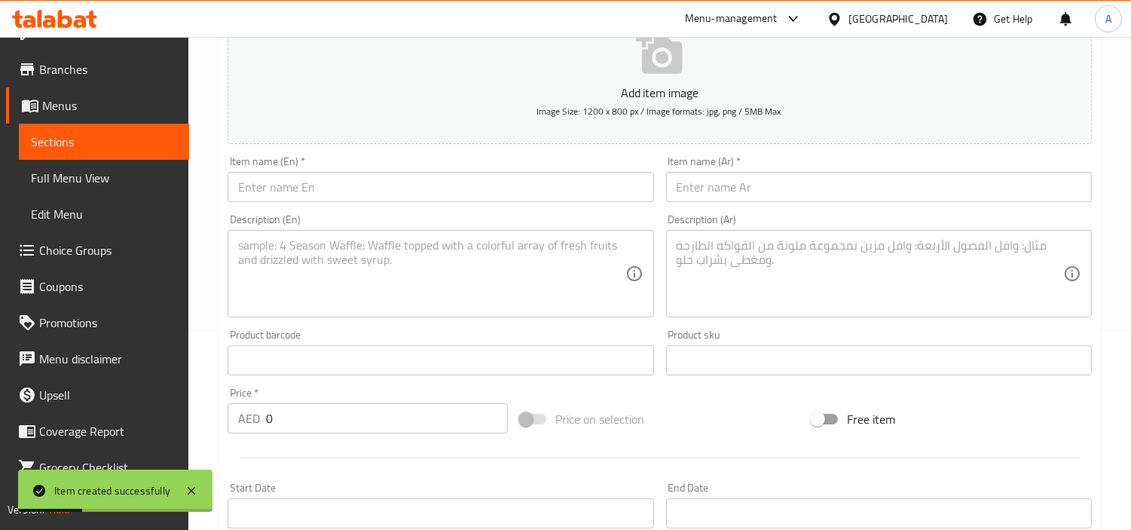
click at [363, 212] on div "Description (En) Description (En)" at bounding box center [441, 265] width 438 height 115
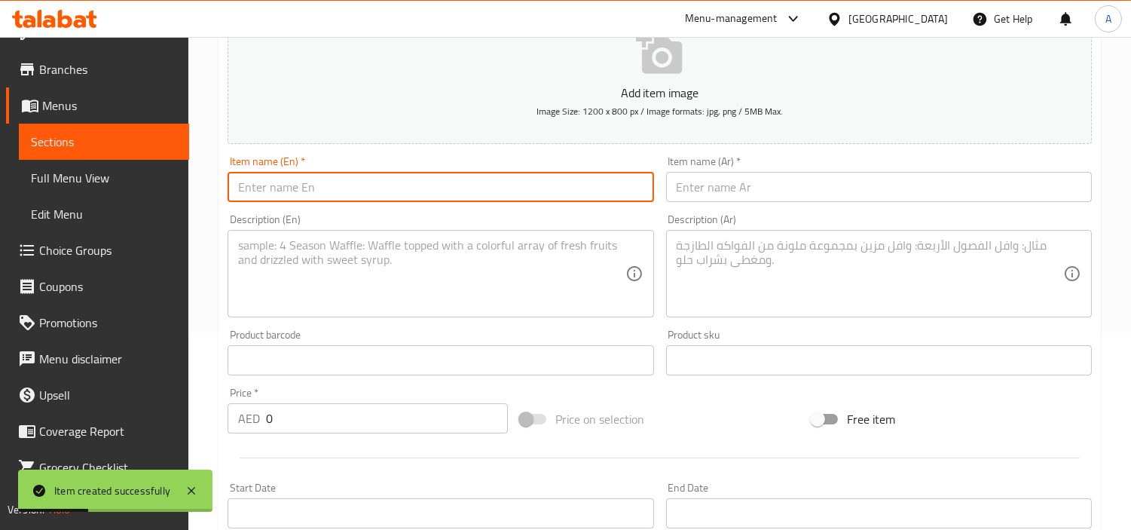
click at [379, 178] on input "text" at bounding box center [441, 187] width 426 height 30
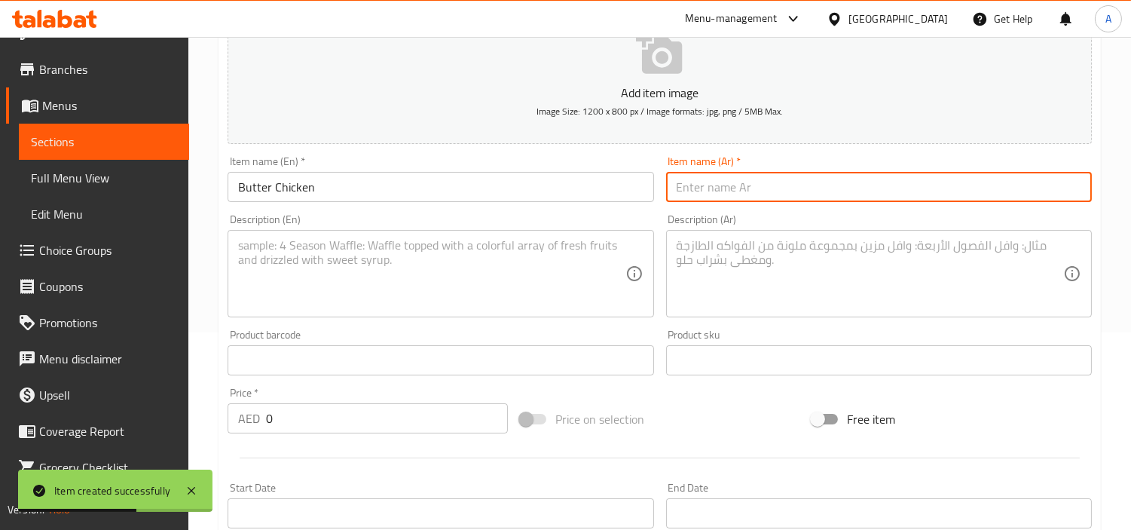
drag, startPoint x: 824, startPoint y: 175, endPoint x: 826, endPoint y: 191, distance: 15.9
click at [824, 176] on input "text" at bounding box center [879, 187] width 426 height 30
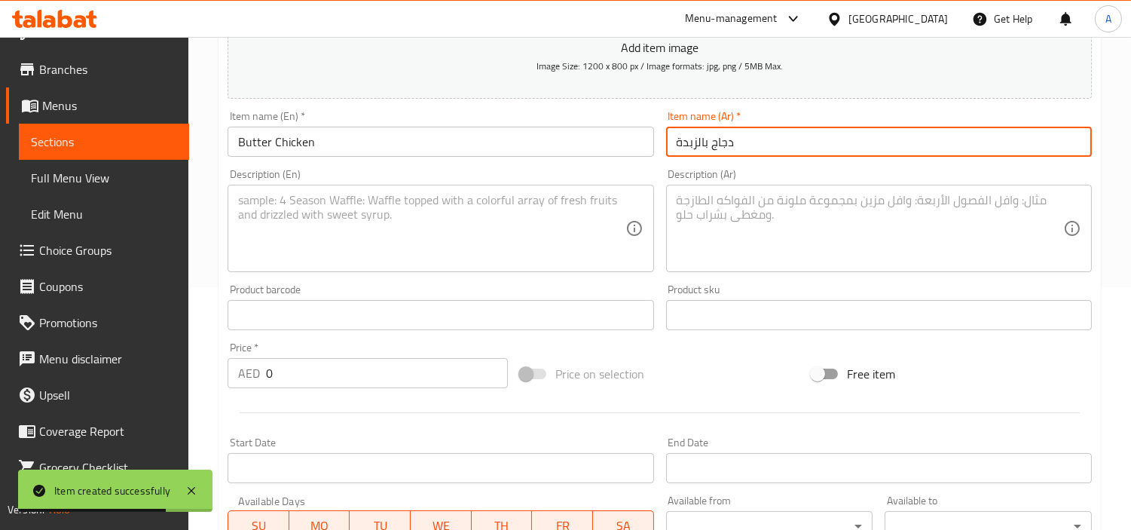
scroll to position [281, 0]
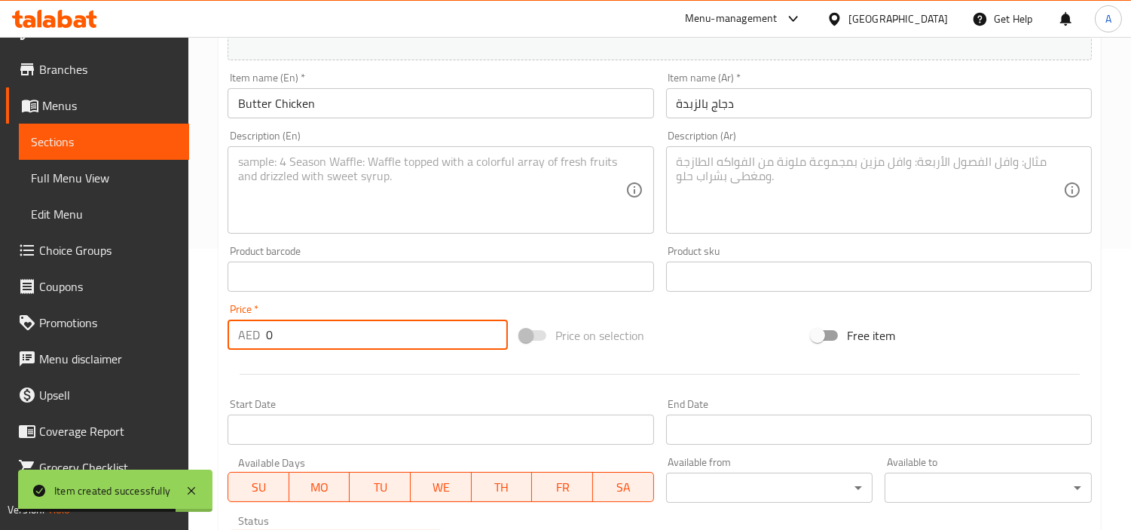
drag, startPoint x: 304, startPoint y: 342, endPoint x: 215, endPoint y: 338, distance: 89.8
click at [252, 340] on div "AED 0 Price *" at bounding box center [368, 335] width 280 height 30
drag, startPoint x: 453, startPoint y: 109, endPoint x: 463, endPoint y: 107, distance: 9.9
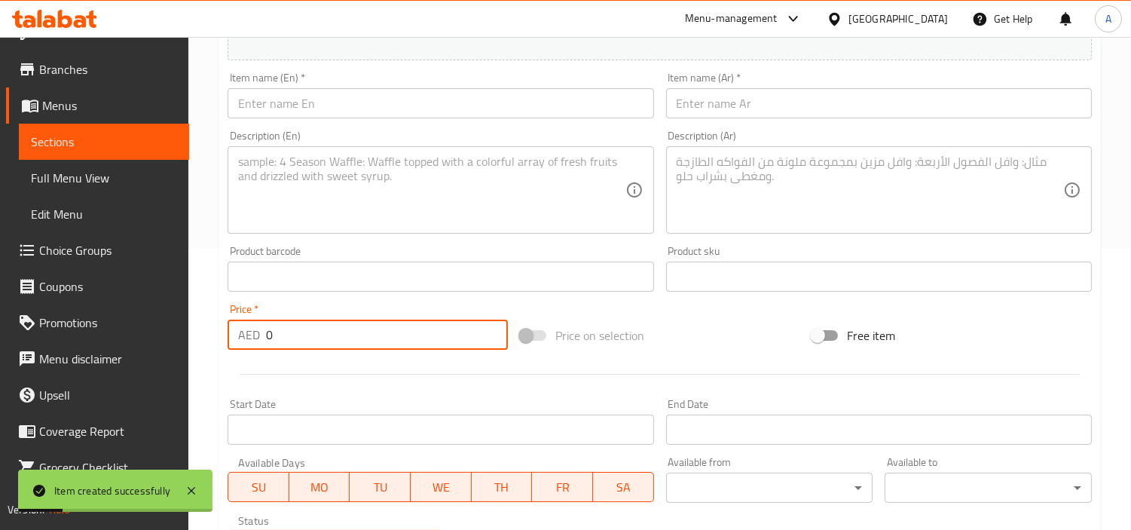
click at [453, 109] on input "text" at bounding box center [441, 103] width 426 height 30
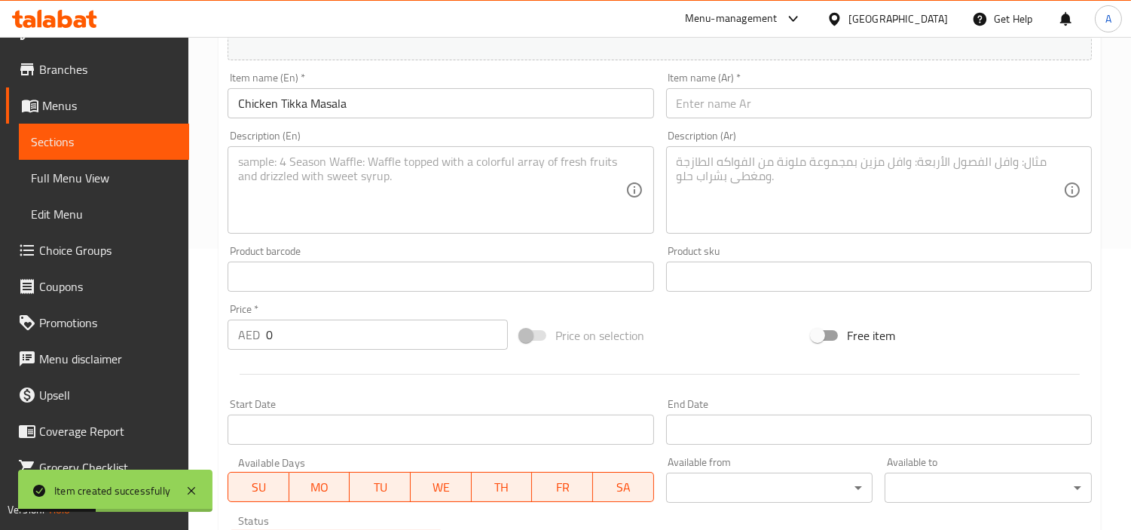
drag, startPoint x: 343, startPoint y: 309, endPoint x: 177, endPoint y: 320, distance: 166.1
click at [246, 318] on div "Price   * AED 0 Price *" at bounding box center [368, 327] width 280 height 46
click at [300, 325] on input "0" at bounding box center [387, 335] width 242 height 30
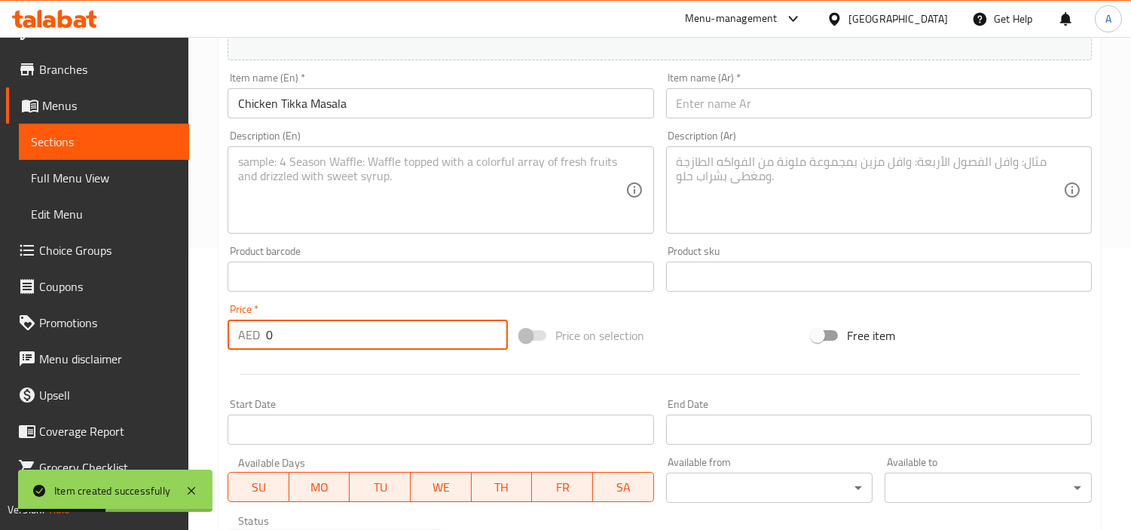
click at [300, 325] on input "0" at bounding box center [387, 335] width 242 height 30
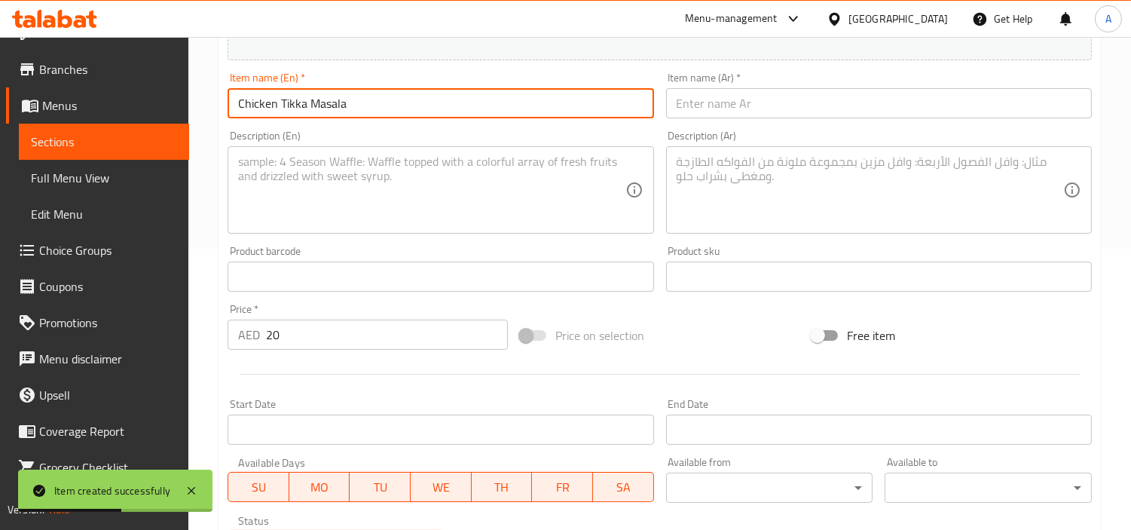
click at [326, 98] on input "Chicken Tikka Masala" at bounding box center [441, 103] width 426 height 30
click at [876, 116] on input "text" at bounding box center [879, 103] width 426 height 30
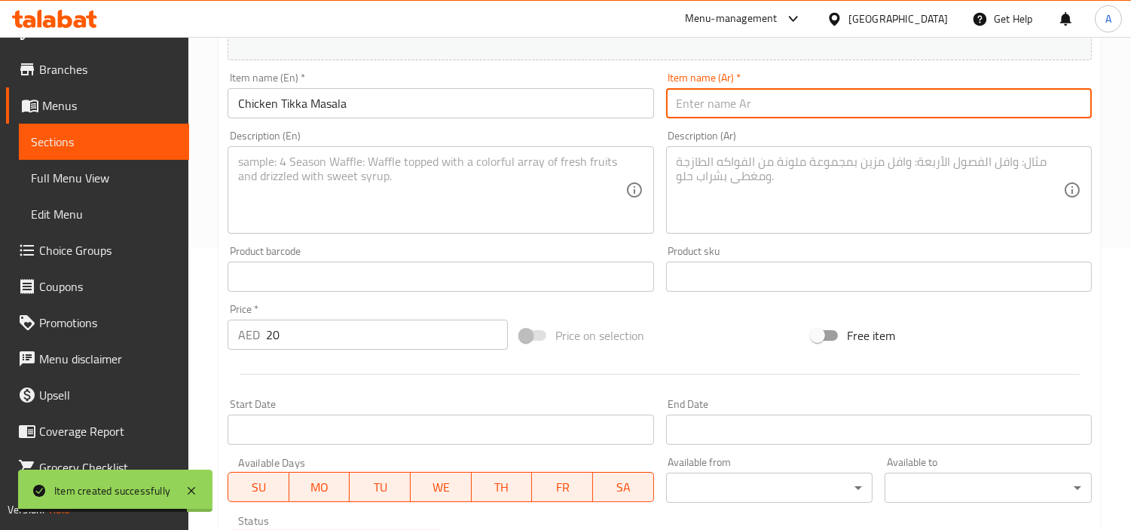
click at [875, 110] on input "text" at bounding box center [879, 103] width 426 height 30
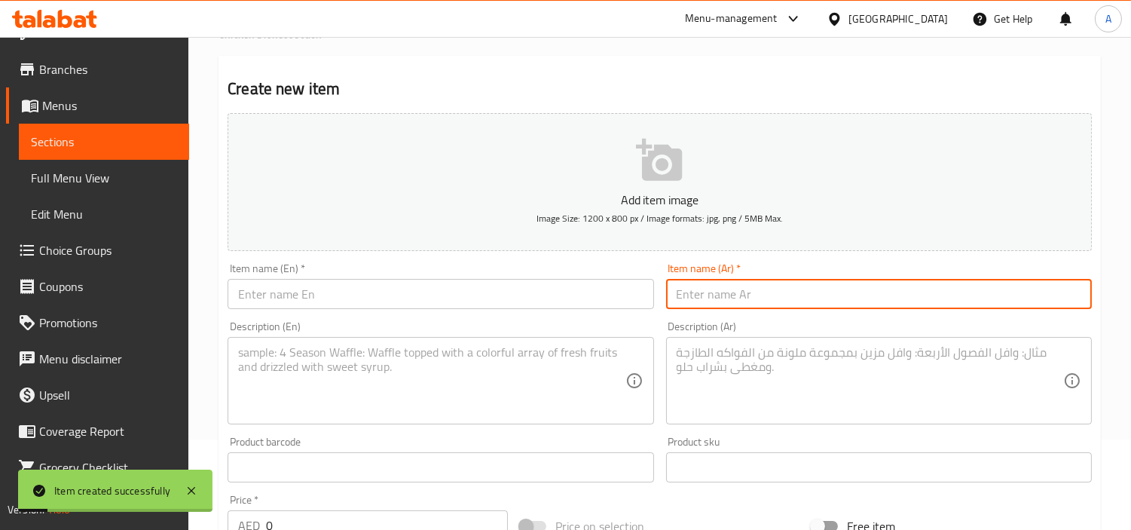
scroll to position [0, 0]
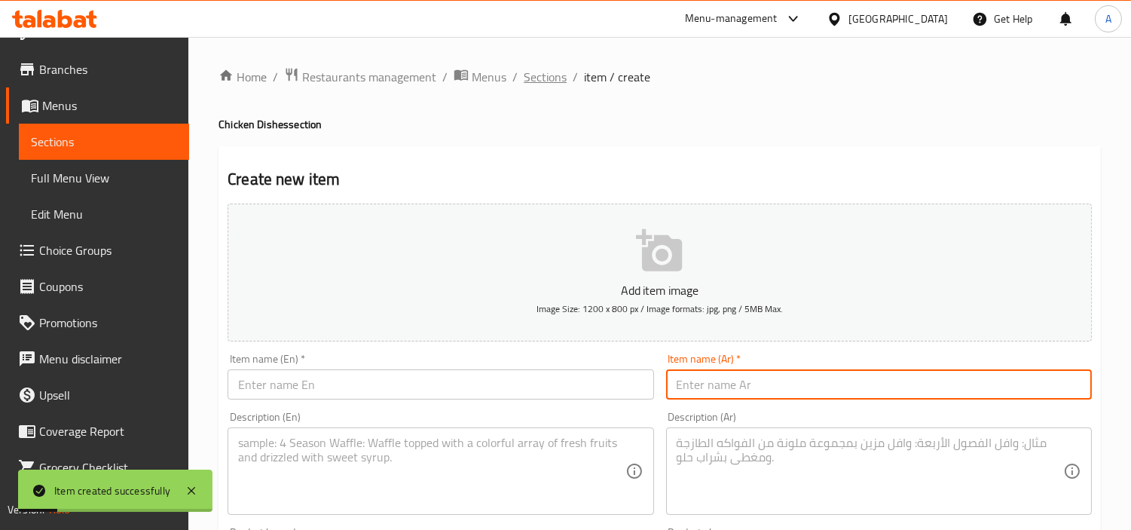
drag, startPoint x: 546, startPoint y: 93, endPoint x: 563, endPoint y: 69, distance: 29.7
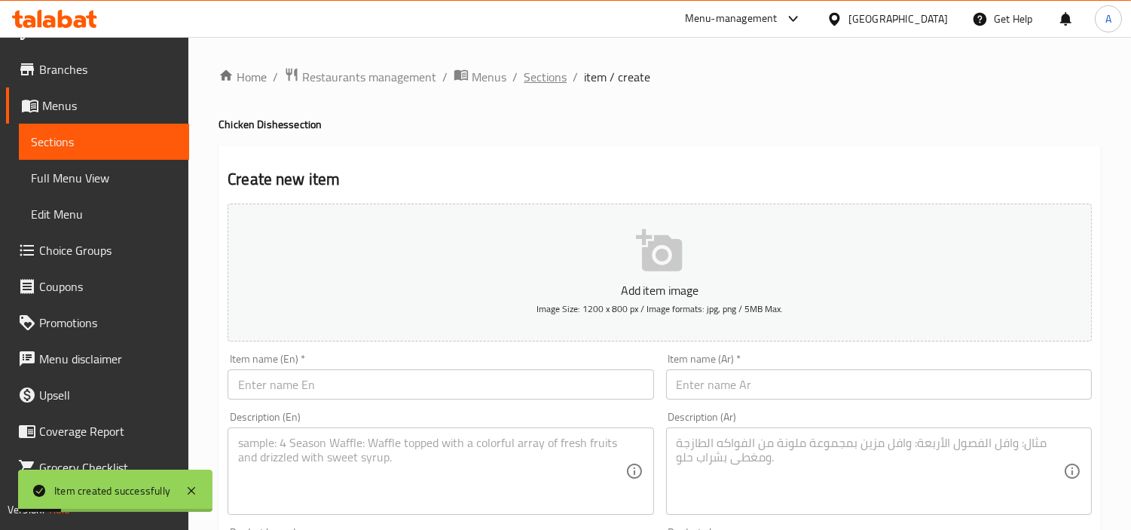
click at [564, 69] on span "Sections" at bounding box center [545, 77] width 43 height 18
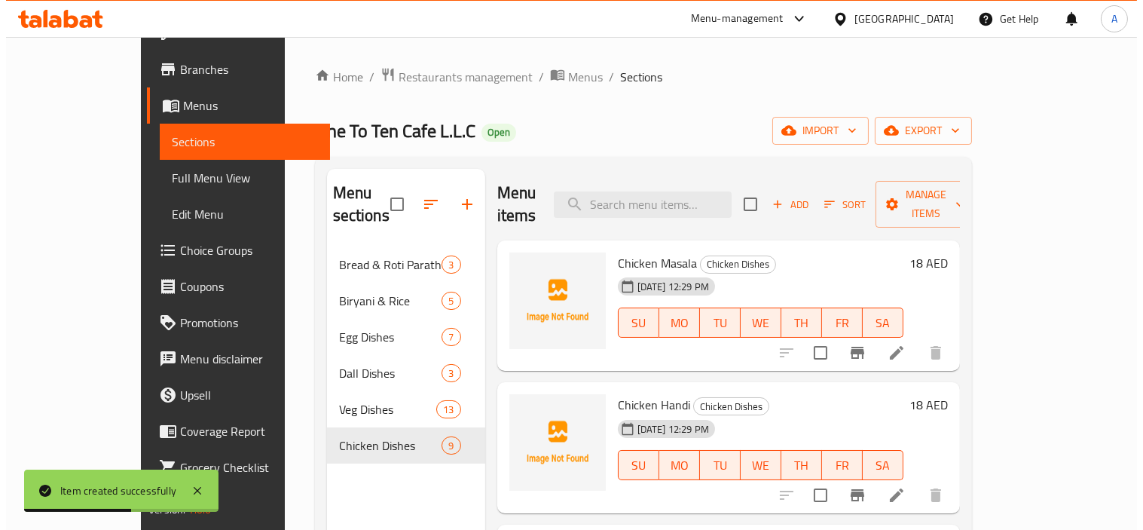
scroll to position [28, 0]
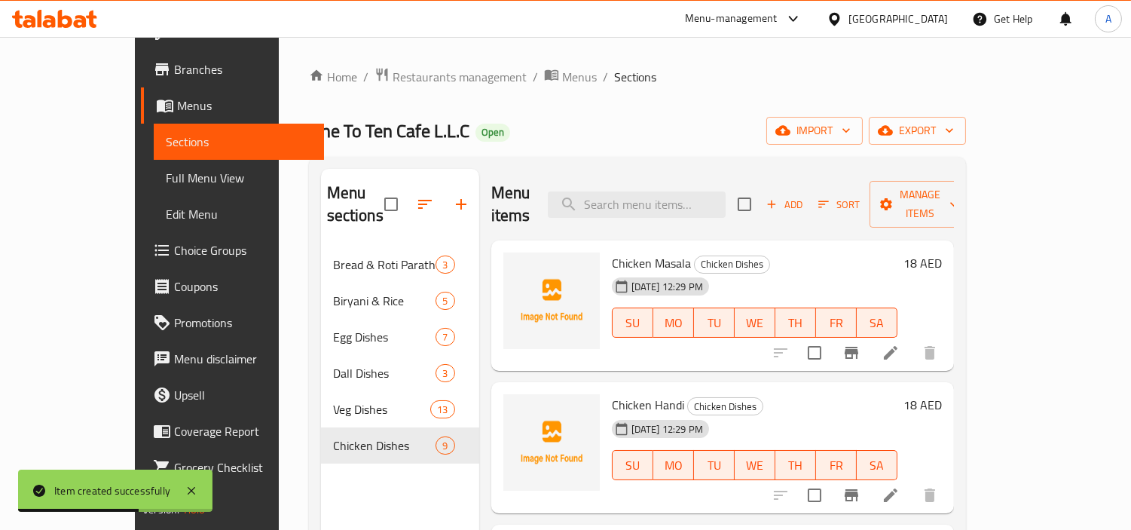
click at [452, 195] on icon "button" at bounding box center [461, 204] width 18 height 18
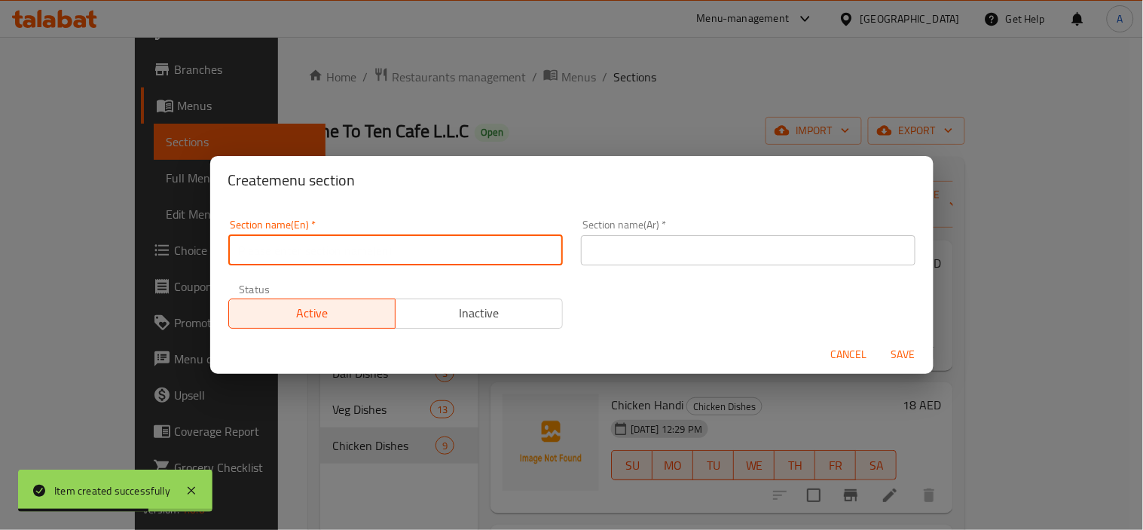
click at [448, 259] on input "text" at bounding box center [395, 250] width 335 height 30
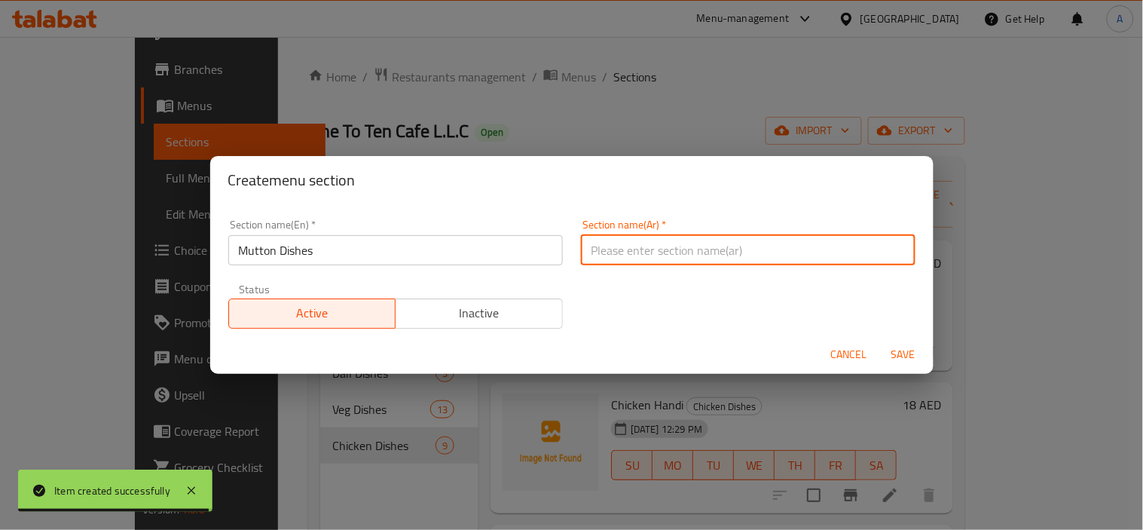
click at [616, 242] on input "text" at bounding box center [748, 250] width 335 height 30
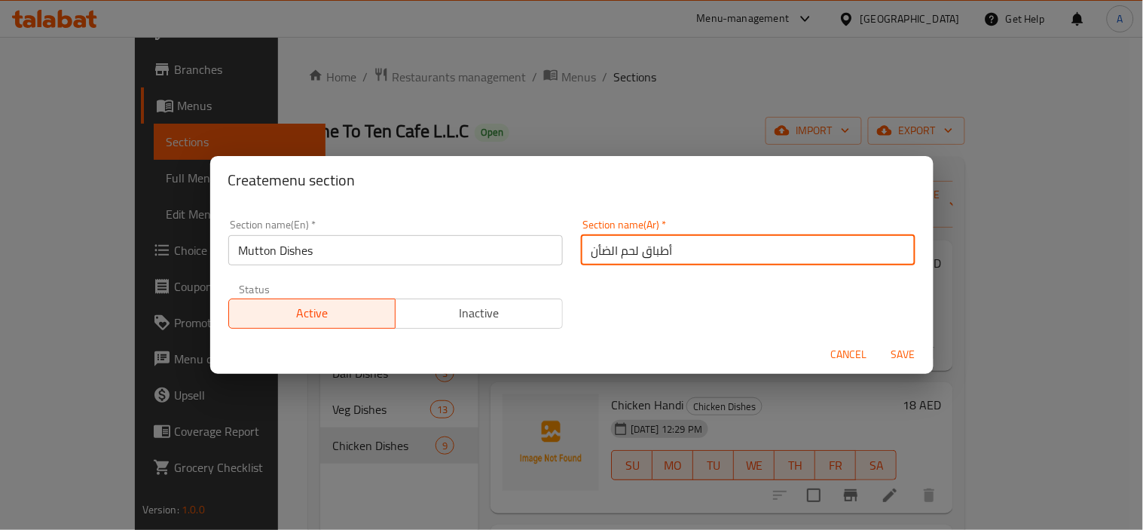
click at [892, 342] on button "Save" at bounding box center [904, 355] width 48 height 28
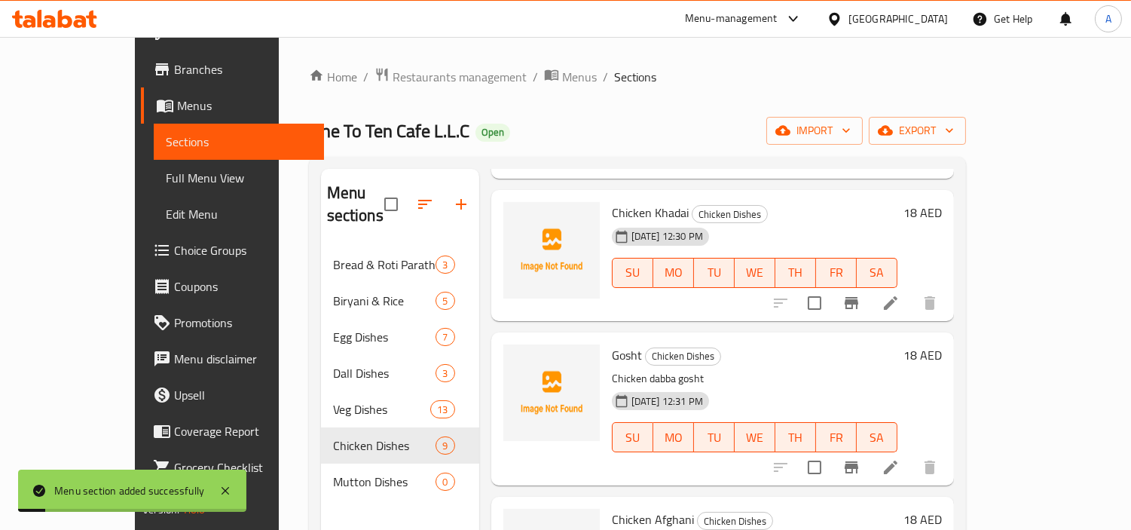
scroll to position [754, 0]
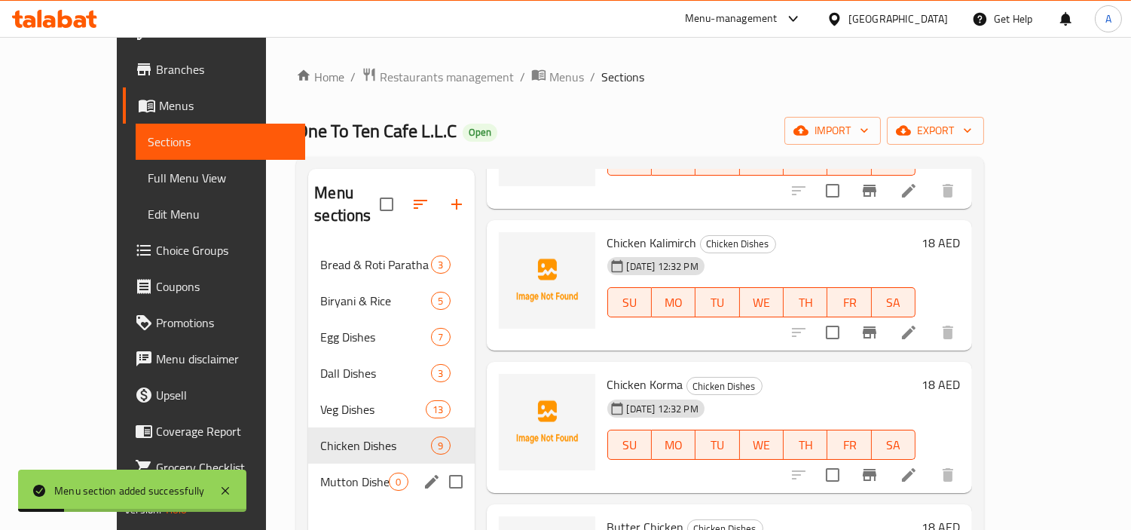
click at [356, 473] on span "Mutton Dishes" at bounding box center [354, 482] width 69 height 18
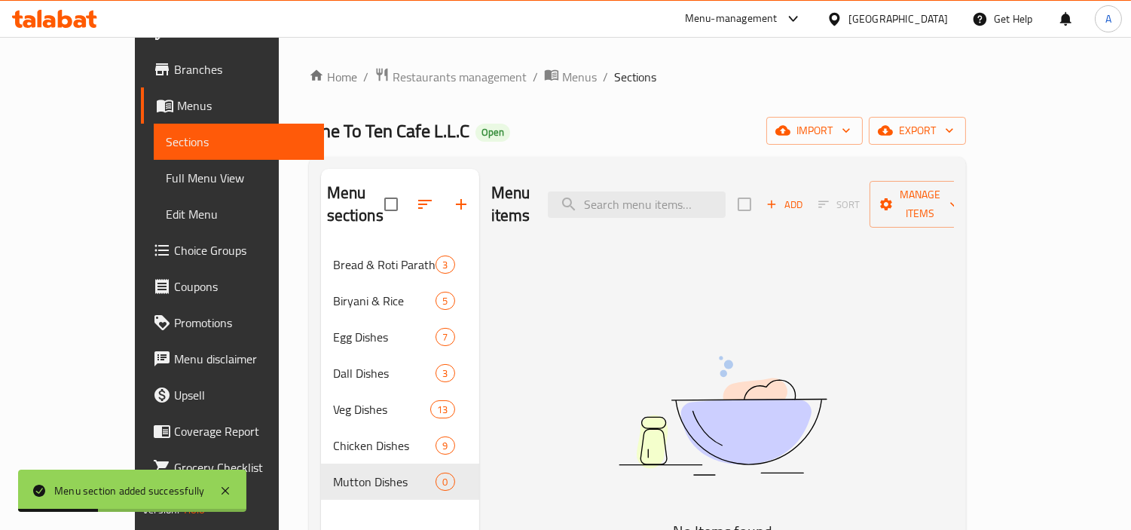
scroll to position [28, 0]
click at [805, 196] on span "Add" at bounding box center [784, 204] width 41 height 17
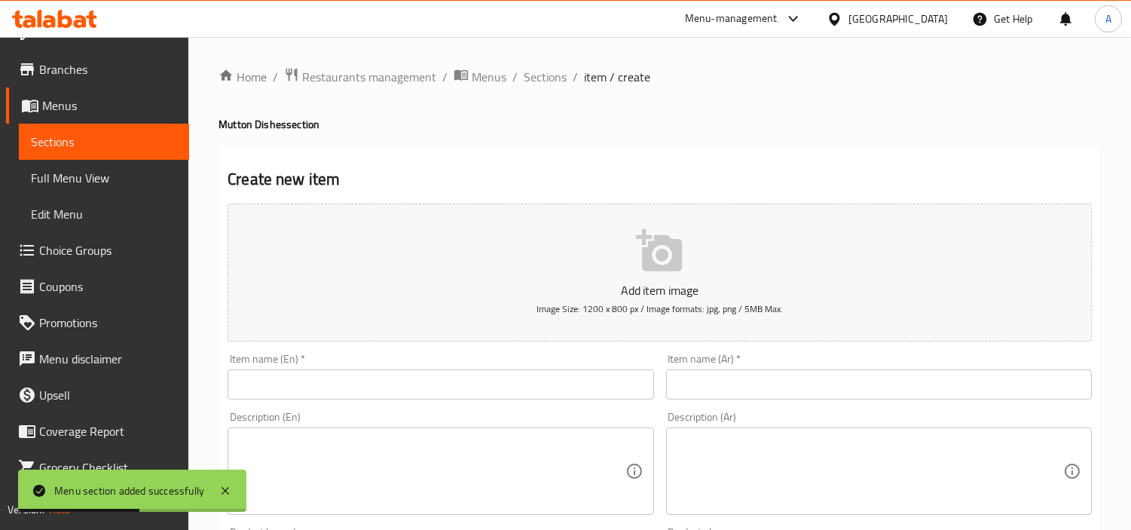
click at [615, 372] on input "text" at bounding box center [441, 384] width 426 height 30
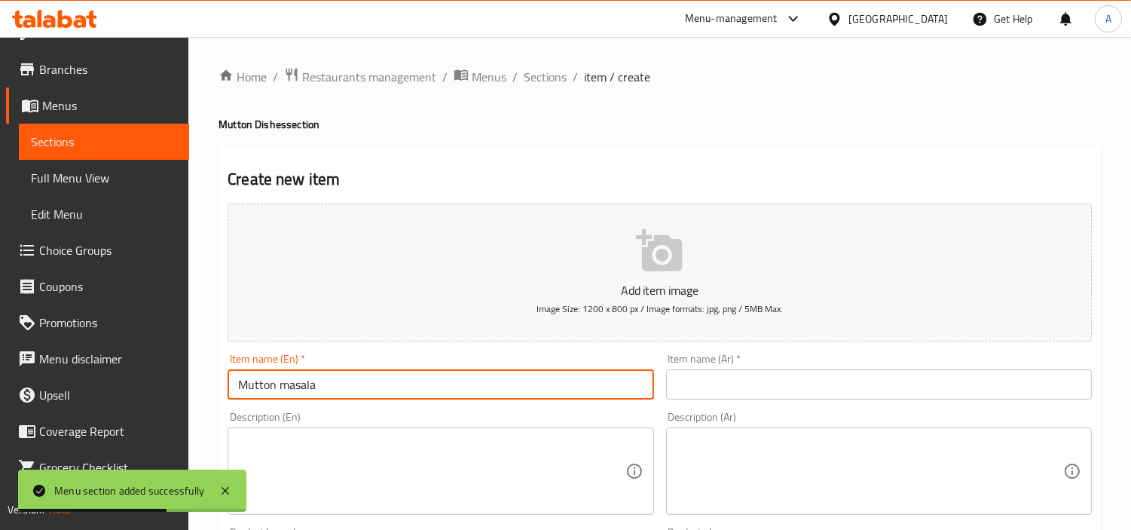
scroll to position [28, 0]
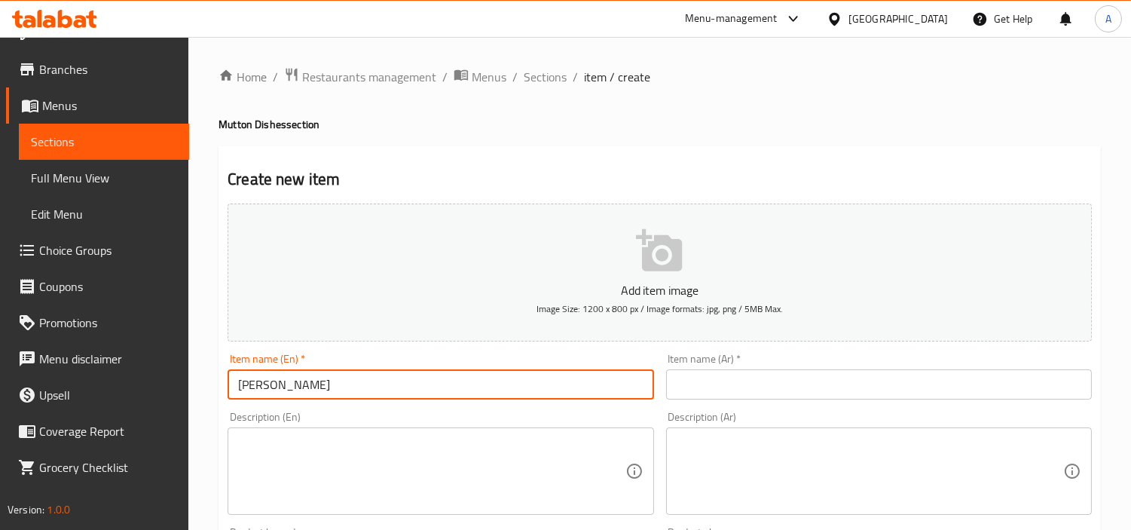
click at [829, 344] on div "Add item image Image Size: 1200 x 800 px / Image formats: jpg, png / 5MB Max." at bounding box center [660, 272] width 876 height 150
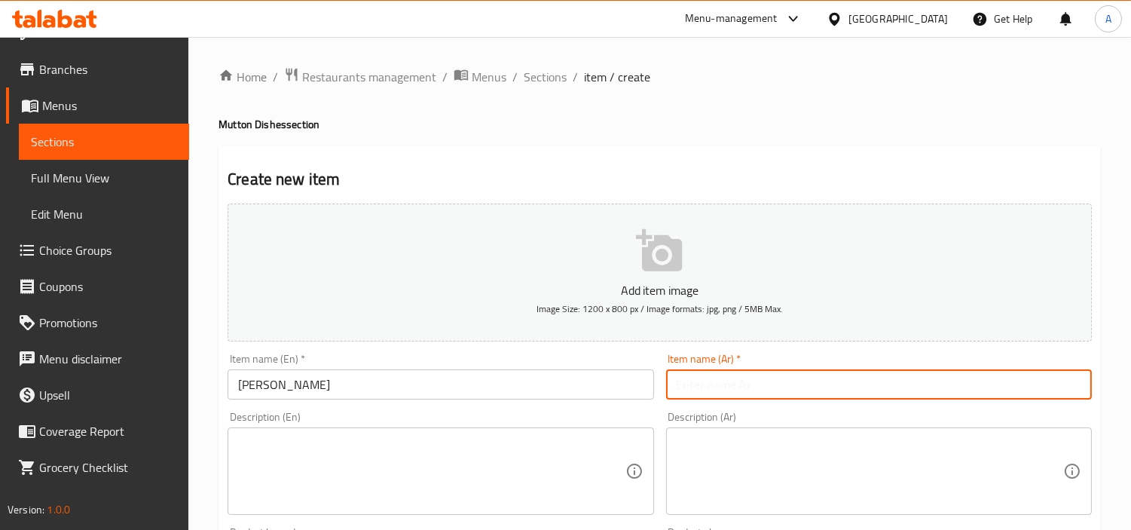
drag, startPoint x: 829, startPoint y: 377, endPoint x: 814, endPoint y: 386, distance: 17.6
click at [829, 377] on input "text" at bounding box center [879, 384] width 426 height 30
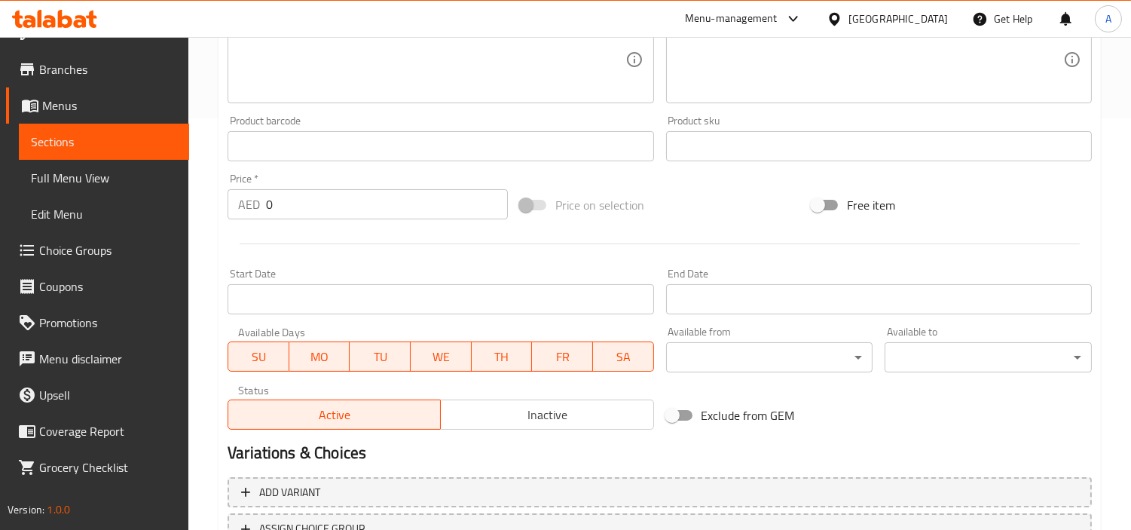
scroll to position [418, 0]
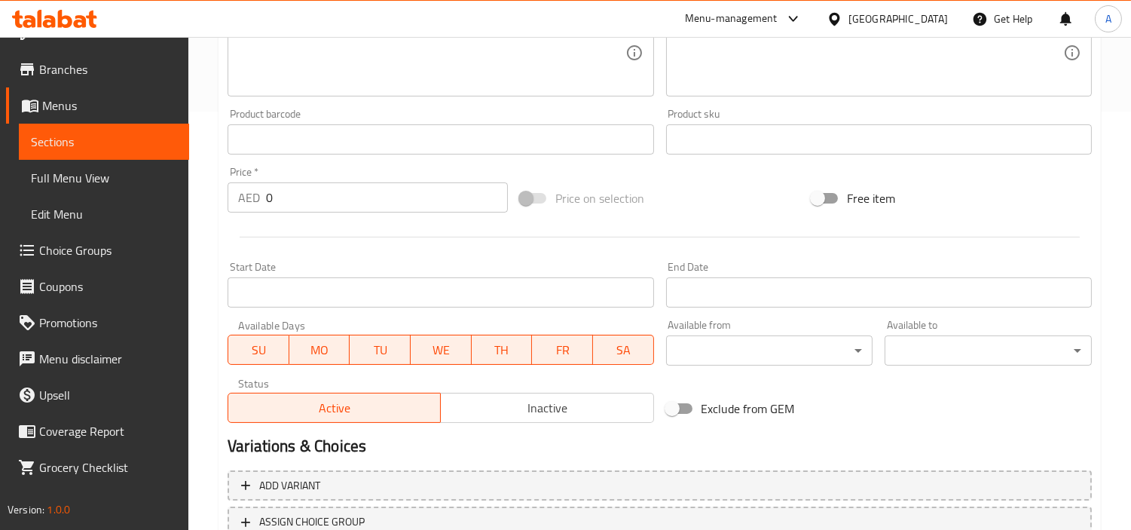
drag, startPoint x: 349, startPoint y: 191, endPoint x: 0, endPoint y: 188, distance: 349.0
click at [0, 188] on div "Edit Restaurant Branches Menus Sections Full Menu View Edit Menu Choice Groups …" at bounding box center [565, 133] width 1131 height 1028
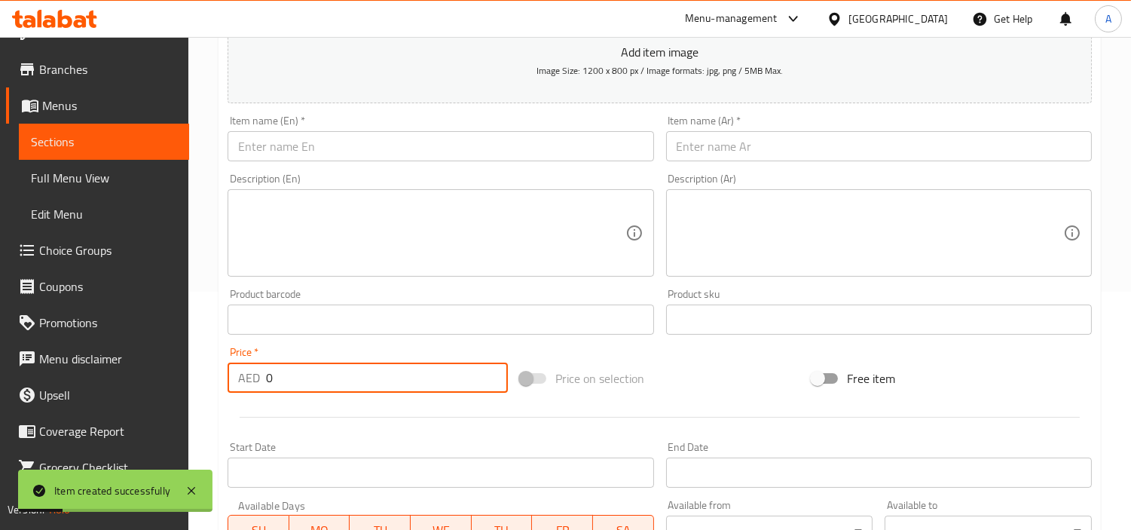
scroll to position [84, 0]
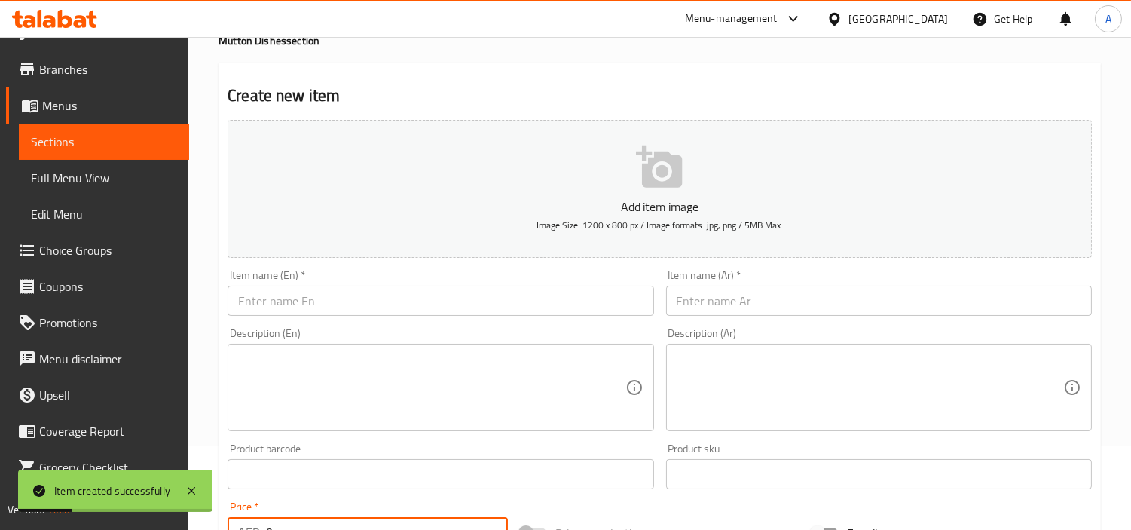
click at [336, 319] on div "Item name (En)   * Item name (En) *" at bounding box center [441, 293] width 438 height 58
drag, startPoint x: 351, startPoint y: 302, endPoint x: 388, endPoint y: 249, distance: 65.0
click at [351, 302] on input "text" at bounding box center [441, 301] width 426 height 30
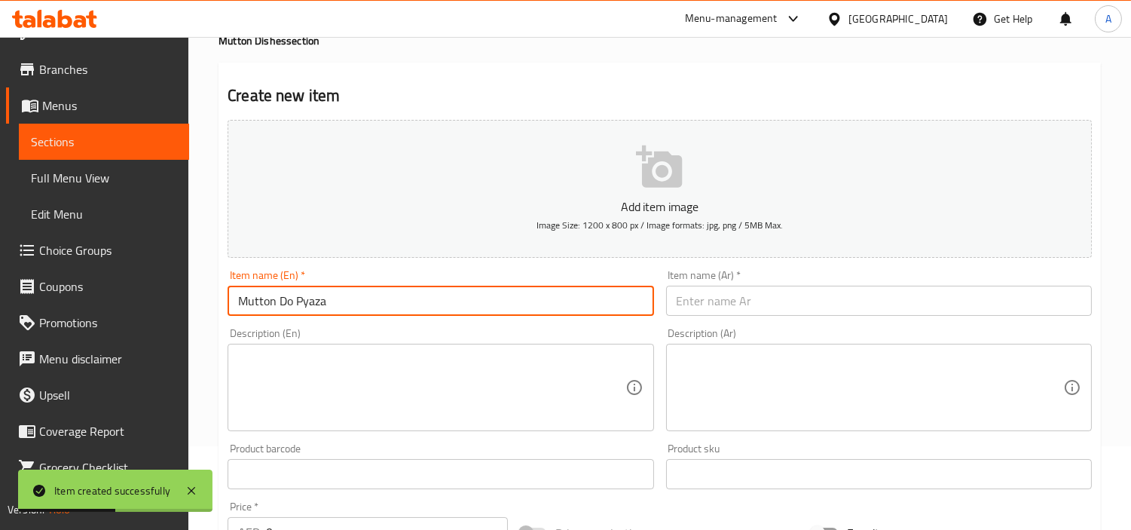
click at [724, 292] on input "text" at bounding box center [879, 301] width 426 height 30
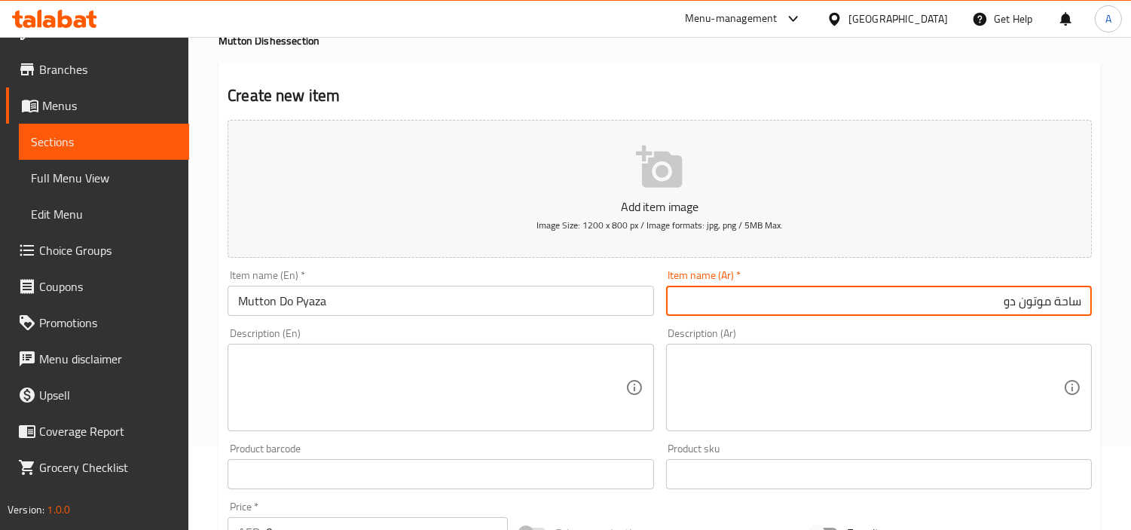
click at [1029, 301] on input "ساحة موتون دو" at bounding box center [879, 301] width 426 height 30
click at [262, 317] on div "Item name (En)   * Mutton Do Pyaza Item name (En) *" at bounding box center [441, 293] width 438 height 58
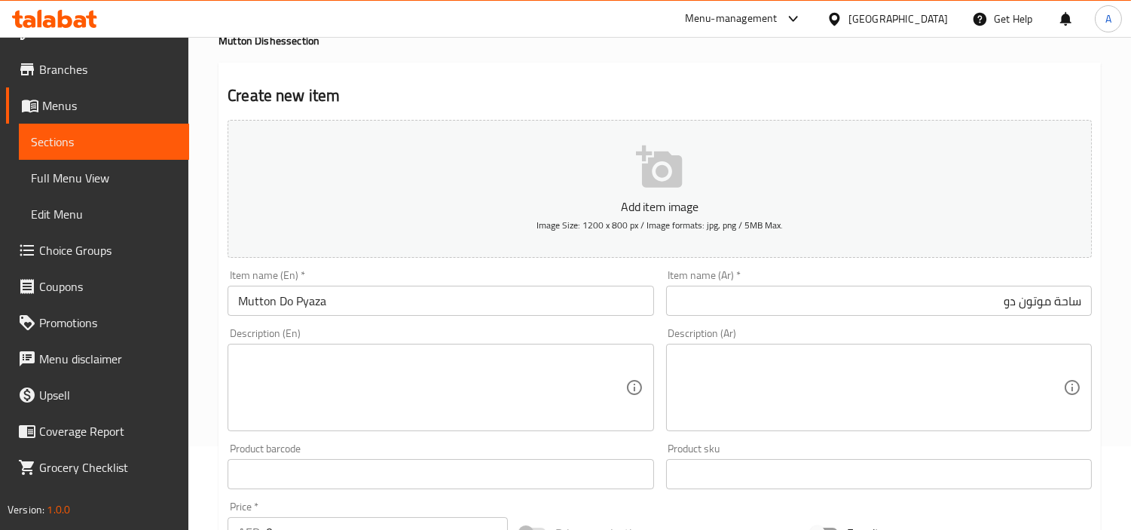
click at [261, 311] on input "Mutton Do Pyaza" at bounding box center [441, 301] width 426 height 30
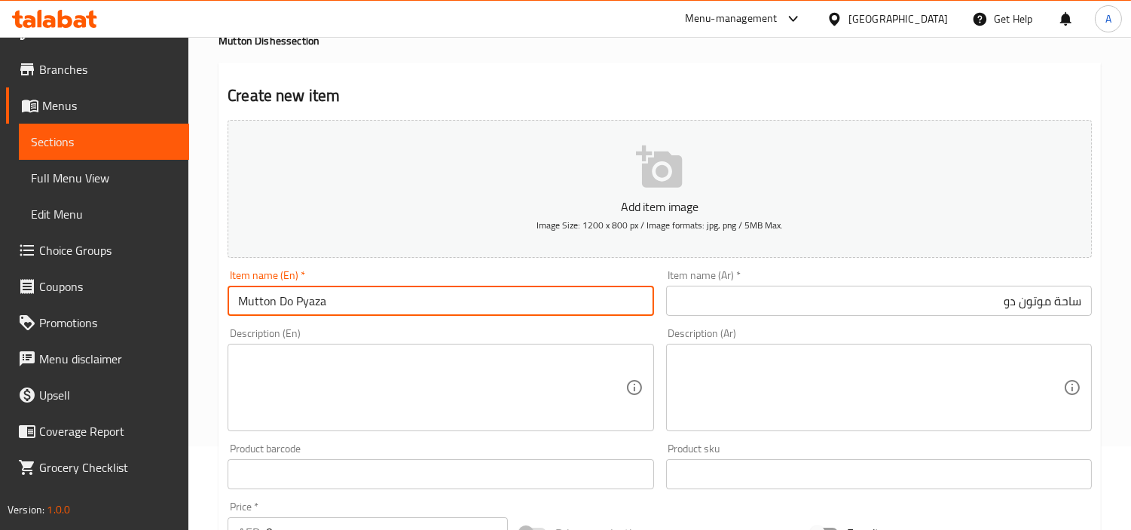
click at [261, 311] on input "Mutton Do Pyaza" at bounding box center [441, 301] width 426 height 30
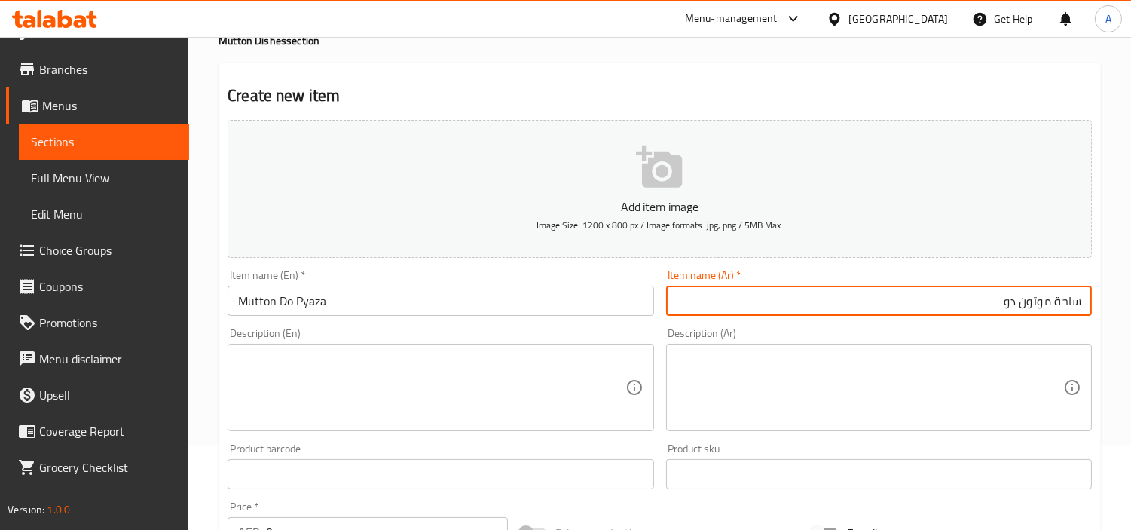
click at [1029, 303] on input "ساحة موتون دو" at bounding box center [879, 301] width 426 height 30
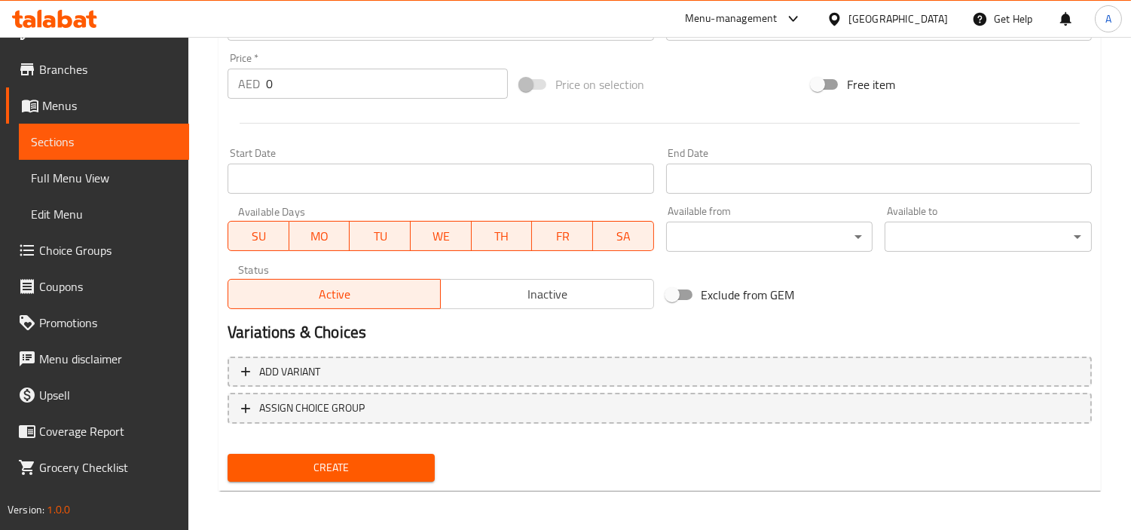
scroll to position [28, 0]
click at [341, 106] on div at bounding box center [660, 123] width 876 height 37
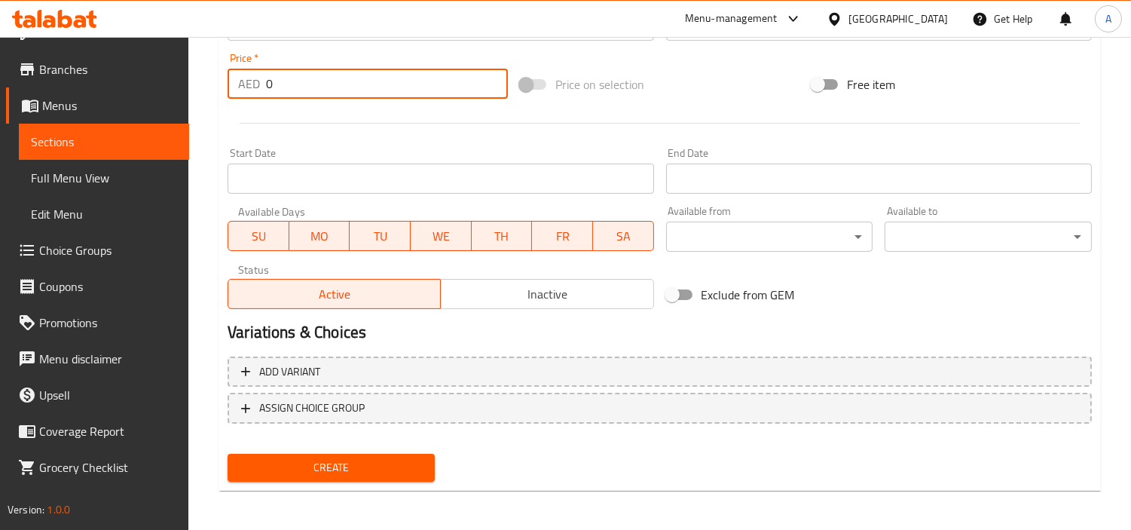
drag, startPoint x: 366, startPoint y: 87, endPoint x: 2, endPoint y: 102, distance: 365.1
click at [0, 98] on div "Edit Restaurant Branches Menus Sections Full Menu View Edit Menu Choice Groups …" at bounding box center [565, 19] width 1131 height 1028
click at [228, 454] on button "Create" at bounding box center [331, 468] width 207 height 28
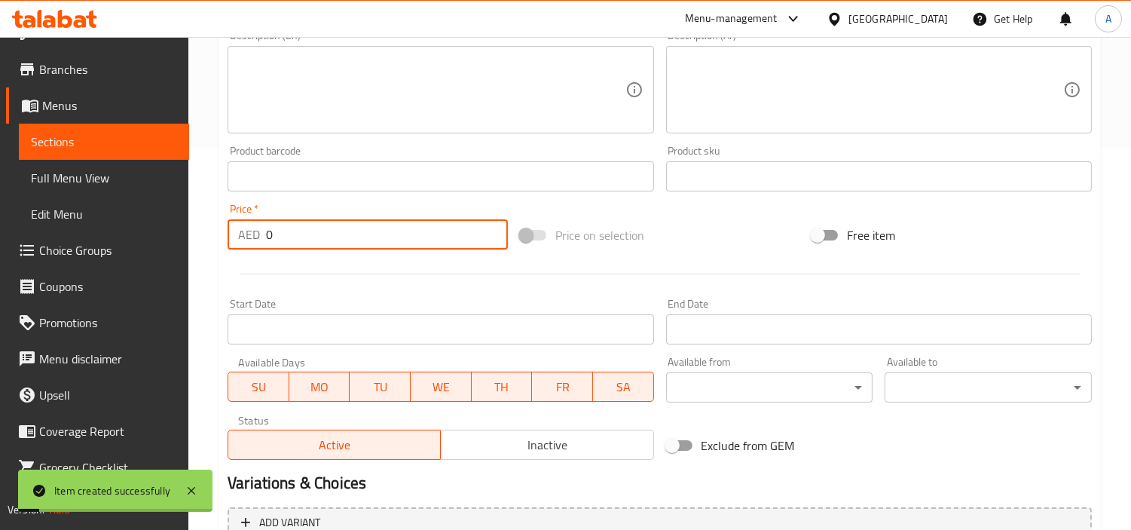
scroll to position [114, 0]
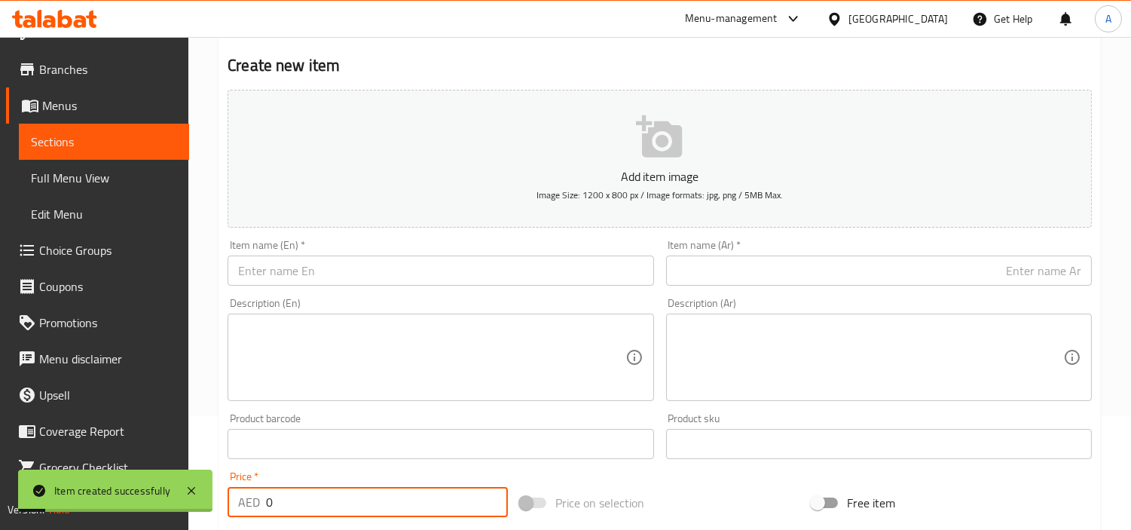
click at [329, 288] on div "Item name (En)   * Item name (En) *" at bounding box center [441, 263] width 438 height 58
drag, startPoint x: 469, startPoint y: 272, endPoint x: 636, endPoint y: 250, distance: 168.7
click at [469, 272] on input "text" at bounding box center [441, 270] width 426 height 30
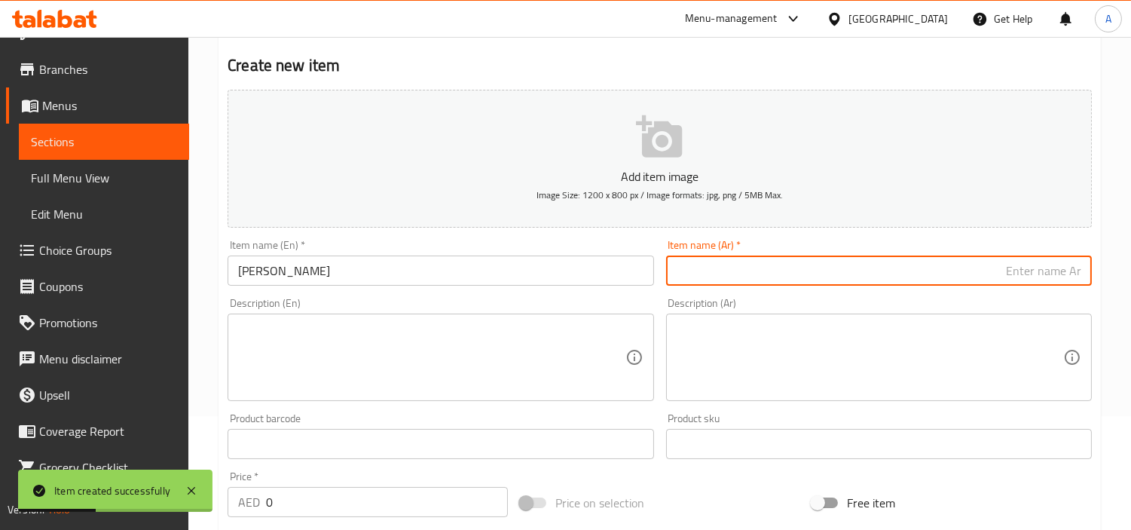
click at [856, 283] on input "text" at bounding box center [879, 270] width 426 height 30
drag, startPoint x: 318, startPoint y: 510, endPoint x: 0, endPoint y: 520, distance: 318.2
click at [0, 476] on div "Edit Restaurant Branches Menus Sections Full Menu View Edit Menu Choice Groups …" at bounding box center [565, 437] width 1131 height 1028
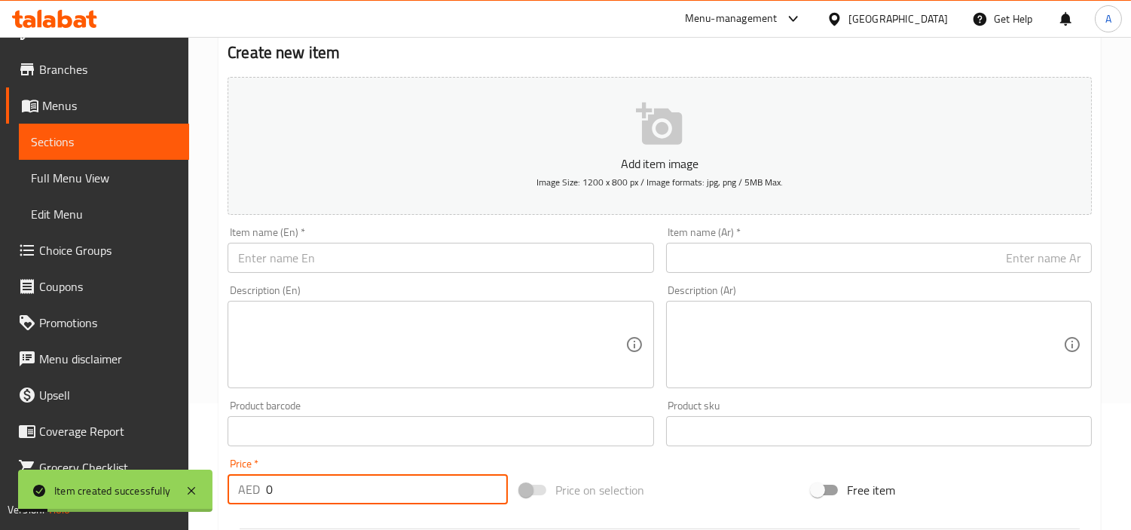
scroll to position [28, 0]
click at [449, 259] on input "text" at bounding box center [441, 258] width 426 height 30
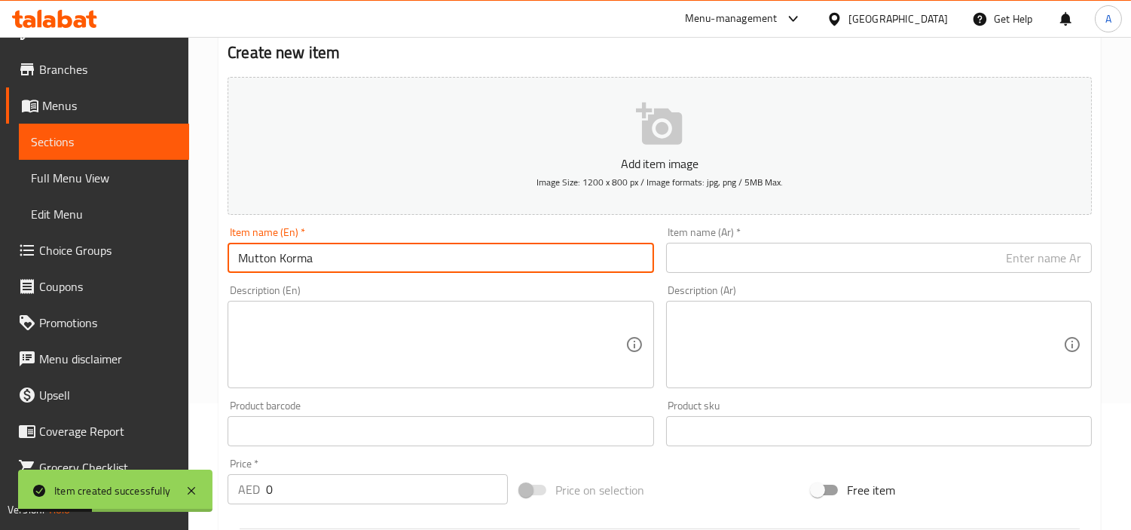
click at [731, 259] on input "text" at bounding box center [879, 258] width 426 height 30
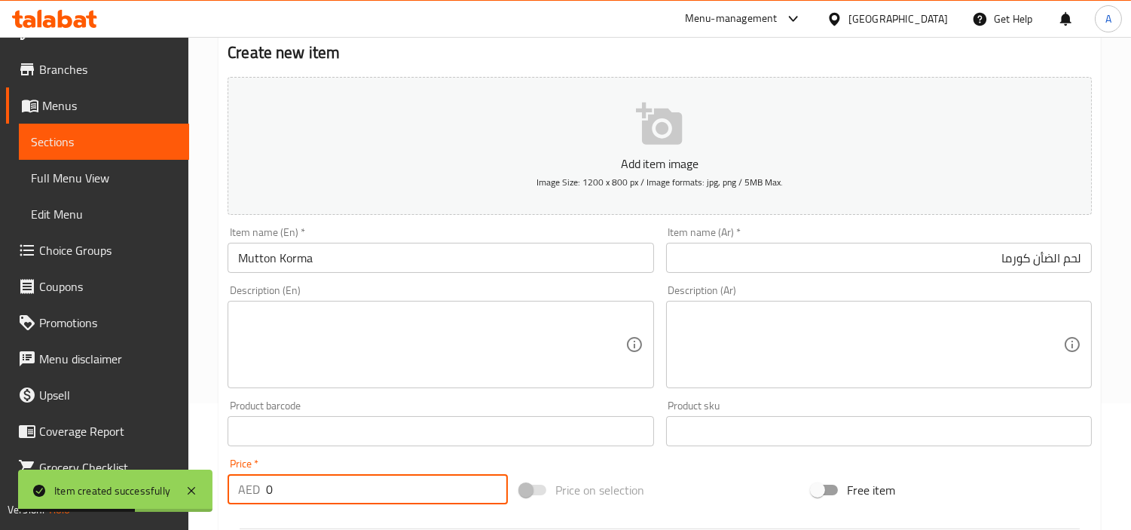
drag, startPoint x: 329, startPoint y: 497, endPoint x: 0, endPoint y: 528, distance: 330.8
click at [0, 476] on div "Edit Restaurant Branches Menus Sections Full Menu View Edit Menu Choice Groups …" at bounding box center [565, 424] width 1131 height 1028
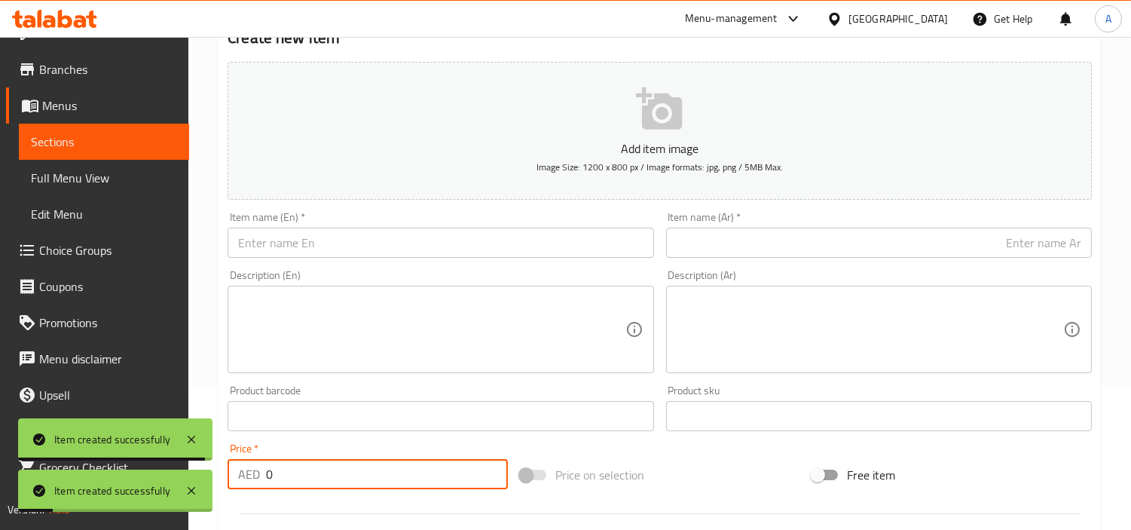
scroll to position [28, 0]
click at [374, 259] on div "Item name (En)   * Item name (En) *" at bounding box center [441, 235] width 438 height 58
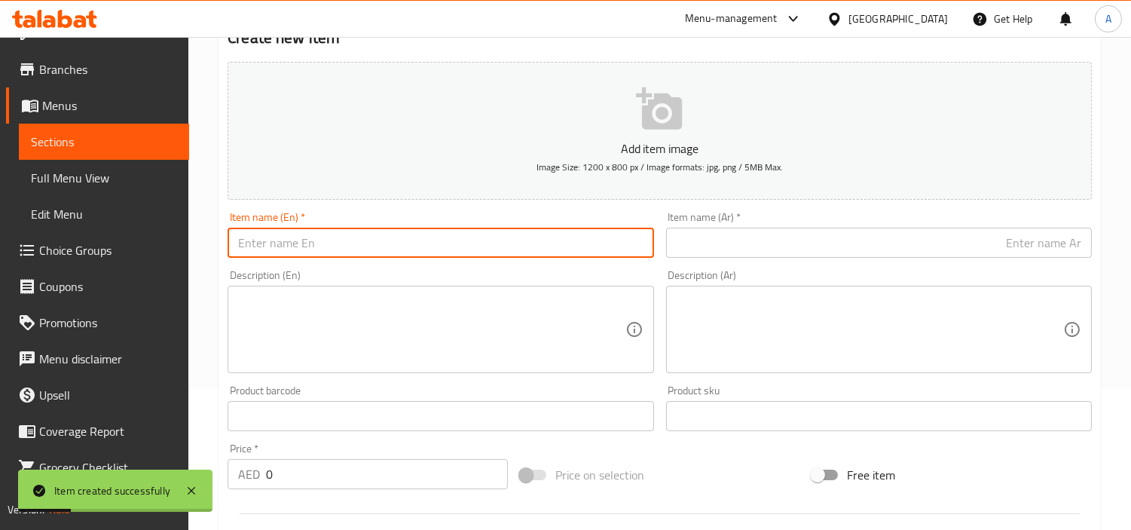
click at [396, 228] on input "text" at bounding box center [441, 243] width 426 height 30
click at [727, 230] on input "text" at bounding box center [879, 243] width 426 height 30
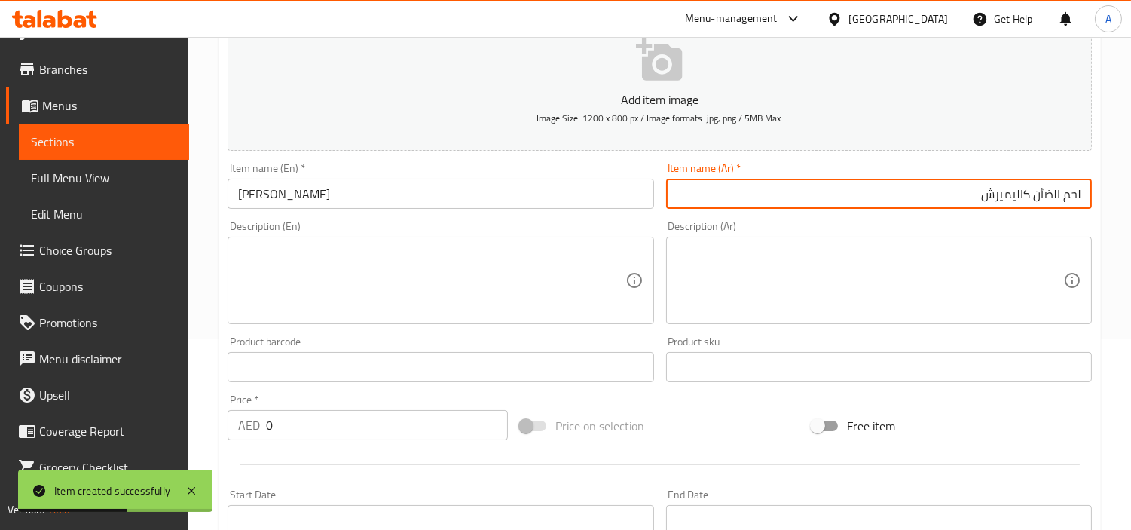
scroll to position [532, 0]
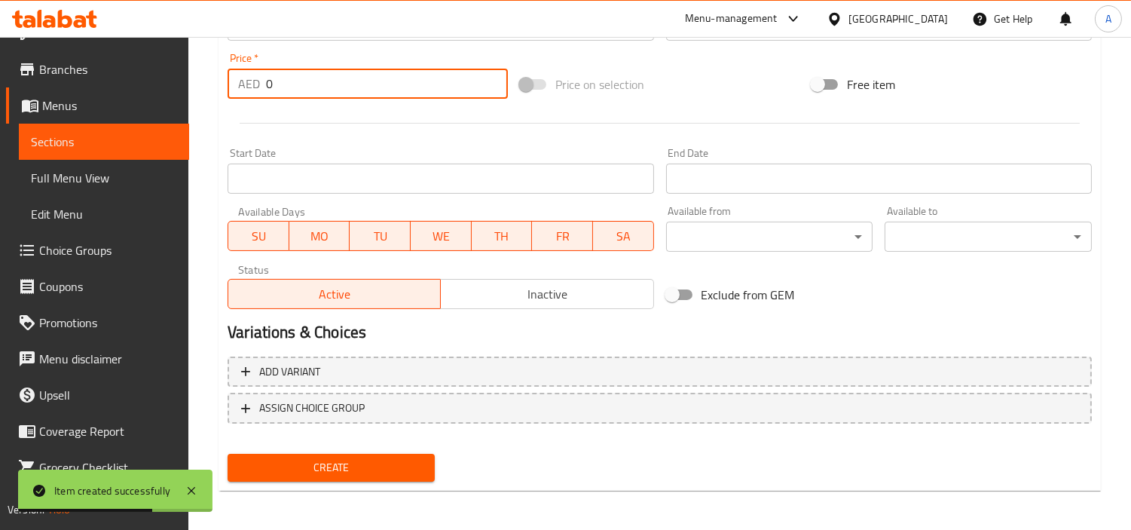
drag, startPoint x: 301, startPoint y: 93, endPoint x: 3, endPoint y: 77, distance: 298.9
click at [0, 78] on div "Edit Restaurant Branches Menus Sections Full Menu View Edit Menu Choice Groups …" at bounding box center [565, 19] width 1131 height 1028
click at [228, 454] on button "Create" at bounding box center [331, 468] width 207 height 28
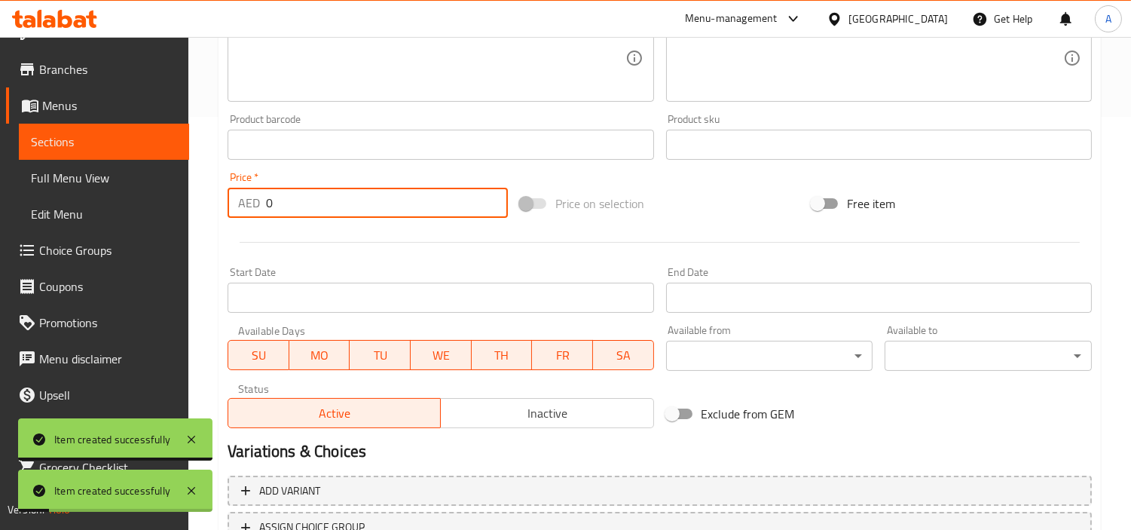
scroll to position [197, 0]
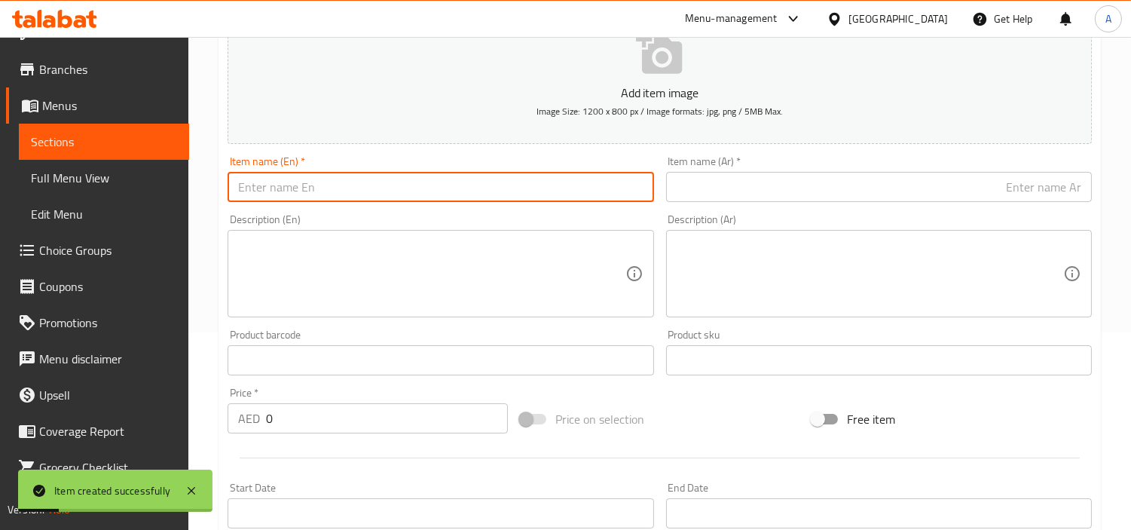
drag, startPoint x: 362, startPoint y: 189, endPoint x: 393, endPoint y: 178, distance: 33.6
click at [362, 189] on input "text" at bounding box center [441, 187] width 426 height 30
click at [842, 206] on div "Item name (Ar)   * Item name (Ar) *" at bounding box center [879, 179] width 438 height 58
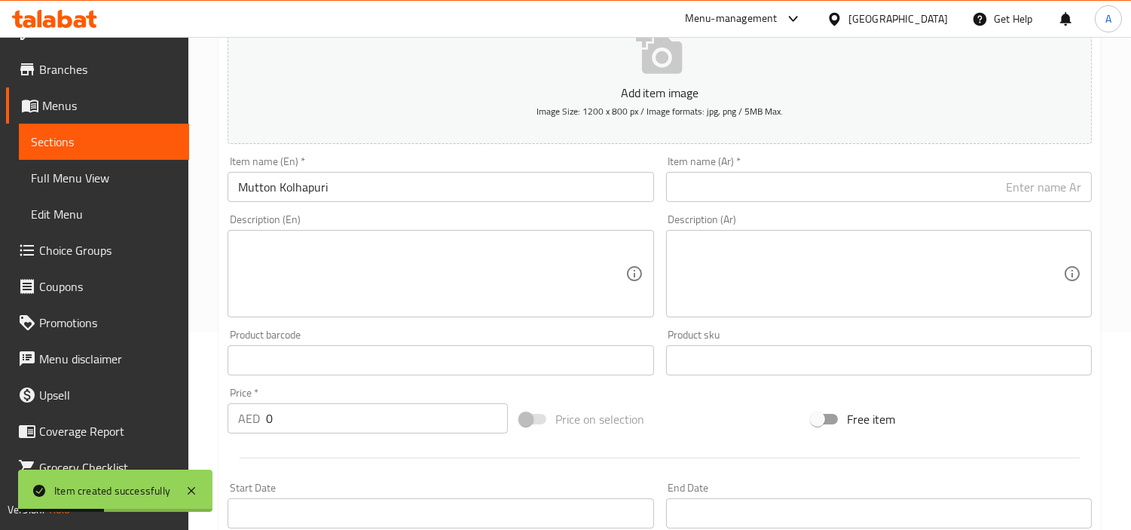
click at [864, 191] on input "text" at bounding box center [879, 187] width 426 height 30
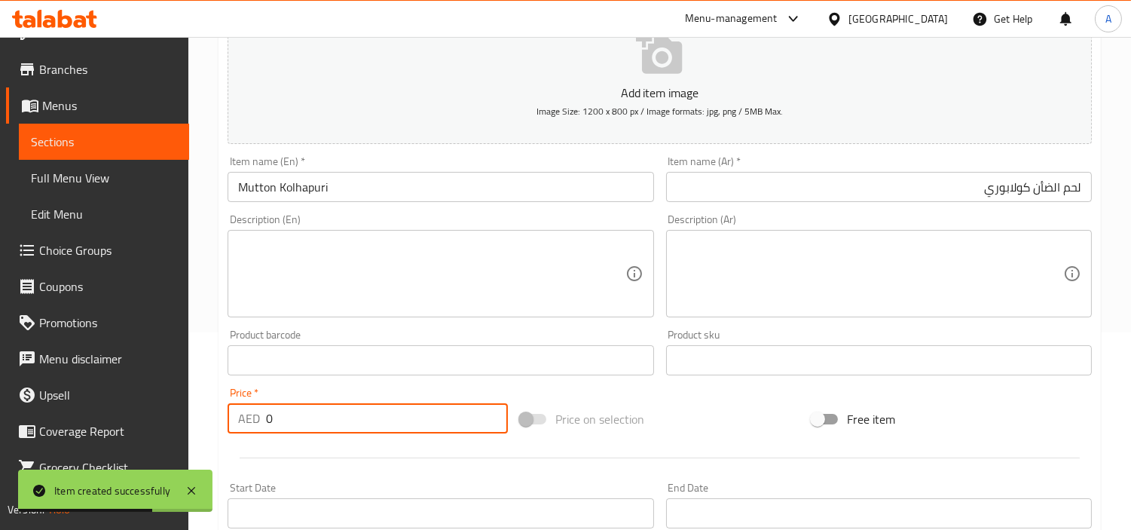
drag, startPoint x: 273, startPoint y: 433, endPoint x: 145, endPoint y: 418, distance: 128.3
click at [184, 424] on div "Edit Restaurant Branches Menus Sections Full Menu View Edit Menu Choice Groups …" at bounding box center [565, 353] width 1131 height 1028
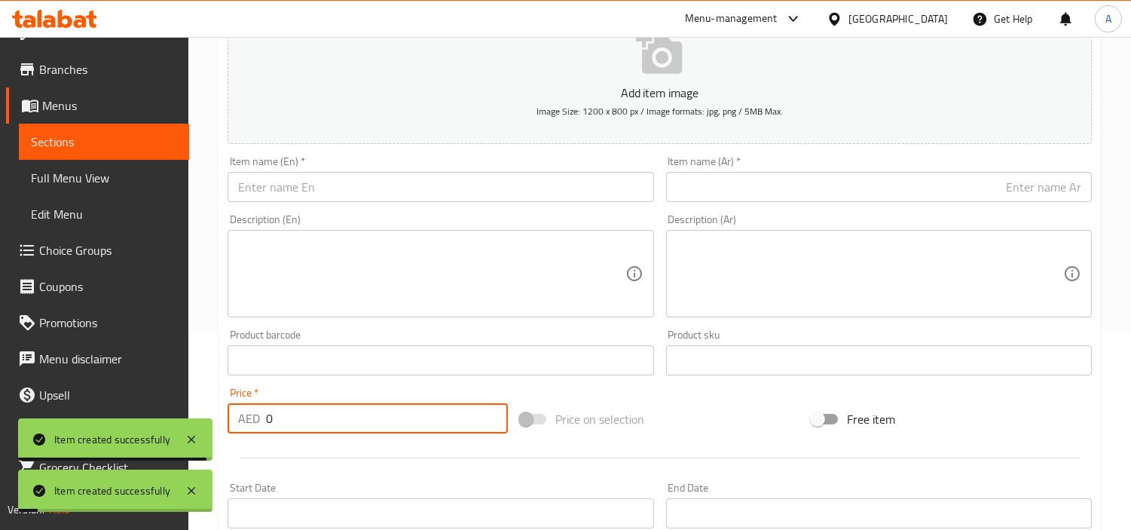
click at [397, 194] on input "text" at bounding box center [441, 187] width 426 height 30
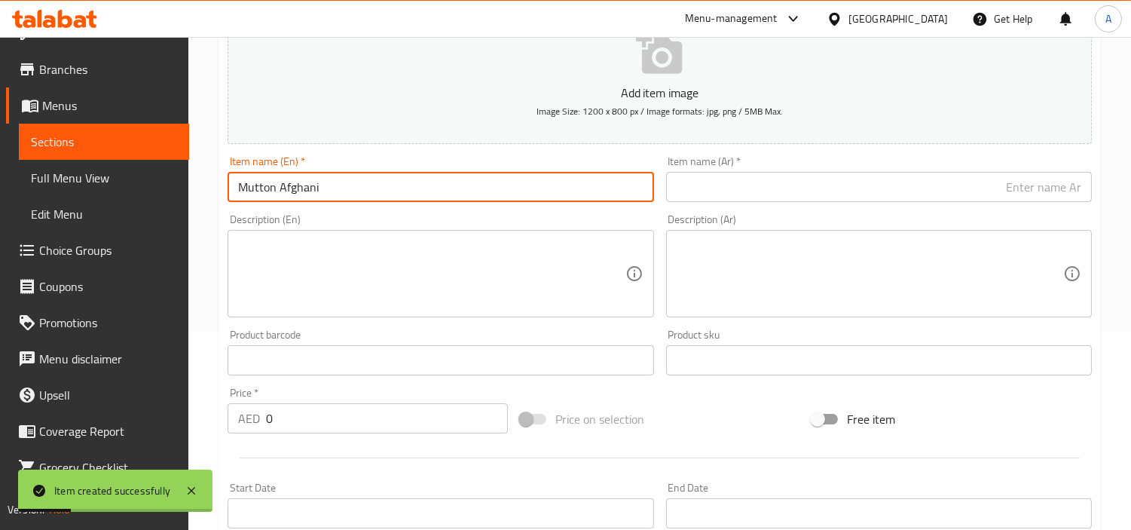
click at [720, 192] on input "text" at bounding box center [879, 187] width 426 height 30
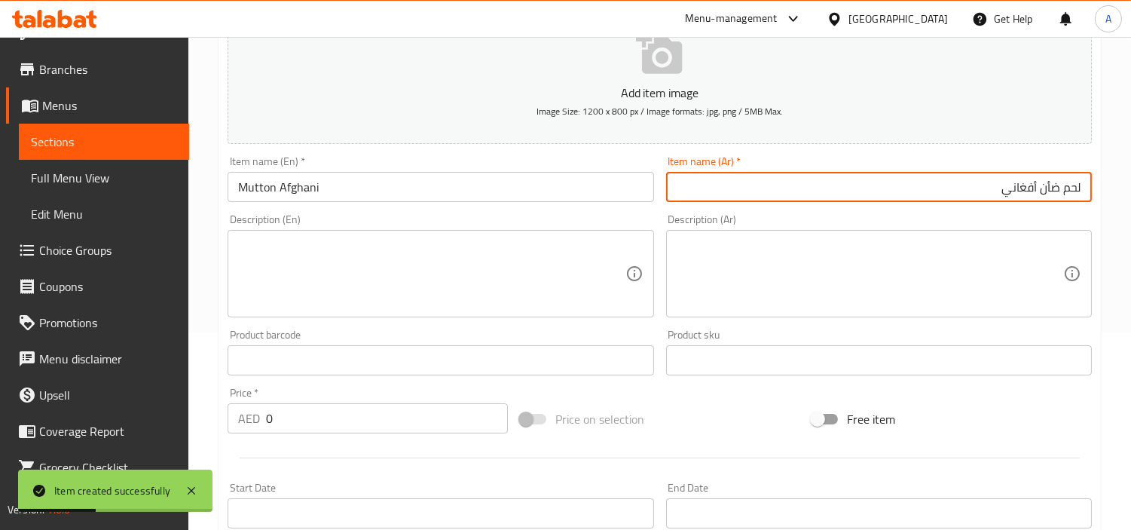
click at [0, 416] on div "Edit Restaurant Branches Menus Sections Full Menu View Edit Menu Choice Groups …" at bounding box center [565, 353] width 1131 height 1028
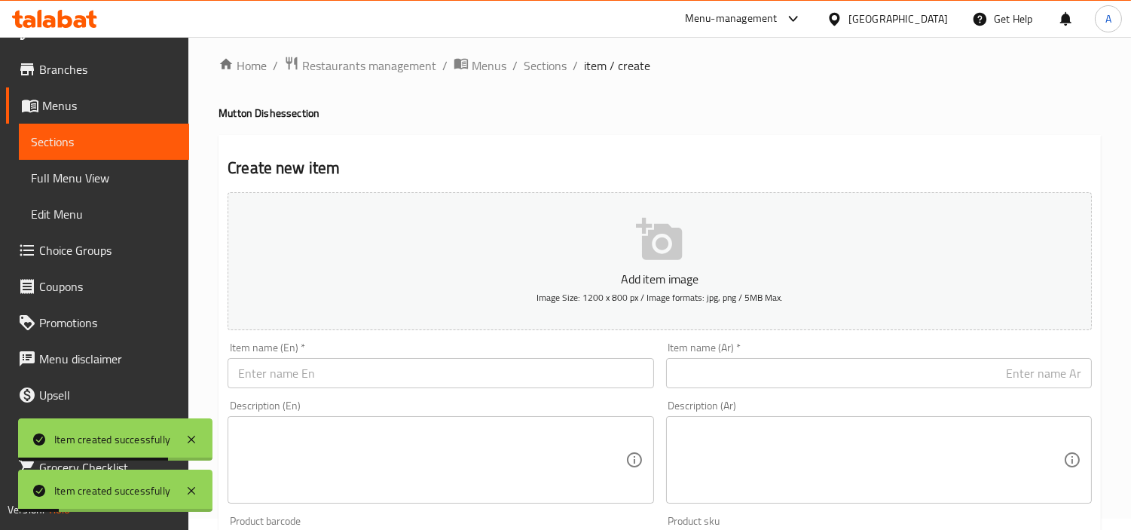
scroll to position [0, 0]
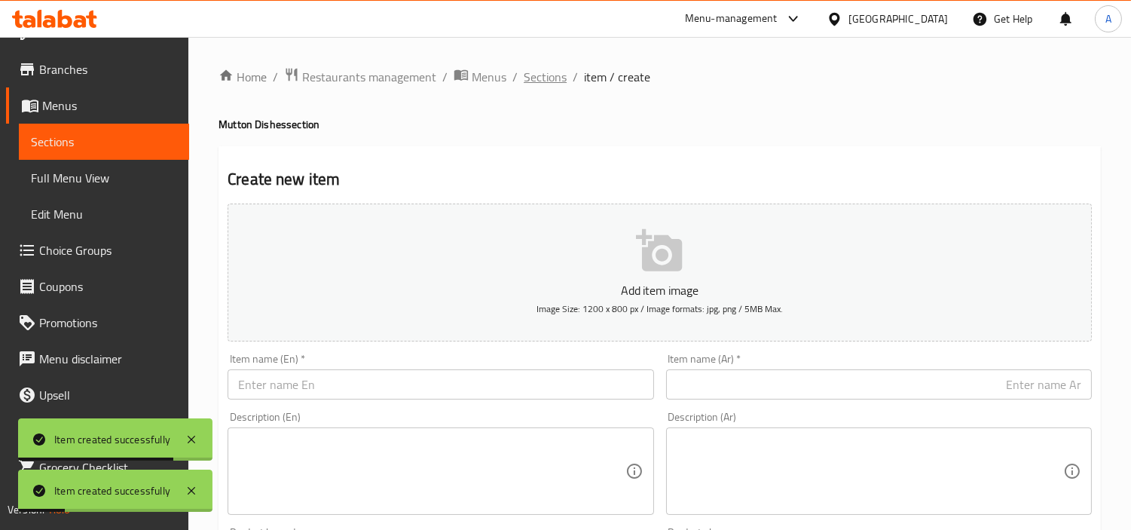
click at [536, 77] on span "Sections" at bounding box center [545, 77] width 43 height 18
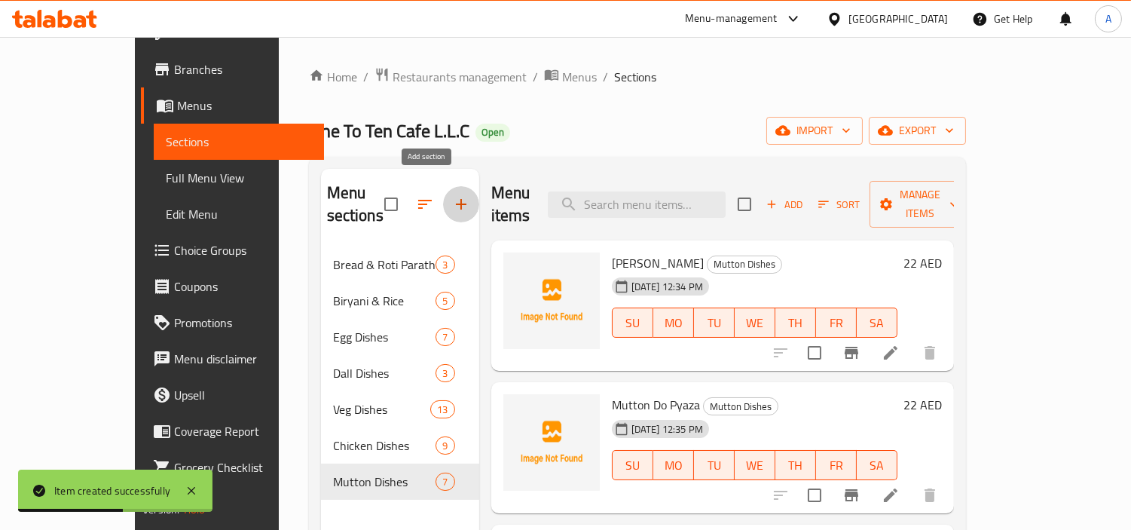
click at [443, 198] on button "button" at bounding box center [461, 204] width 36 height 36
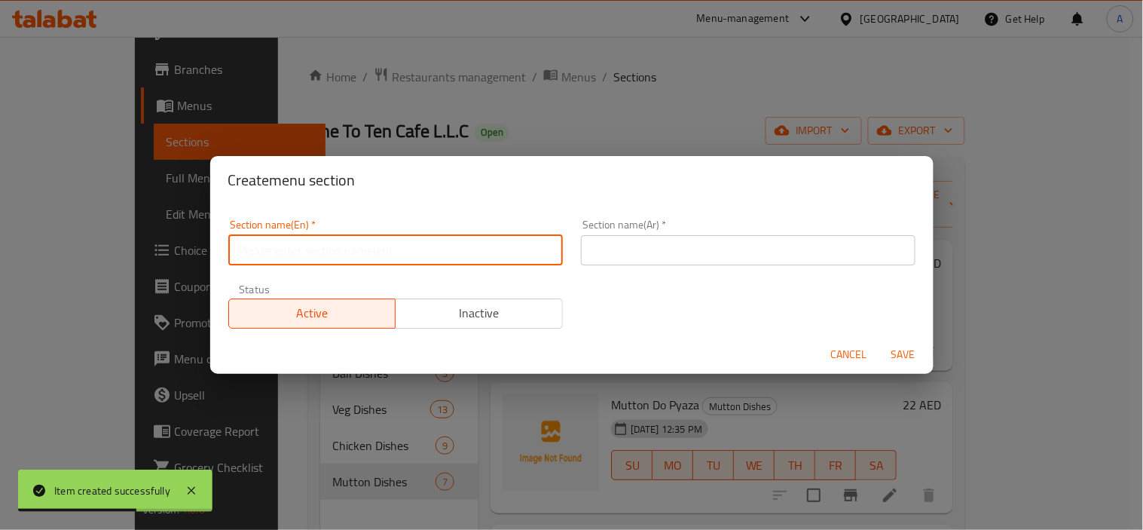
click at [450, 259] on input "text" at bounding box center [395, 250] width 335 height 30
click at [786, 252] on input "text" at bounding box center [748, 250] width 335 height 30
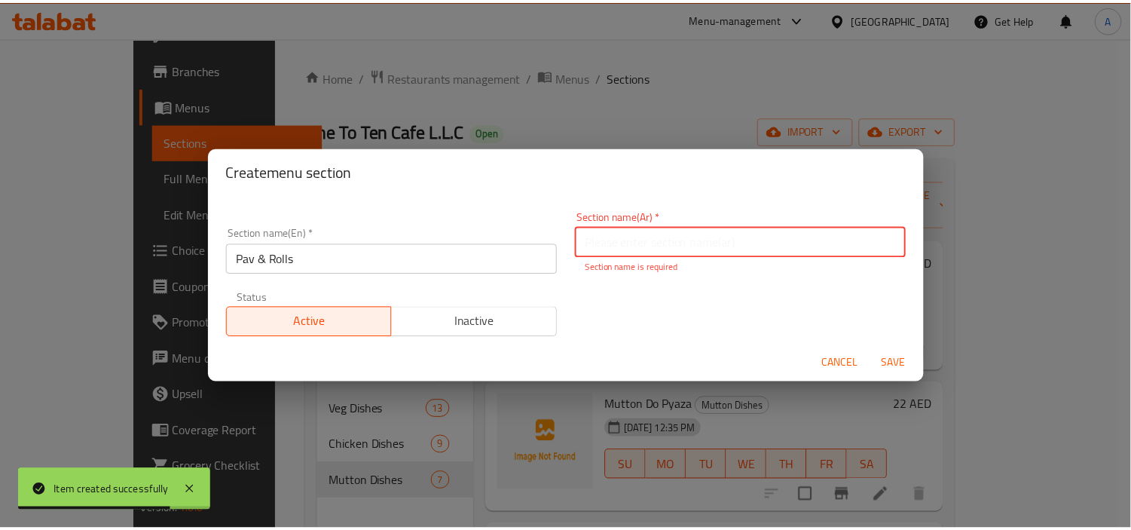
scroll to position [28, 0]
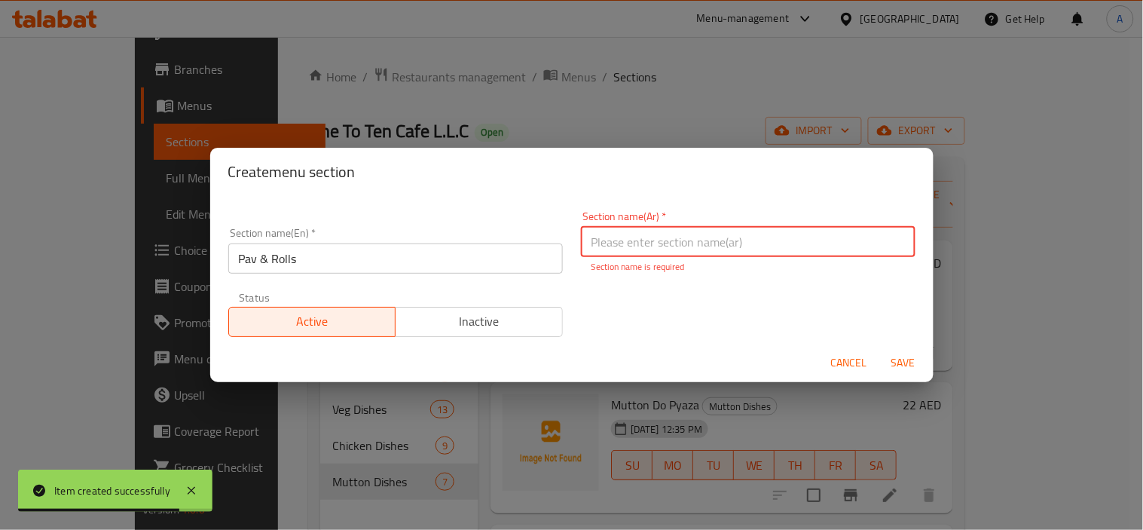
click at [746, 232] on input "text" at bounding box center [748, 242] width 335 height 30
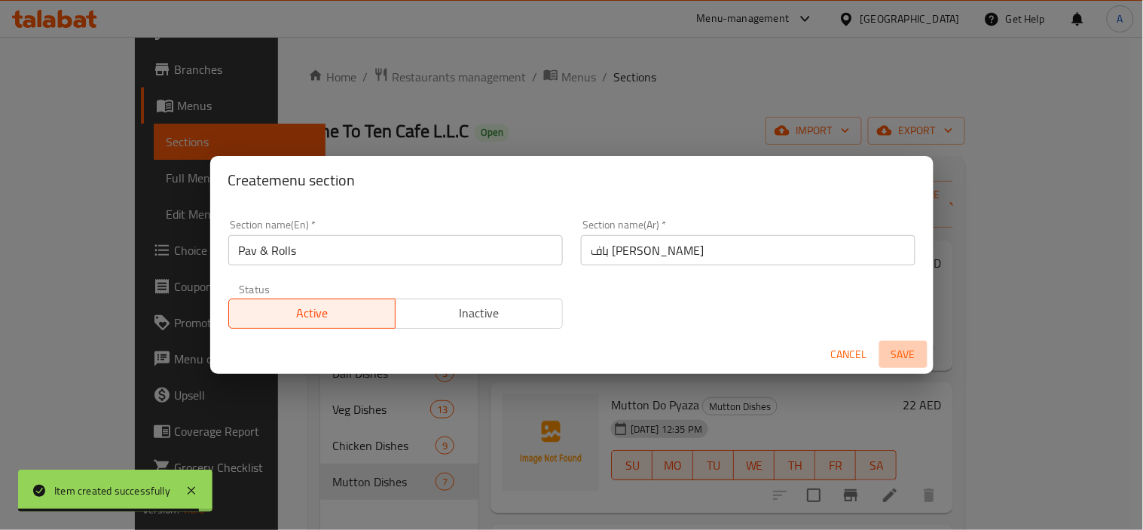
click at [903, 362] on span "Save" at bounding box center [904, 354] width 36 height 19
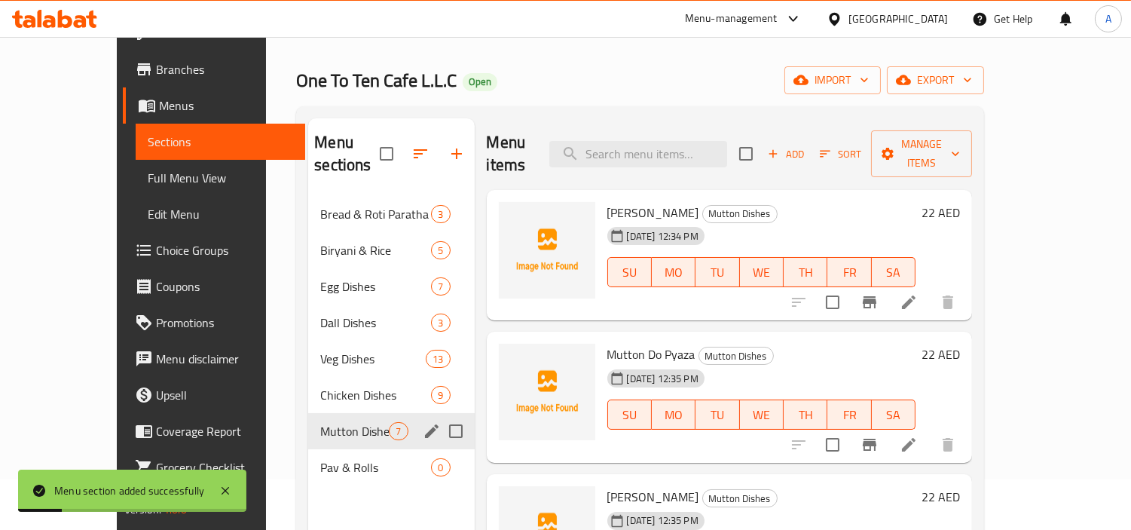
scroll to position [43, 0]
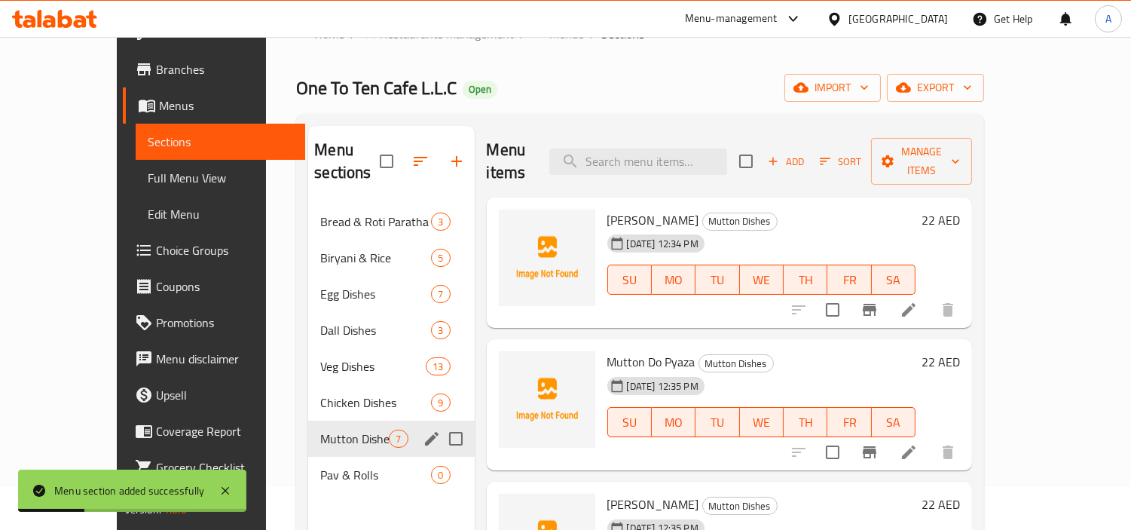
click at [321, 457] on div "Pav & Rolls 0" at bounding box center [391, 475] width 166 height 36
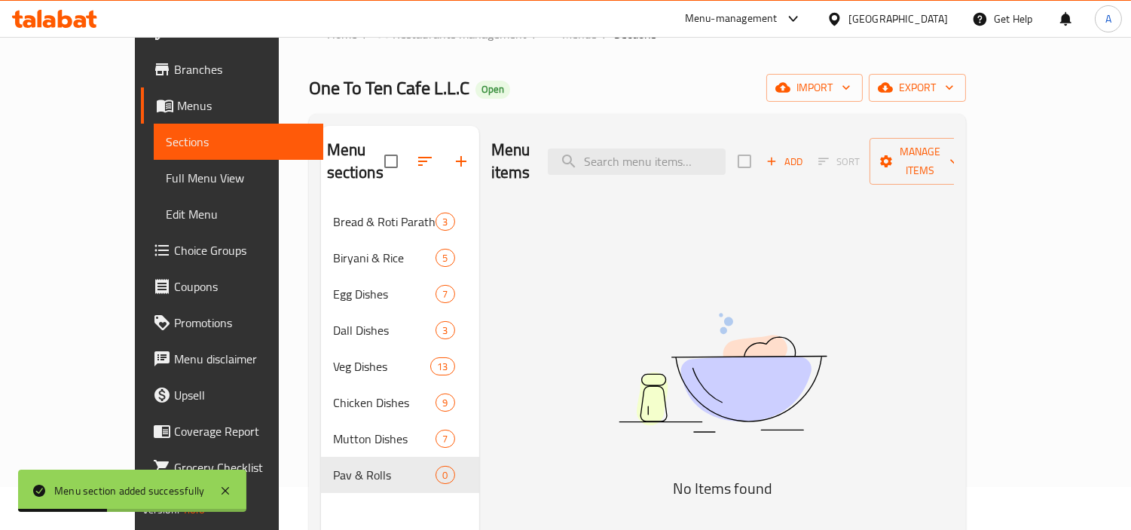
click at [805, 153] on span "Add" at bounding box center [784, 161] width 41 height 17
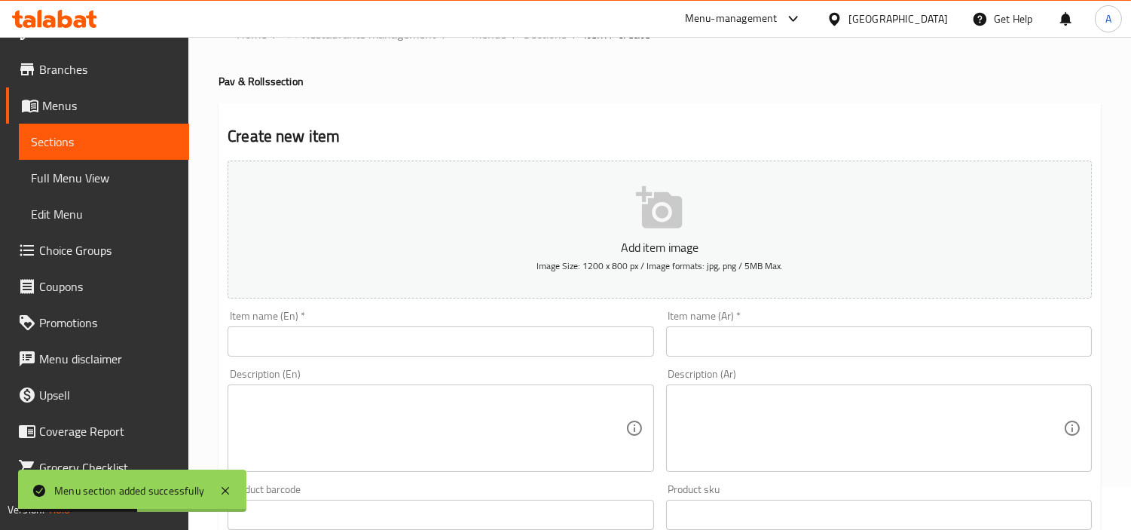
scroll to position [28, 0]
click at [659, 350] on div "Item name (En)   * Item name (En) *" at bounding box center [441, 333] width 438 height 58
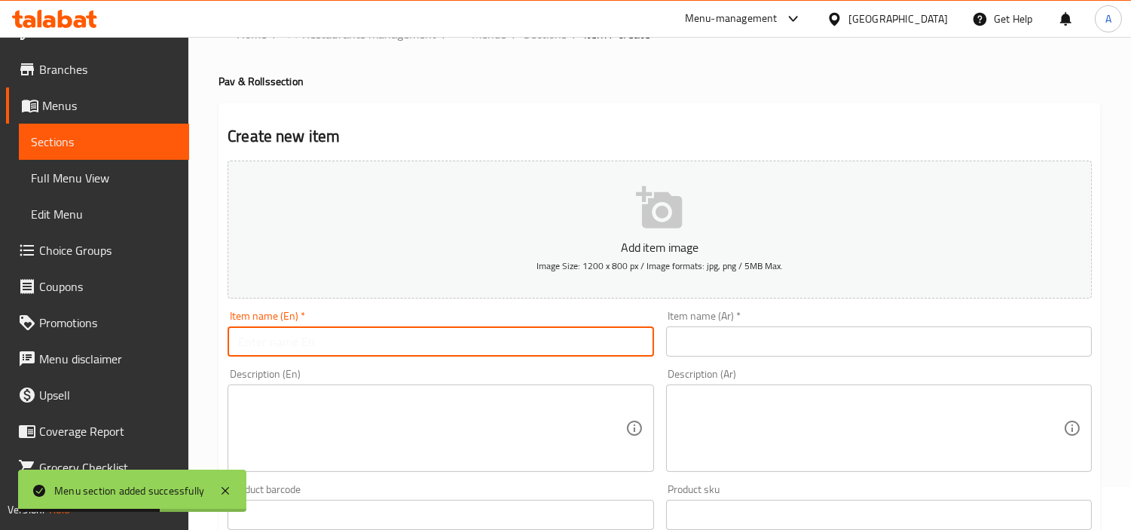
click at [638, 344] on input "text" at bounding box center [441, 341] width 426 height 30
click at [356, 332] on input "Omelette Pav Omelette Cheese" at bounding box center [441, 341] width 426 height 30
drag, startPoint x: 309, startPoint y: 340, endPoint x: 1015, endPoint y: 289, distance: 708.0
click at [986, 295] on div "Add item image Image Size: 1200 x 800 px / Image formats: jpg, png / 5MB Max. I…" at bounding box center [660, 479] width 876 height 650
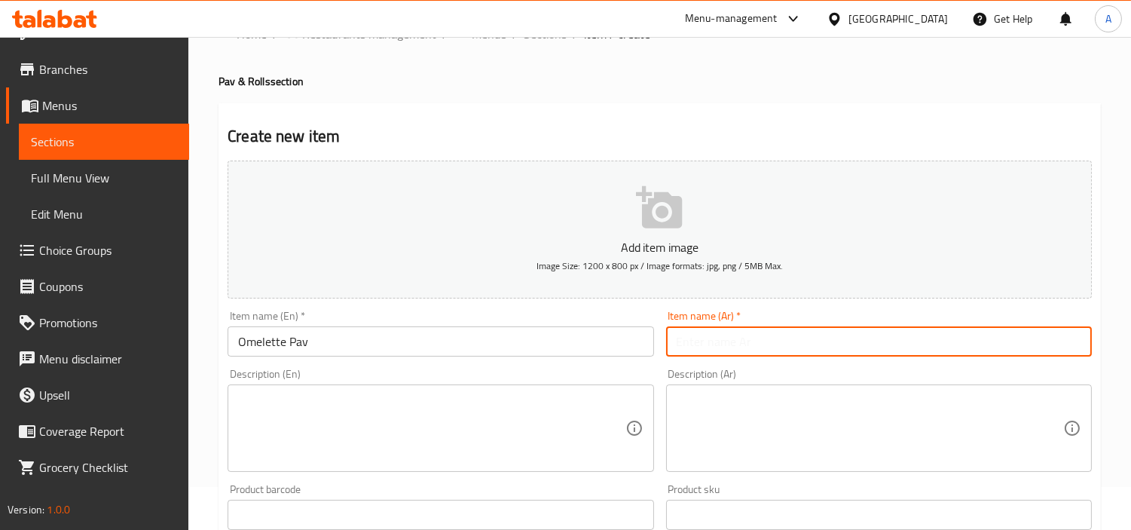
click at [810, 338] on input "text" at bounding box center [879, 341] width 426 height 30
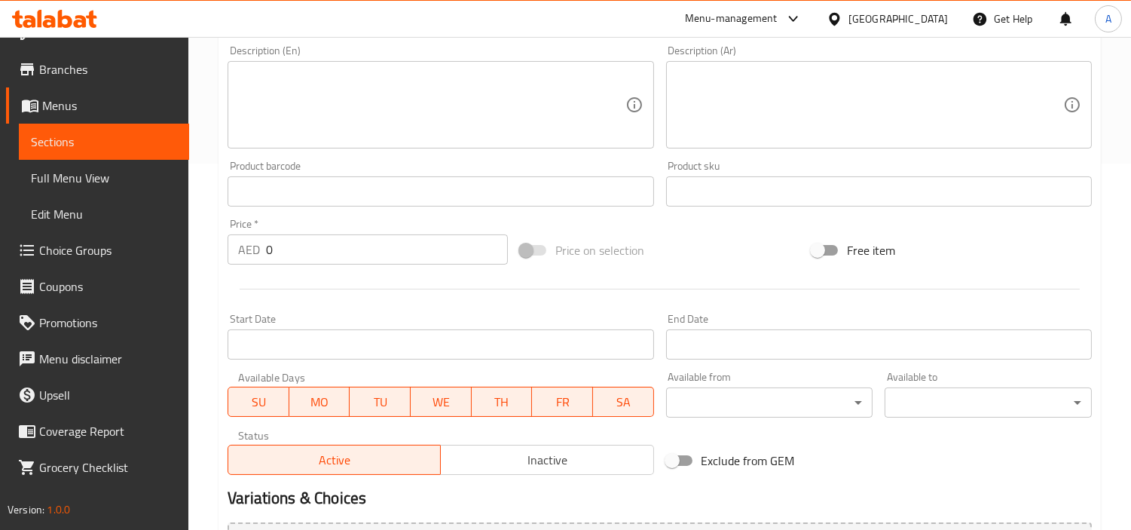
scroll to position [378, 0]
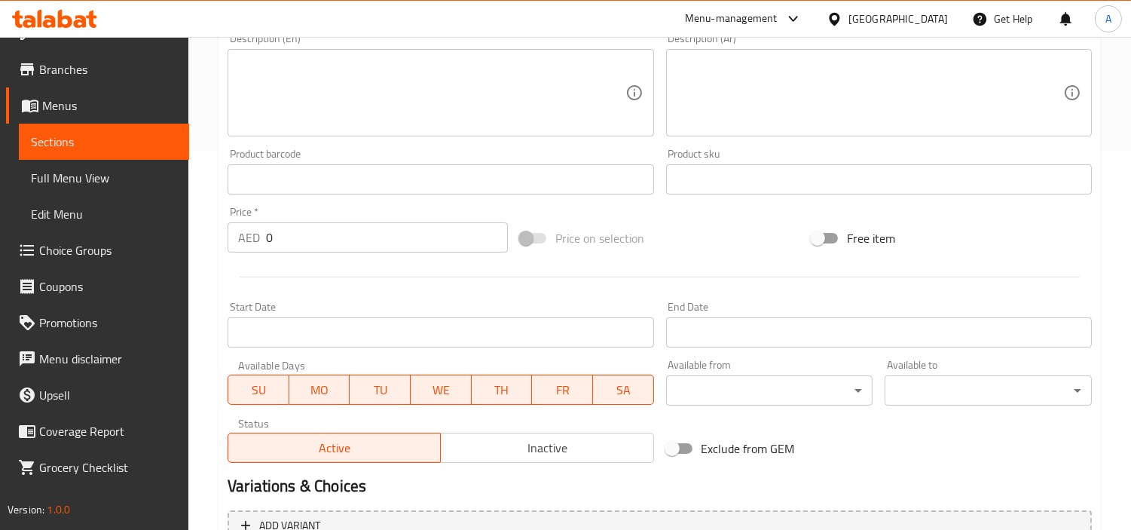
drag, startPoint x: 312, startPoint y: 229, endPoint x: 42, endPoint y: 264, distance: 272.0
click at [215, 240] on div "Home / Restaurants management / Menus / Sections / item / create Pav & Rolls se…" at bounding box center [659, 173] width 943 height 1028
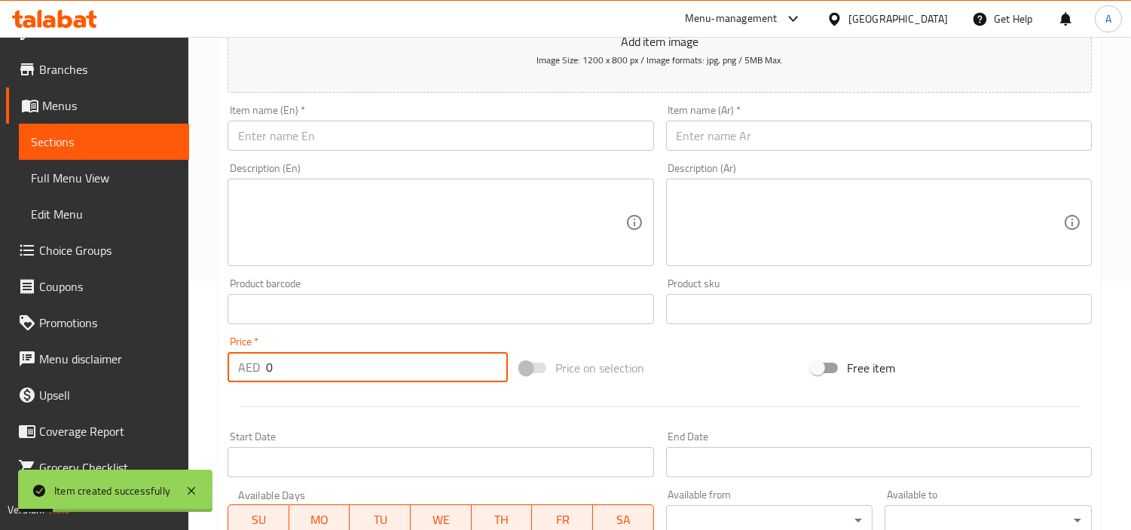
scroll to position [127, 0]
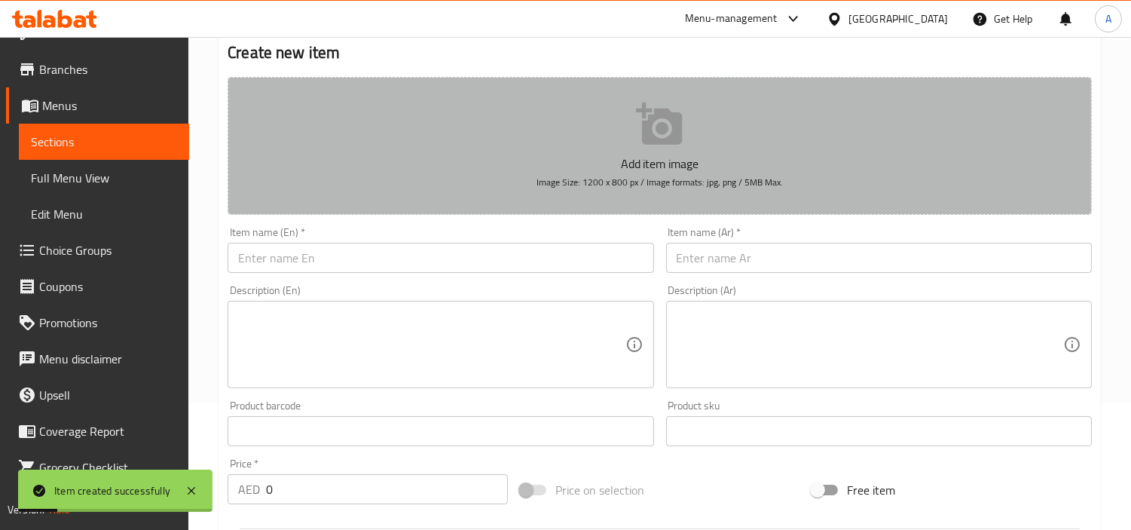
click at [405, 208] on button "Add item image Image Size: 1200 x 800 px / Image formats: jpg, png / 5MB Max." at bounding box center [660, 146] width 864 height 138
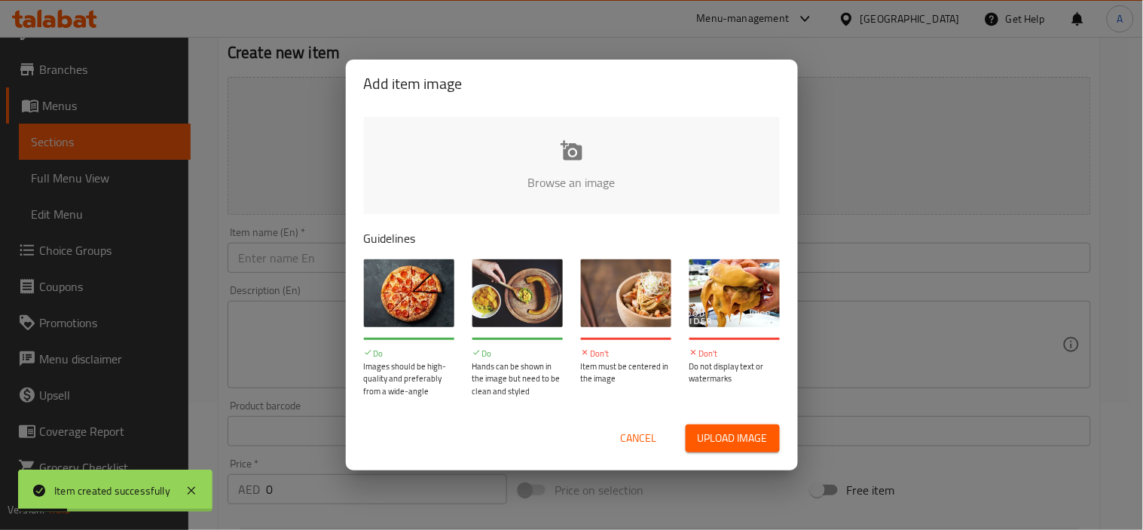
click at [952, 236] on div "Add item image Browse an image Guidelines Do Images should be high-quality and …" at bounding box center [571, 265] width 1143 height 530
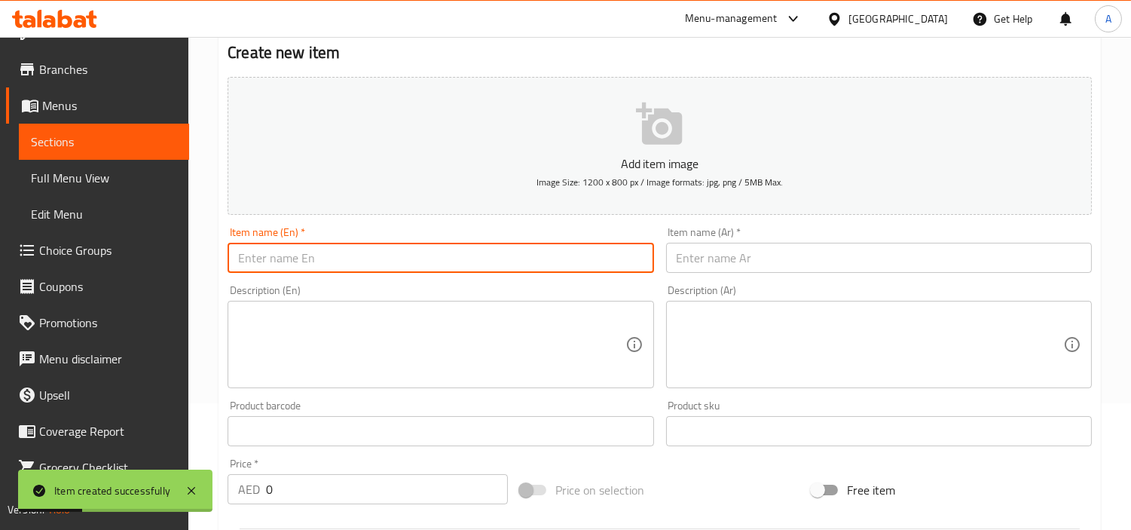
click at [395, 252] on input "text" at bounding box center [441, 258] width 426 height 30
click at [819, 259] on input "text" at bounding box center [879, 258] width 426 height 30
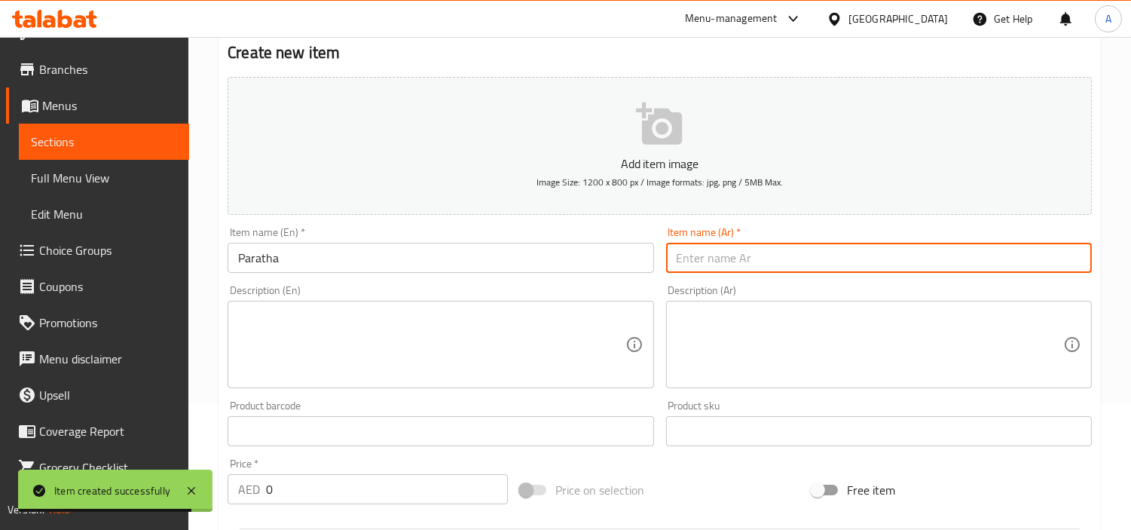
click at [935, 264] on input "text" at bounding box center [879, 258] width 426 height 30
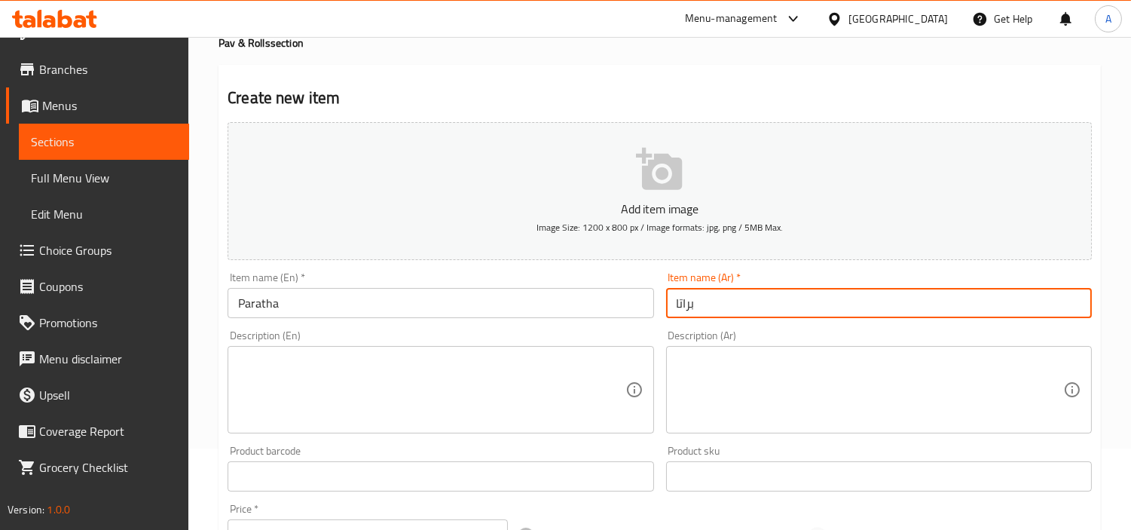
scroll to position [43, 0]
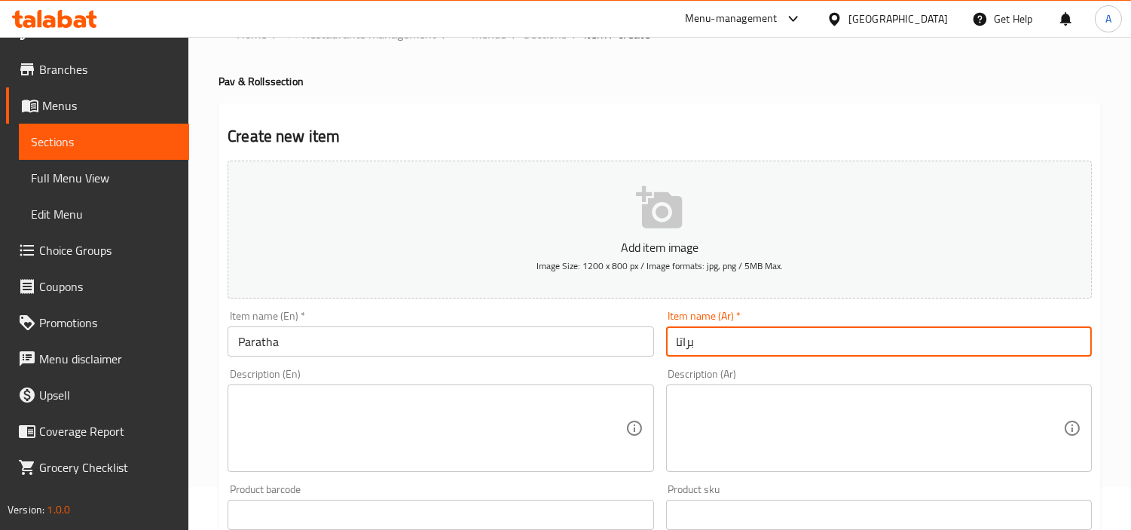
click at [558, 340] on input "Paratha" at bounding box center [441, 341] width 426 height 30
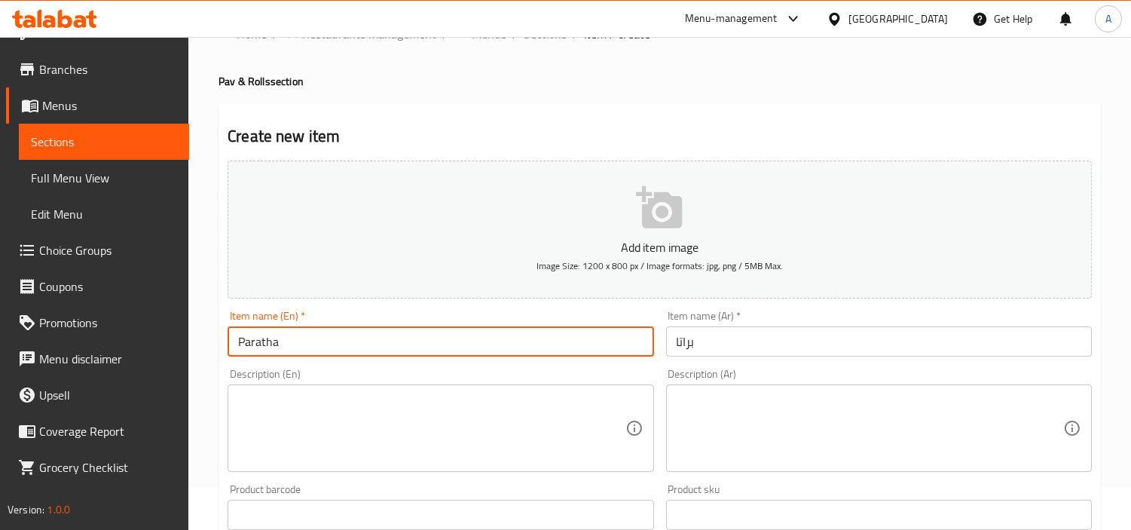
click at [483, 402] on textarea at bounding box center [431, 429] width 387 height 72
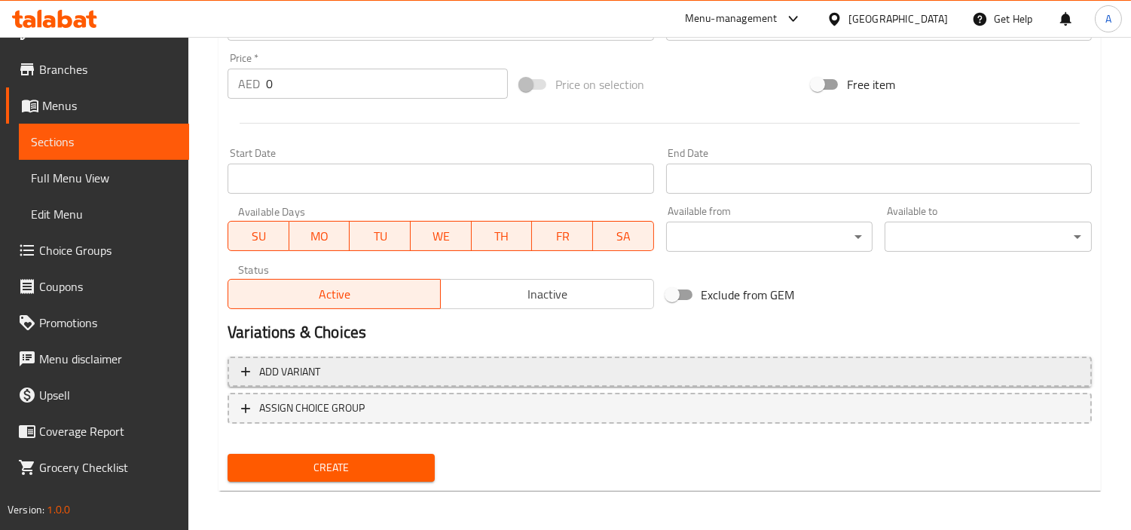
click at [402, 363] on span "Add variant" at bounding box center [659, 372] width 837 height 19
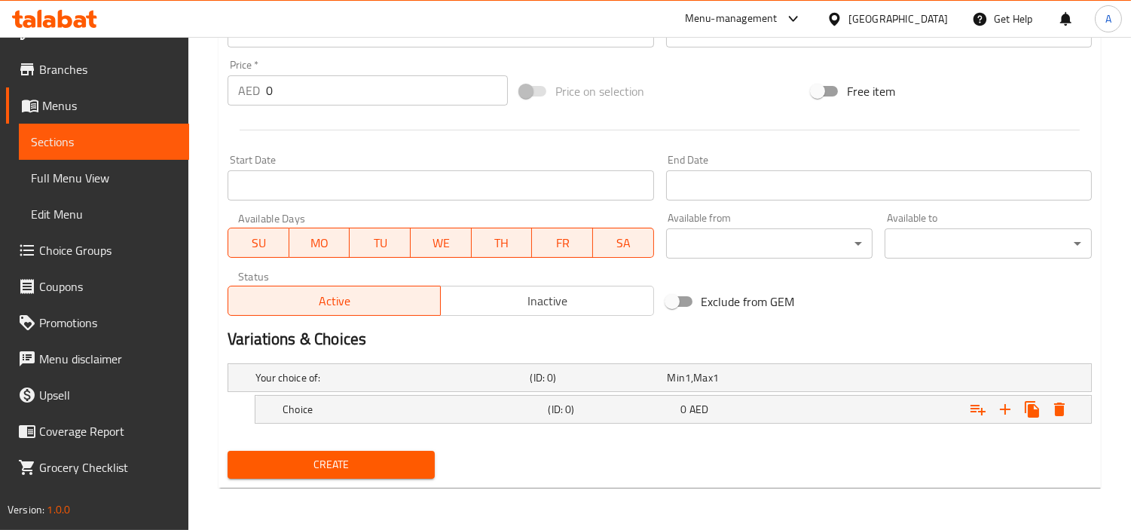
scroll to position [525, 0]
click at [998, 411] on icon "Expand" at bounding box center [1005, 410] width 18 height 18
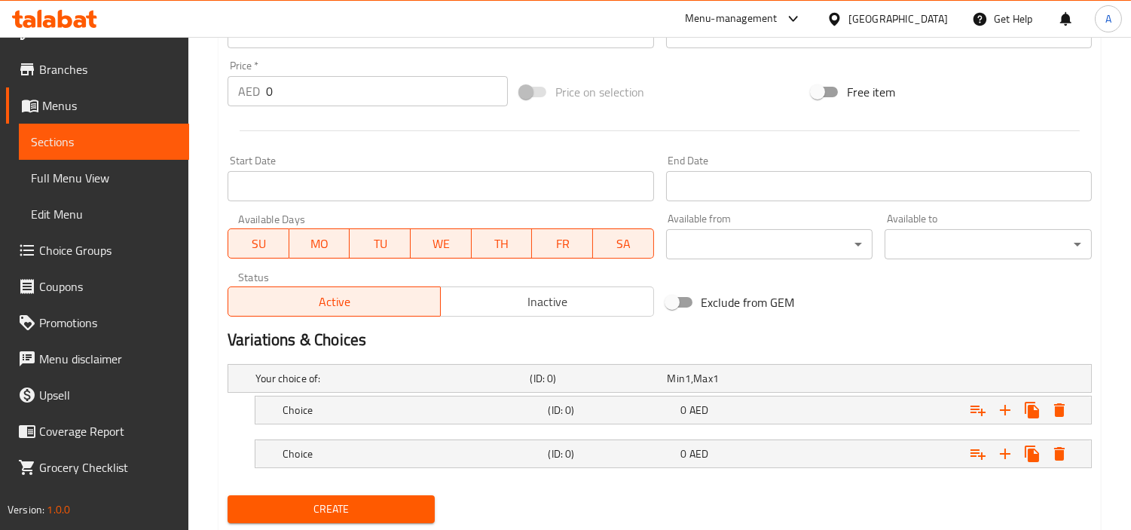
scroll to position [357, 0]
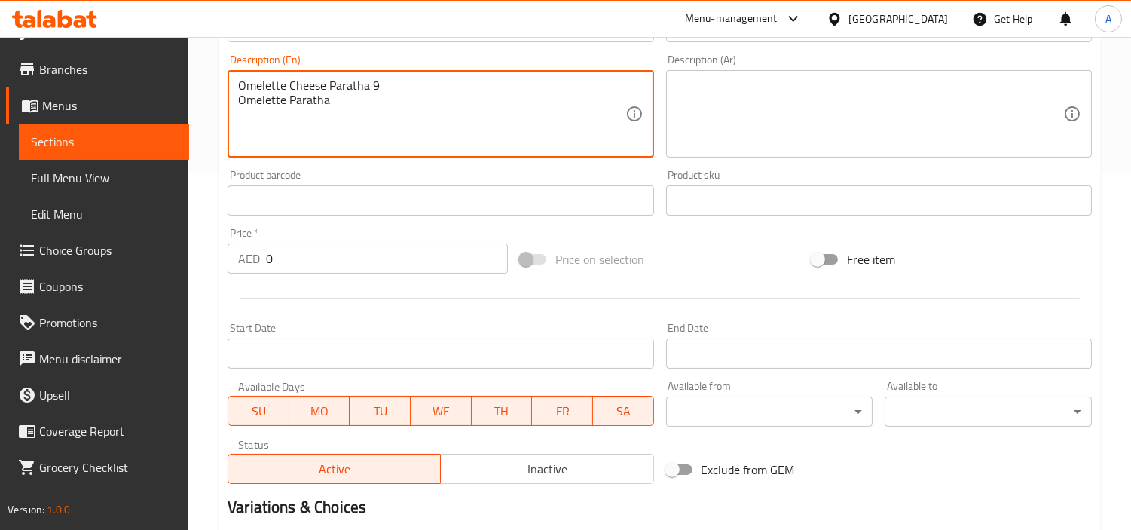
drag, startPoint x: 320, startPoint y: 87, endPoint x: 229, endPoint y: 86, distance: 91.2
drag, startPoint x: 366, startPoint y: 92, endPoint x: 268, endPoint y: 98, distance: 98.9
click at [238, 83] on textarea "Omelette Cheese Paratha 9 Omelette Paratha" at bounding box center [431, 114] width 387 height 72
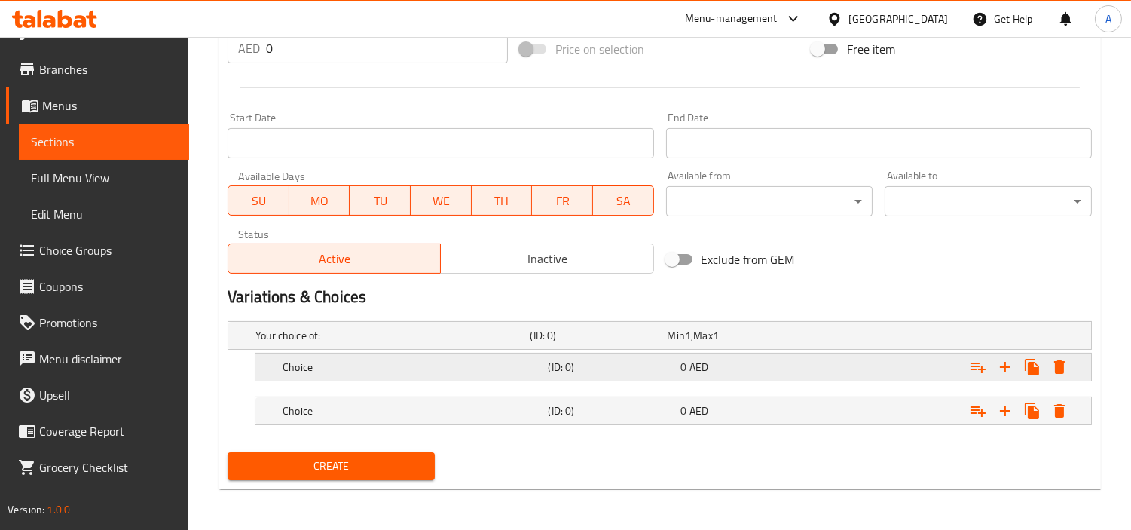
scroll to position [568, 0]
click at [515, 342] on h5 "Choice" at bounding box center [389, 334] width 268 height 15
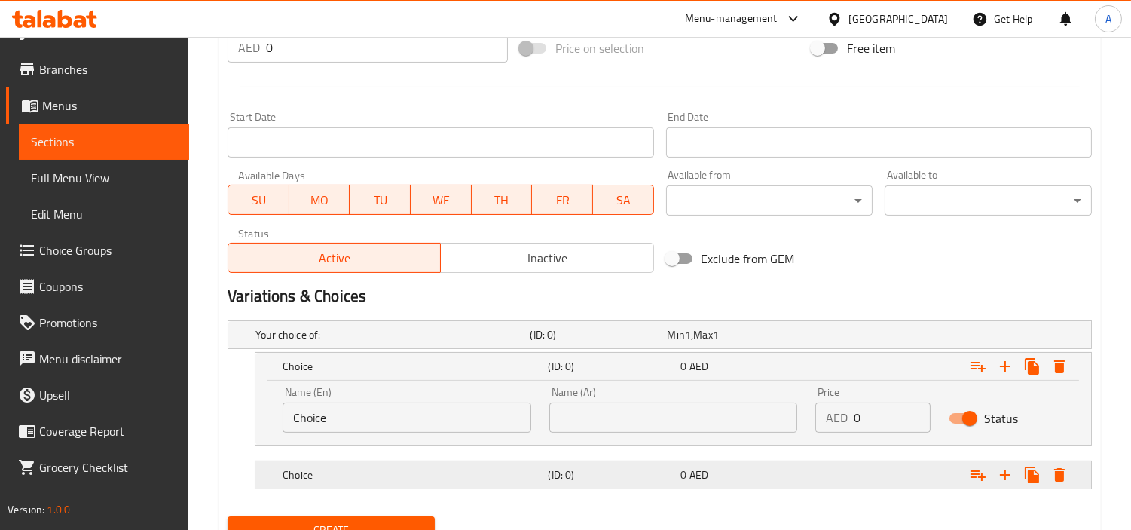
click at [628, 342] on h5 "(ID: 0)" at bounding box center [595, 334] width 131 height 15
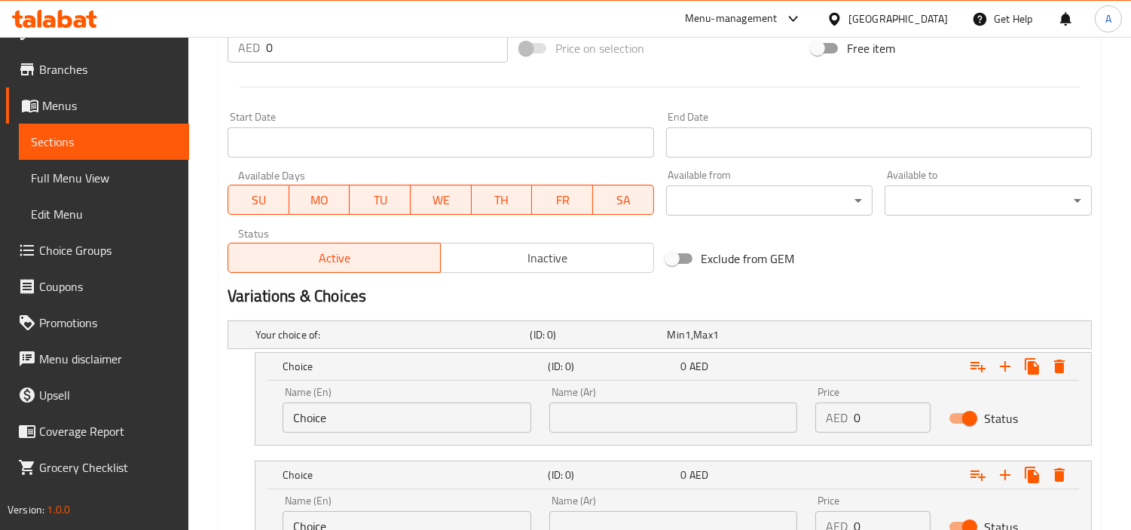
click at [344, 423] on input "Choice" at bounding box center [407, 417] width 249 height 30
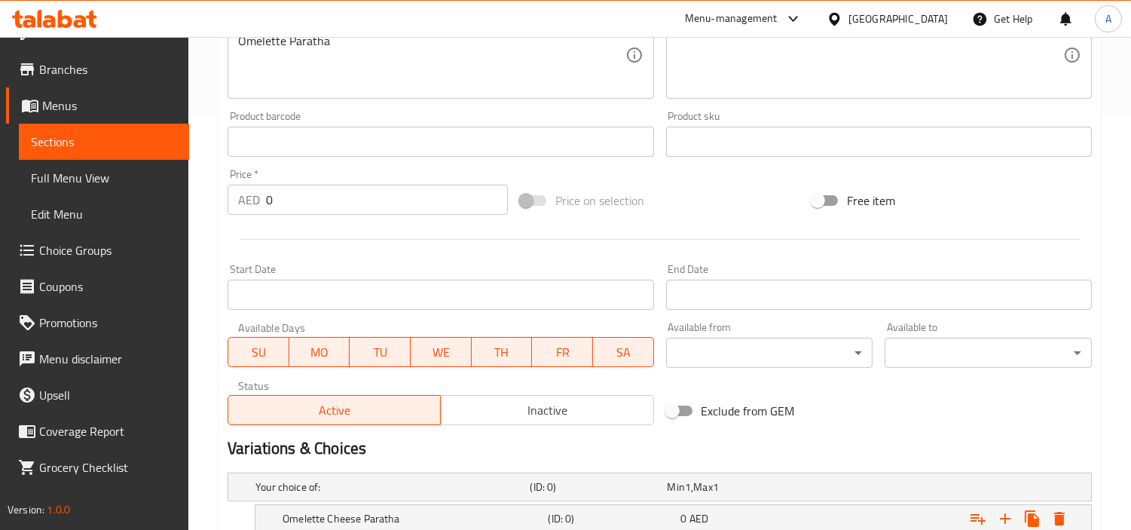
scroll to position [401, 0]
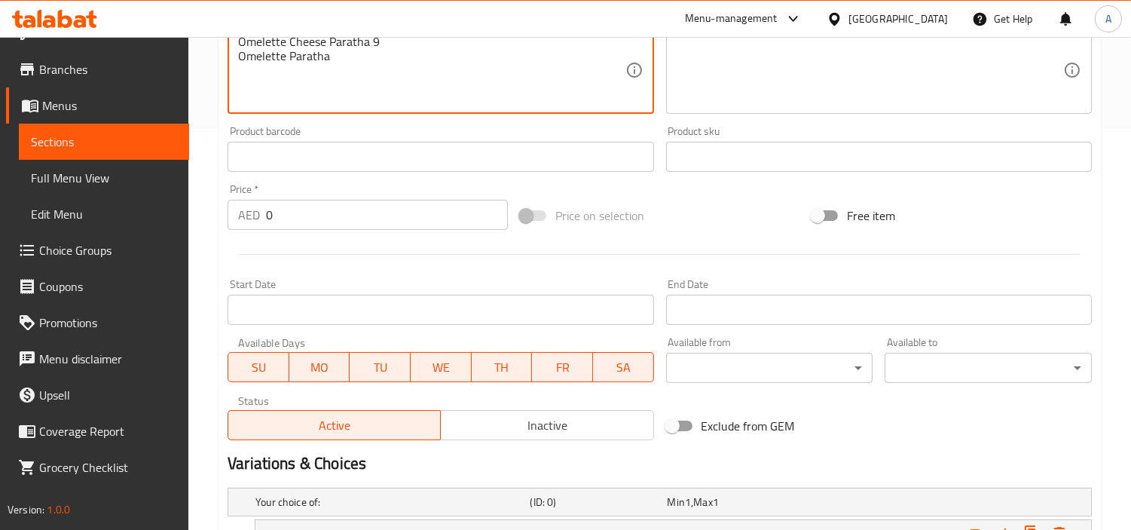
drag, startPoint x: 330, startPoint y: 55, endPoint x: 192, endPoint y: 54, distance: 137.9
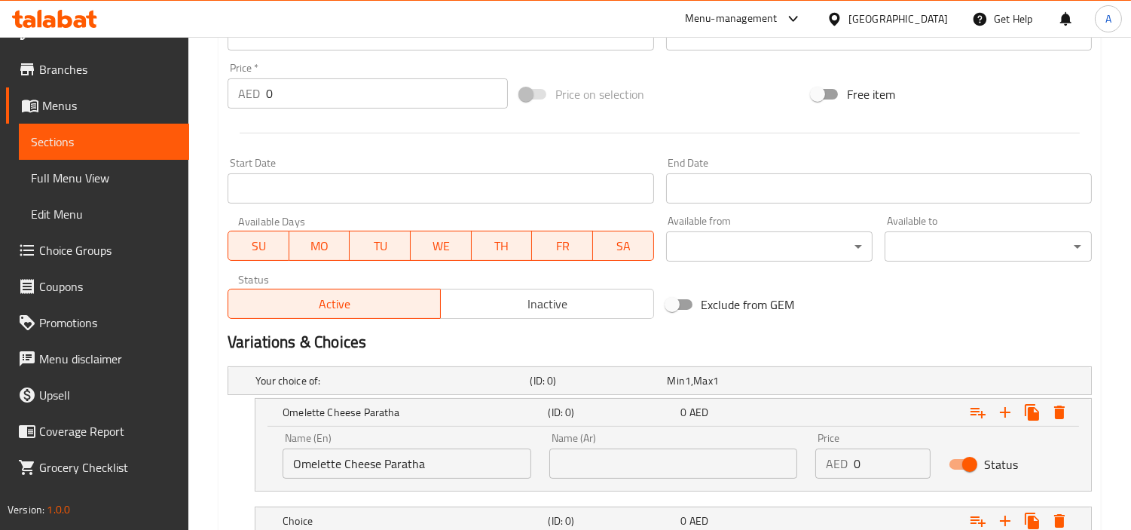
scroll to position [652, 0]
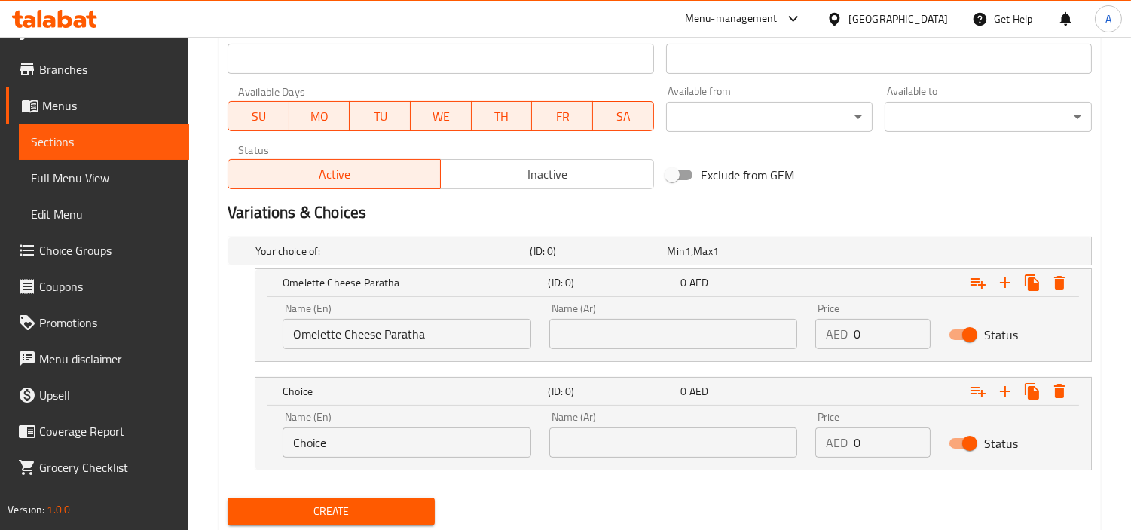
click at [408, 452] on input "Choice" at bounding box center [407, 442] width 249 height 30
click at [407, 452] on input "Choice" at bounding box center [407, 442] width 249 height 30
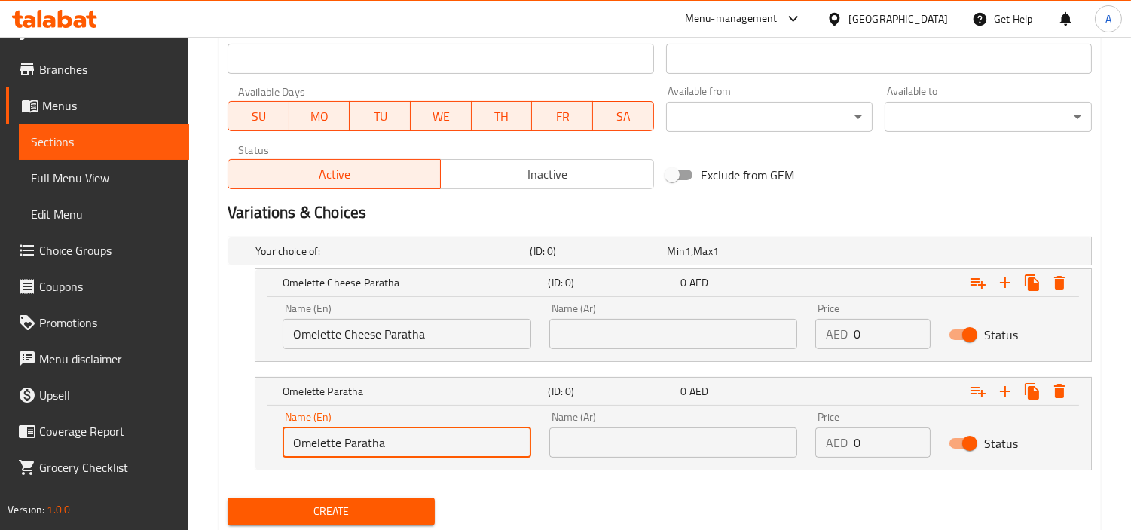
click at [445, 334] on input "Omelette Cheese Paratha" at bounding box center [407, 334] width 249 height 30
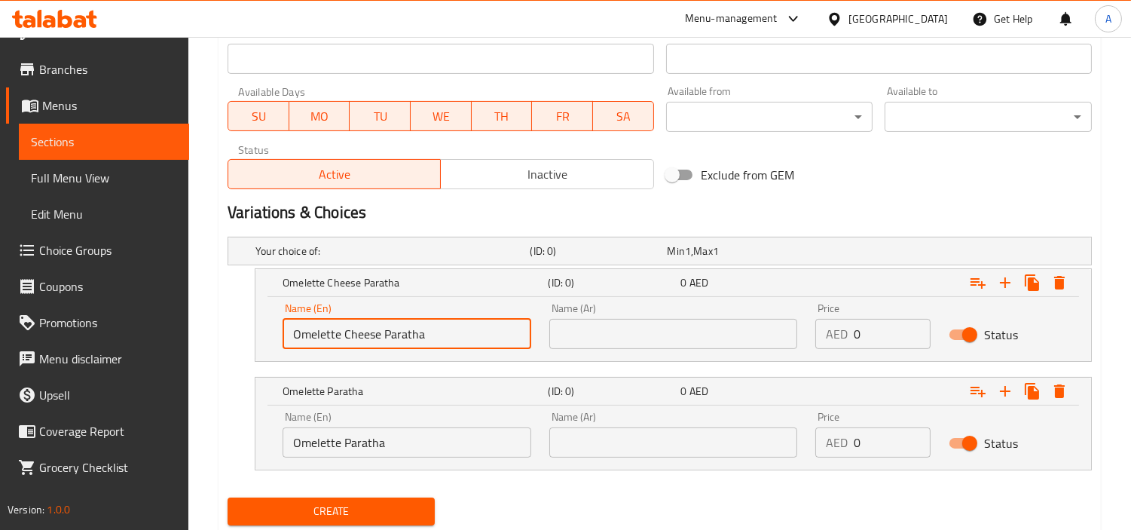
click at [445, 334] on input "Omelette Cheese Paratha" at bounding box center [407, 334] width 249 height 30
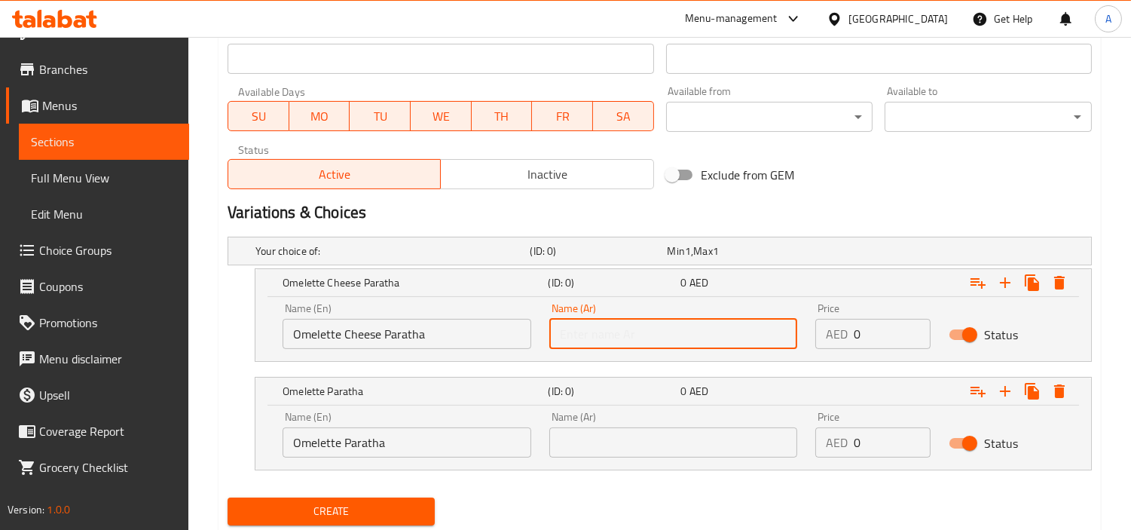
click at [743, 325] on input "text" at bounding box center [673, 334] width 249 height 30
click at [699, 328] on input "باراثا أومليت بالجبن" at bounding box center [673, 334] width 249 height 30
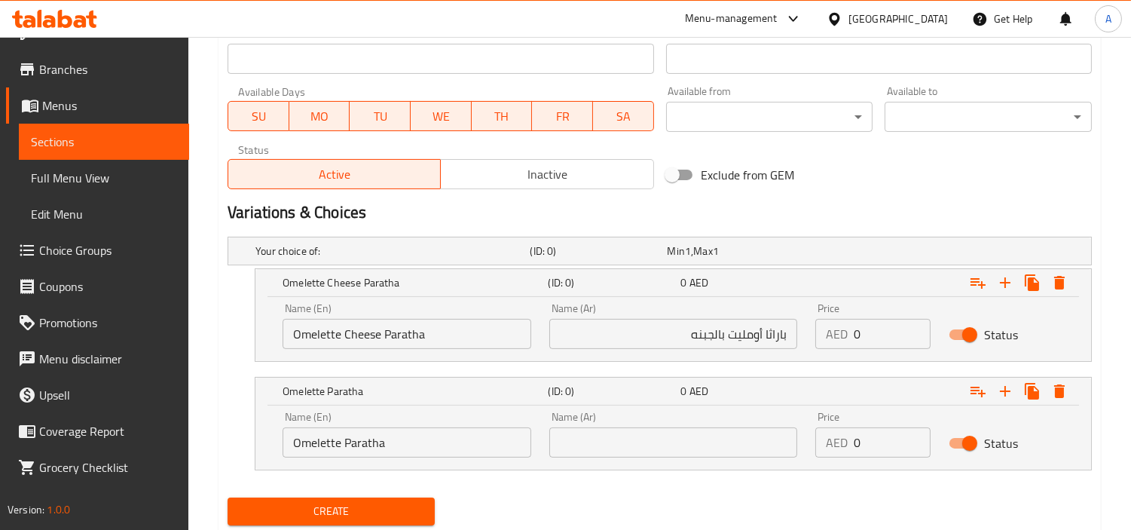
drag, startPoint x: 0, startPoint y: 369, endPoint x: 515, endPoint y: 329, distance: 517.1
click at [515, 329] on input "Omelette Cheese Paratha" at bounding box center [407, 334] width 249 height 30
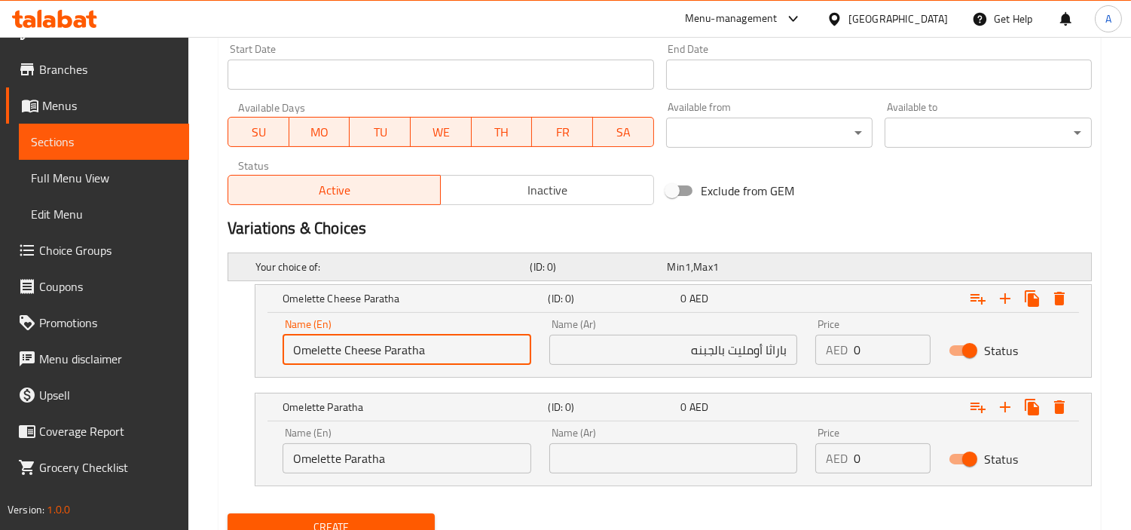
scroll to position [317, 0]
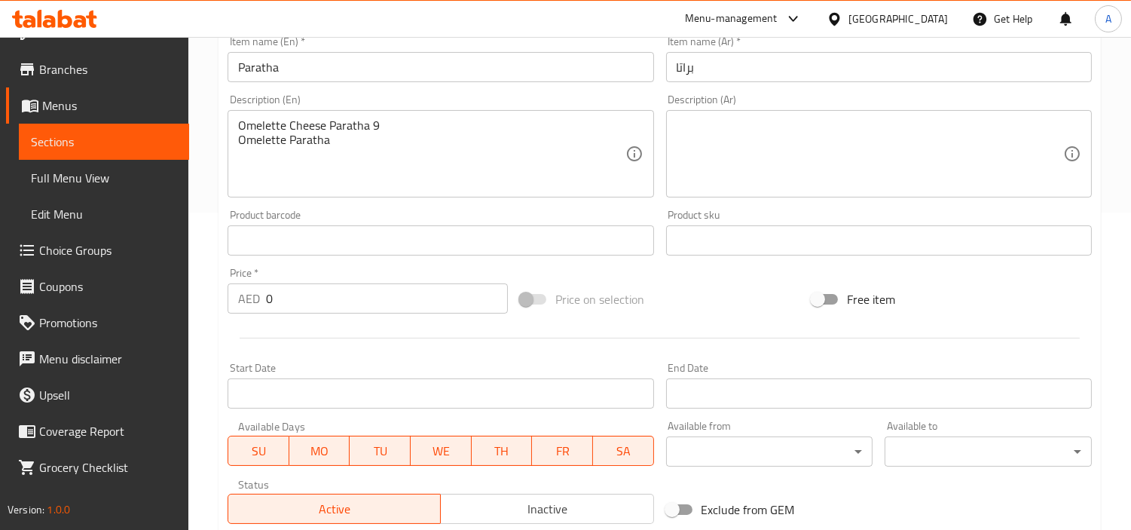
click at [693, 56] on input "براتا" at bounding box center [879, 67] width 426 height 30
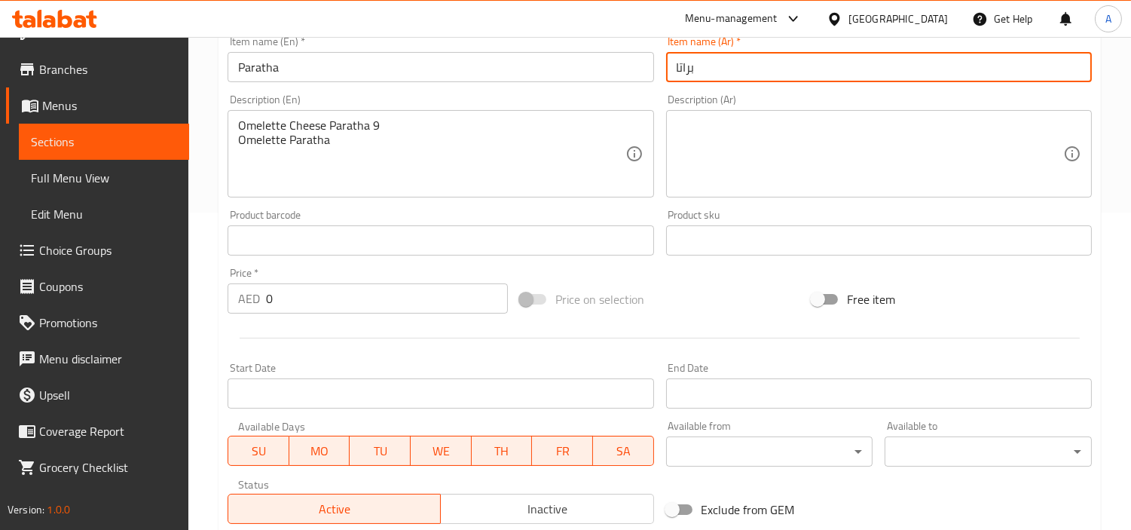
click at [696, 61] on input "براتا" at bounding box center [879, 67] width 426 height 30
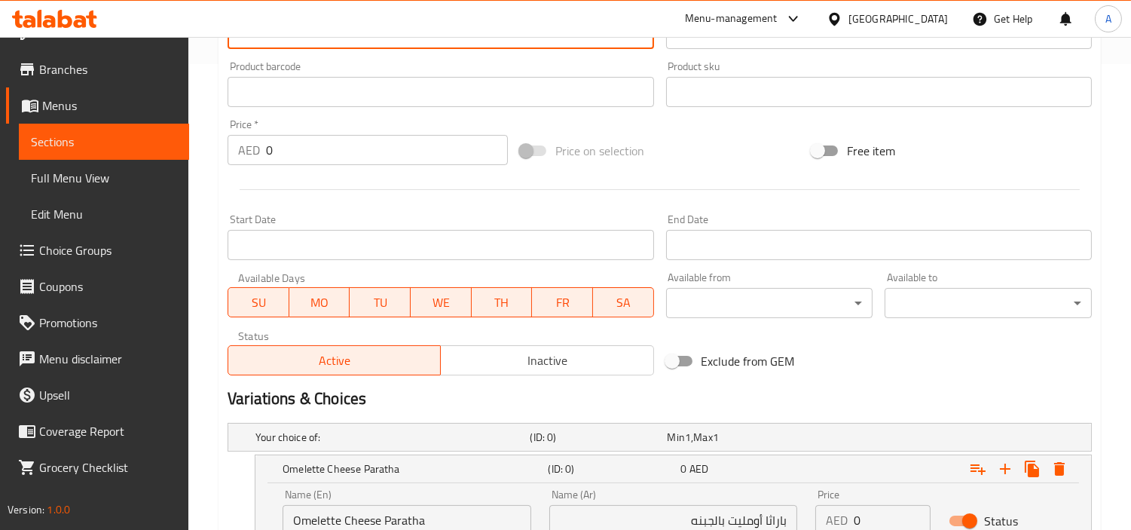
scroll to position [568, 0]
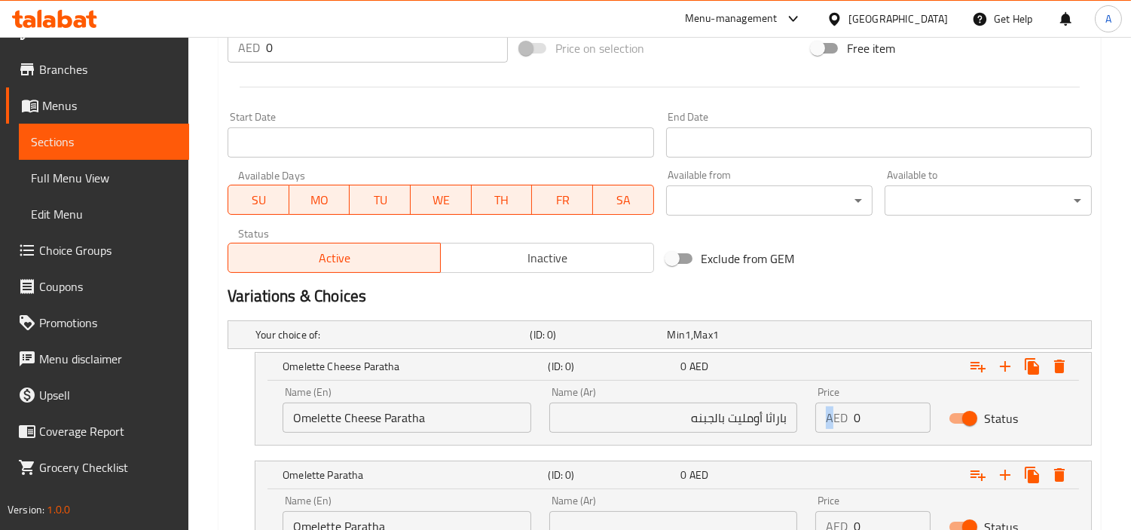
drag, startPoint x: 850, startPoint y: 408, endPoint x: 867, endPoint y: 415, distance: 17.6
click at [867, 415] on div "AED 0 Price" at bounding box center [872, 417] width 115 height 30
click at [867, 415] on input "0" at bounding box center [892, 417] width 77 height 30
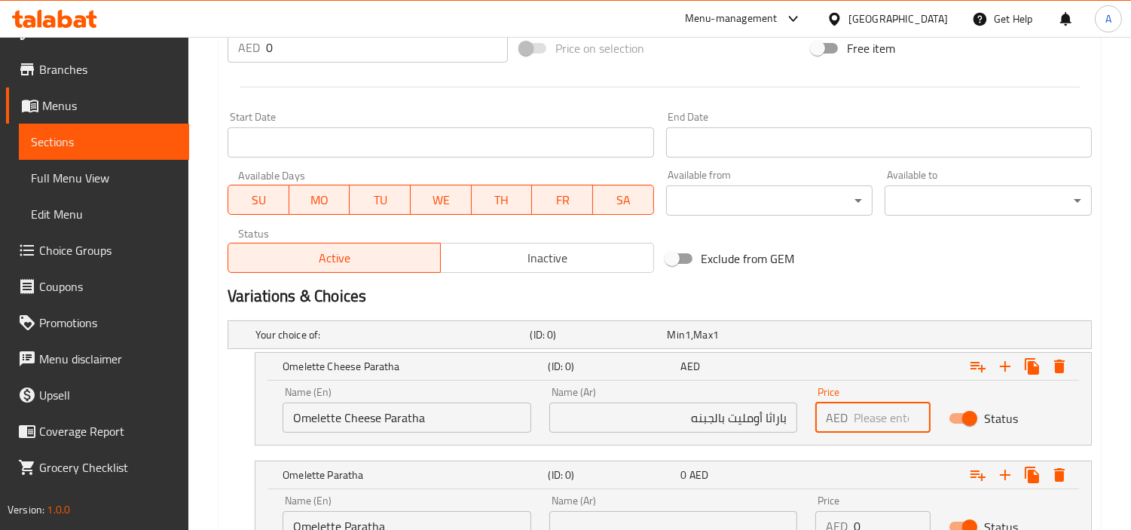
click at [855, 411] on input "number" at bounding box center [892, 417] width 77 height 30
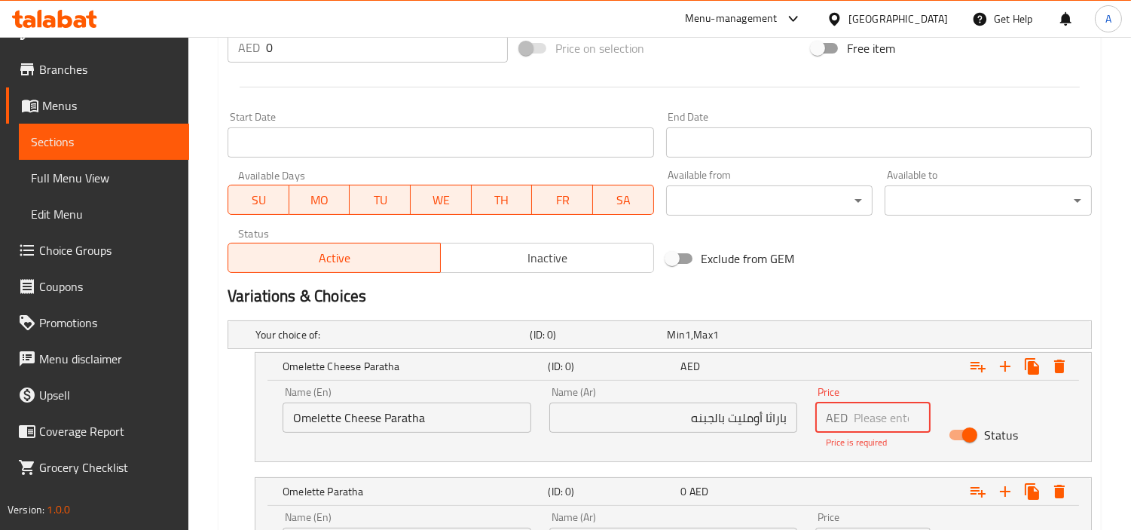
scroll to position [28, 0]
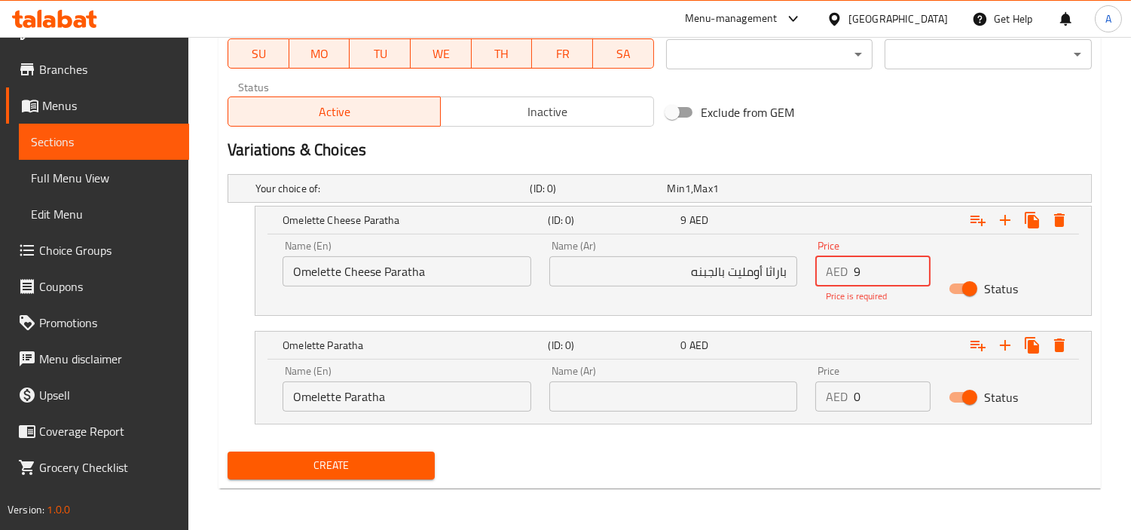
click at [875, 390] on input "0" at bounding box center [892, 396] width 77 height 30
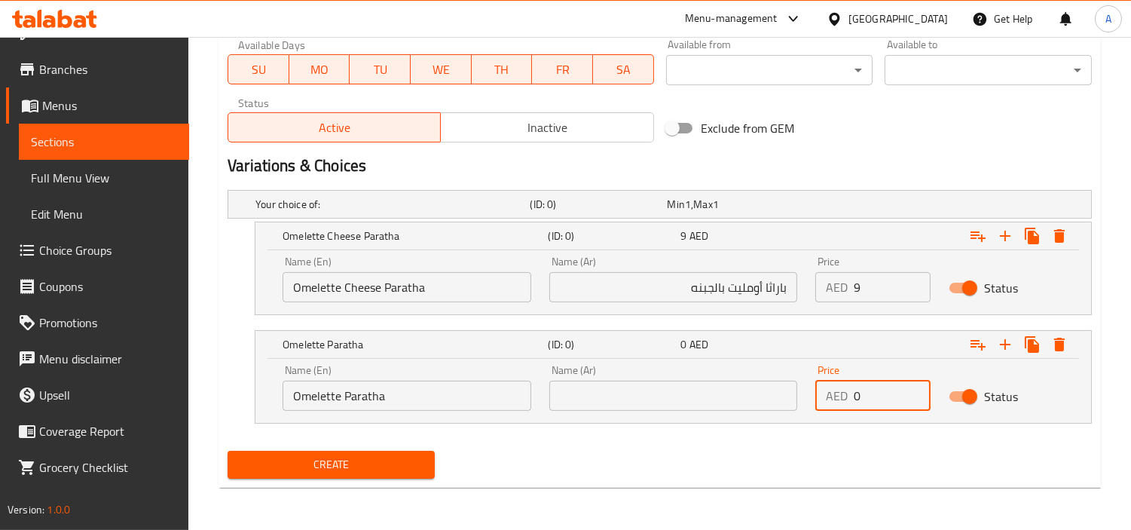
scroll to position [698, 0]
click at [875, 390] on input "0" at bounding box center [892, 396] width 77 height 30
drag, startPoint x: 727, startPoint y: 407, endPoint x: 733, endPoint y: 378, distance: 29.3
click at [727, 407] on input "text" at bounding box center [673, 396] width 249 height 30
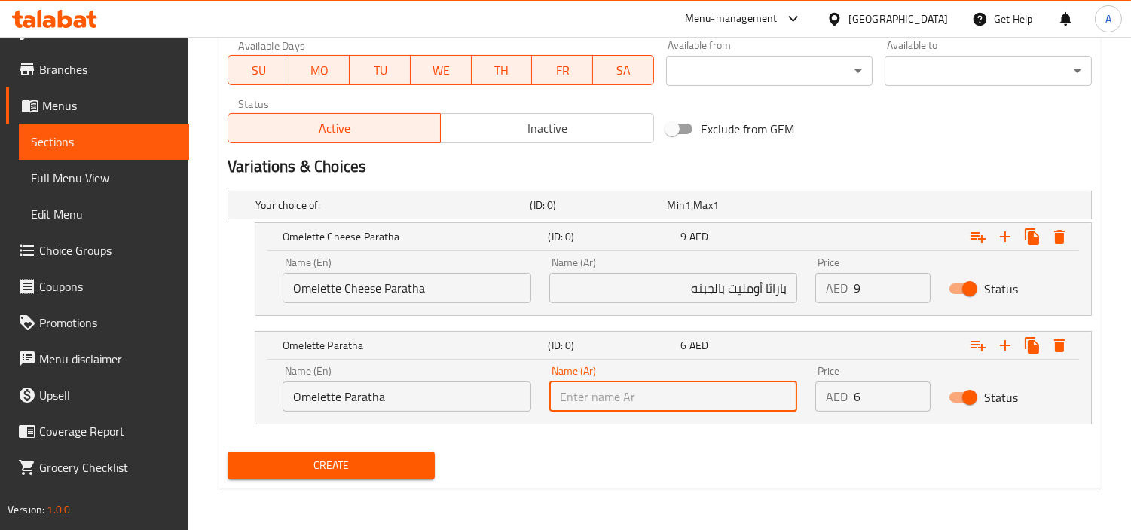
click at [779, 292] on input "باراثا أومليت بالجبنه" at bounding box center [673, 288] width 249 height 30
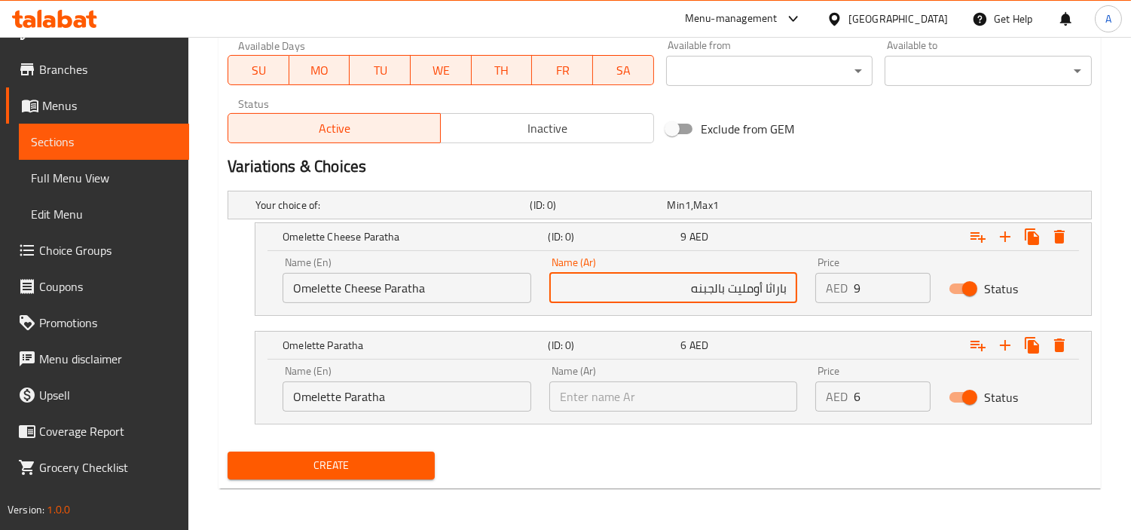
click at [779, 292] on input "باراثا أومليت بالجبنه" at bounding box center [673, 288] width 249 height 30
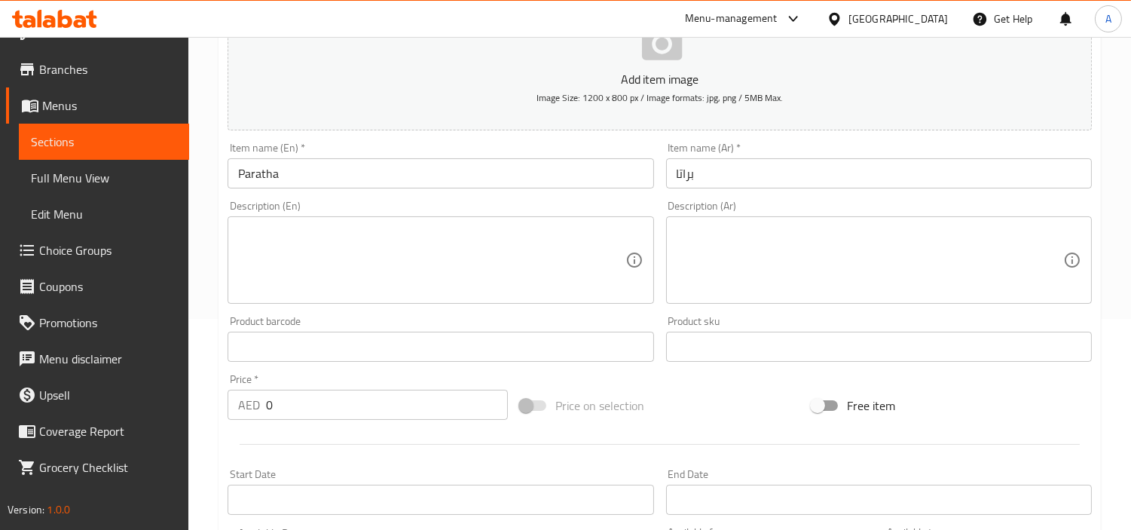
scroll to position [196, 0]
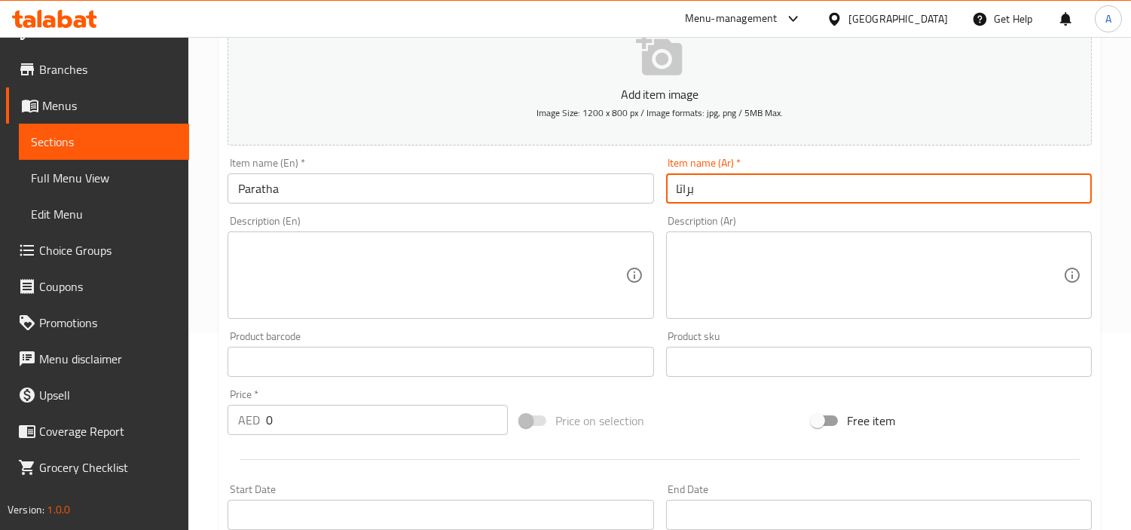
click at [684, 185] on input "براتا" at bounding box center [879, 188] width 426 height 30
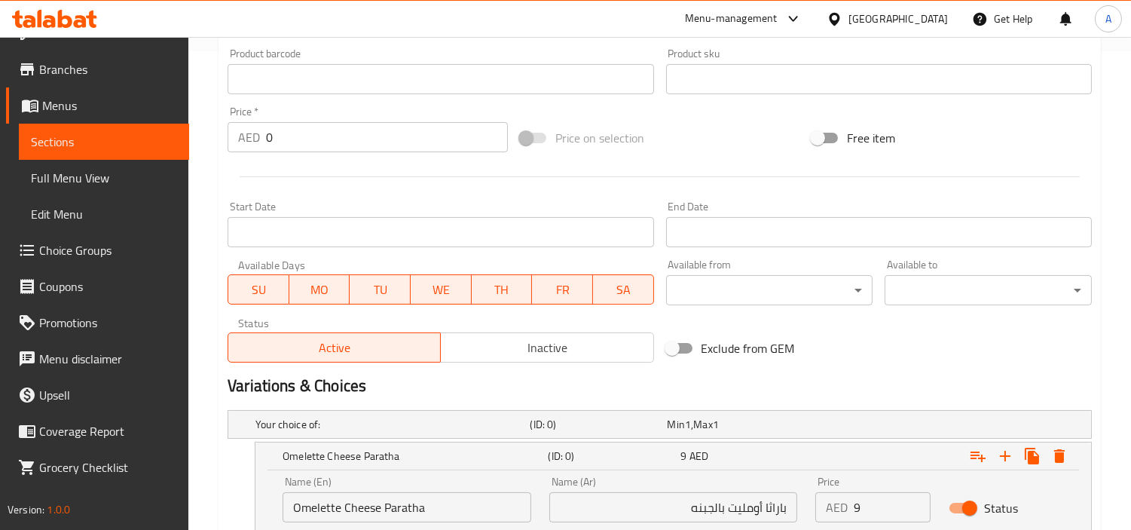
scroll to position [698, 0]
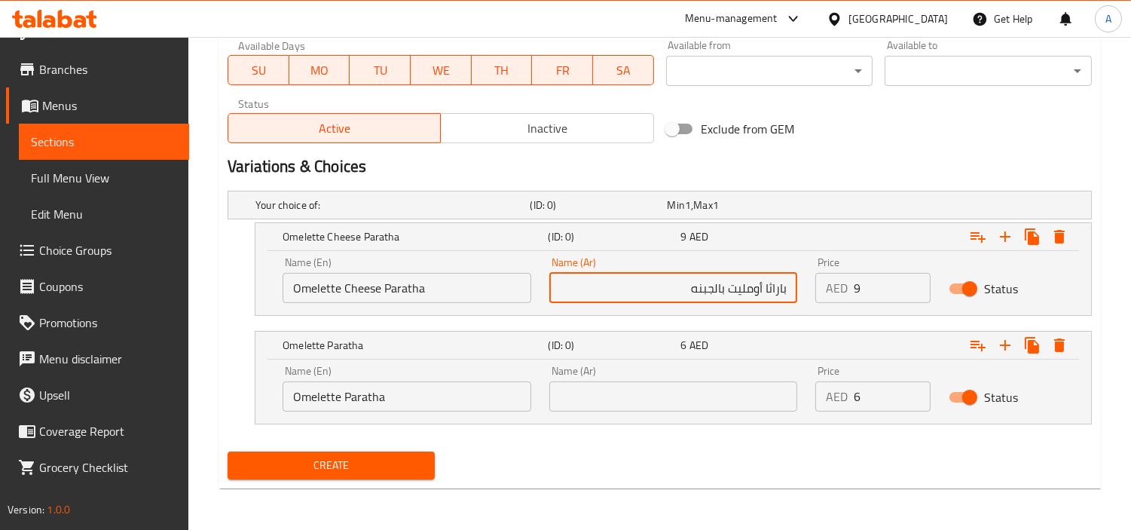
click at [774, 288] on input "باراثا أومليت بالجبنه" at bounding box center [673, 288] width 249 height 30
drag, startPoint x: 733, startPoint y: 289, endPoint x: 1136, endPoint y: 258, distance: 405.2
click at [759, 392] on input "text" at bounding box center [673, 396] width 249 height 30
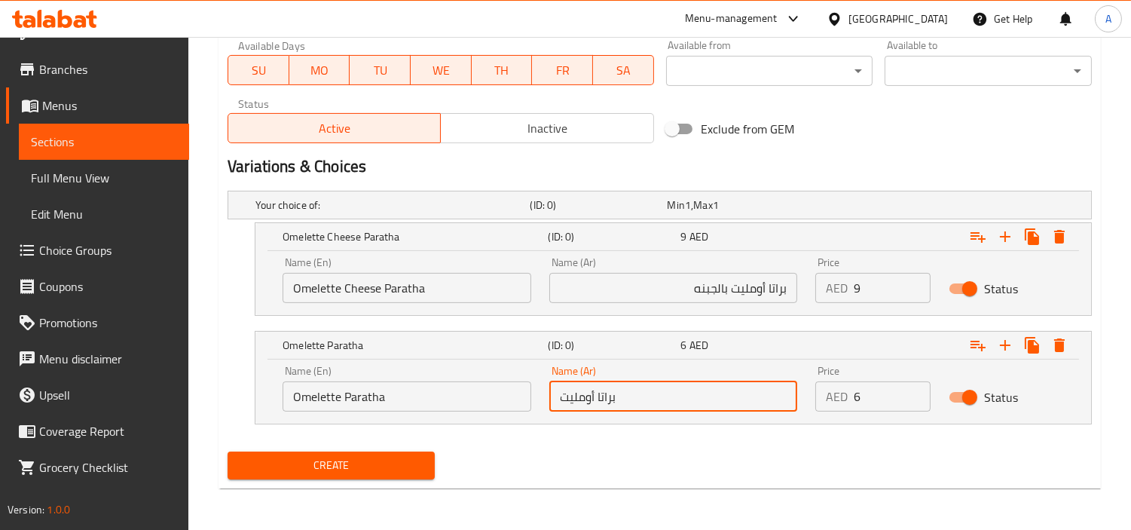
click at [892, 390] on input "6" at bounding box center [892, 396] width 77 height 30
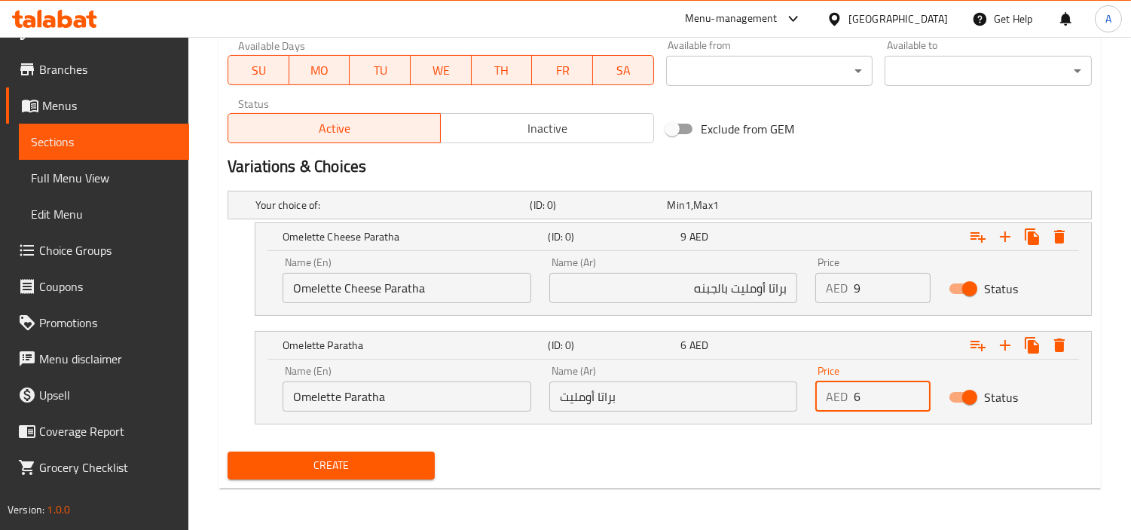
click at [425, 461] on button "Create" at bounding box center [331, 465] width 207 height 28
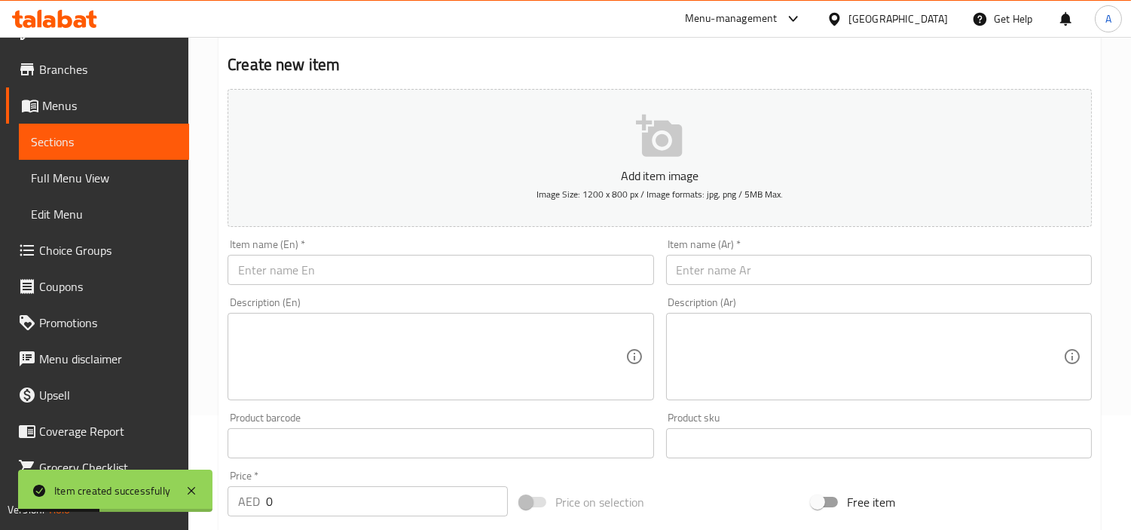
scroll to position [0, 0]
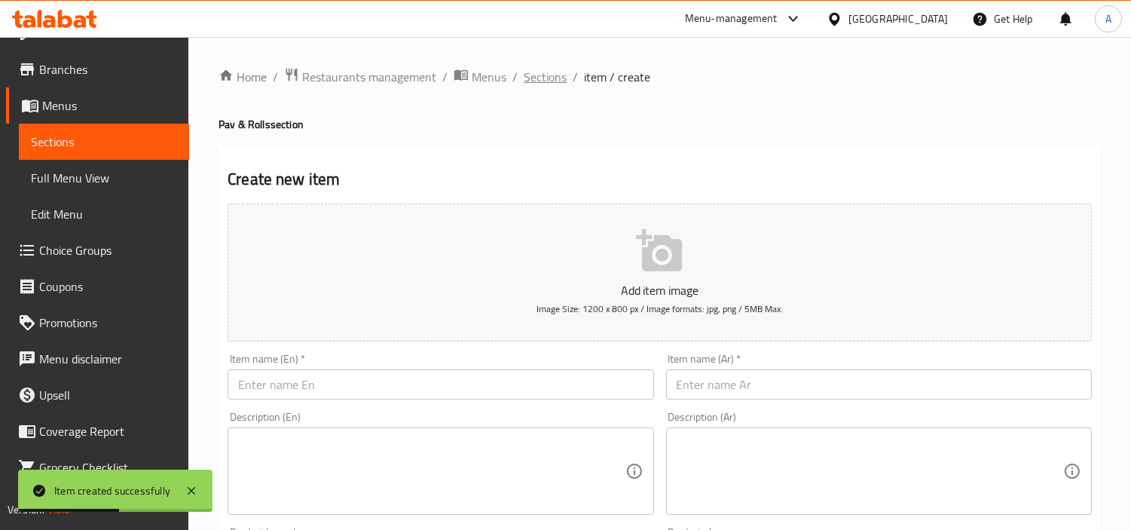
click at [547, 76] on span "Sections" at bounding box center [545, 77] width 43 height 18
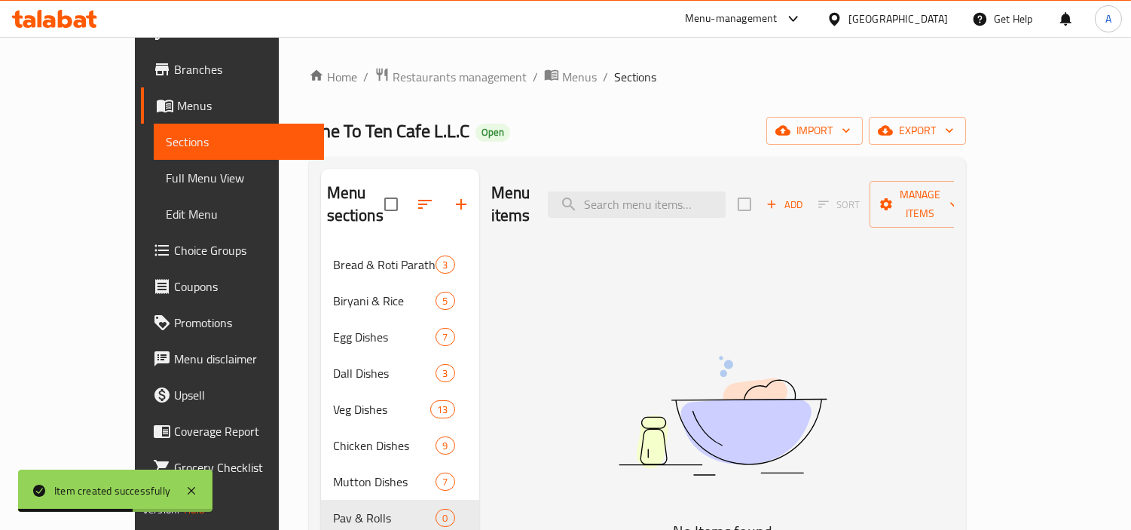
click at [716, 119] on div "One To Ten Cafe L.L.C Open import export" at bounding box center [637, 131] width 657 height 28
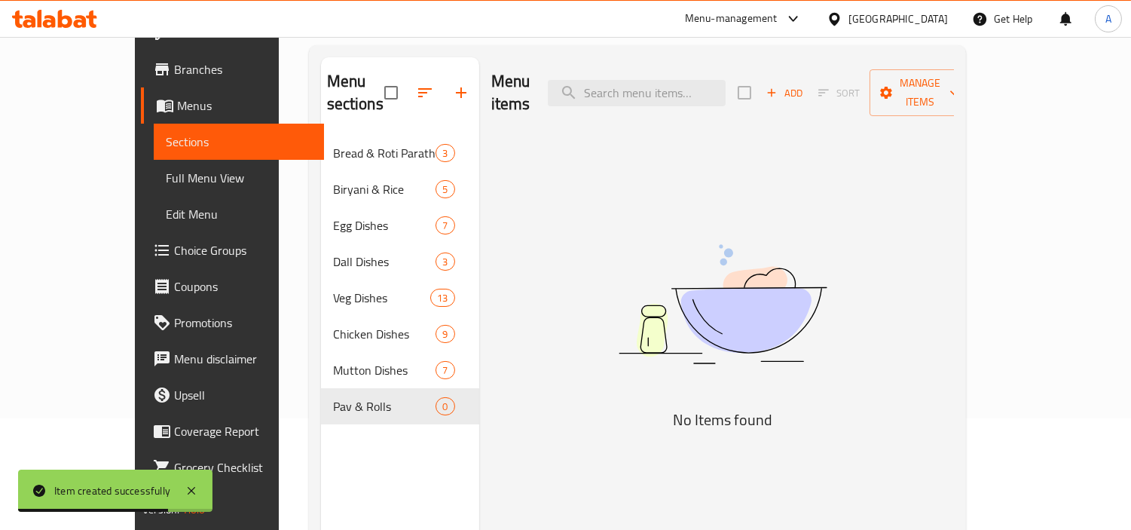
scroll to position [211, 0]
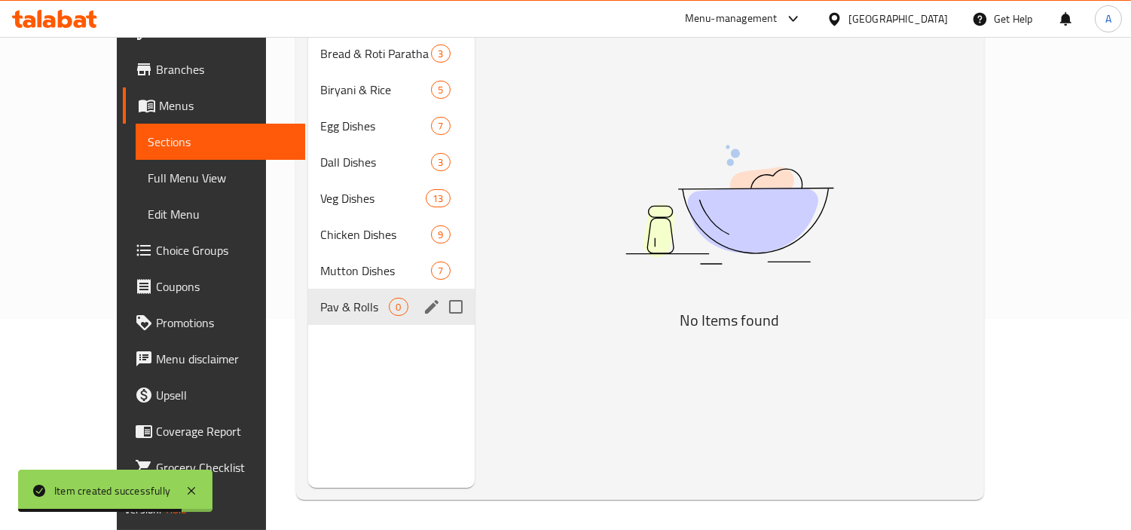
click at [347, 298] on span "Pav & Rolls" at bounding box center [354, 307] width 69 height 18
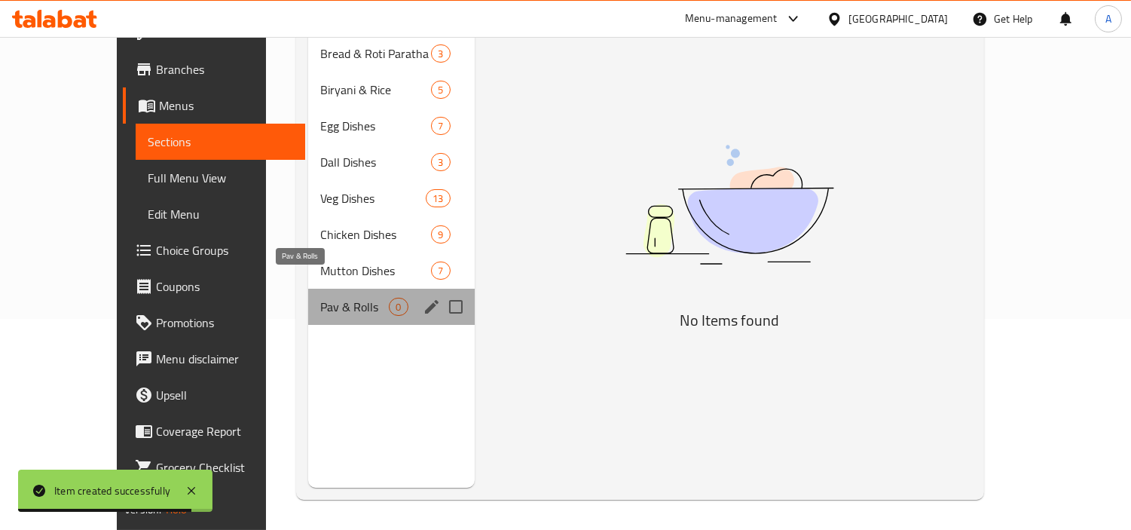
click at [347, 298] on span "Pav & Rolls" at bounding box center [354, 307] width 69 height 18
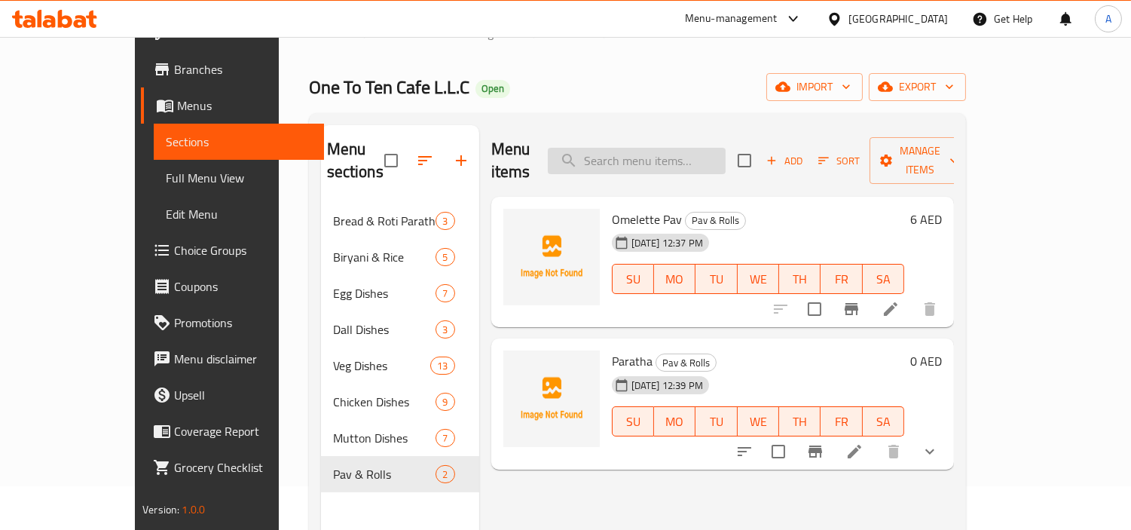
scroll to position [43, 0]
click at [948, 434] on button "show more" at bounding box center [930, 452] width 36 height 36
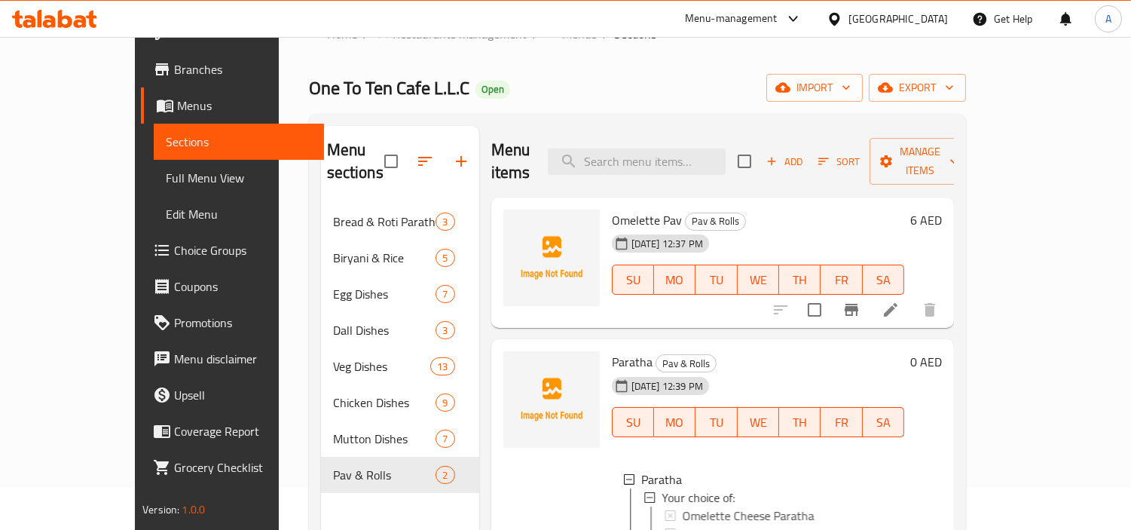
scroll to position [211, 0]
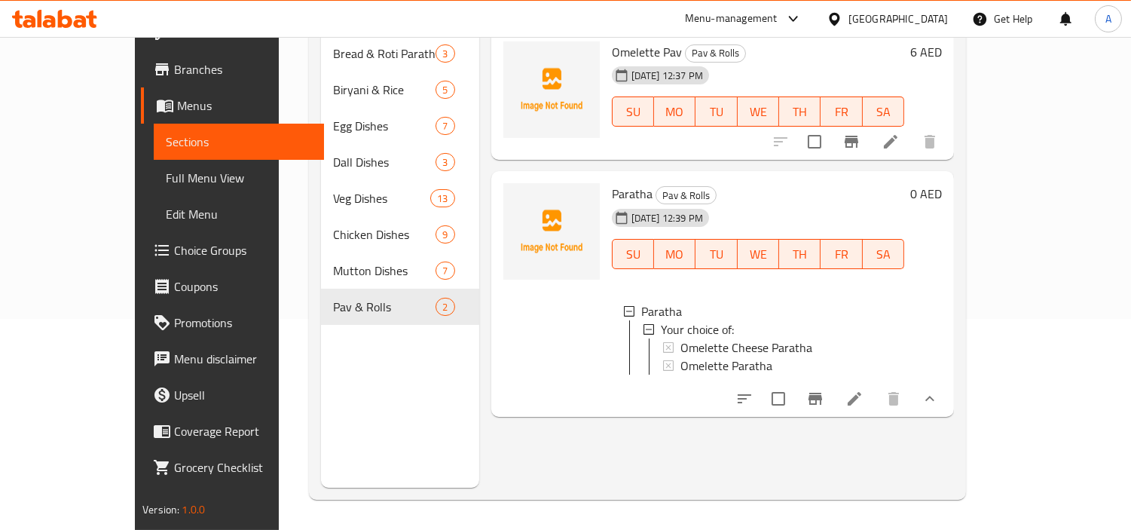
click at [864, 390] on icon at bounding box center [855, 399] width 18 height 18
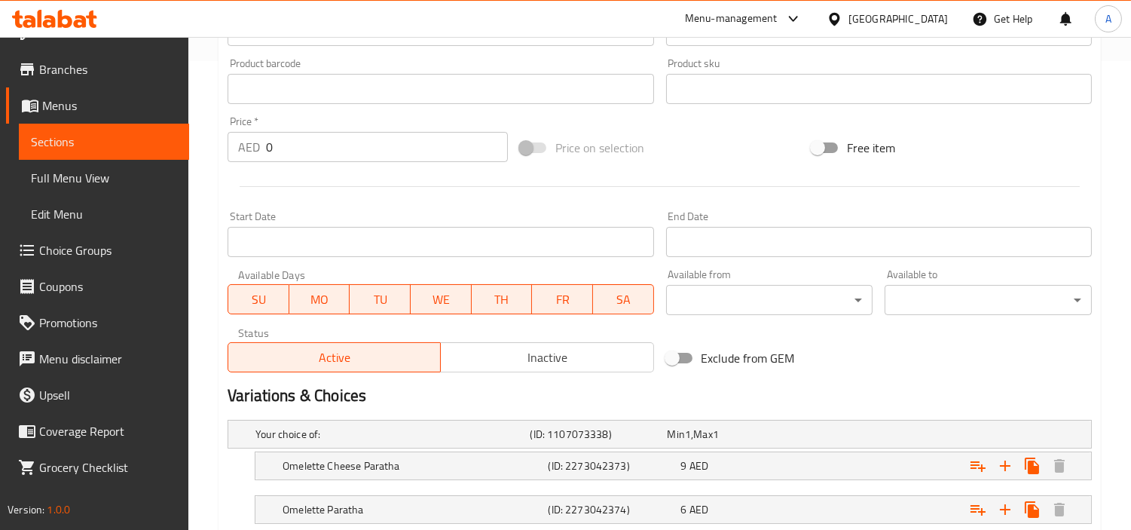
scroll to position [568, 0]
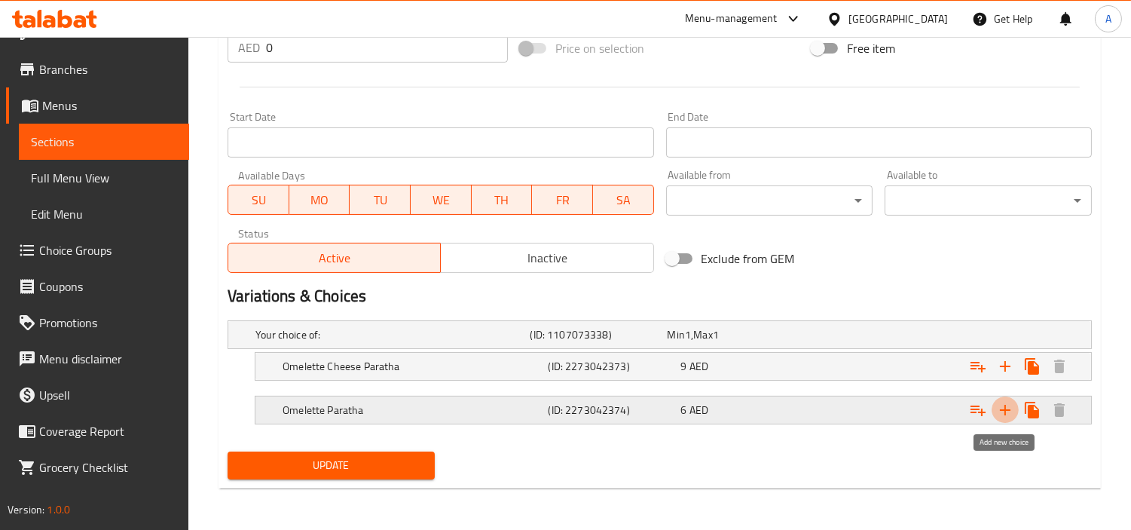
click at [1007, 418] on icon "Expand" at bounding box center [1005, 410] width 18 height 18
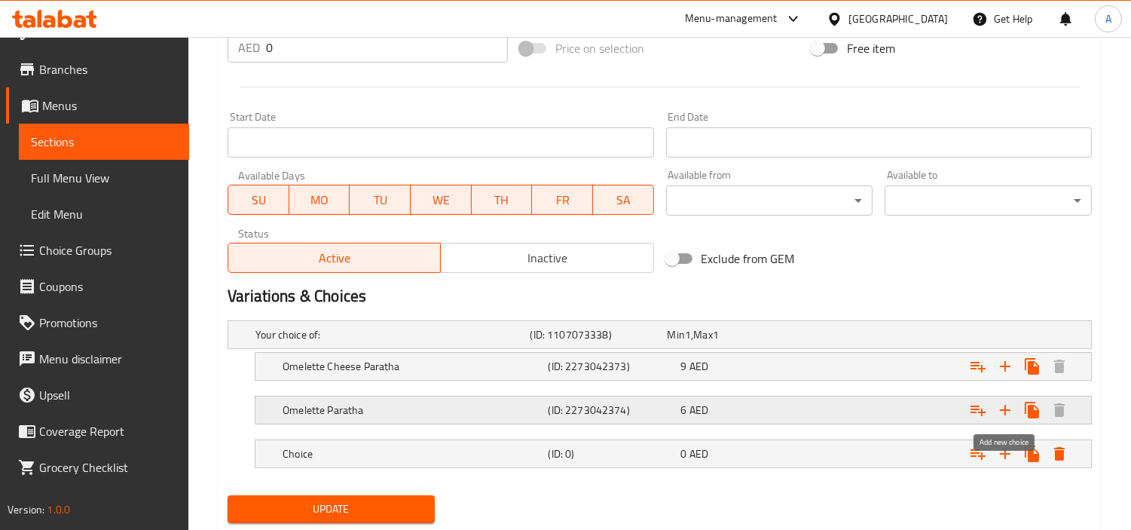
click at [1005, 419] on button "Expand" at bounding box center [1005, 409] width 27 height 27
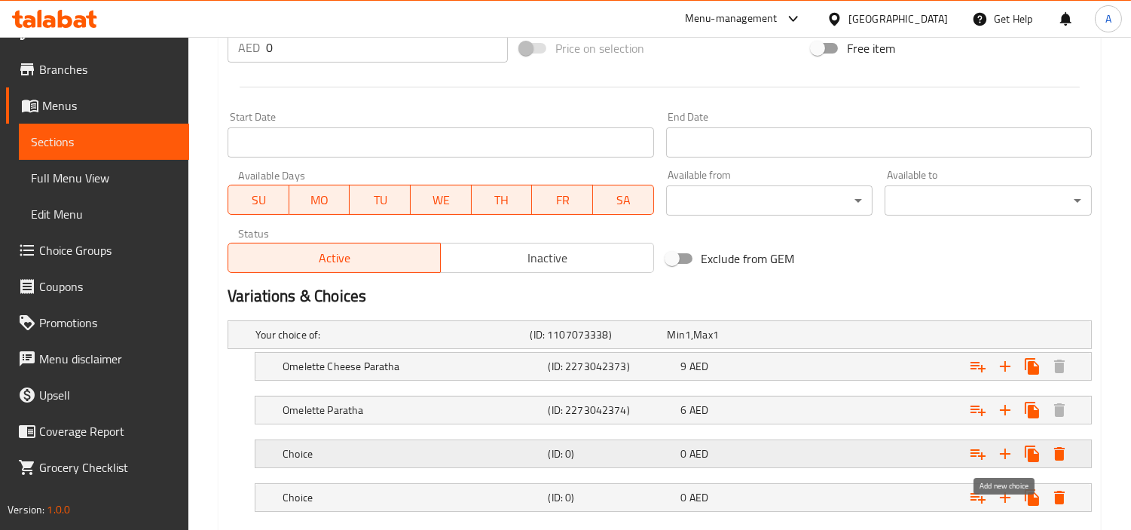
click at [997, 450] on icon "Expand" at bounding box center [1005, 454] width 18 height 18
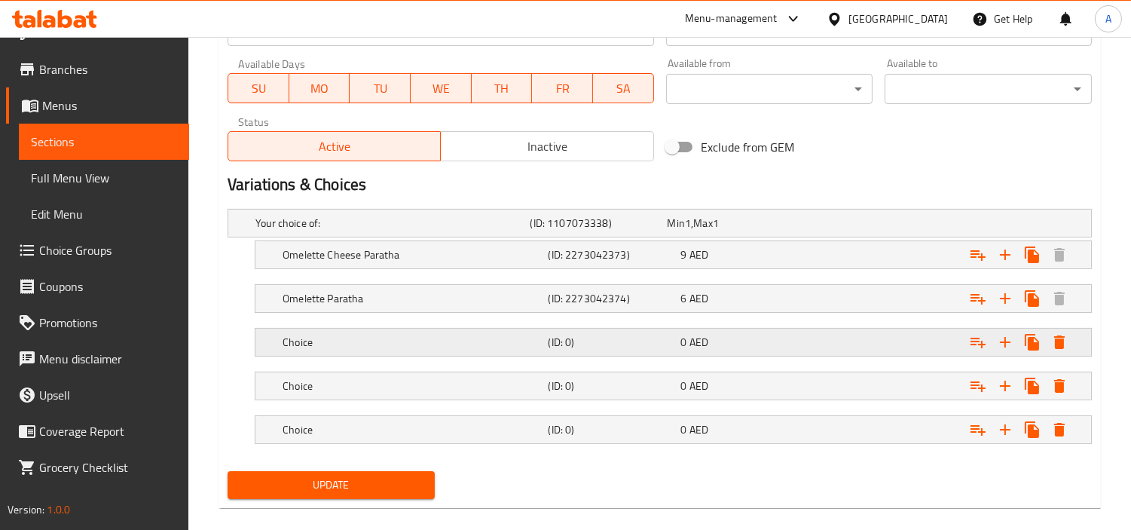
scroll to position [699, 0]
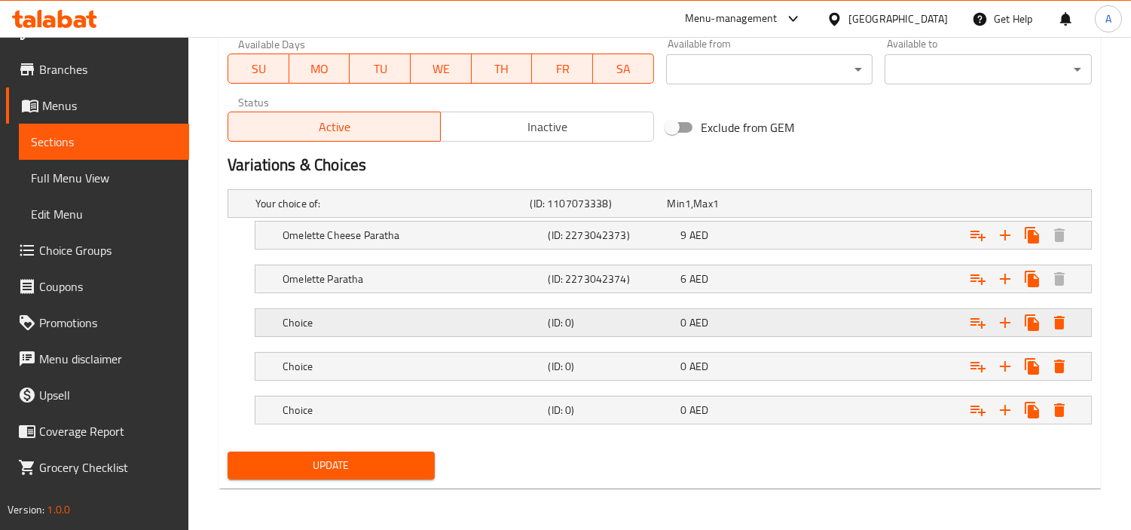
click at [442, 211] on h5 "Choice" at bounding box center [389, 203] width 268 height 15
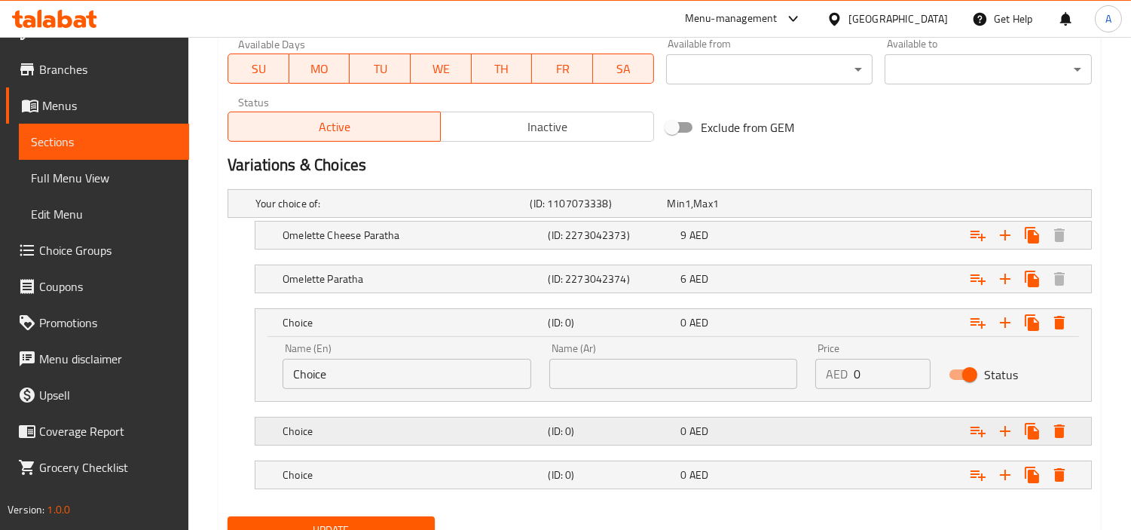
click at [649, 211] on h5 "(ID: 0)" at bounding box center [595, 203] width 131 height 15
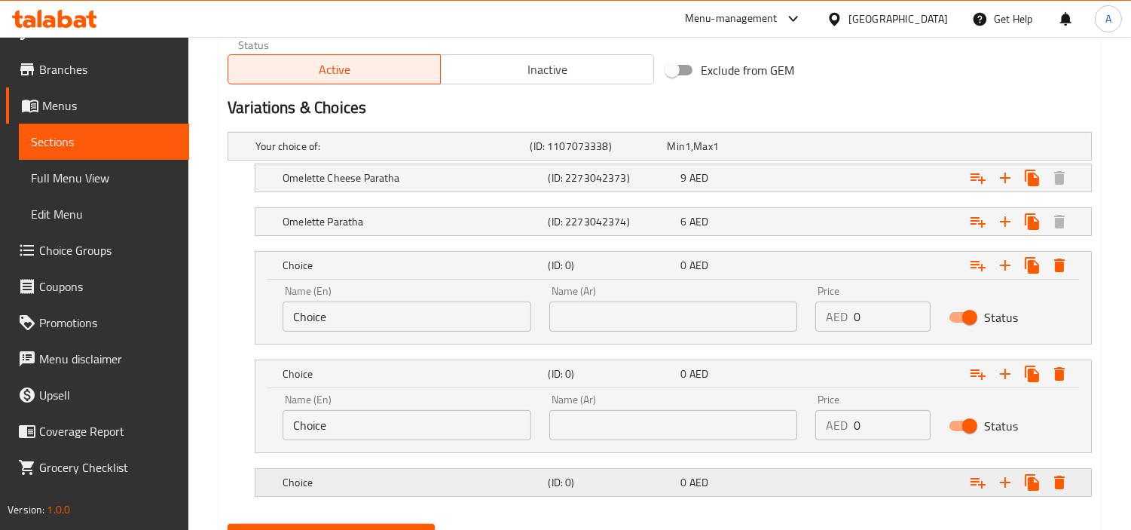
scroll to position [830, 0]
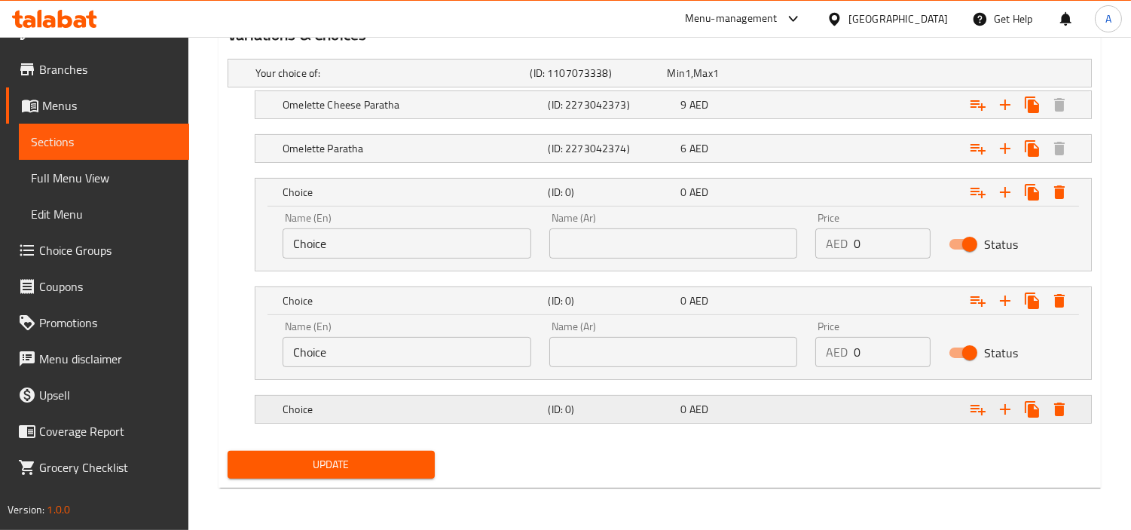
click at [690, 83] on span "AED" at bounding box center [688, 73] width 6 height 20
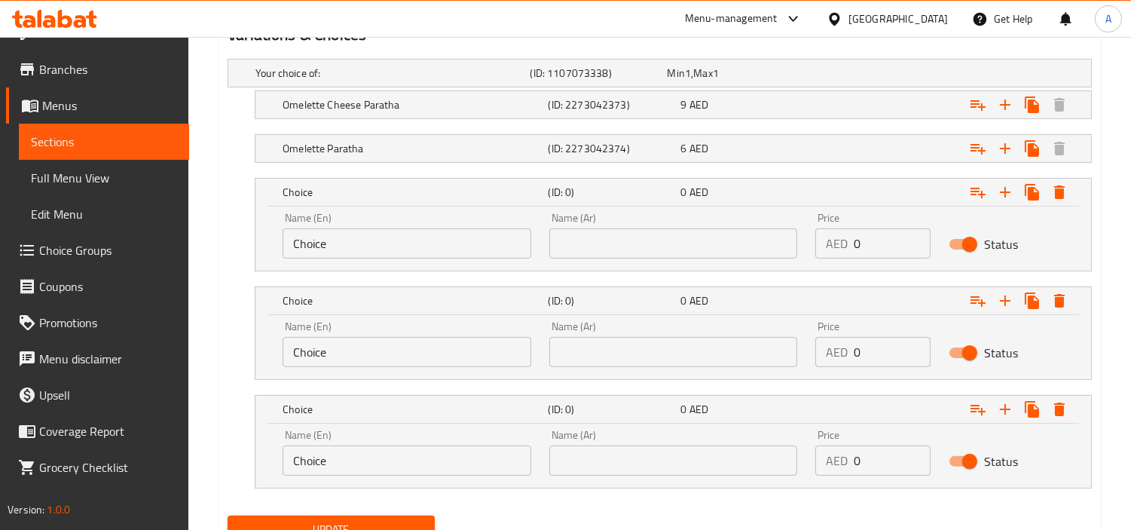
drag, startPoint x: 405, startPoint y: 243, endPoint x: 0, endPoint y: 261, distance: 405.8
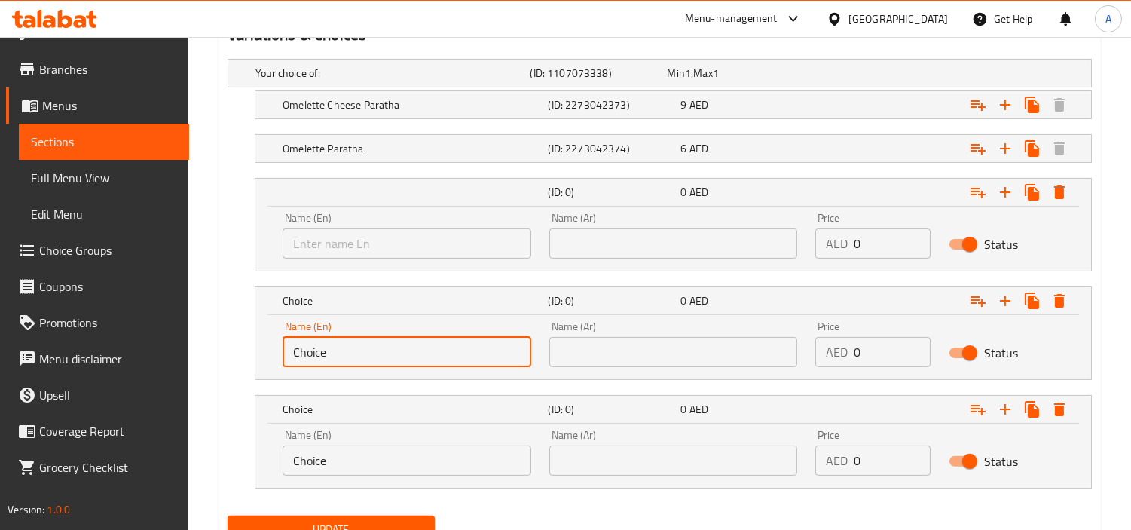
drag, startPoint x: 352, startPoint y: 356, endPoint x: 552, endPoint y: 381, distance: 201.9
drag, startPoint x: 430, startPoint y: 465, endPoint x: 0, endPoint y: 473, distance: 430.4
click at [234, 473] on div "Choice (ID: 0) 0 AED Name (En) Choice Name (En) Name (Ar) Name (Ar) Price AED 0…" at bounding box center [660, 441] width 864 height 93
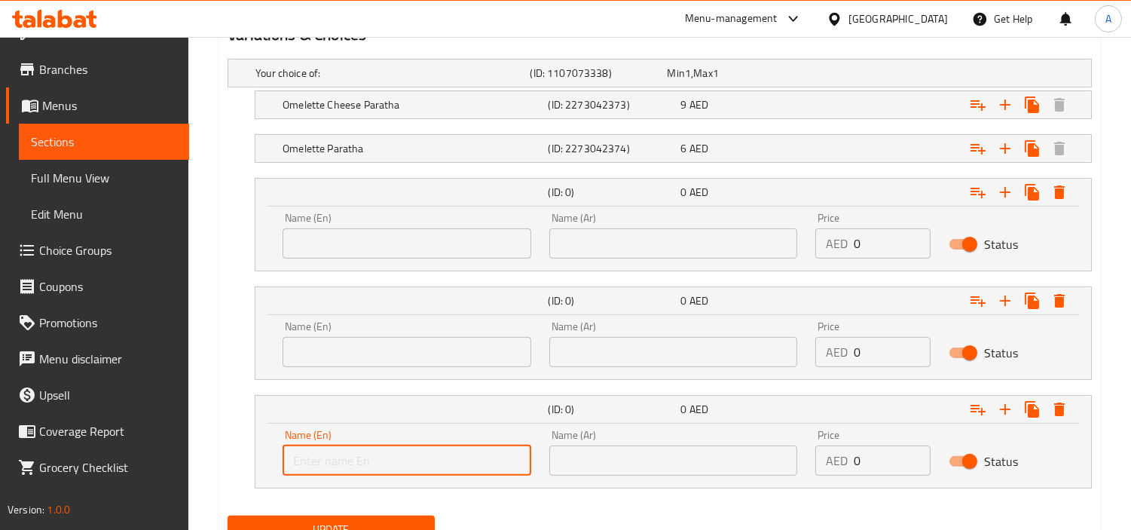
scroll to position [28, 0]
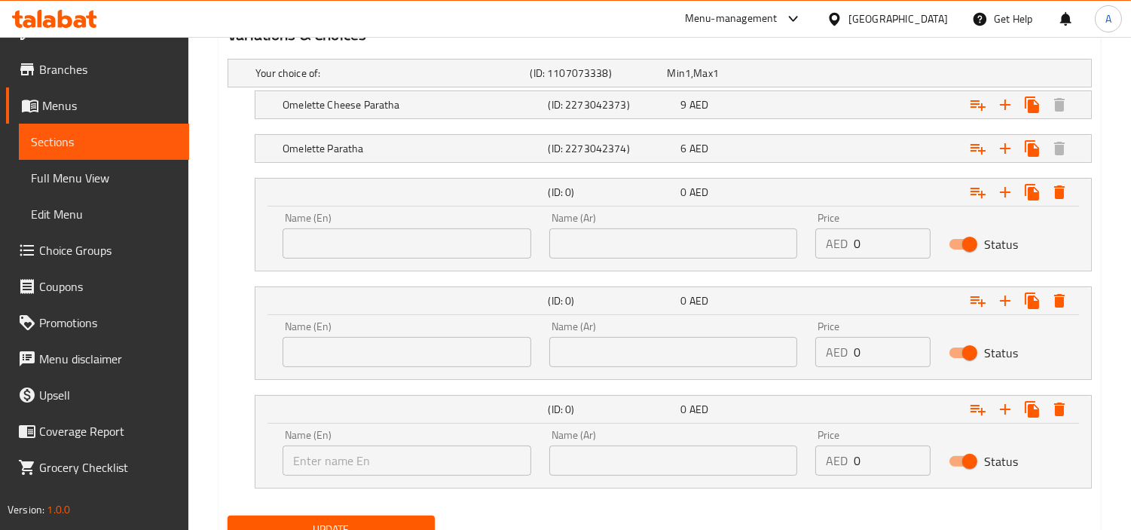
click at [430, 216] on div "Name (En) Name (En)" at bounding box center [407, 236] width 249 height 46
click at [443, 239] on input "text" at bounding box center [407, 243] width 249 height 30
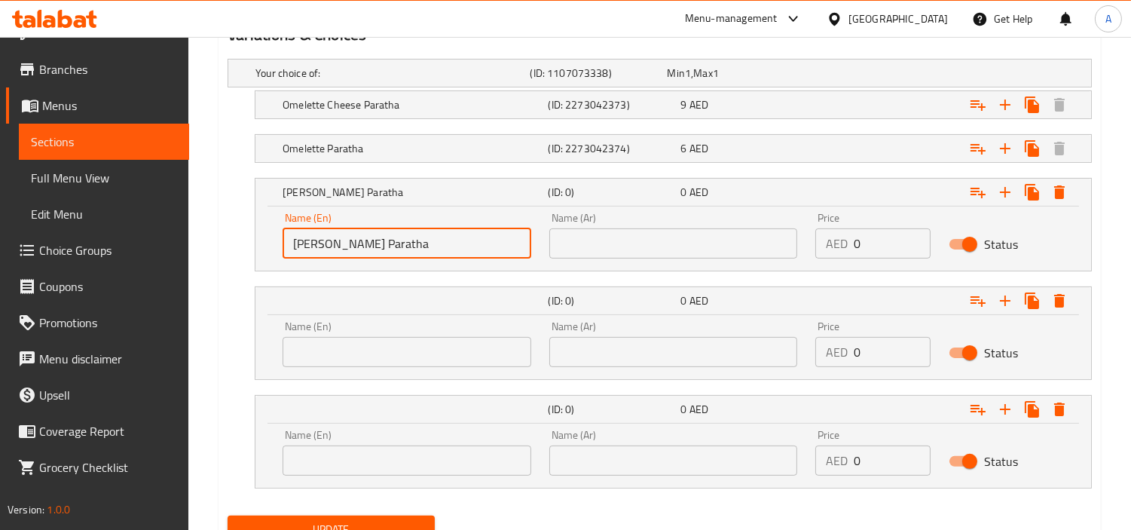
click at [702, 231] on input "text" at bounding box center [673, 243] width 249 height 30
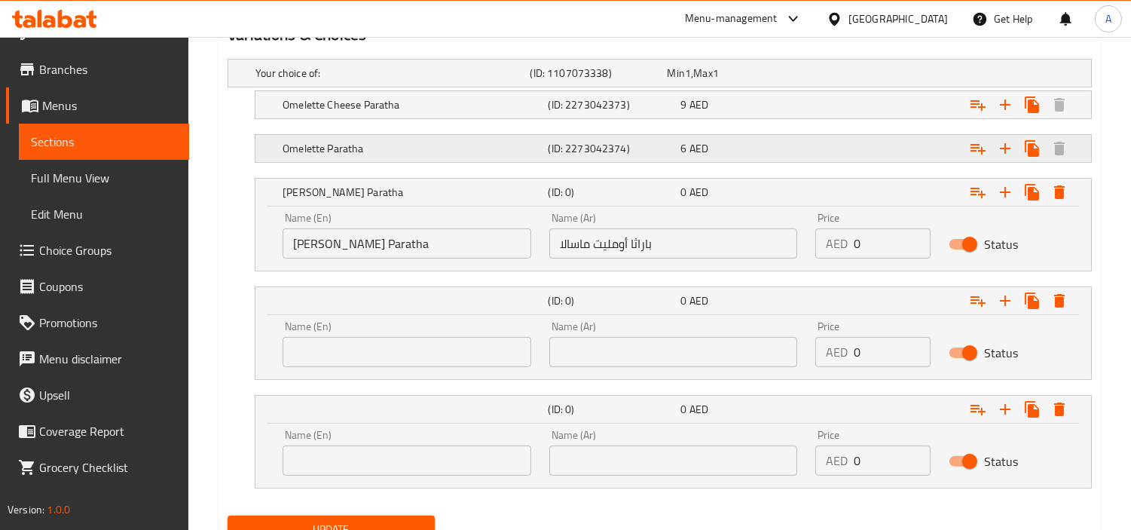
click at [616, 81] on h5 "(ID: 2273042374)" at bounding box center [595, 73] width 131 height 15
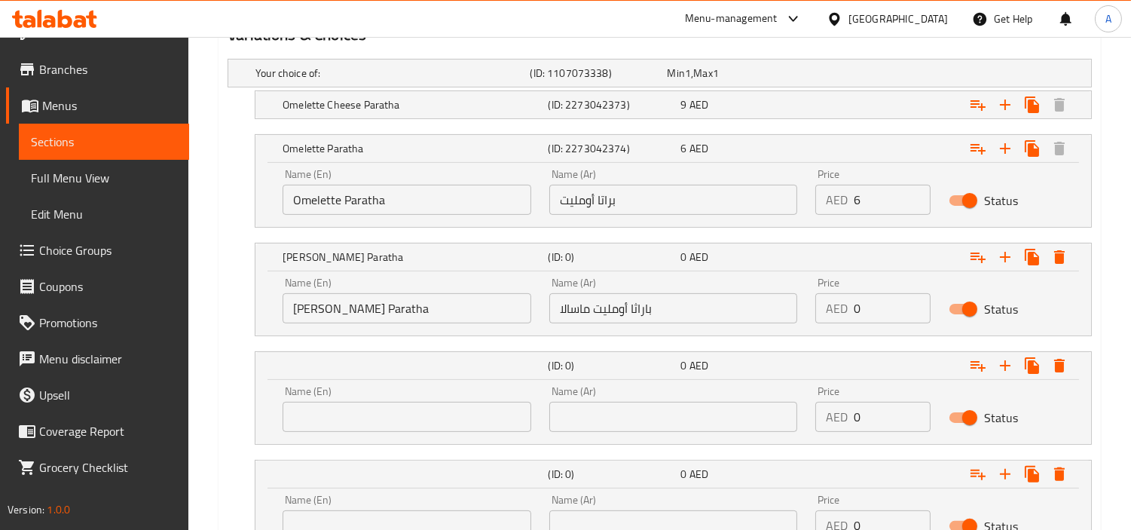
click at [610, 200] on input "براتا أومليت" at bounding box center [673, 200] width 249 height 30
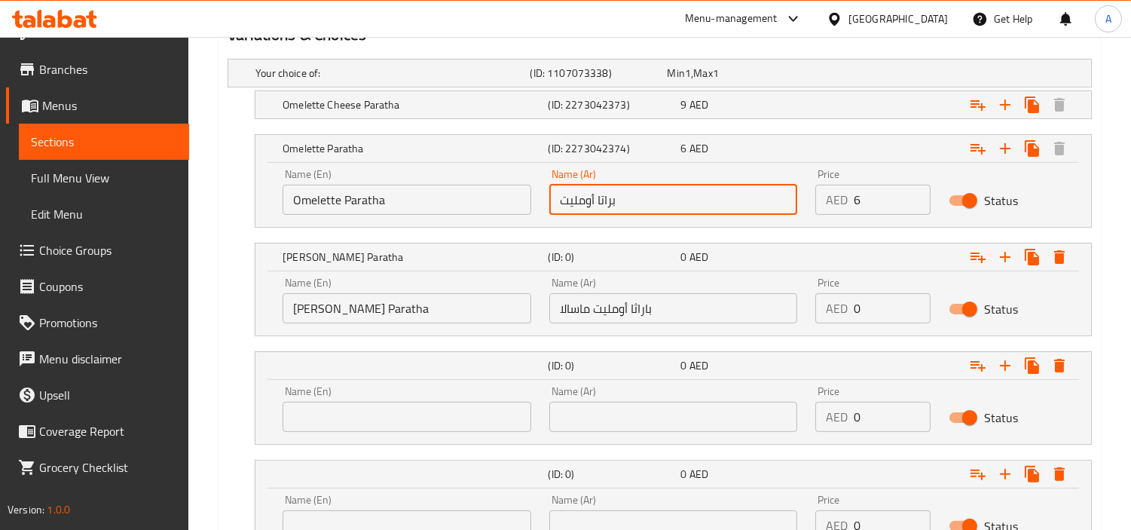
click at [610, 200] on input "براتا أومليت" at bounding box center [673, 200] width 249 height 30
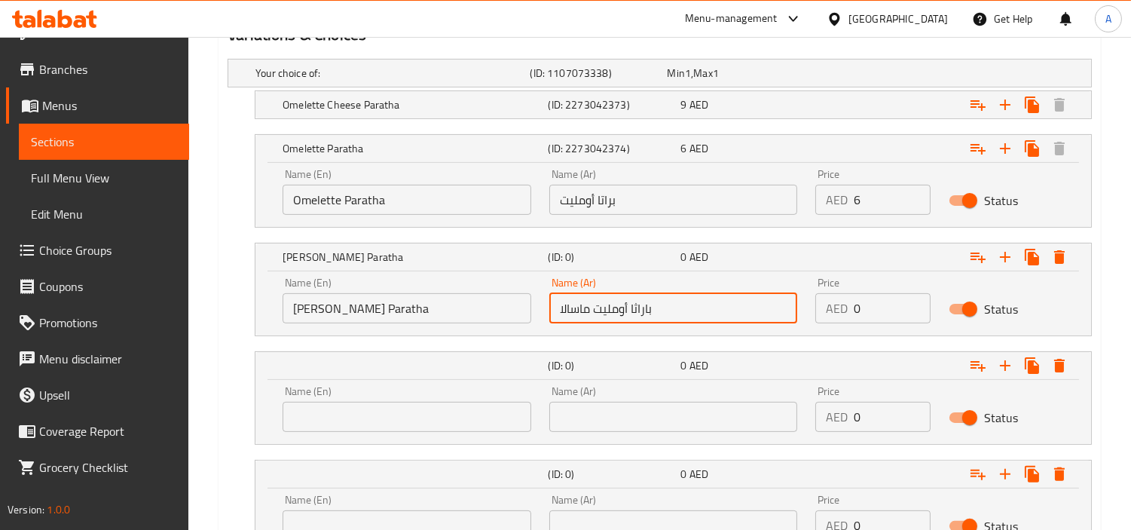
click at [648, 318] on input "باراثا أومليت ماسالا" at bounding box center [673, 308] width 249 height 30
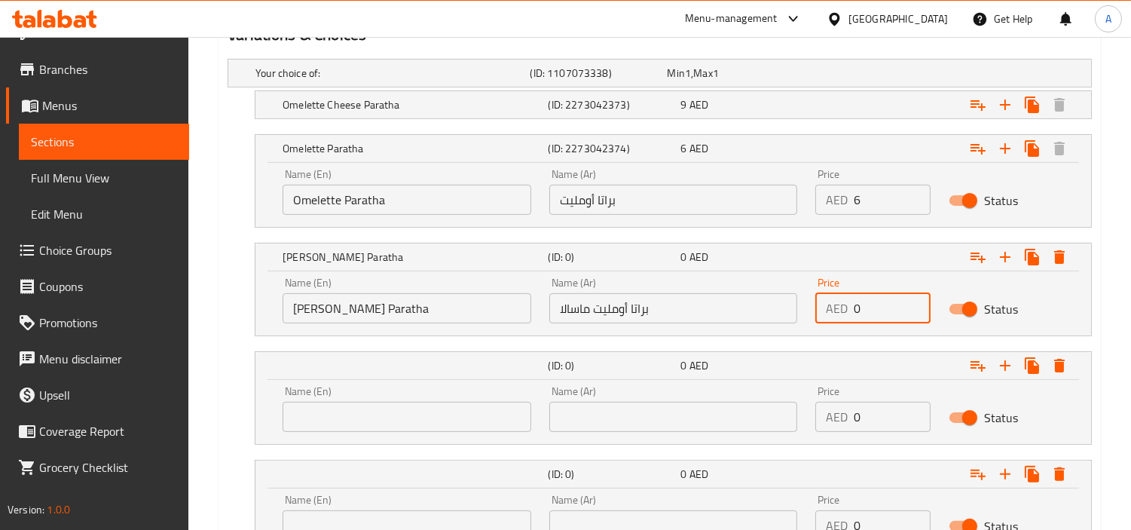
drag, startPoint x: 887, startPoint y: 323, endPoint x: 720, endPoint y: 340, distance: 167.5
click at [766, 332] on div "Name (En) [PERSON_NAME] Paratha Name (En) Name (Ar) براتا أومليت ماسالا Name (A…" at bounding box center [674, 300] width 800 height 64
click at [671, 400] on div "Name (Ar) Name (Ar)" at bounding box center [673, 409] width 249 height 46
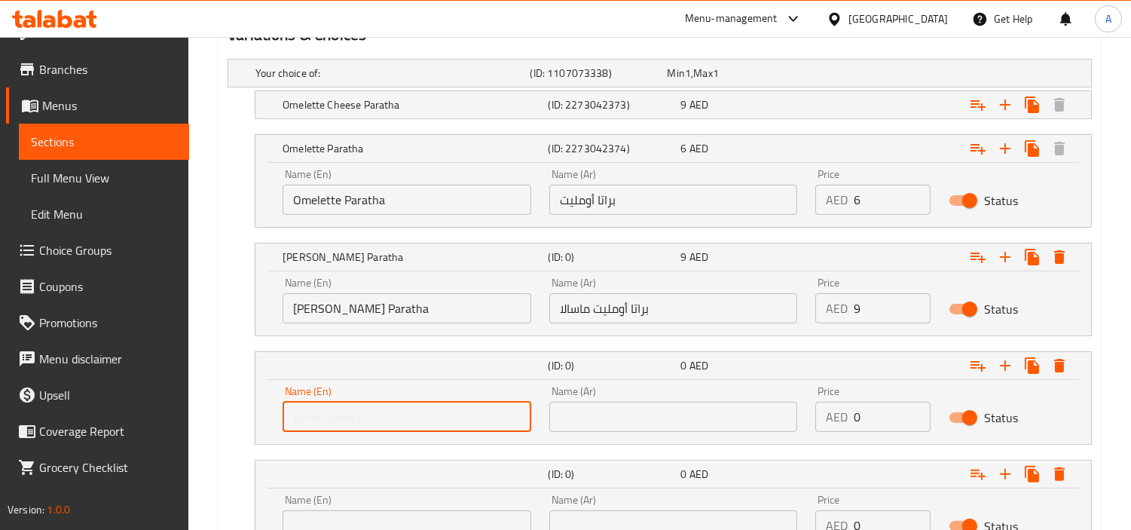
click at [502, 402] on input "text" at bounding box center [407, 417] width 249 height 30
click at [739, 407] on input "text" at bounding box center [673, 417] width 249 height 30
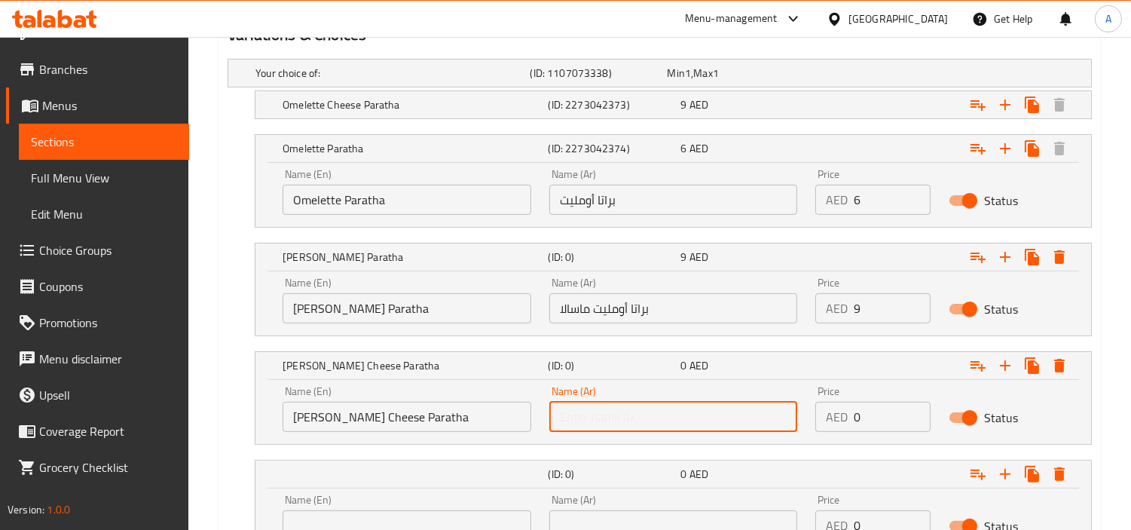
click at [736, 410] on input "text" at bounding box center [673, 417] width 249 height 30
click at [679, 90] on div "Omelette Cheese Paratha (ID: 2273042373) 9 AED" at bounding box center [664, 73] width 824 height 33
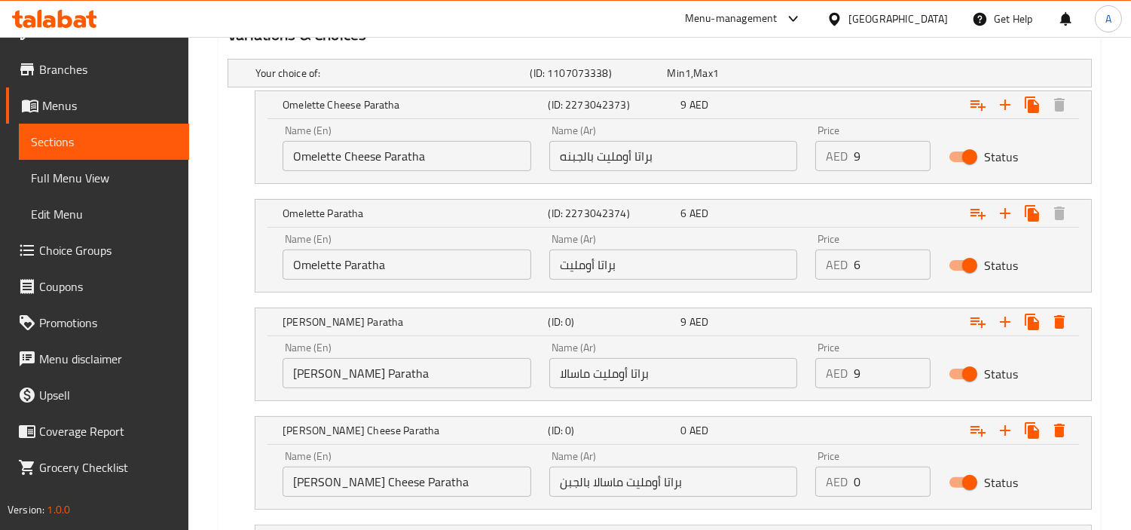
click at [579, 155] on input "براتا أومليت بالجبنه" at bounding box center [673, 156] width 249 height 30
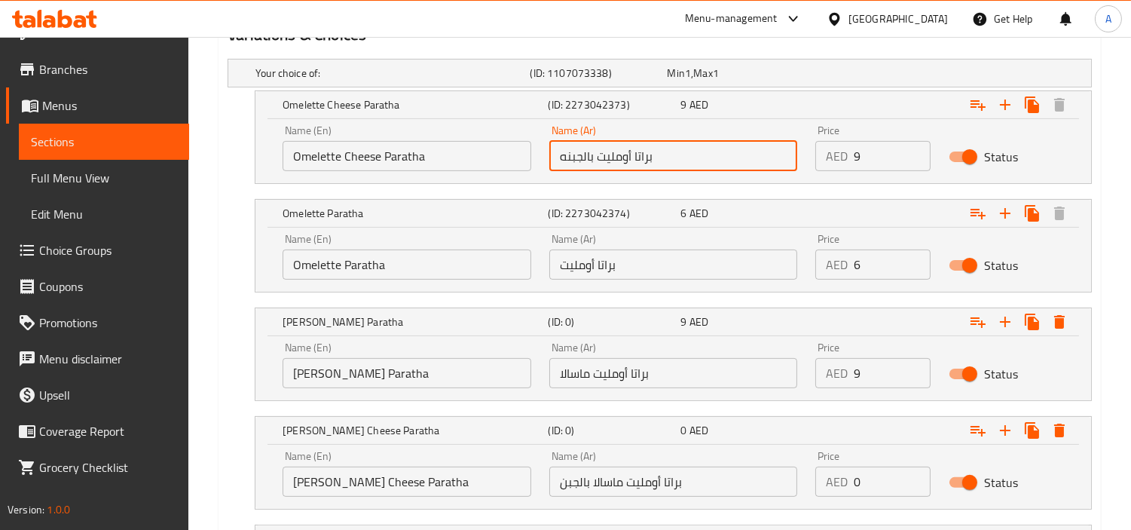
click at [579, 155] on input "براتا أومليت بالجبنه" at bounding box center [673, 156] width 249 height 30
click at [567, 476] on input "براتا أومليت ماسالا بالجبن" at bounding box center [673, 482] width 249 height 30
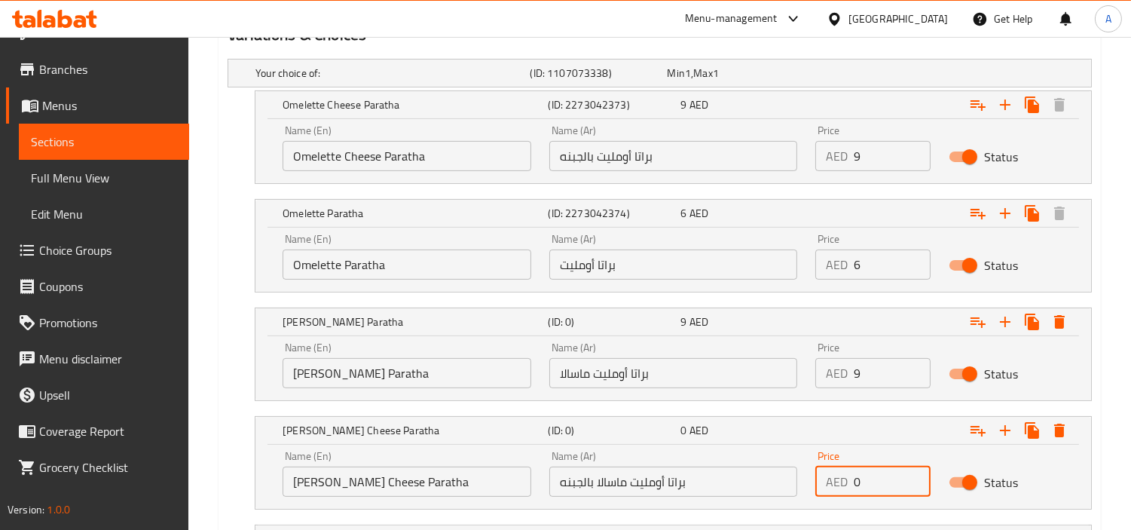
drag, startPoint x: 860, startPoint y: 481, endPoint x: 875, endPoint y: 486, distance: 16.0
click at [875, 476] on input "0" at bounding box center [892, 482] width 77 height 30
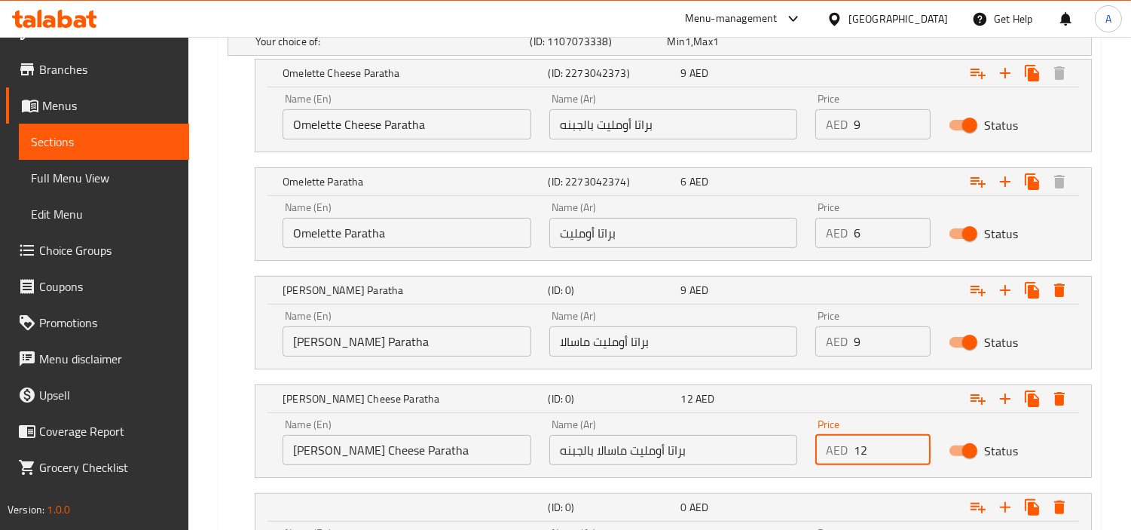
scroll to position [1023, 0]
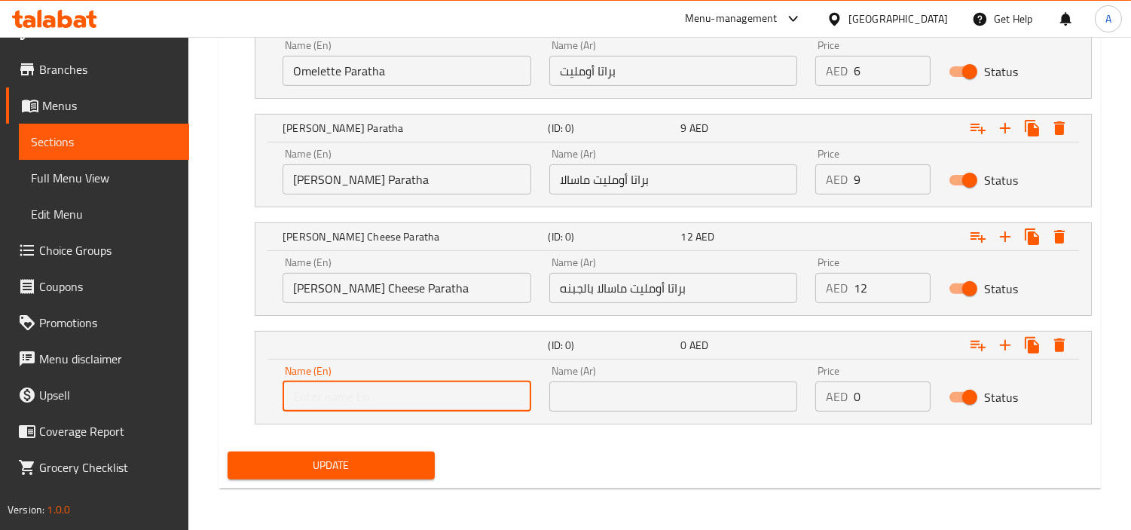
click at [405, 383] on input "text" at bounding box center [407, 396] width 249 height 30
click at [687, 408] on input "text" at bounding box center [673, 396] width 249 height 30
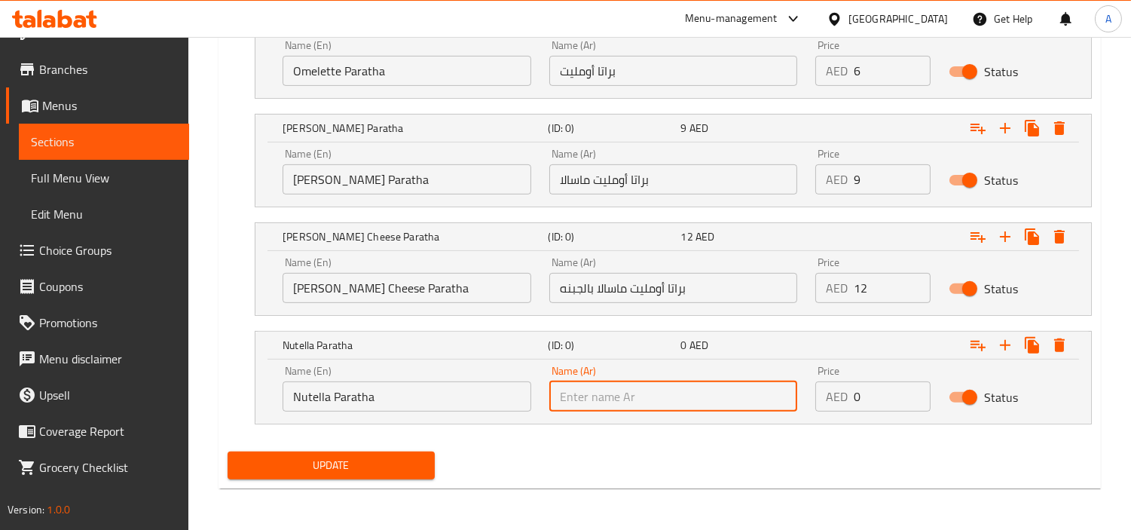
click at [674, 289] on input "براتا أومليت ماسالا بالجبنه" at bounding box center [673, 288] width 249 height 30
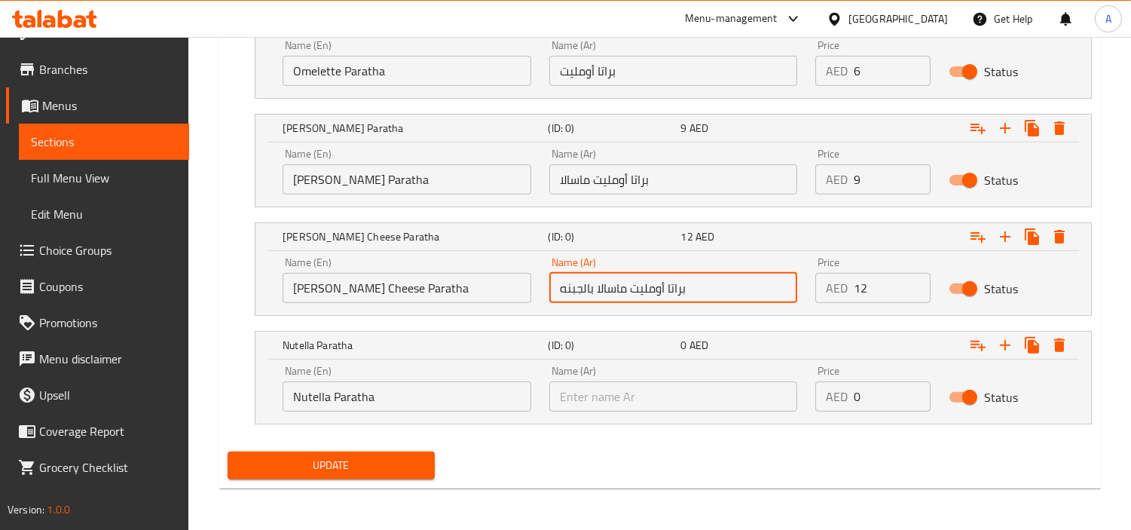
click at [674, 289] on input "براتا أومليت ماسالا بالجبنه" at bounding box center [673, 288] width 249 height 30
click at [717, 424] on div "Nutella Paratha (ID: 0) 0 AED Name (En) Nutella Paratha Name (En) Name (Ar) Nam…" at bounding box center [673, 377] width 837 height 93
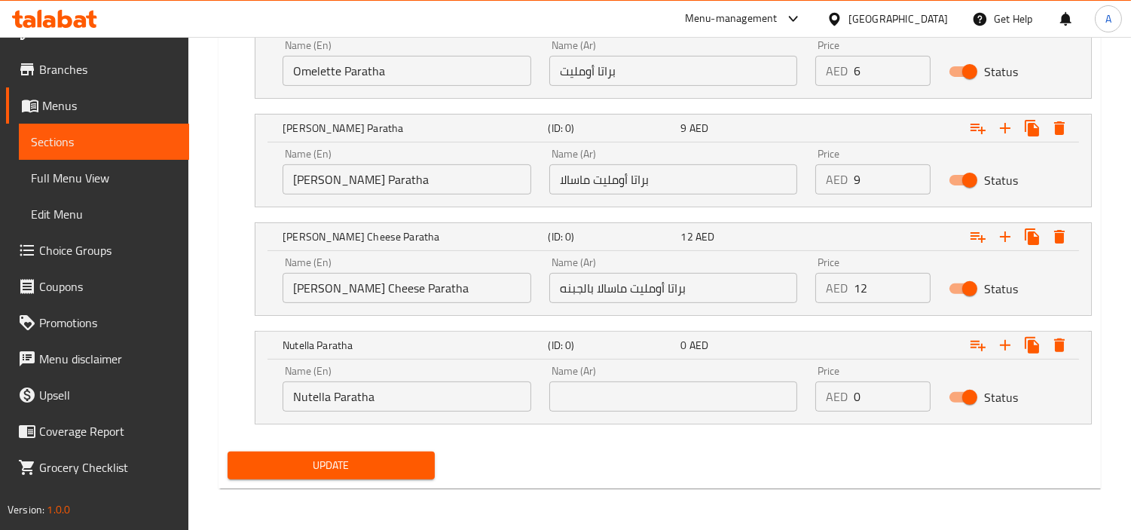
click at [720, 402] on input "text" at bounding box center [673, 396] width 249 height 30
click at [330, 392] on input "Nutella Paratha" at bounding box center [407, 396] width 249 height 30
click at [310, 390] on input "Nutella Paratha" at bounding box center [407, 396] width 249 height 30
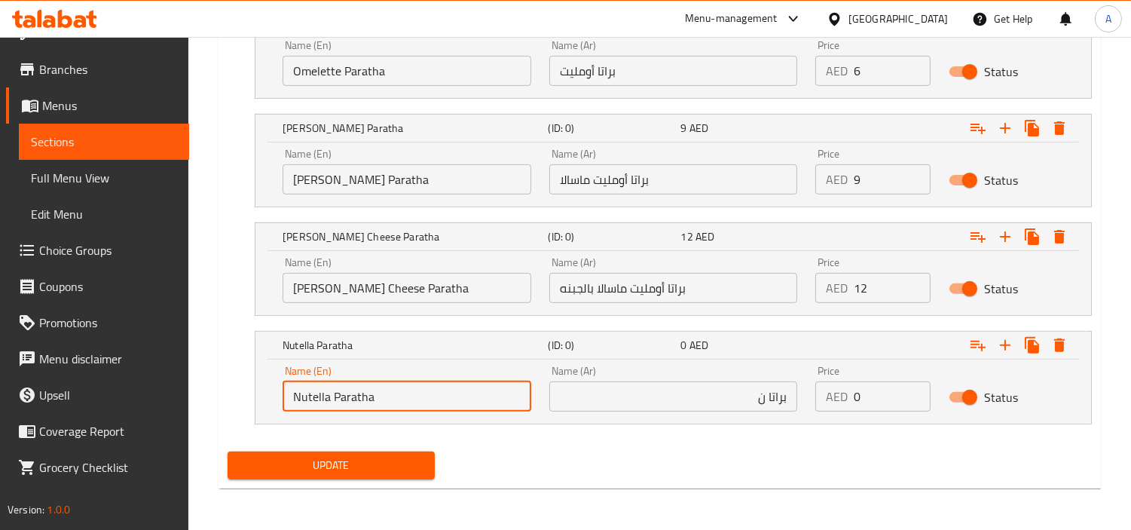
click at [731, 397] on input "براتا ن" at bounding box center [673, 396] width 249 height 30
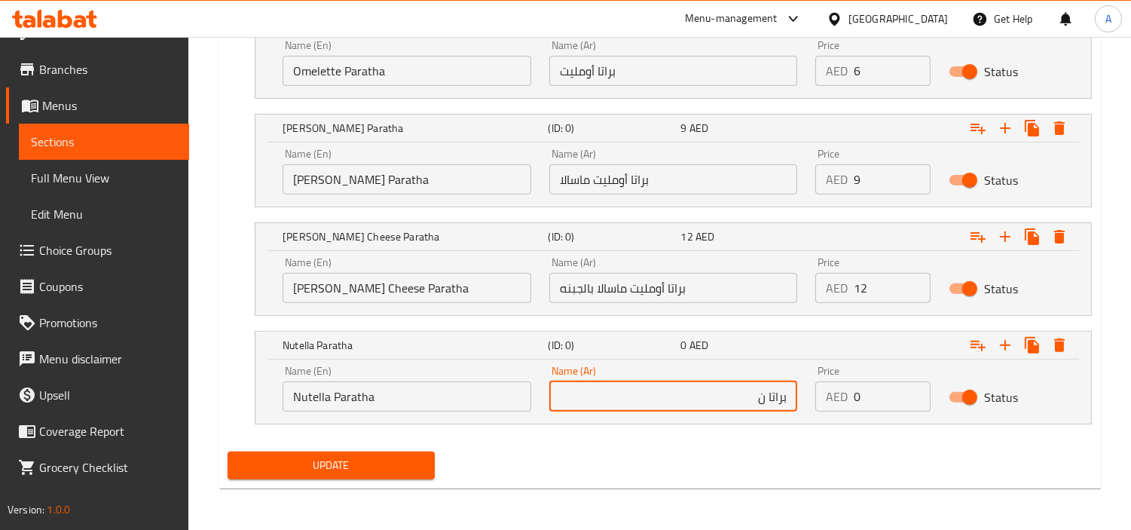
click at [731, 397] on input "براتا ن" at bounding box center [673, 396] width 249 height 30
click at [657, 422] on div "Name (En) Nutella Paratha Name (En) Name (Ar) براتا نوتيلا Name (Ar) Price AED …" at bounding box center [673, 391] width 836 height 64
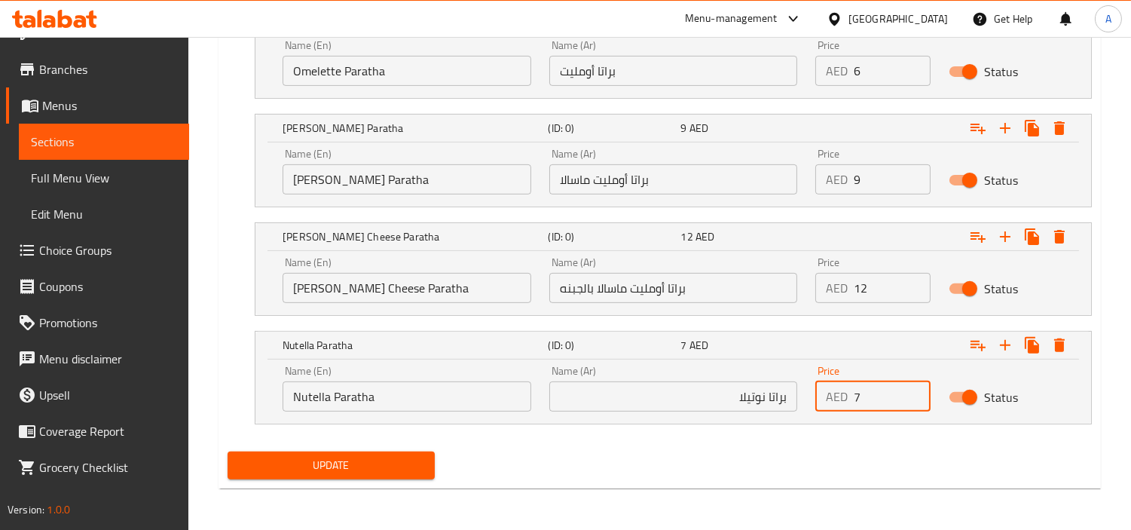
click at [348, 468] on span "Update" at bounding box center [331, 465] width 183 height 19
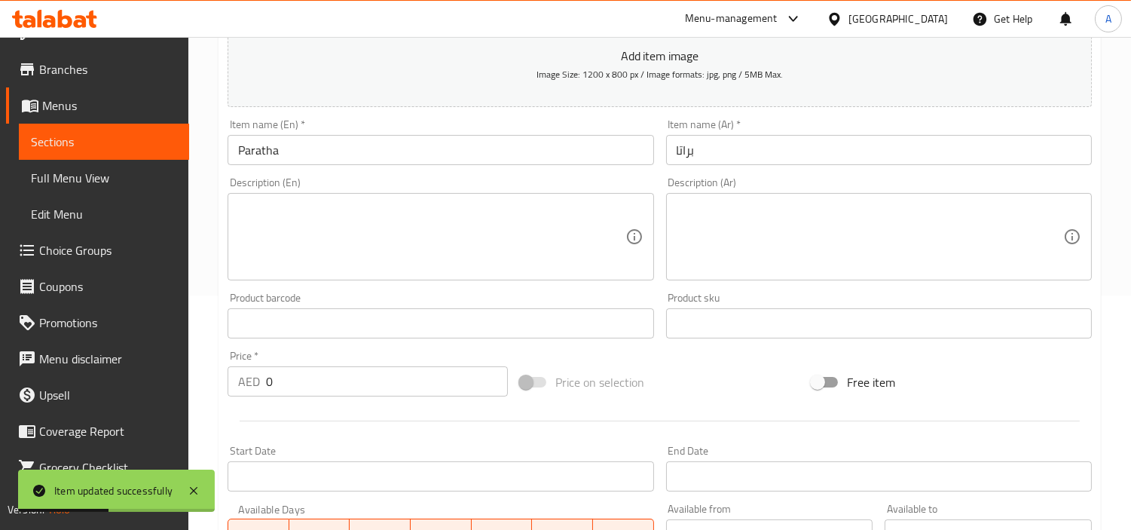
scroll to position [19, 0]
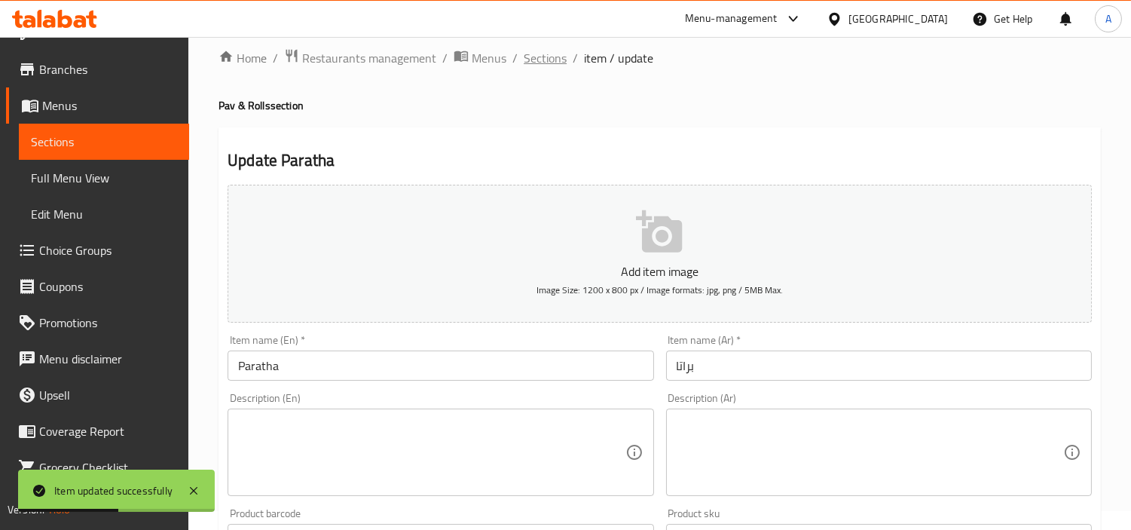
click at [539, 60] on span "Sections" at bounding box center [545, 58] width 43 height 18
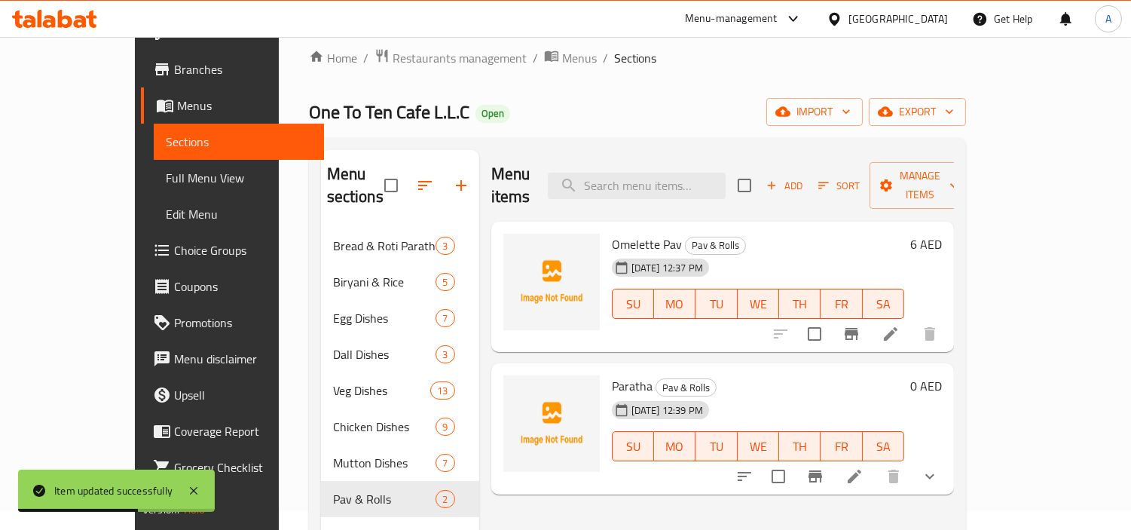
click at [805, 177] on span "Add" at bounding box center [784, 185] width 41 height 17
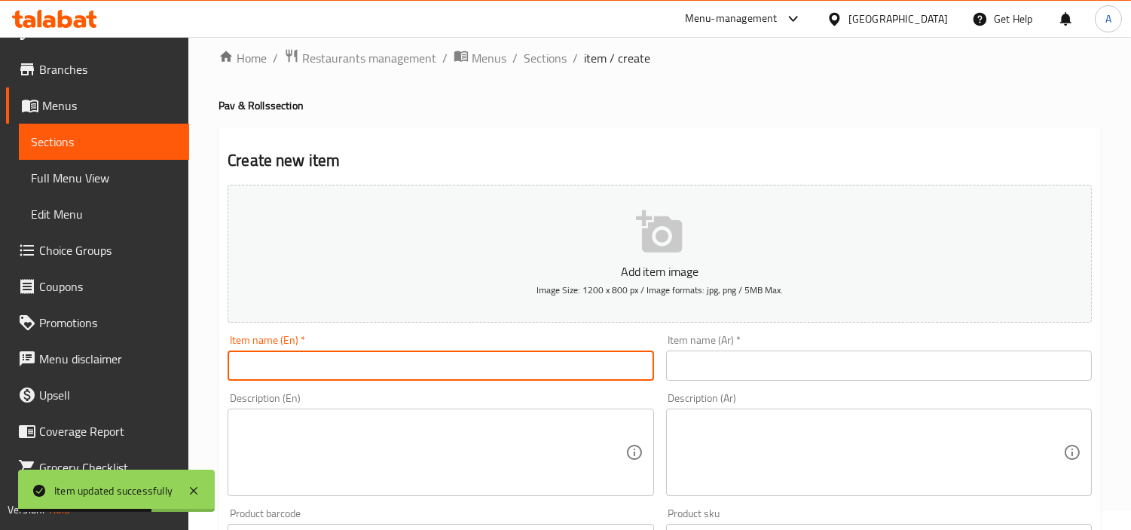
drag, startPoint x: 543, startPoint y: 368, endPoint x: 628, endPoint y: 380, distance: 86.0
click at [543, 368] on input "text" at bounding box center [441, 365] width 426 height 30
click at [720, 372] on input "text" at bounding box center [879, 365] width 426 height 30
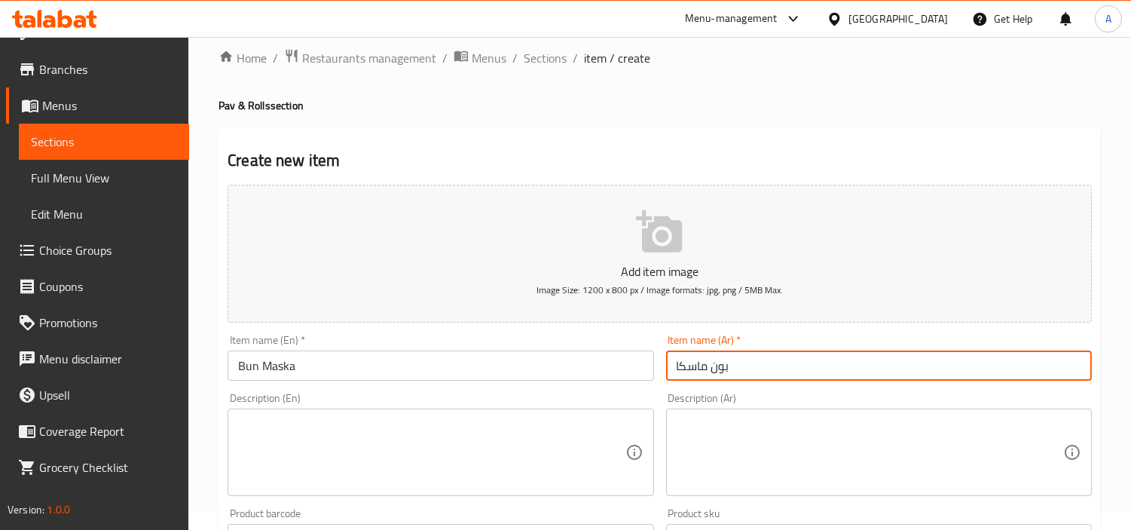
drag, startPoint x: 727, startPoint y: 365, endPoint x: 1020, endPoint y: 329, distance: 295.4
click at [1020, 329] on div "Item name (Ar)   * [PERSON_NAME] Item name (Ar) *" at bounding box center [879, 358] width 438 height 58
click at [958, 371] on input "بون ماسكا" at bounding box center [879, 365] width 426 height 30
click at [1029, 359] on input "بون ماسكا" at bounding box center [879, 365] width 426 height 30
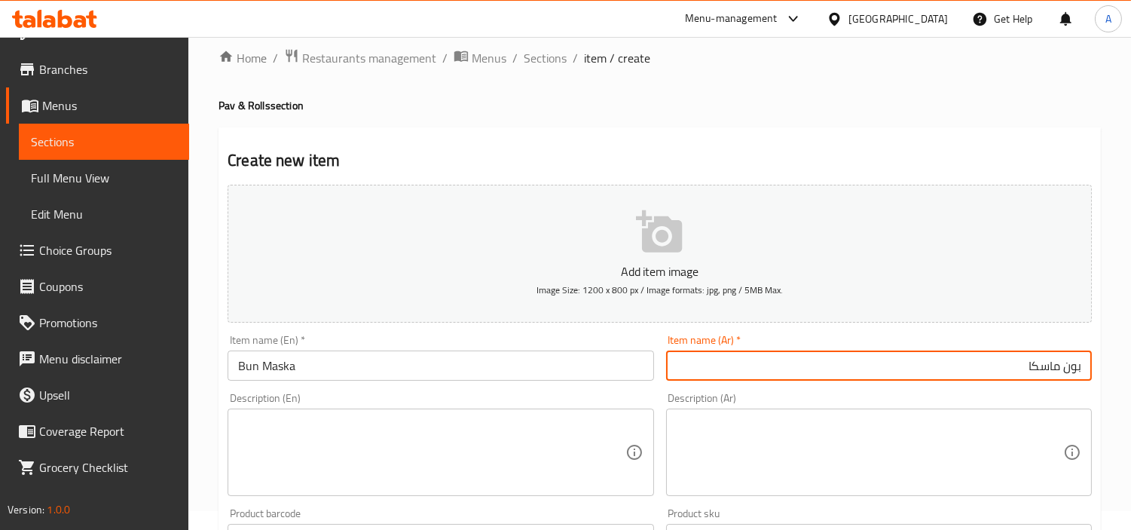
click at [292, 359] on input "Bun Maska" at bounding box center [441, 365] width 426 height 30
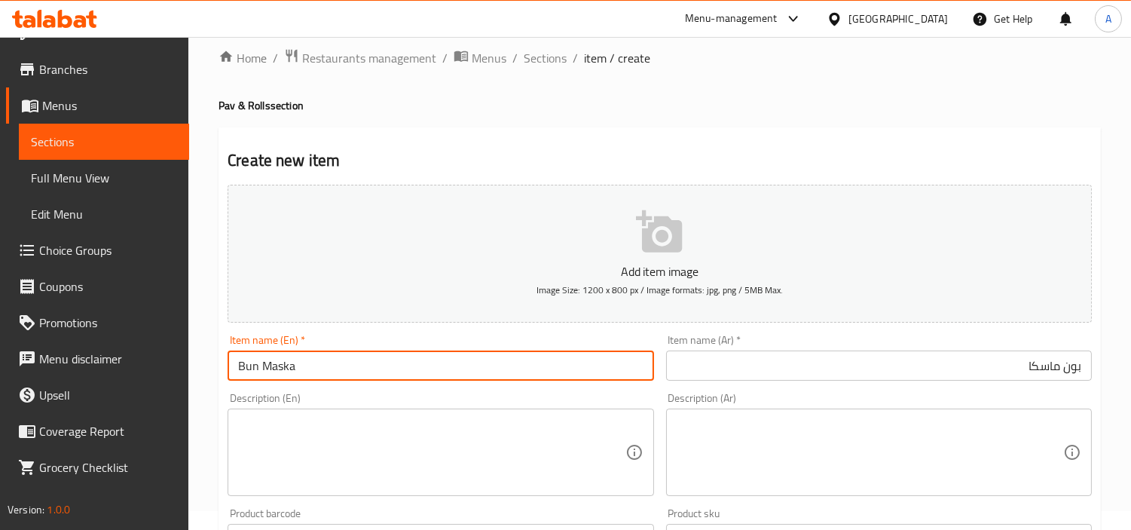
click at [292, 359] on input "Bun Maska" at bounding box center [441, 365] width 426 height 30
click at [1029, 372] on input "بون ماسكا" at bounding box center [879, 365] width 426 height 30
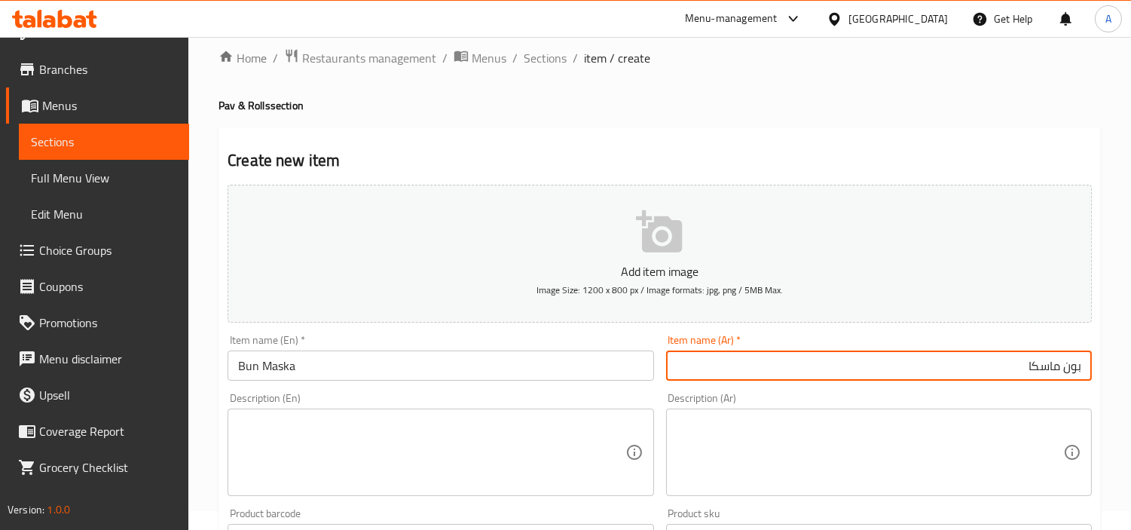
click at [1029, 372] on input "بون ماسكا" at bounding box center [879, 365] width 426 height 30
click at [1029, 365] on input "بون ماسكا" at bounding box center [879, 365] width 426 height 30
click at [1029, 370] on input "بون ماسكا" at bounding box center [879, 365] width 426 height 30
click at [370, 381] on div "Item name (En)   * Bun Maska Item name (En) *" at bounding box center [441, 358] width 438 height 58
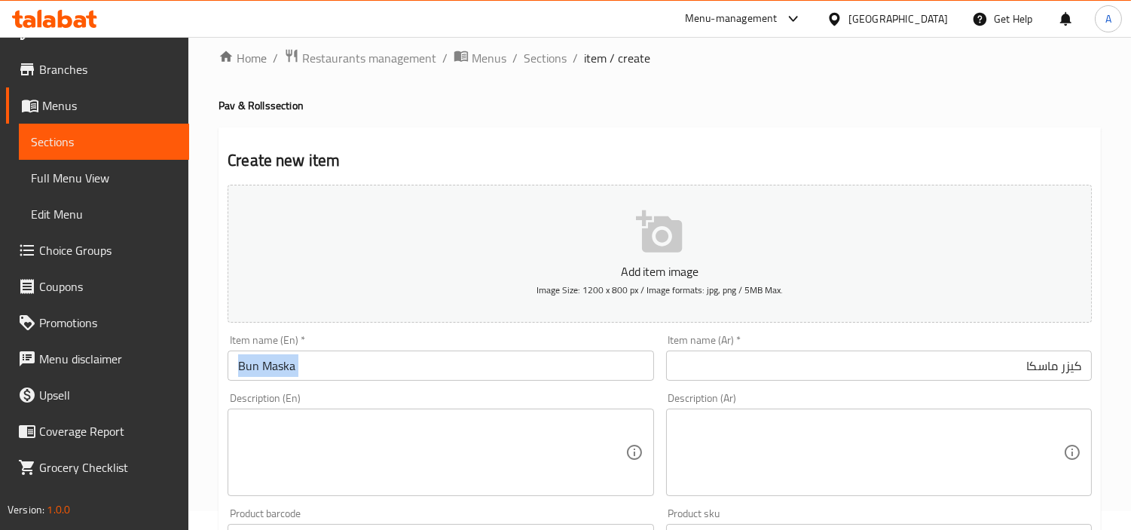
click at [370, 381] on div "Item name (En)   * Bun Maska Item name (En) *" at bounding box center [441, 358] width 438 height 58
click at [425, 366] on input "Bun Maska" at bounding box center [441, 365] width 426 height 30
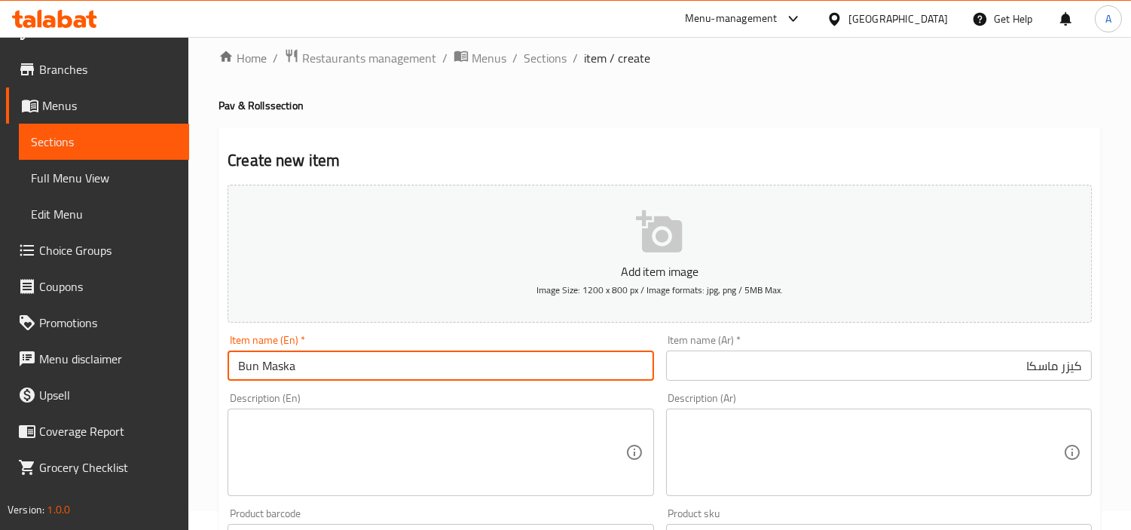
click at [425, 366] on input "Bun Maska" at bounding box center [441, 365] width 426 height 30
click at [1029, 387] on div "Description (Ar) Description (Ar)" at bounding box center [879, 444] width 438 height 115
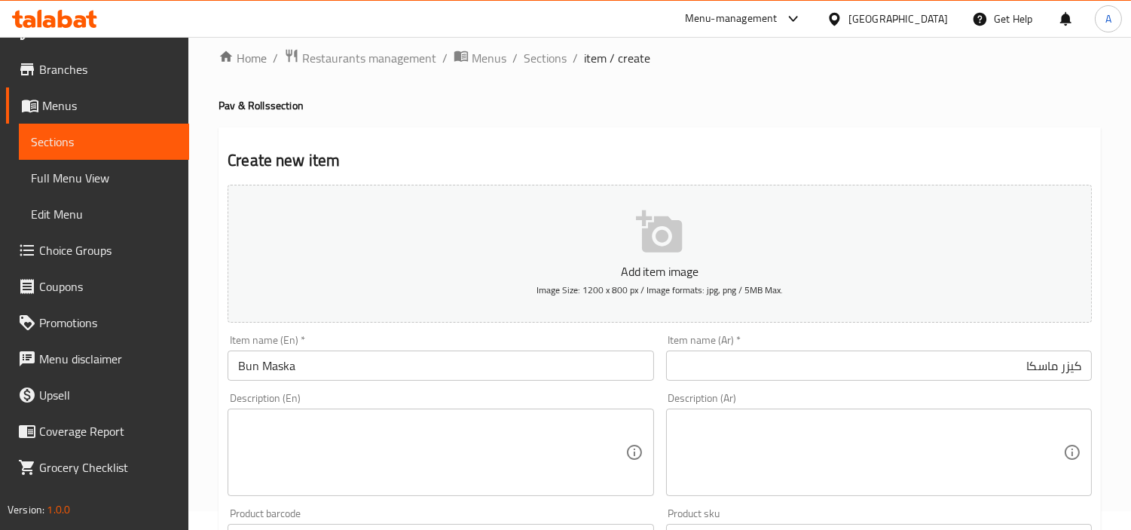
click at [1029, 360] on input "كيزر ماسكا" at bounding box center [879, 365] width 426 height 30
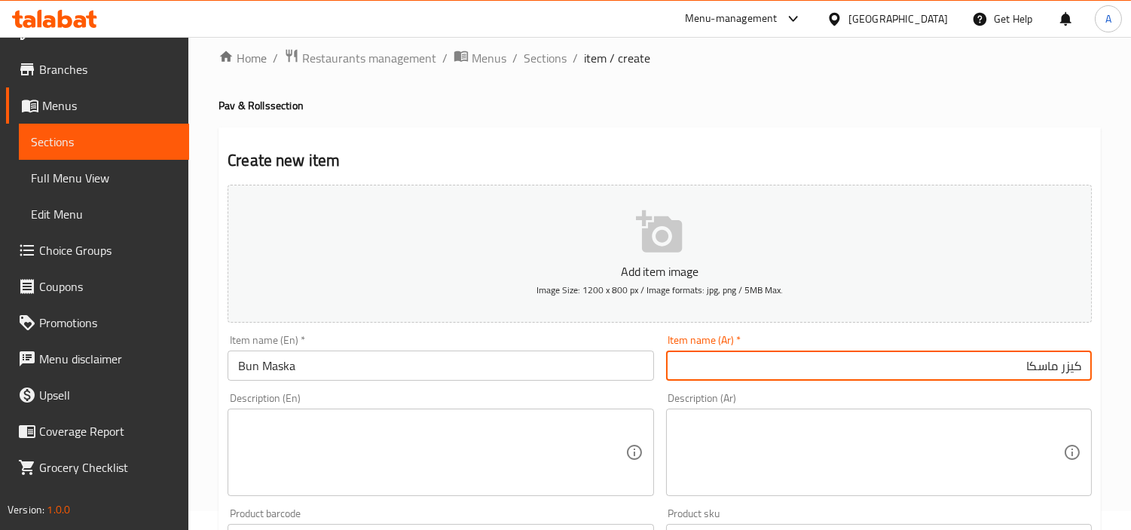
click at [1029, 360] on input "كيزر ماسكا" at bounding box center [879, 365] width 426 height 30
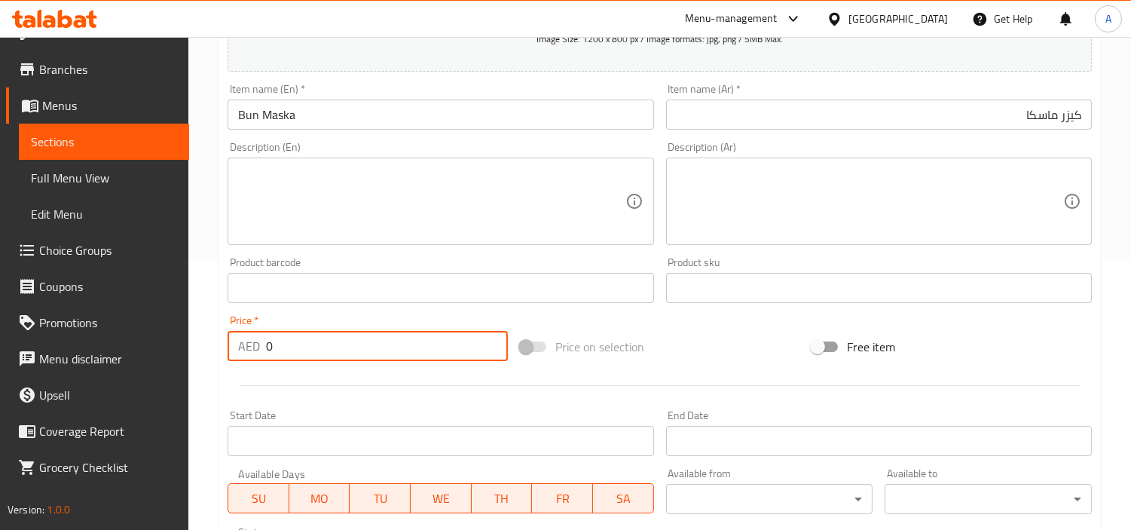
drag, startPoint x: 276, startPoint y: 344, endPoint x: 240, endPoint y: 339, distance: 36.6
click at [249, 341] on div "AED 0 Price *" at bounding box center [368, 346] width 280 height 30
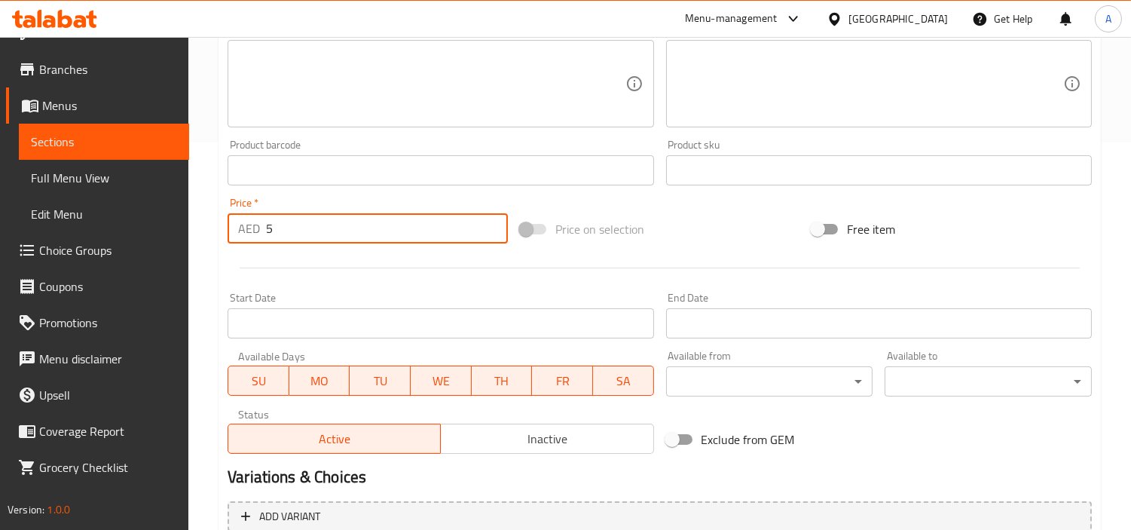
scroll to position [532, 0]
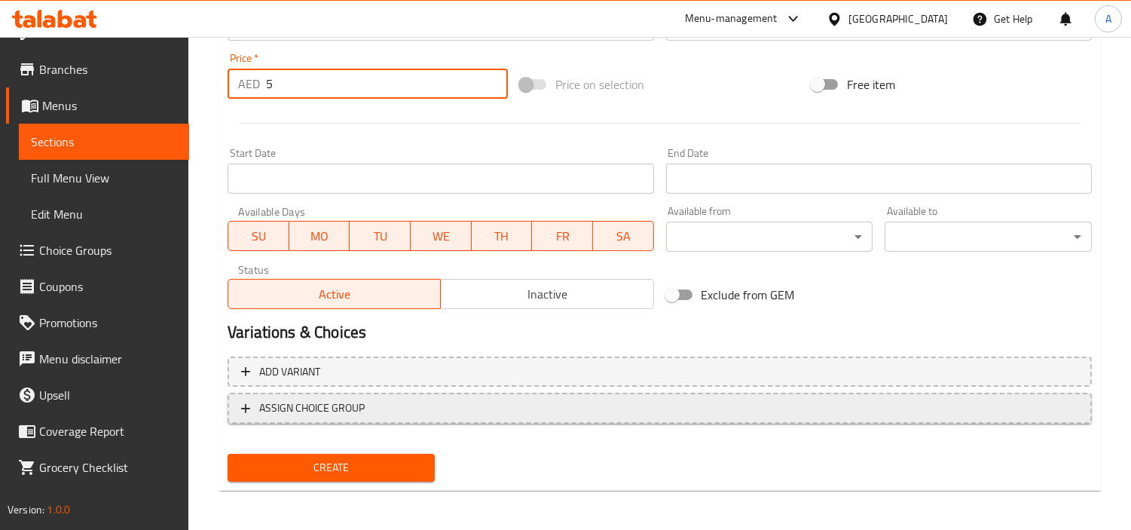
click at [228, 454] on button "Create" at bounding box center [331, 468] width 207 height 28
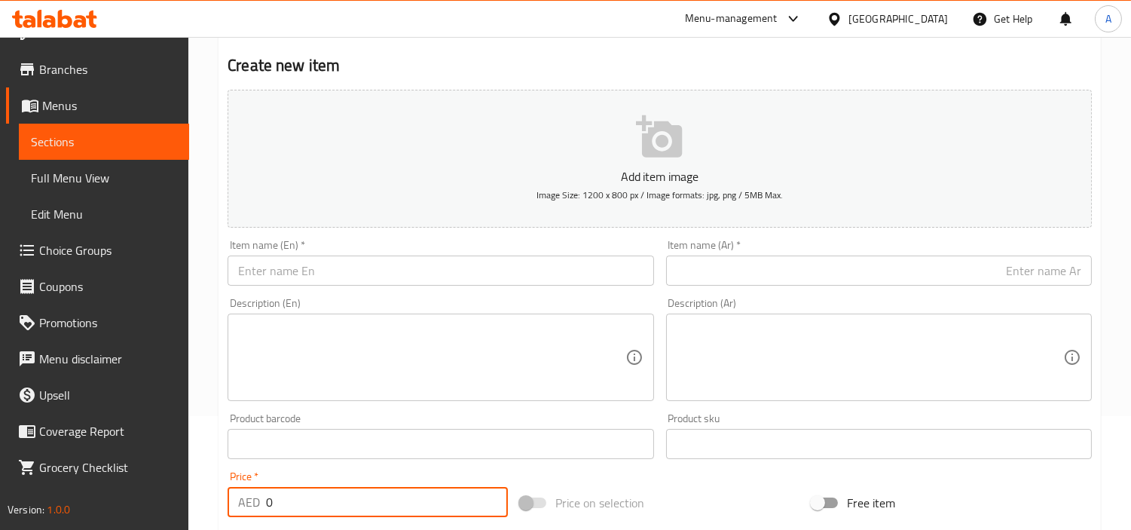
scroll to position [28, 0]
drag, startPoint x: 609, startPoint y: 276, endPoint x: 620, endPoint y: 280, distance: 12.2
click at [609, 276] on input "text" at bounding box center [441, 270] width 426 height 30
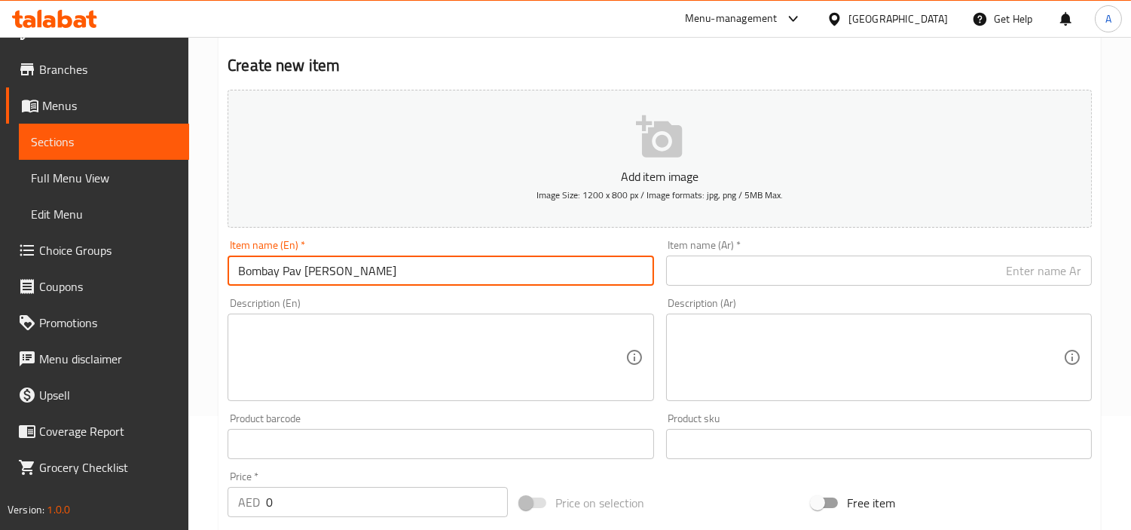
click at [929, 286] on input "text" at bounding box center [879, 270] width 426 height 30
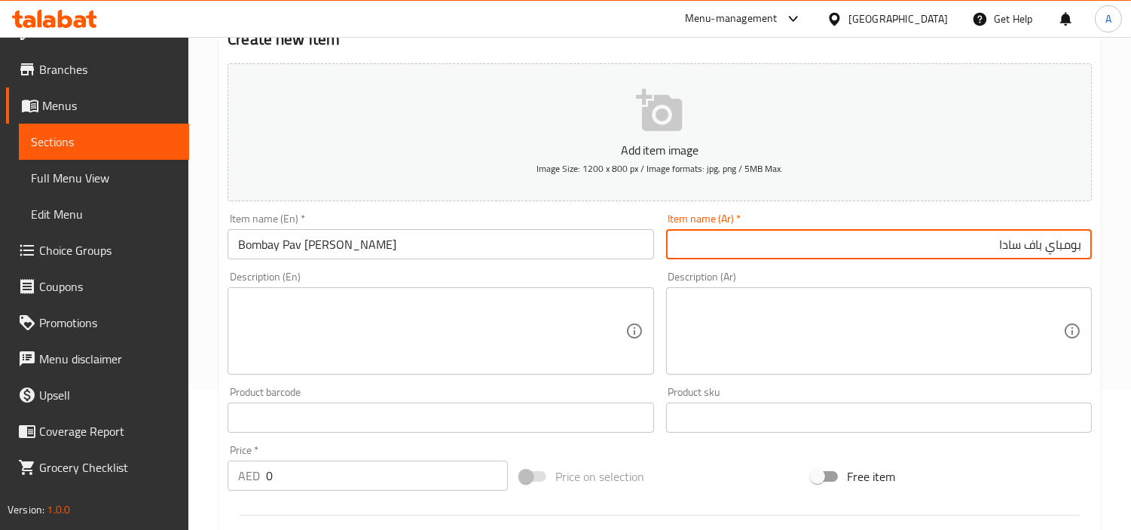
scroll to position [448, 0]
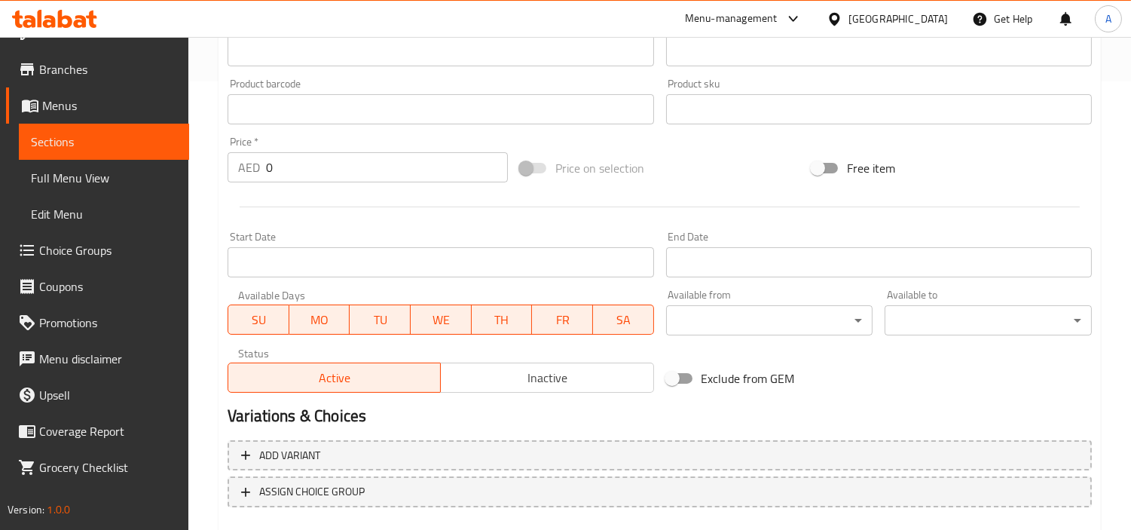
click at [114, 170] on div "Edit Restaurant Branches Menus Sections Full Menu View Edit Menu Choice Groups …" at bounding box center [565, 103] width 1131 height 1028
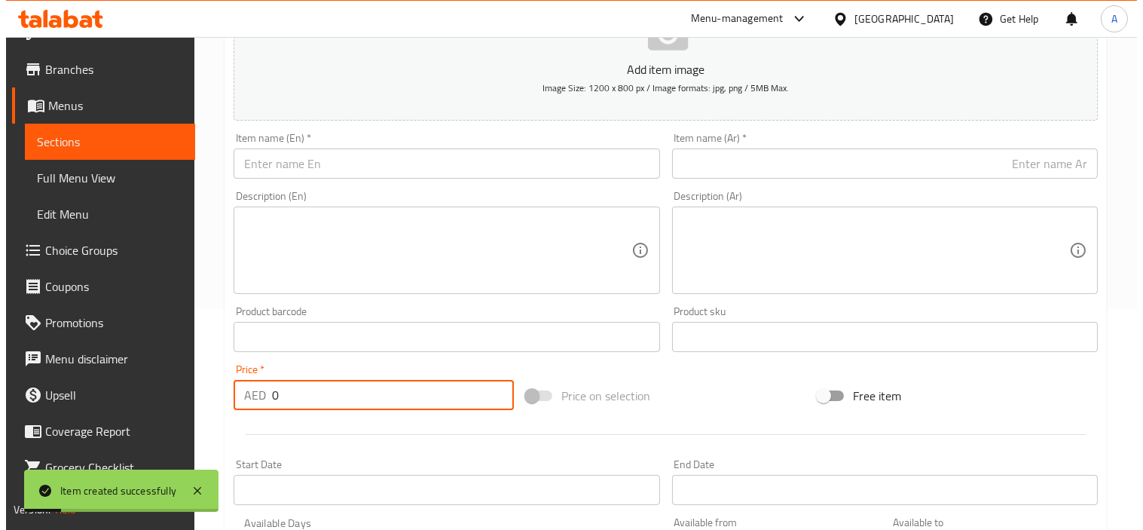
scroll to position [0, 0]
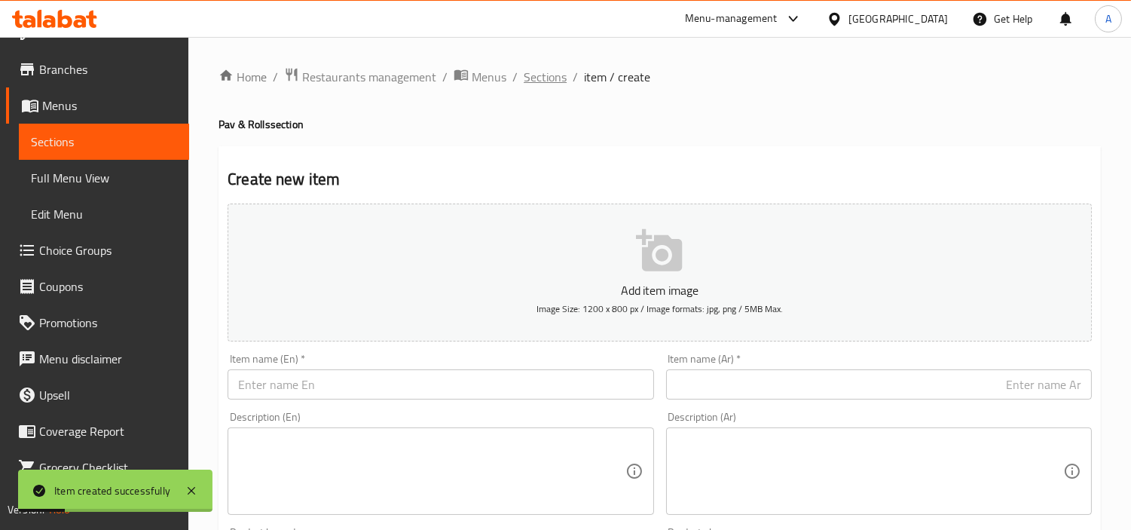
click at [532, 81] on span "Sections" at bounding box center [545, 77] width 43 height 18
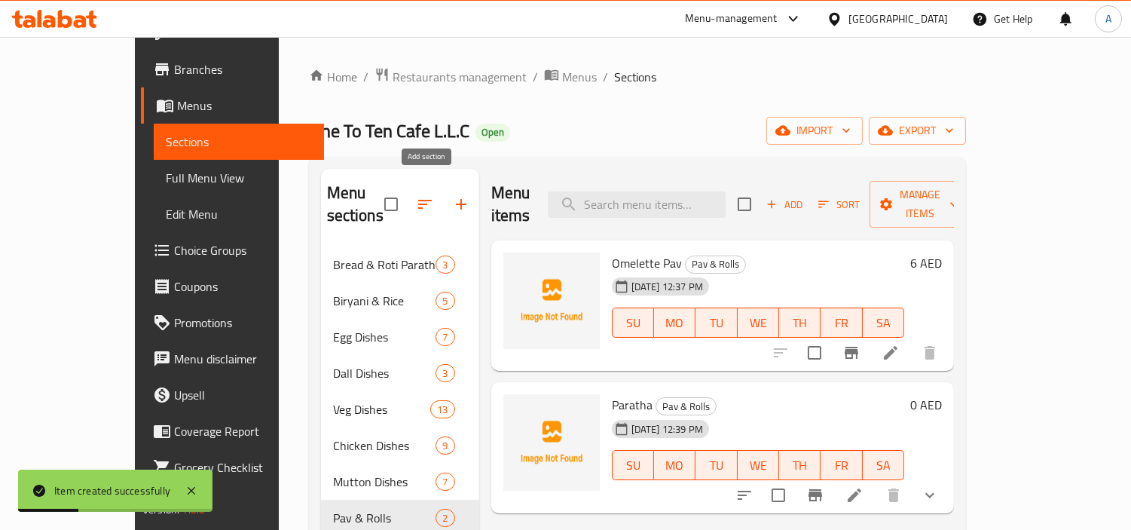
click at [409, 202] on div at bounding box center [431, 204] width 95 height 36
click at [452, 195] on icon "button" at bounding box center [461, 204] width 18 height 18
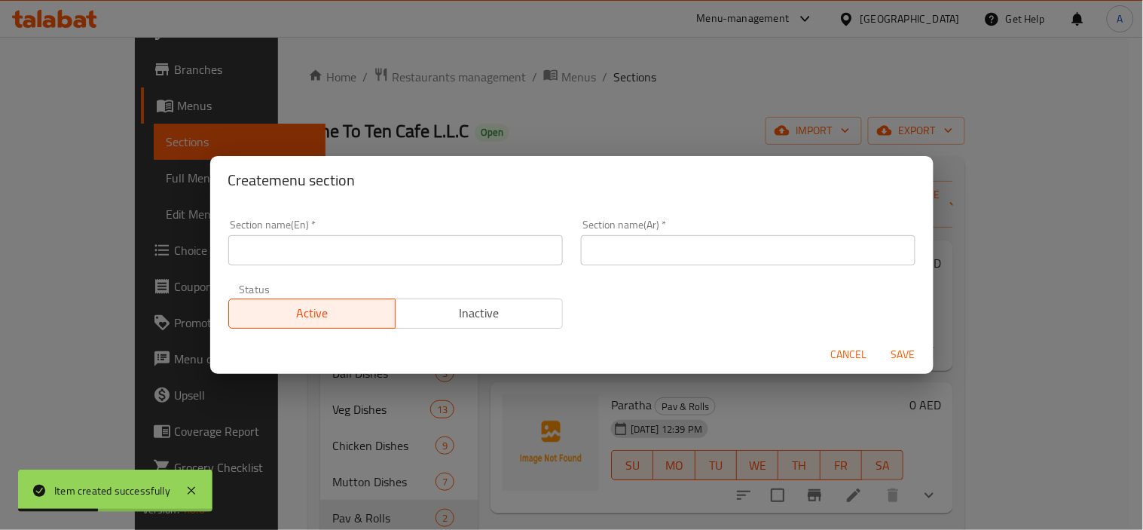
click at [402, 259] on input "text" at bounding box center [395, 250] width 335 height 30
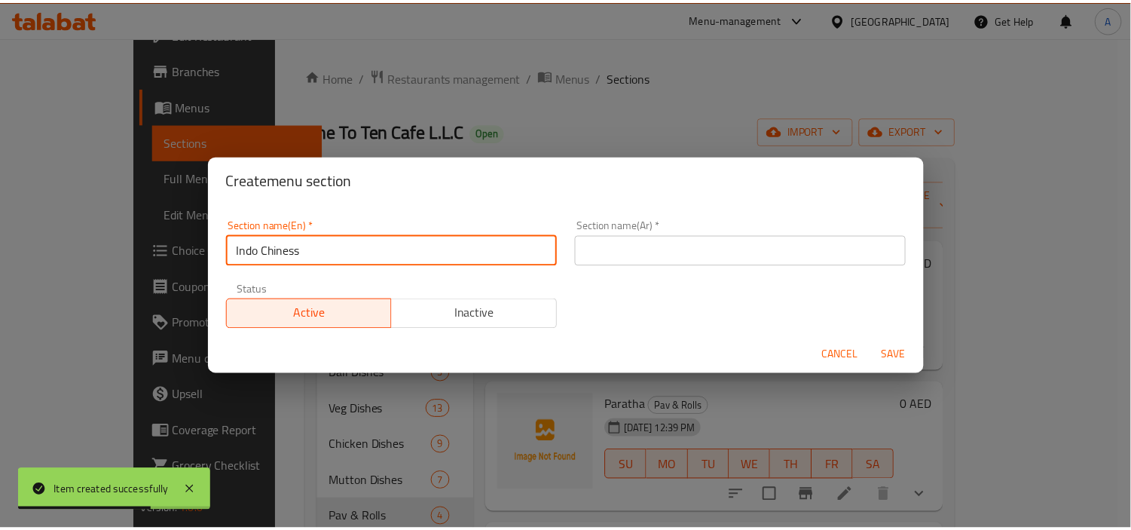
scroll to position [28, 0]
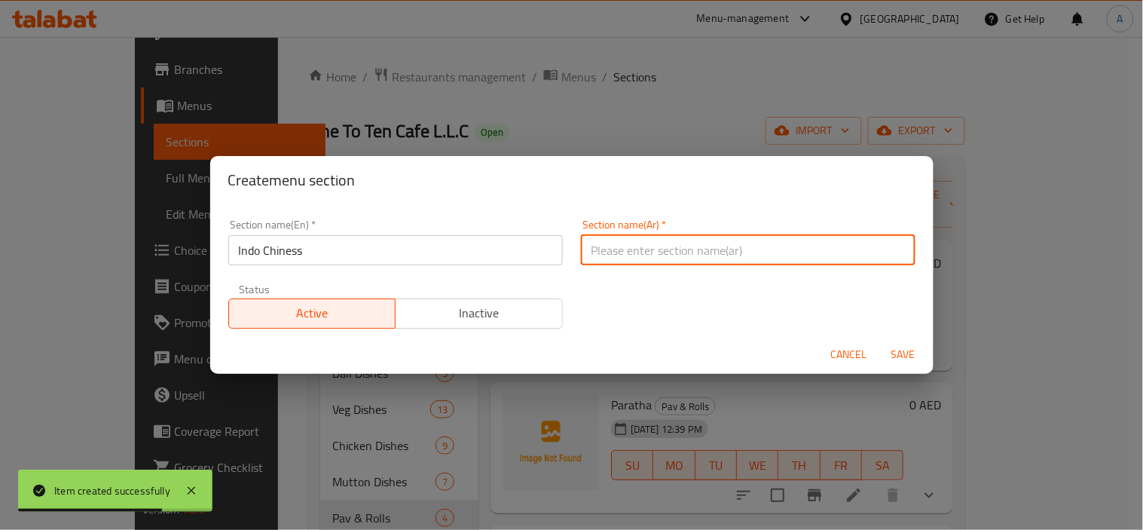
click at [688, 261] on input "text" at bounding box center [748, 250] width 335 height 30
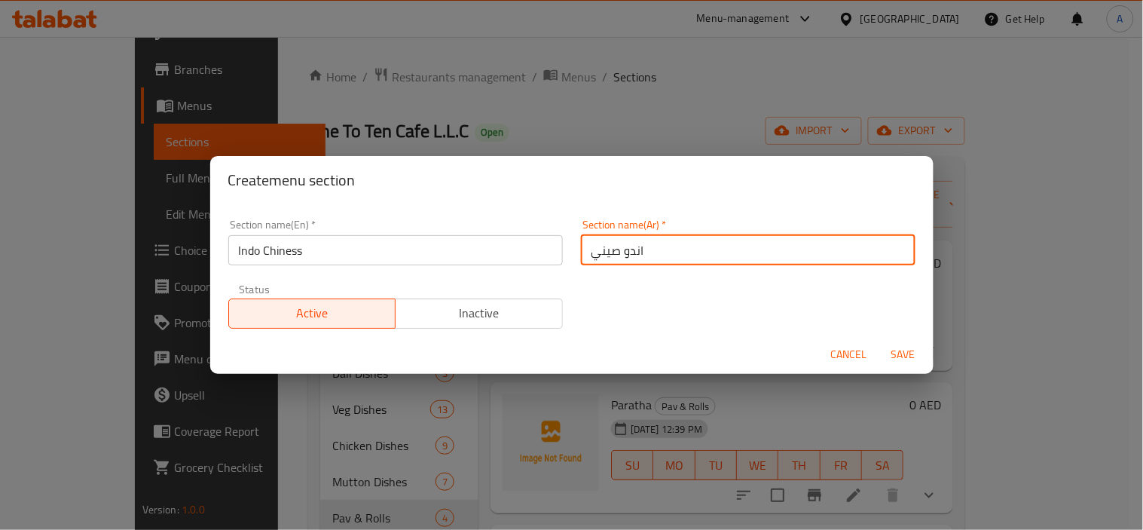
click at [880, 341] on button "Save" at bounding box center [904, 355] width 48 height 28
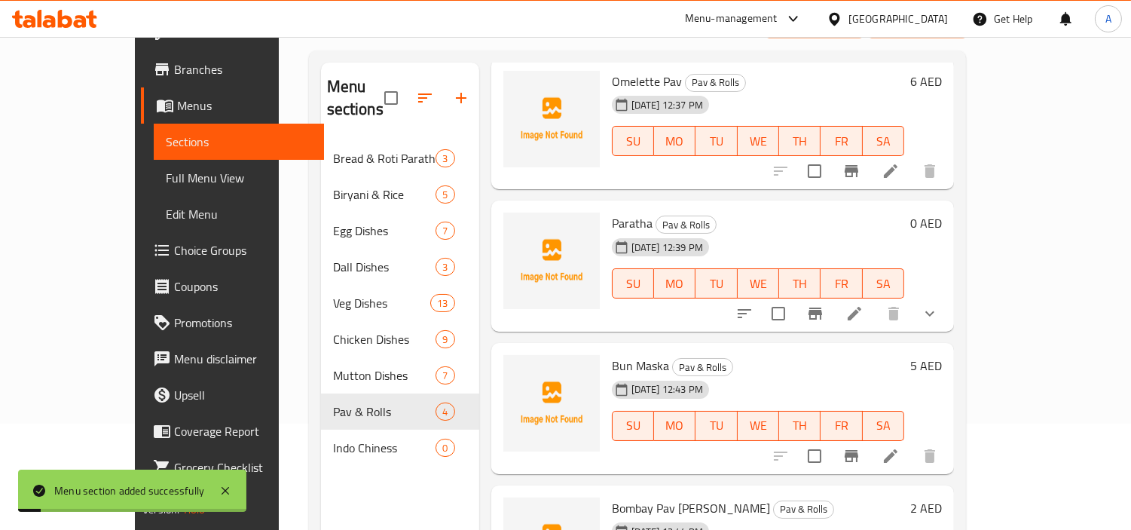
scroll to position [211, 0]
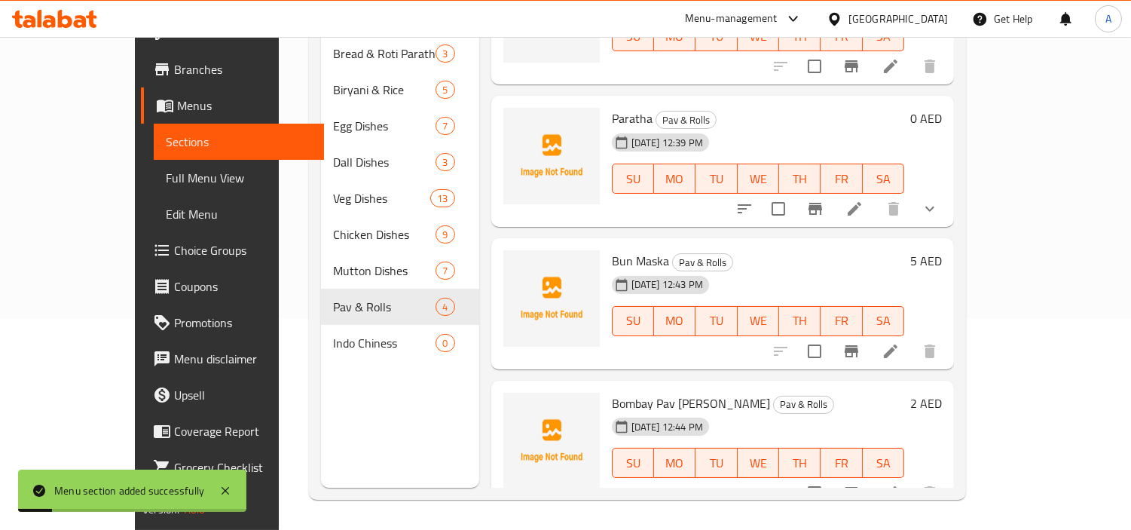
click at [321, 340] on nav "Bread & Roti Paratha 3 Biryani & Rice 5 Egg Dishes 7 Dall Dishes 3 Veg Dishes 1…" at bounding box center [400, 198] width 158 height 338
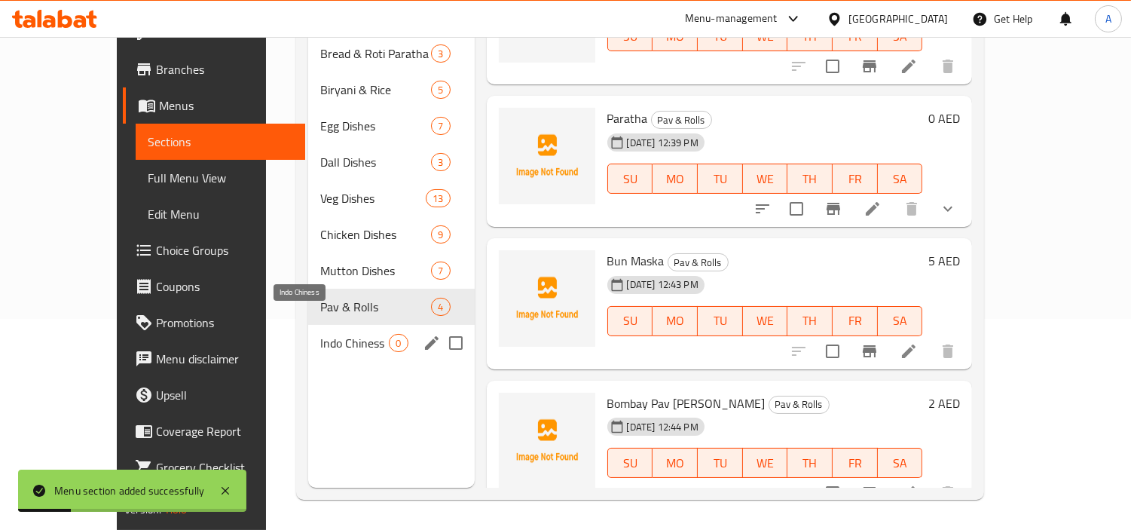
click at [320, 334] on span "Indo Chiness" at bounding box center [354, 343] width 69 height 18
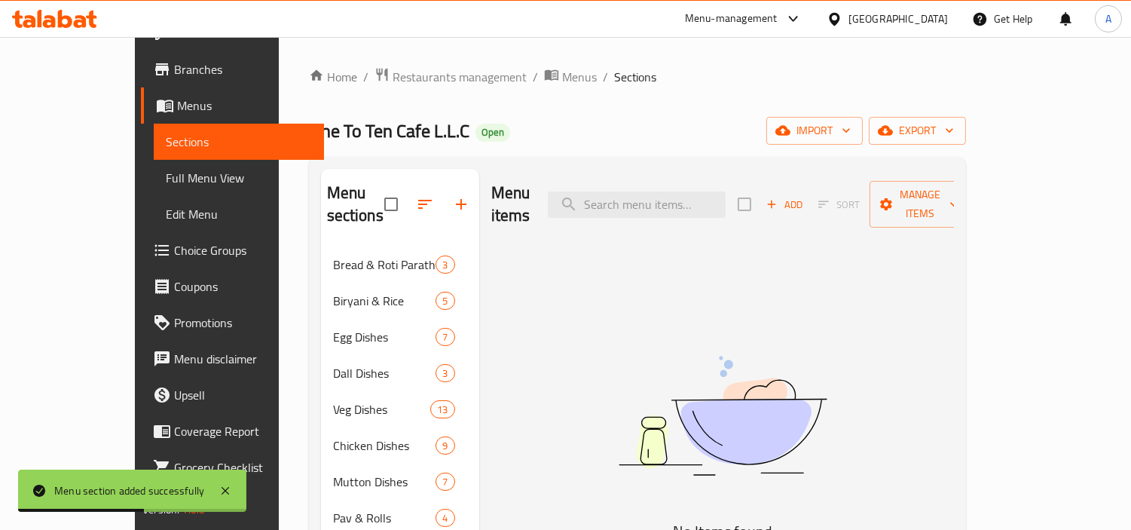
scroll to position [28, 0]
click at [805, 201] on span "Add" at bounding box center [784, 204] width 41 height 17
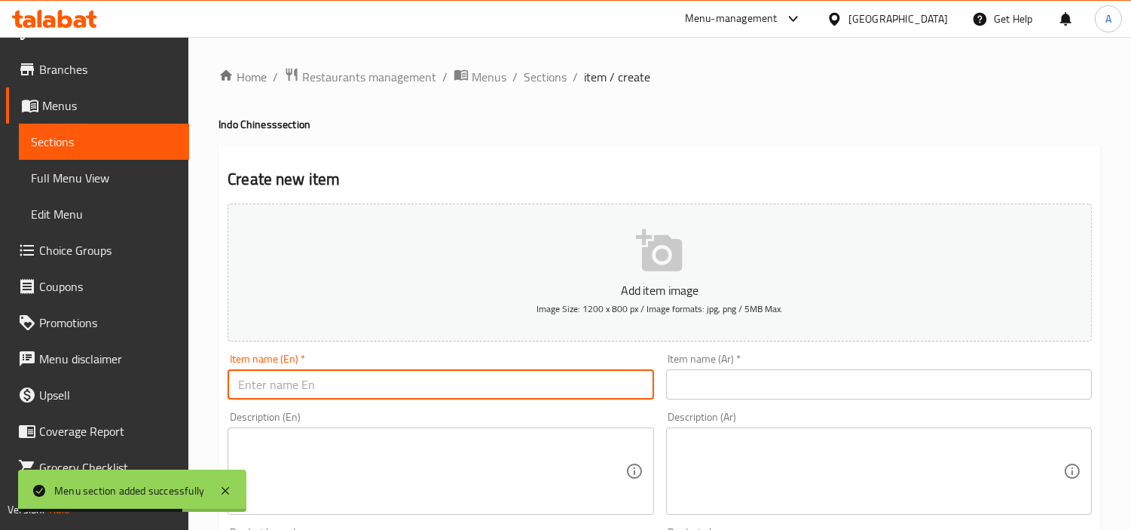
click at [600, 372] on input "text" at bounding box center [441, 384] width 426 height 30
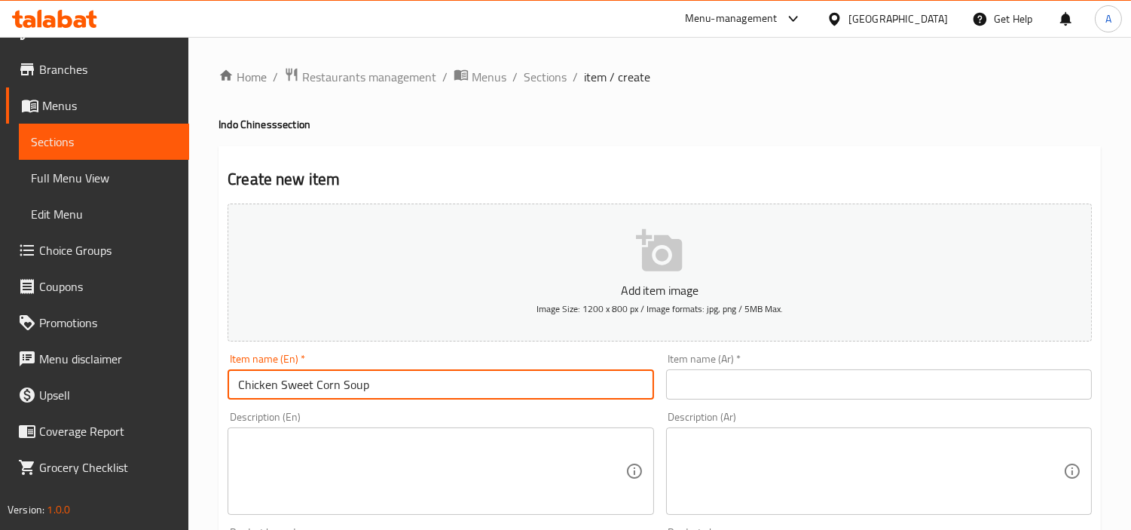
click at [762, 382] on input "text" at bounding box center [879, 384] width 426 height 30
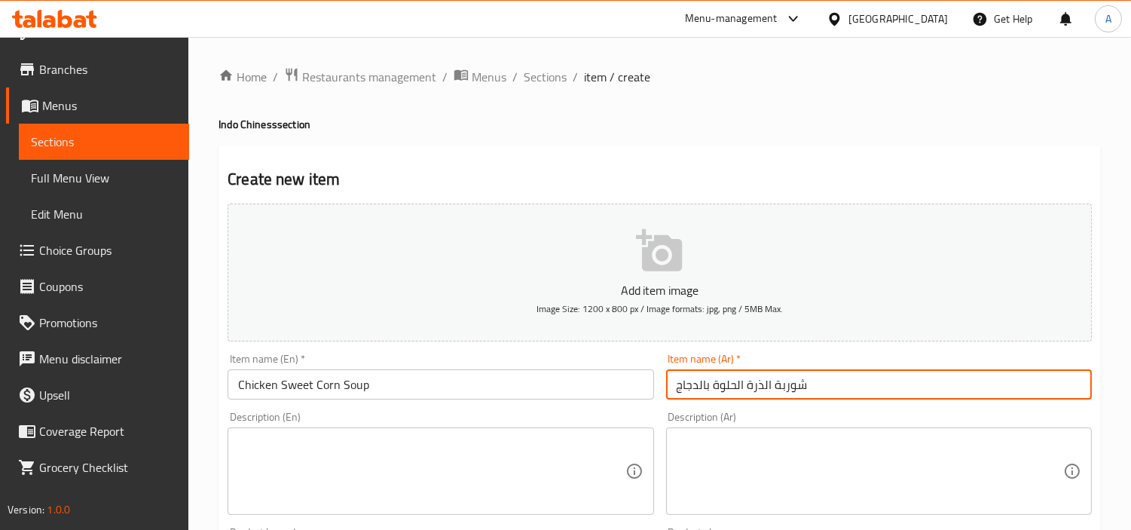
click at [908, 412] on div "Description (Ar) Description (Ar)" at bounding box center [879, 462] width 426 height 103
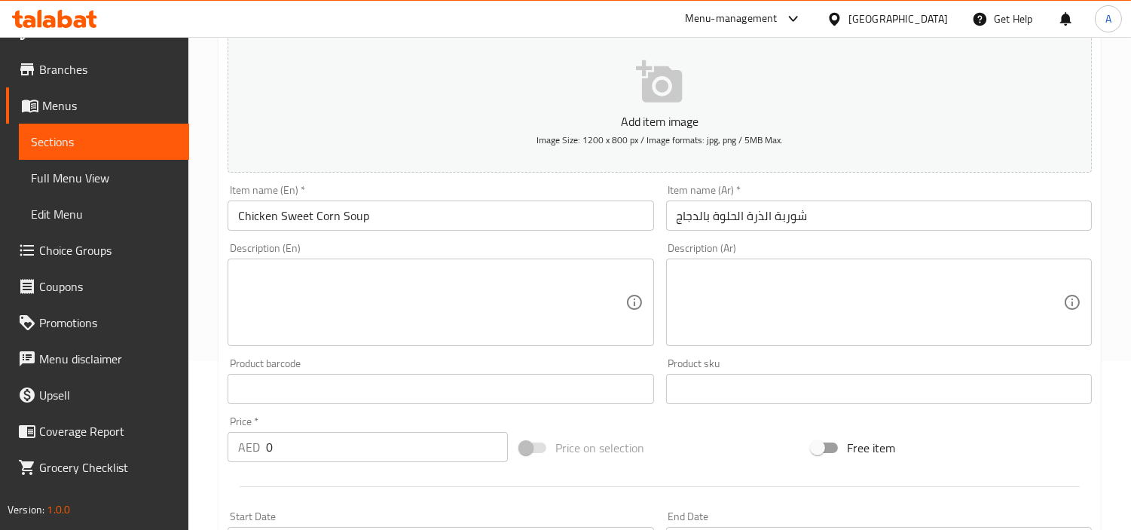
scroll to position [335, 0]
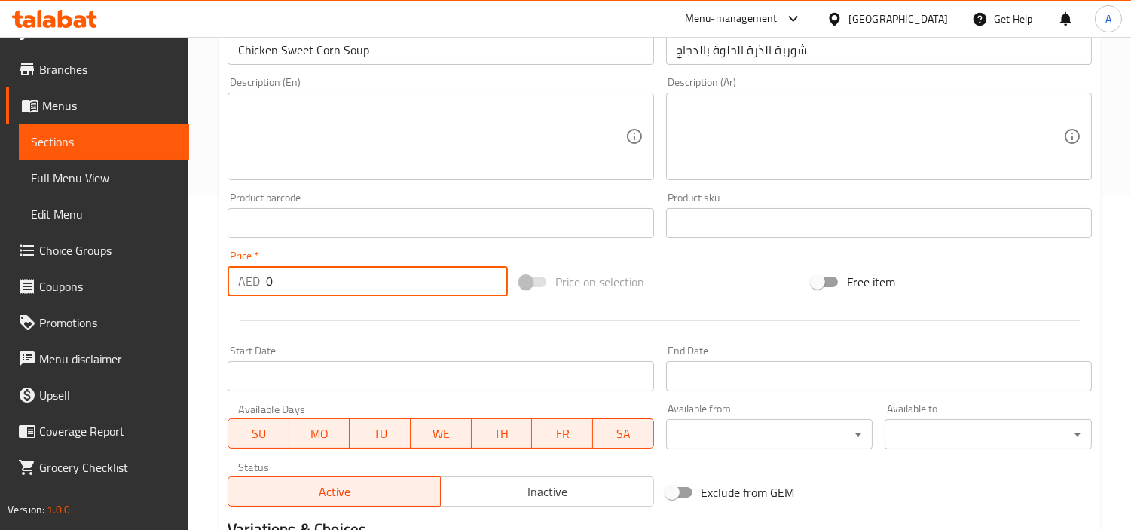
drag, startPoint x: 335, startPoint y: 296, endPoint x: 0, endPoint y: 296, distance: 334.6
click at [0, 294] on div "Edit Restaurant Branches Menus Sections Full Menu View Edit Menu Choice Groups …" at bounding box center [565, 216] width 1131 height 1028
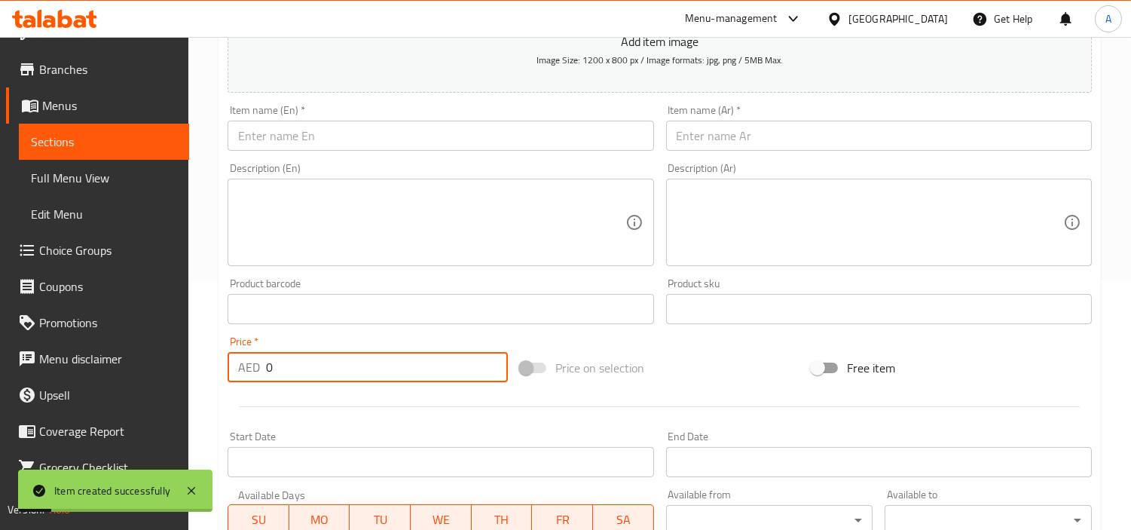
scroll to position [167, 0]
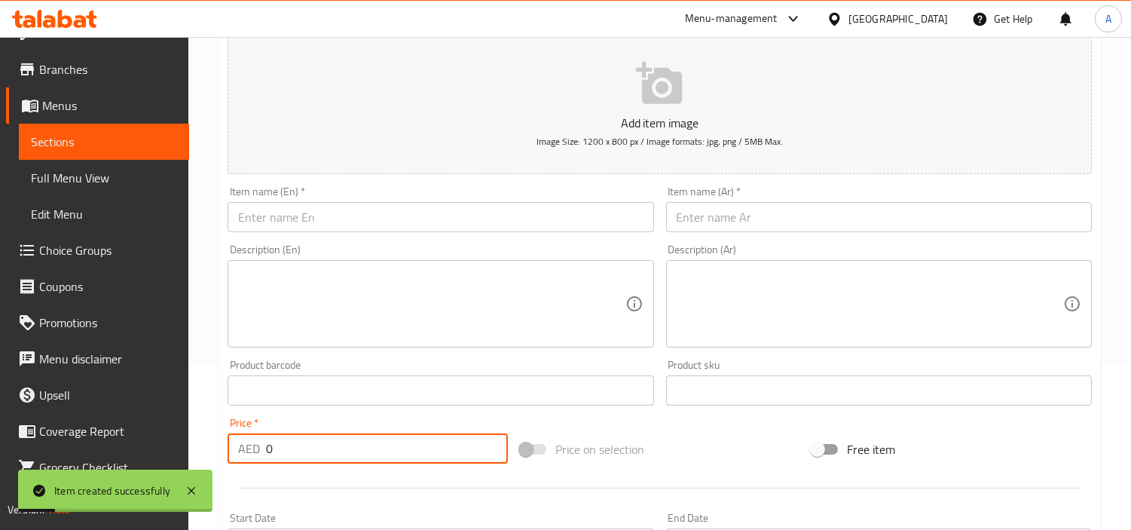
drag, startPoint x: 467, startPoint y: 210, endPoint x: 554, endPoint y: 213, distance: 86.8
click at [467, 210] on input "text" at bounding box center [441, 217] width 426 height 30
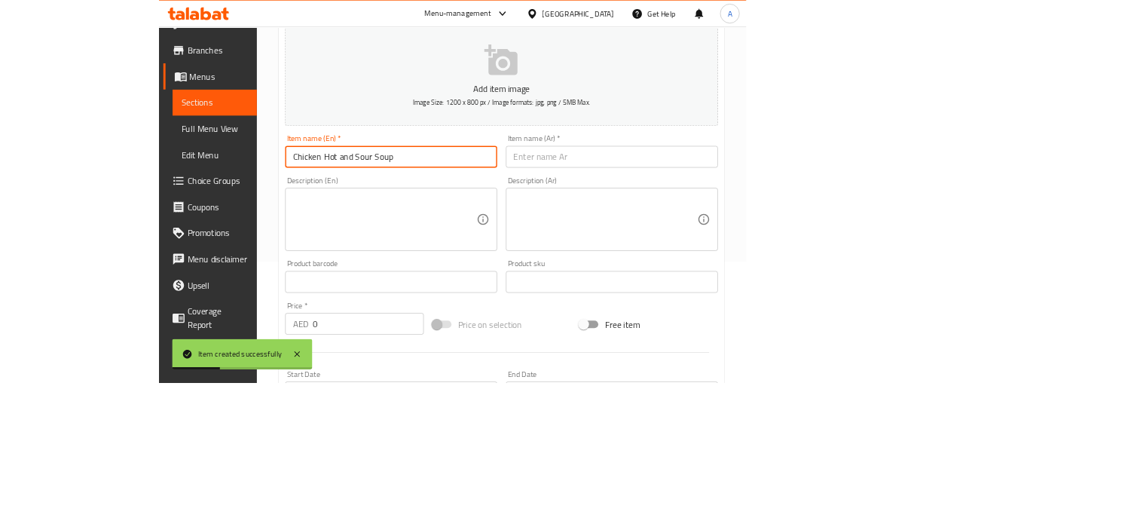
scroll to position [28, 0]
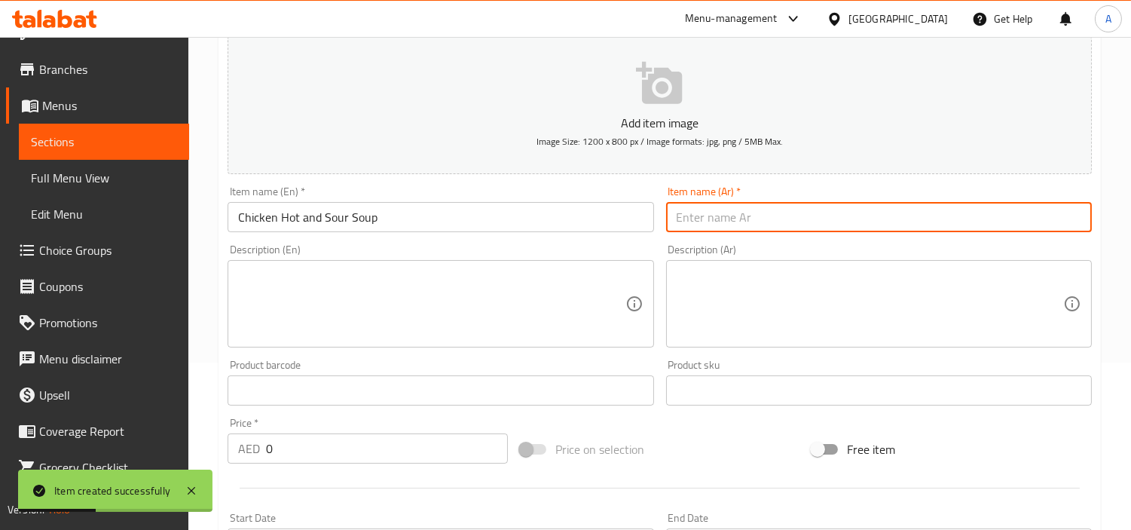
drag, startPoint x: 784, startPoint y: 202, endPoint x: 785, endPoint y: 221, distance: 18.9
click at [784, 206] on input "text" at bounding box center [879, 217] width 426 height 30
drag, startPoint x: 785, startPoint y: 221, endPoint x: 805, endPoint y: 226, distance: 20.3
click at [785, 221] on input "text" at bounding box center [879, 217] width 426 height 30
click at [705, 216] on input "شوربة الدجاج الحارة والحامضة" at bounding box center [879, 217] width 426 height 30
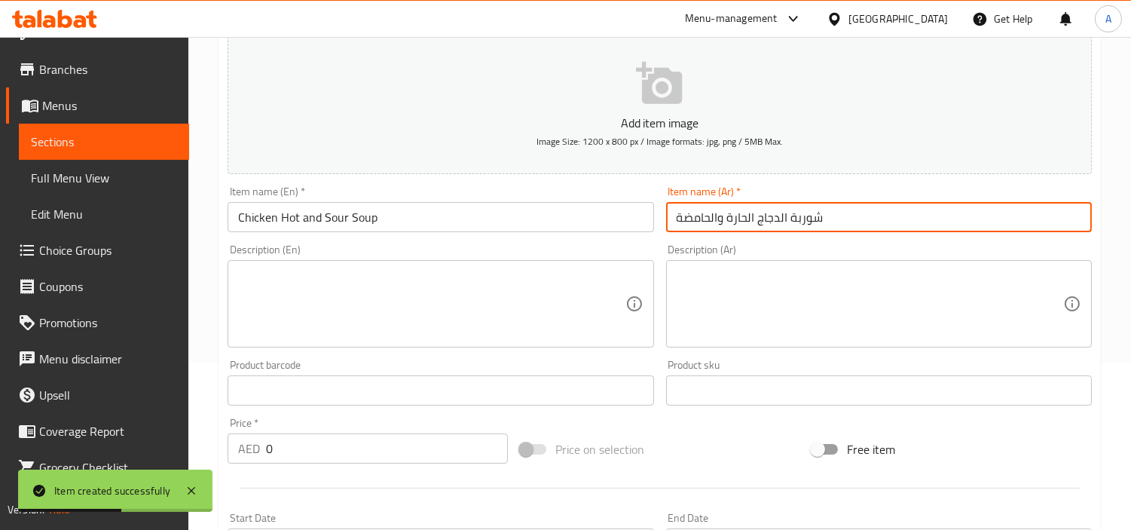
click at [705, 216] on input "شوربة الدجاج الحارة والحامضة" at bounding box center [879, 217] width 426 height 30
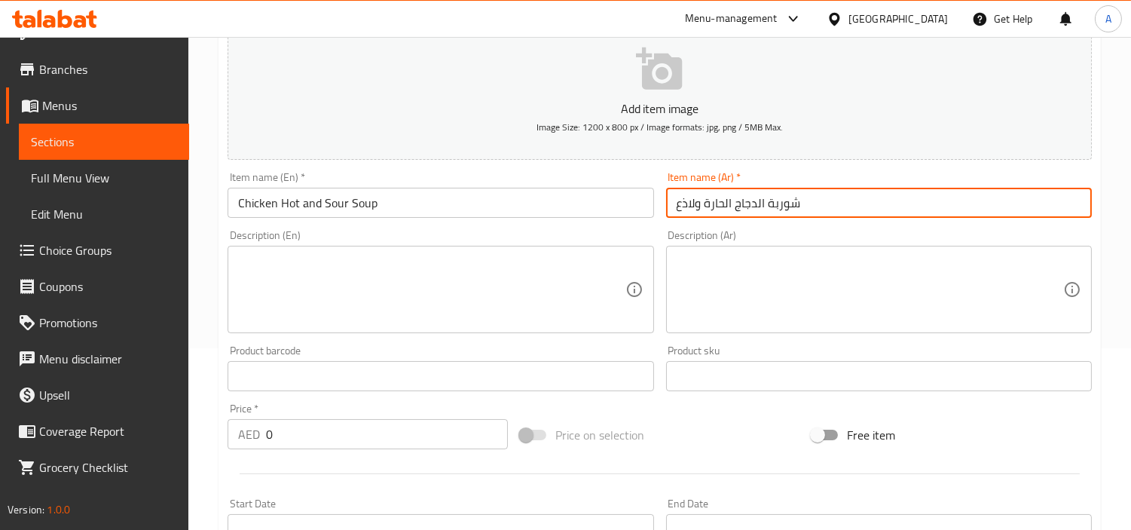
scroll to position [335, 0]
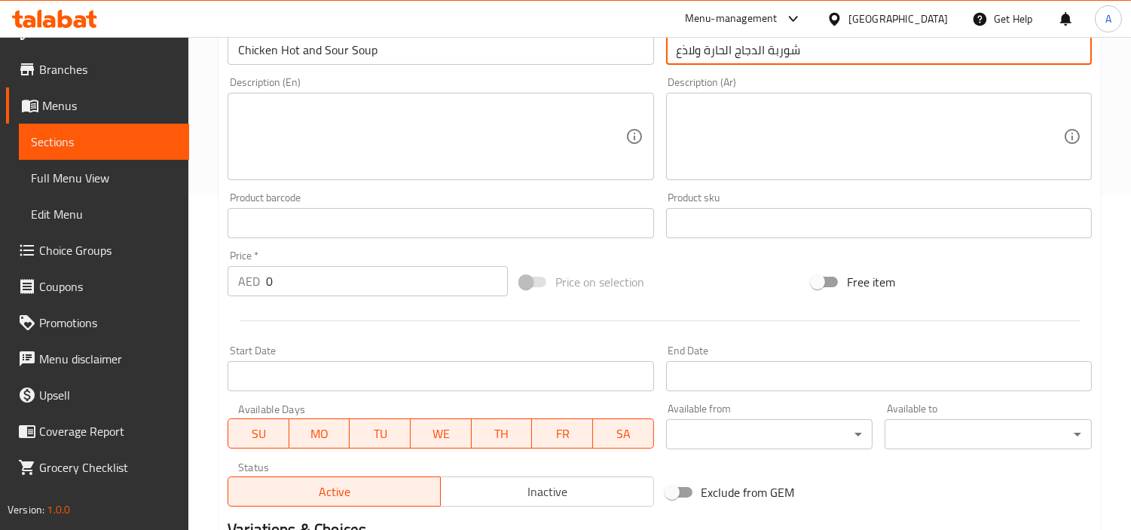
drag, startPoint x: 124, startPoint y: 287, endPoint x: 20, endPoint y: 299, distance: 104.7
click at [0, 295] on div "Edit Restaurant Branches Menus Sections Full Menu View Edit Menu Choice Groups …" at bounding box center [565, 216] width 1131 height 1028
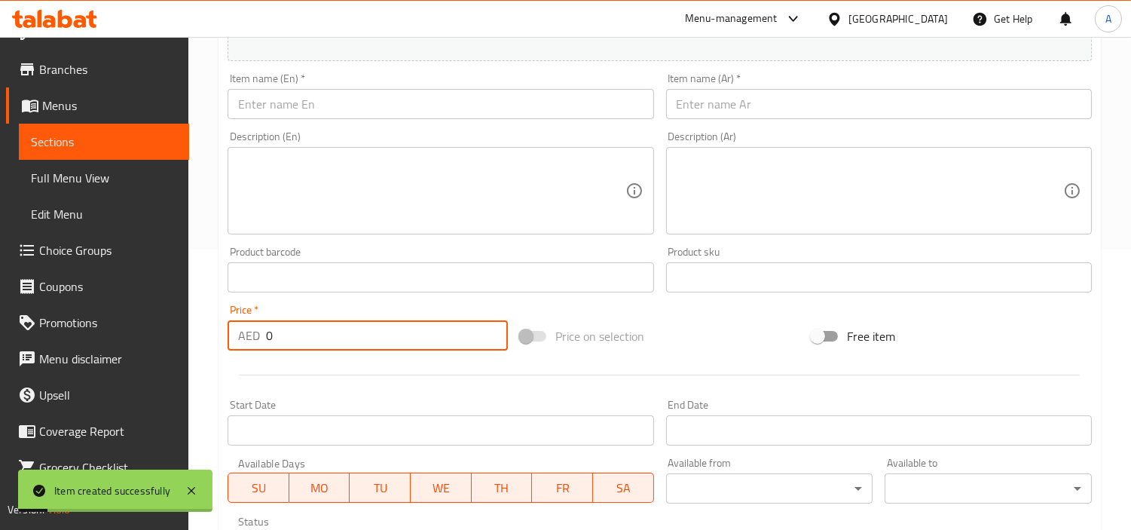
scroll to position [251, 0]
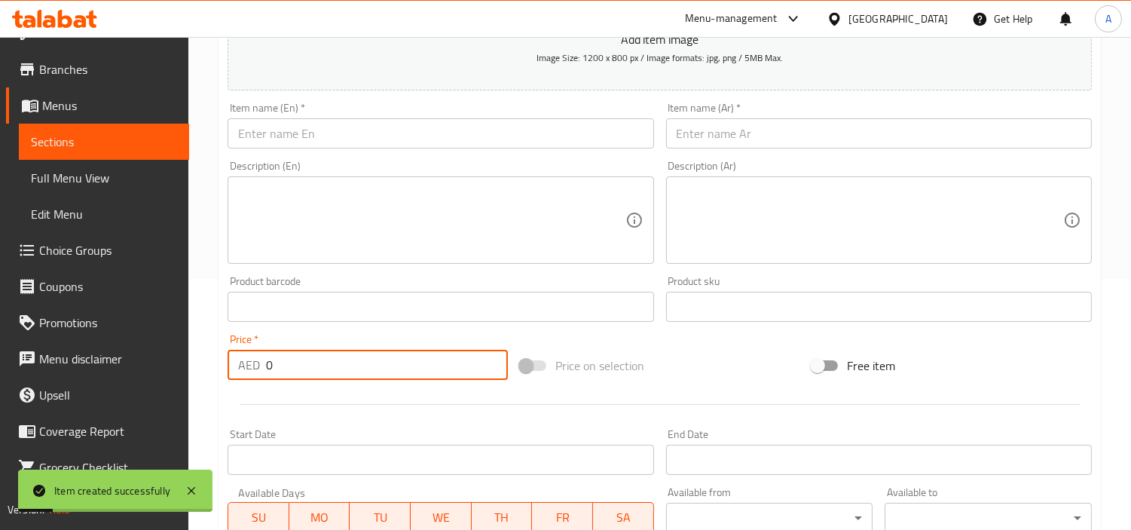
click at [502, 142] on input "text" at bounding box center [441, 133] width 426 height 30
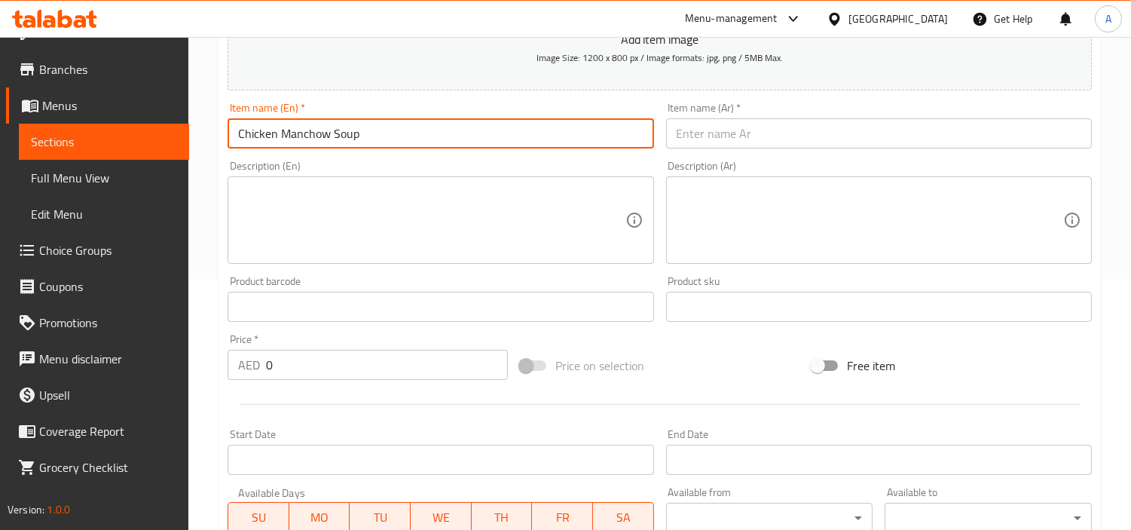
scroll to position [28, 0]
click at [354, 141] on input "Chicken Manchow Soup" at bounding box center [441, 133] width 426 height 30
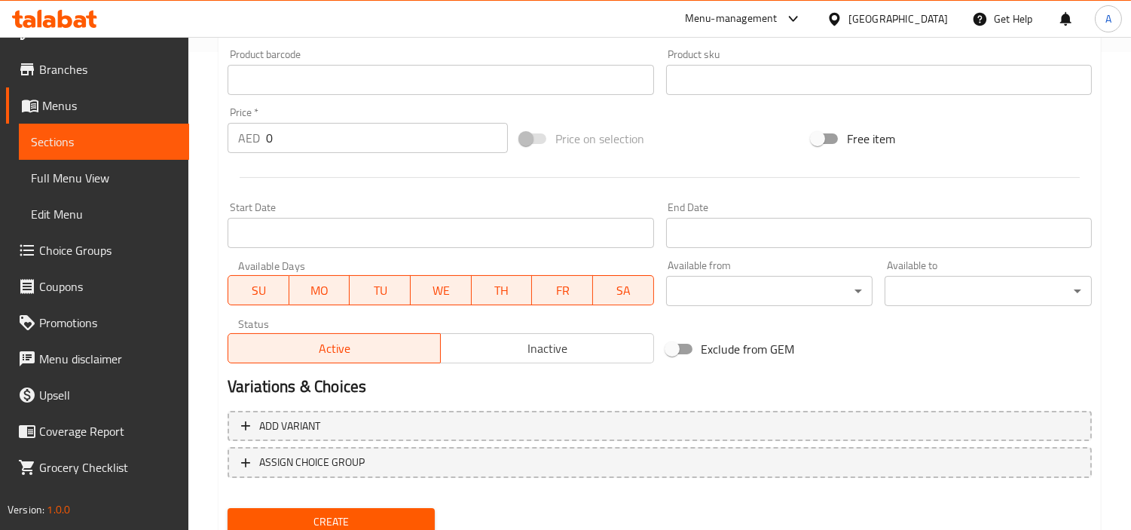
scroll to position [502, 0]
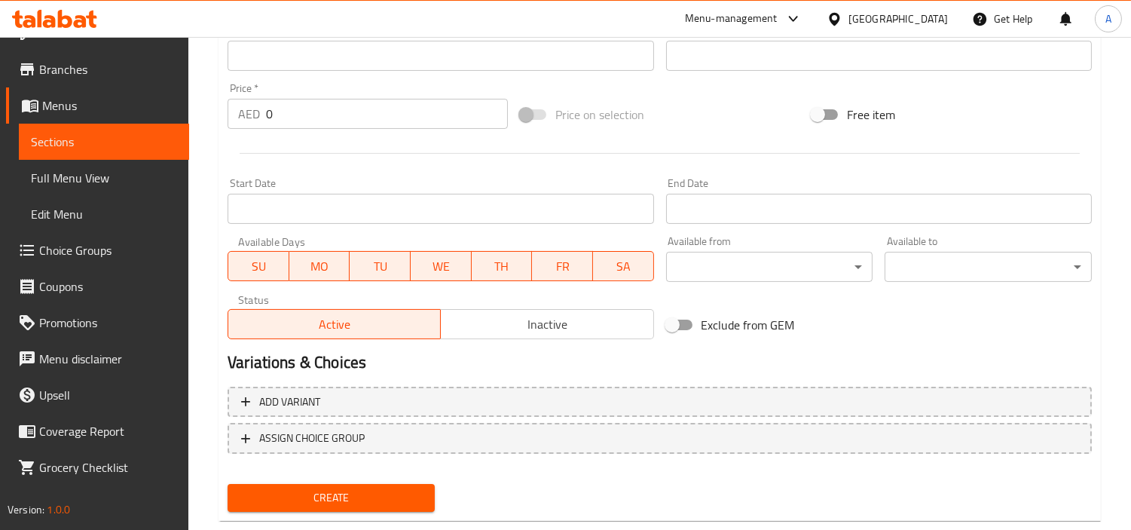
click at [359, 92] on div "Price   * AED 0 Price *" at bounding box center [368, 106] width 280 height 46
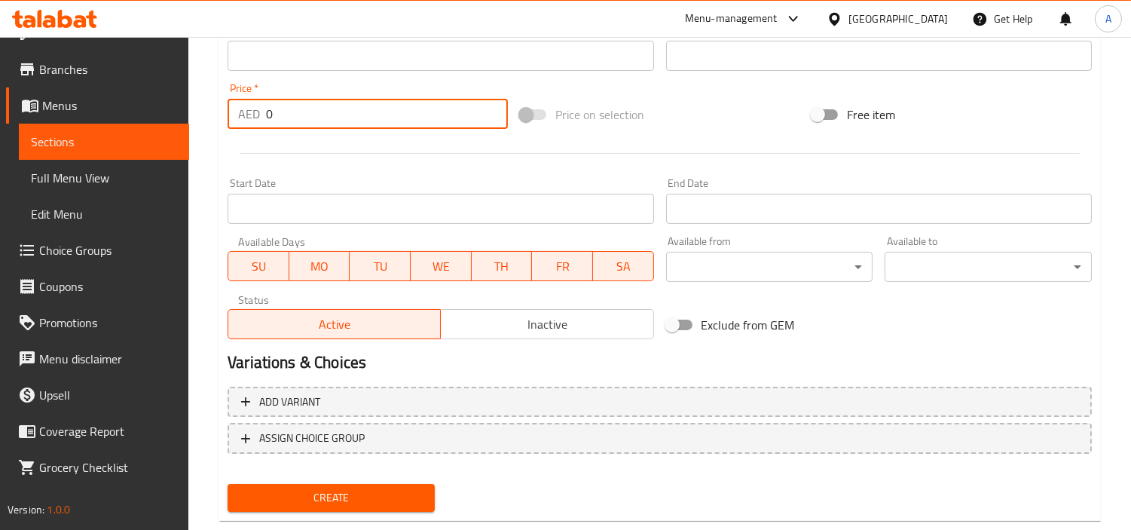
click at [336, 113] on input "0" at bounding box center [387, 114] width 242 height 30
click at [349, 167] on div at bounding box center [660, 153] width 876 height 37
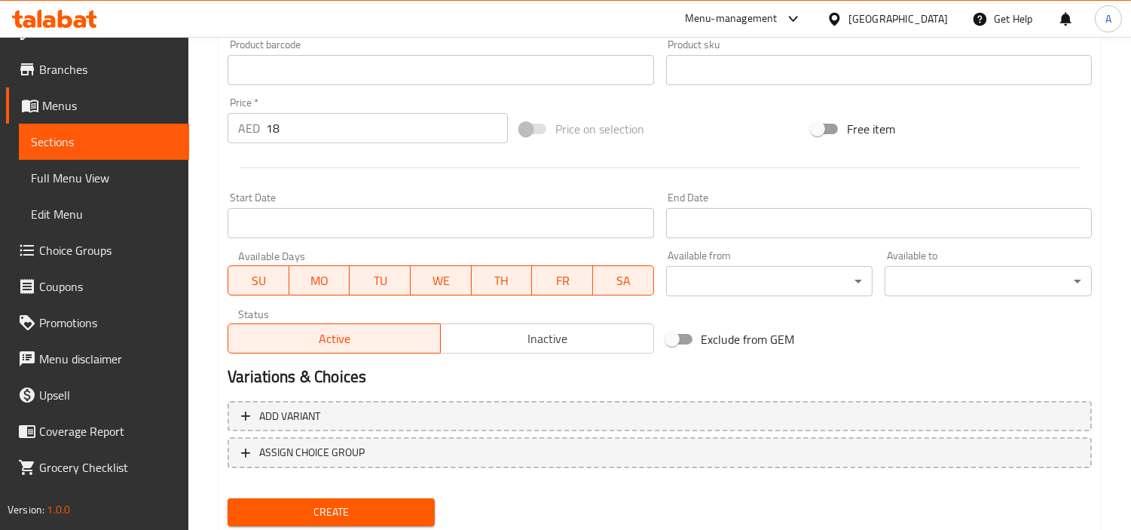
scroll to position [167, 0]
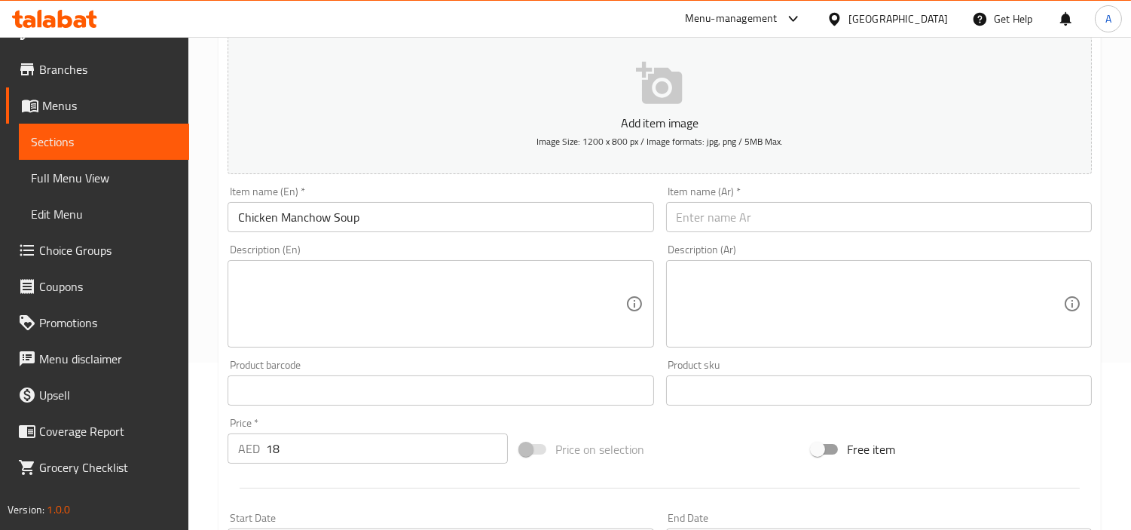
click at [381, 214] on input "Chicken Manchow Soup" at bounding box center [441, 217] width 426 height 30
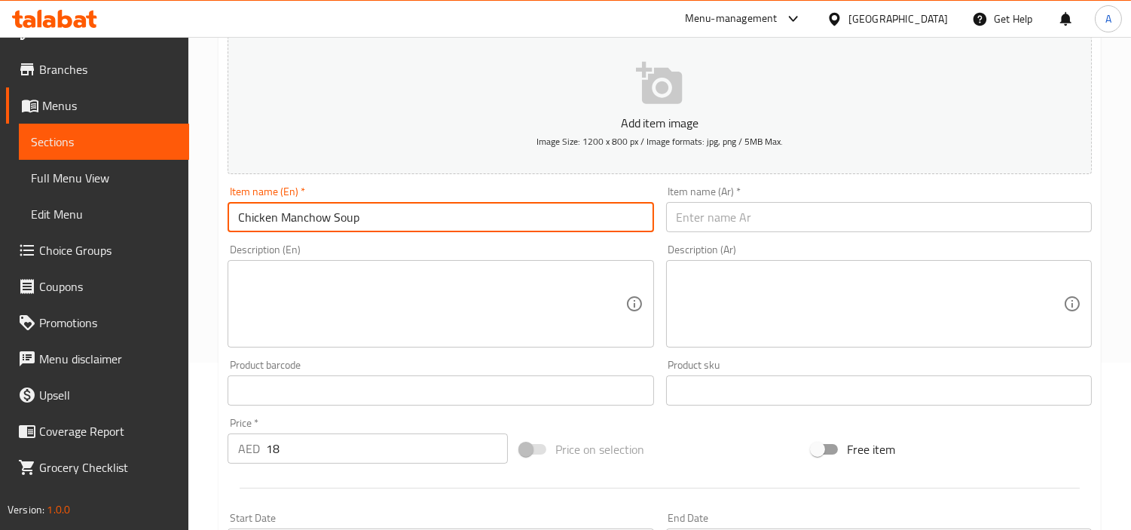
click at [381, 214] on input "Chicken Manchow Soup" at bounding box center [441, 217] width 426 height 30
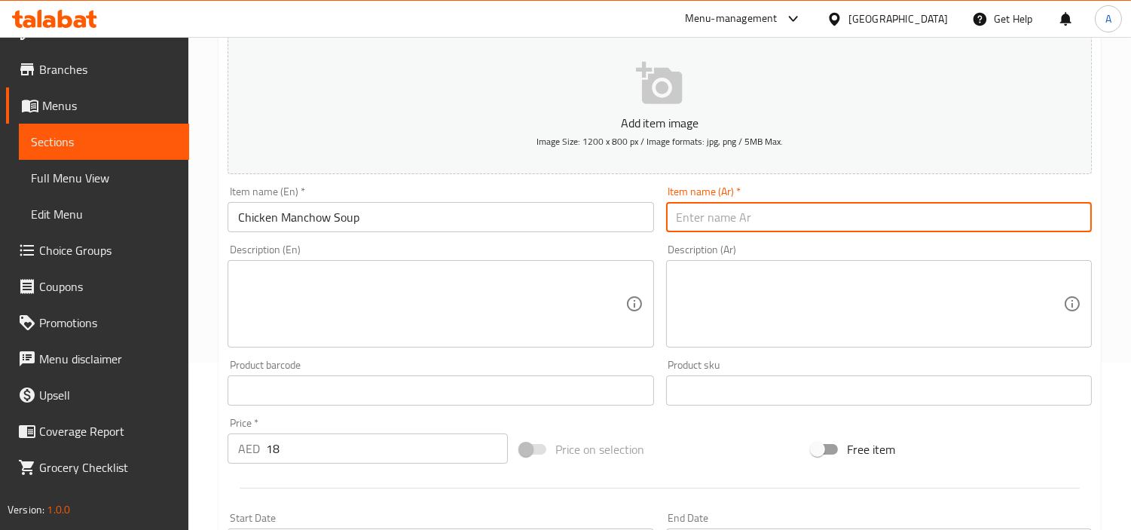
click at [786, 219] on input "text" at bounding box center [879, 217] width 426 height 30
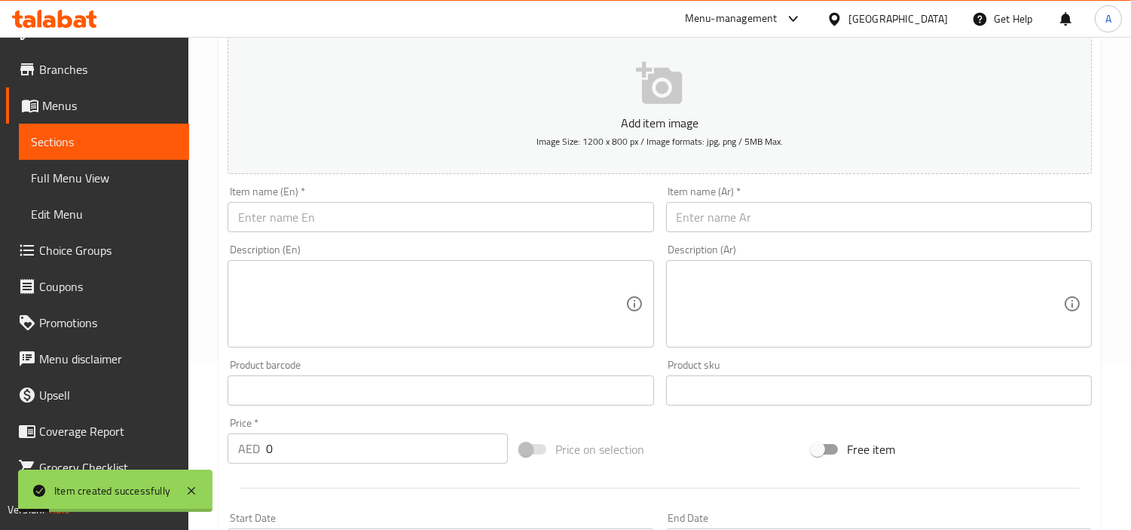
drag, startPoint x: 441, startPoint y: 200, endPoint x: 463, endPoint y: 220, distance: 29.9
click at [443, 200] on div "Item name (En)   * Item name (En) *" at bounding box center [441, 209] width 426 height 46
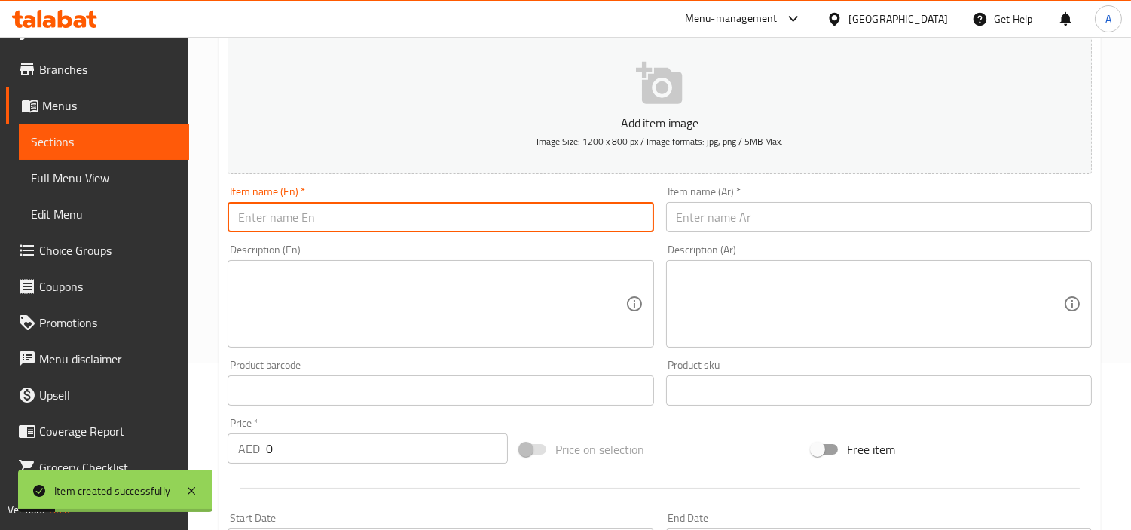
click at [464, 221] on input "text" at bounding box center [441, 217] width 426 height 30
click at [772, 225] on input "text" at bounding box center [879, 217] width 426 height 30
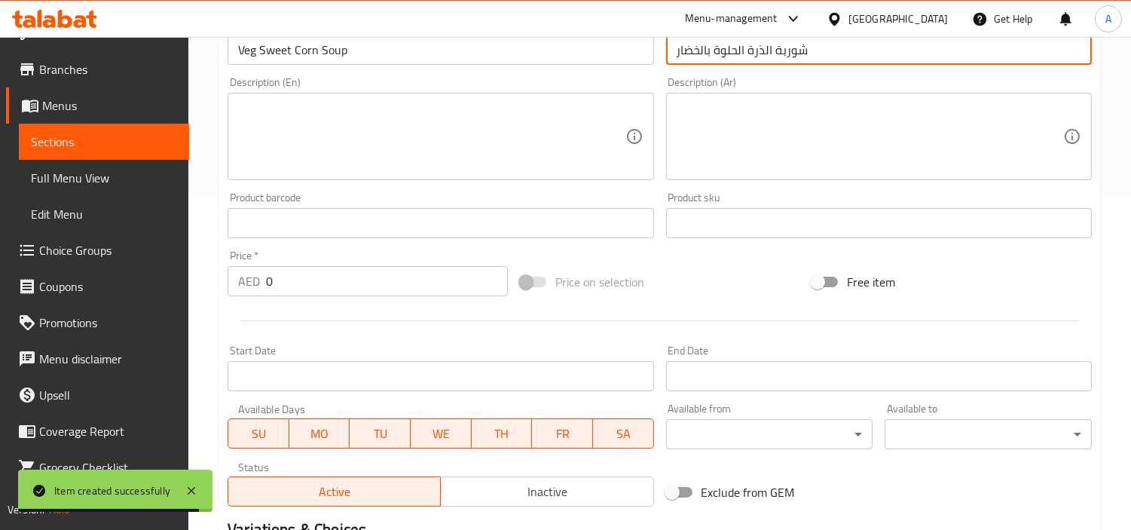
drag, startPoint x: 271, startPoint y: 286, endPoint x: 50, endPoint y: 276, distance: 221.8
click at [243, 284] on div "AED 0 Price *" at bounding box center [368, 281] width 280 height 30
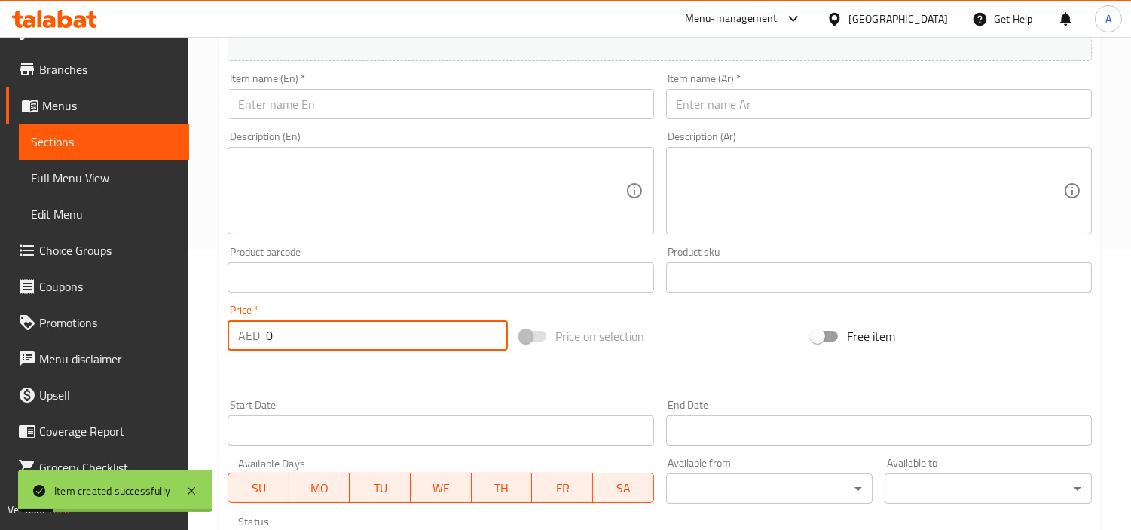
scroll to position [251, 0]
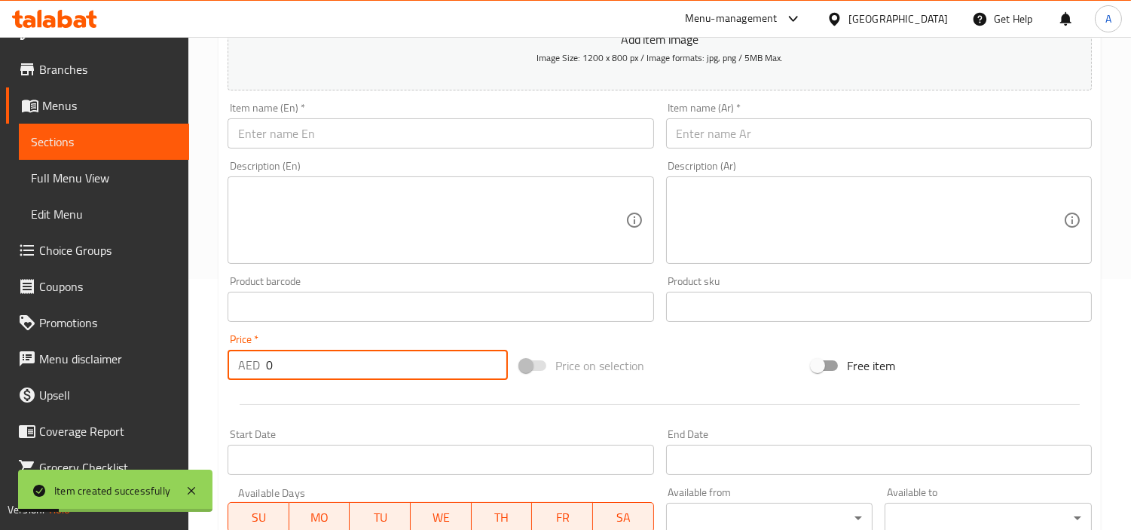
click at [441, 136] on input "text" at bounding box center [441, 133] width 426 height 30
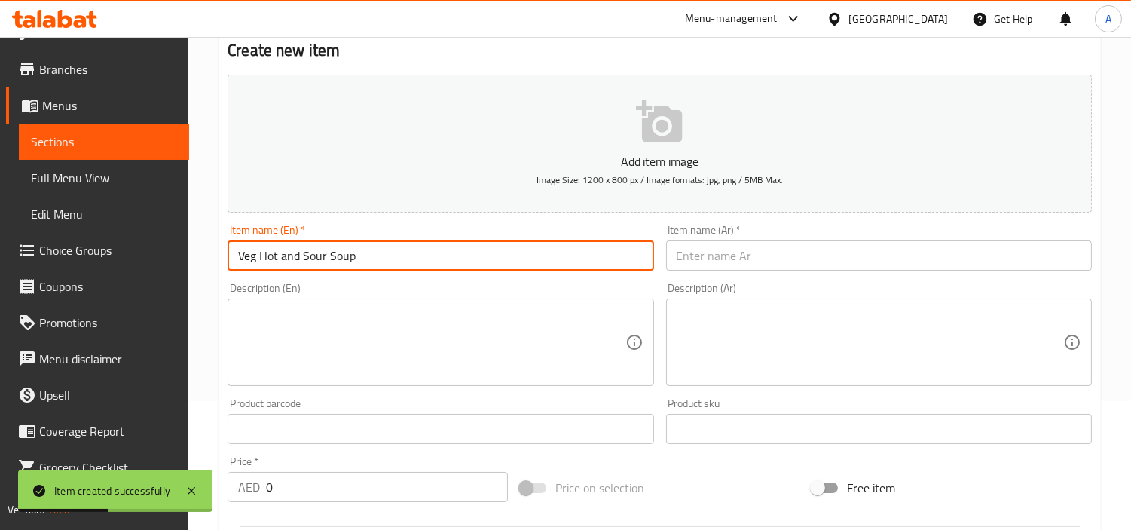
scroll to position [0, 0]
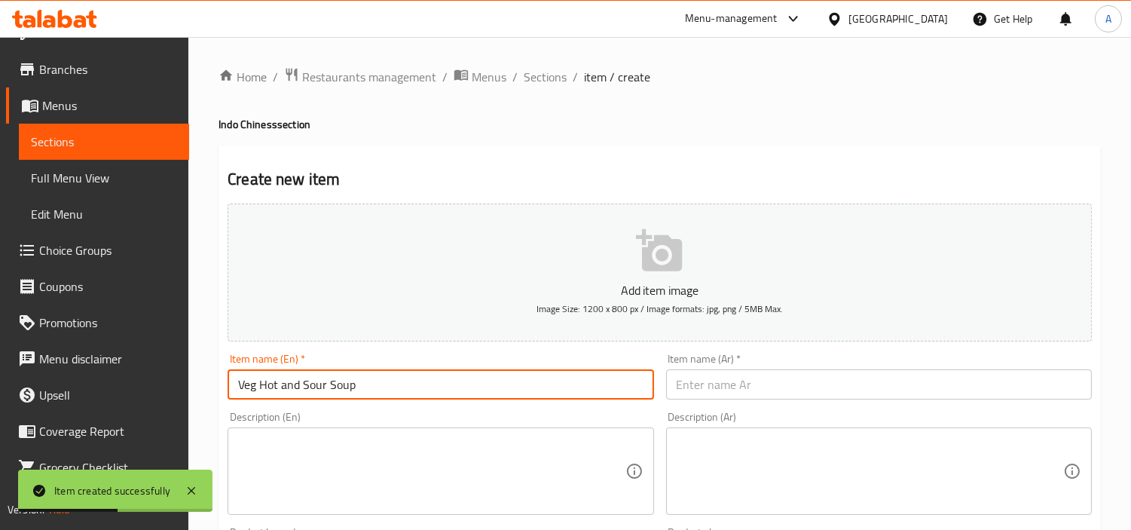
click at [448, 385] on input "Veg Hot and Sour Soup" at bounding box center [441, 384] width 426 height 30
click at [531, 85] on span "Sections" at bounding box center [545, 77] width 43 height 18
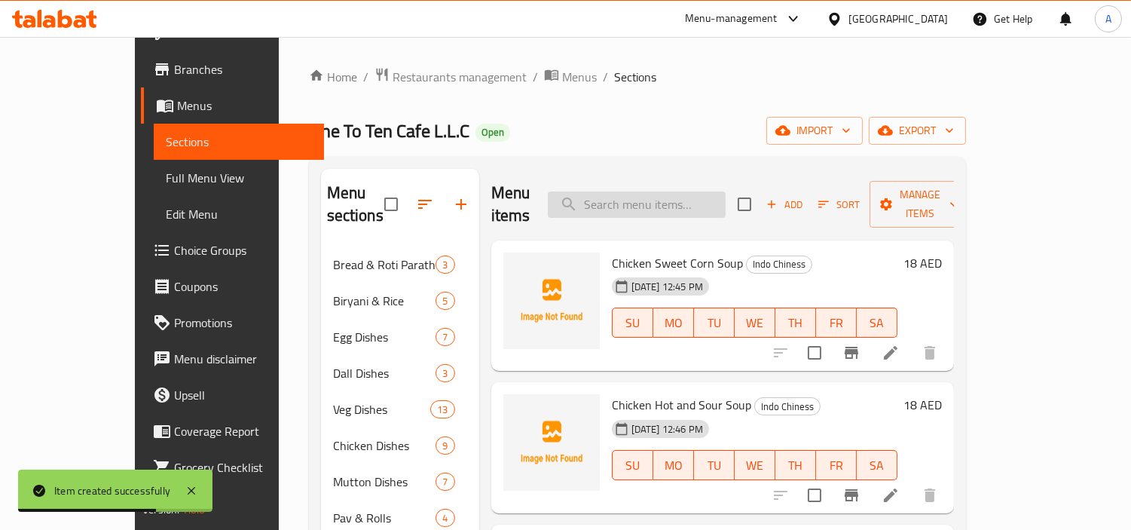
click at [726, 201] on input "search" at bounding box center [637, 204] width 178 height 26
click at [731, 172] on div "Menu items Add Sort Manage items" at bounding box center [722, 205] width 463 height 72
click at [726, 194] on input "search" at bounding box center [637, 204] width 178 height 26
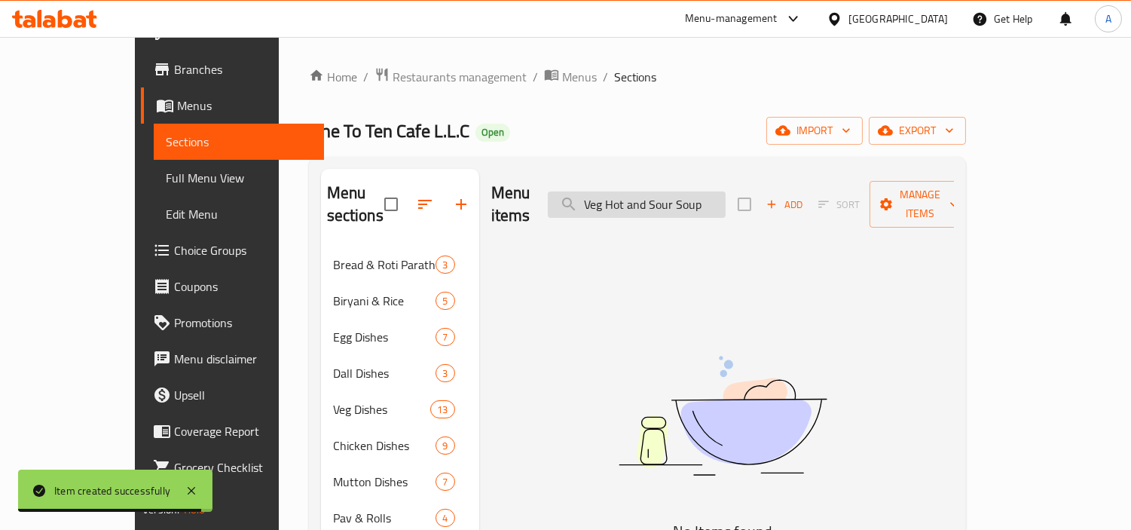
click at [636, 200] on input "Veg Hot and Sour Soup" at bounding box center [637, 204] width 178 height 26
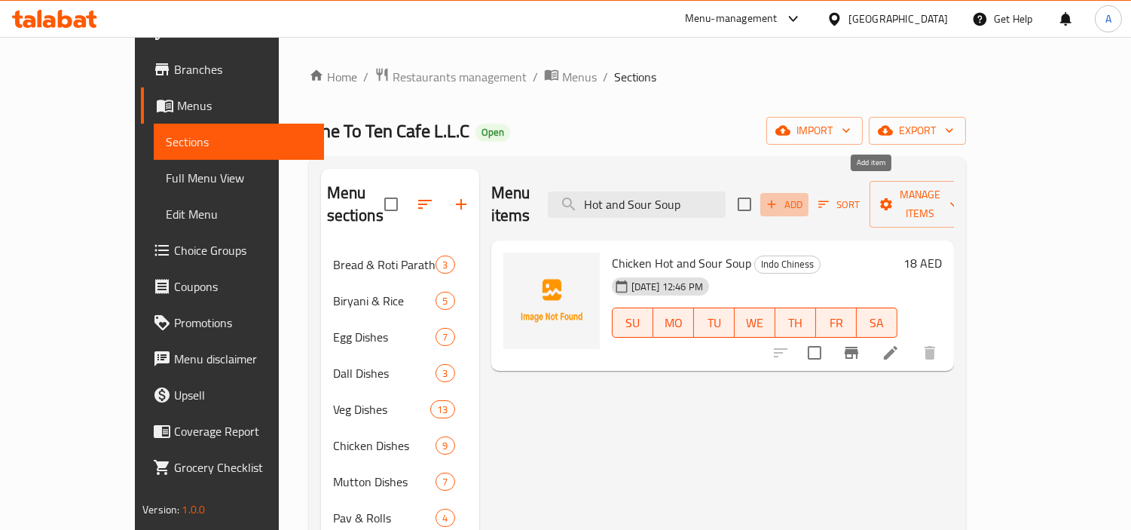
click at [805, 196] on span "Add" at bounding box center [784, 204] width 41 height 17
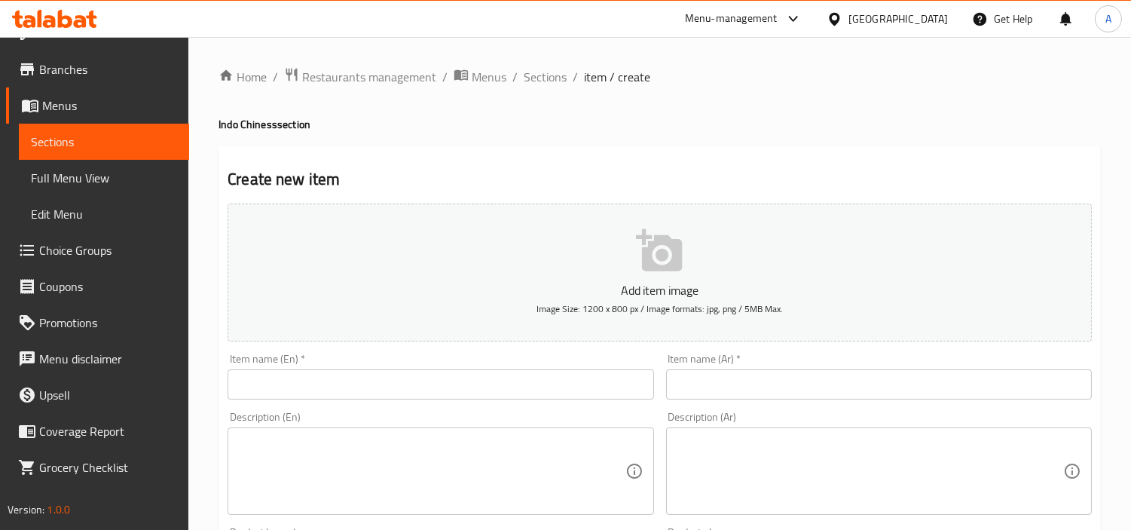
click at [577, 387] on input "text" at bounding box center [441, 384] width 426 height 30
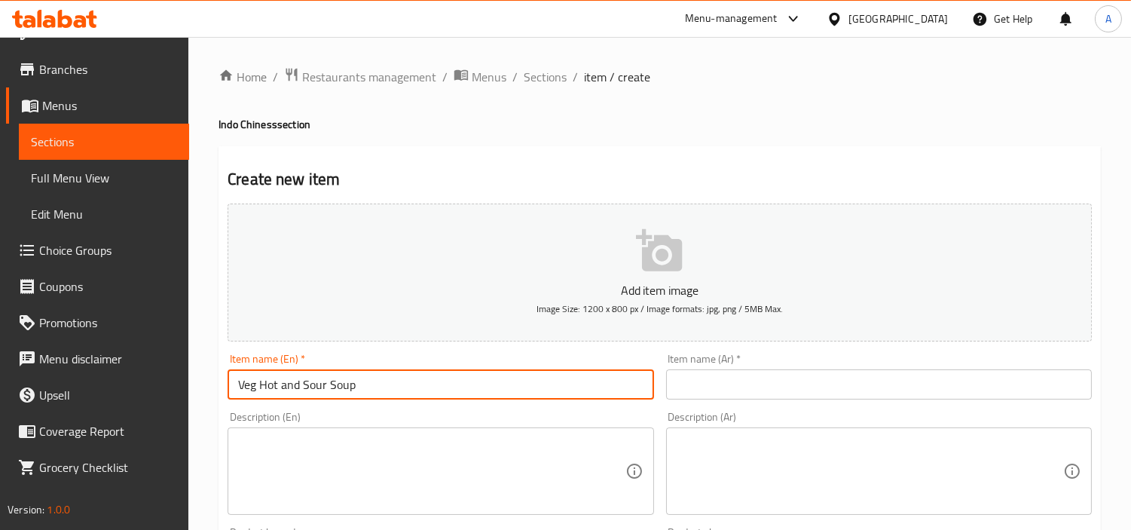
click at [779, 402] on div "Item name (Ar)   * Item name (Ar) *" at bounding box center [879, 376] width 438 height 58
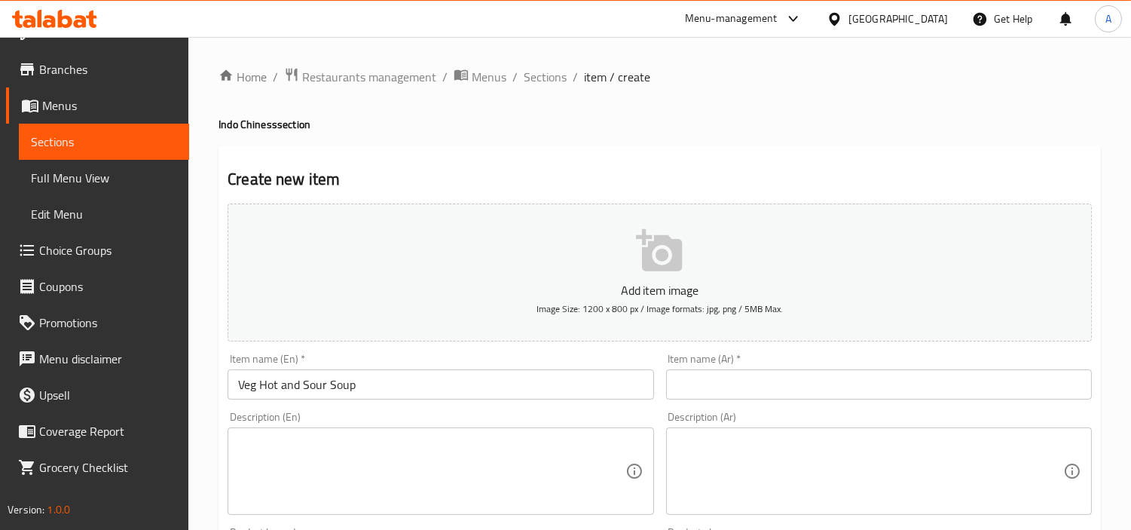
click at [785, 384] on input "text" at bounding box center [879, 384] width 426 height 30
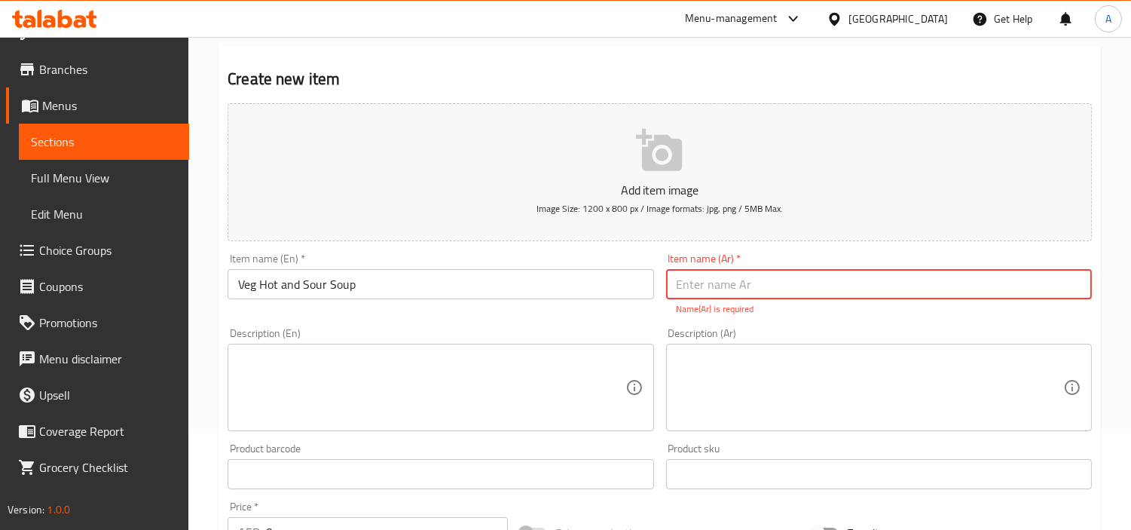
scroll to position [251, 0]
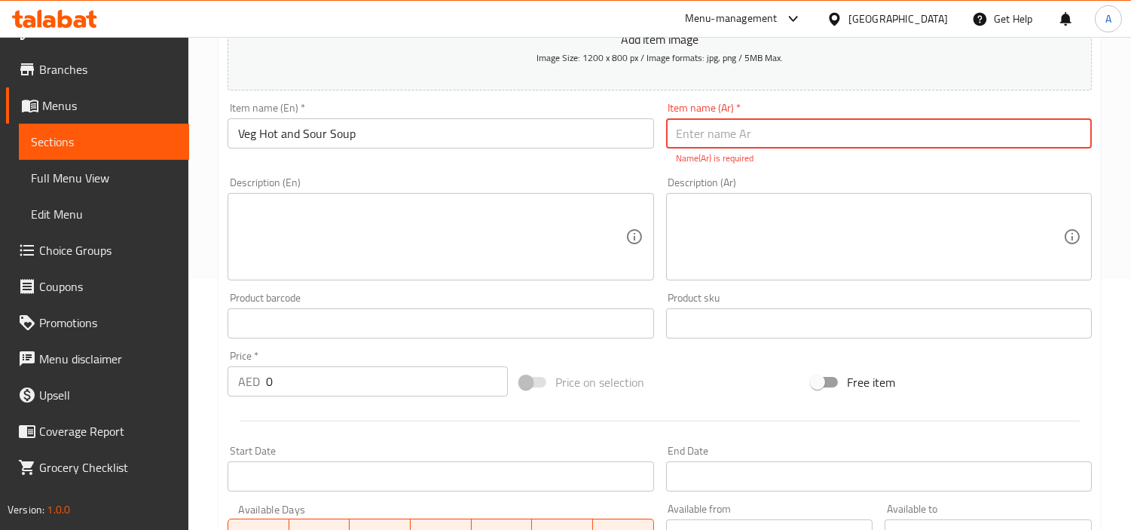
drag, startPoint x: 28, startPoint y: 375, endPoint x: 219, endPoint y: 197, distance: 260.7
click at [0, 353] on div "Edit Restaurant Branches Menus Sections Full Menu View Edit Menu Choice Groups …" at bounding box center [565, 308] width 1131 height 1045
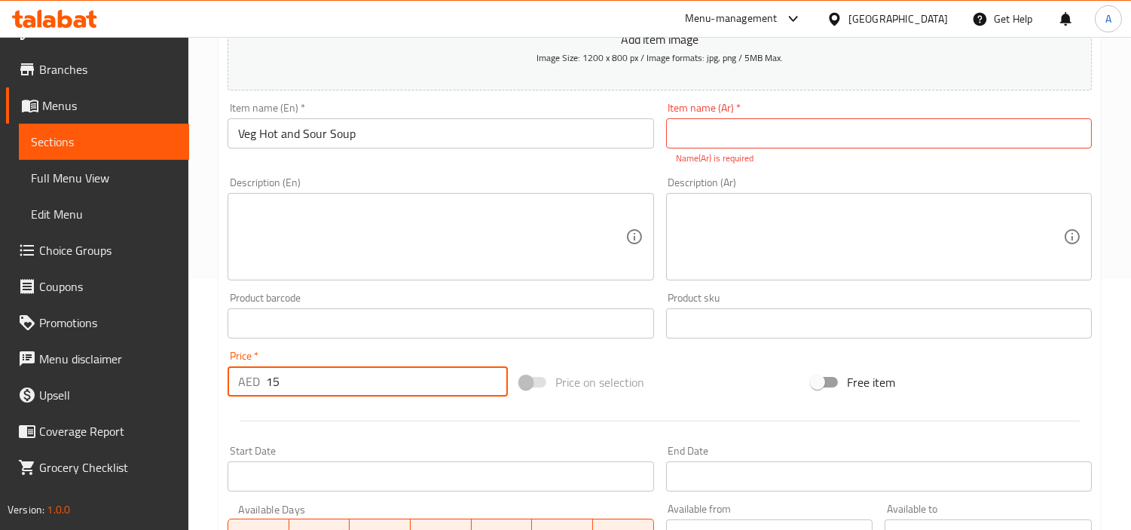
click at [487, 136] on input "Veg Hot and Sour Soup" at bounding box center [441, 133] width 426 height 30
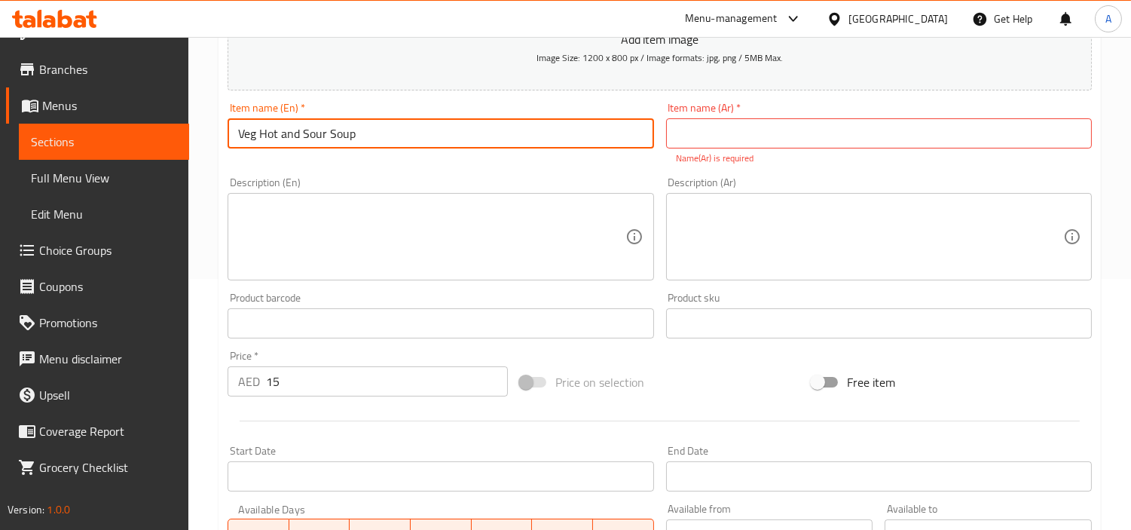
click at [487, 136] on input "Veg Hot and Sour Soup" at bounding box center [441, 133] width 426 height 30
click at [754, 108] on div "Item name (Ar)   * Item name (Ar) * Name(Ar) is required" at bounding box center [879, 133] width 426 height 63
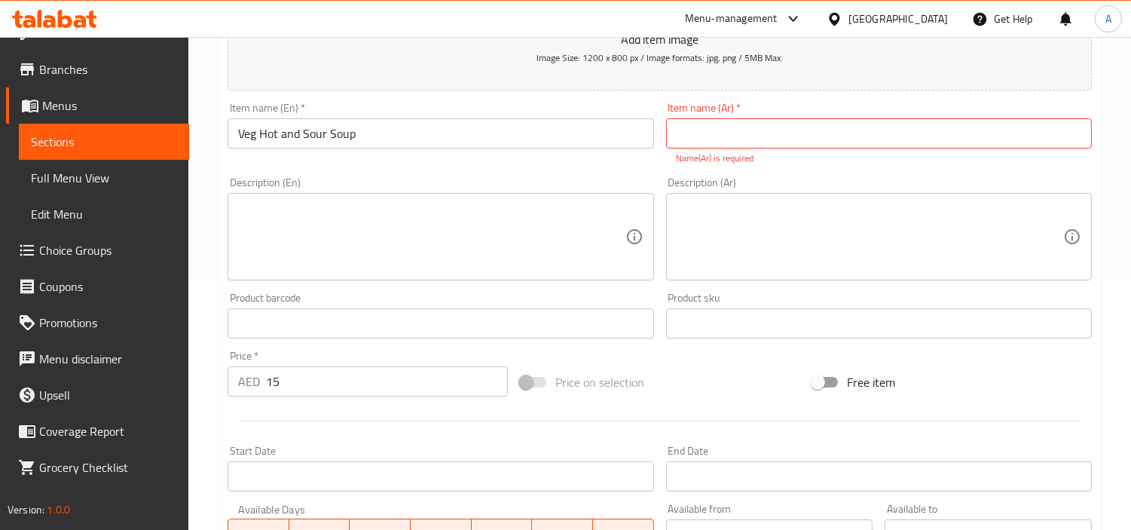
click at [764, 134] on input "text" at bounding box center [879, 133] width 426 height 30
click at [810, 125] on input "text" at bounding box center [879, 133] width 426 height 30
click at [811, 139] on input "text" at bounding box center [879, 133] width 426 height 30
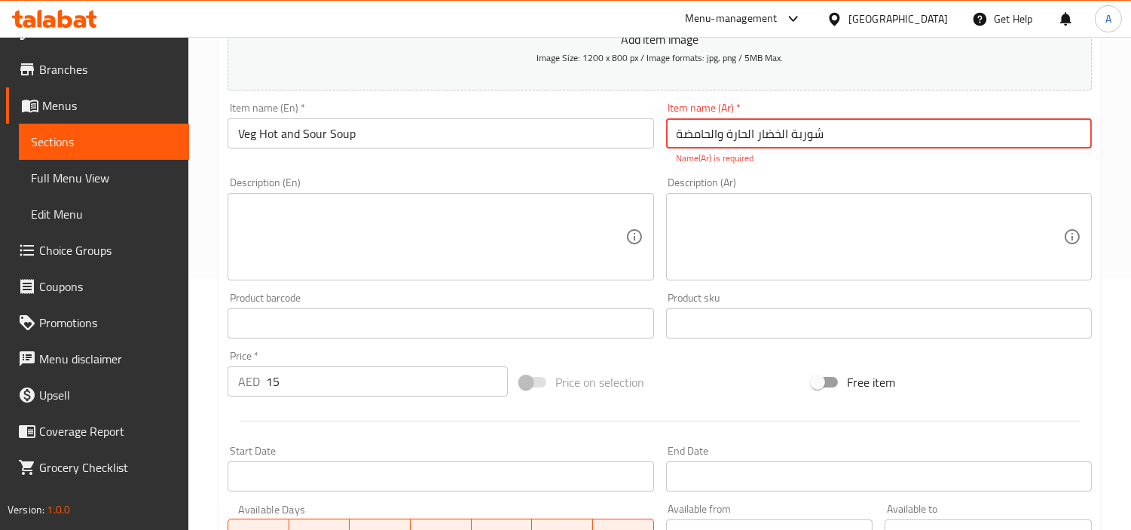
click at [710, 128] on input "شوربة الخضار الحارة والحامضة" at bounding box center [879, 133] width 426 height 30
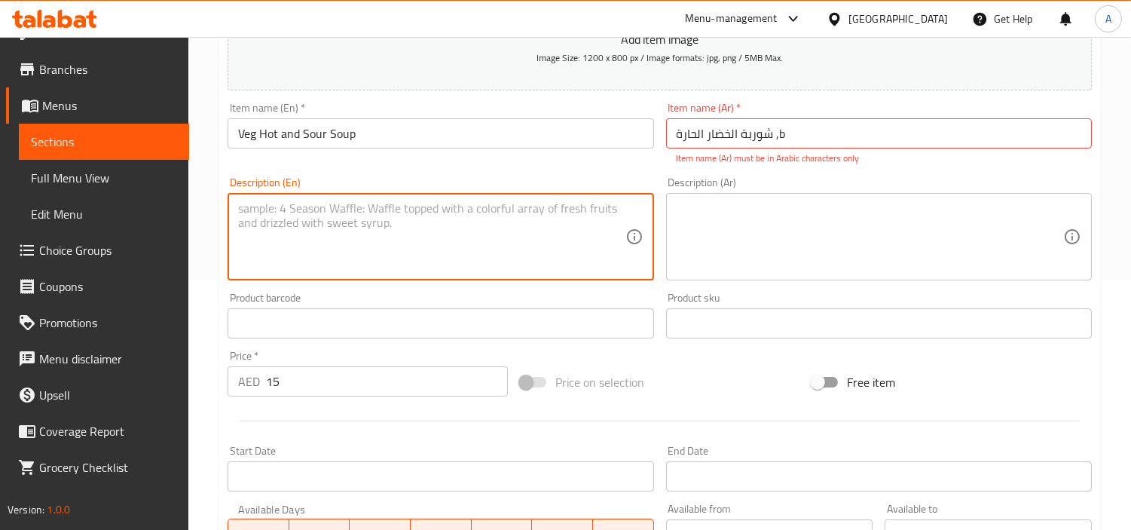
click at [760, 137] on input "شوربة الخضار الحارة ,b" at bounding box center [879, 133] width 426 height 30
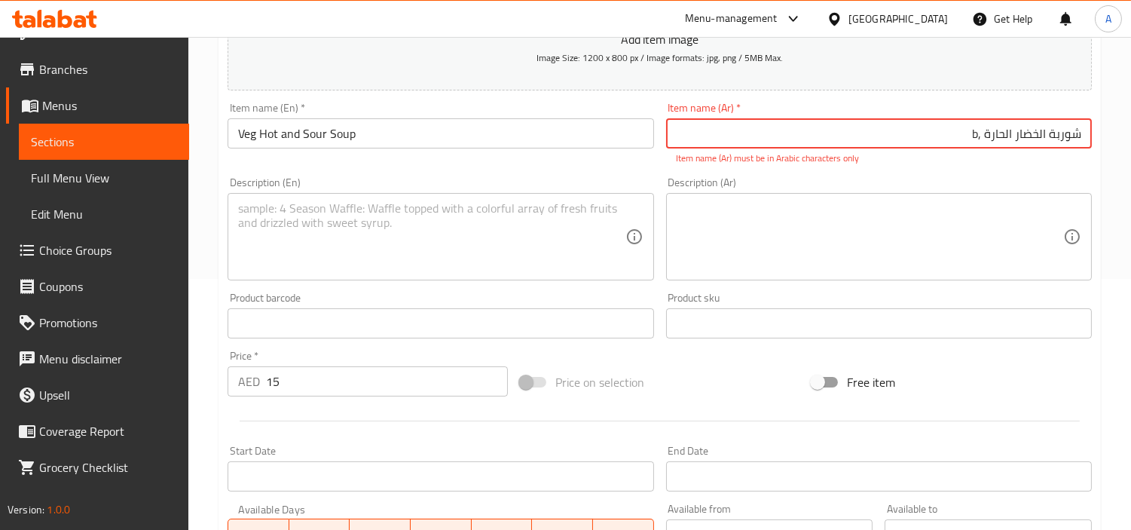
drag, startPoint x: 978, startPoint y: 143, endPoint x: 941, endPoint y: 142, distance: 37.7
click at [959, 141] on input "شوربة الخضار الحارة ,b" at bounding box center [879, 133] width 426 height 30
click at [935, 146] on input "شوربة الخضار الحارة ,b" at bounding box center [879, 133] width 426 height 30
click at [940, 139] on input "شوربة الخضار الحارة ,b" at bounding box center [879, 133] width 426 height 30
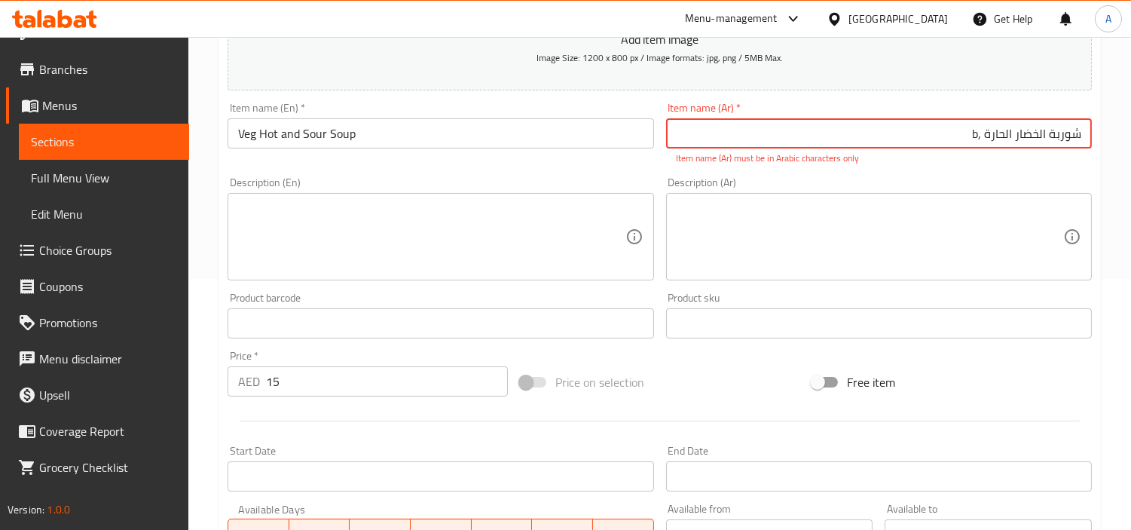
click at [940, 139] on input "شوربة الخضار الحارة ,b" at bounding box center [879, 133] width 426 height 30
click at [961, 139] on input "شوربة الخضار الحارة ,b" at bounding box center [879, 133] width 426 height 30
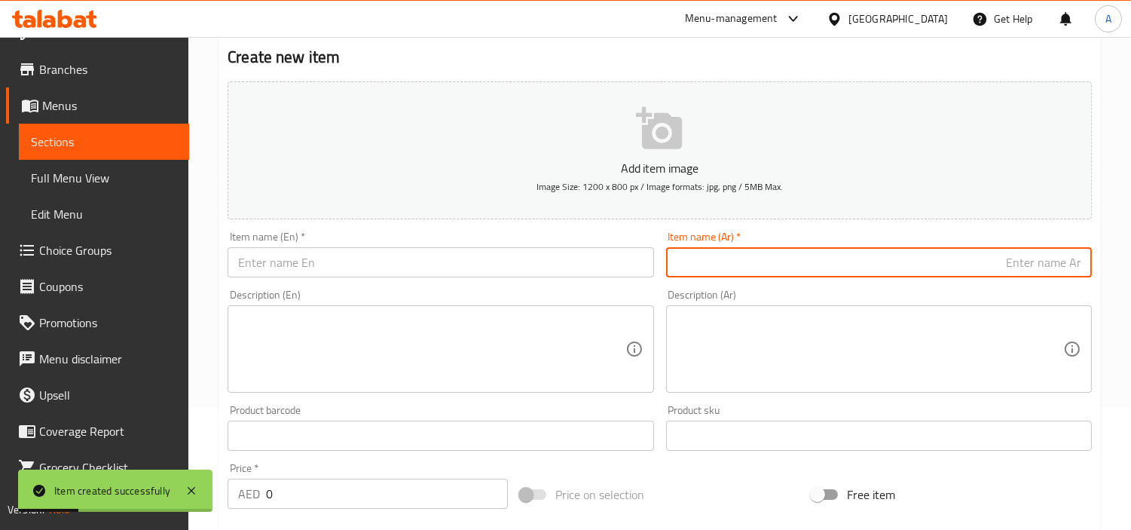
scroll to position [0, 0]
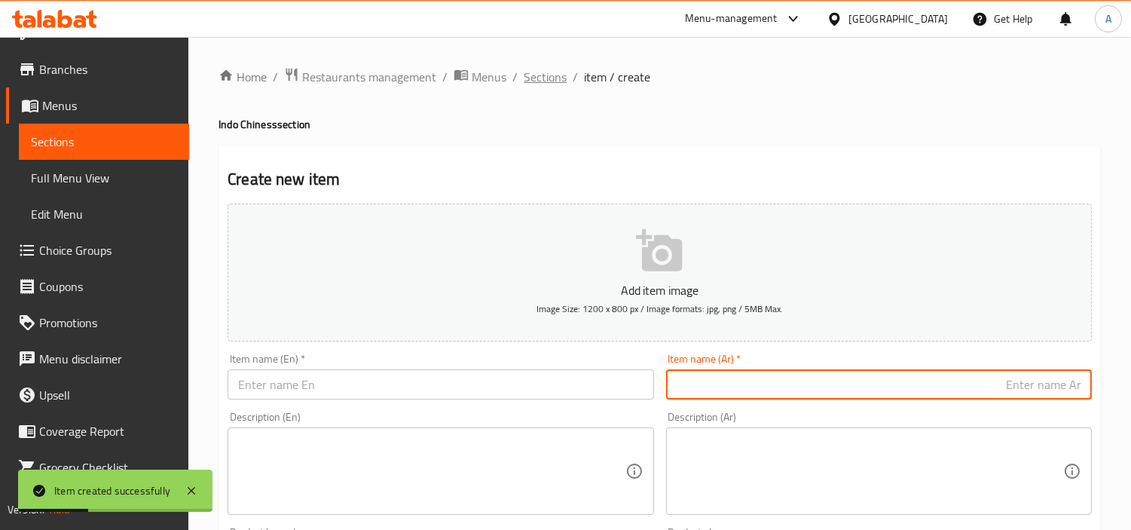
click at [533, 72] on span "Sections" at bounding box center [545, 77] width 43 height 18
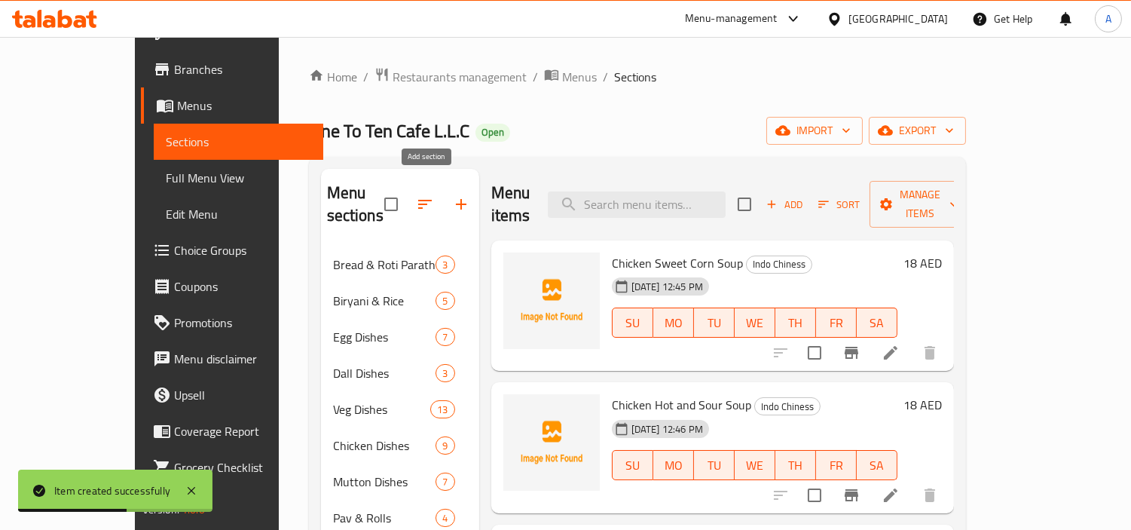
click at [443, 186] on button "button" at bounding box center [461, 204] width 36 height 36
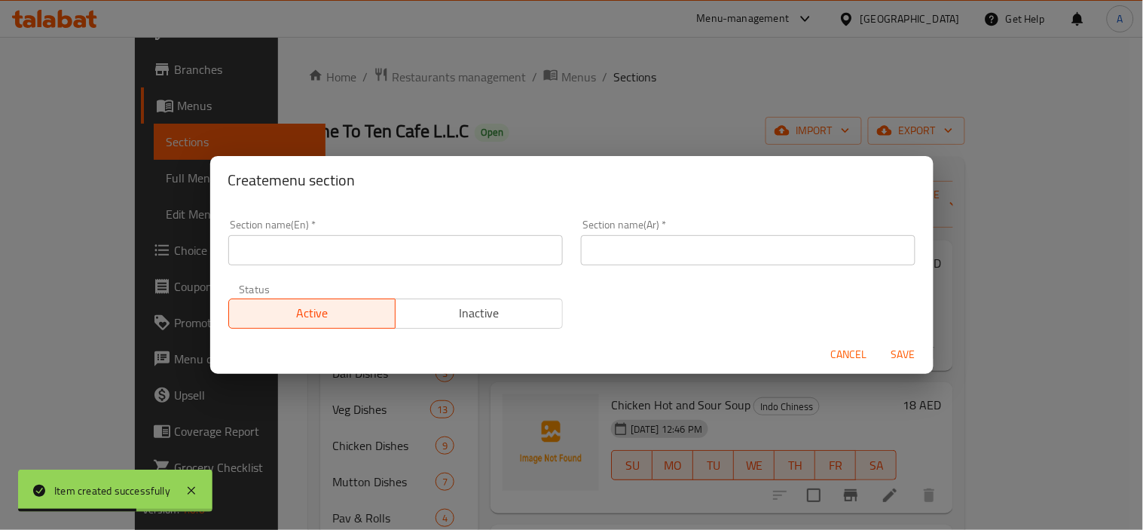
click at [465, 267] on div "Section name(En)   * Section name(En) *" at bounding box center [395, 242] width 353 height 64
click at [496, 236] on input "text" at bounding box center [395, 250] width 335 height 30
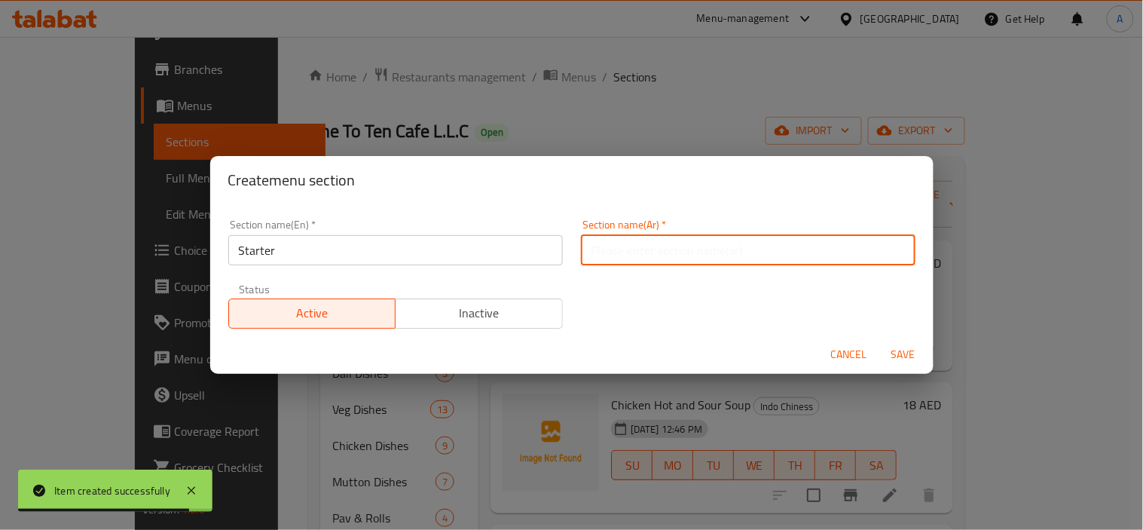
click at [702, 252] on input "text" at bounding box center [748, 250] width 335 height 30
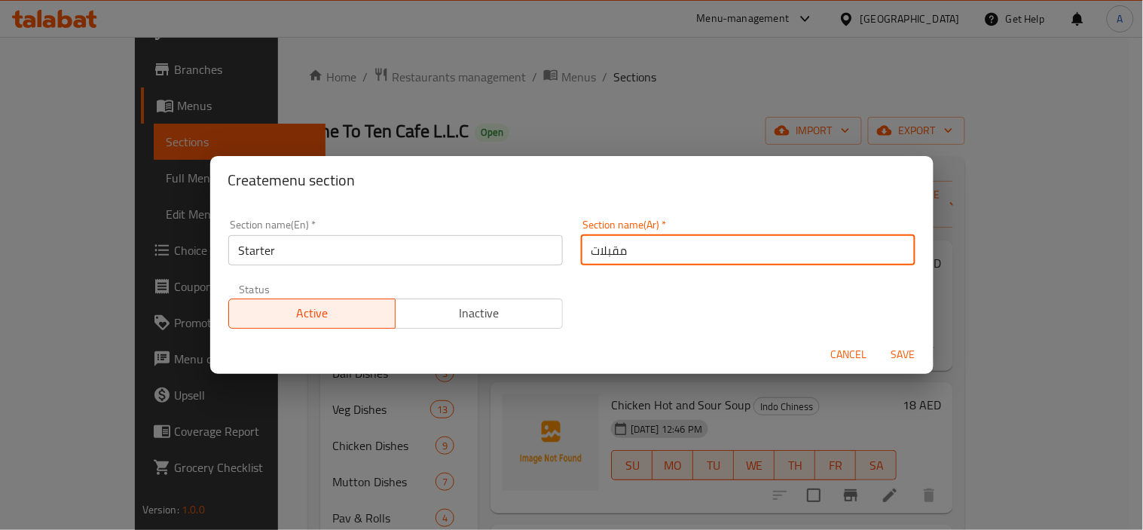
click at [880, 341] on button "Save" at bounding box center [904, 355] width 48 height 28
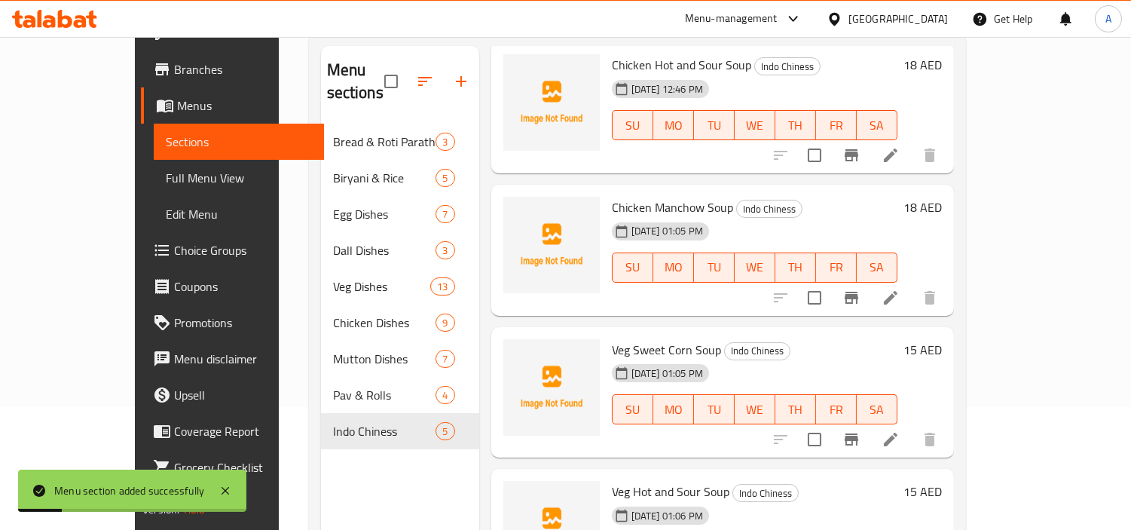
scroll to position [211, 0]
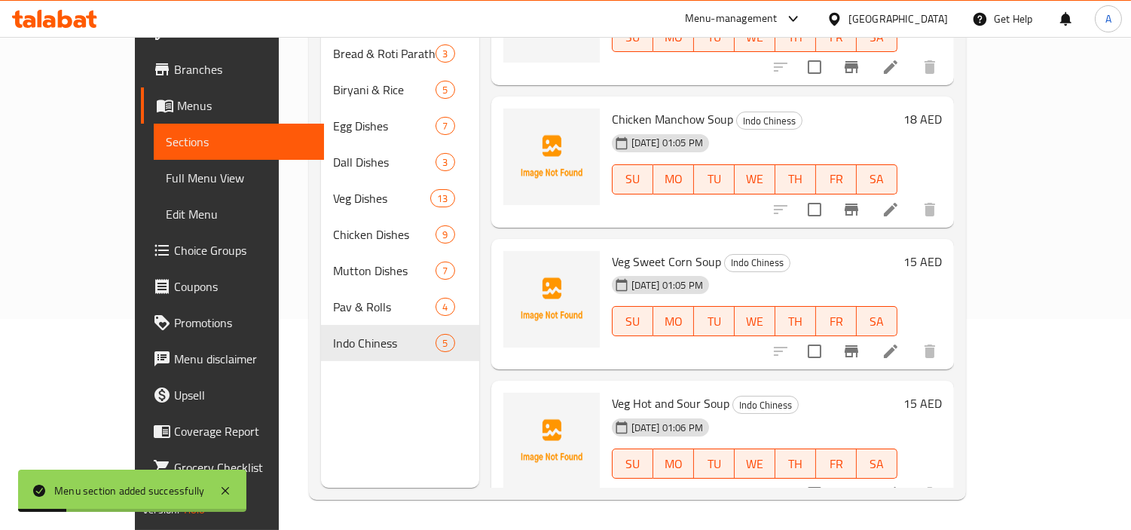
click at [328, 330] on div "Indo Chiness 5" at bounding box center [400, 343] width 158 height 36
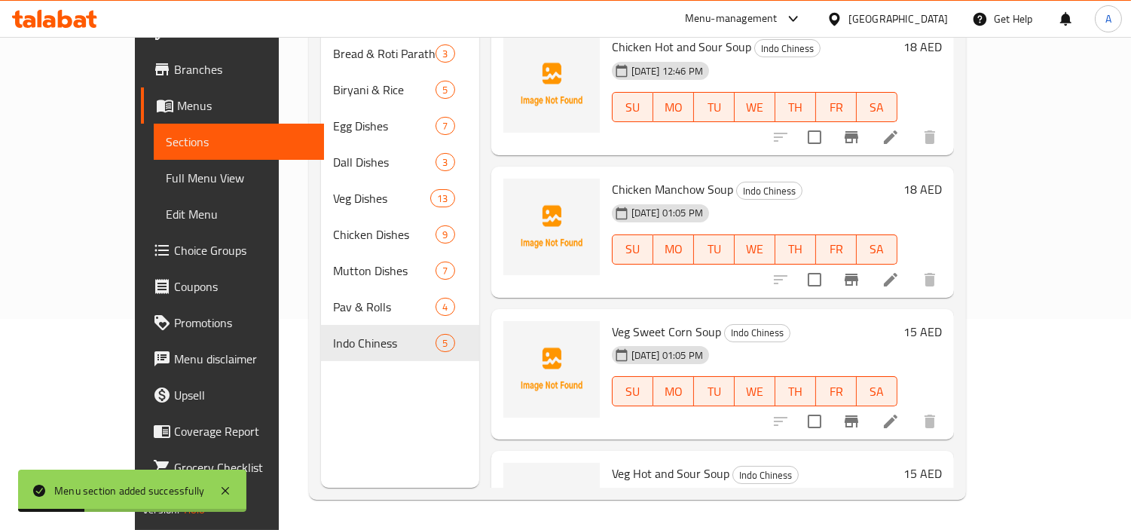
scroll to position [0, 0]
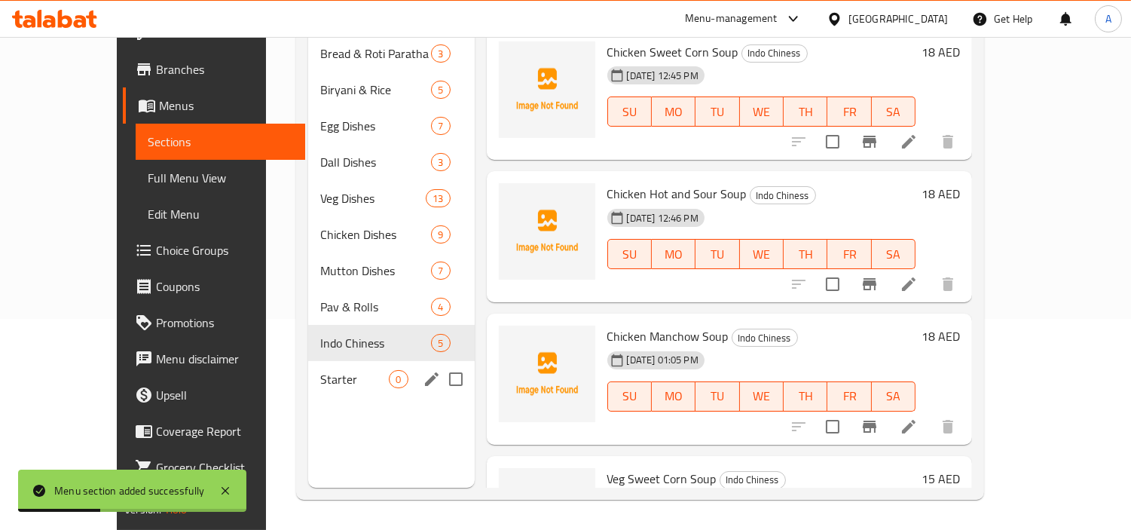
click at [356, 370] on span "Starter" at bounding box center [354, 379] width 69 height 18
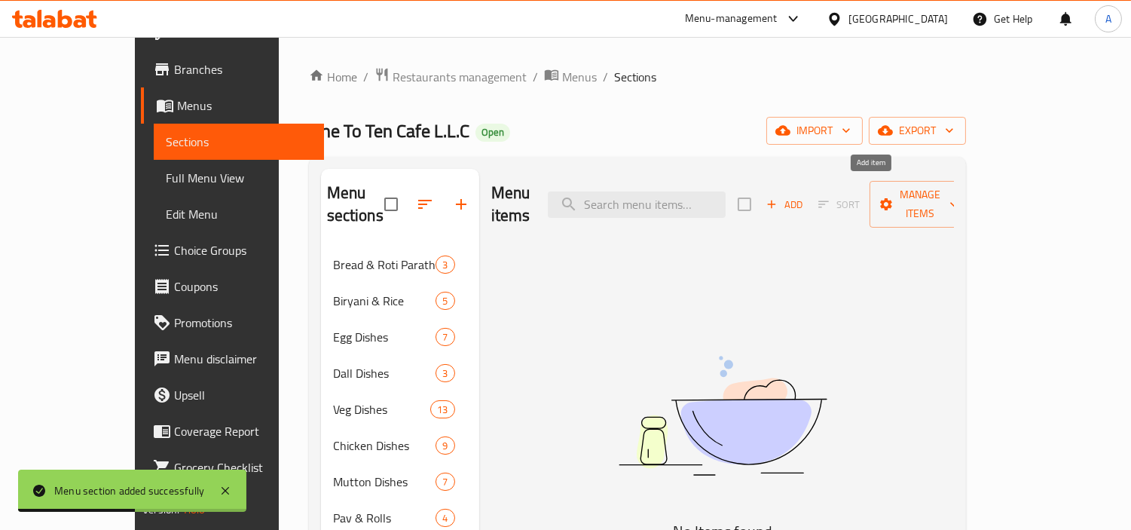
click at [805, 198] on span "Add" at bounding box center [784, 204] width 41 height 17
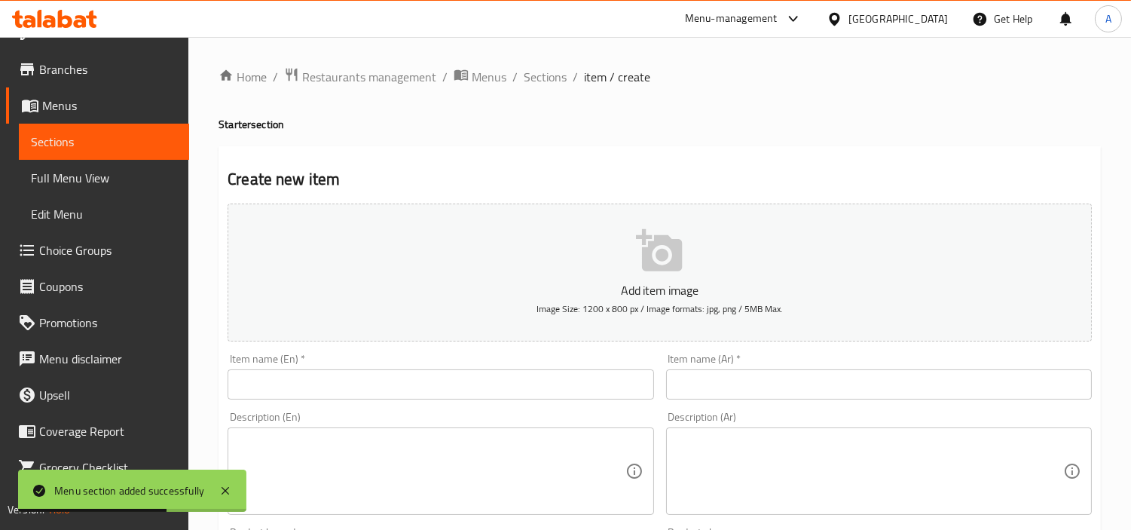
scroll to position [28, 0]
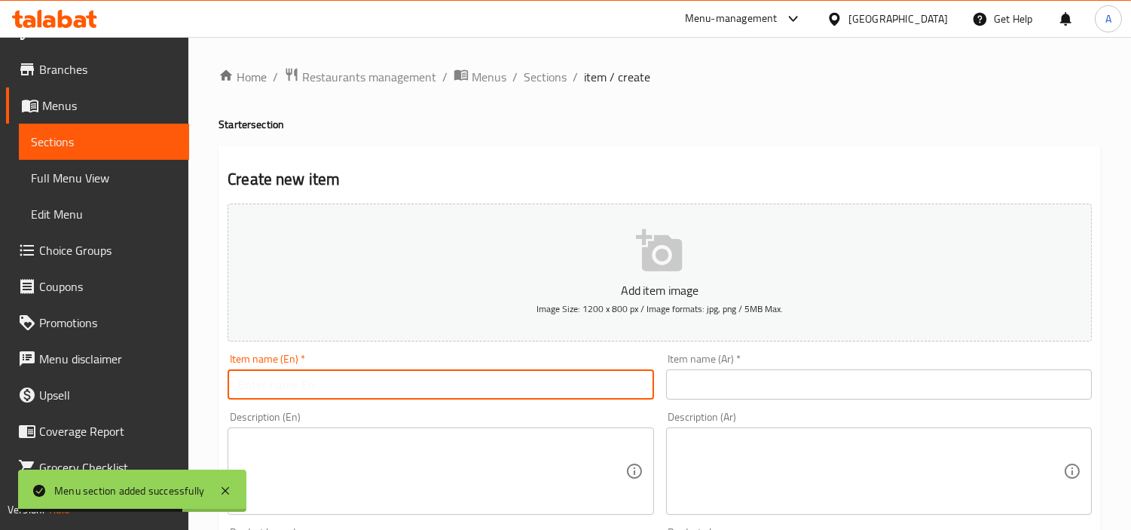
click at [418, 390] on input "text" at bounding box center [441, 384] width 426 height 30
click at [779, 390] on input "text" at bounding box center [879, 384] width 426 height 30
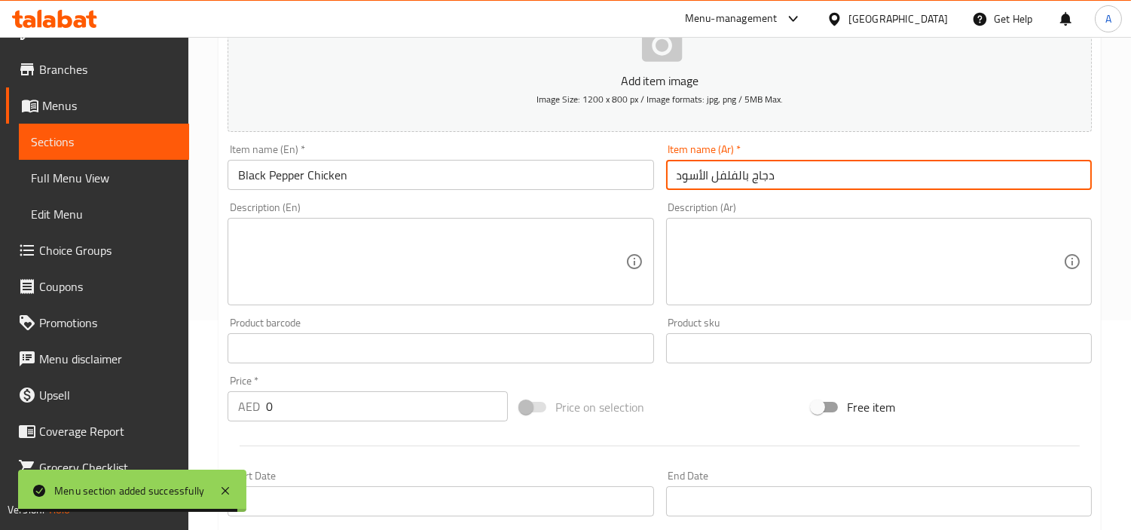
scroll to position [335, 0]
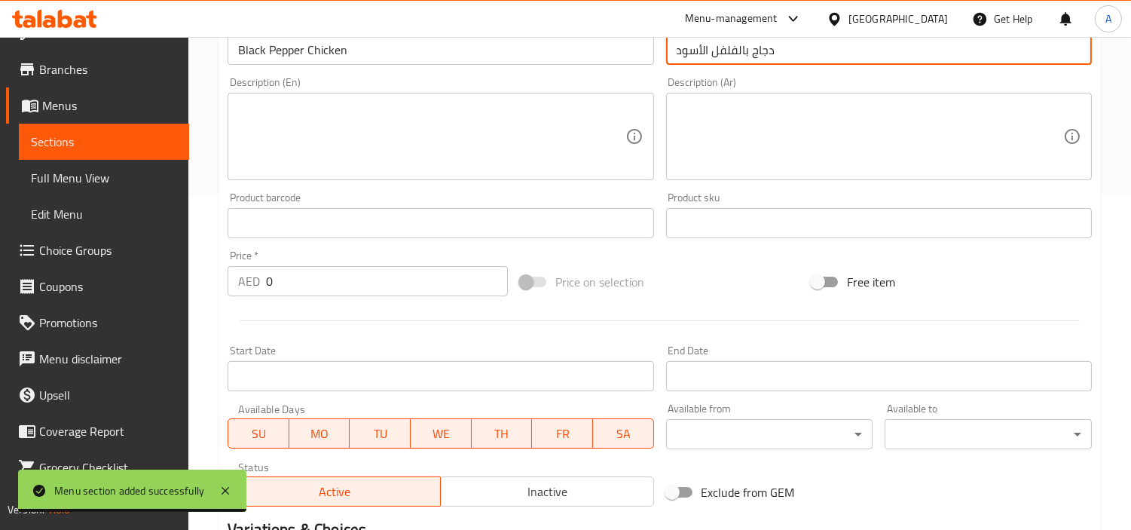
drag, startPoint x: 325, startPoint y: 295, endPoint x: 23, endPoint y: 237, distance: 306.9
click at [72, 260] on div "Edit Restaurant Branches Menus Sections Full Menu View Edit Menu Choice Groups …" at bounding box center [565, 216] width 1131 height 1028
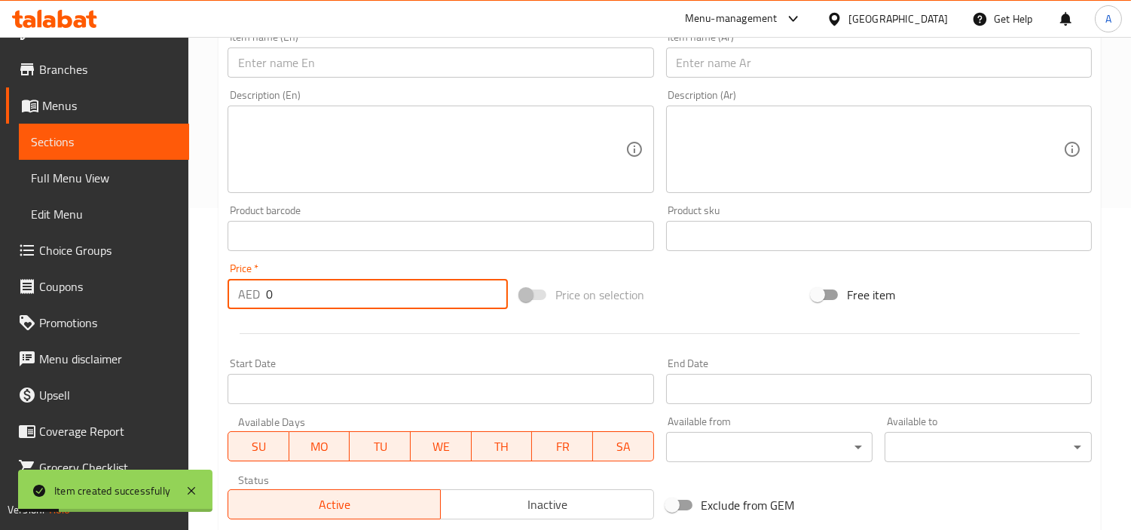
scroll to position [84, 0]
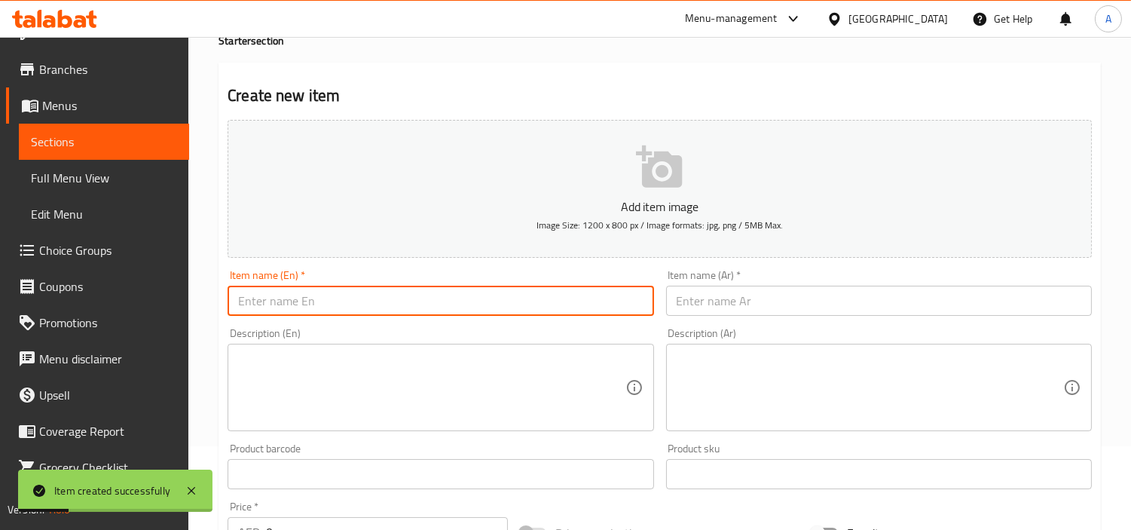
click at [367, 311] on input "text" at bounding box center [441, 301] width 426 height 30
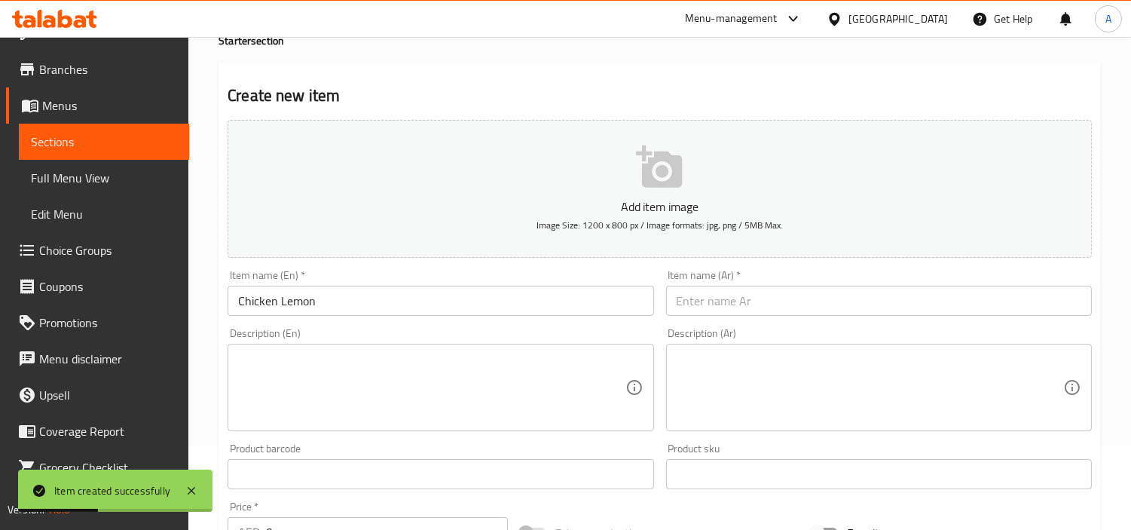
click at [722, 326] on div "Description (Ar) Description (Ar)" at bounding box center [879, 379] width 438 height 115
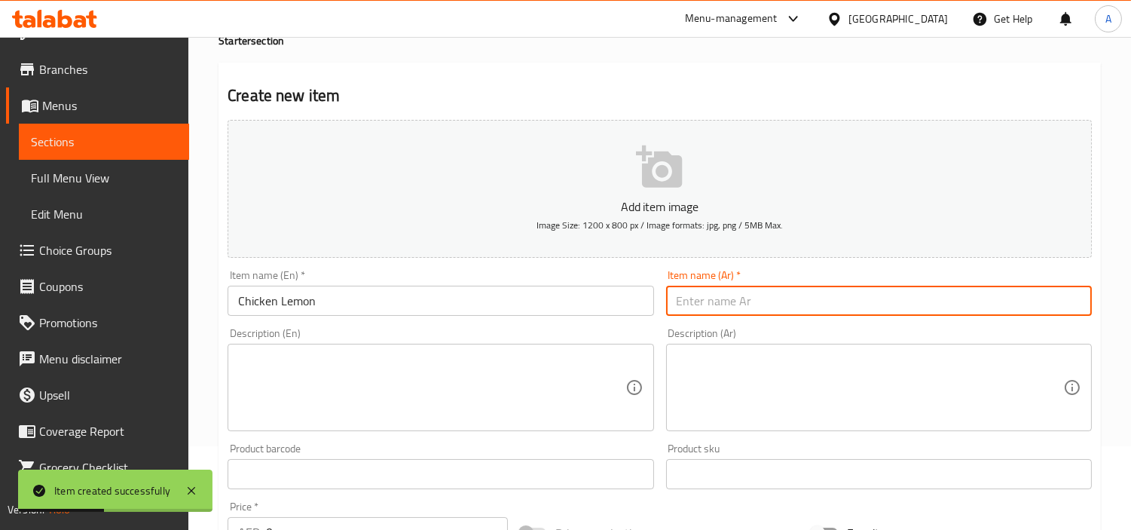
click at [731, 314] on input "text" at bounding box center [879, 301] width 426 height 30
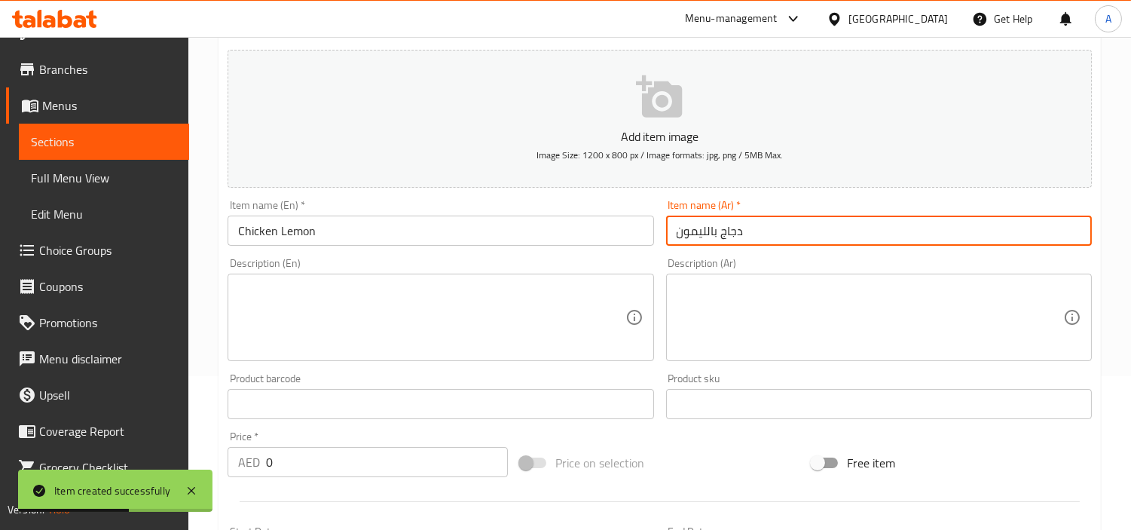
scroll to position [251, 0]
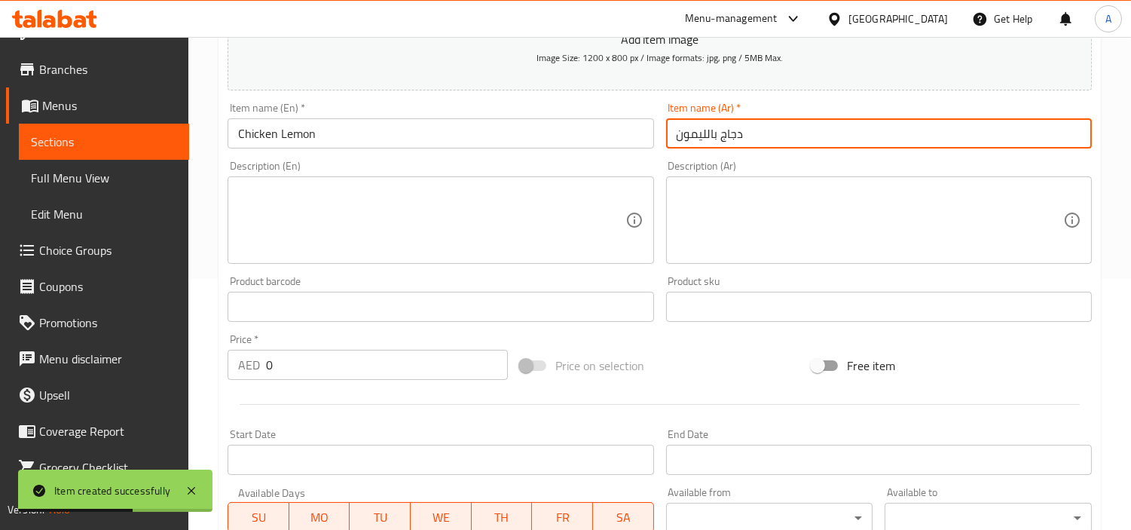
drag, startPoint x: 325, startPoint y: 381, endPoint x: 145, endPoint y: 362, distance: 180.4
click at [213, 369] on div "Home / Restaurants management / Menus / Sections / item / create Starter sectio…" at bounding box center [659, 300] width 943 height 1028
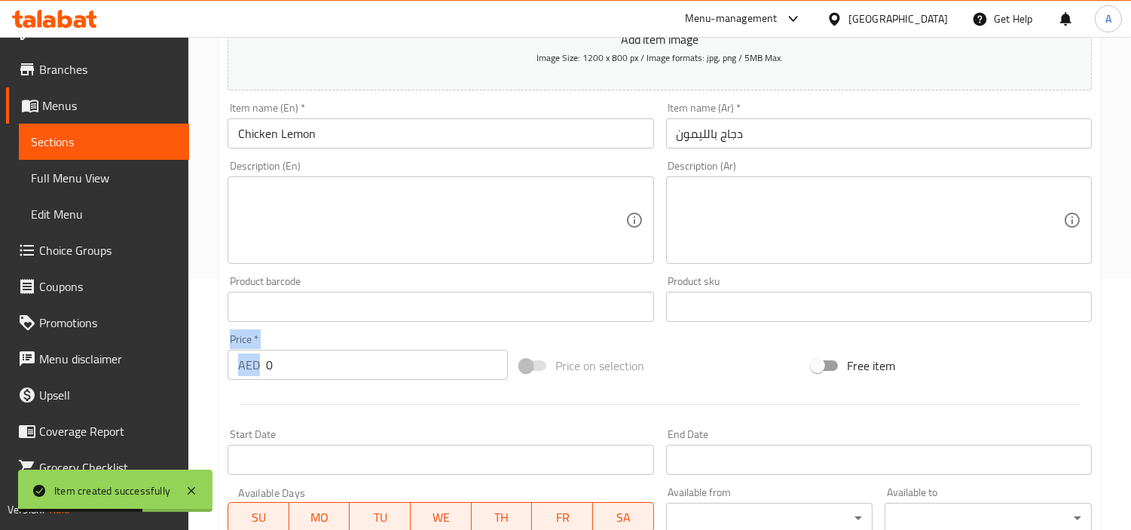
click at [299, 359] on input "0" at bounding box center [387, 365] width 242 height 30
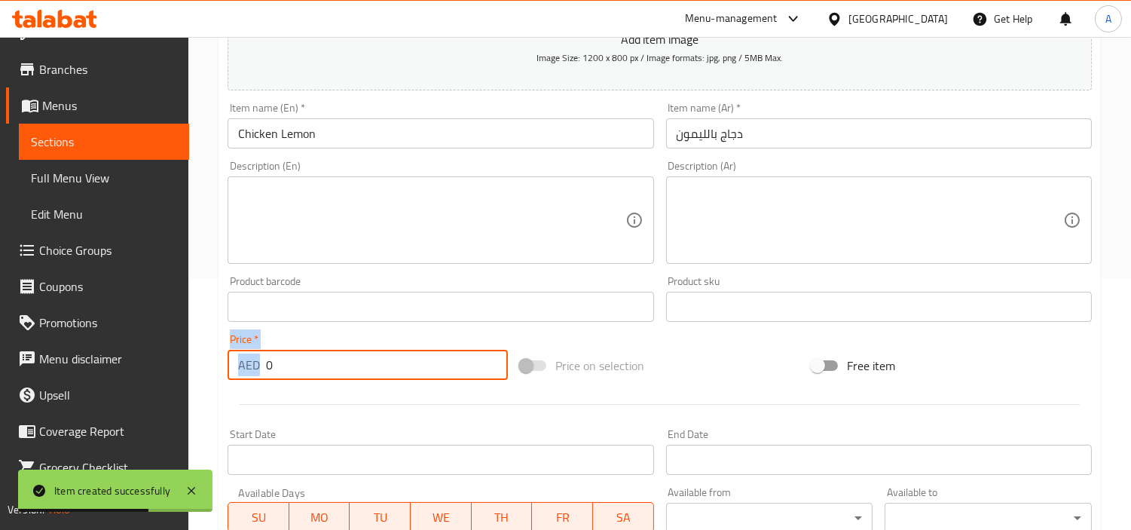
click at [299, 359] on input "0" at bounding box center [387, 365] width 242 height 30
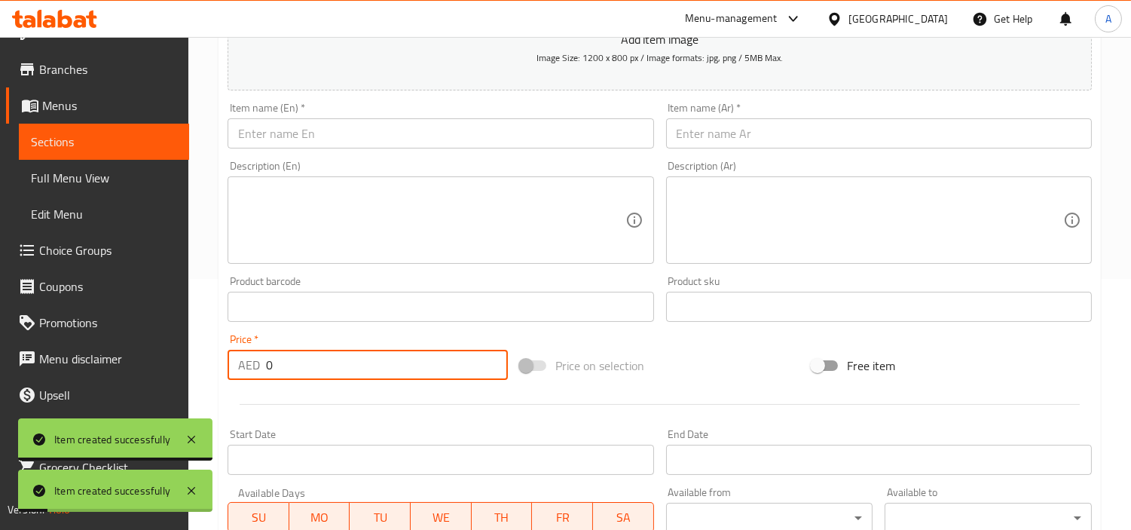
scroll to position [28, 0]
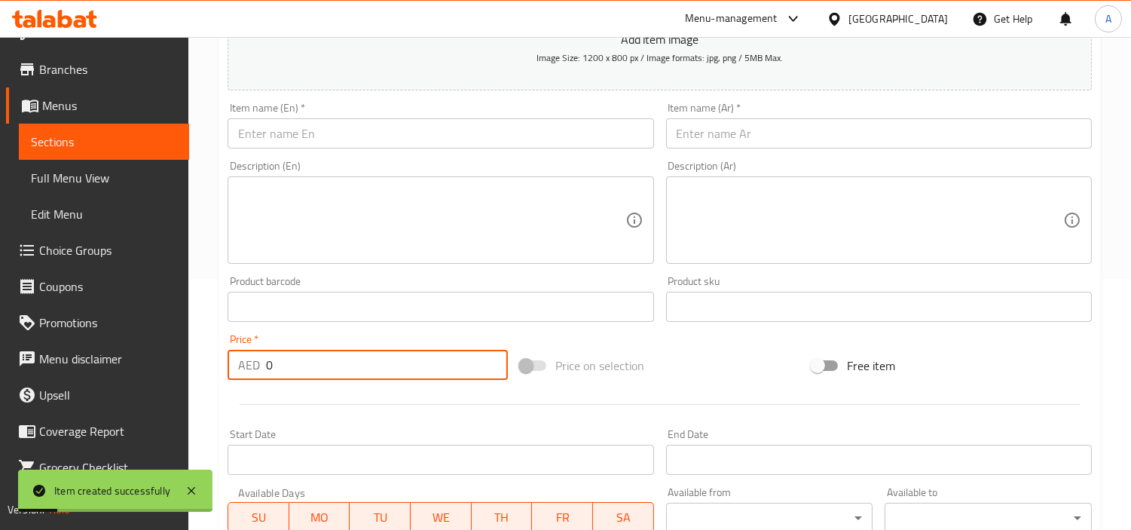
click at [428, 153] on div "Item name (En)   * Item name (En) *" at bounding box center [441, 125] width 438 height 58
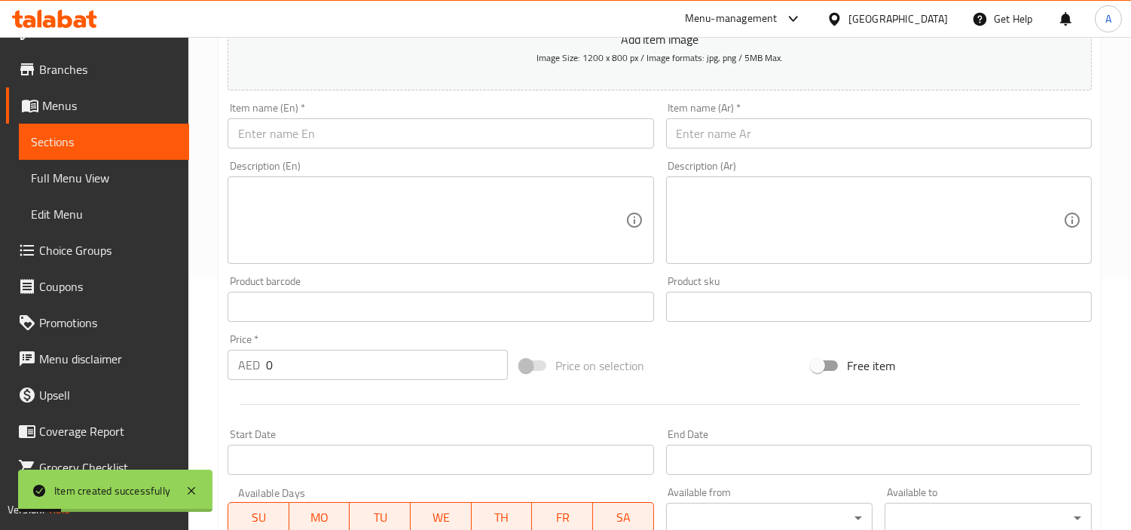
click at [435, 134] on input "text" at bounding box center [441, 133] width 426 height 30
click at [829, 163] on div "Description (Ar) Description (Ar)" at bounding box center [879, 212] width 426 height 103
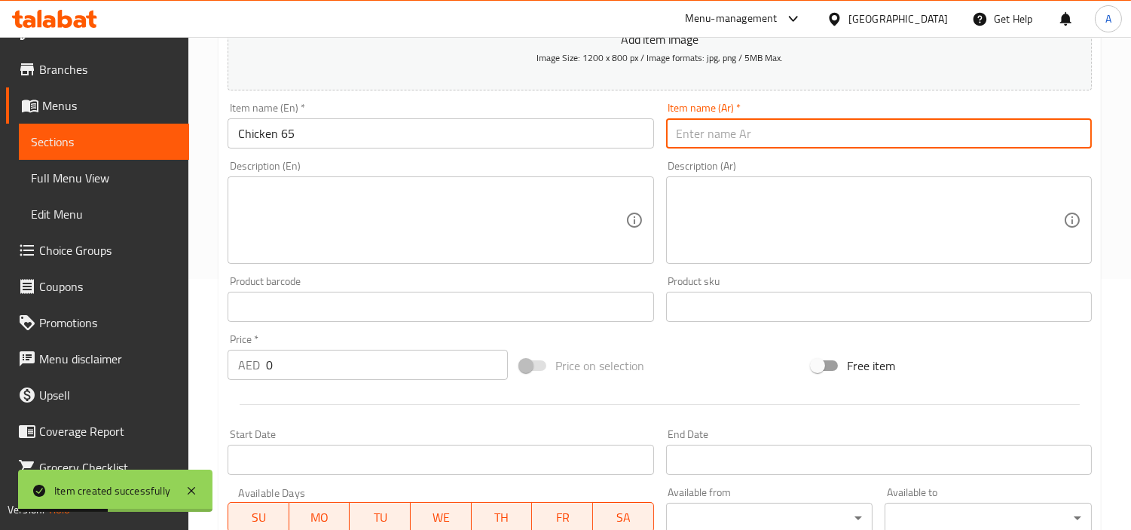
click at [856, 147] on input "text" at bounding box center [879, 133] width 426 height 30
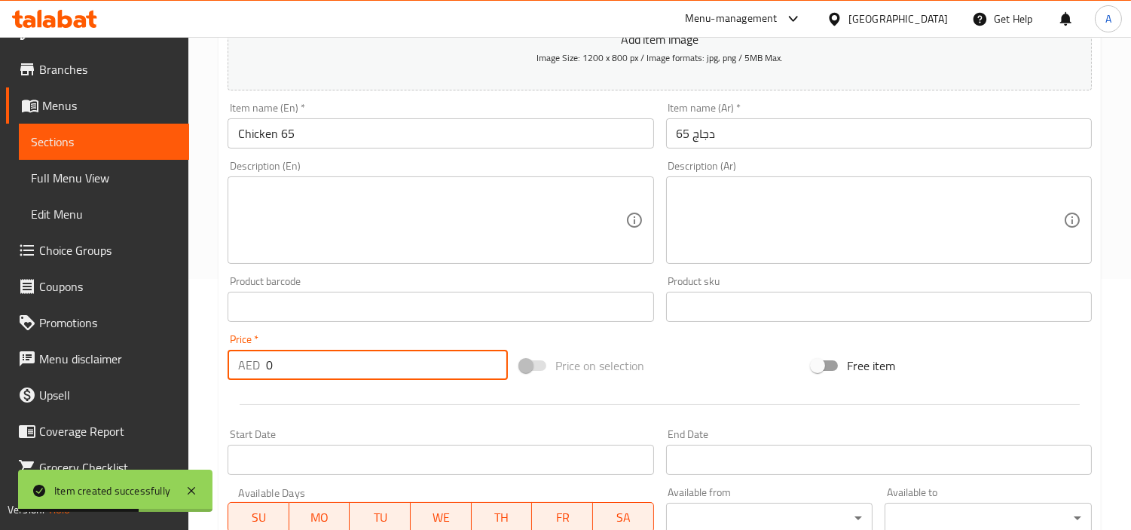
drag, startPoint x: 311, startPoint y: 363, endPoint x: 175, endPoint y: 333, distance: 139.5
click at [185, 363] on div "Edit Restaurant Branches Menus Sections Full Menu View Edit Menu Choice Groups …" at bounding box center [565, 300] width 1131 height 1028
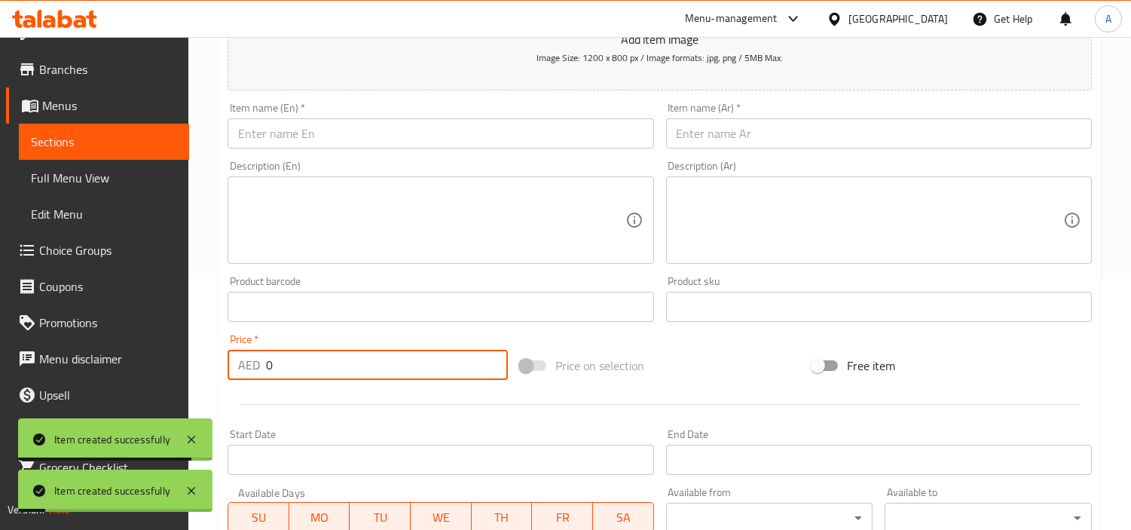
click at [432, 141] on input "text" at bounding box center [441, 133] width 426 height 30
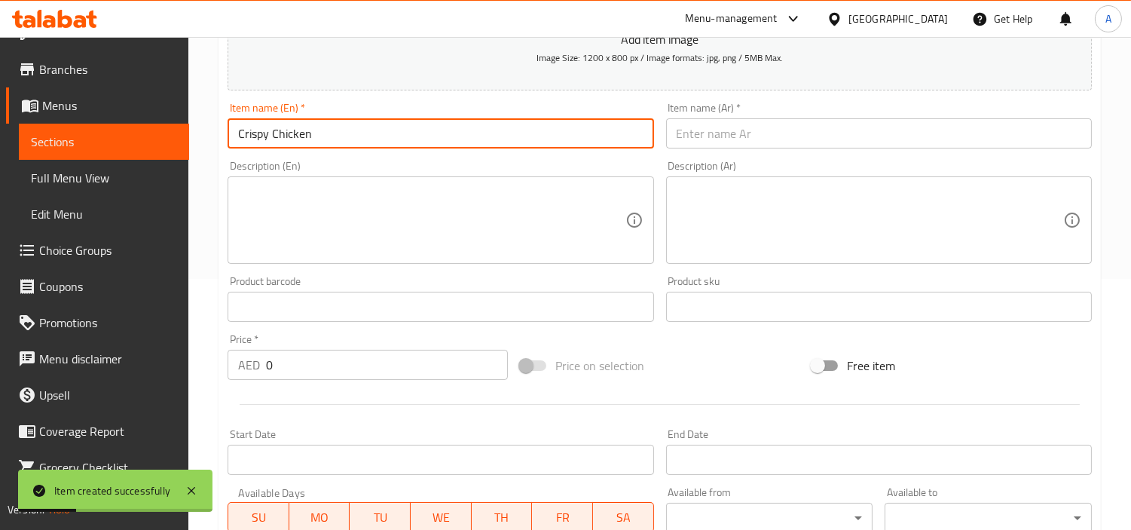
click at [814, 124] on input "text" at bounding box center [879, 133] width 426 height 30
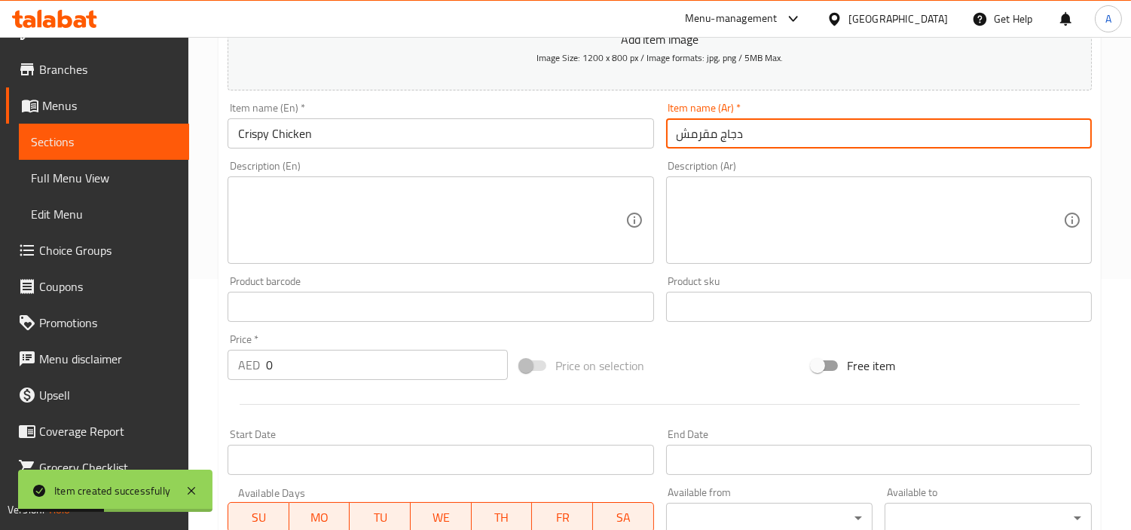
click at [16, 383] on div "Edit Restaurant Branches Menus Sections Full Menu View Edit Menu Choice Groups …" at bounding box center [565, 300] width 1131 height 1028
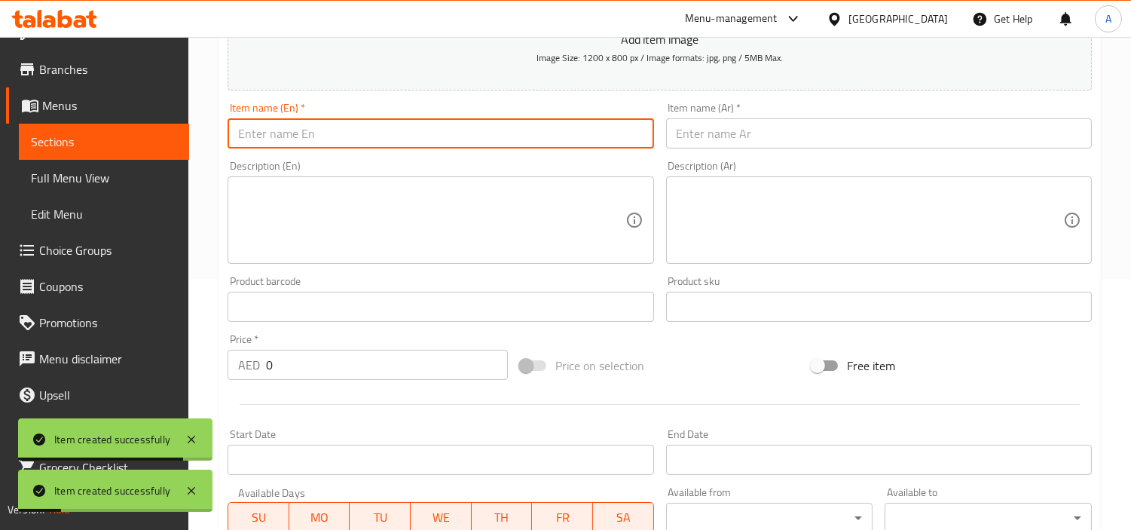
click at [540, 136] on input "text" at bounding box center [441, 133] width 426 height 30
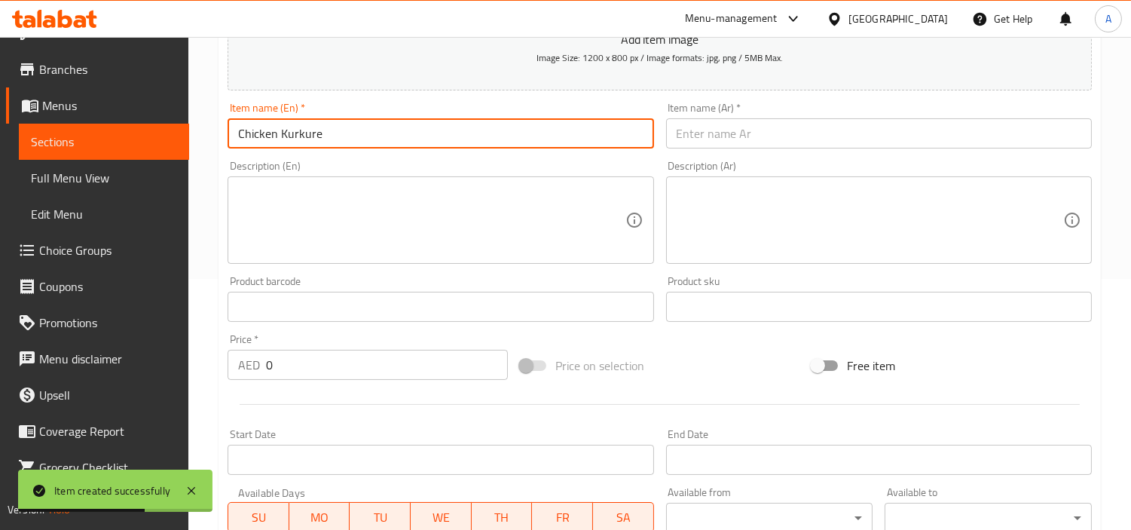
click at [827, 142] on input "text" at bounding box center [879, 133] width 426 height 30
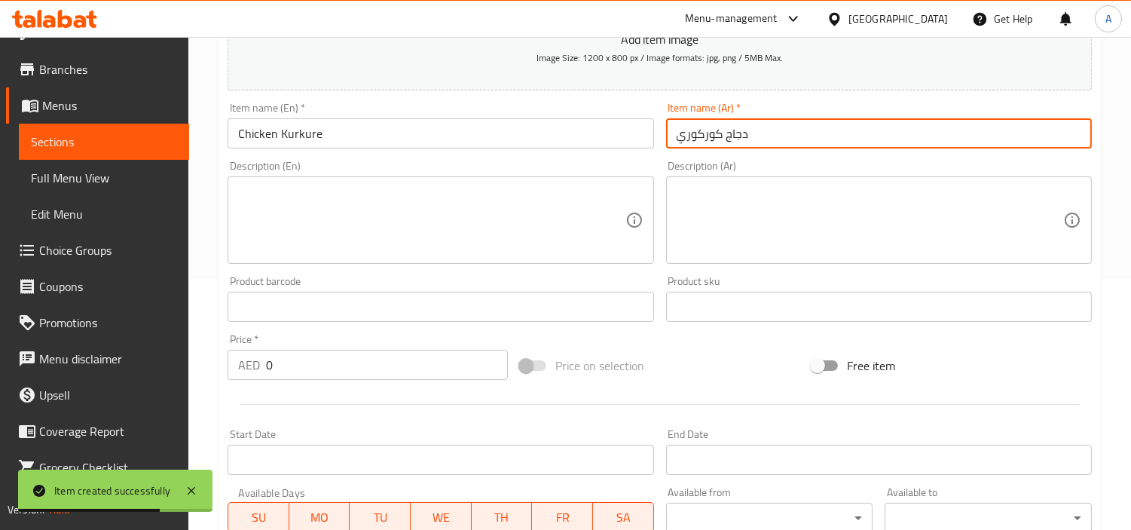
click at [298, 139] on input "Chicken Kurkure" at bounding box center [441, 133] width 426 height 30
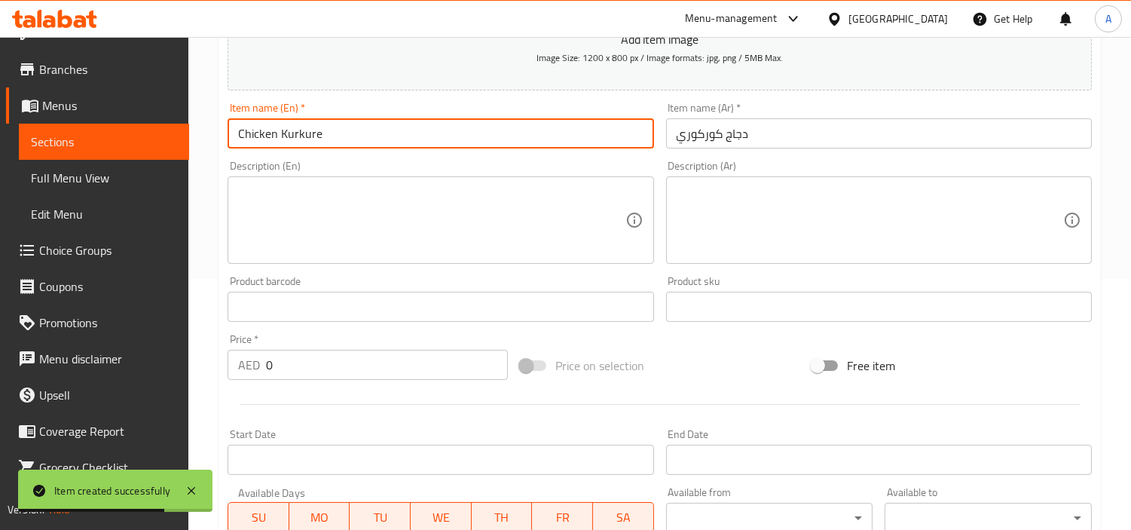
click at [298, 139] on input "Chicken Kurkure" at bounding box center [441, 133] width 426 height 30
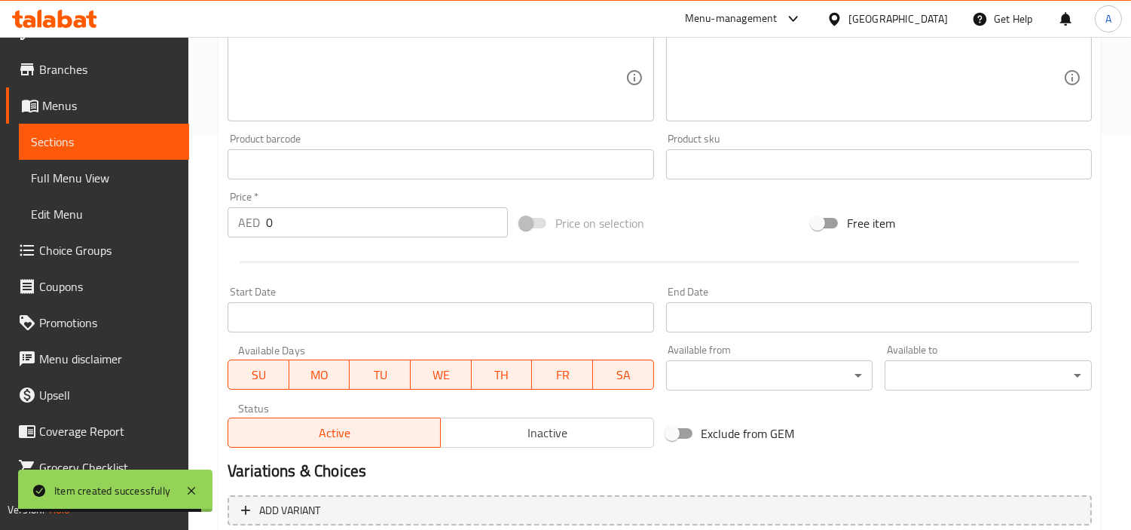
scroll to position [532, 0]
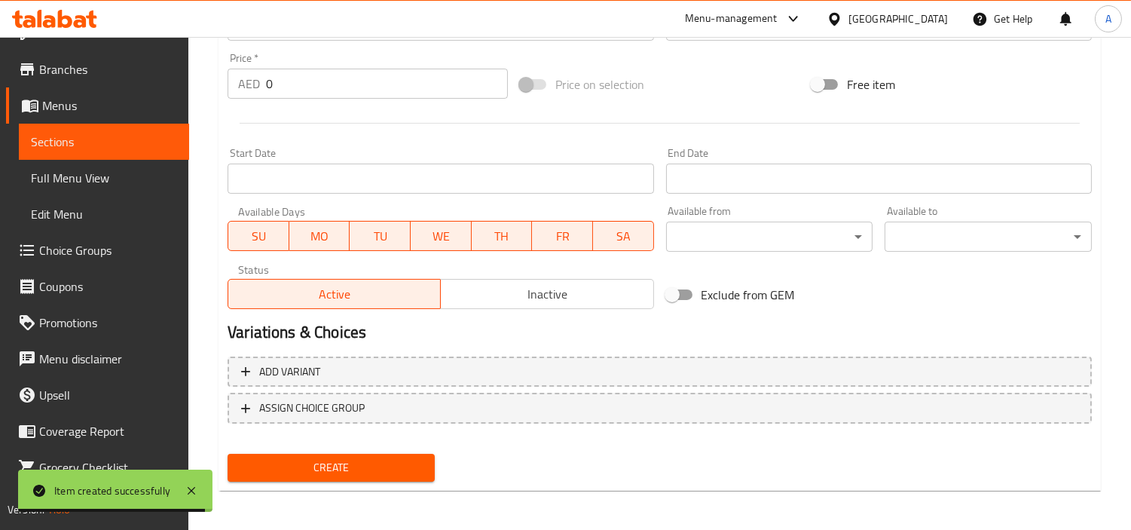
drag, startPoint x: 314, startPoint y: 87, endPoint x: 152, endPoint y: 100, distance: 162.5
click at [182, 102] on div "Edit Restaurant Branches Menus Sections Full Menu View Edit Menu Choice Groups …" at bounding box center [565, 19] width 1131 height 1028
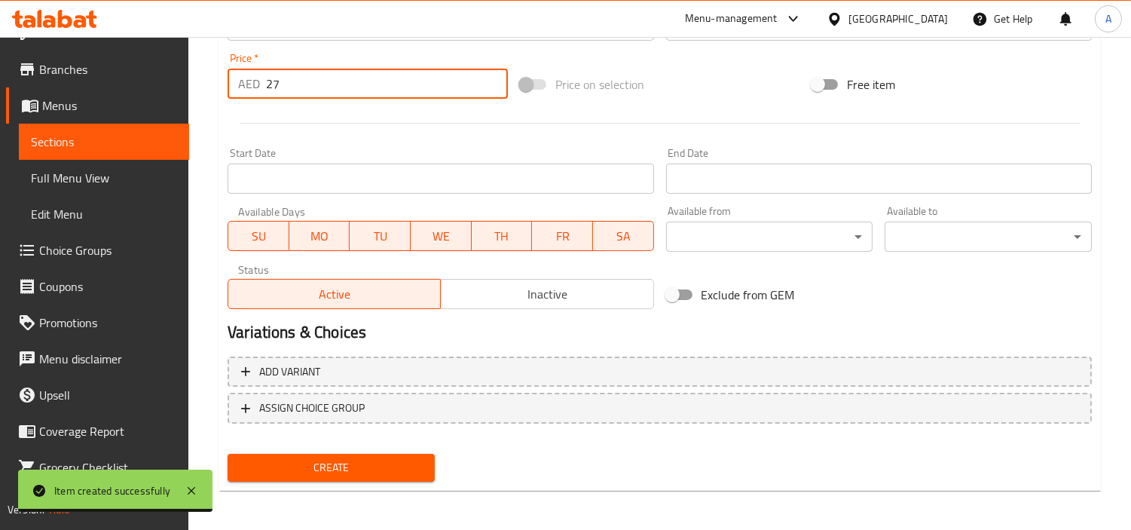
click at [228, 454] on button "Create" at bounding box center [331, 468] width 207 height 28
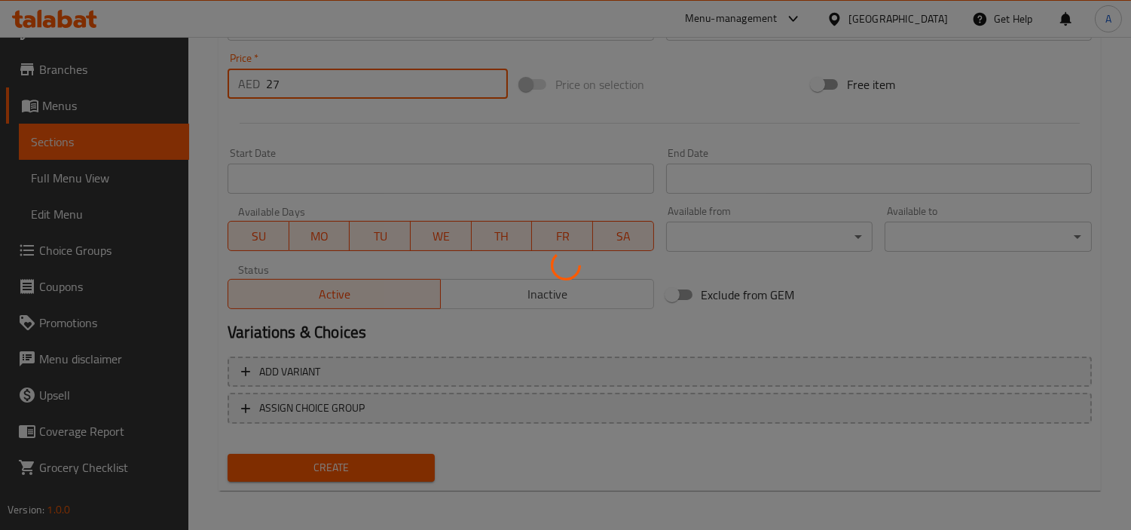
click at [338, 89] on div at bounding box center [565, 265] width 1131 height 530
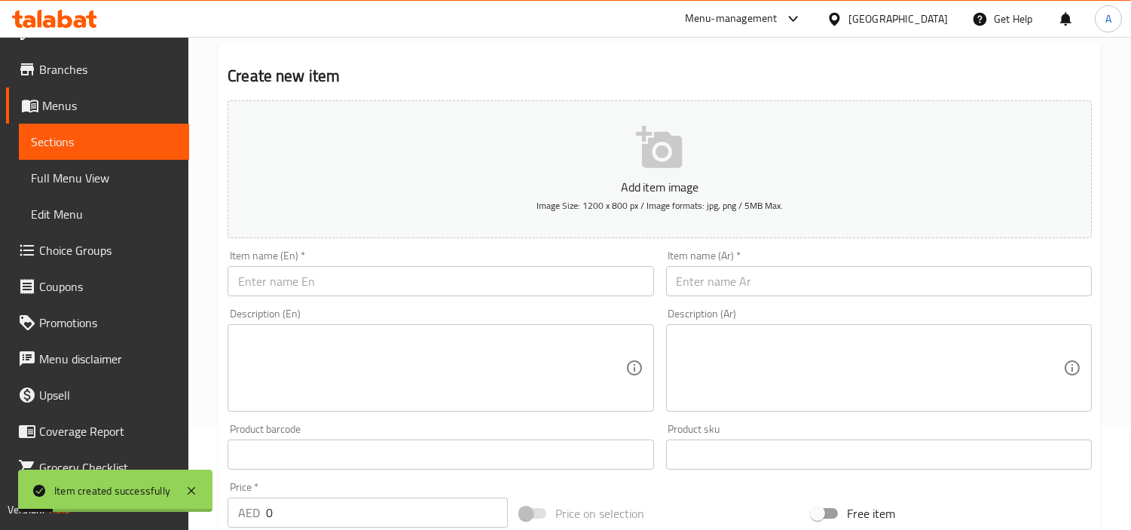
scroll to position [0, 0]
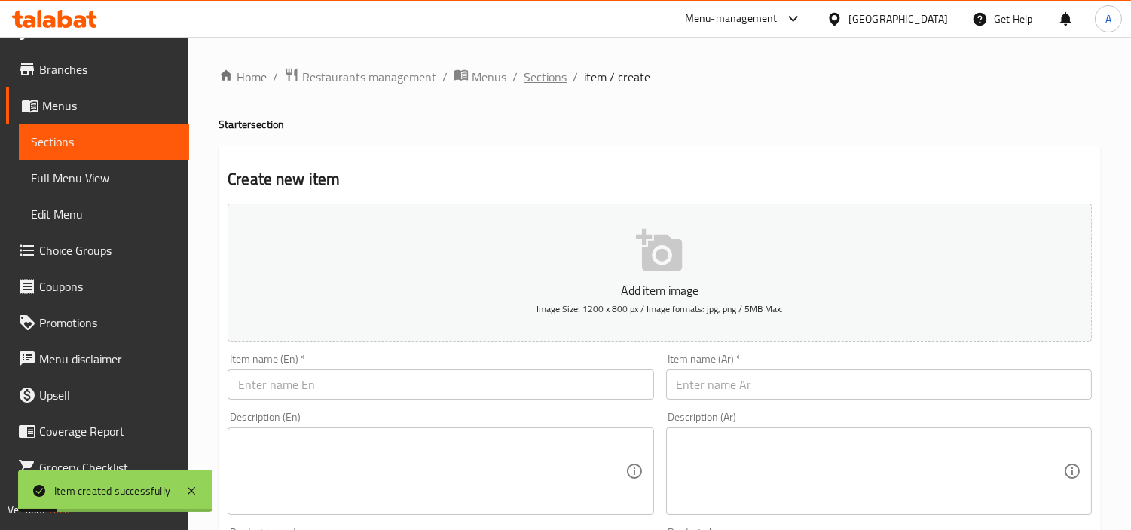
click at [524, 84] on span "Sections" at bounding box center [545, 77] width 43 height 18
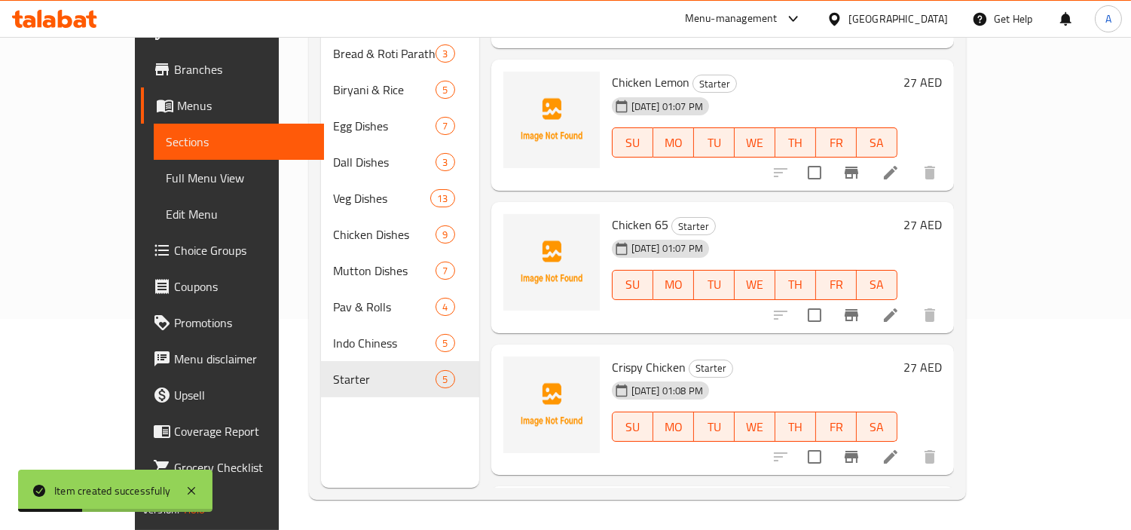
scroll to position [217, 0]
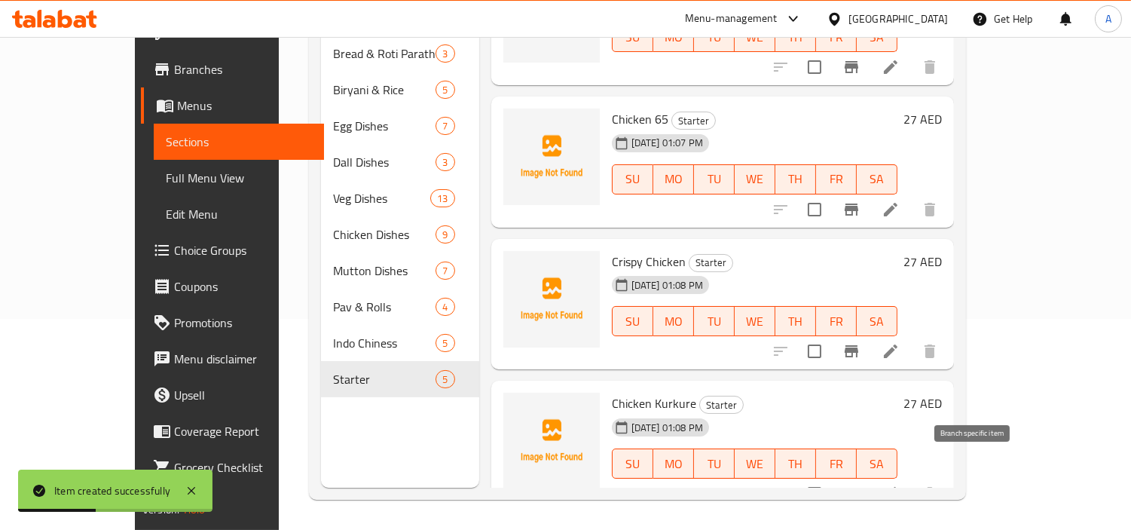
click at [861, 476] on icon "Branch-specific-item" at bounding box center [852, 494] width 18 height 18
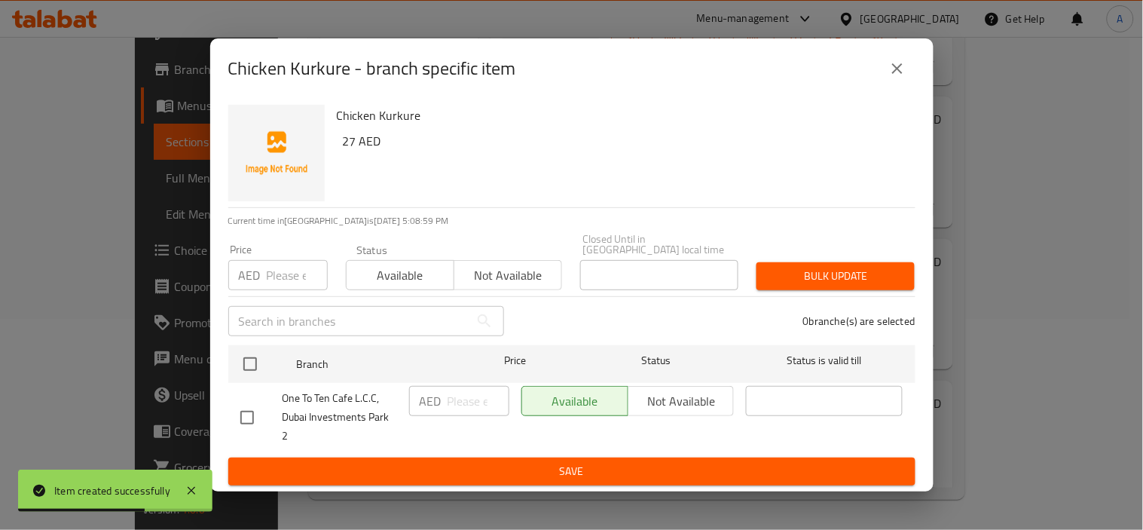
click at [884, 75] on button "close" at bounding box center [898, 68] width 36 height 36
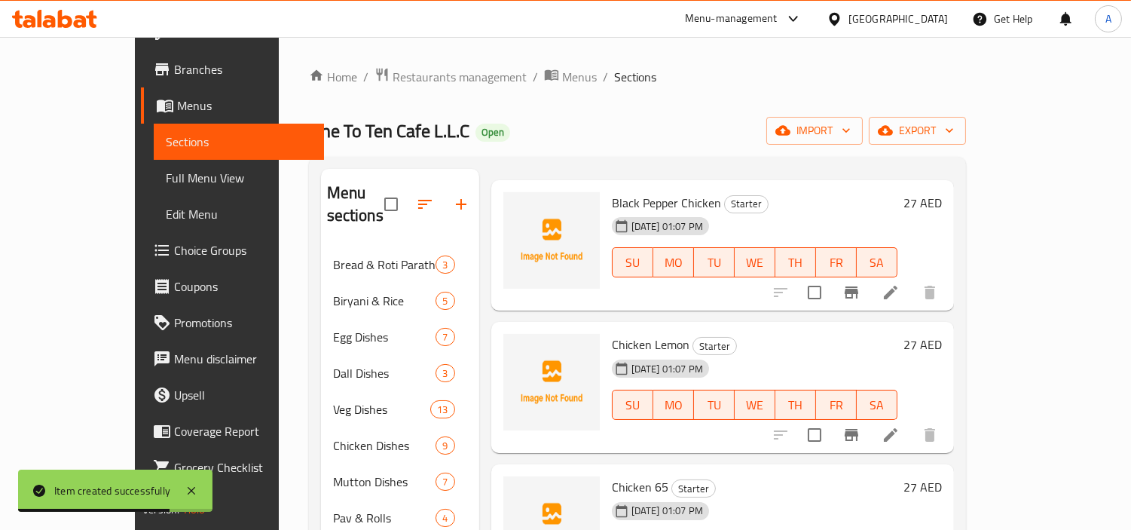
scroll to position [0, 0]
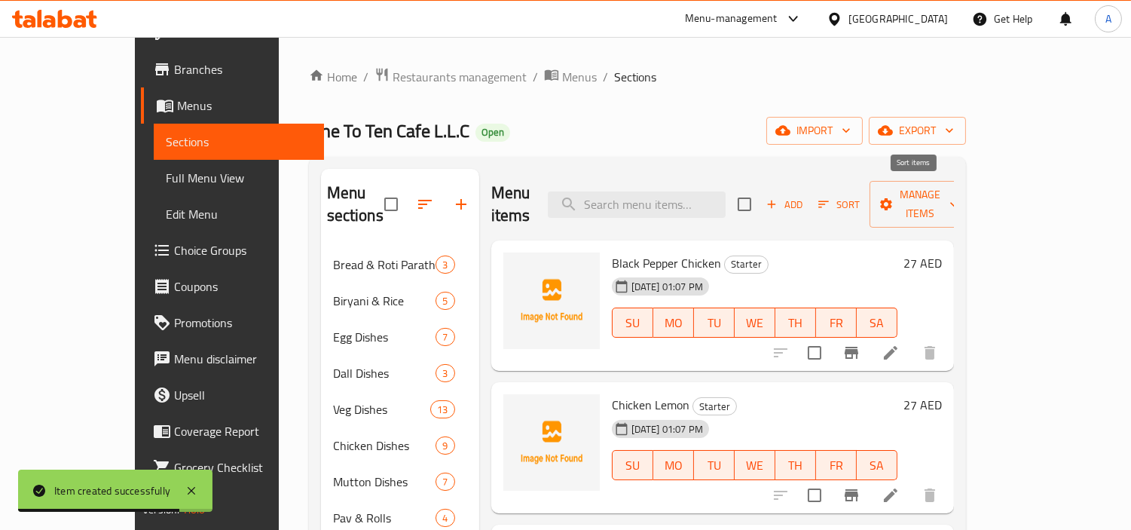
click at [779, 197] on icon "button" at bounding box center [772, 204] width 14 height 14
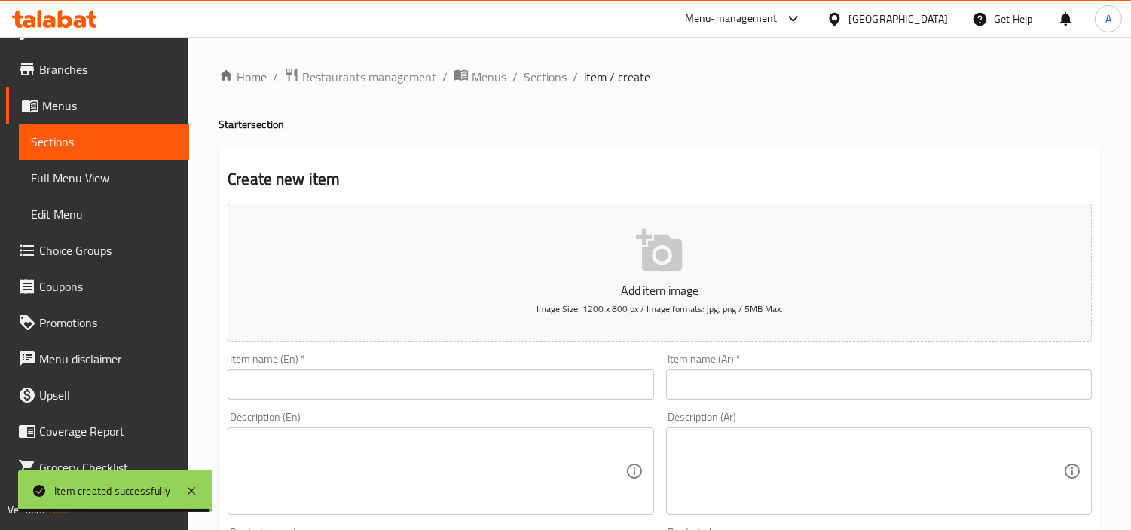
scroll to position [28, 0]
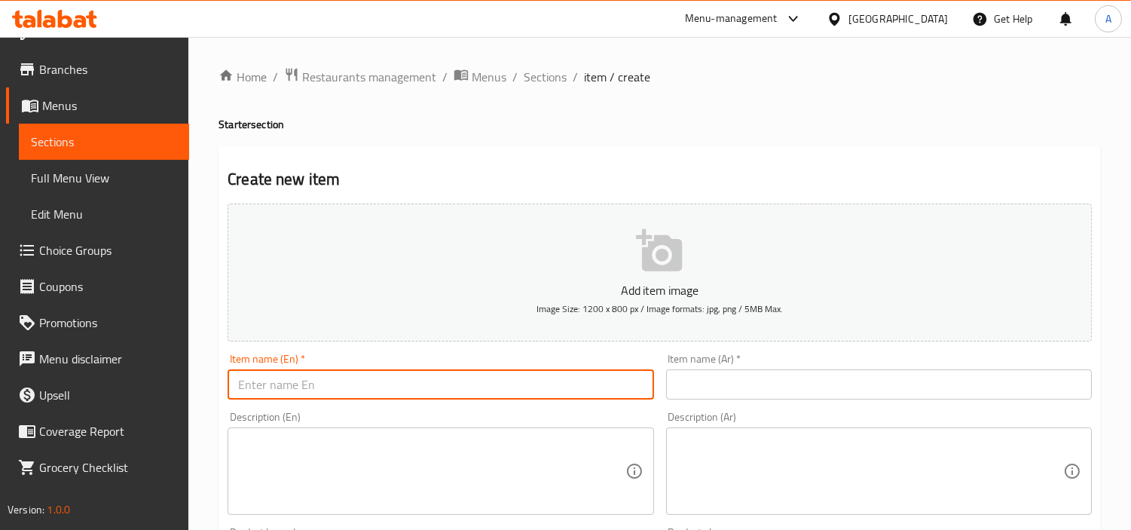
click at [431, 380] on input "text" at bounding box center [441, 384] width 426 height 30
drag, startPoint x: 709, startPoint y: 375, endPoint x: 710, endPoint y: 347, distance: 27.9
click at [709, 375] on input "text" at bounding box center [879, 384] width 426 height 30
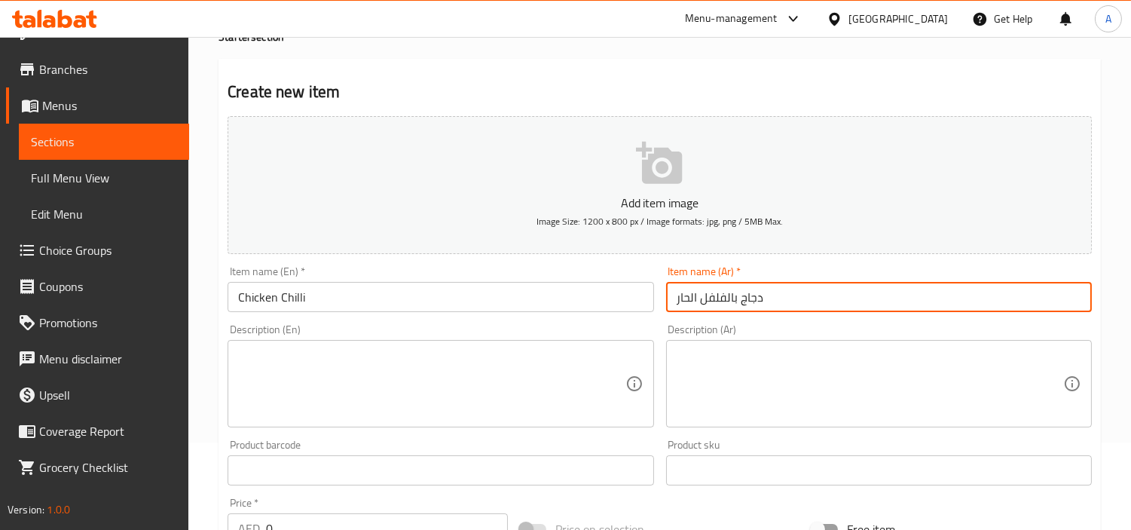
scroll to position [251, 0]
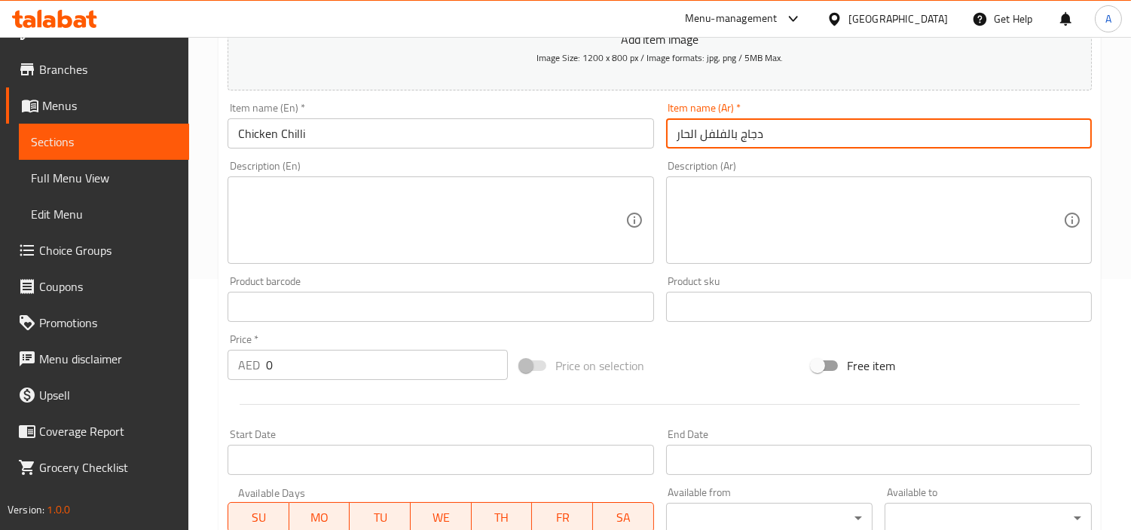
drag, startPoint x: 322, startPoint y: 377, endPoint x: 0, endPoint y: 341, distance: 323.8
click at [0, 341] on div "Edit Restaurant Branches Menus Sections Full Menu View Edit Menu Choice Groups …" at bounding box center [565, 300] width 1131 height 1028
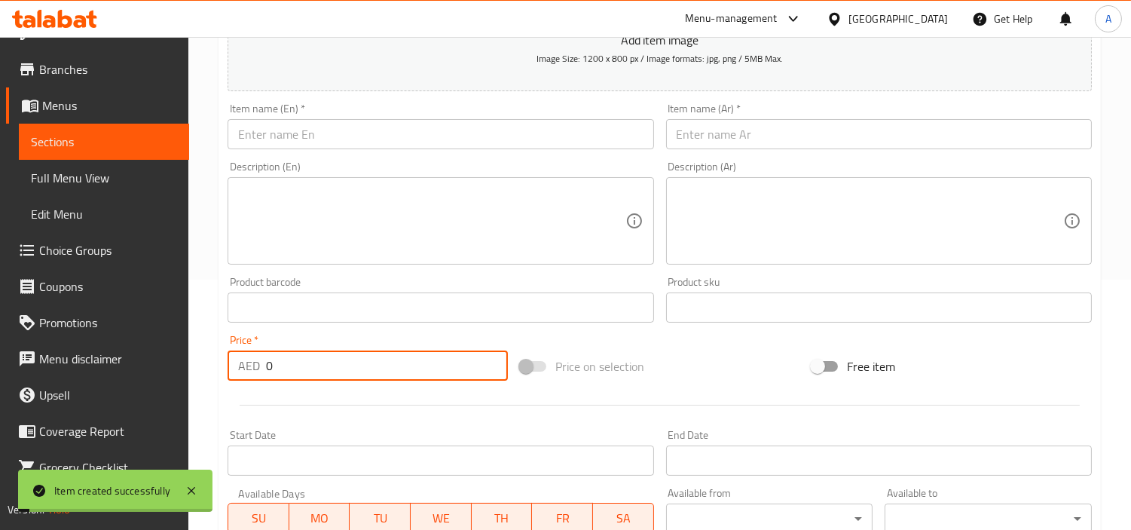
scroll to position [0, 0]
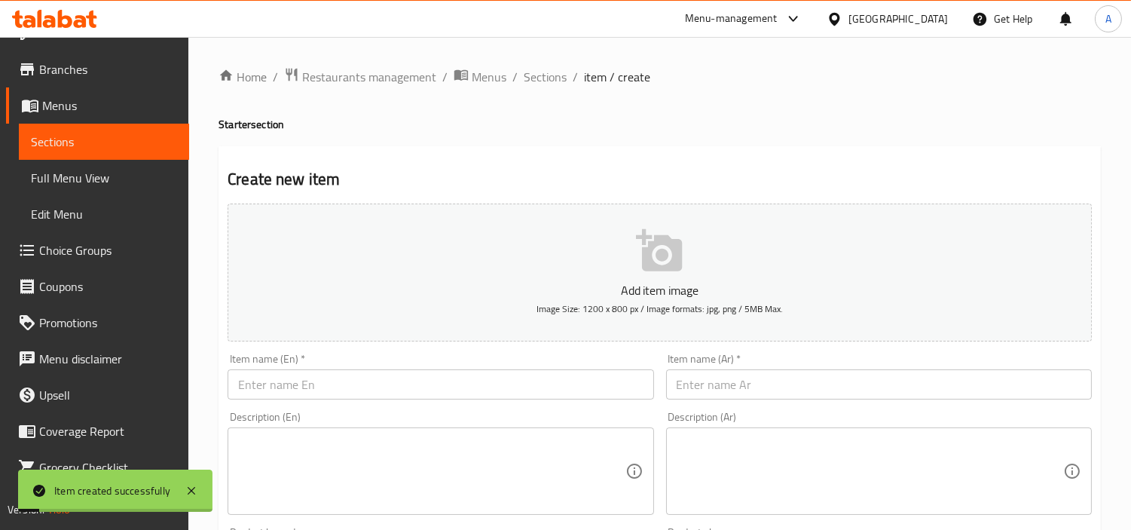
click at [488, 380] on input "text" at bounding box center [441, 384] width 426 height 30
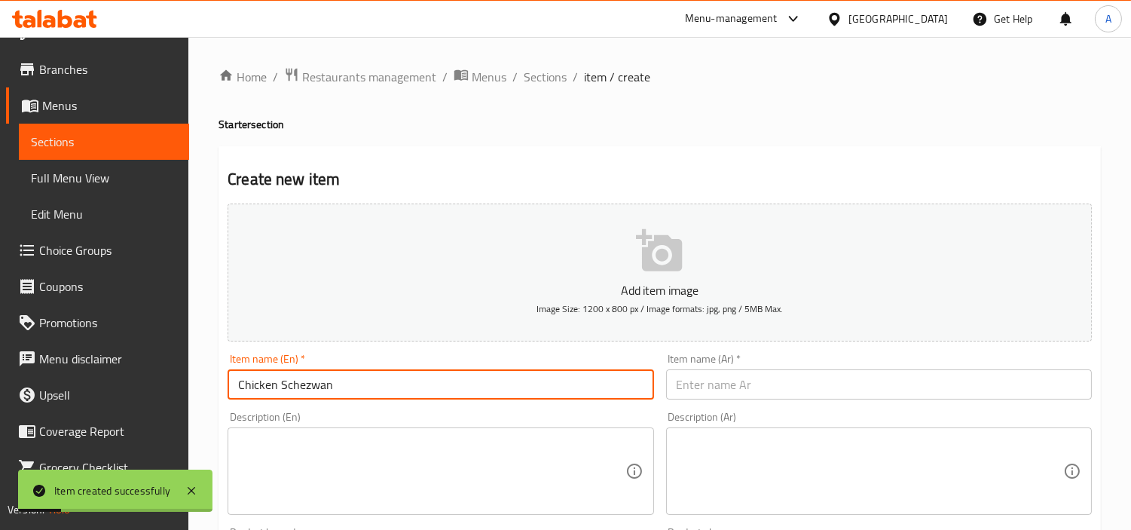
scroll to position [28, 0]
click at [733, 392] on input "text" at bounding box center [879, 384] width 426 height 30
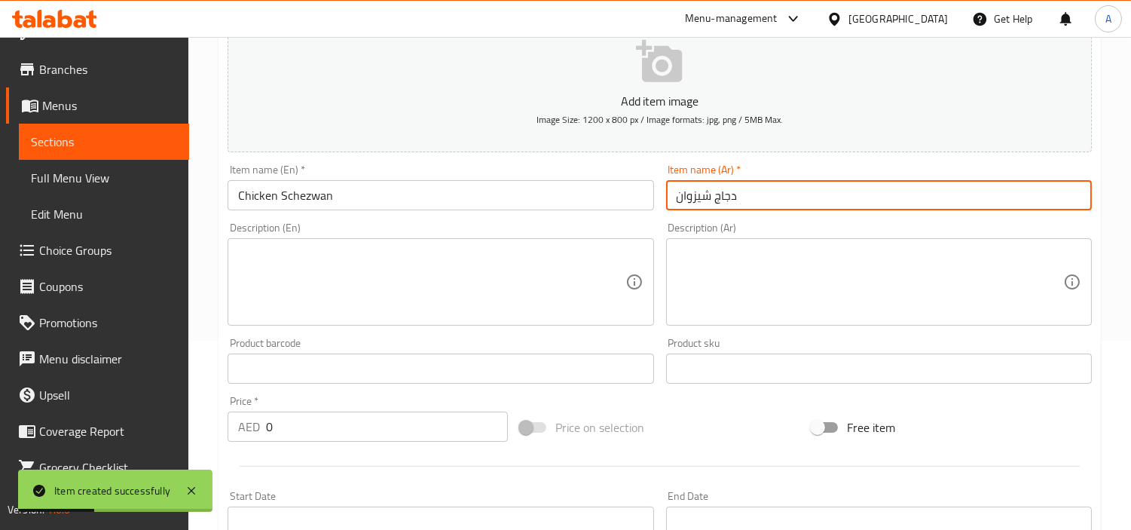
scroll to position [335, 0]
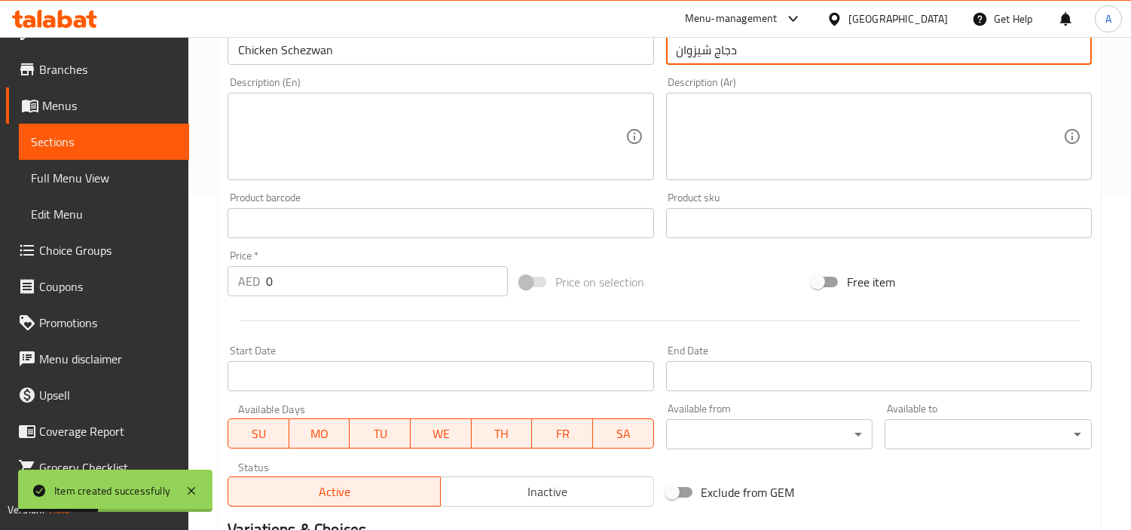
drag, startPoint x: 367, startPoint y: 255, endPoint x: 0, endPoint y: 268, distance: 367.2
click at [0, 268] on div "Edit Restaurant Branches Menus Sections Full Menu View Edit Menu Choice Groups …" at bounding box center [565, 216] width 1131 height 1028
click at [390, 302] on div at bounding box center [660, 320] width 876 height 37
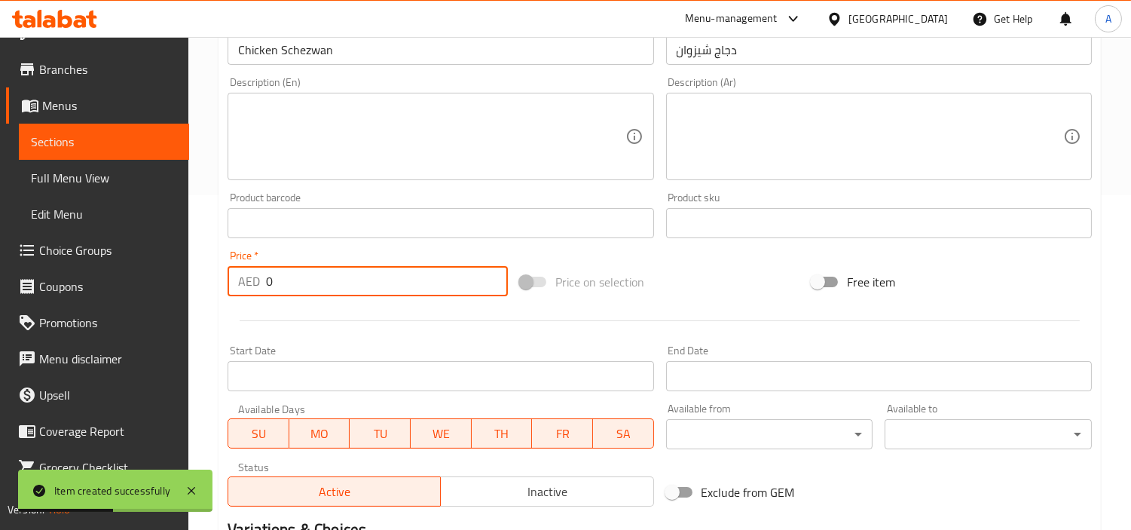
click at [393, 292] on input "0" at bounding box center [387, 281] width 242 height 30
click at [392, 292] on input "0" at bounding box center [387, 281] width 242 height 30
click at [379, 292] on input "0" at bounding box center [387, 281] width 242 height 30
click at [379, 294] on input "0" at bounding box center [387, 281] width 242 height 30
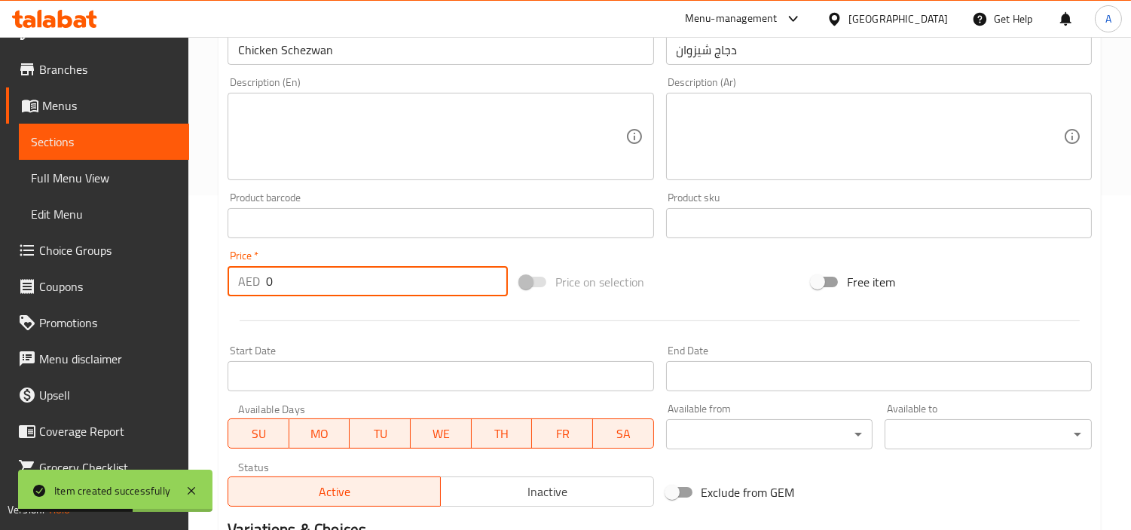
click at [379, 294] on input "0" at bounding box center [387, 281] width 242 height 30
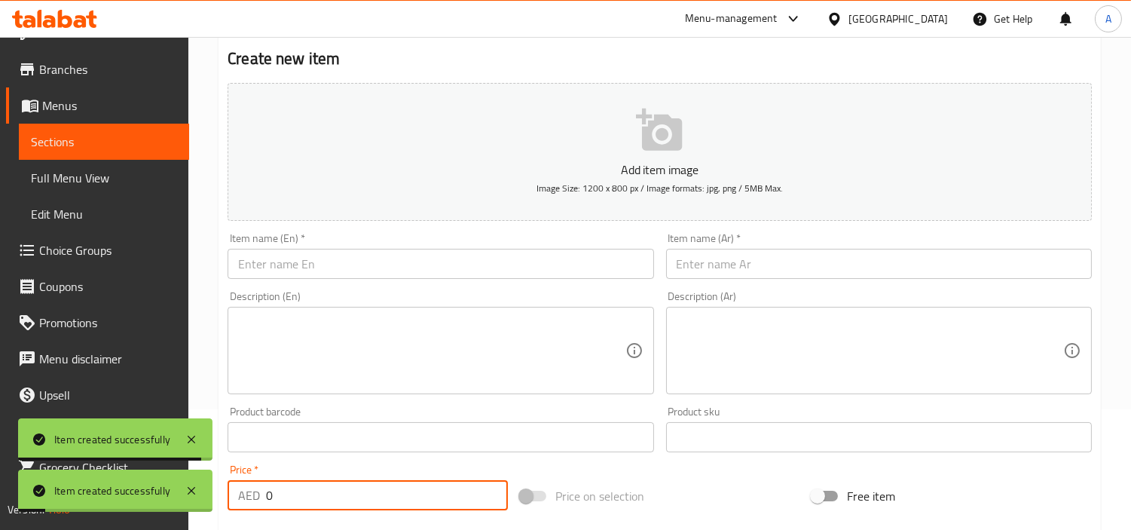
scroll to position [0, 0]
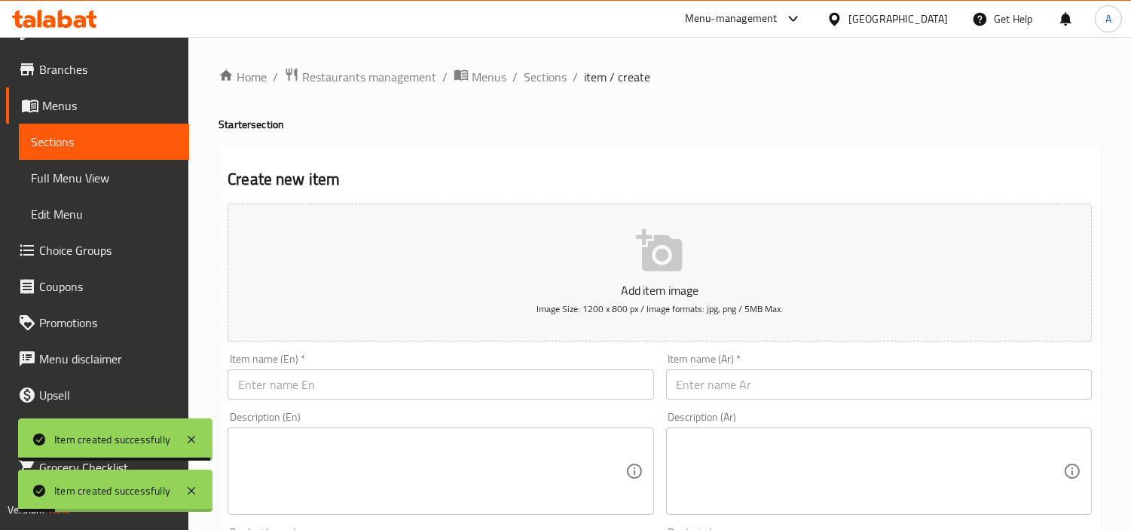
drag, startPoint x: 453, startPoint y: 377, endPoint x: 484, endPoint y: 356, distance: 37.4
click at [453, 377] on input "text" at bounding box center [441, 384] width 426 height 30
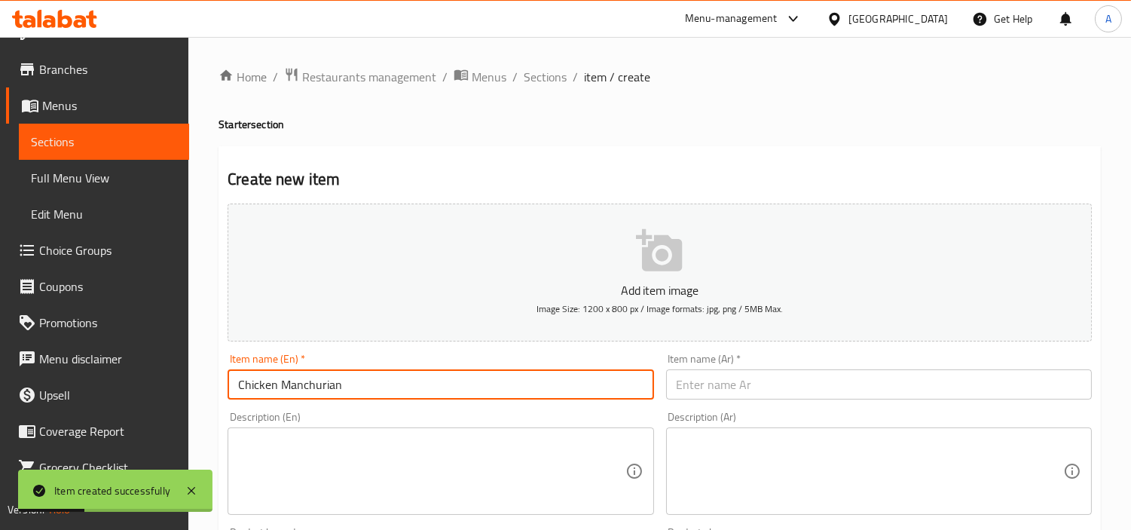
scroll to position [28, 0]
click at [410, 384] on input "Chicken Manchurian" at bounding box center [441, 384] width 426 height 30
click at [526, 69] on span "Sections" at bounding box center [545, 77] width 43 height 18
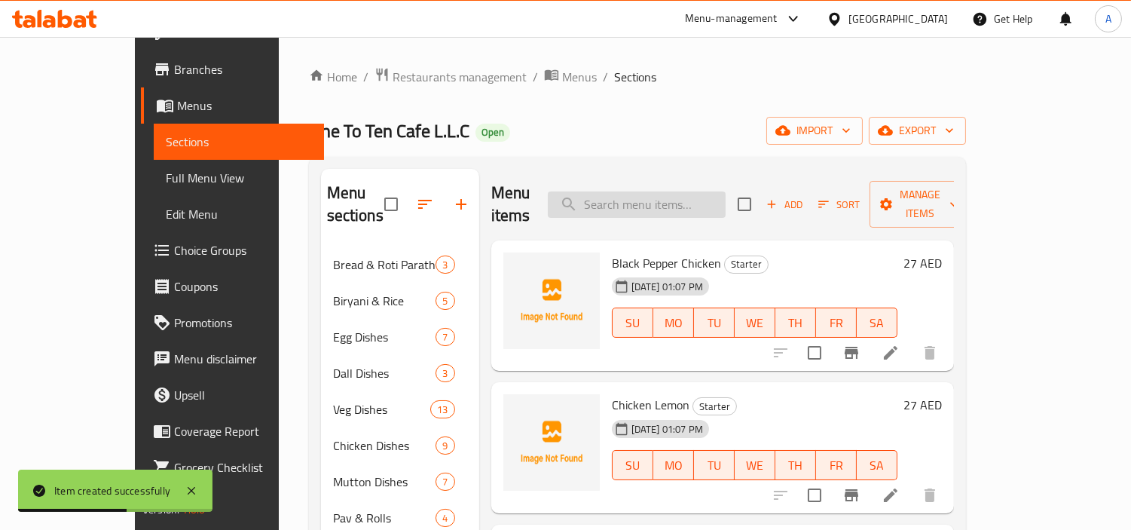
click at [678, 199] on input "search" at bounding box center [637, 204] width 178 height 26
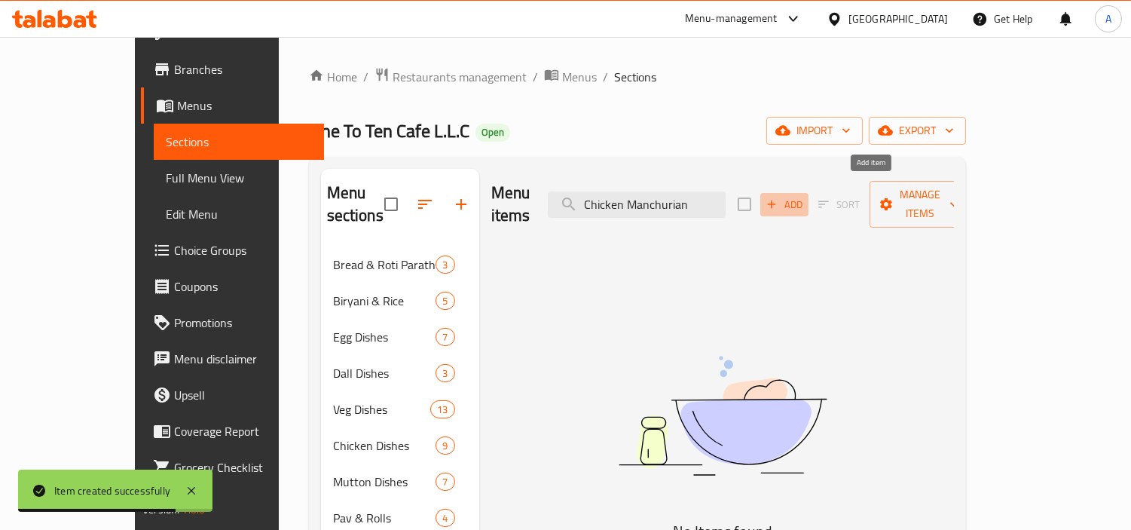
click at [809, 202] on button "Add" at bounding box center [784, 204] width 48 height 23
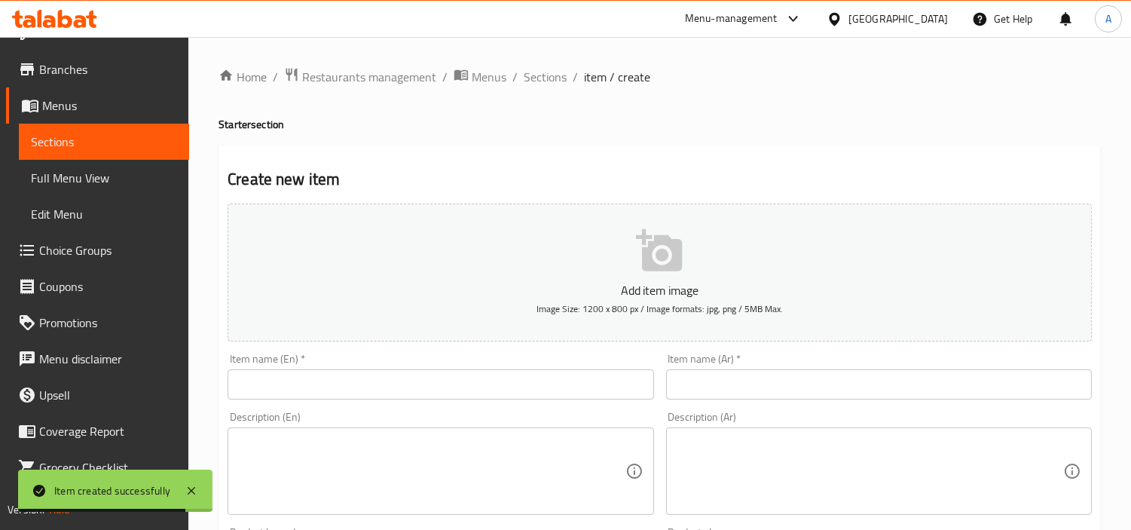
drag, startPoint x: 613, startPoint y: 387, endPoint x: 712, endPoint y: 352, distance: 104.9
click at [616, 386] on input "text" at bounding box center [441, 384] width 426 height 30
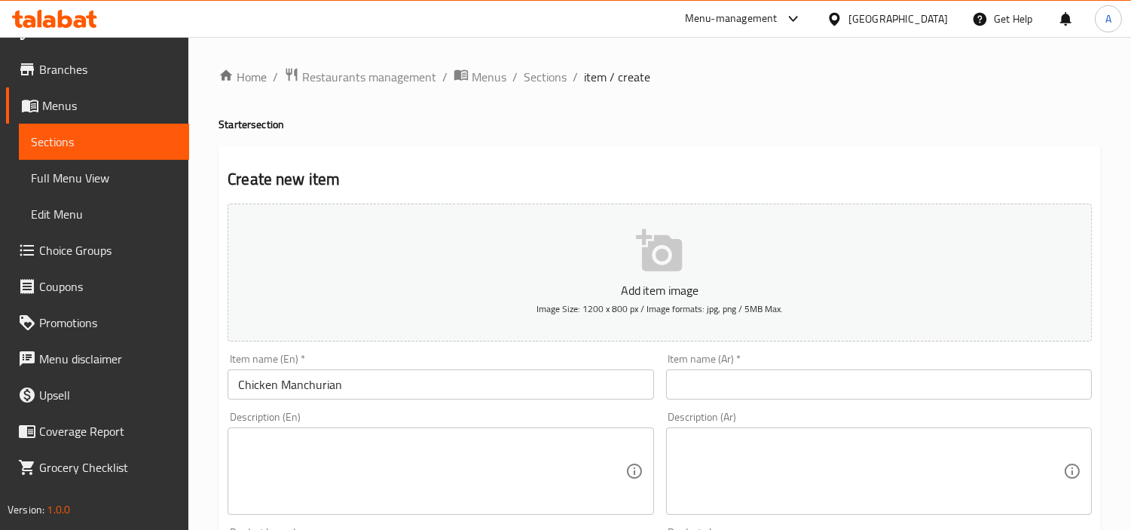
click at [814, 366] on div "Item name (Ar)   * Item name (Ar) *" at bounding box center [879, 376] width 426 height 46
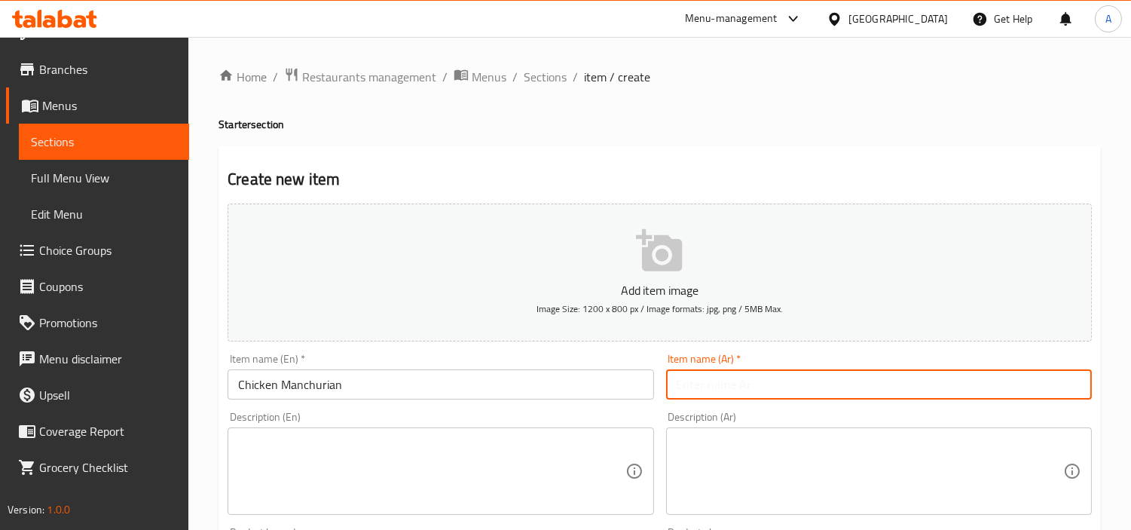
click at [822, 379] on input "text" at bounding box center [879, 384] width 426 height 30
click at [681, 388] on input "دجاج منشوريا" at bounding box center [879, 384] width 426 height 30
click at [673, 393] on input "دجاج منشوريا" at bounding box center [879, 384] width 426 height 30
click at [819, 370] on input "دجاج منشوريا" at bounding box center [879, 384] width 426 height 30
click at [928, 365] on div "Item name (Ar)   * دجاج منشوريا Item name (Ar) *" at bounding box center [879, 376] width 426 height 46
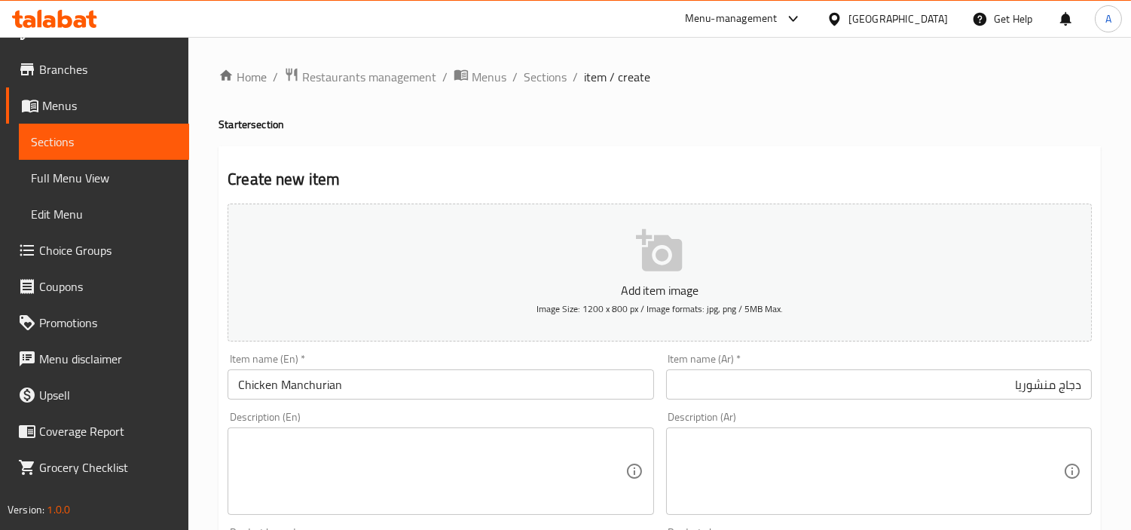
click at [1005, 392] on input "دجاج منشوريا" at bounding box center [879, 384] width 426 height 30
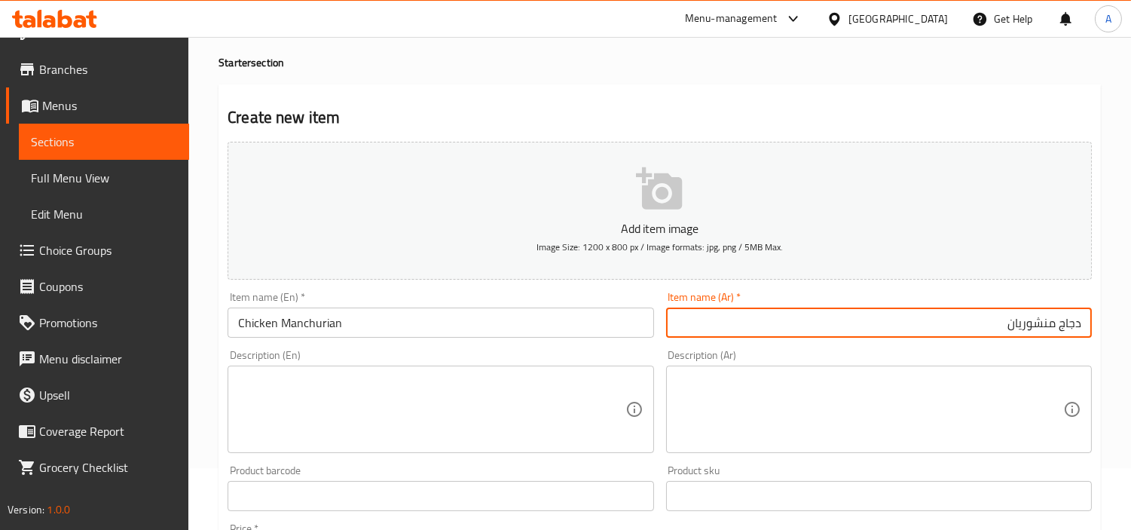
scroll to position [167, 0]
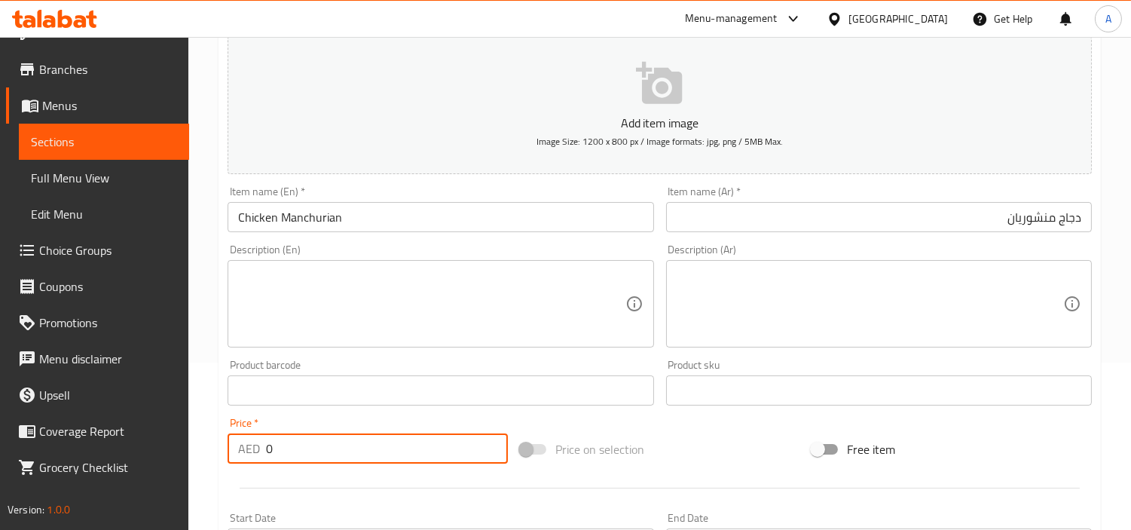
drag, startPoint x: 298, startPoint y: 448, endPoint x: 219, endPoint y: 448, distance: 79.1
click at [88, 451] on div "Edit Restaurant Branches Menus Sections Full Menu View Edit Menu Choice Groups …" at bounding box center [565, 384] width 1131 height 1028
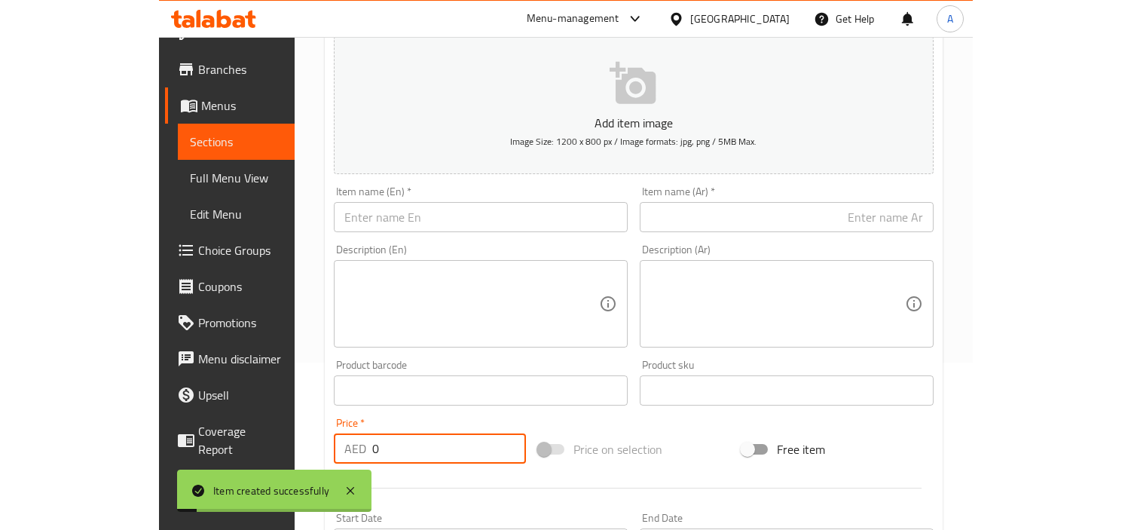
scroll to position [28, 0]
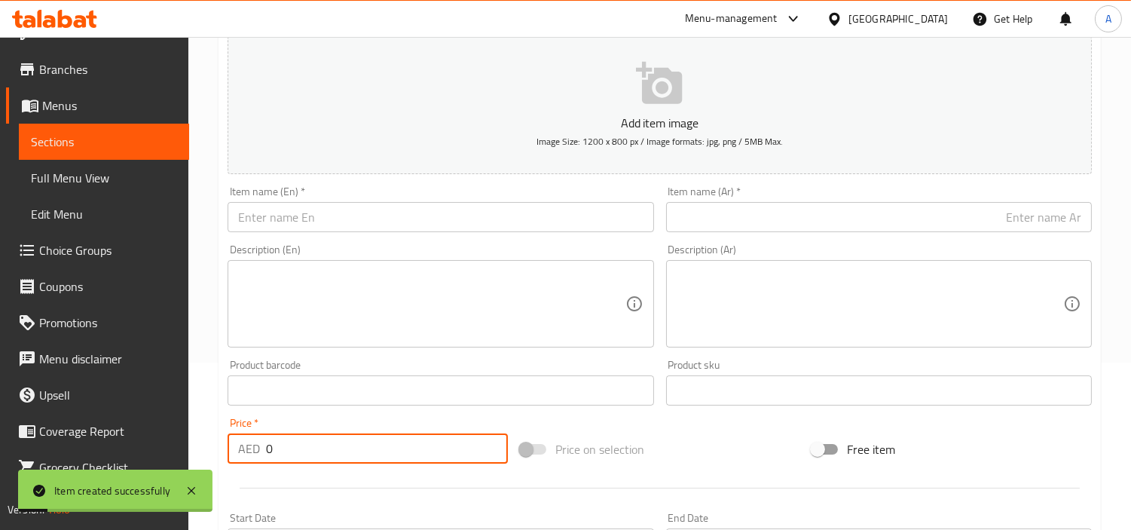
drag, startPoint x: 416, startPoint y: 220, endPoint x: 435, endPoint y: 220, distance: 18.8
click at [417, 222] on input "text" at bounding box center [441, 217] width 426 height 30
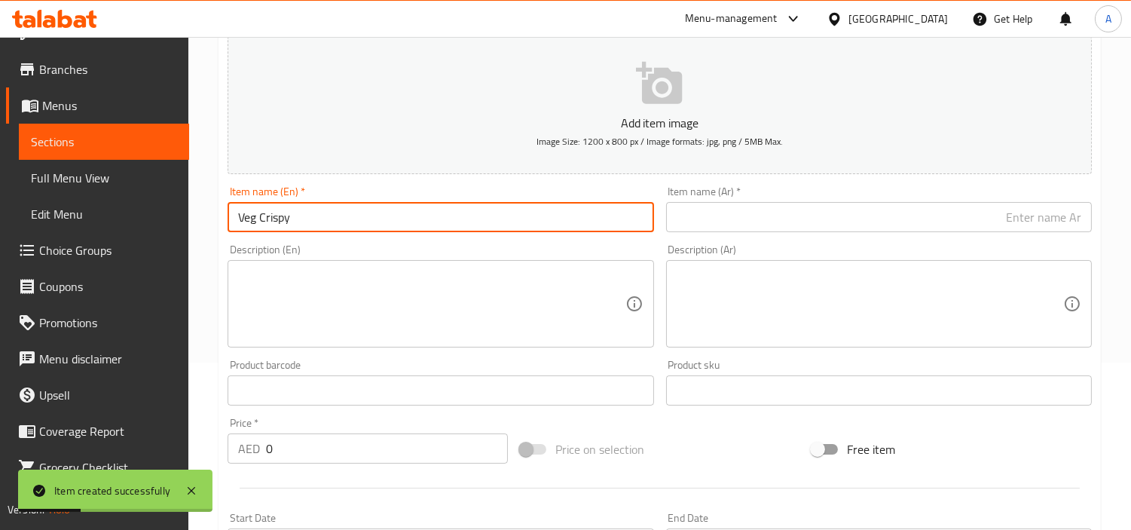
click at [675, 237] on div "Item name (Ar)   * Item name (Ar) *" at bounding box center [879, 209] width 438 height 58
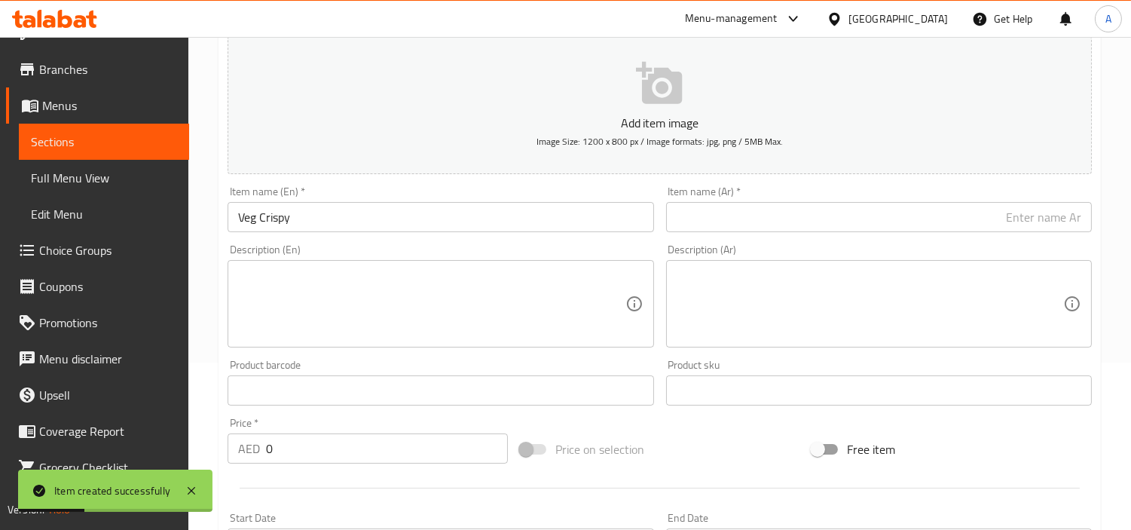
click at [701, 215] on input "text" at bounding box center [879, 217] width 426 height 30
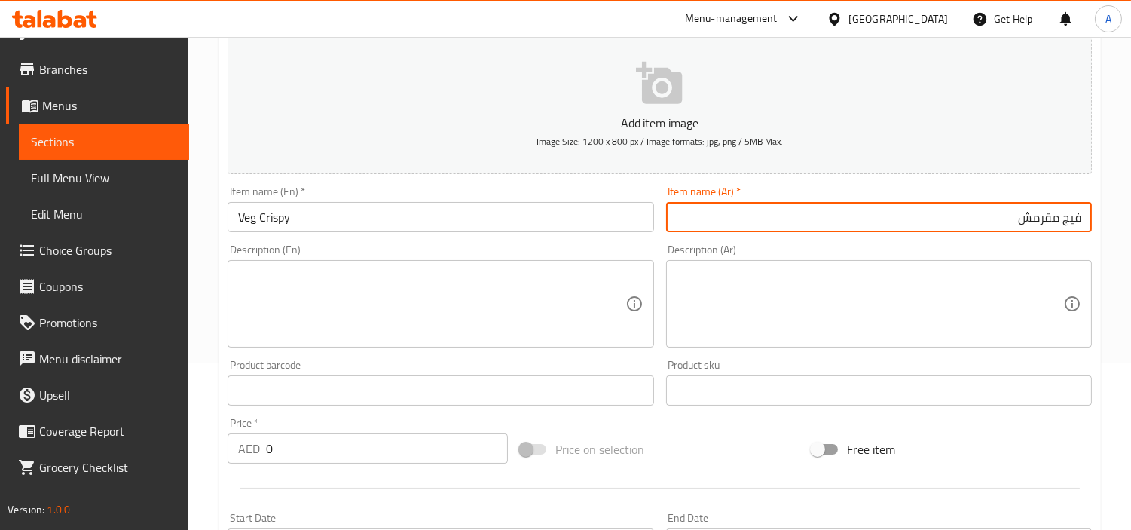
drag, startPoint x: 334, startPoint y: 447, endPoint x: 197, endPoint y: 446, distance: 137.2
click at [219, 446] on div "Create new item Add item image Image Size: 1200 x 800 px / Image formats: jpg, …" at bounding box center [660, 417] width 883 height 877
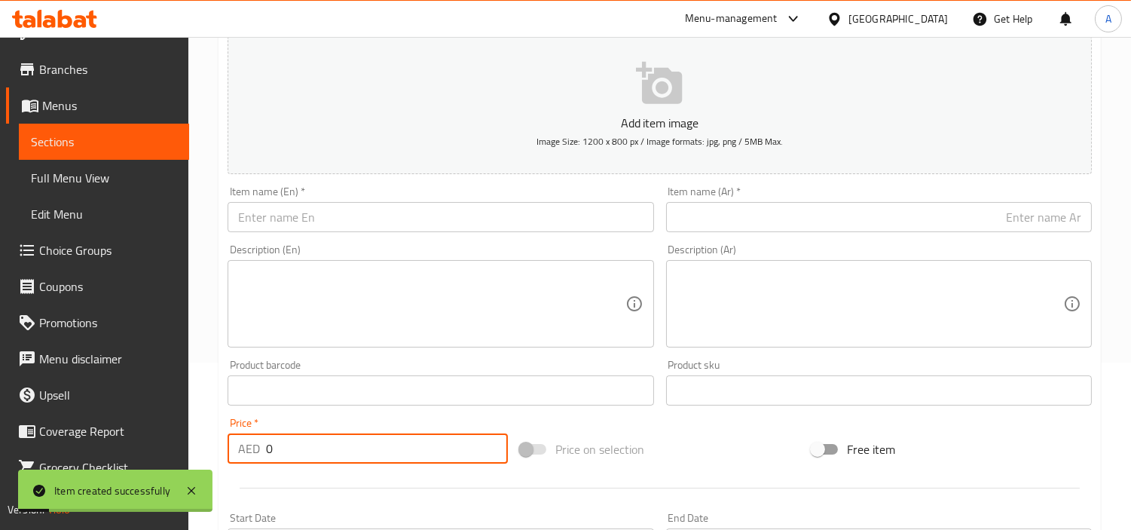
click at [544, 219] on input "text" at bounding box center [441, 217] width 426 height 30
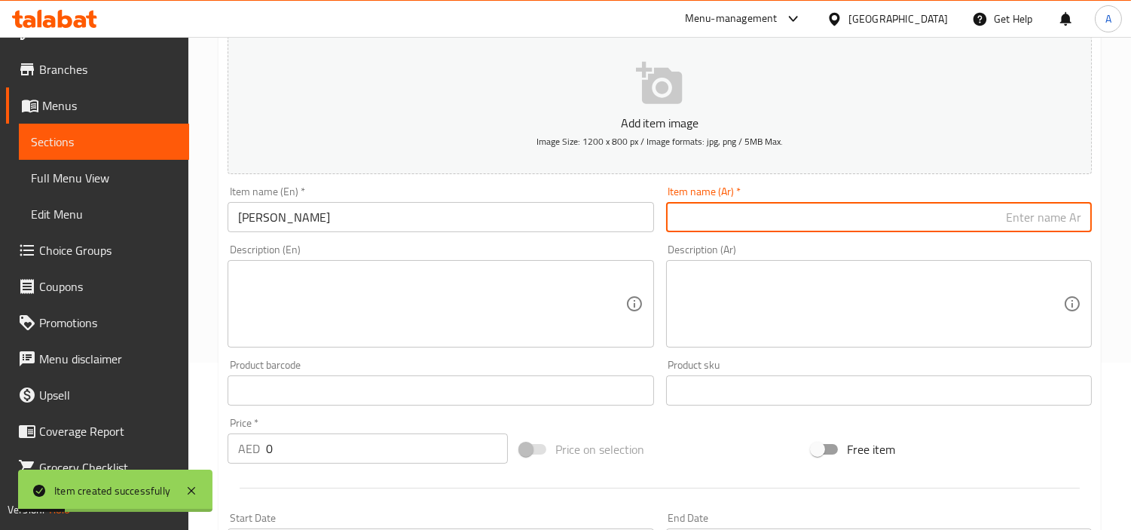
click at [748, 228] on input "text" at bounding box center [879, 217] width 426 height 30
drag, startPoint x: 176, startPoint y: 442, endPoint x: 464, endPoint y: 427, distance: 289.0
click at [117, 442] on div "Edit Restaurant Branches Menus Sections Full Menu View Edit Menu Choice Groups …" at bounding box center [565, 384] width 1131 height 1028
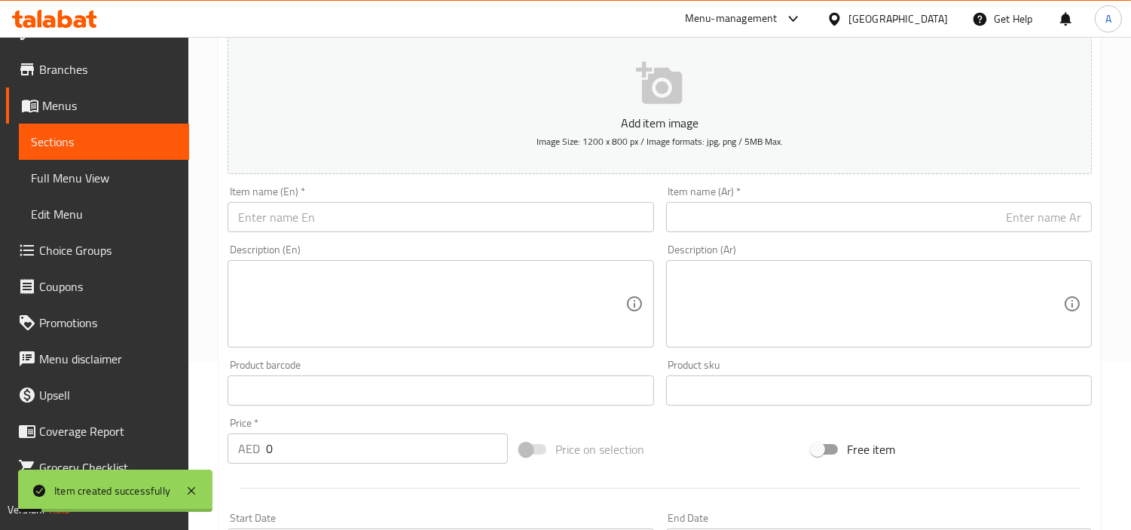
drag, startPoint x: 402, startPoint y: 256, endPoint x: 417, endPoint y: 228, distance: 32.4
click at [405, 253] on div "Description (En) Description (En)" at bounding box center [441, 295] width 426 height 103
click at [417, 227] on input "text" at bounding box center [441, 217] width 426 height 30
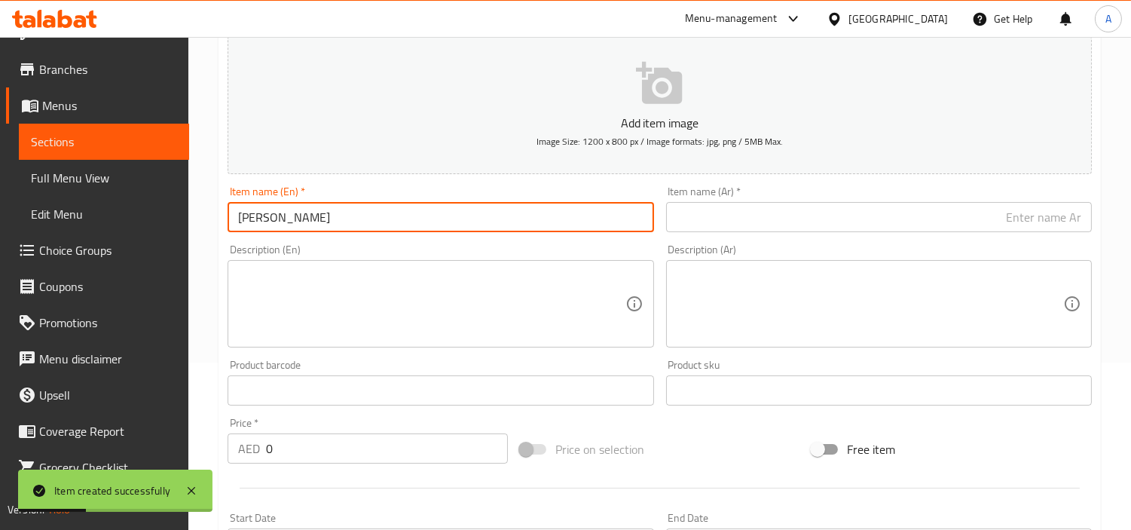
click at [717, 196] on div "Item name (Ar)   * Item name (Ar) *" at bounding box center [879, 209] width 426 height 46
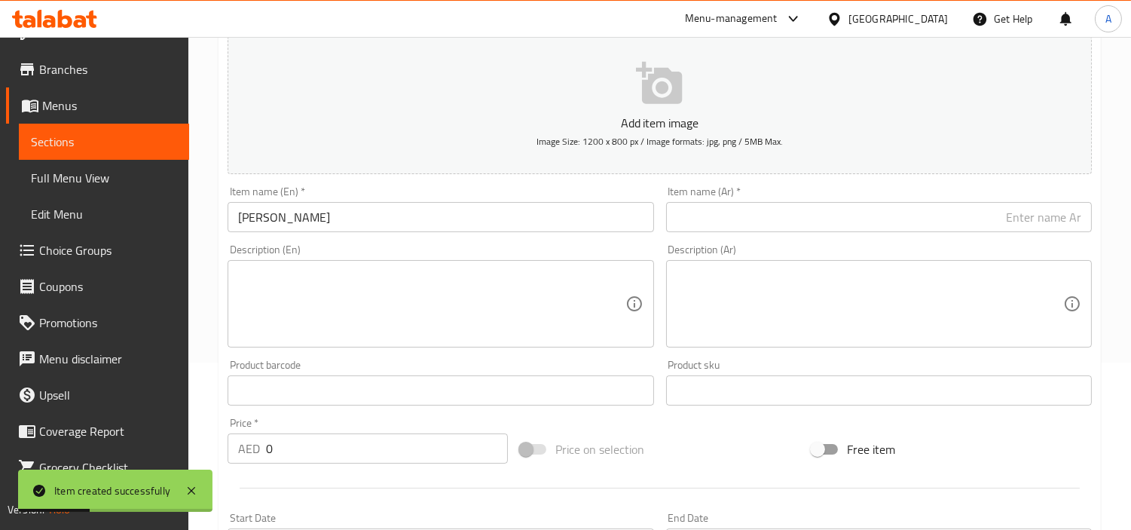
click at [737, 235] on div "Item name (Ar)   * Item name (Ar) *" at bounding box center [879, 209] width 438 height 58
click at [739, 226] on input "text" at bounding box center [879, 217] width 426 height 30
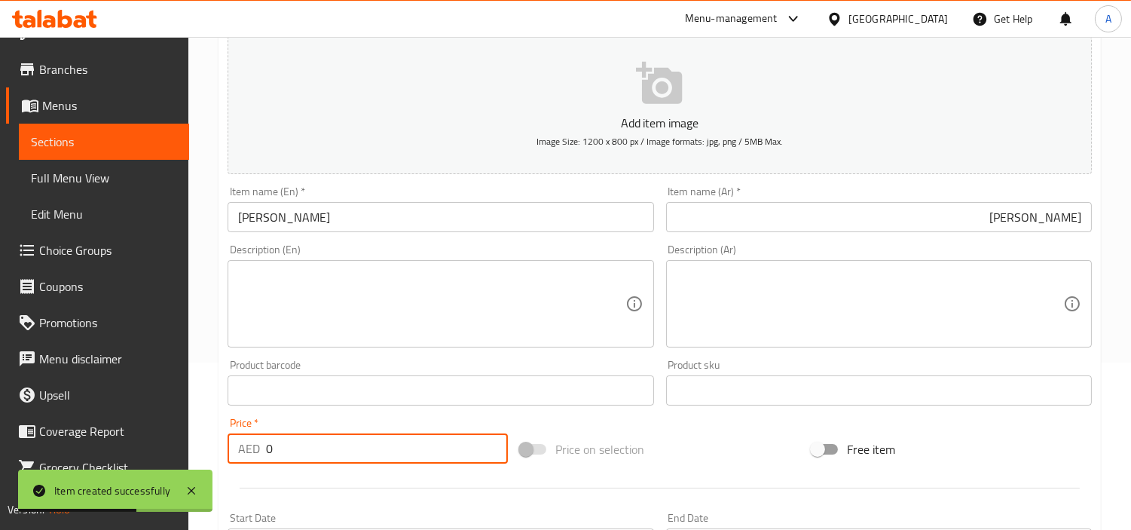
drag, startPoint x: 317, startPoint y: 452, endPoint x: 169, endPoint y: 442, distance: 148.0
click at [114, 448] on div "Edit Restaurant Branches Menus Sections Full Menu View Edit Menu Choice Groups …" at bounding box center [565, 384] width 1131 height 1028
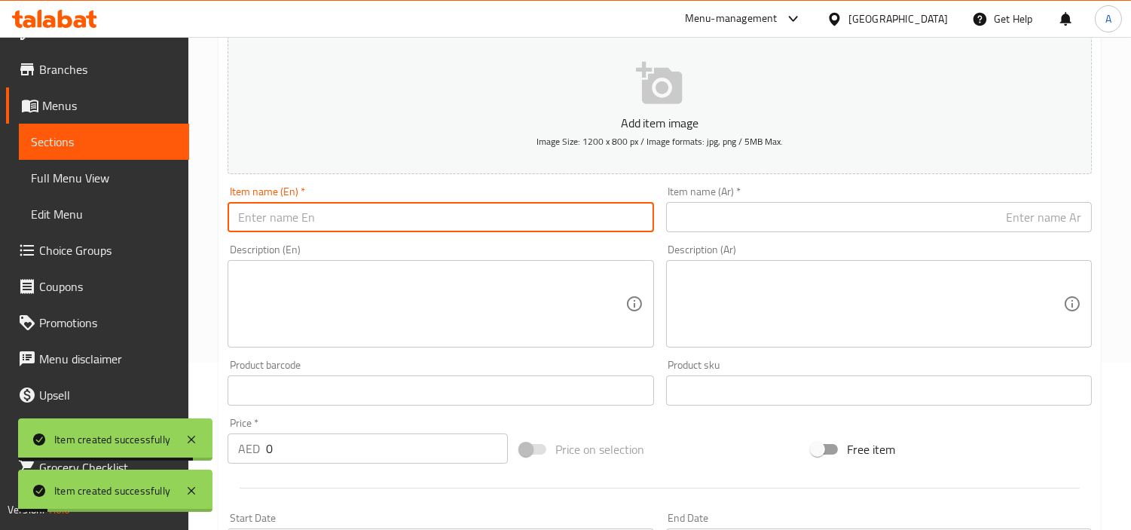
click at [445, 224] on input "text" at bounding box center [441, 217] width 426 height 30
drag, startPoint x: 246, startPoint y: 216, endPoint x: 1, endPoint y: 194, distance: 245.9
click at [41, 216] on div "Edit Restaurant Branches Menus Sections Full Menu View Edit Menu Choice Groups …" at bounding box center [565, 384] width 1131 height 1028
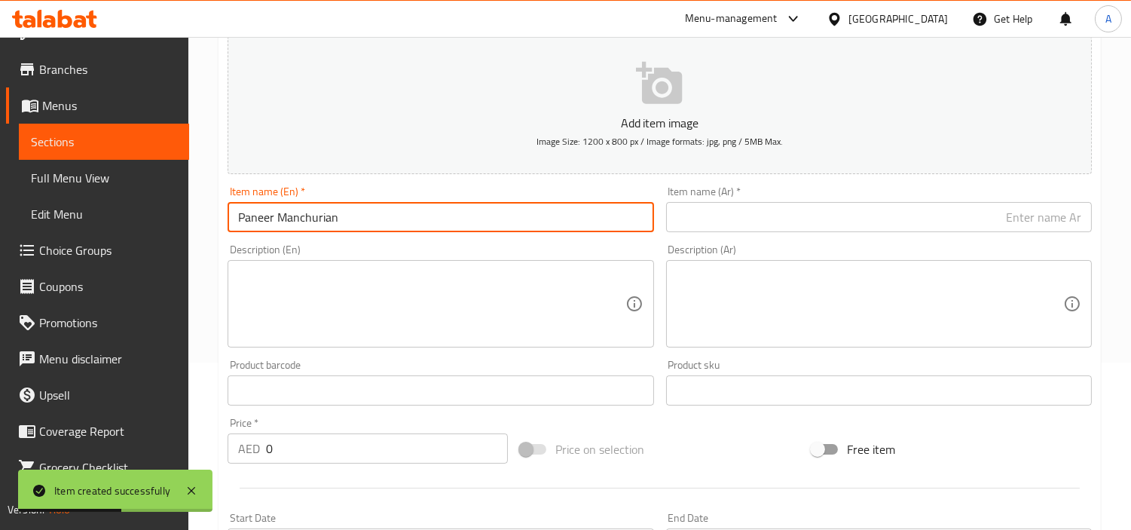
click at [427, 219] on input "Paneer Manchurian" at bounding box center [441, 217] width 426 height 30
click at [922, 212] on input "text" at bounding box center [879, 217] width 426 height 30
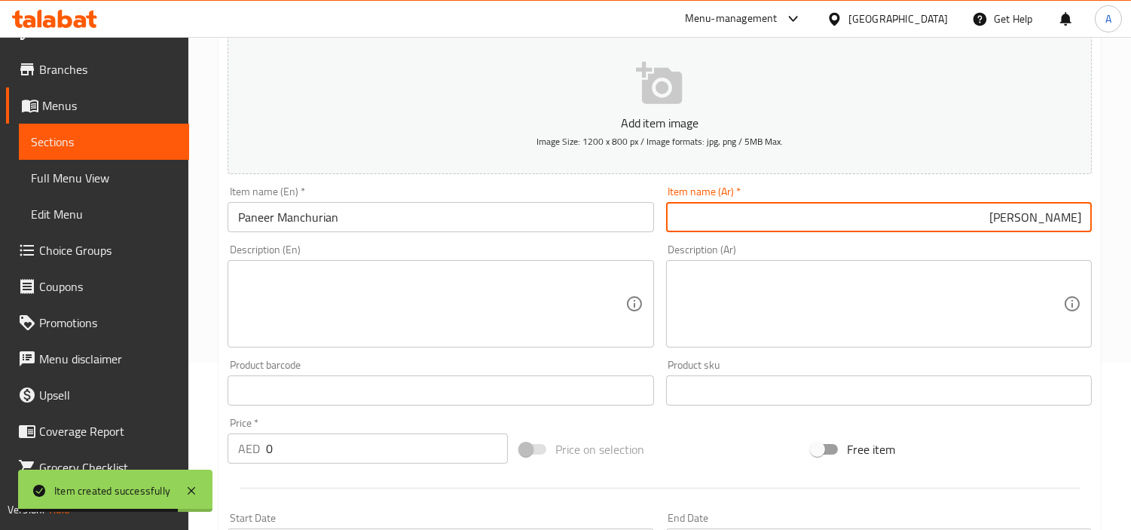
drag, startPoint x: 287, startPoint y: 437, endPoint x: 166, endPoint y: 433, distance: 121.4
click at [176, 436] on div "Edit Restaurant Branches Menus Sections Full Menu View Edit Menu Choice Groups …" at bounding box center [565, 384] width 1131 height 1028
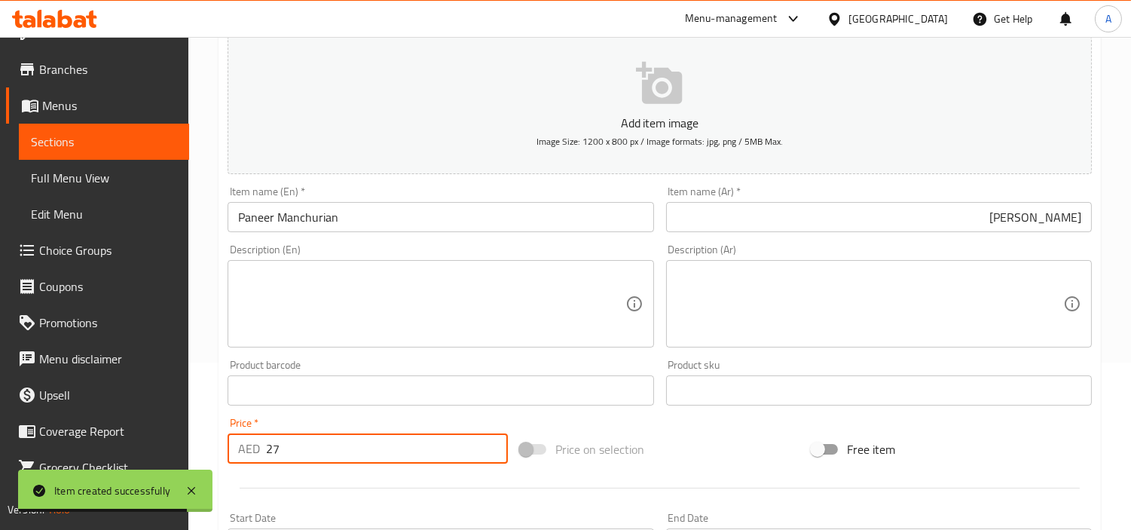
click at [386, 219] on input "text" at bounding box center [441, 217] width 426 height 30
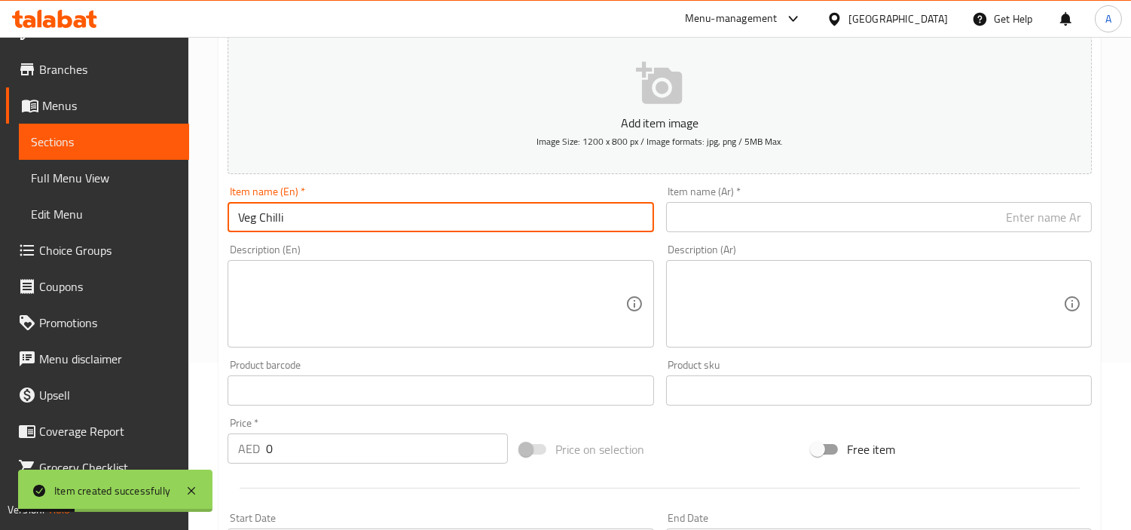
click at [733, 203] on input "text" at bounding box center [879, 217] width 426 height 30
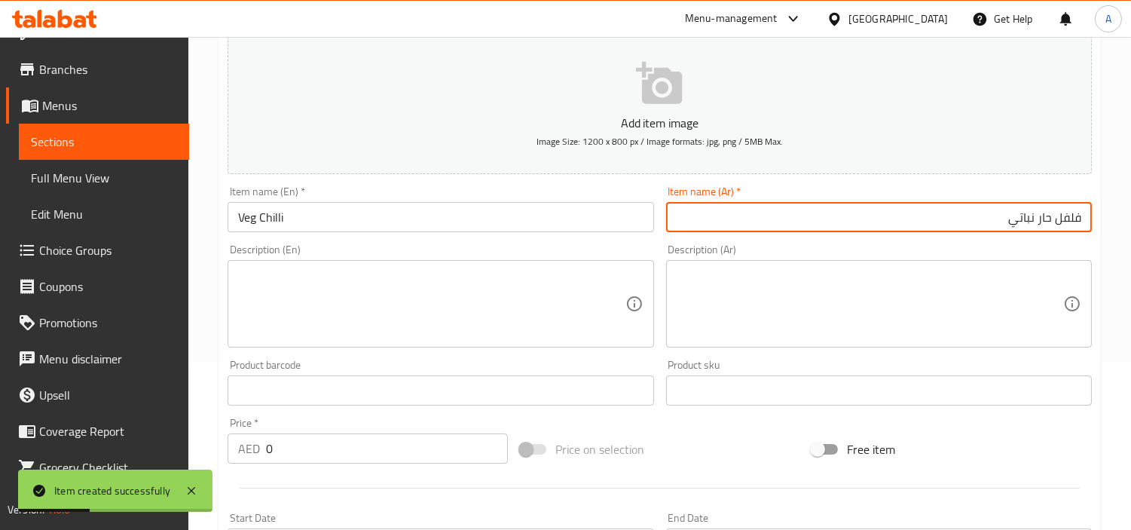
click at [1029, 222] on input "فلفل حار نباتي" at bounding box center [879, 217] width 426 height 30
drag, startPoint x: 223, startPoint y: 445, endPoint x: 5, endPoint y: 394, distance: 223.6
click at [62, 437] on div "Edit Restaurant Branches Menus Sections Full Menu View Edit Menu Choice Groups …" at bounding box center [565, 384] width 1131 height 1028
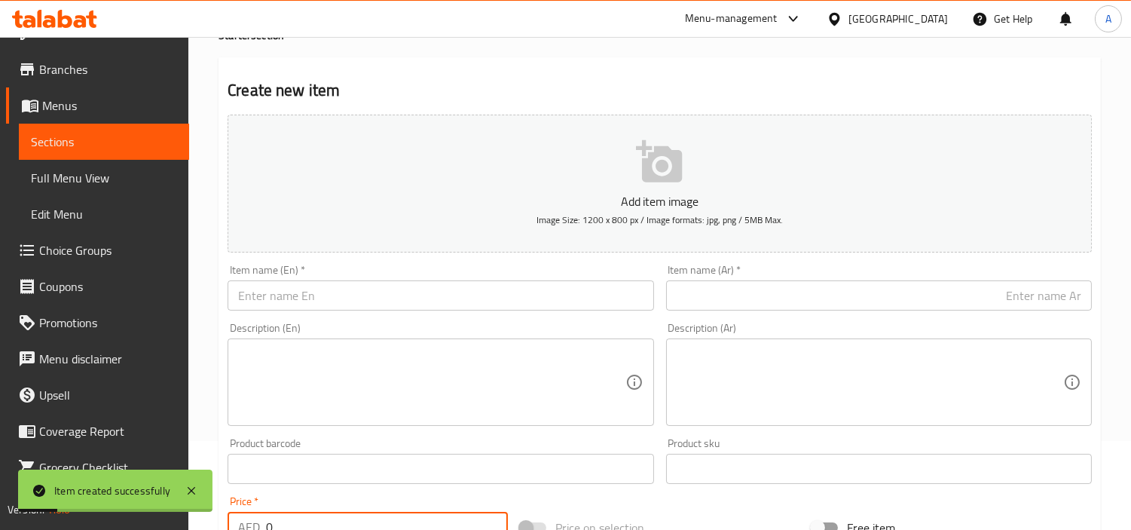
scroll to position [0, 0]
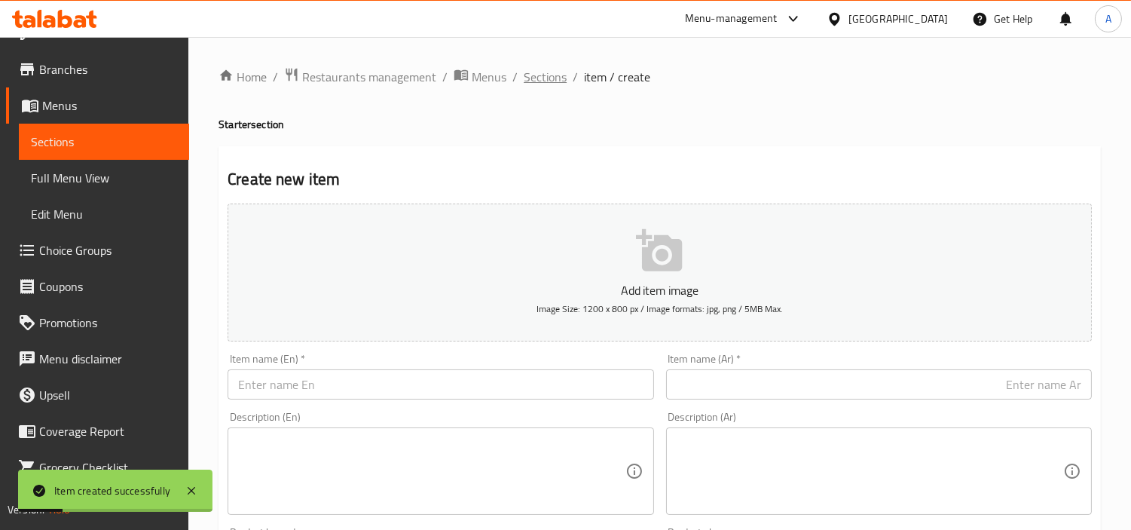
click at [540, 81] on span "Sections" at bounding box center [545, 77] width 43 height 18
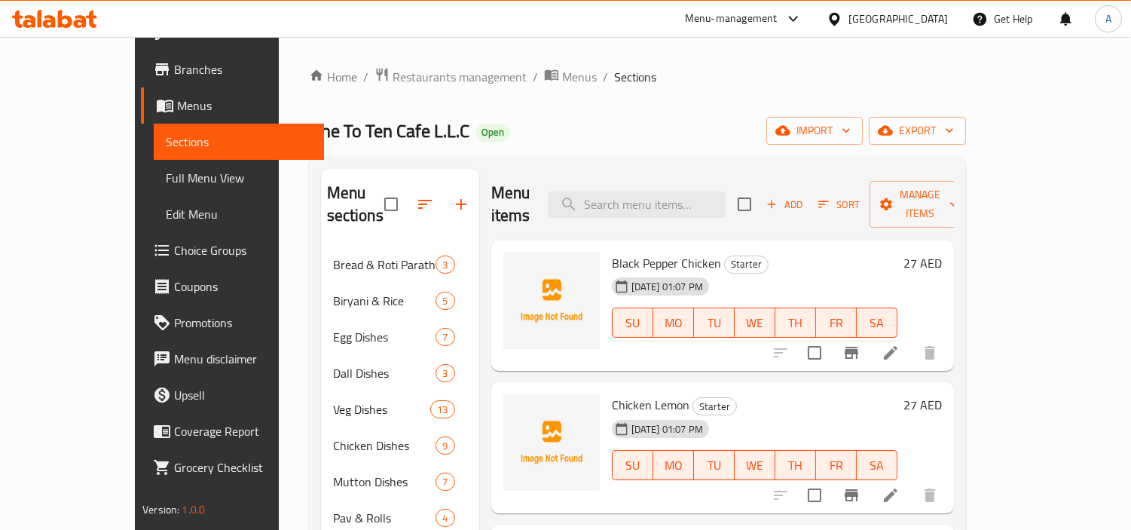
click at [809, 205] on button "Add" at bounding box center [784, 204] width 48 height 23
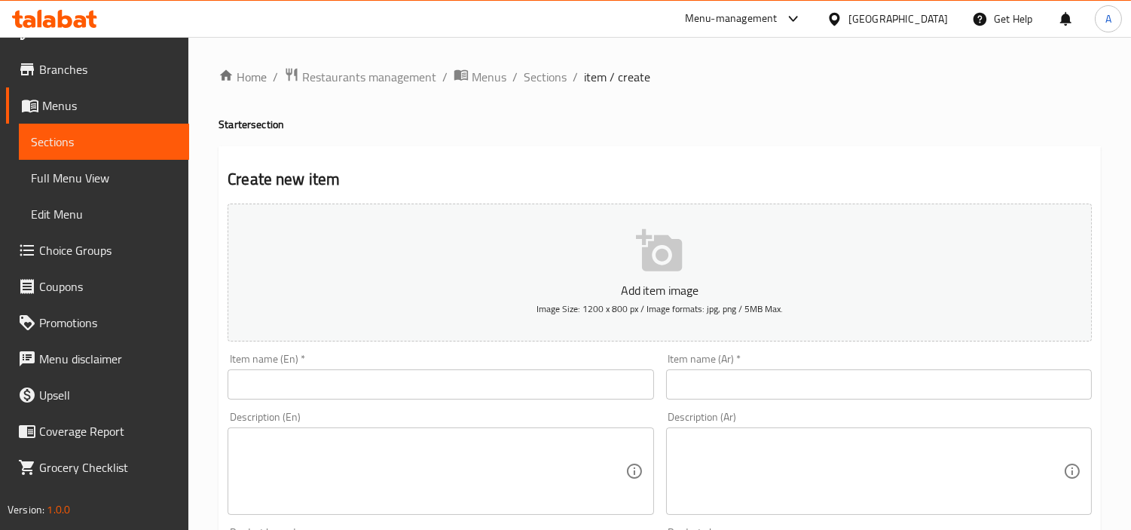
scroll to position [28, 0]
click at [473, 378] on input "text" at bounding box center [441, 384] width 426 height 30
click at [716, 404] on div "Item name (Ar)   * Item name (Ar) *" at bounding box center [879, 376] width 438 height 58
click at [725, 386] on input "text" at bounding box center [879, 384] width 426 height 30
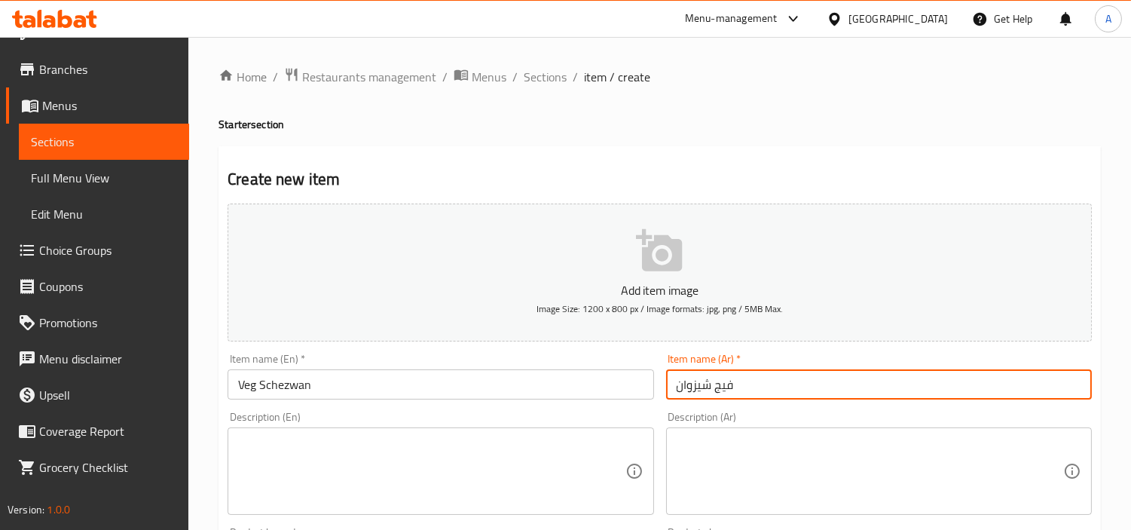
scroll to position [335, 0]
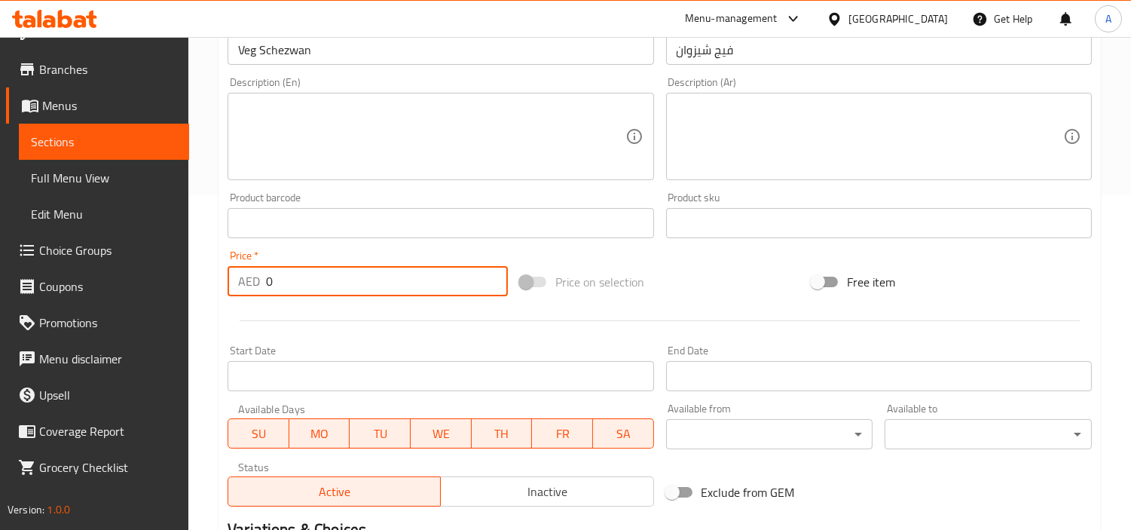
drag, startPoint x: 285, startPoint y: 271, endPoint x: 208, endPoint y: 296, distance: 80.8
click at [208, 296] on div "Home / Restaurants management / Menus / Sections / item / create Starter sectio…" at bounding box center [659, 216] width 943 height 1028
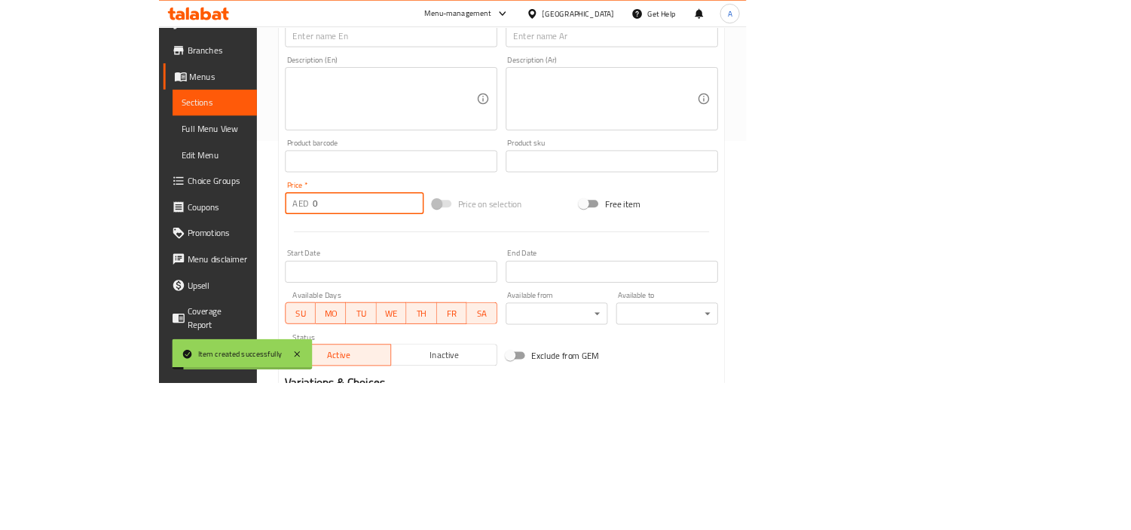
scroll to position [28, 0]
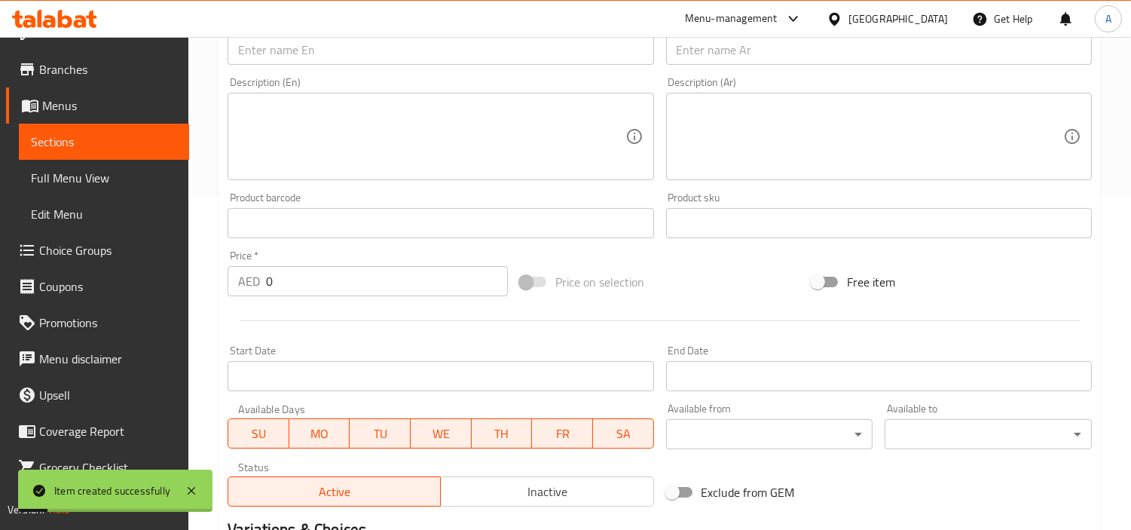
click at [426, 84] on div "Description (En) Description (En)" at bounding box center [441, 128] width 426 height 103
click at [435, 57] on input "text" at bounding box center [441, 50] width 426 height 30
click at [907, 86] on div "Description (Ar) Description (Ar)" at bounding box center [879, 128] width 426 height 103
click at [922, 55] on input "text" at bounding box center [879, 50] width 426 height 30
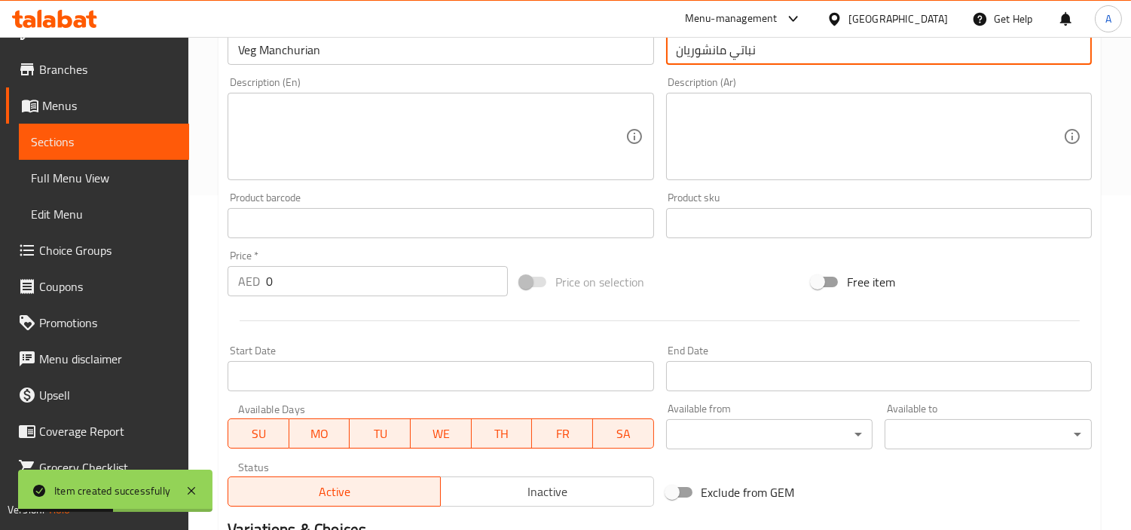
click at [747, 62] on input "نباتي مانشوريان" at bounding box center [879, 50] width 426 height 30
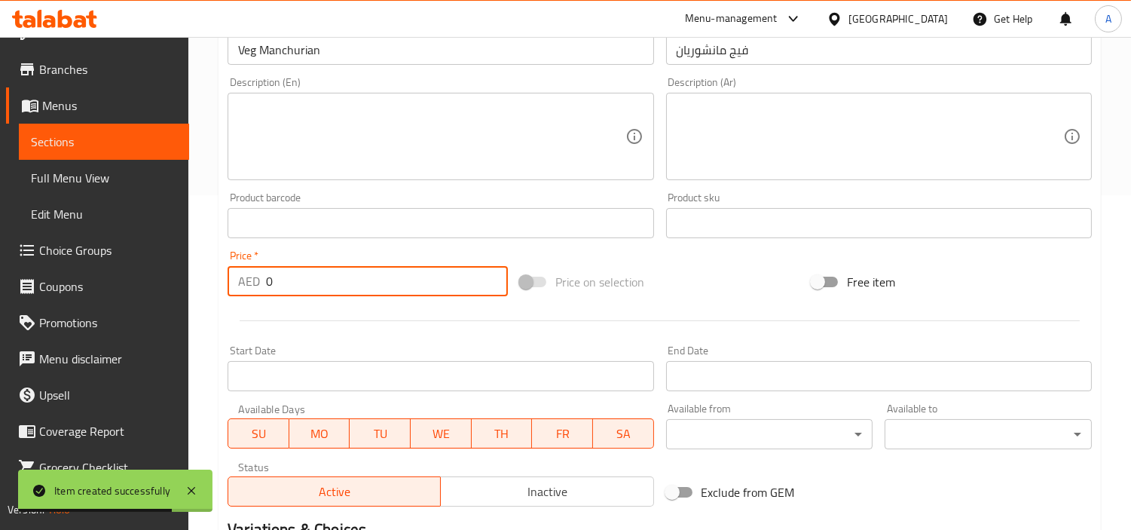
drag, startPoint x: 306, startPoint y: 274, endPoint x: 0, endPoint y: 320, distance: 309.3
click at [0, 313] on div "Edit Restaurant Branches Menus Sections Full Menu View Edit Menu Choice Groups …" at bounding box center [565, 216] width 1131 height 1028
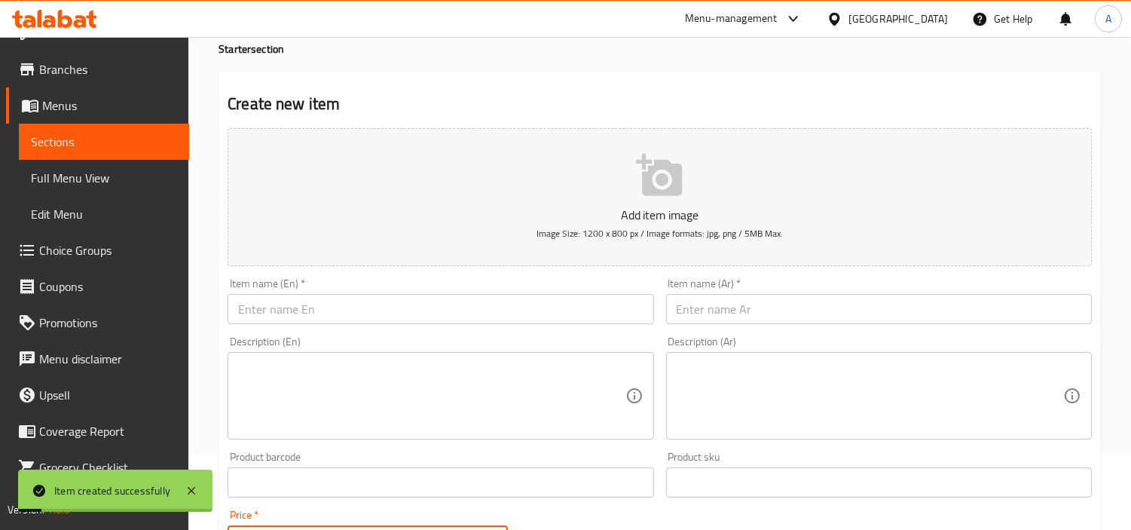
scroll to position [0, 0]
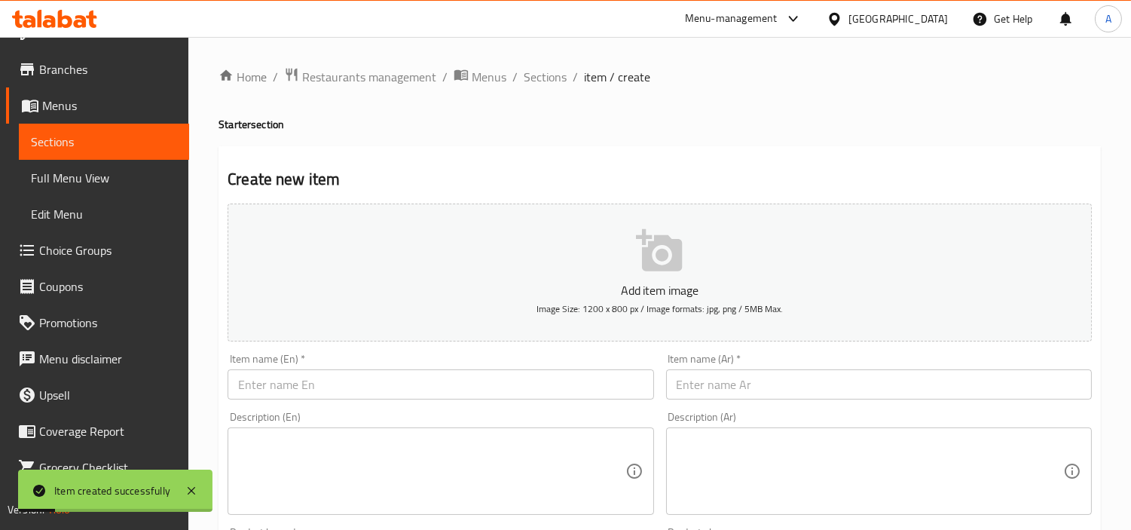
click at [518, 72] on ol "Home / Restaurants management / Menus / Sections / item / create" at bounding box center [660, 77] width 883 height 20
click at [532, 84] on span "Sections" at bounding box center [545, 77] width 43 height 18
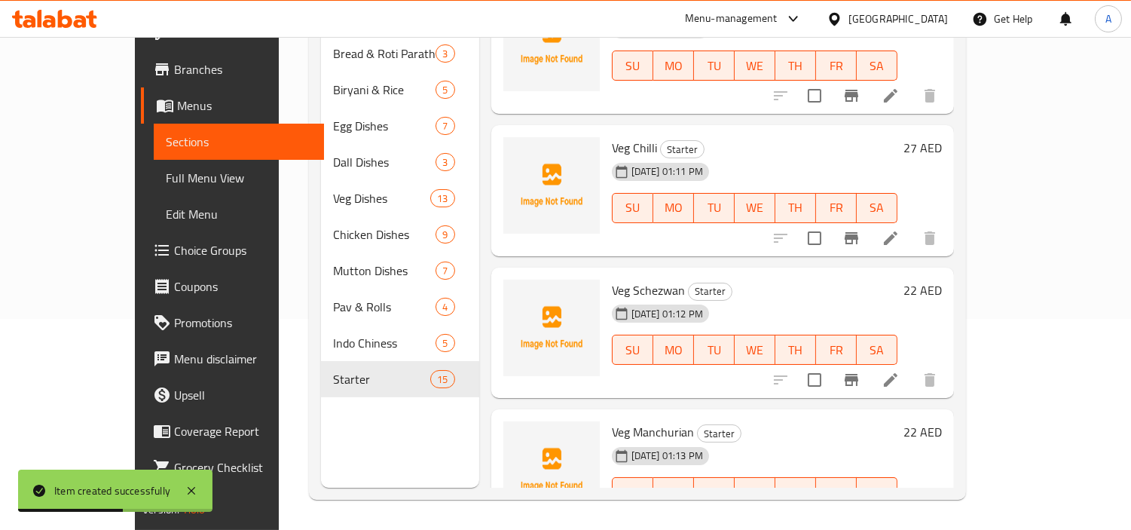
scroll to position [1638, 0]
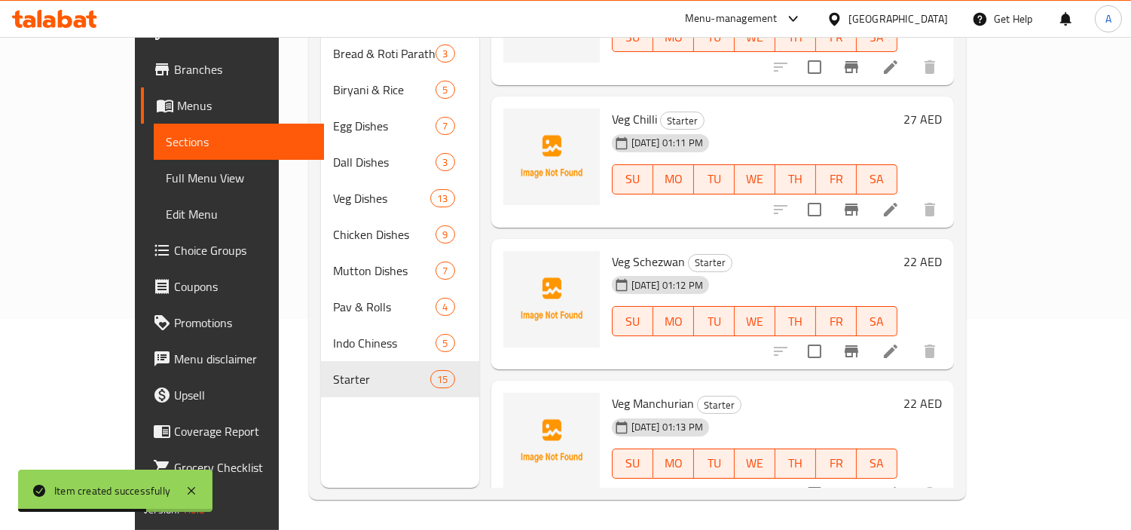
drag, startPoint x: 1093, startPoint y: 413, endPoint x: 1084, endPoint y: 478, distance: 65.4
click at [966, 476] on div "Menu sections Bread & Roti Paratha 3 Biryani & Rice 5 Egg Dishes 7 Dall Dishes …" at bounding box center [637, 223] width 657 height 554
click at [861, 200] on icon "Branch-specific-item" at bounding box center [852, 209] width 18 height 18
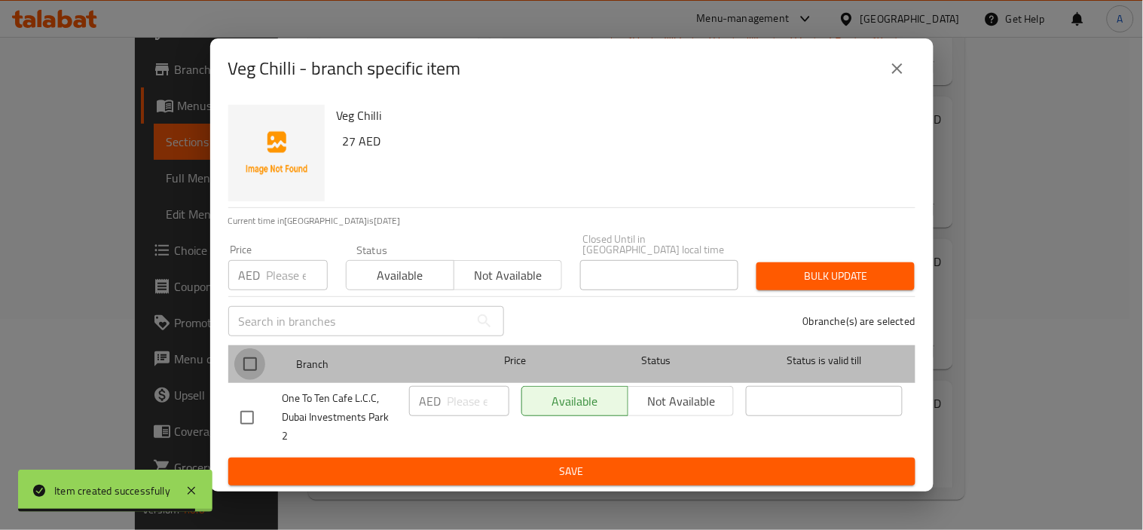
click at [251, 373] on input "checkbox" at bounding box center [250, 364] width 32 height 32
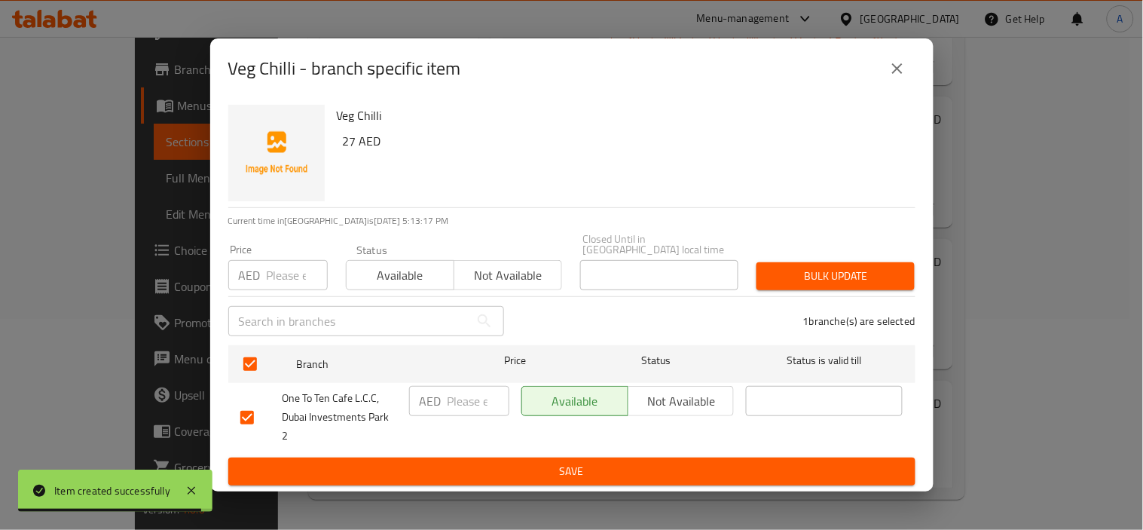
click at [265, 267] on div "Price AED Price" at bounding box center [277, 267] width 99 height 46
click at [270, 280] on input "number" at bounding box center [297, 275] width 61 height 30
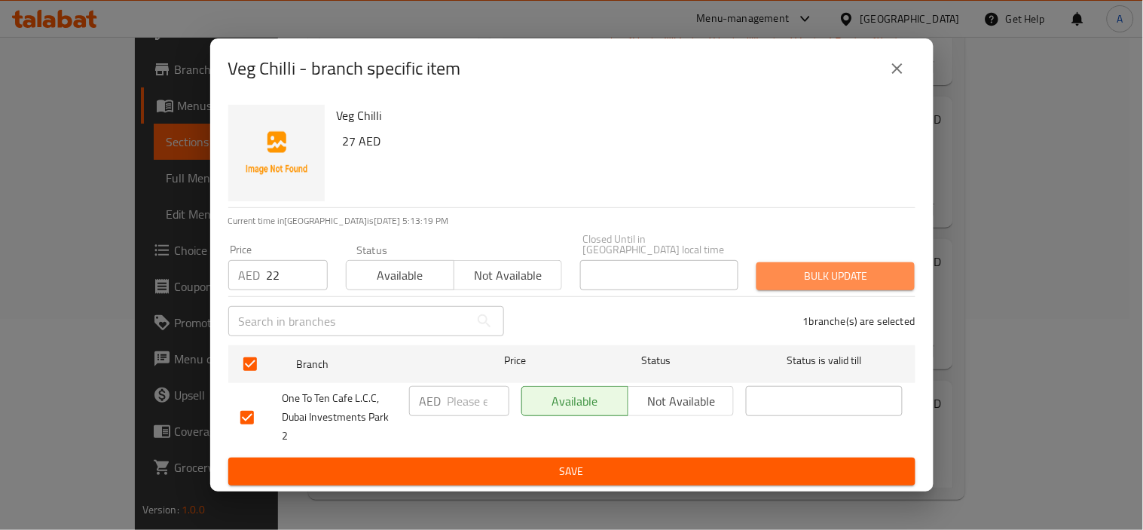
click at [806, 284] on span "Bulk update" at bounding box center [836, 276] width 134 height 19
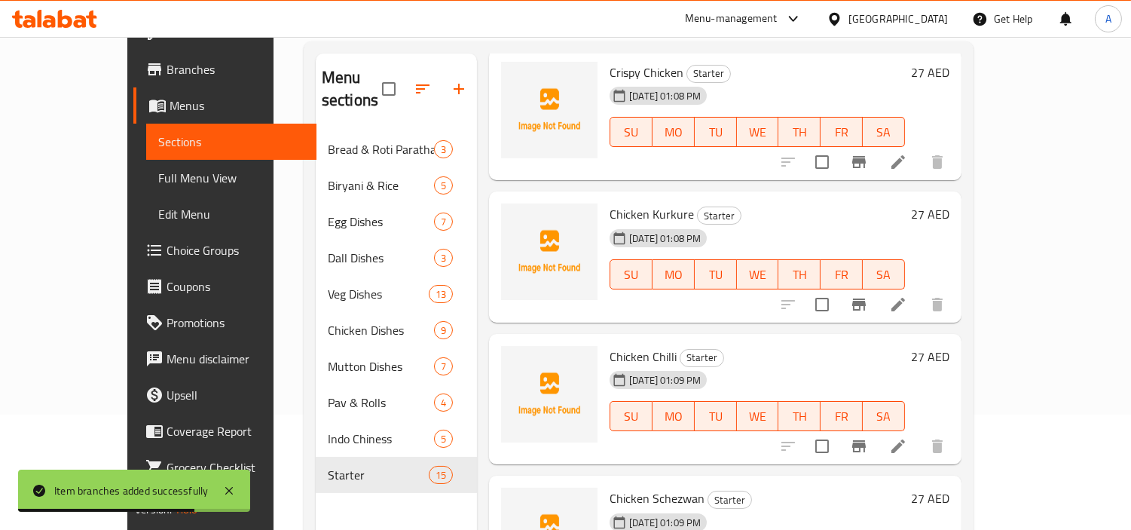
scroll to position [211, 0]
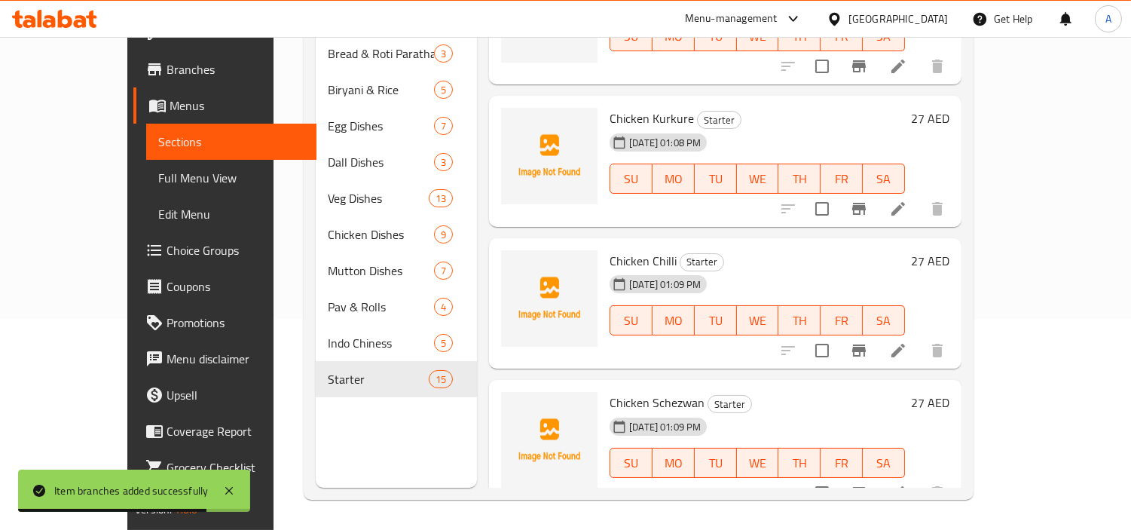
click at [355, 418] on div "Menu sections Bread & Roti Paratha 3 Biryani & Rice 5 Egg Dishes 7 Dall Dishes …" at bounding box center [396, 223] width 161 height 530
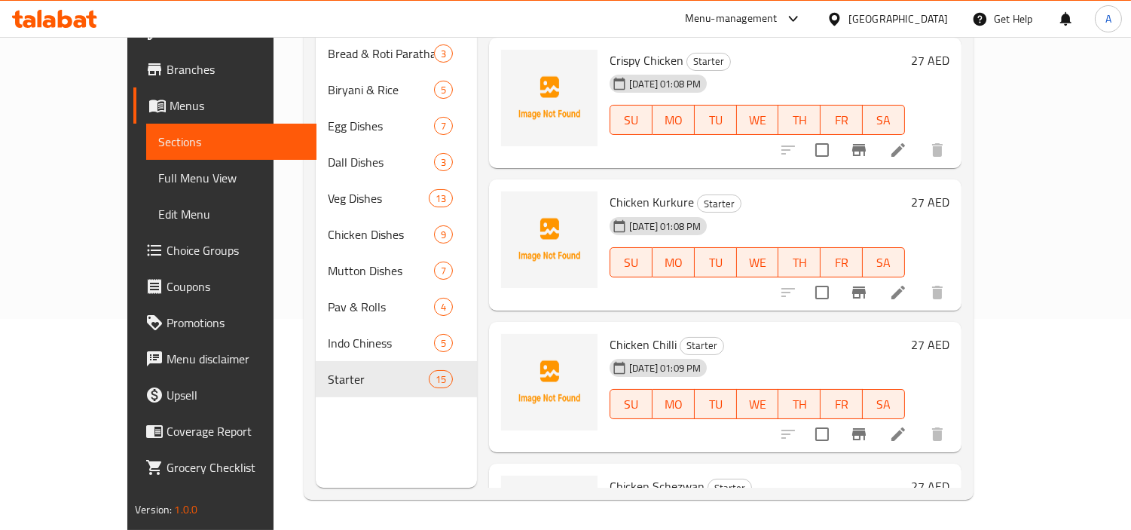
click at [343, 450] on div "Menu sections Bread & Roti Paratha 3 Biryani & Rice 5 Egg Dishes 7 Dall Dishes …" at bounding box center [396, 223] width 161 height 530
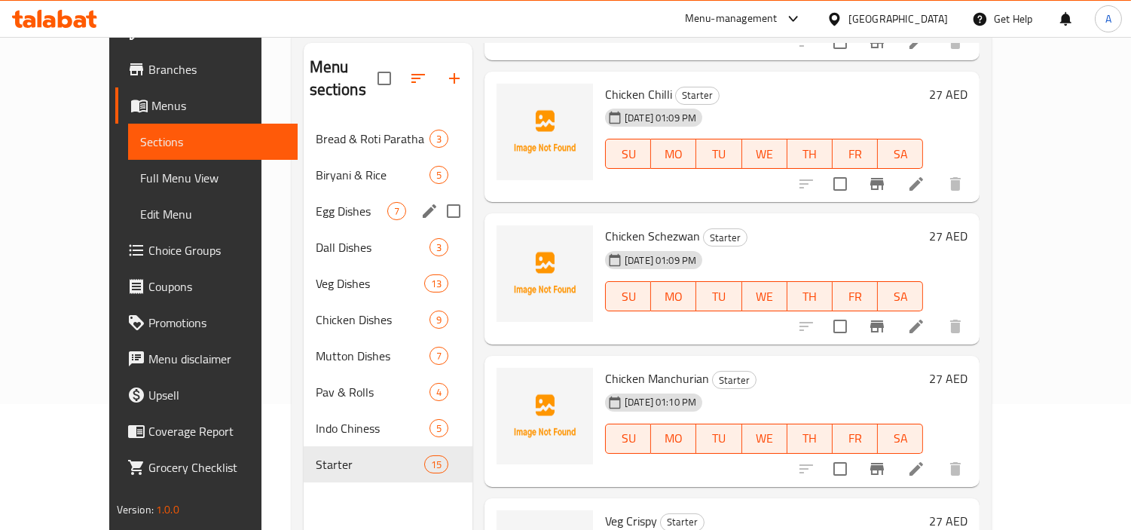
scroll to position [0, 0]
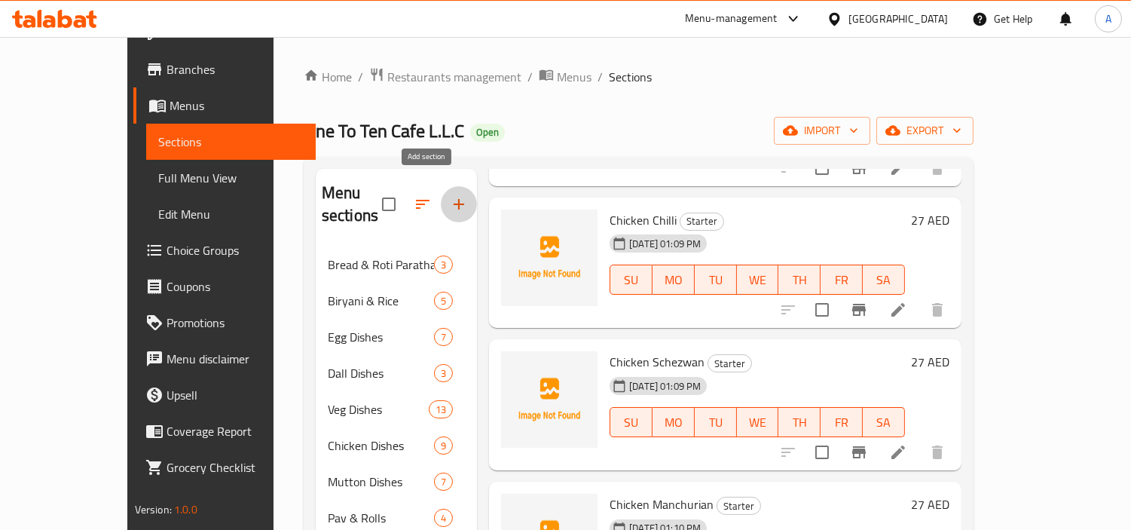
click at [450, 197] on icon "button" at bounding box center [459, 204] width 18 height 18
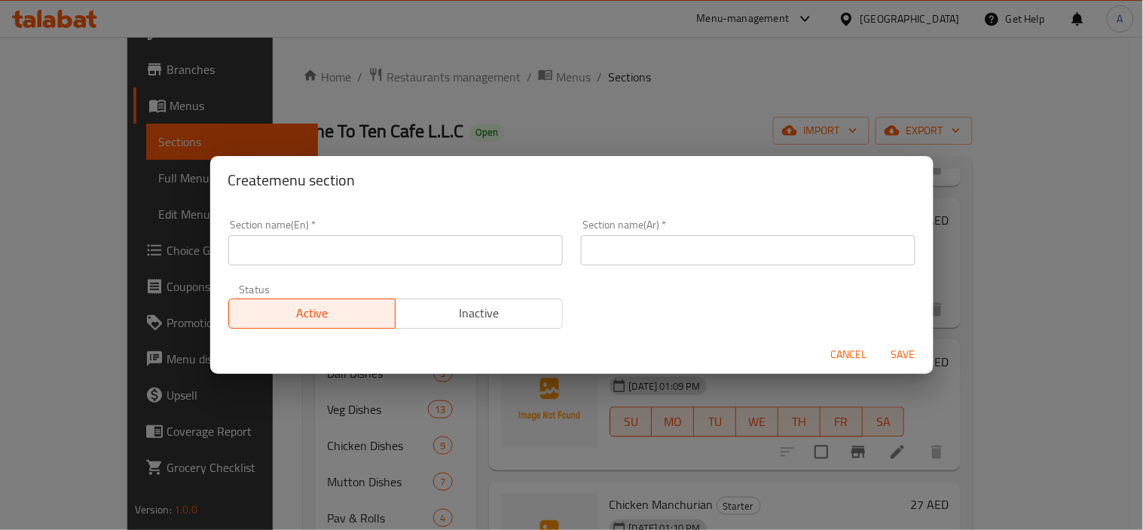
click at [517, 208] on div "Section name(En)   * Section name(En) * Section name(Ar)   * Section name(Ar) *…" at bounding box center [571, 269] width 723 height 130
click at [487, 268] on div "Section name(En)   * Section name(En) *" at bounding box center [395, 242] width 353 height 64
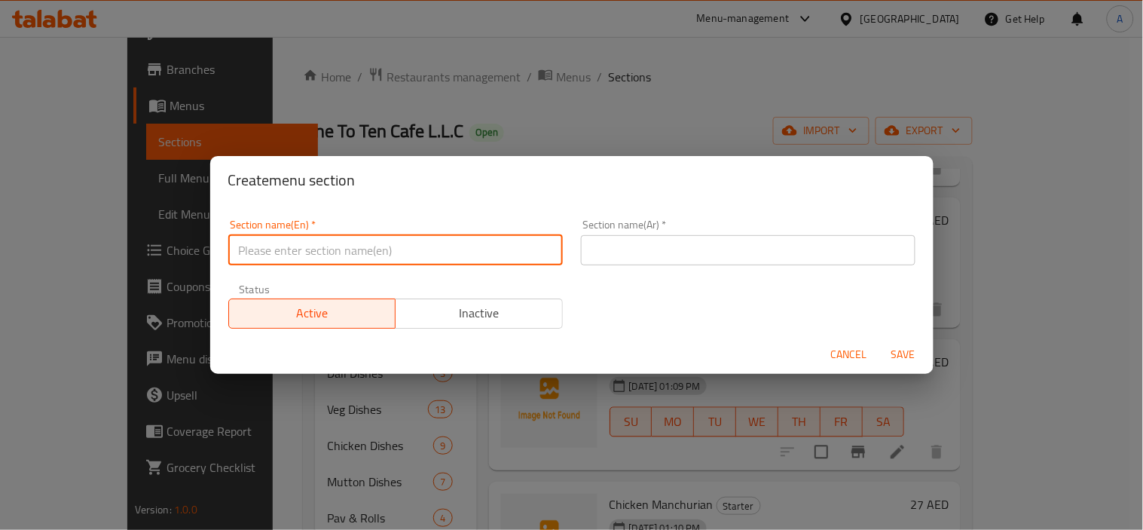
click at [492, 246] on input "text" at bounding box center [395, 250] width 335 height 30
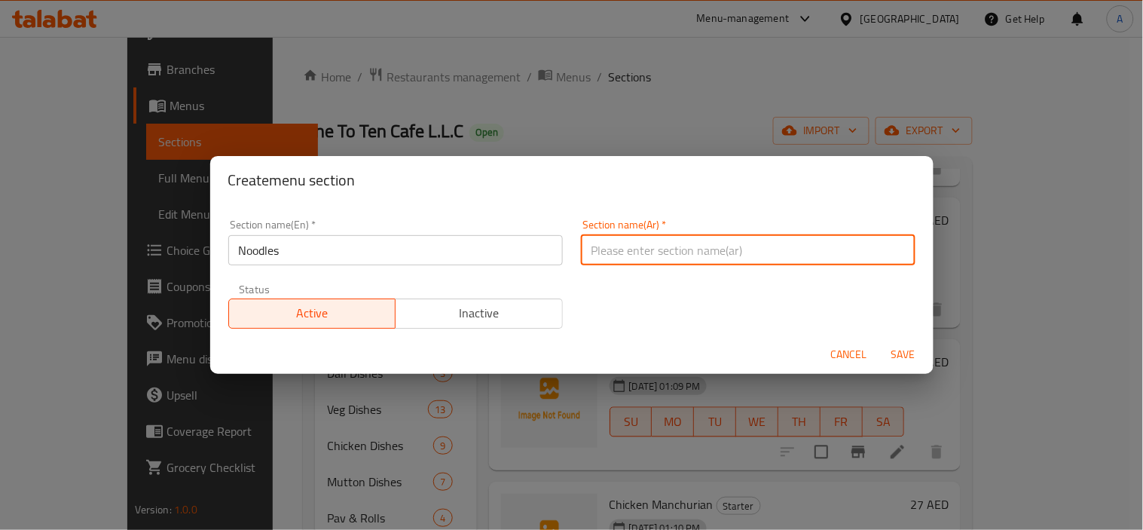
click at [754, 261] on input "text" at bounding box center [748, 250] width 335 height 30
click at [880, 341] on button "Save" at bounding box center [904, 355] width 48 height 28
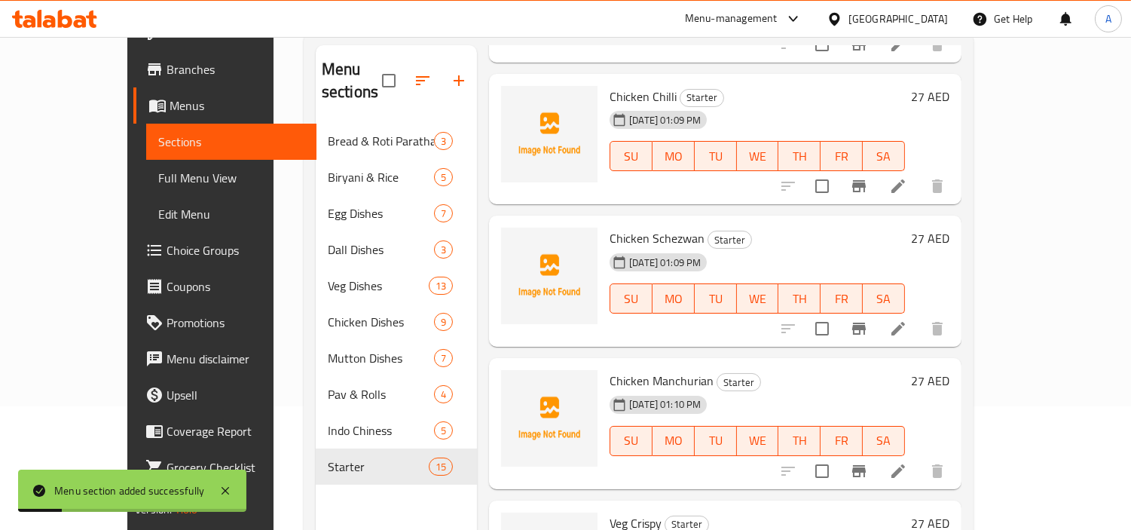
scroll to position [211, 0]
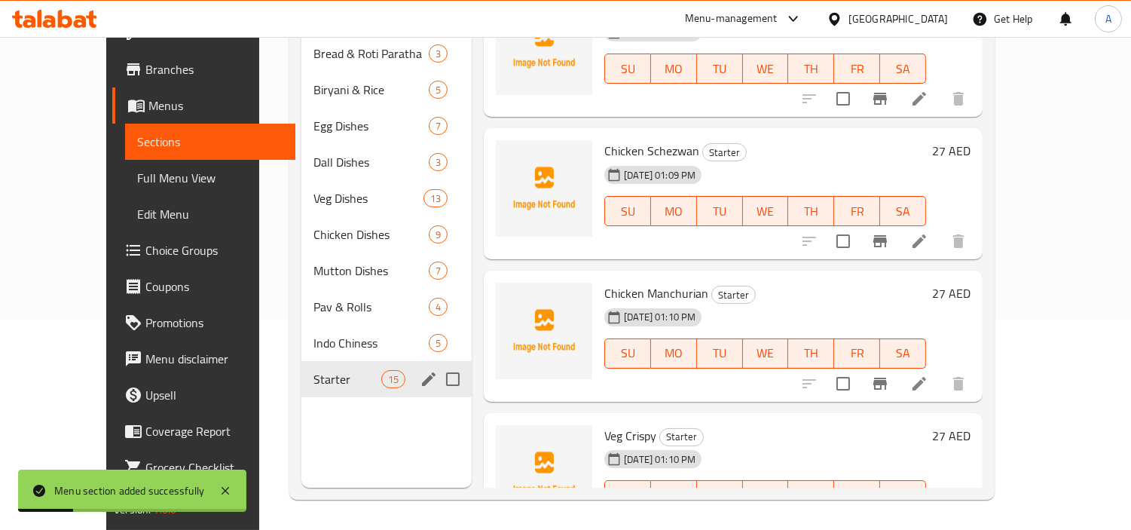
click at [313, 366] on div "Starter 15" at bounding box center [386, 379] width 170 height 36
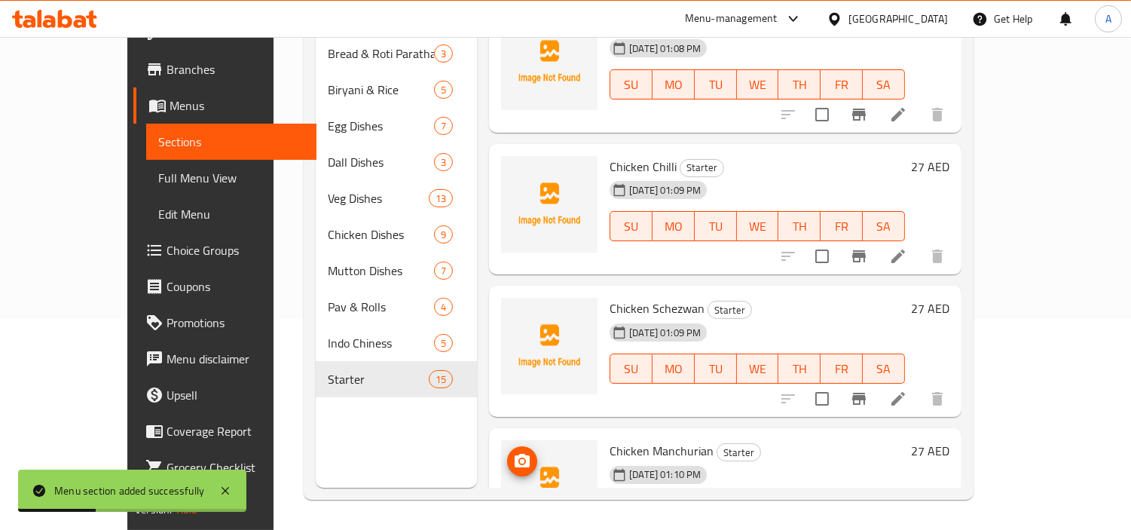
scroll to position [586, 0]
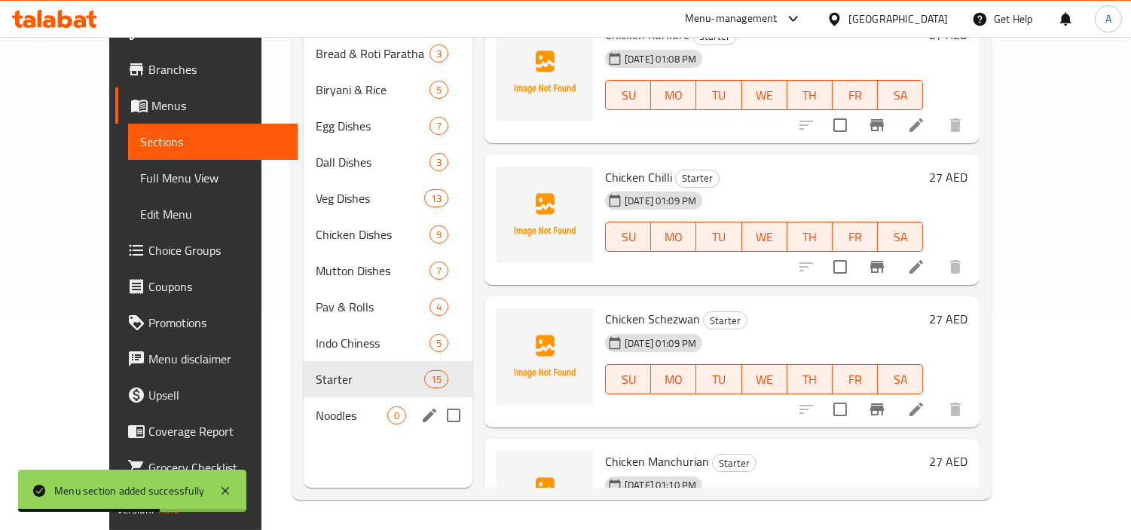
click at [345, 406] on span "Noodles" at bounding box center [352, 415] width 72 height 18
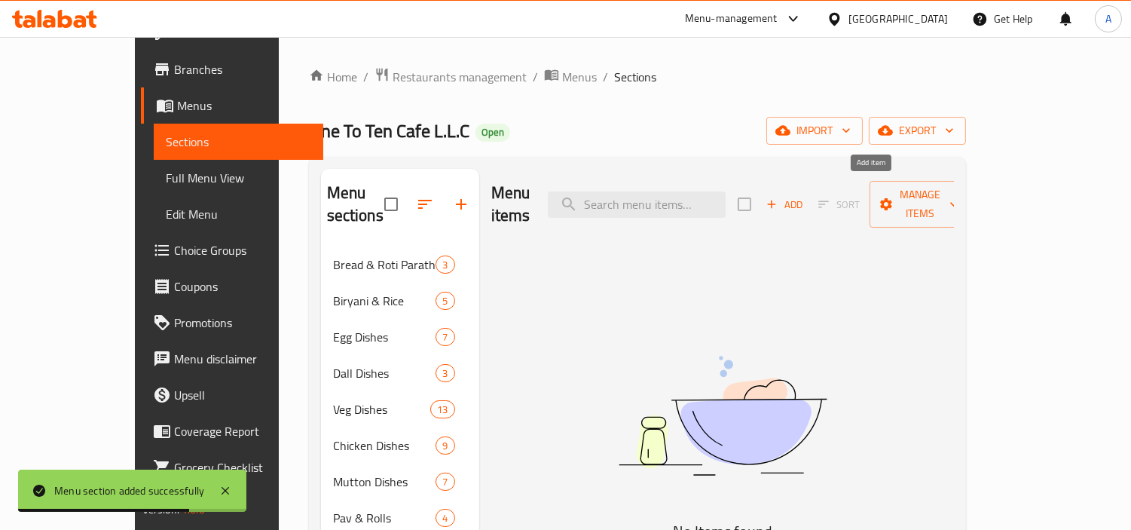
click at [805, 197] on span "Add" at bounding box center [784, 204] width 41 height 17
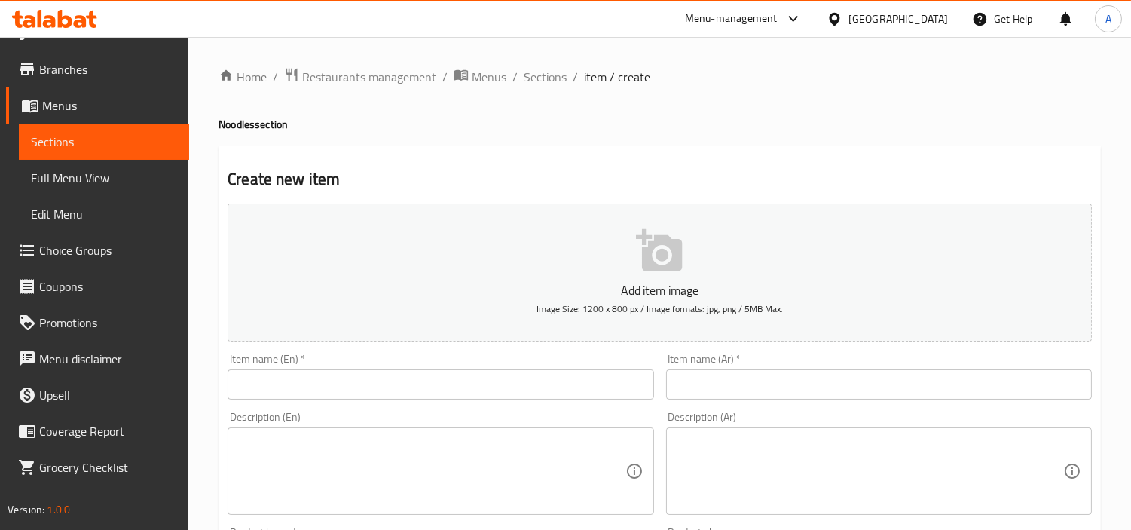
click at [423, 382] on input "text" at bounding box center [441, 384] width 426 height 30
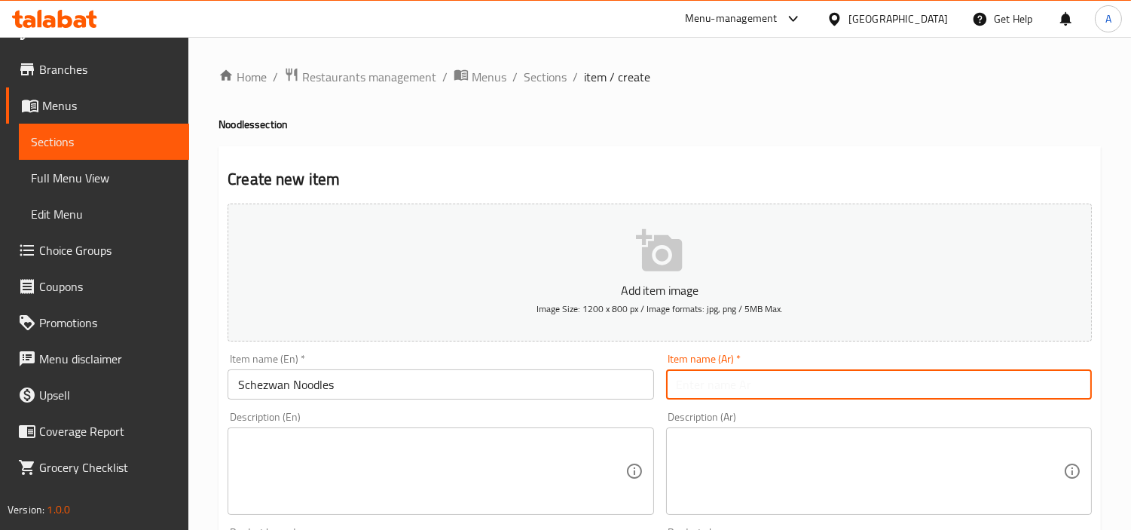
drag, startPoint x: 737, startPoint y: 381, endPoint x: 730, endPoint y: 310, distance: 72.0
click at [737, 381] on input "text" at bounding box center [879, 384] width 426 height 30
click at [365, 439] on div "Description (En) Description (En)" at bounding box center [441, 462] width 426 height 103
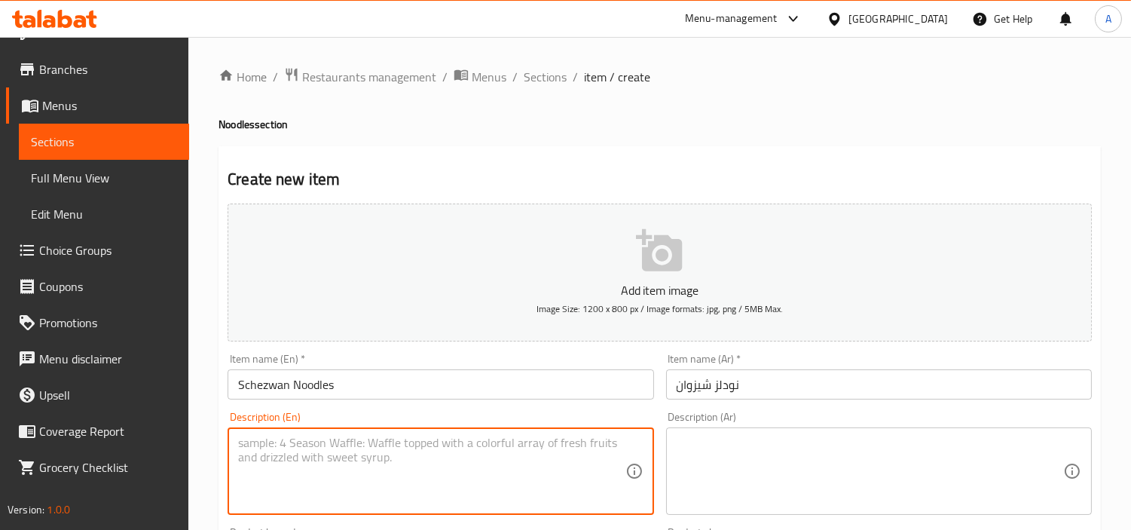
click at [408, 450] on textarea at bounding box center [431, 472] width 387 height 72
click at [755, 463] on textarea at bounding box center [870, 472] width 387 height 72
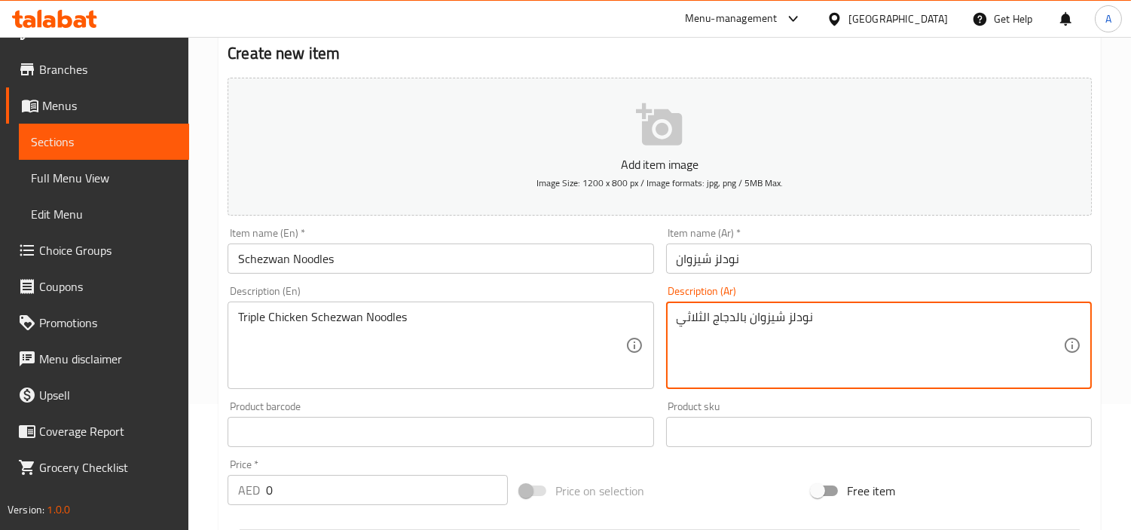
scroll to position [251, 0]
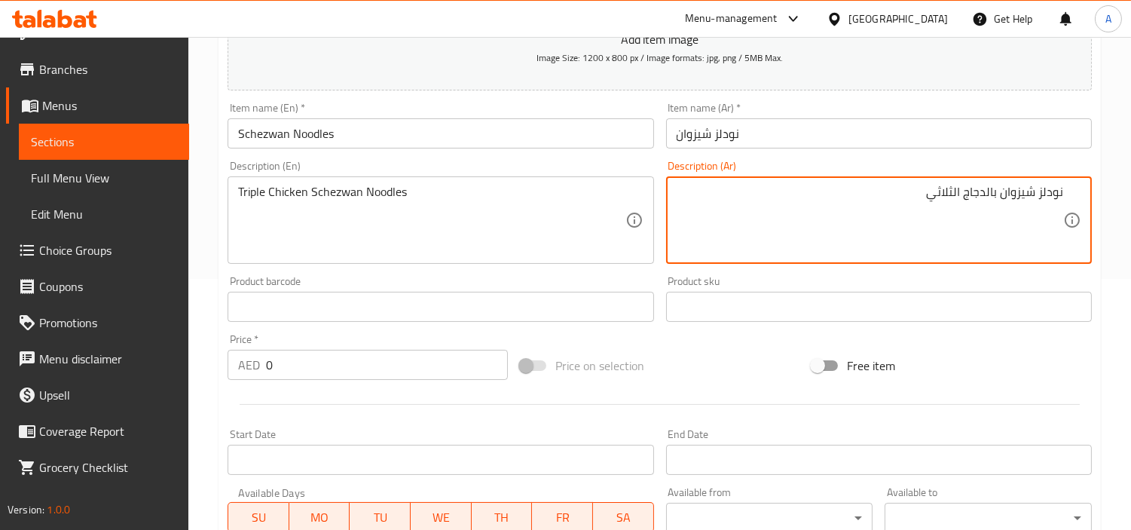
click at [944, 190] on textarea "نودلز شيزوان بالدجاج الثلاثي" at bounding box center [870, 221] width 387 height 72
drag, startPoint x: 393, startPoint y: 368, endPoint x: 184, endPoint y: 351, distance: 210.2
click at [238, 353] on div "AED 0 Price *" at bounding box center [368, 365] width 280 height 30
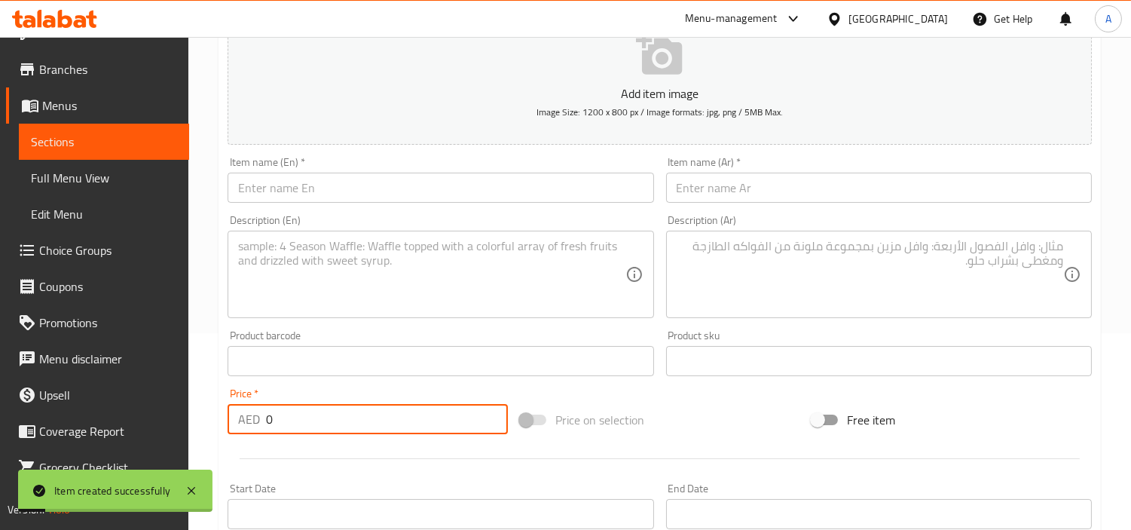
scroll to position [167, 0]
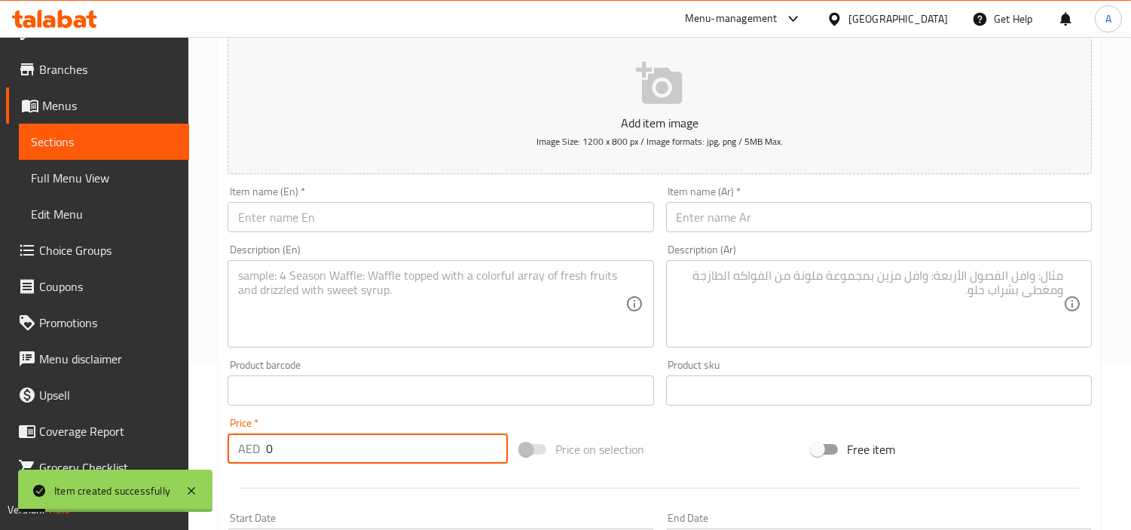
click at [393, 252] on div "Description (En) Description (En)" at bounding box center [441, 295] width 426 height 103
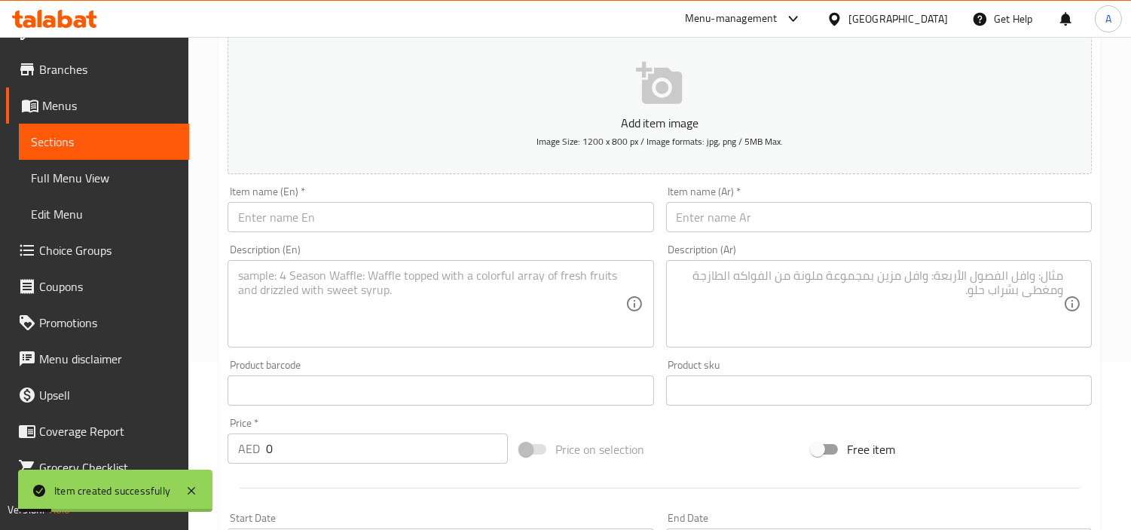
click at [401, 226] on input "text" at bounding box center [441, 217] width 426 height 30
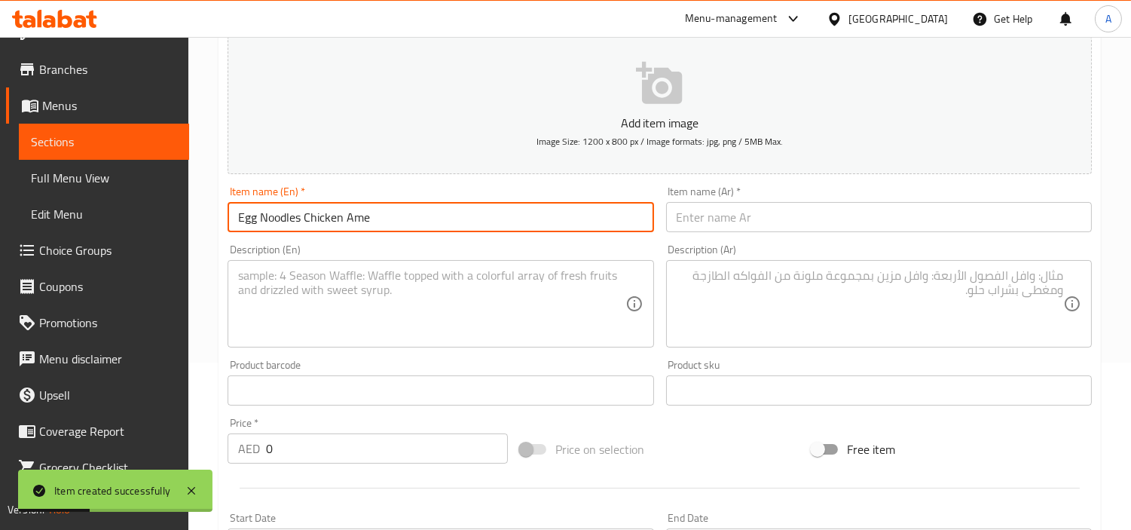
drag, startPoint x: 302, startPoint y: 222, endPoint x: 533, endPoint y: 208, distance: 231.0
click at [531, 209] on input "Egg Noodles Chicken Ame" at bounding box center [441, 217] width 426 height 30
click at [965, 203] on input "text" at bounding box center [879, 217] width 426 height 30
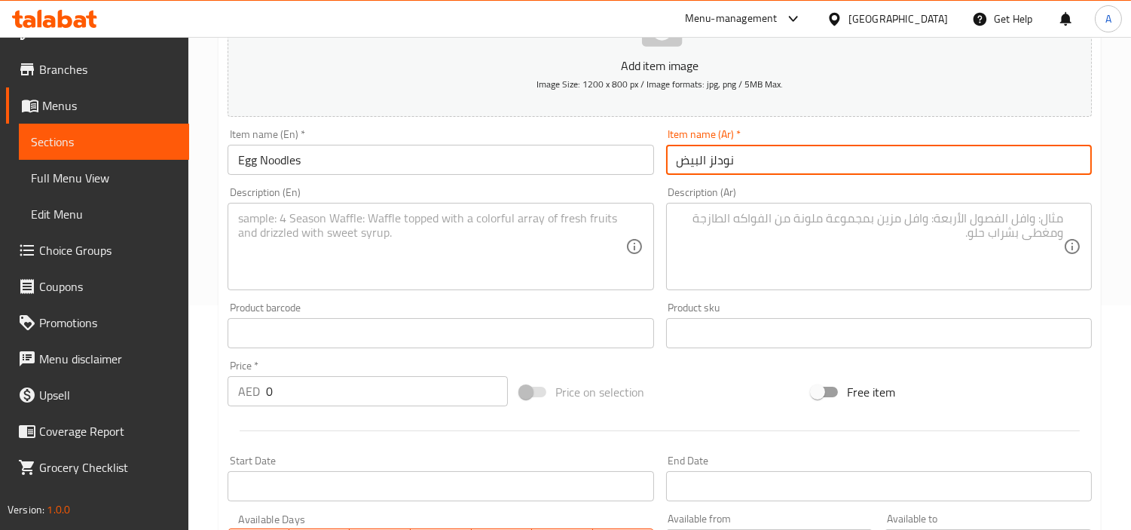
scroll to position [251, 0]
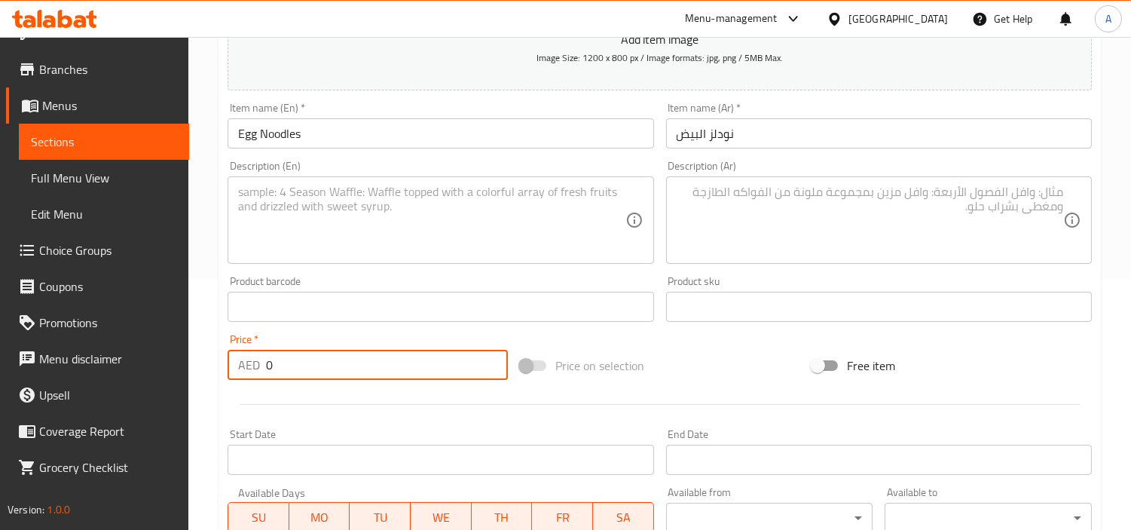
drag, startPoint x: 314, startPoint y: 364, endPoint x: 0, endPoint y: 372, distance: 313.6
click at [215, 365] on div "Home / Restaurants management / Menus / Sections / item / create Noodles sectio…" at bounding box center [659, 300] width 943 height 1028
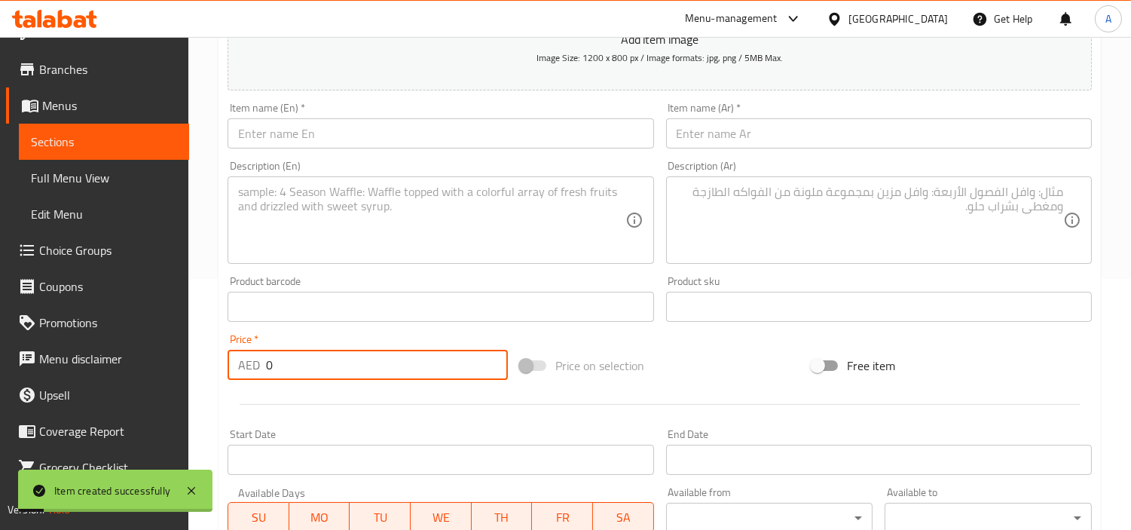
click at [424, 185] on textarea at bounding box center [431, 221] width 387 height 72
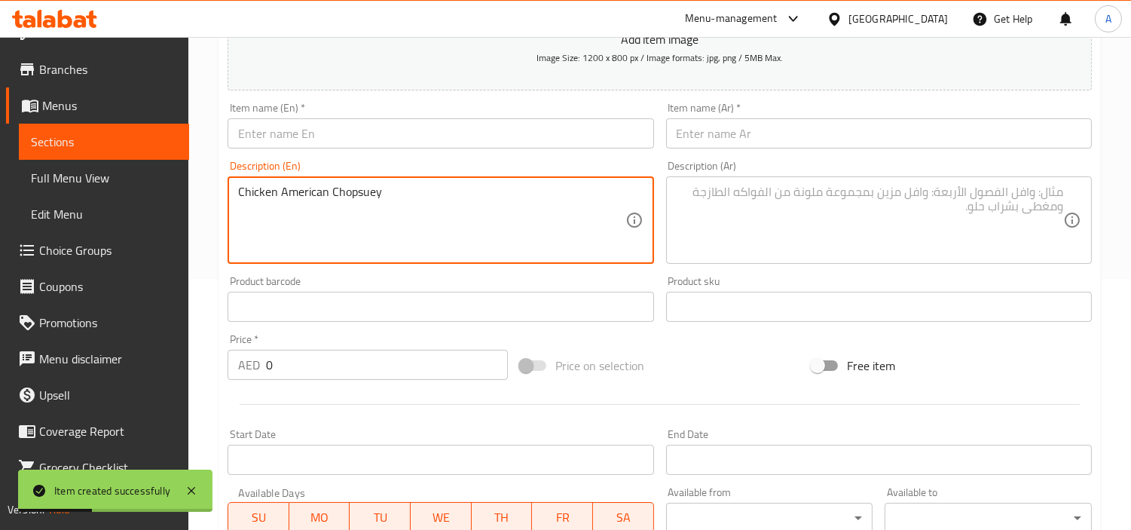
click at [411, 112] on div "Item name (En)   * Item name (En) *" at bounding box center [441, 125] width 426 height 46
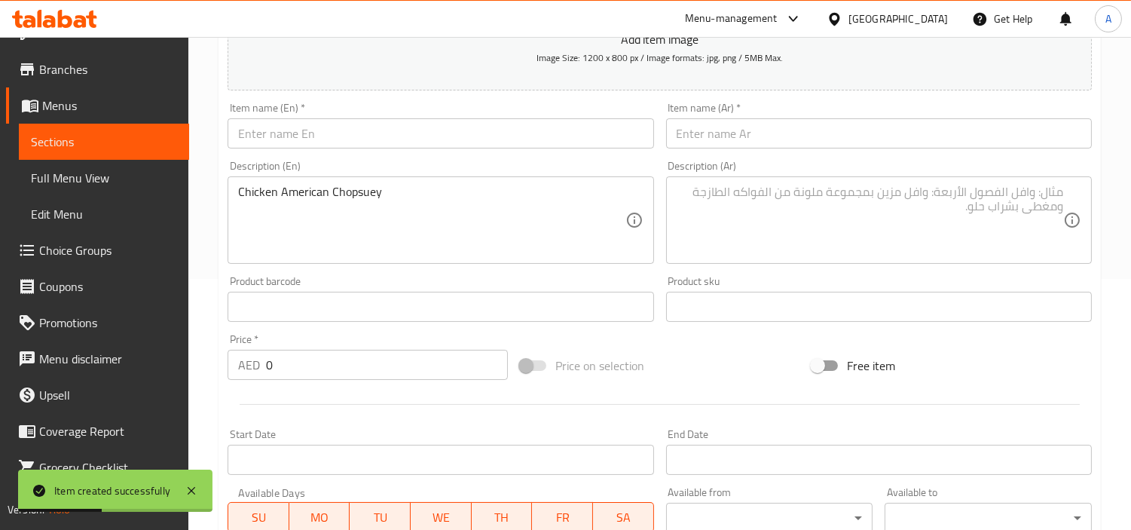
drag, startPoint x: 415, startPoint y: 129, endPoint x: 473, endPoint y: 48, distance: 99.8
click at [415, 130] on input "text" at bounding box center [441, 133] width 426 height 30
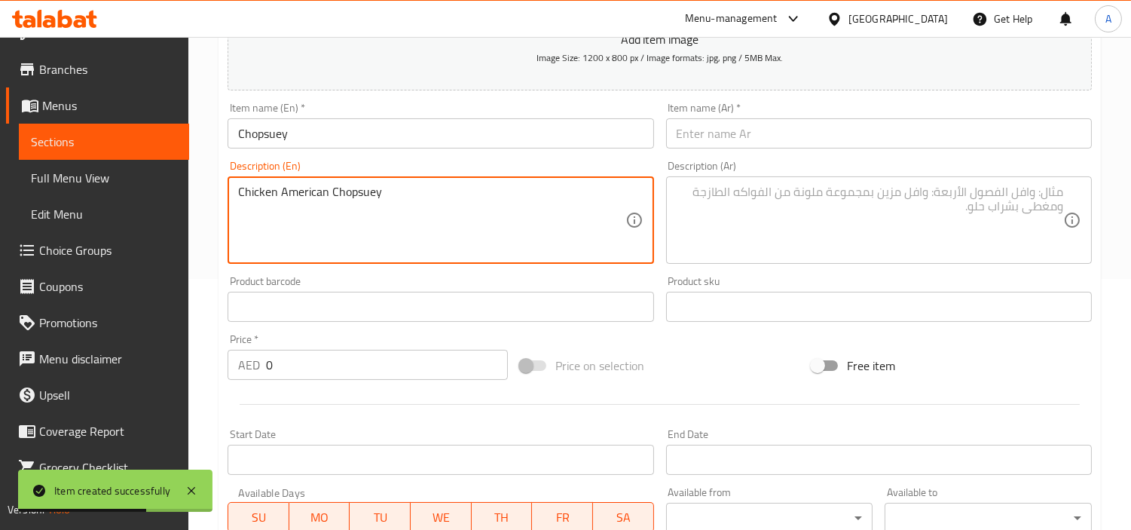
click at [246, 194] on textarea "Chicken American Chopsuey" at bounding box center [431, 221] width 387 height 72
click at [812, 170] on div "Description (Ar) Description (Ar)" at bounding box center [879, 212] width 426 height 103
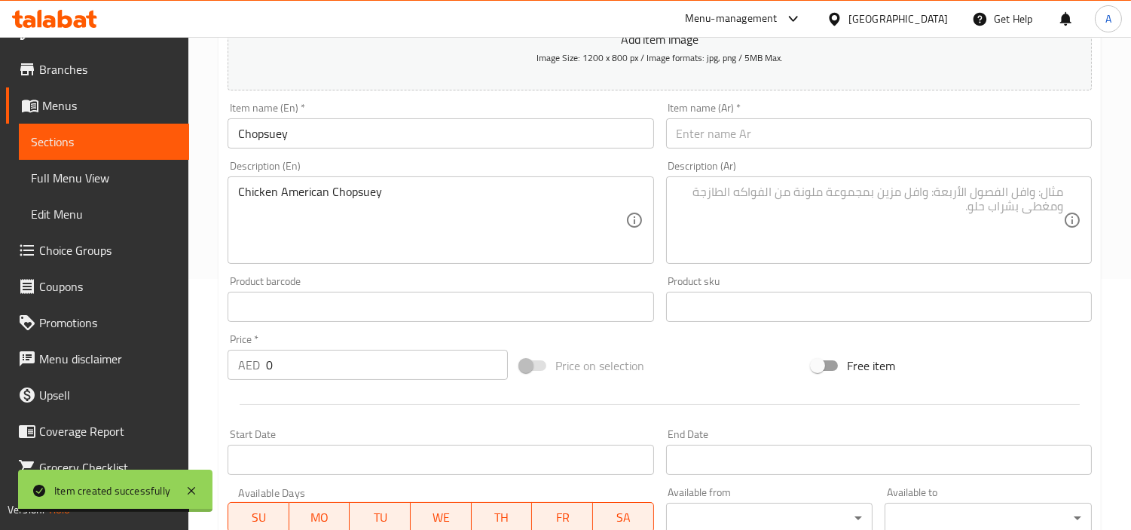
click at [818, 191] on textarea at bounding box center [870, 221] width 387 height 72
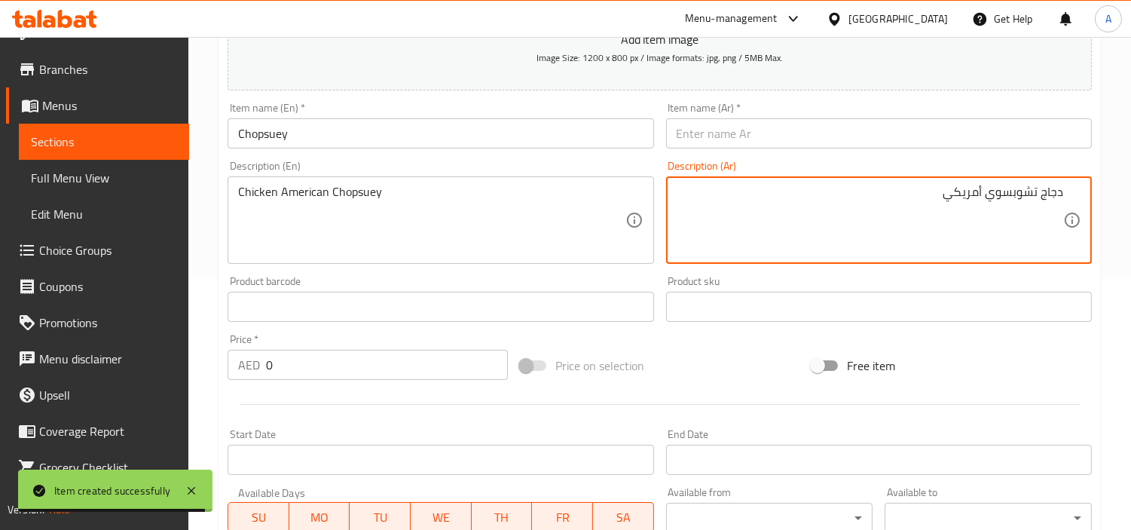
click at [1017, 194] on textarea "دجاج تشوبسوي أمريكي" at bounding box center [870, 221] width 387 height 72
click at [976, 148] on input "text" at bounding box center [879, 133] width 426 height 30
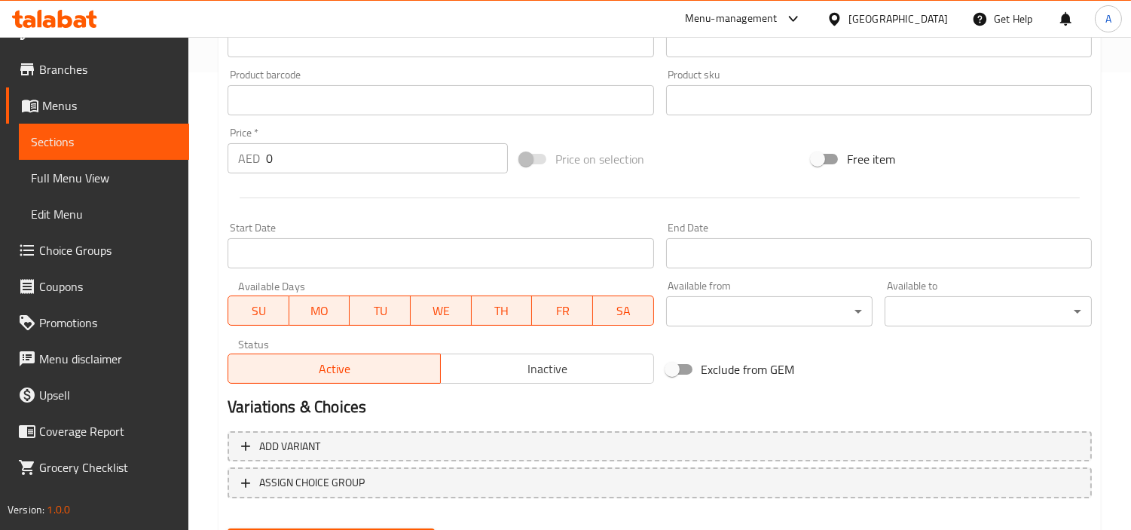
scroll to position [365, 0]
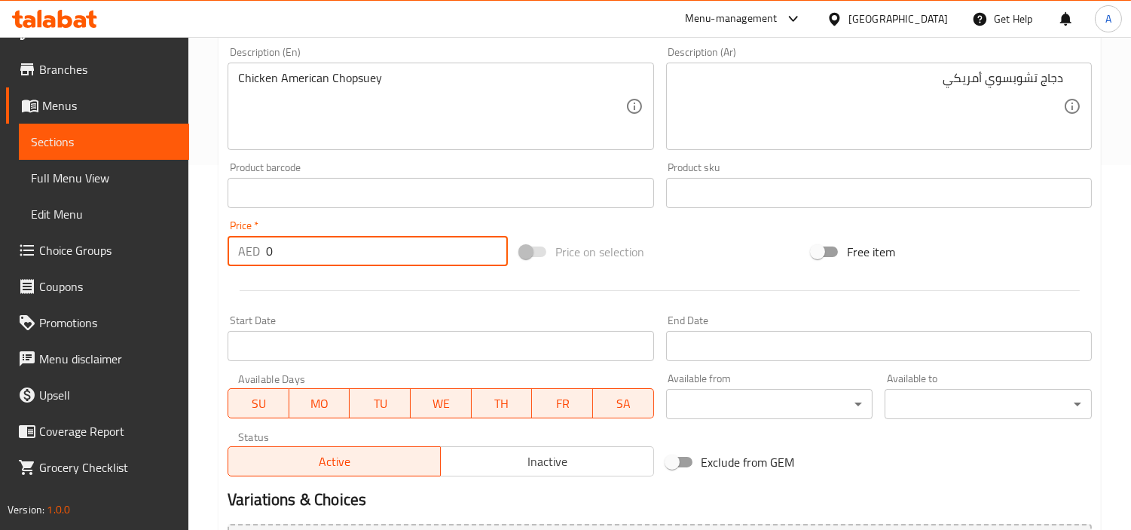
drag, startPoint x: 303, startPoint y: 262, endPoint x: 246, endPoint y: 262, distance: 56.5
click at [268, 262] on input "0" at bounding box center [387, 251] width 242 height 30
